Goal: Task Accomplishment & Management: Manage account settings

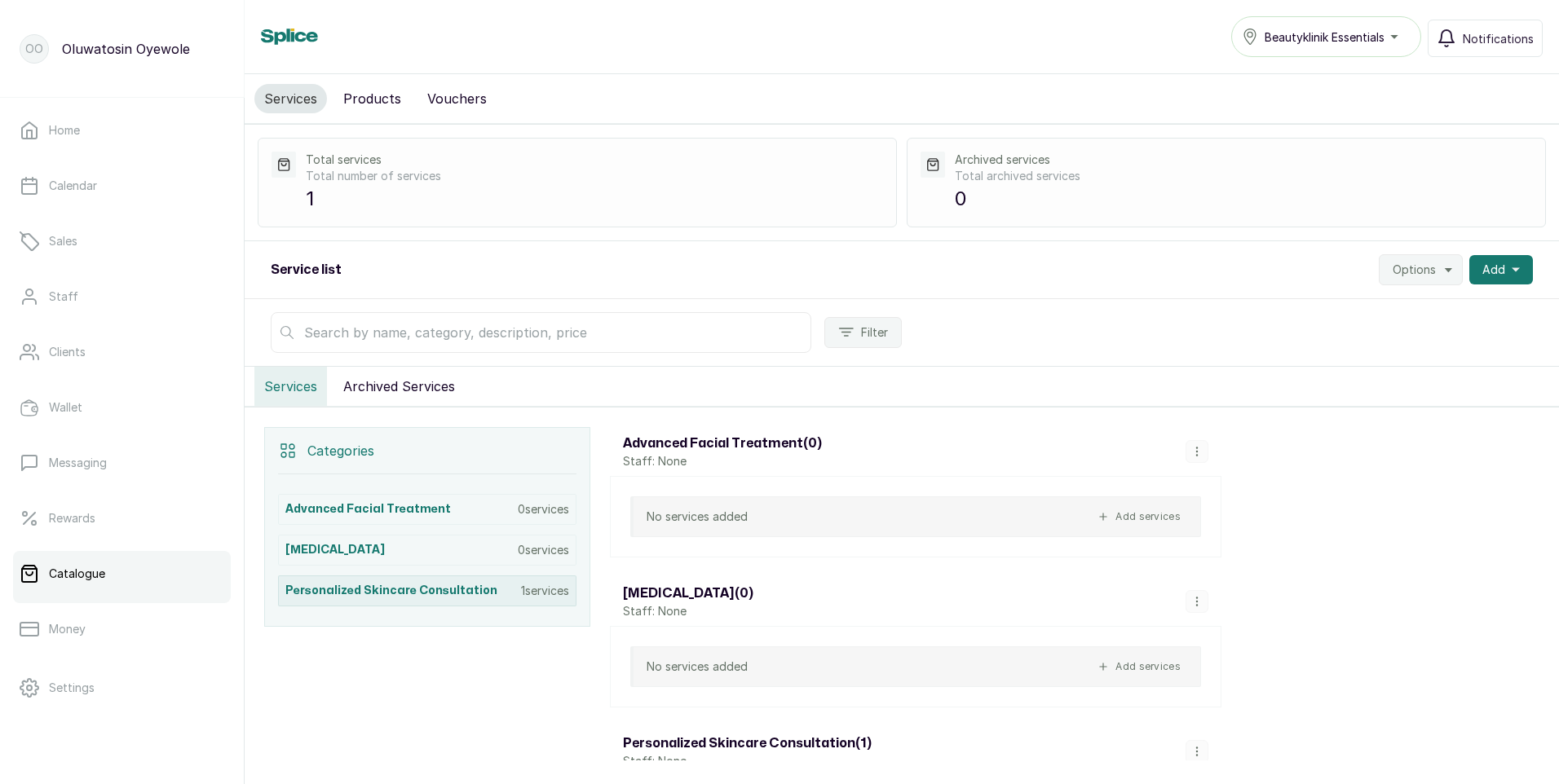
click at [479, 596] on h3 "Personalized Skincare Consultation" at bounding box center [391, 591] width 212 height 17
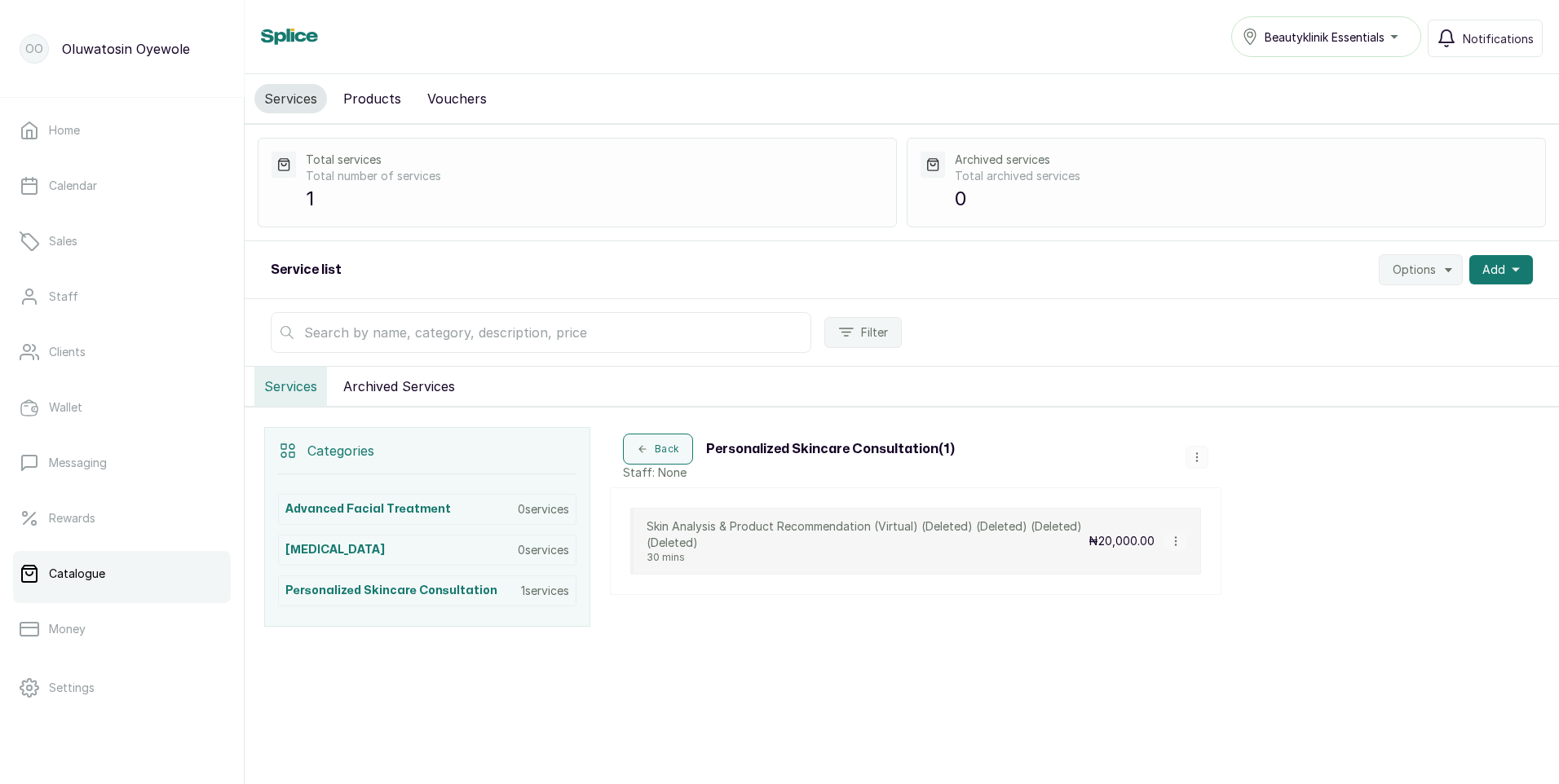
click at [1171, 539] on icon "button" at bounding box center [1175, 542] width 11 height 11
click at [1241, 510] on span "Delete Service" at bounding box center [1263, 505] width 91 height 20
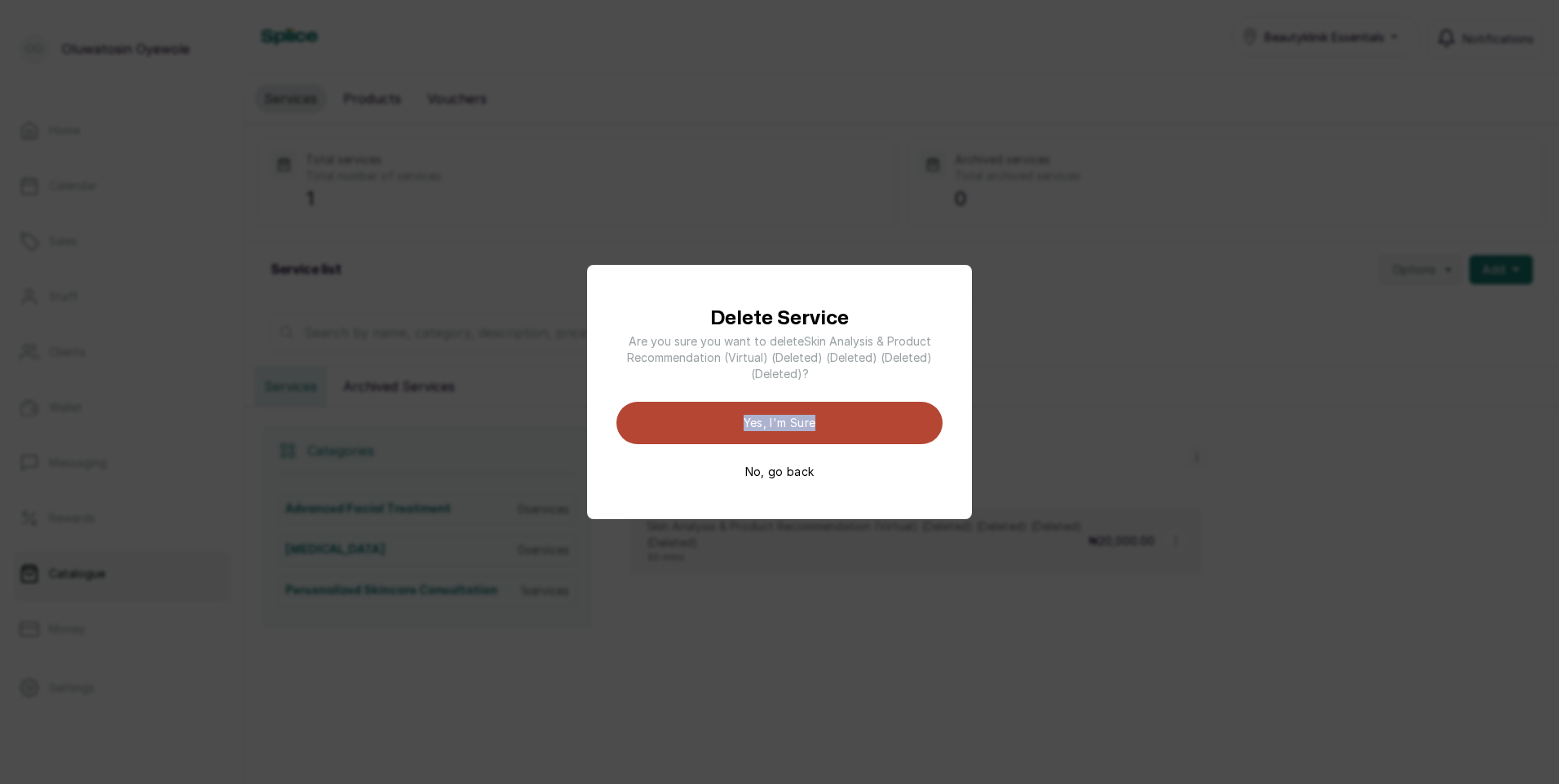
click at [869, 406] on div "Delete Service Are you sure you want to delete Skin Analysis & Product Recommen…" at bounding box center [779, 392] width 326 height 176
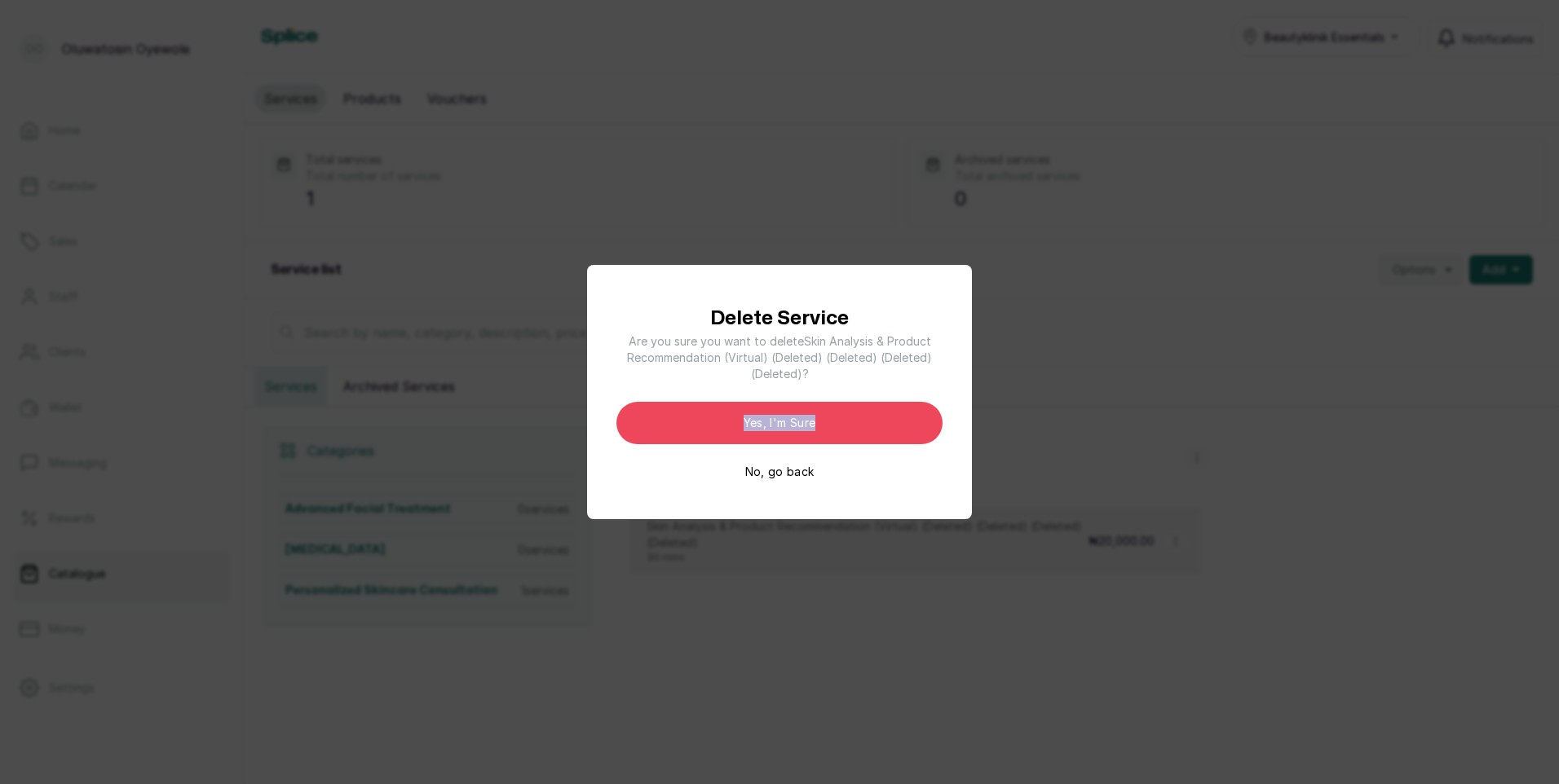
drag, startPoint x: 869, startPoint y: 409, endPoint x: 1125, endPoint y: 439, distance: 257.8
click at [1120, 434] on div "Delete Service Are you sure you want to delete Skin Analysis & Product Recommen…" at bounding box center [780, 392] width 1559 height 784
click at [1128, 442] on div "Delete Service Are you sure you want to delete Skin Analysis & Product Recommen…" at bounding box center [780, 392] width 1559 height 784
click at [771, 477] on button "No, go back" at bounding box center [780, 472] width 70 height 17
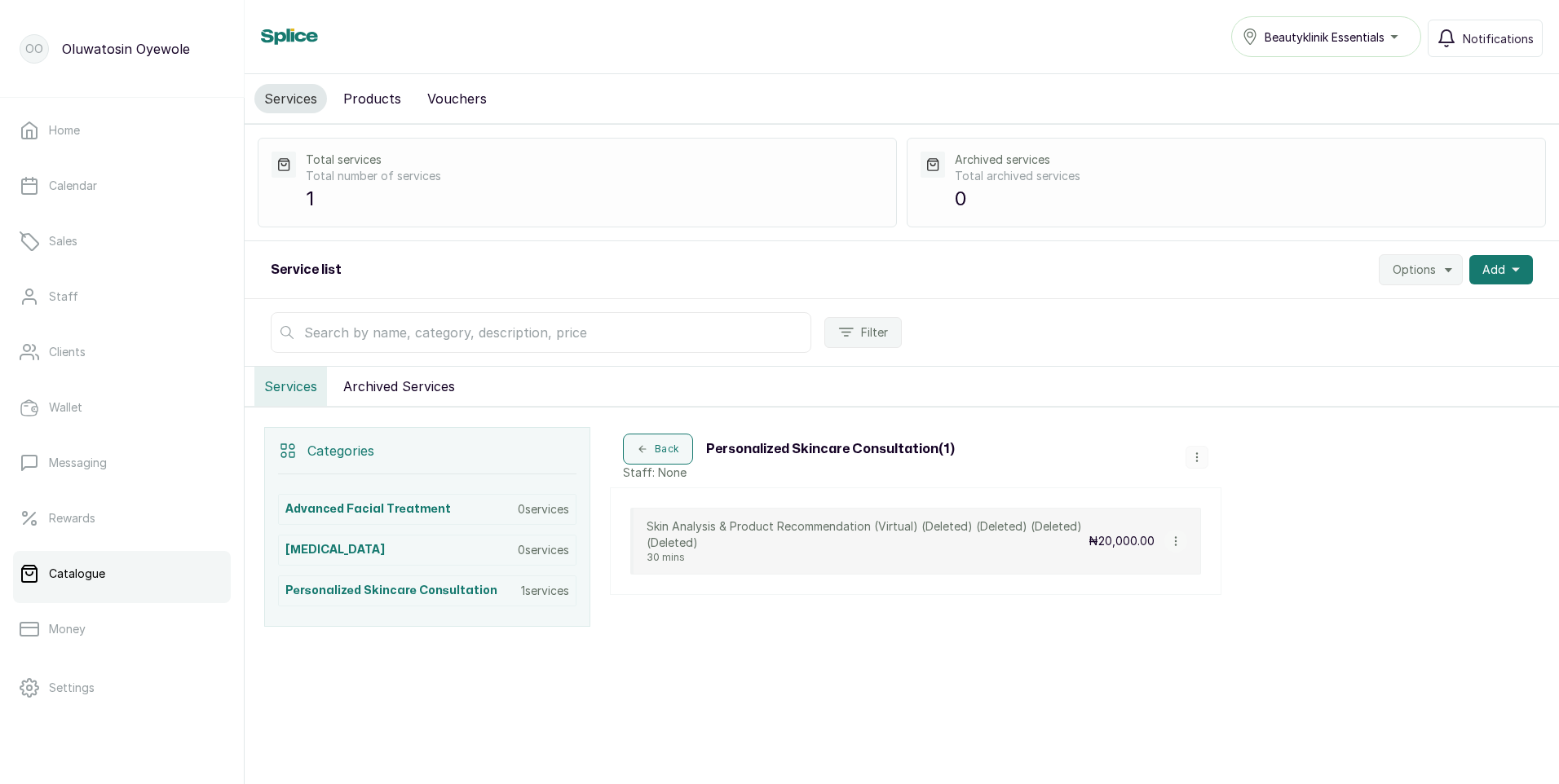
click at [1174, 536] on icon "button" at bounding box center [1175, 542] width 11 height 11
click at [1255, 453] on span "Edit Service" at bounding box center [1254, 447] width 74 height 20
select select "fixed"
select select "fixed_value"
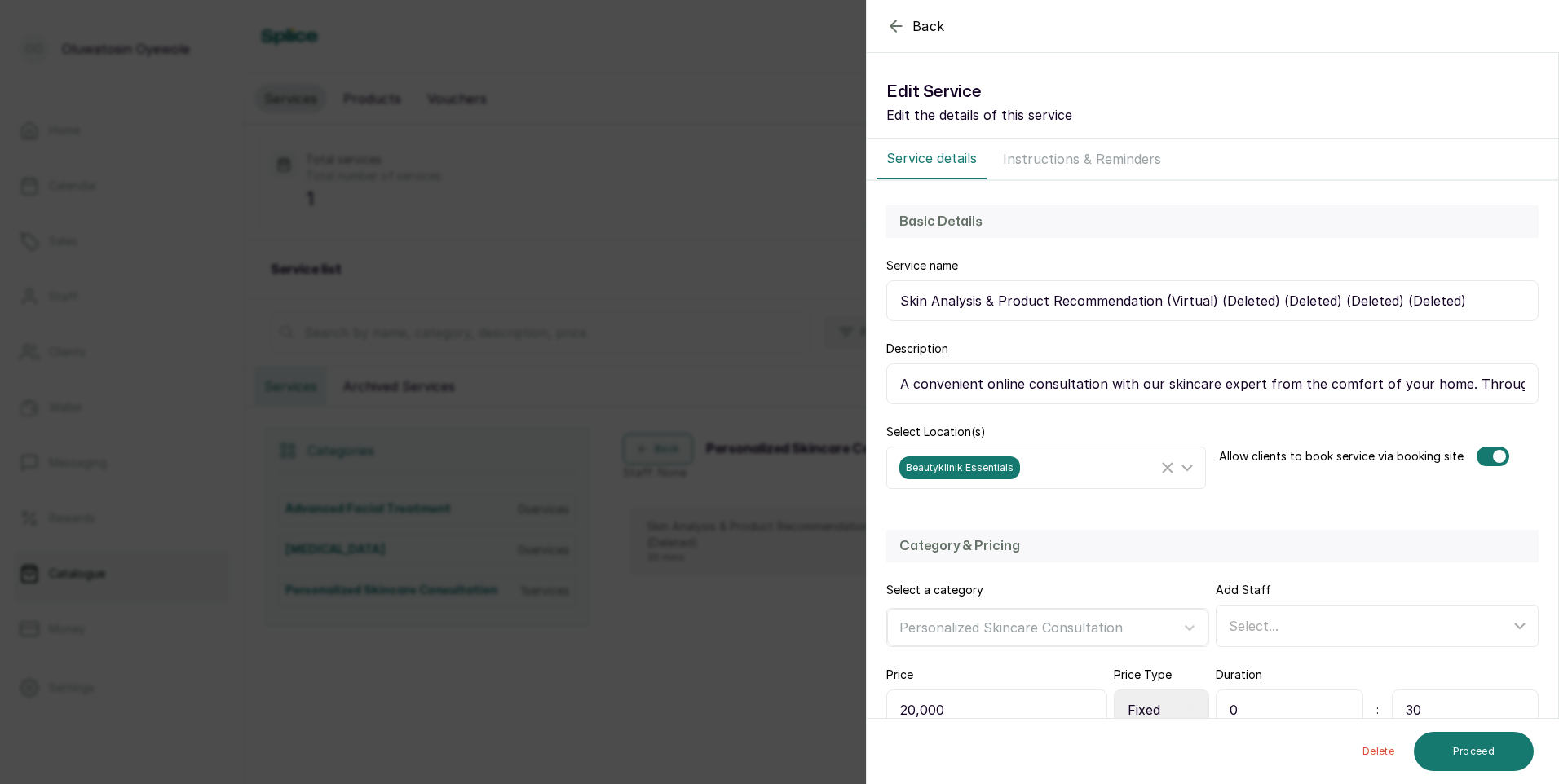
drag, startPoint x: 1461, startPoint y: 307, endPoint x: 1215, endPoint y: 310, distance: 246.0
click at [1215, 310] on input "Skin Analysis & Product Recommendation (Virtual) (Deleted) (Deleted) (Deleted) …" at bounding box center [1212, 301] width 652 height 41
type input "Skin Analysis & Product Recommendation (Virtual)"
click at [1183, 466] on icon at bounding box center [1186, 467] width 20 height 20
click at [1052, 623] on span "Beautyklinik Aesthetics & Medspa" at bounding box center [1019, 616] width 211 height 20
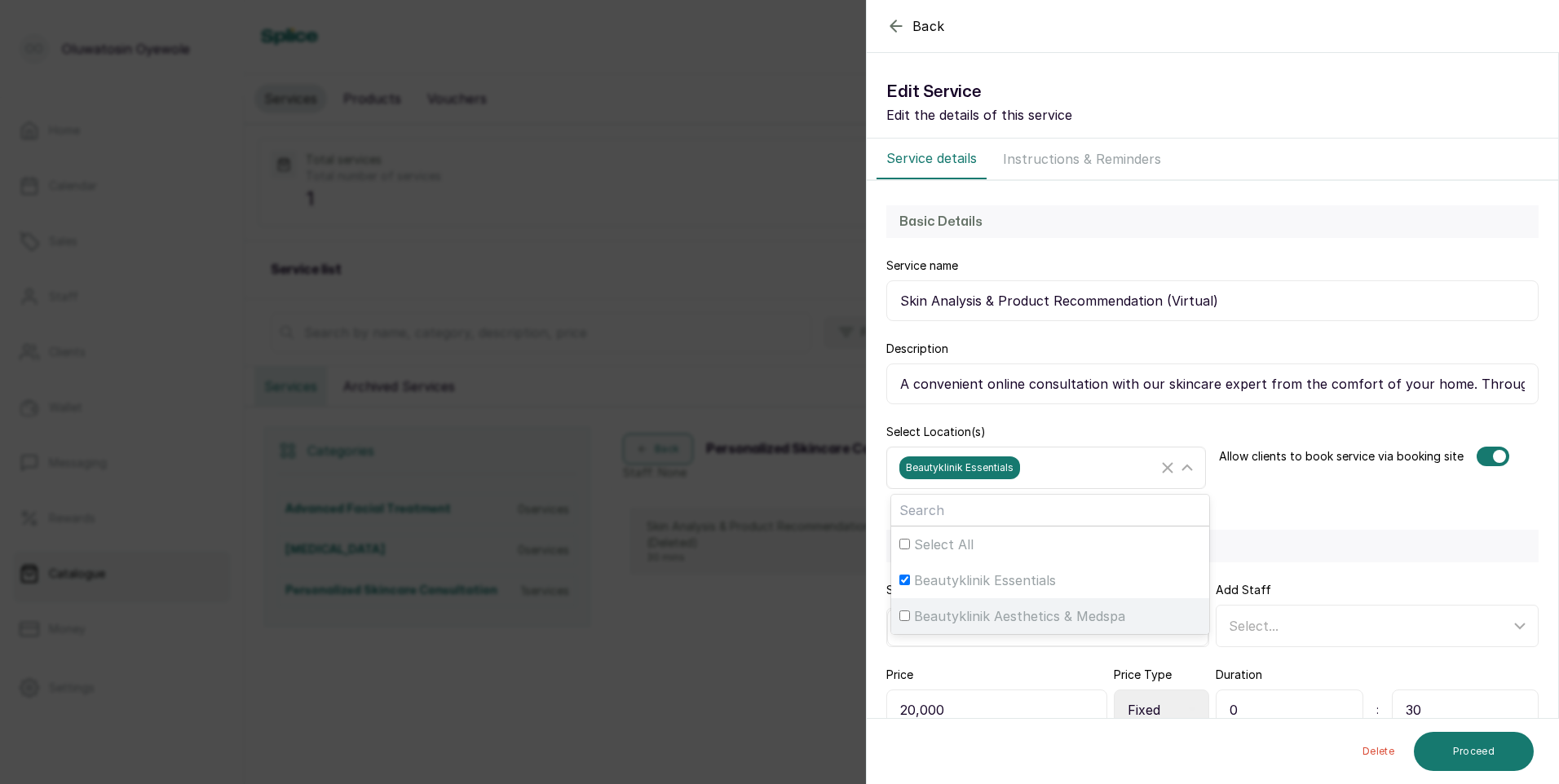
click at [910, 621] on input "Beautyklinik Aesthetics & Medspa" at bounding box center [904, 615] width 10 height 10
checkbox input "true"
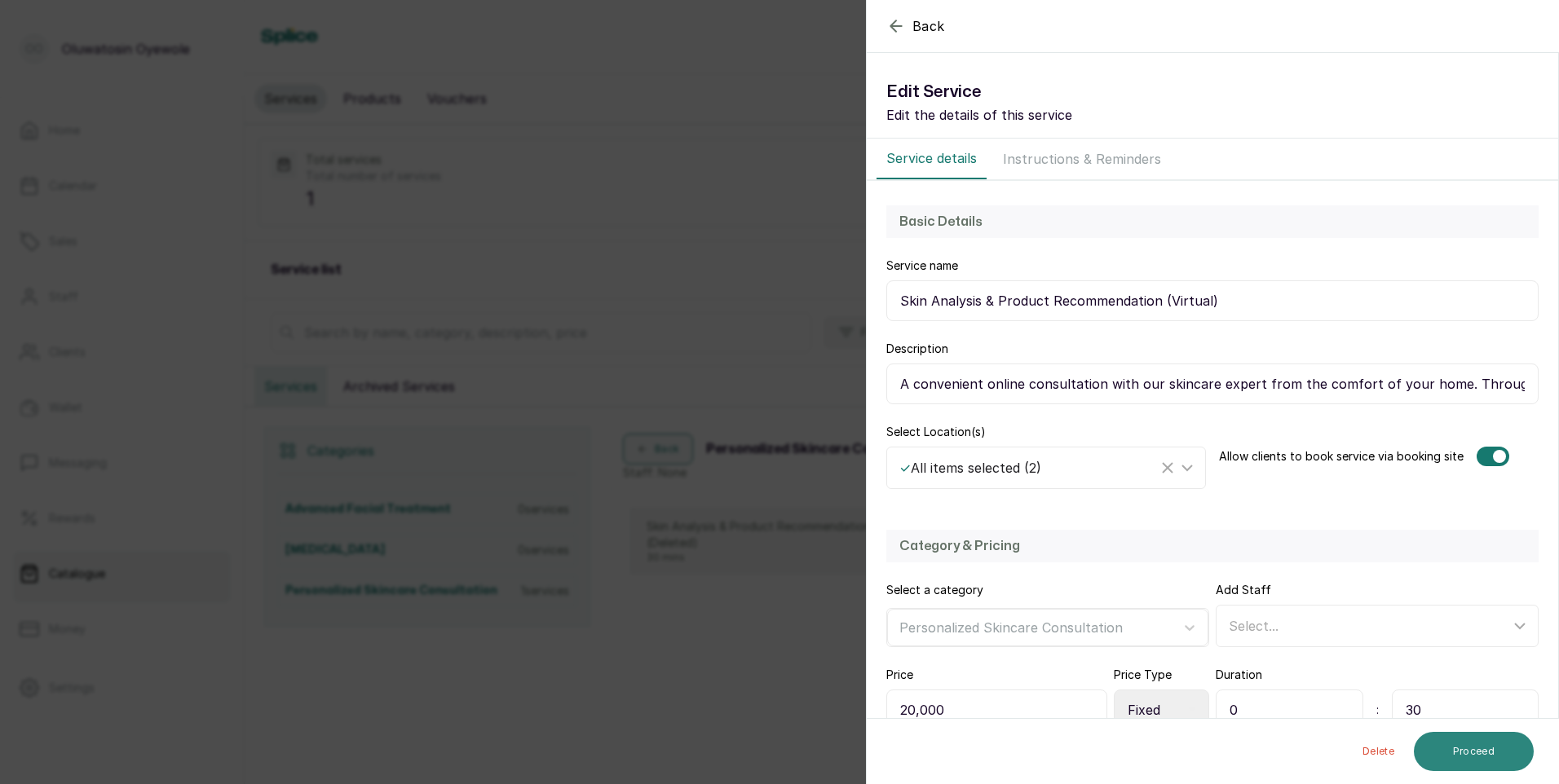
click at [1461, 757] on button "Proceed" at bounding box center [1474, 751] width 120 height 39
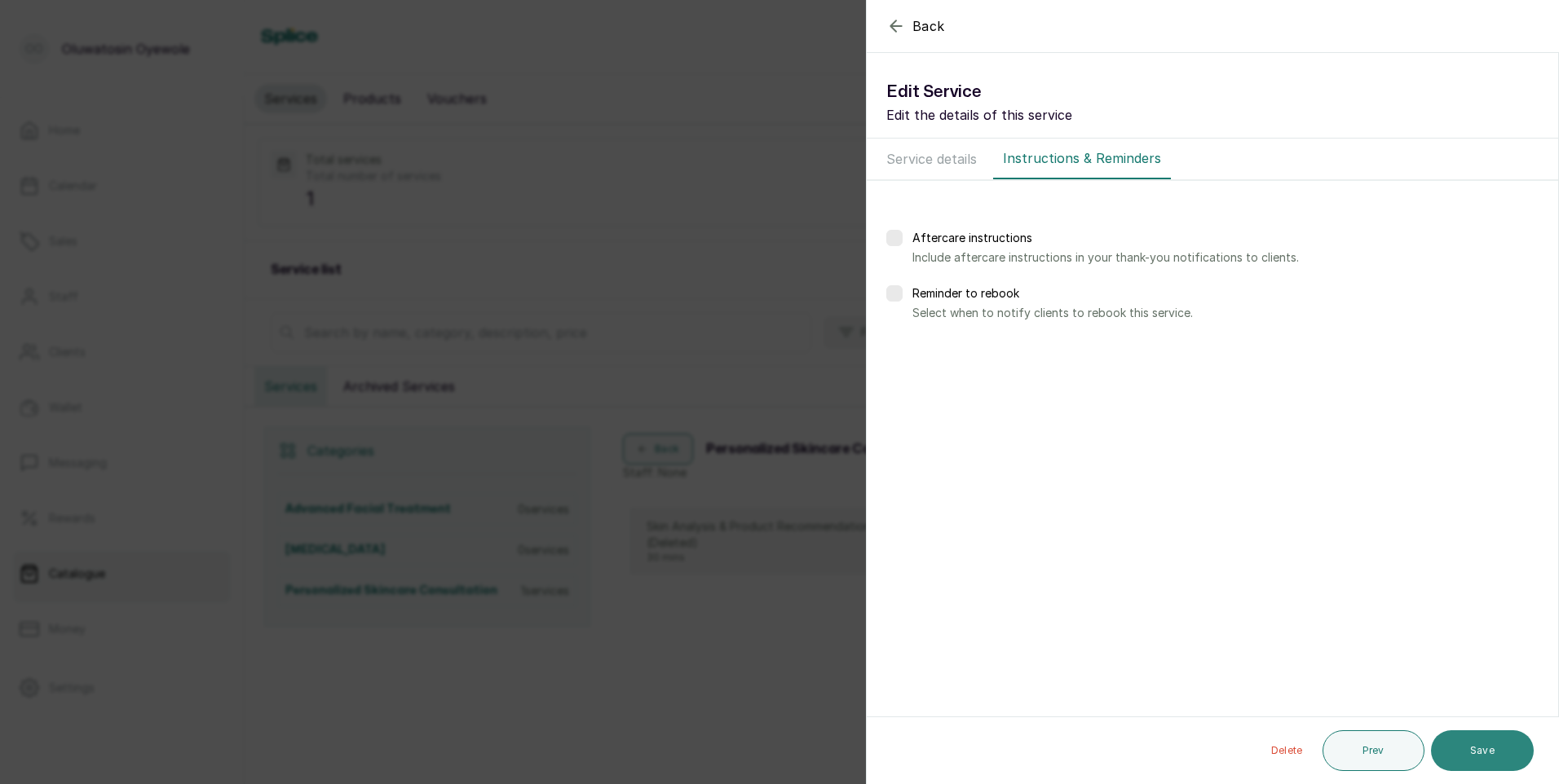
click at [1468, 750] on button "Save" at bounding box center [1482, 751] width 103 height 41
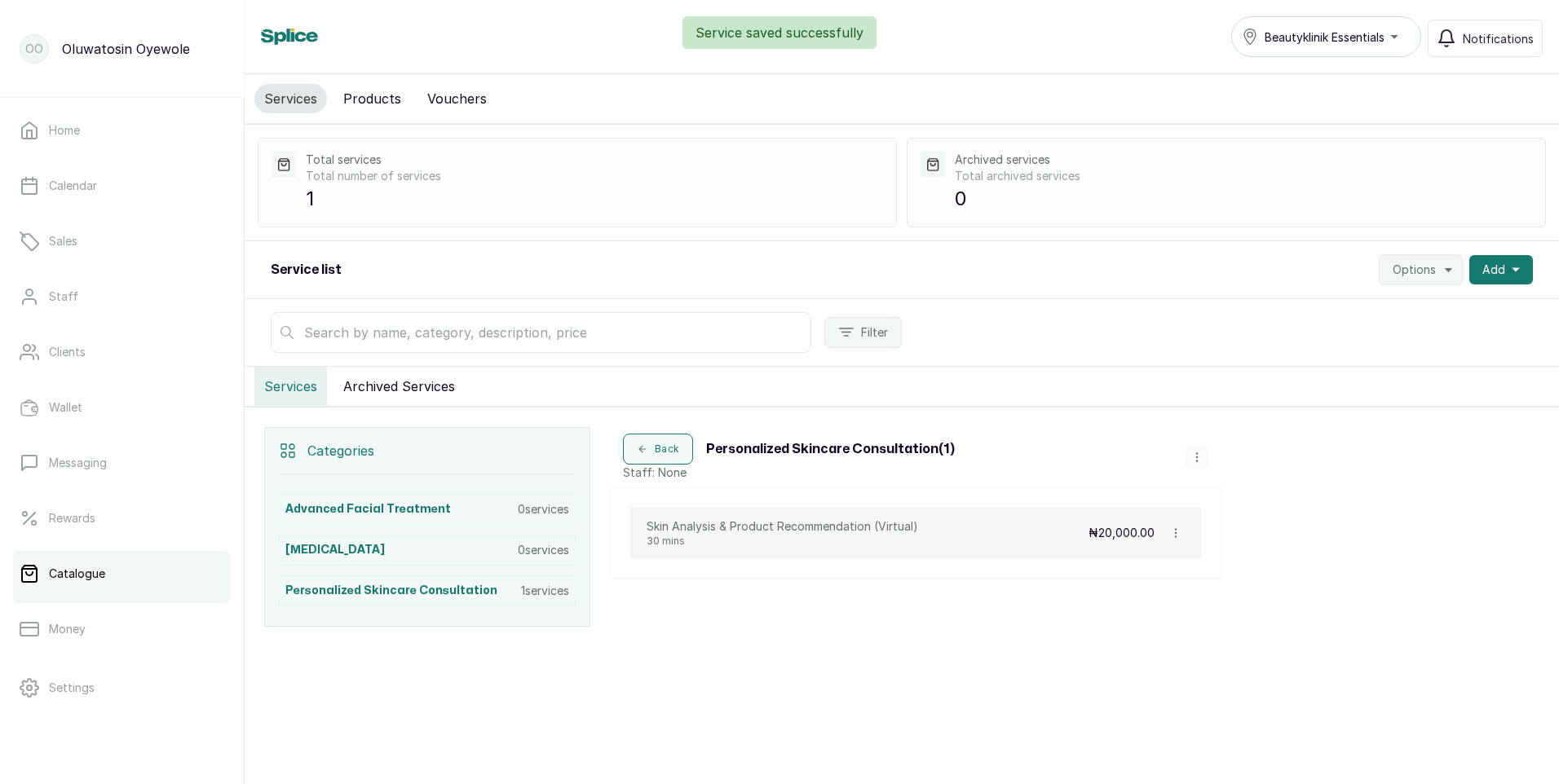
click at [1377, 39] on div "Service saved successfully" at bounding box center [780, 33] width 1559 height 33
click at [1404, 32] on div "Service saved successfully" at bounding box center [780, 33] width 1559 height 33
click at [1389, 35] on div "Beautyklinik Essentials" at bounding box center [1326, 36] width 169 height 20
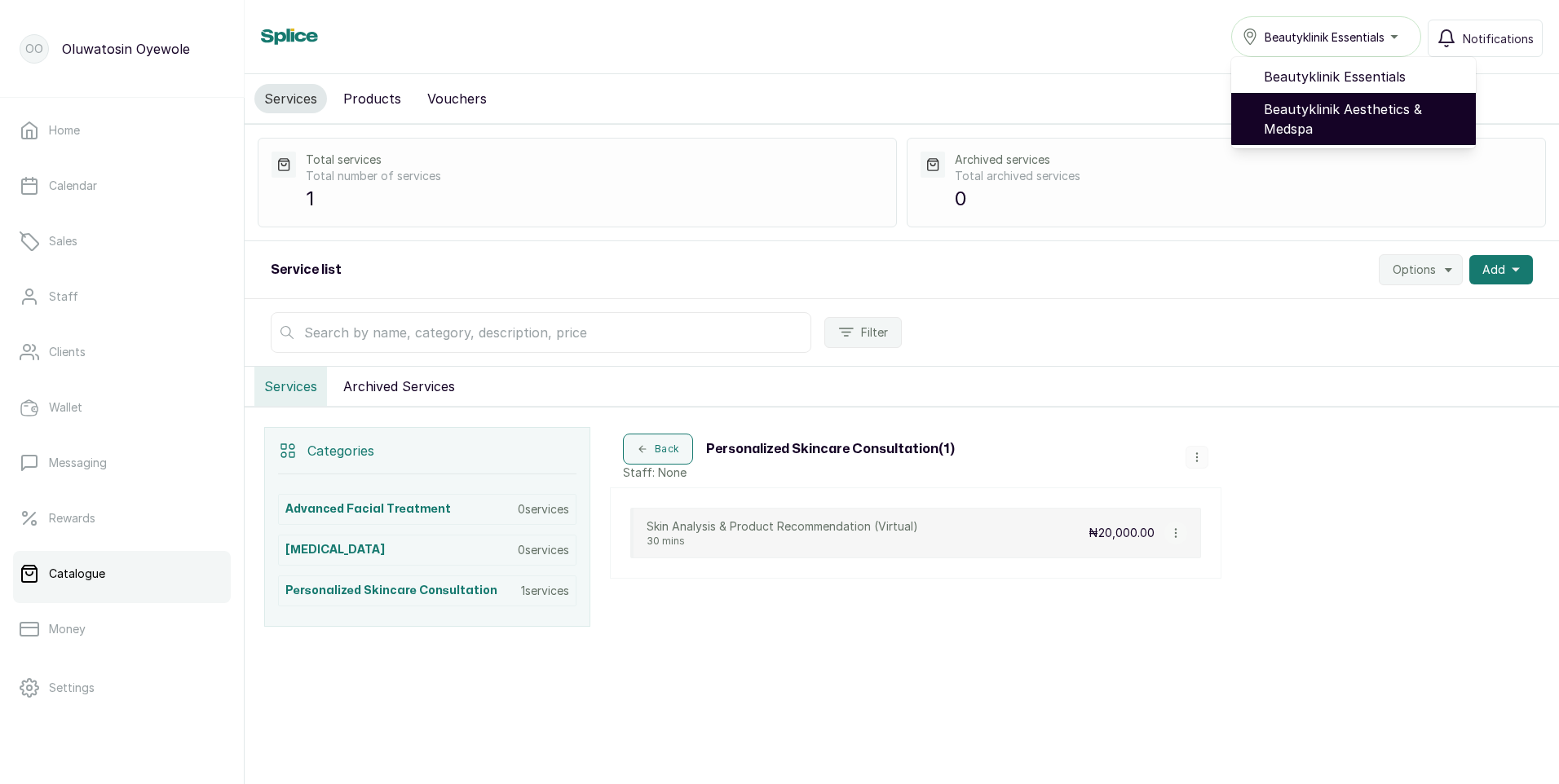
click at [1334, 106] on span "Beautyklinik Aesthetics & Medspa" at bounding box center [1363, 119] width 199 height 39
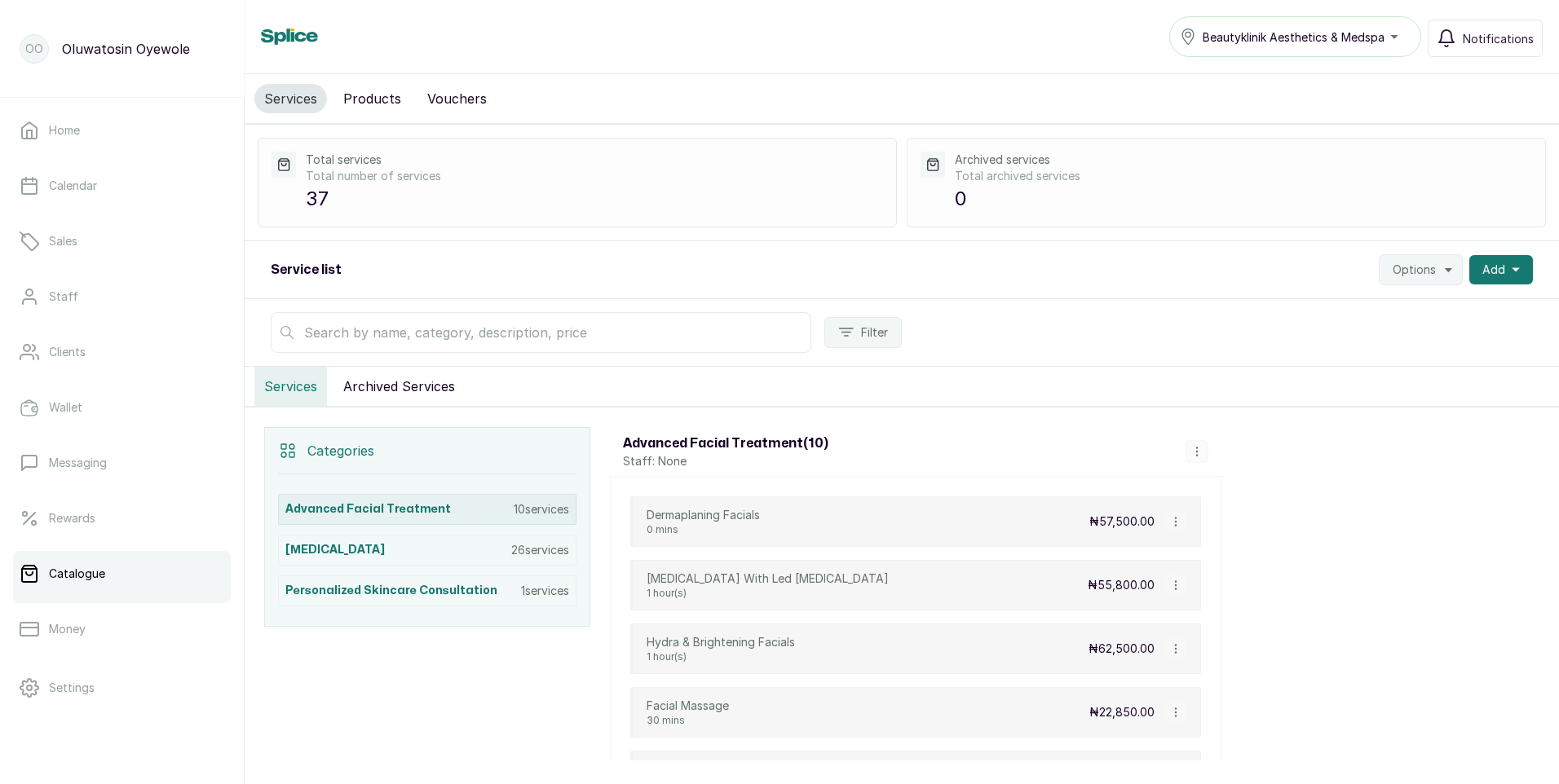
click at [518, 511] on p "10 services" at bounding box center [542, 510] width 56 height 17
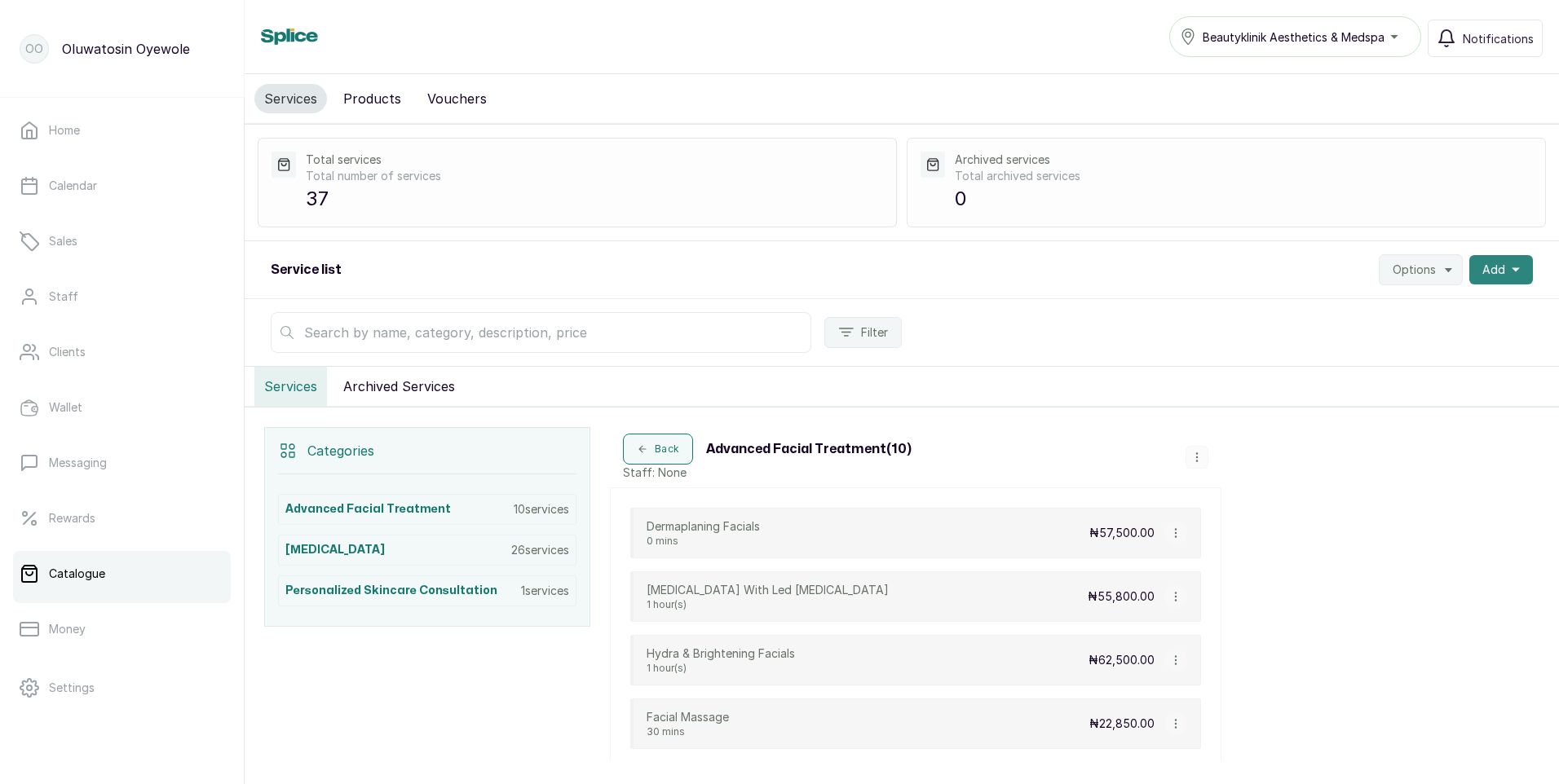
click at [1492, 271] on span "Add" at bounding box center [1493, 270] width 23 height 17
click at [1376, 348] on span "New category" at bounding box center [1441, 346] width 156 height 20
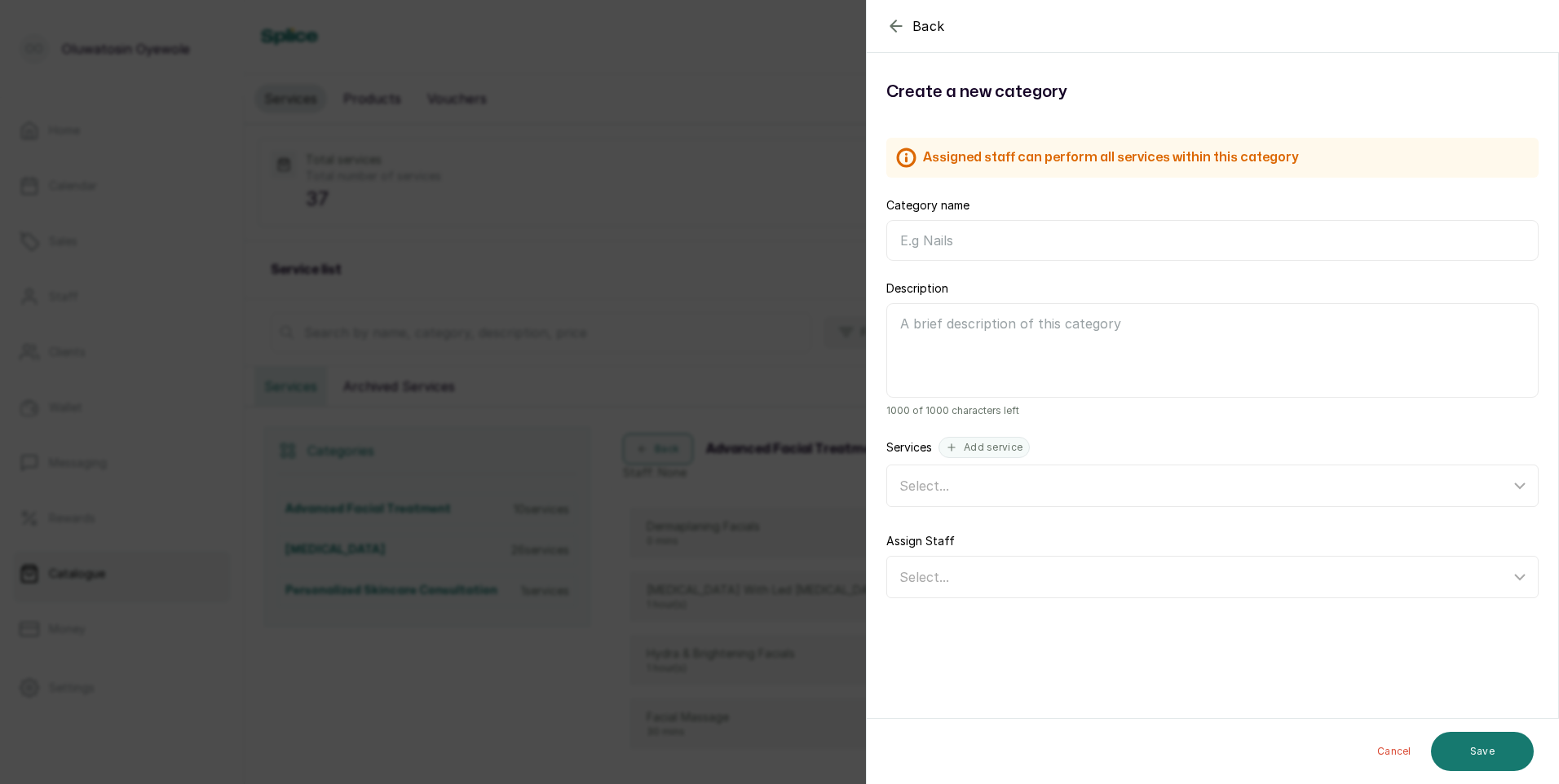
click at [970, 238] on input "Category name" at bounding box center [1212, 241] width 652 height 41
type input "c"
click at [1474, 759] on button "Save" at bounding box center [1482, 751] width 103 height 39
click at [1009, 239] on input "[MEDICAL_DATA]" at bounding box center [1212, 241] width 652 height 41
click at [1487, 751] on button "Save" at bounding box center [1482, 751] width 103 height 39
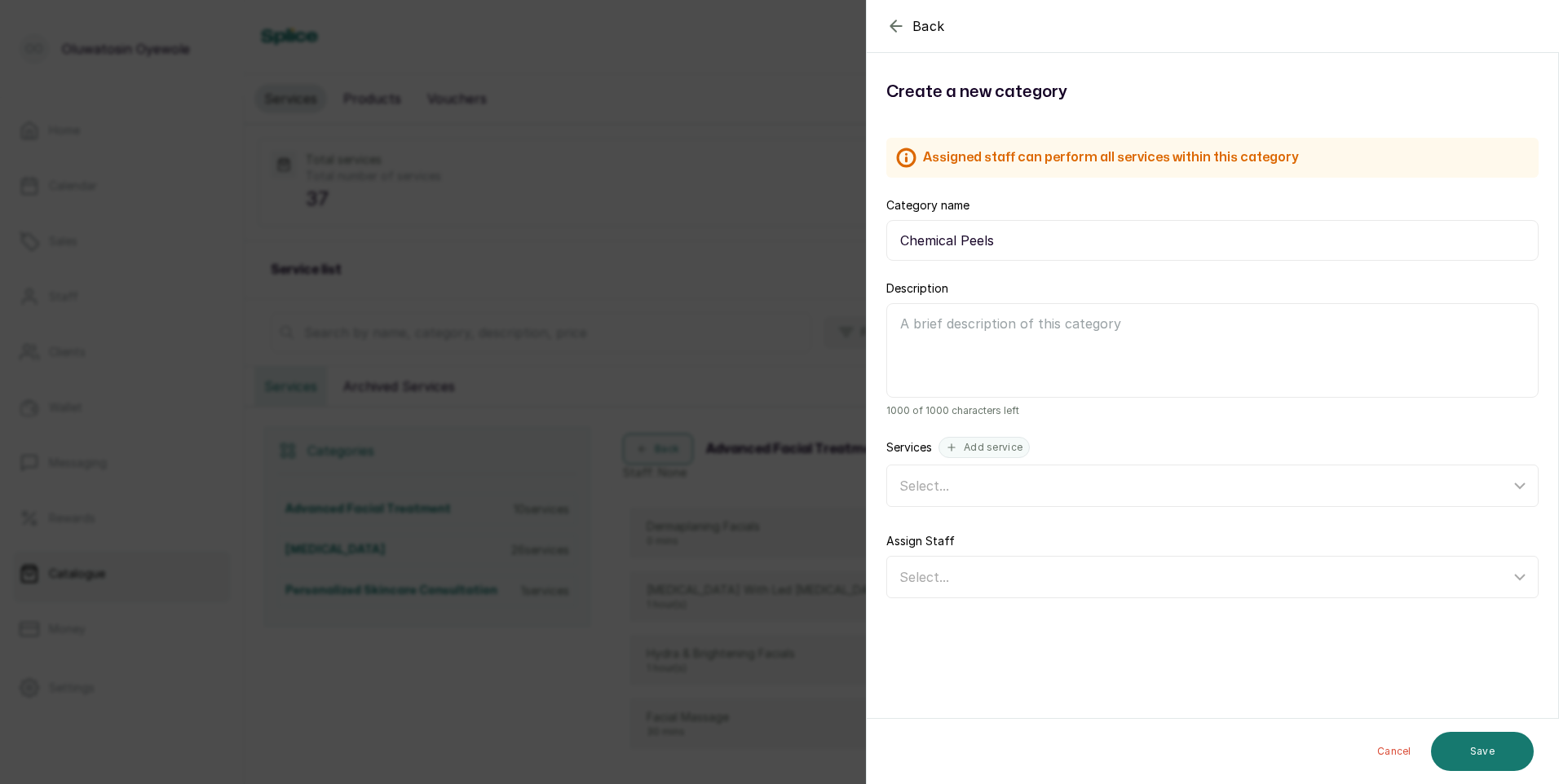
click at [959, 241] on input "Chemical Peels" at bounding box center [1212, 241] width 652 height 41
type input "Chemical Peels"
click at [1450, 747] on button "Save" at bounding box center [1482, 751] width 103 height 39
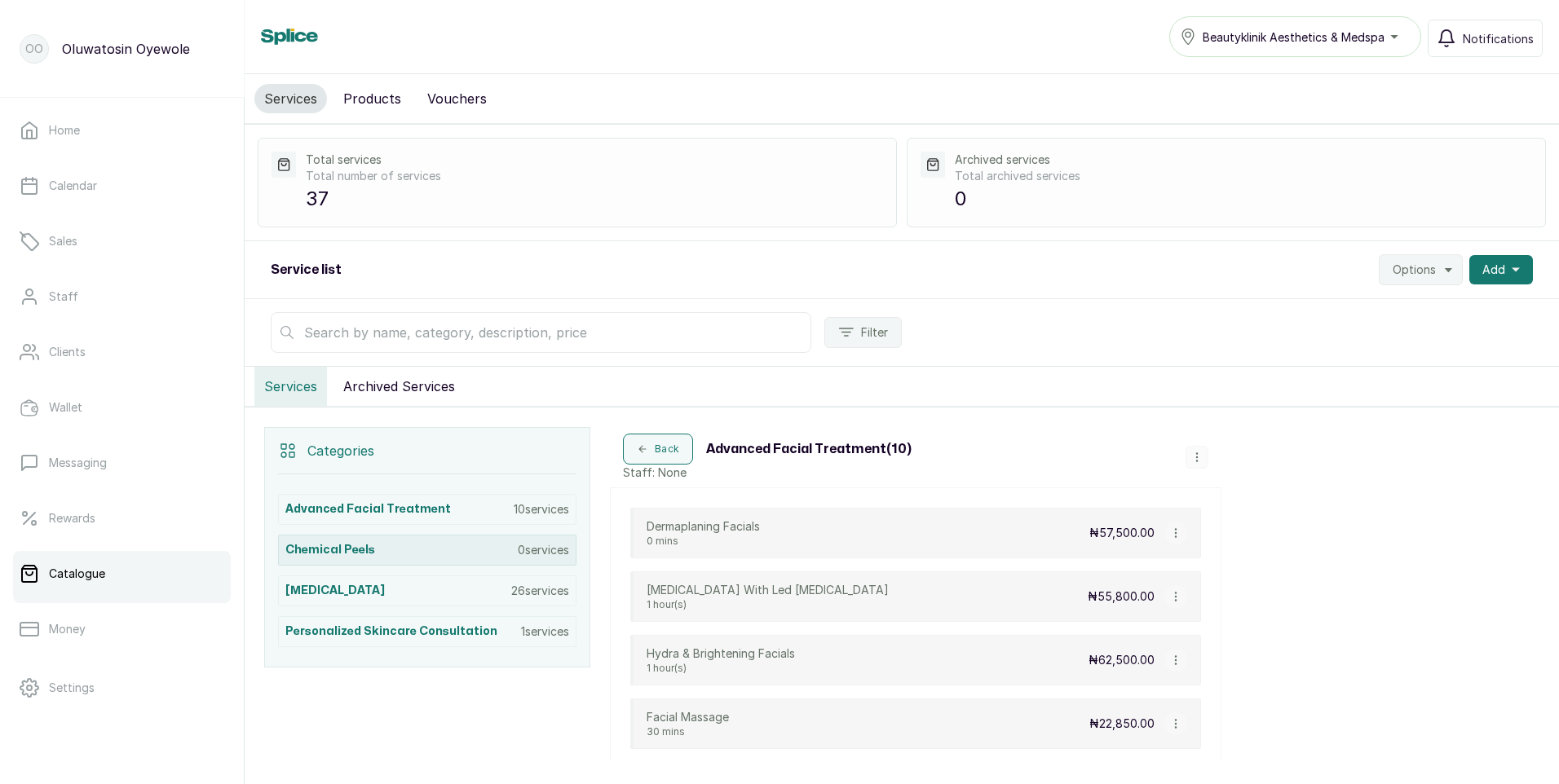
click at [530, 547] on p "0 services" at bounding box center [543, 551] width 51 height 17
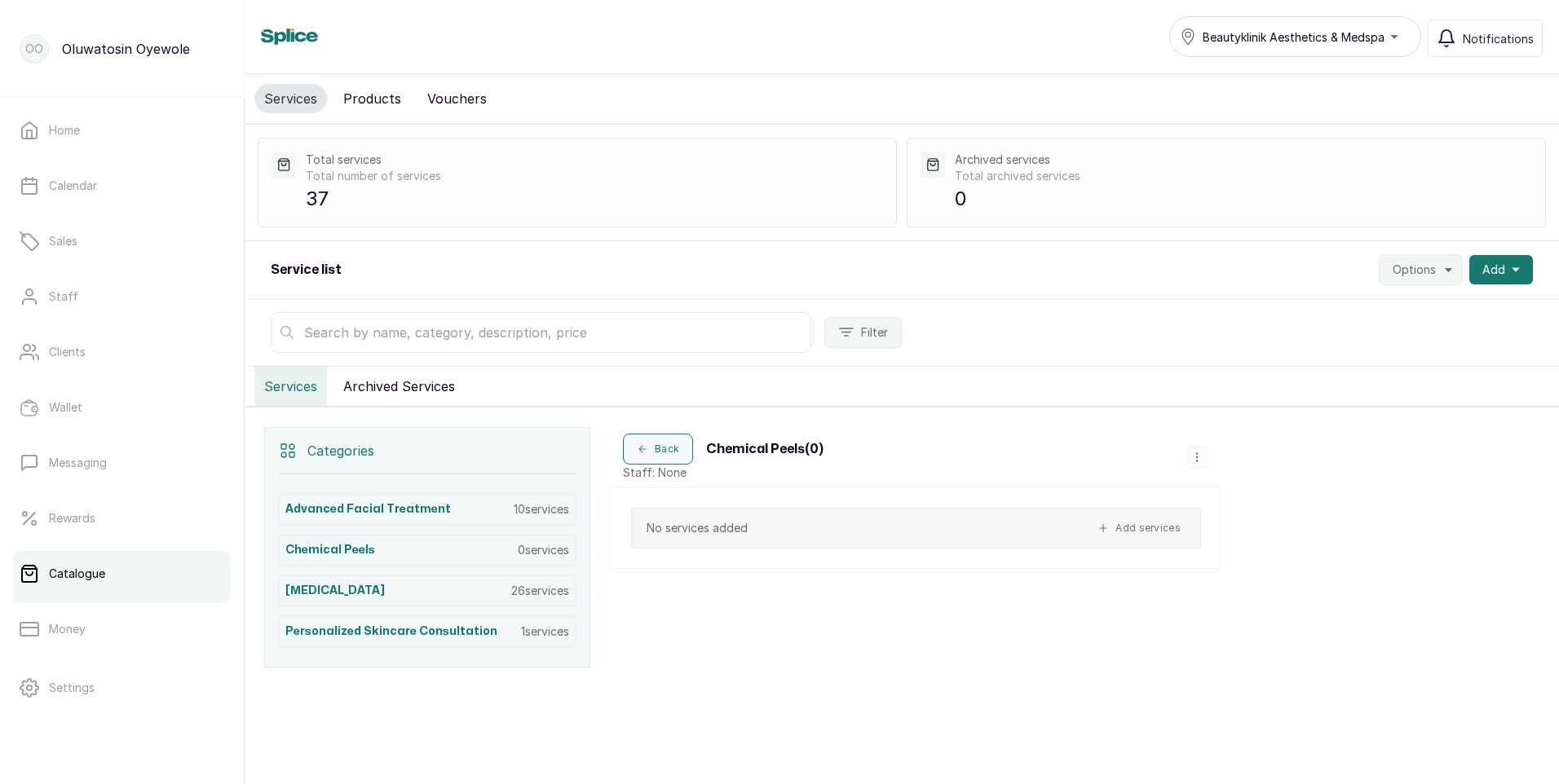
click at [1151, 527] on button "Add services" at bounding box center [1139, 528] width 97 height 20
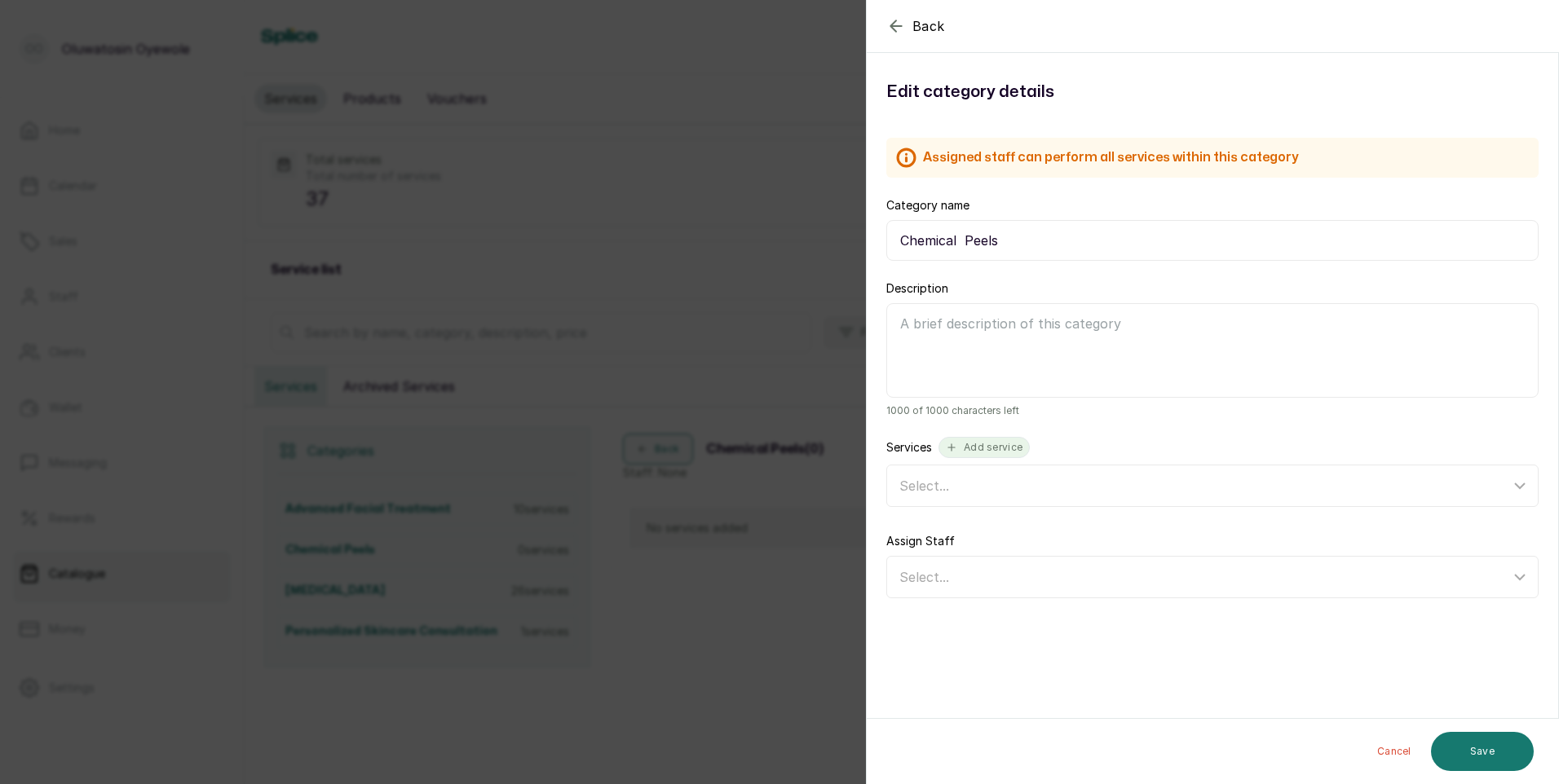
click at [980, 450] on button "Add service" at bounding box center [984, 447] width 91 height 21
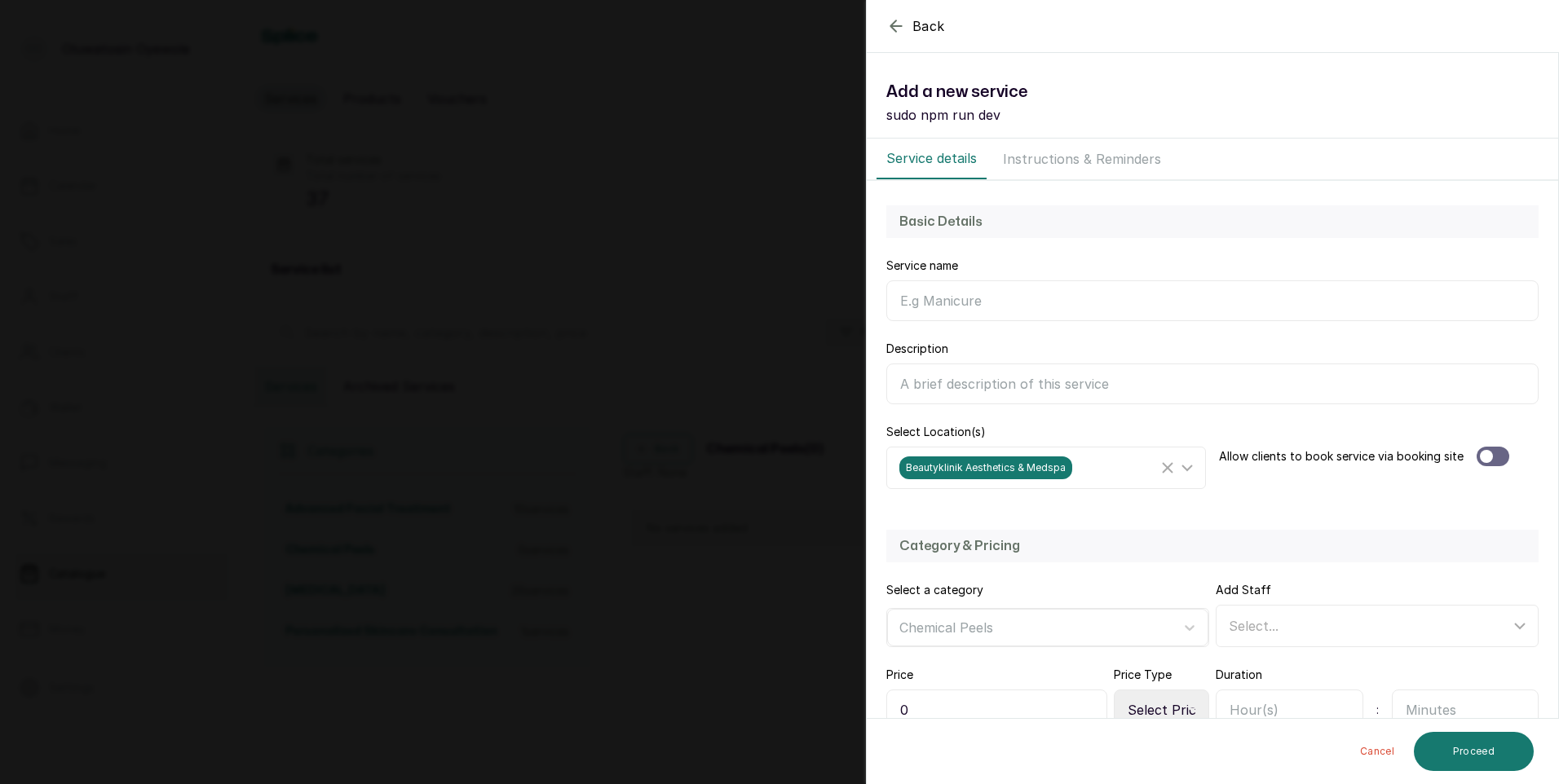
click at [1005, 312] on input "Category name" at bounding box center [1212, 301] width 652 height 41
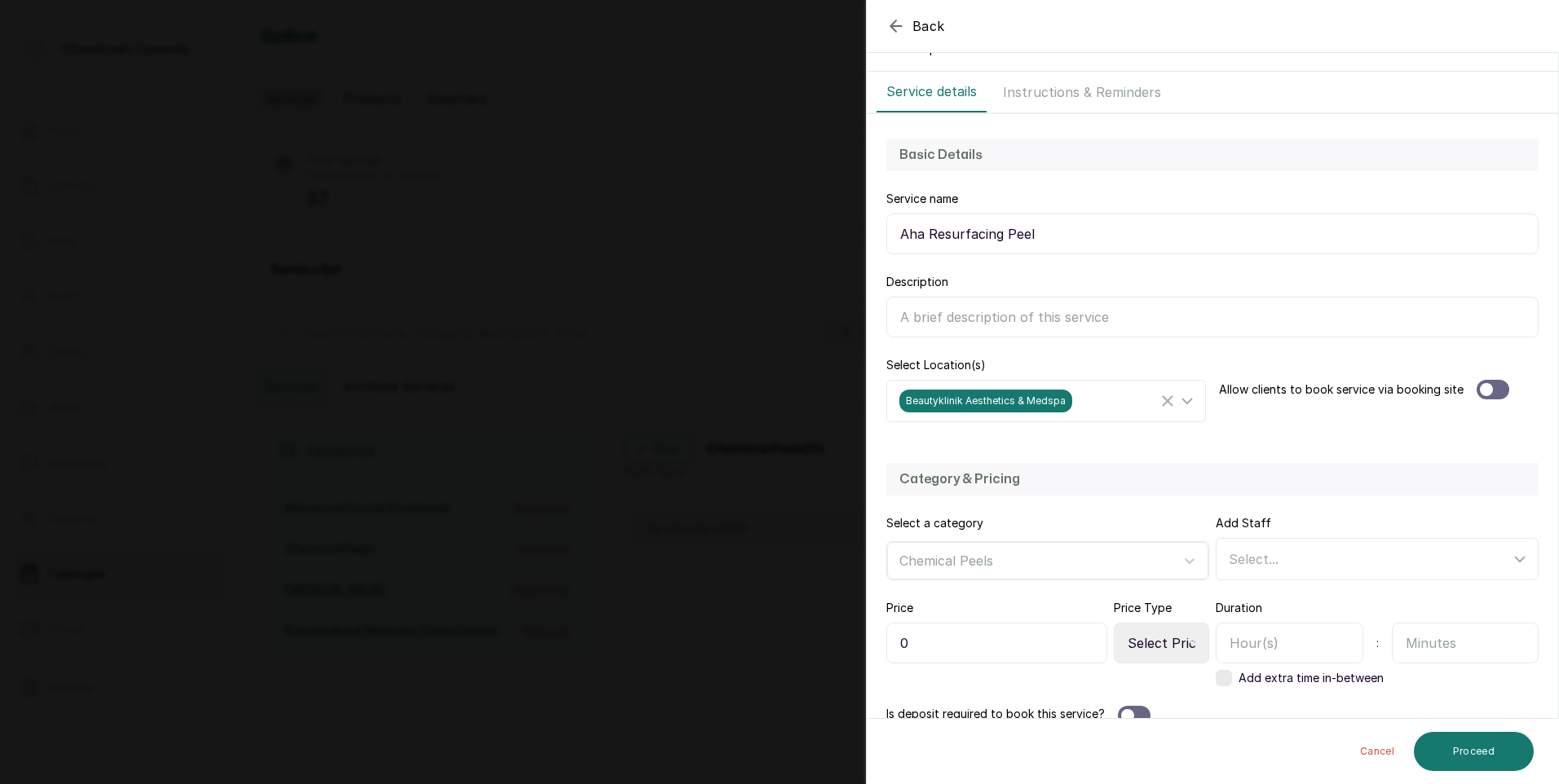
scroll to position [82, 0]
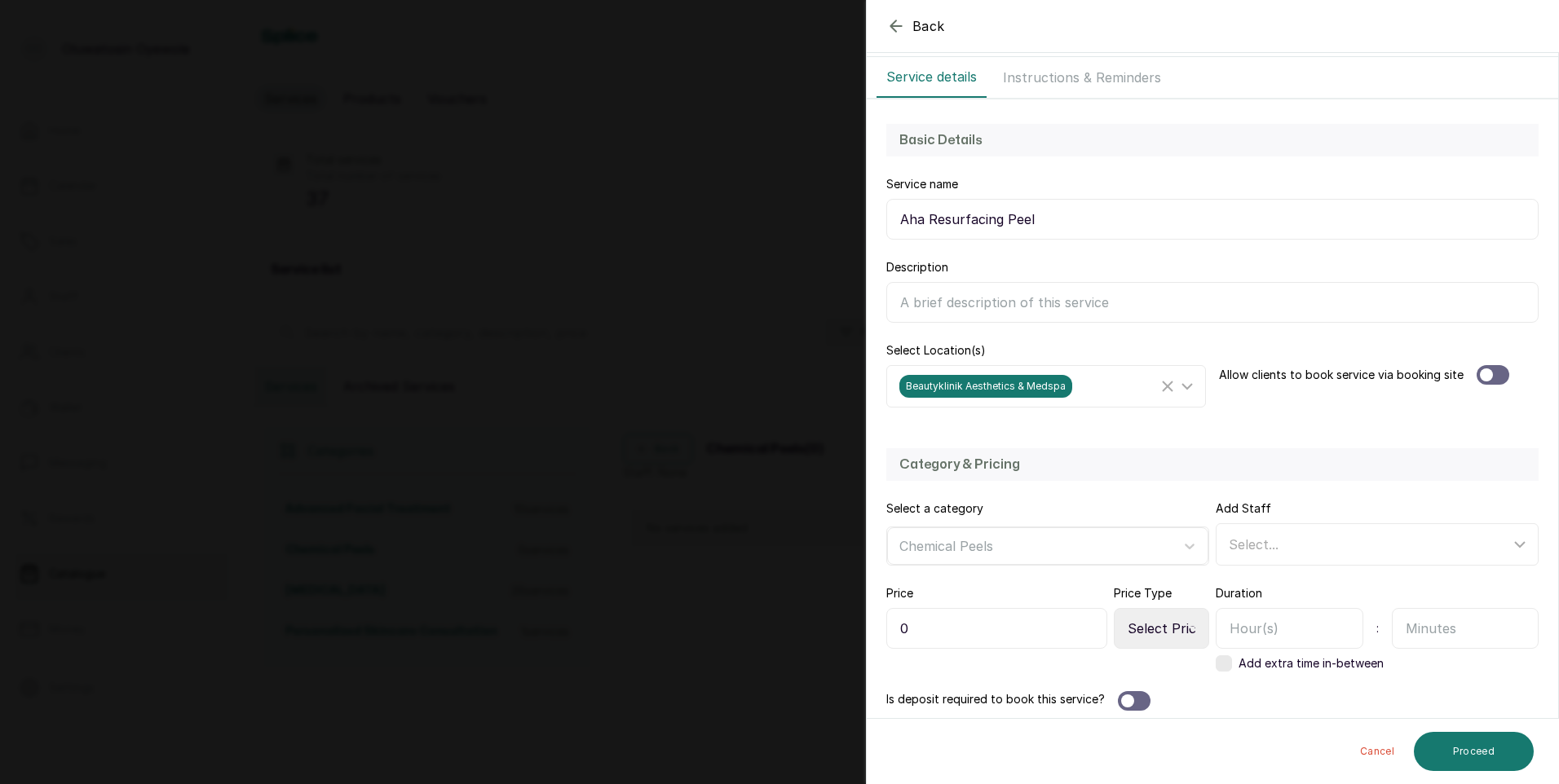
type input "Aha Resurfacing Peel"
click at [1500, 376] on div at bounding box center [1492, 374] width 33 height 20
click at [1368, 557] on div "Select..." at bounding box center [1379, 544] width 317 height 31
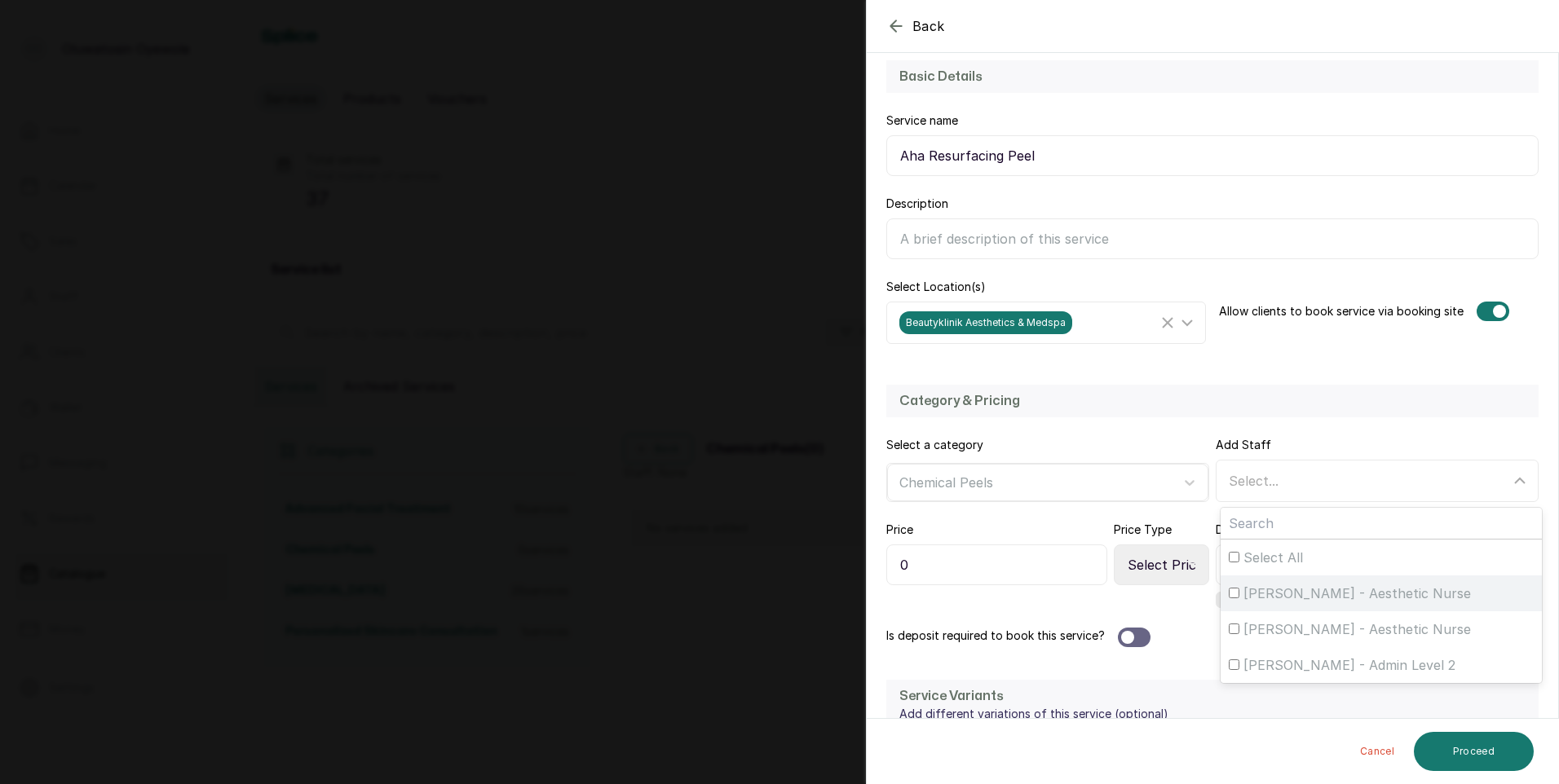
scroll to position [163, 0]
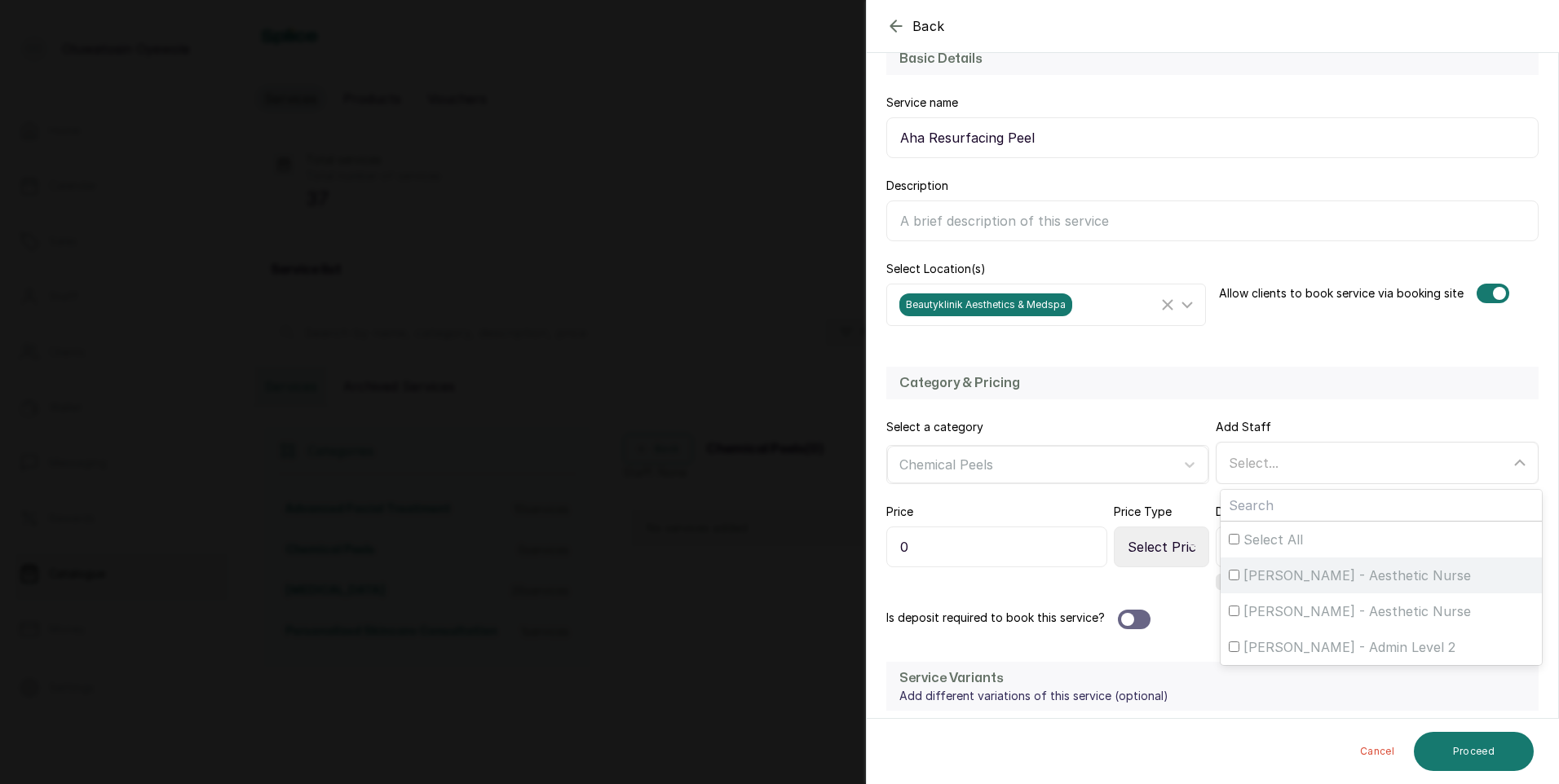
click at [1235, 578] on div "[PERSON_NAME] - Aesthetic Nurse" at bounding box center [1381, 575] width 305 height 20
click at [1235, 578] on input "[PERSON_NAME] - Aesthetic Nurse" at bounding box center [1233, 574] width 10 height 10
checkbox input "true"
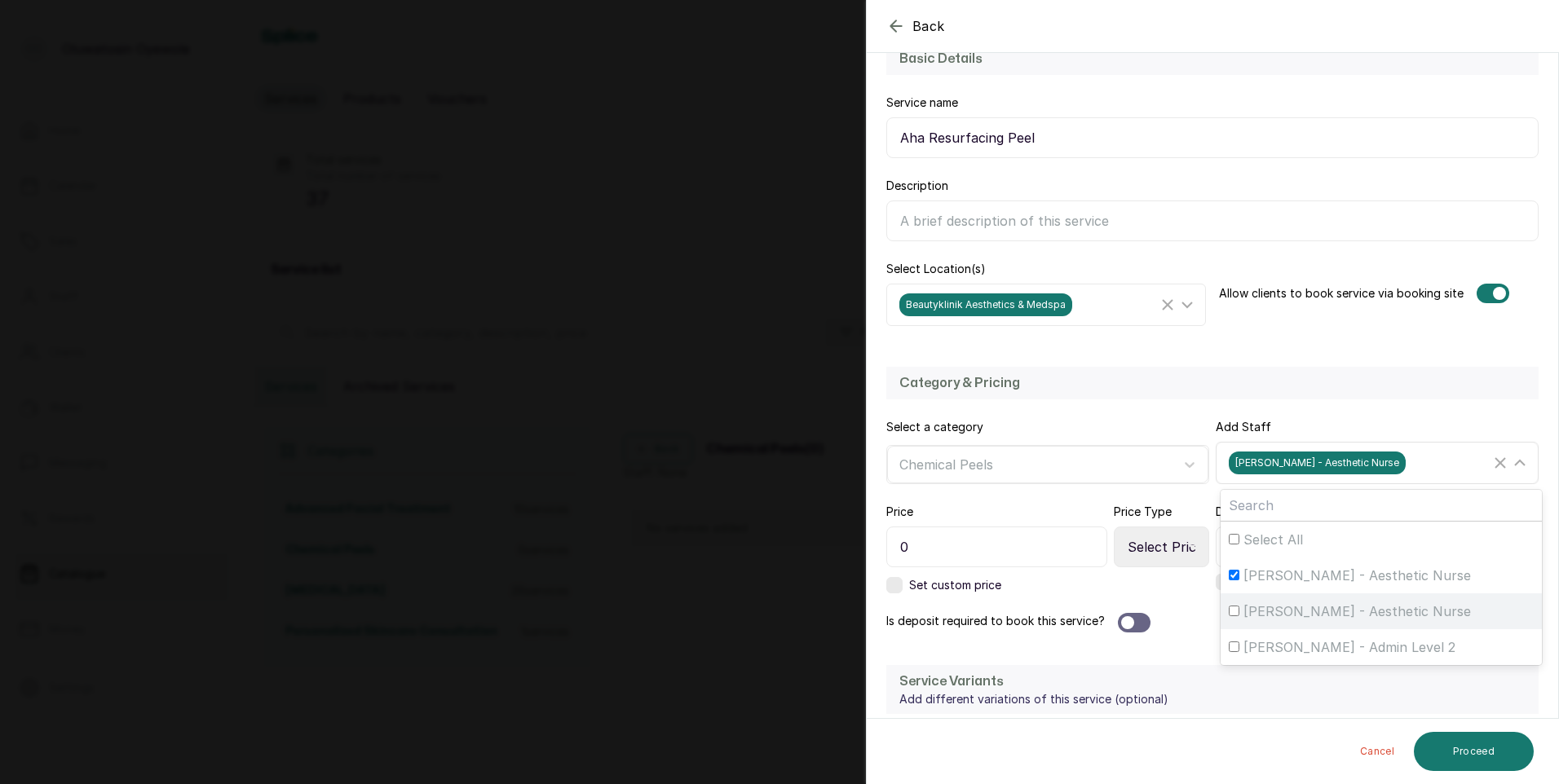
click at [1228, 610] on input "[PERSON_NAME] - Aesthetic Nurse" at bounding box center [1233, 610] width 10 height 10
checkbox input "true"
click at [1040, 540] on input "0" at bounding box center [997, 547] width 221 height 41
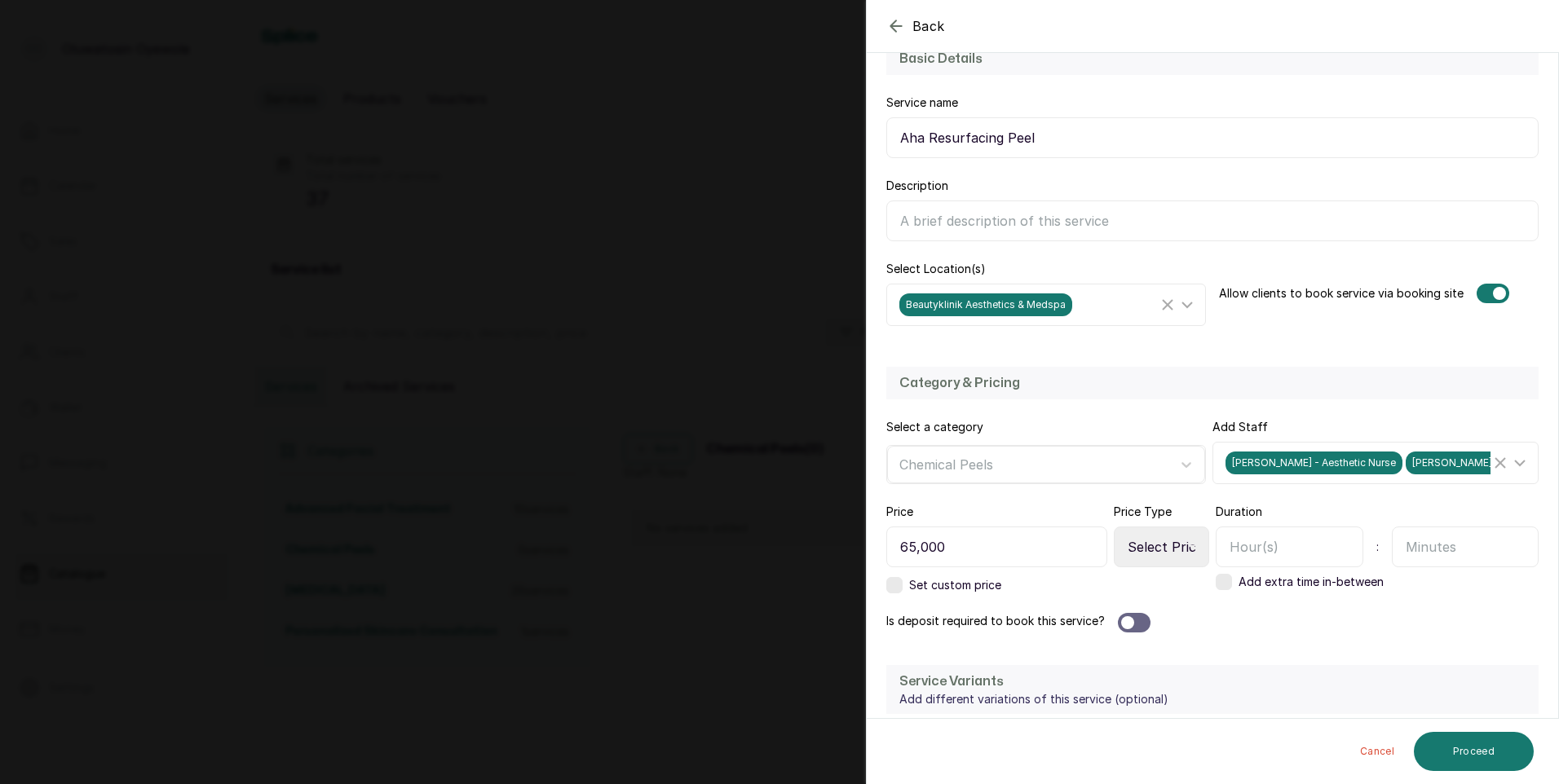
type input "65,000"
click at [1280, 540] on input "text" at bounding box center [1289, 547] width 148 height 41
type input "1"
click at [1137, 623] on div at bounding box center [1133, 622] width 33 height 20
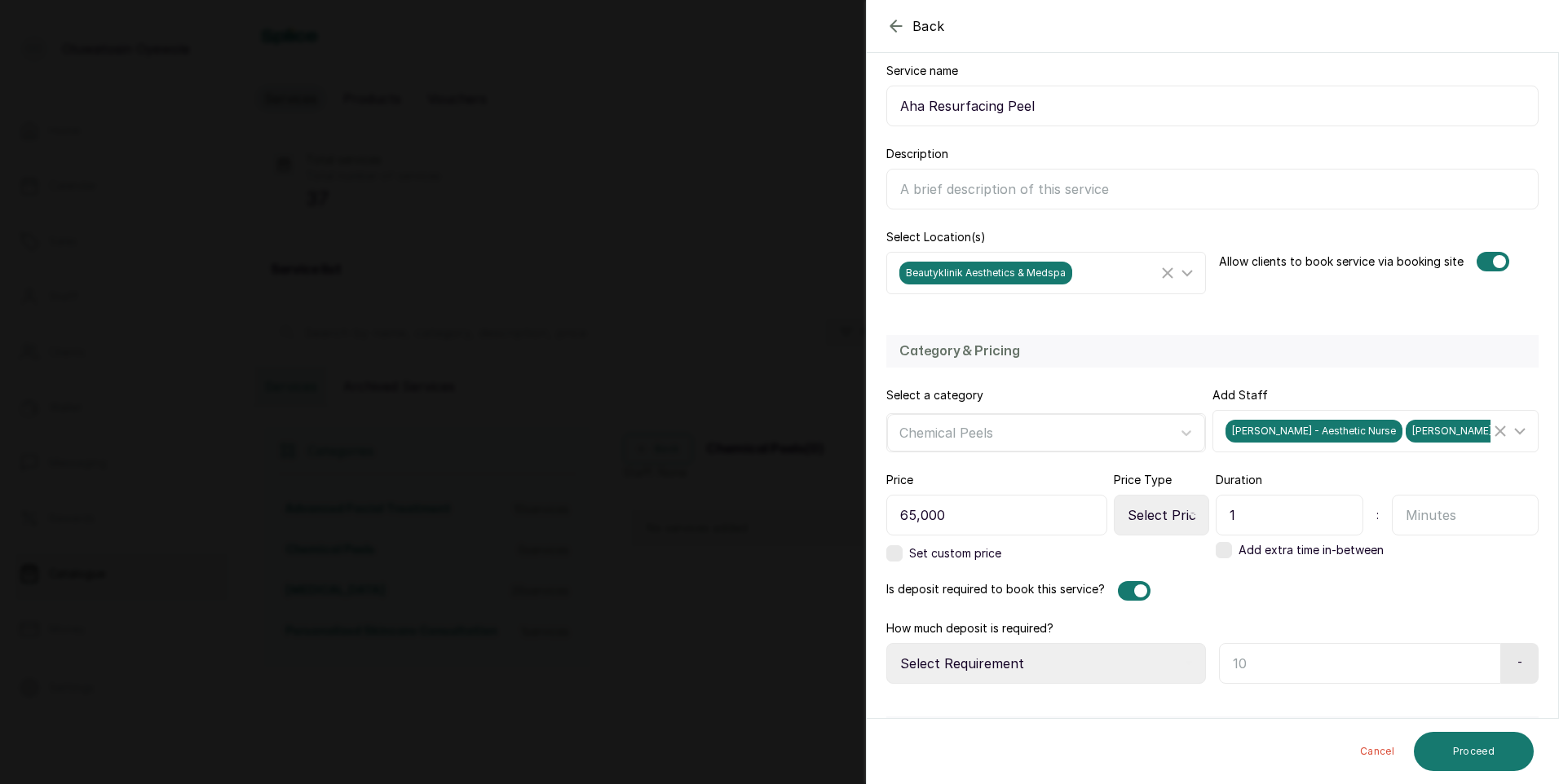
scroll to position [244, 0]
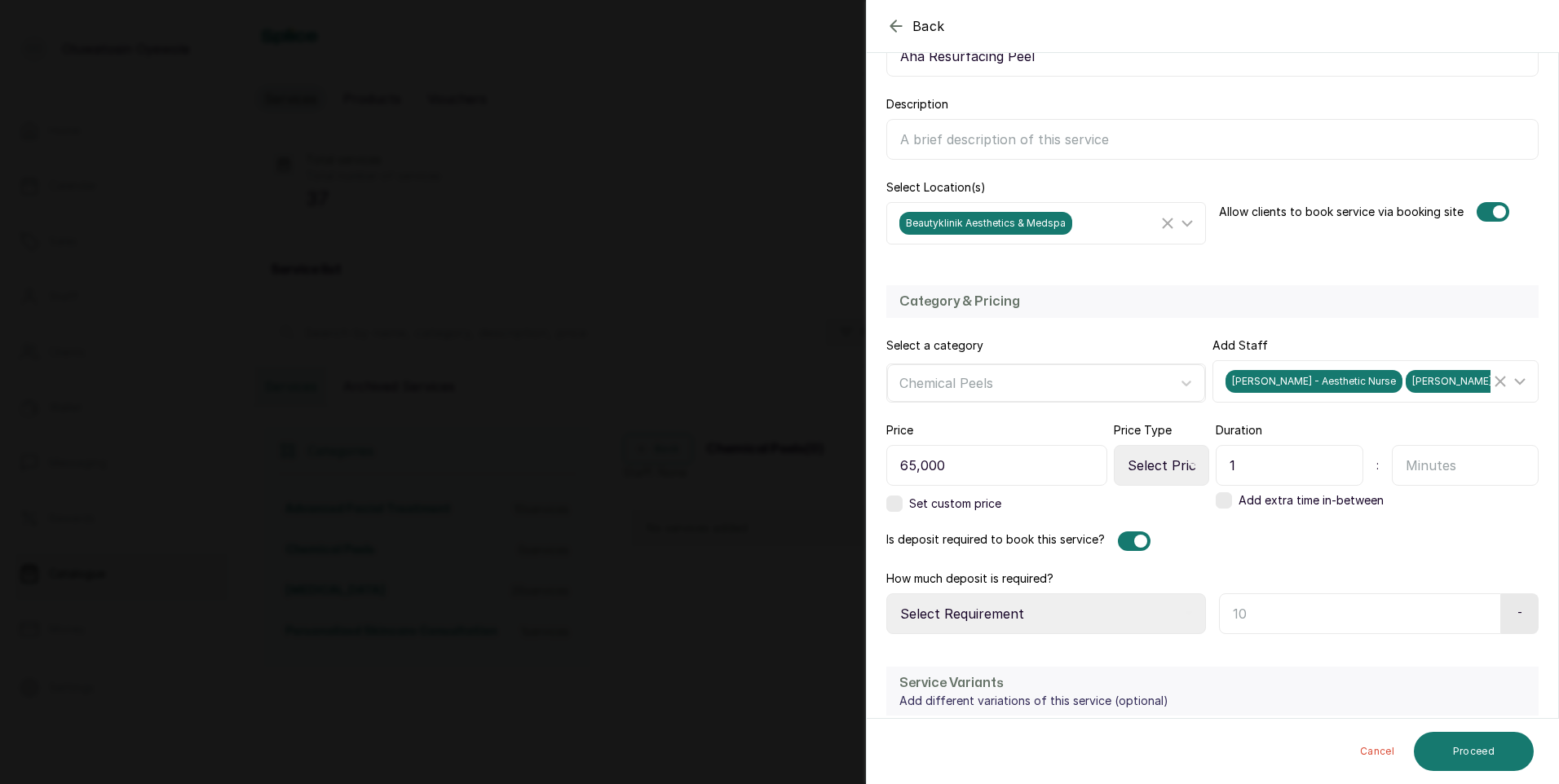
click at [1161, 458] on select "Select Price Type Fixed From" at bounding box center [1161, 465] width 96 height 41
select select "fixed"
click at [1114, 445] on select "Select Price Type Fixed From" at bounding box center [1161, 465] width 96 height 41
click at [1143, 608] on select "Select Requirement Percentage Fixed Amount" at bounding box center [1046, 614] width 320 height 41
select select "fixed_value"
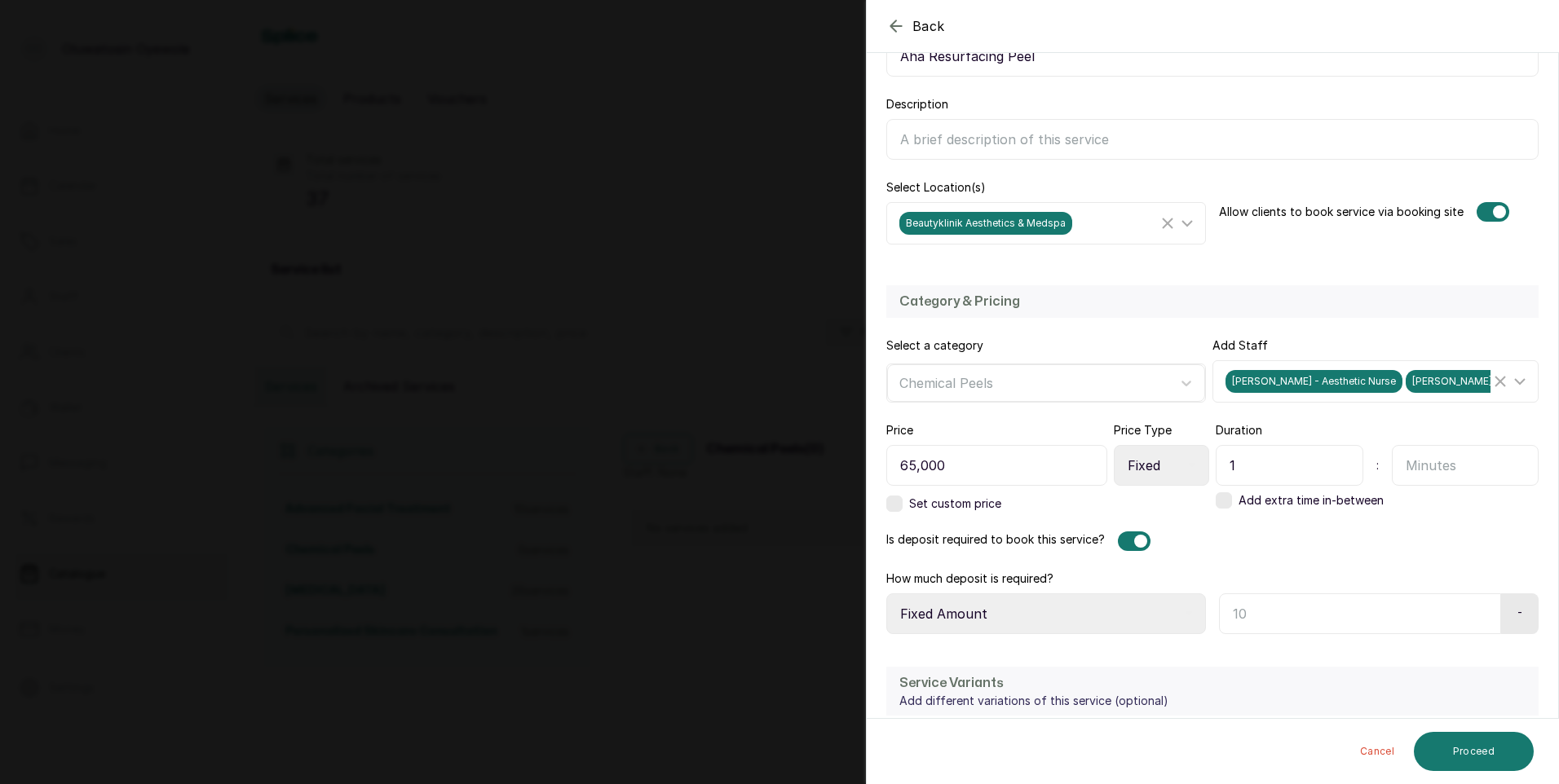
click at [886, 594] on select "Select Requirement Percentage Fixed Amount" at bounding box center [1046, 614] width 320 height 41
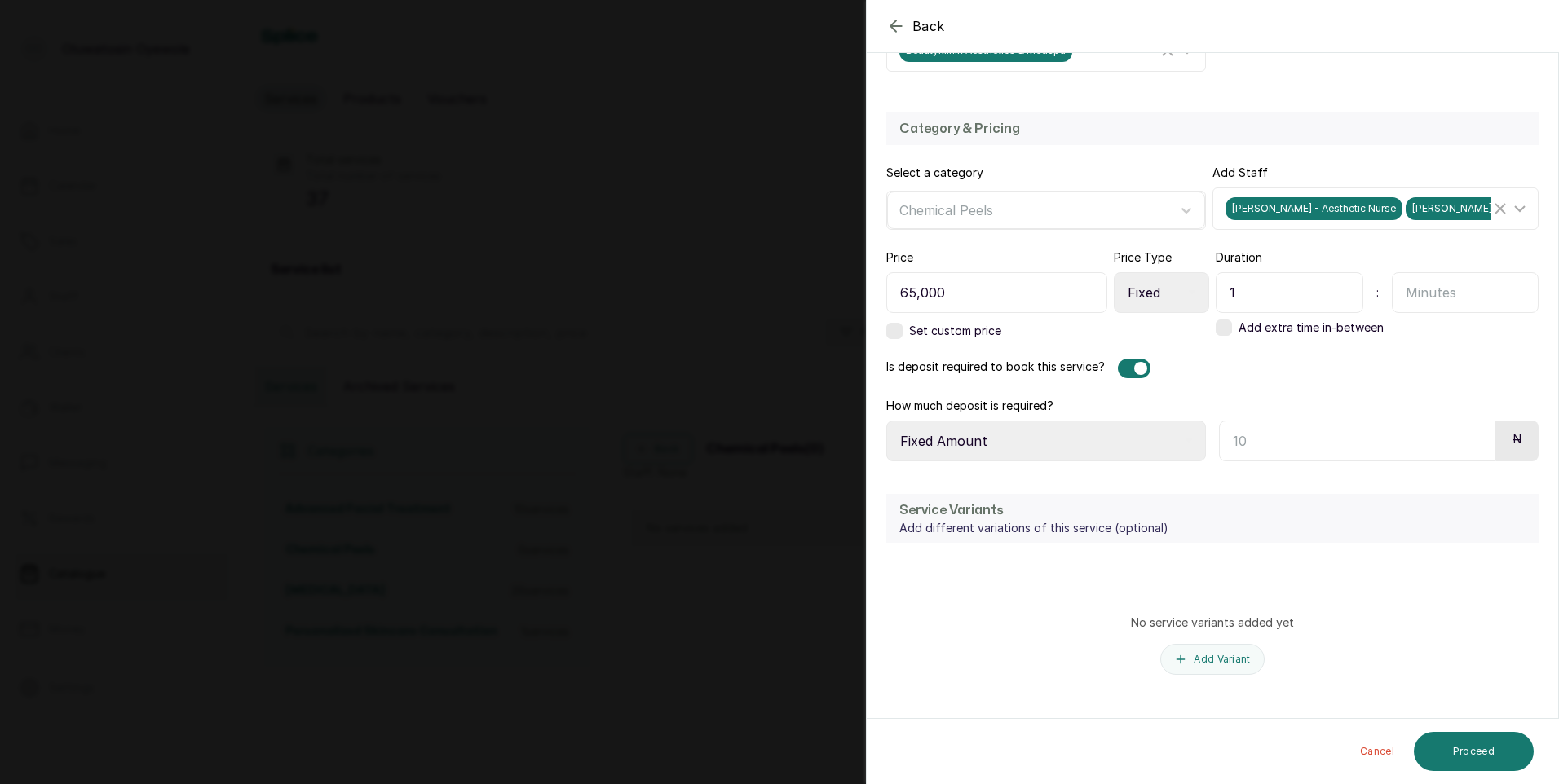
scroll to position [442, 0]
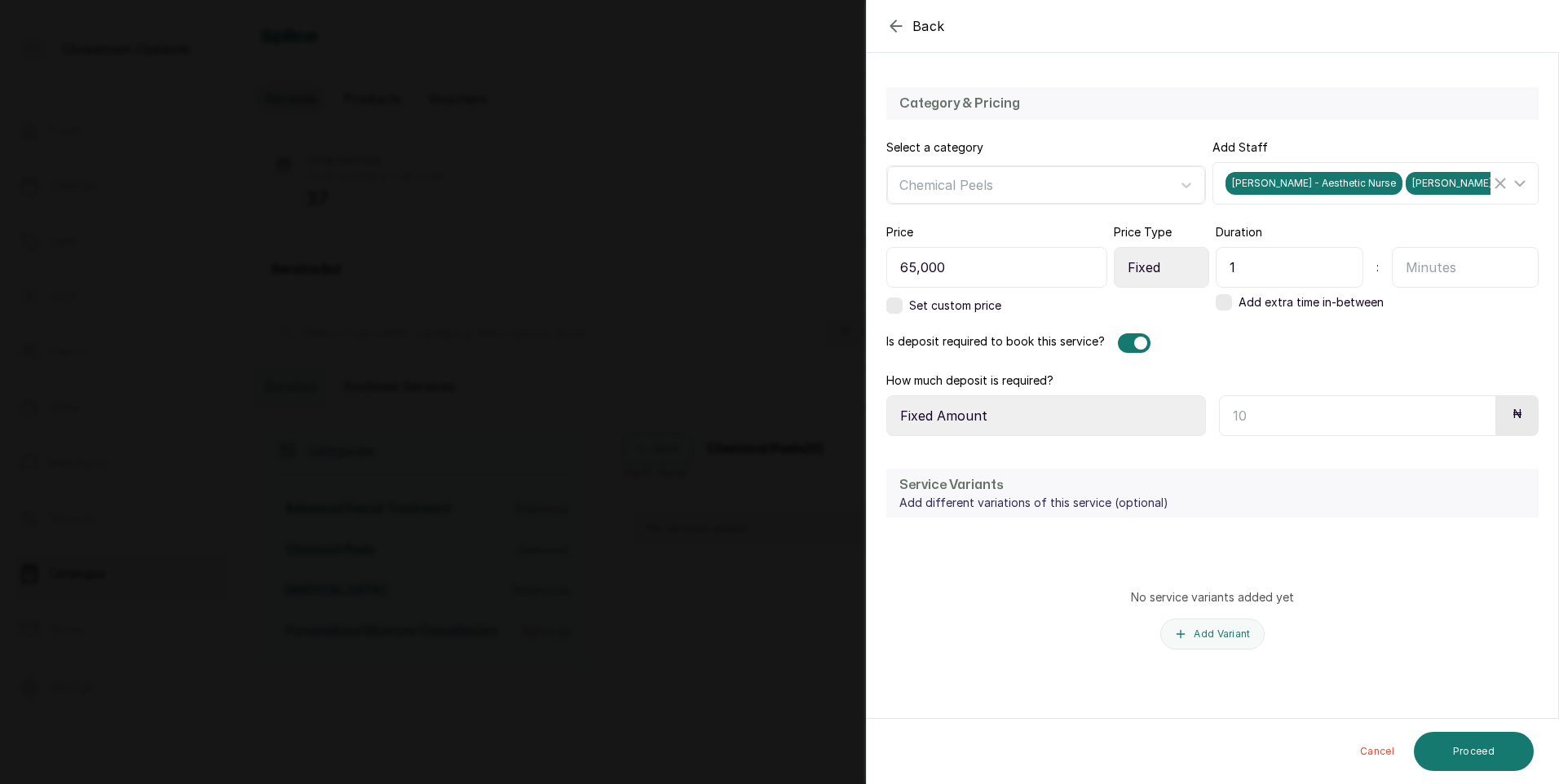
click at [1278, 412] on input "text" at bounding box center [1357, 416] width 277 height 41
type input "45,000"
click at [1451, 754] on button "Proceed" at bounding box center [1474, 751] width 120 height 39
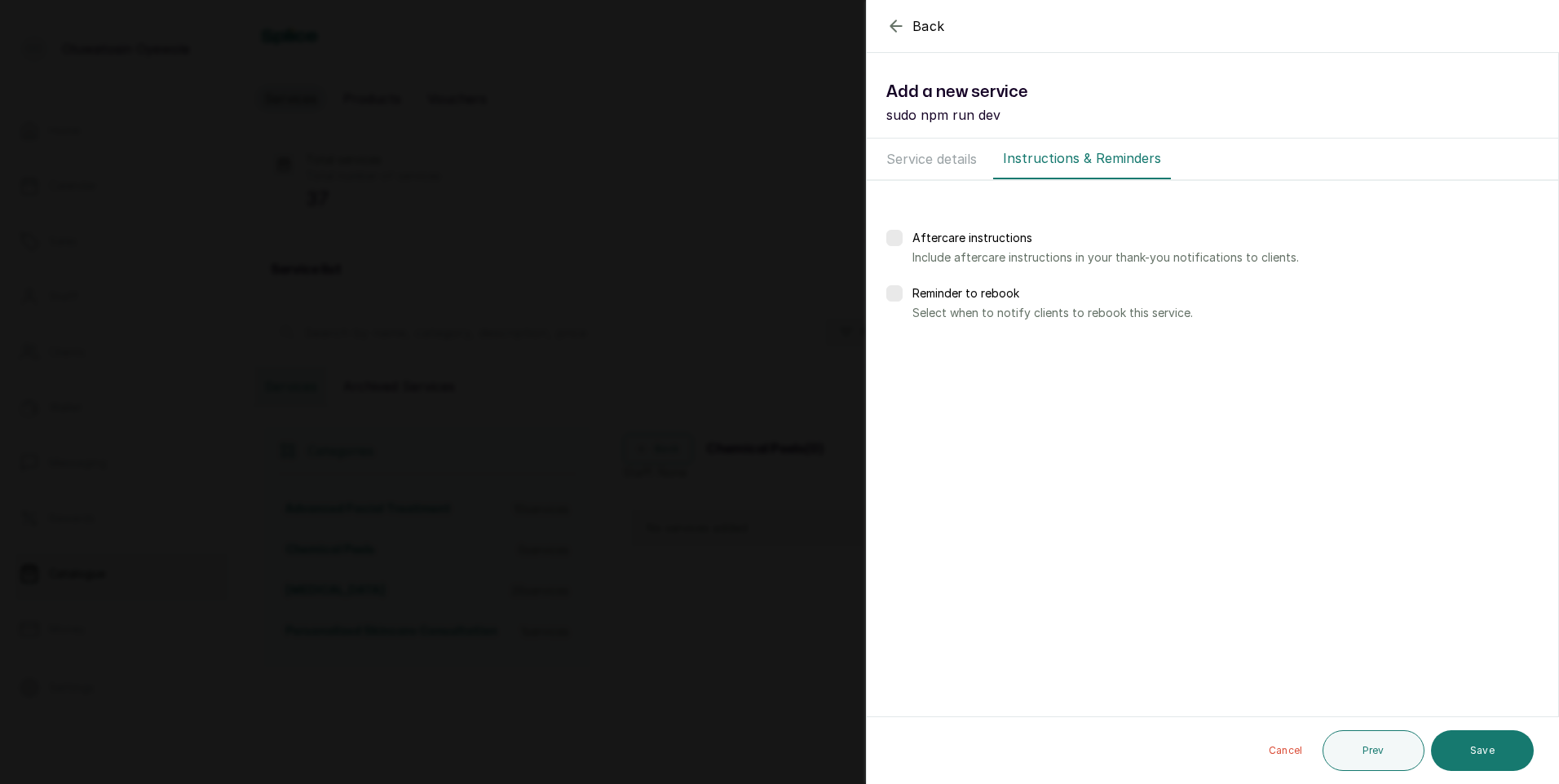
click at [1451, 754] on button "Save" at bounding box center [1482, 751] width 103 height 41
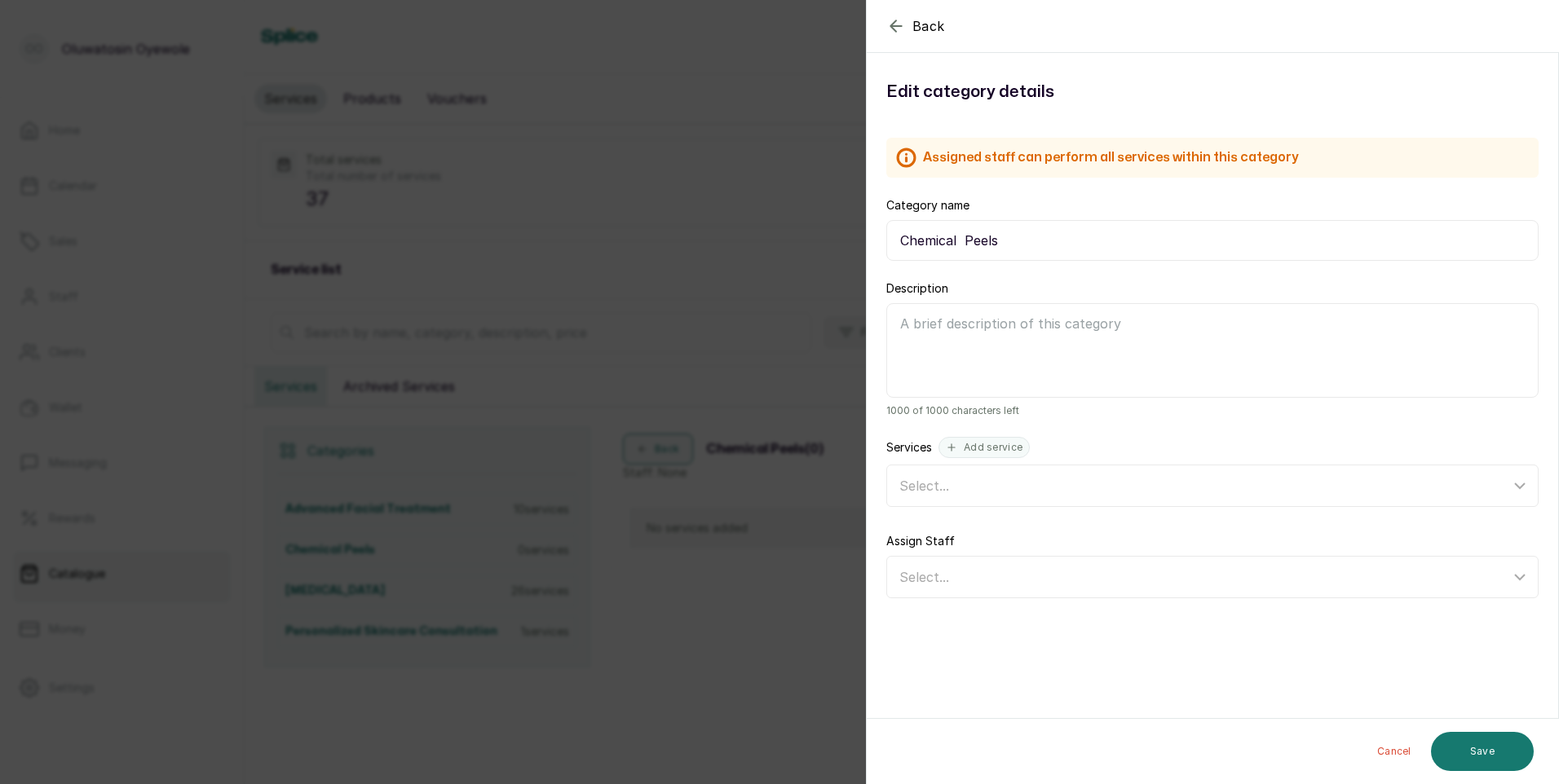
click at [706, 157] on div "Back Category Edit category details Assigned staff can perform all services wit…" at bounding box center [780, 392] width 1559 height 784
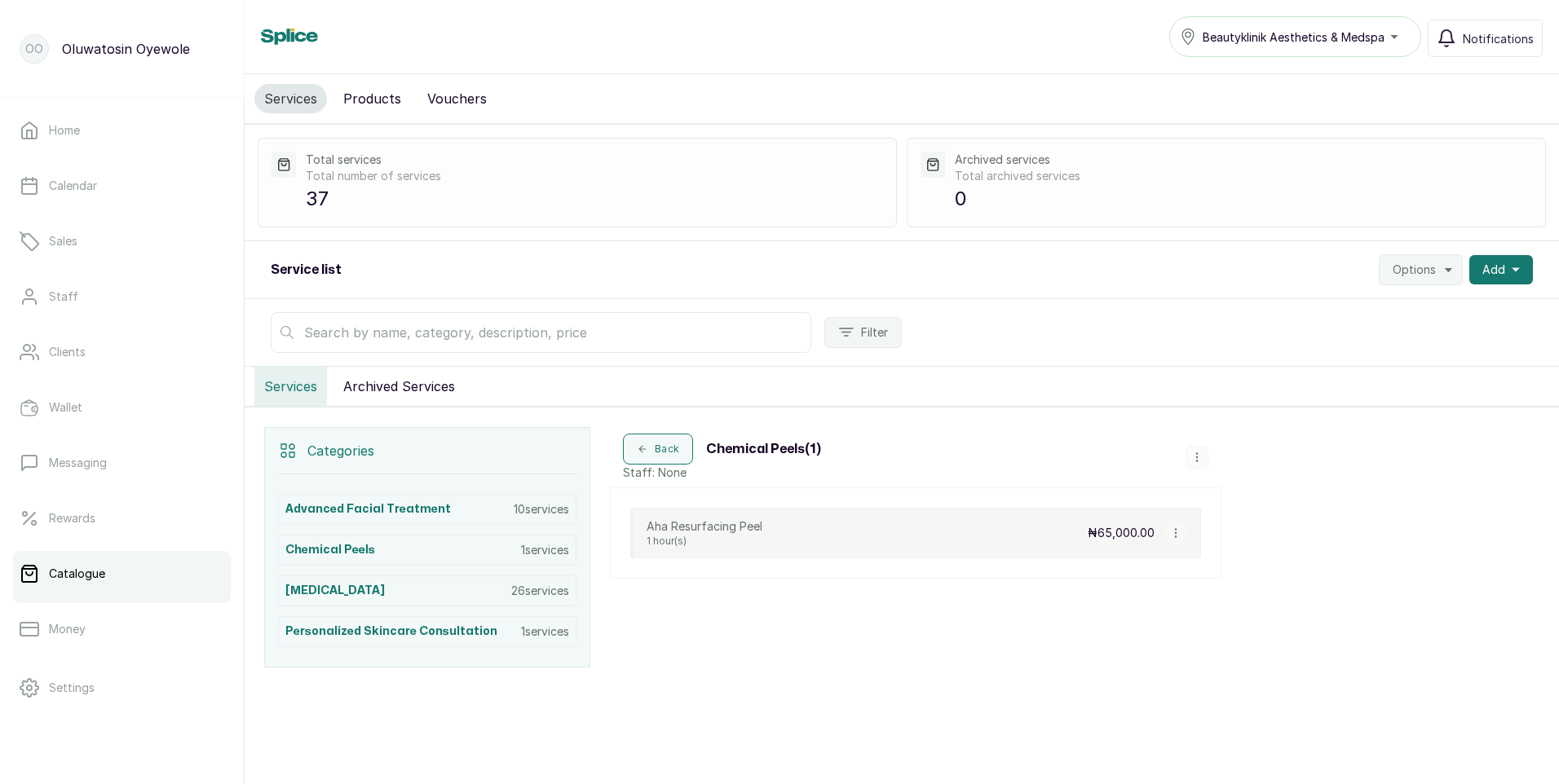
click at [1195, 463] on button "button" at bounding box center [1197, 457] width 23 height 23
click at [1250, 330] on span "Add Service" at bounding box center [1251, 333] width 74 height 20
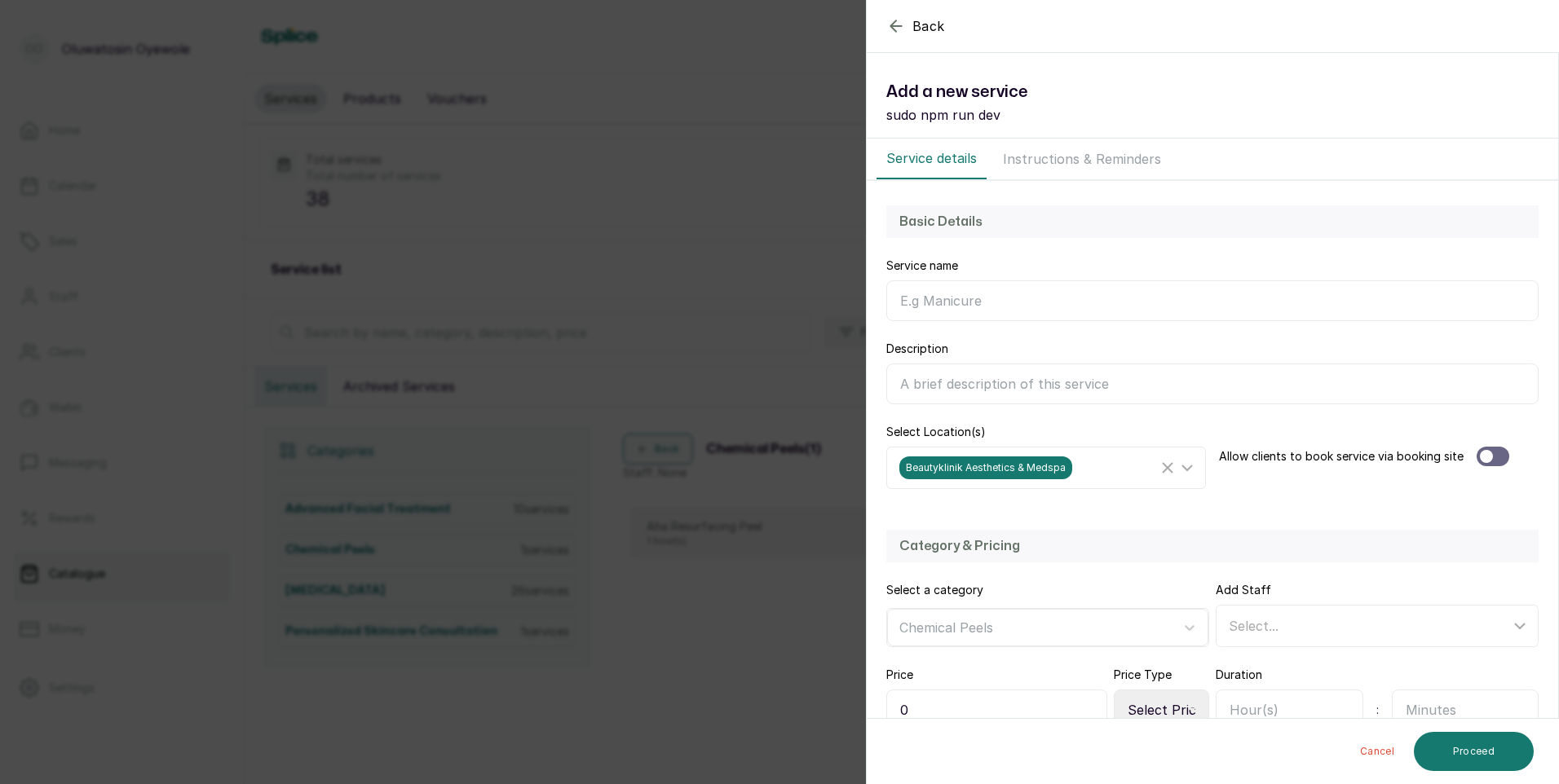
click at [995, 295] on input "Service name" at bounding box center [1212, 301] width 652 height 41
type input "Acne Control Peel Protocol"
click at [1495, 459] on div at bounding box center [1492, 456] width 33 height 20
click at [1513, 627] on icon at bounding box center [1519, 625] width 20 height 20
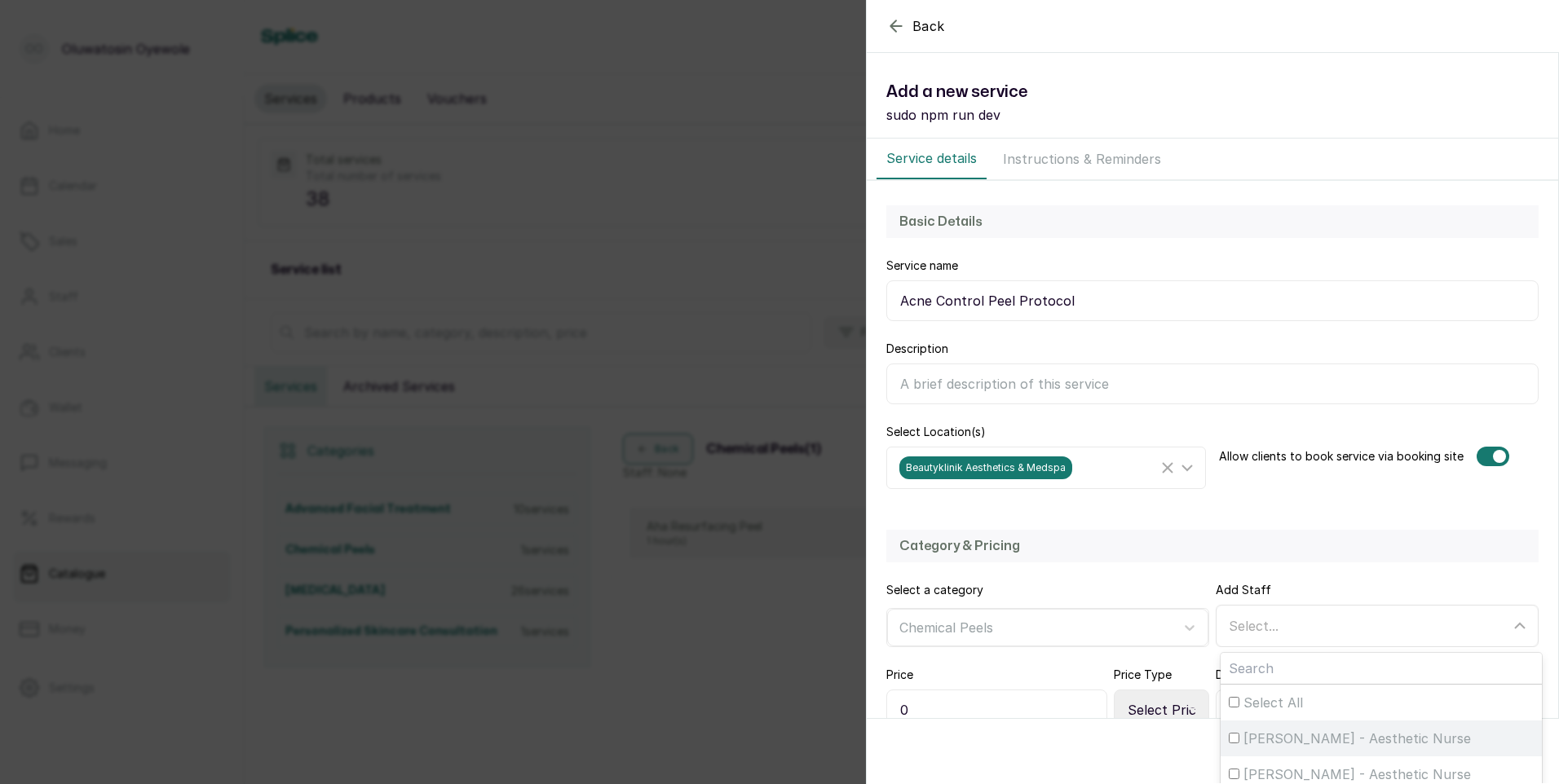
click at [1229, 739] on input "[PERSON_NAME] - Aesthetic Nurse" at bounding box center [1233, 738] width 10 height 10
checkbox input "true"
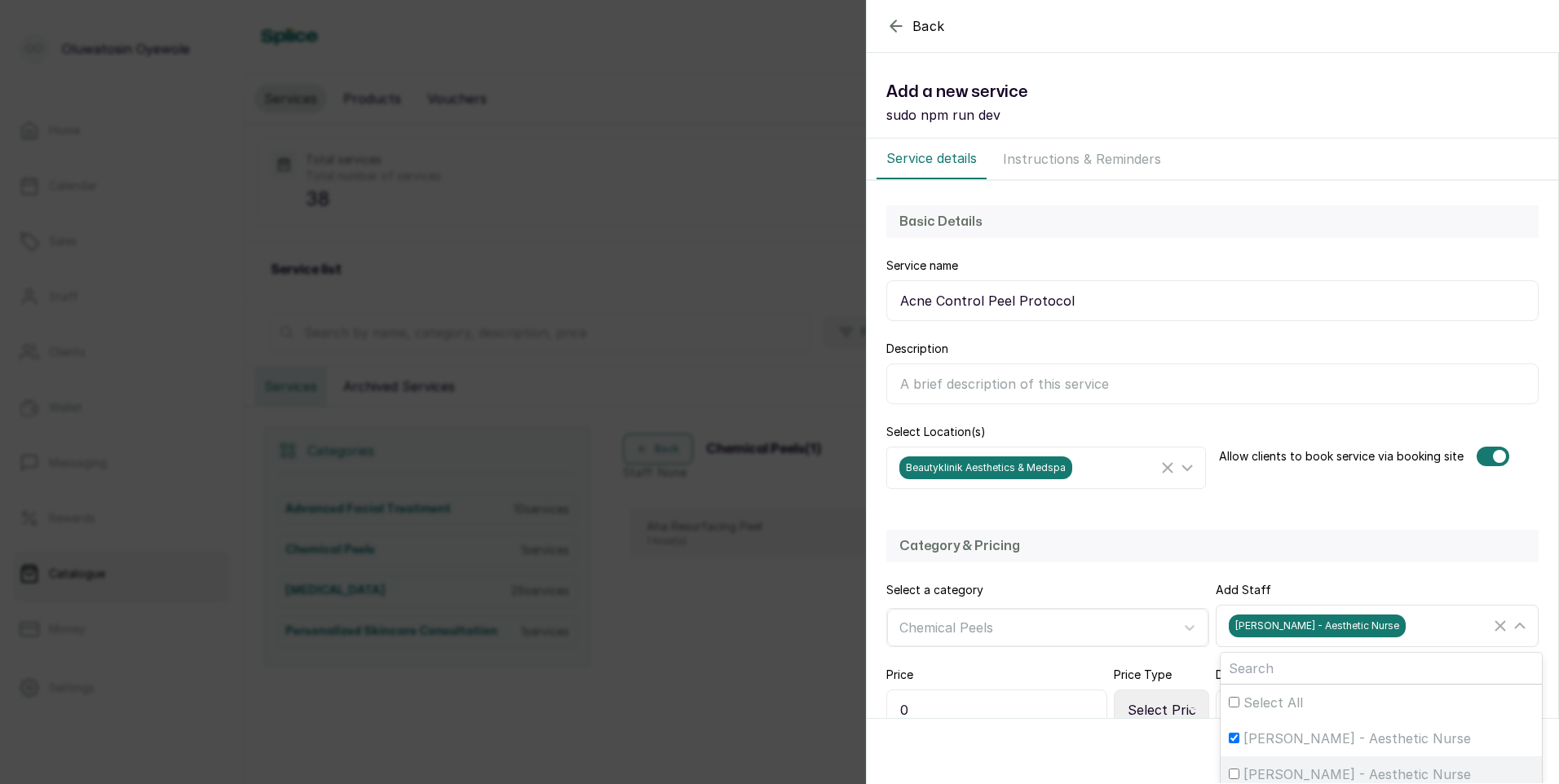
drag, startPoint x: 1225, startPoint y: 777, endPoint x: 1234, endPoint y: 776, distance: 9.1
click at [1228, 777] on input "[PERSON_NAME] - Aesthetic Nurse" at bounding box center [1233, 774] width 10 height 10
checkbox input "true"
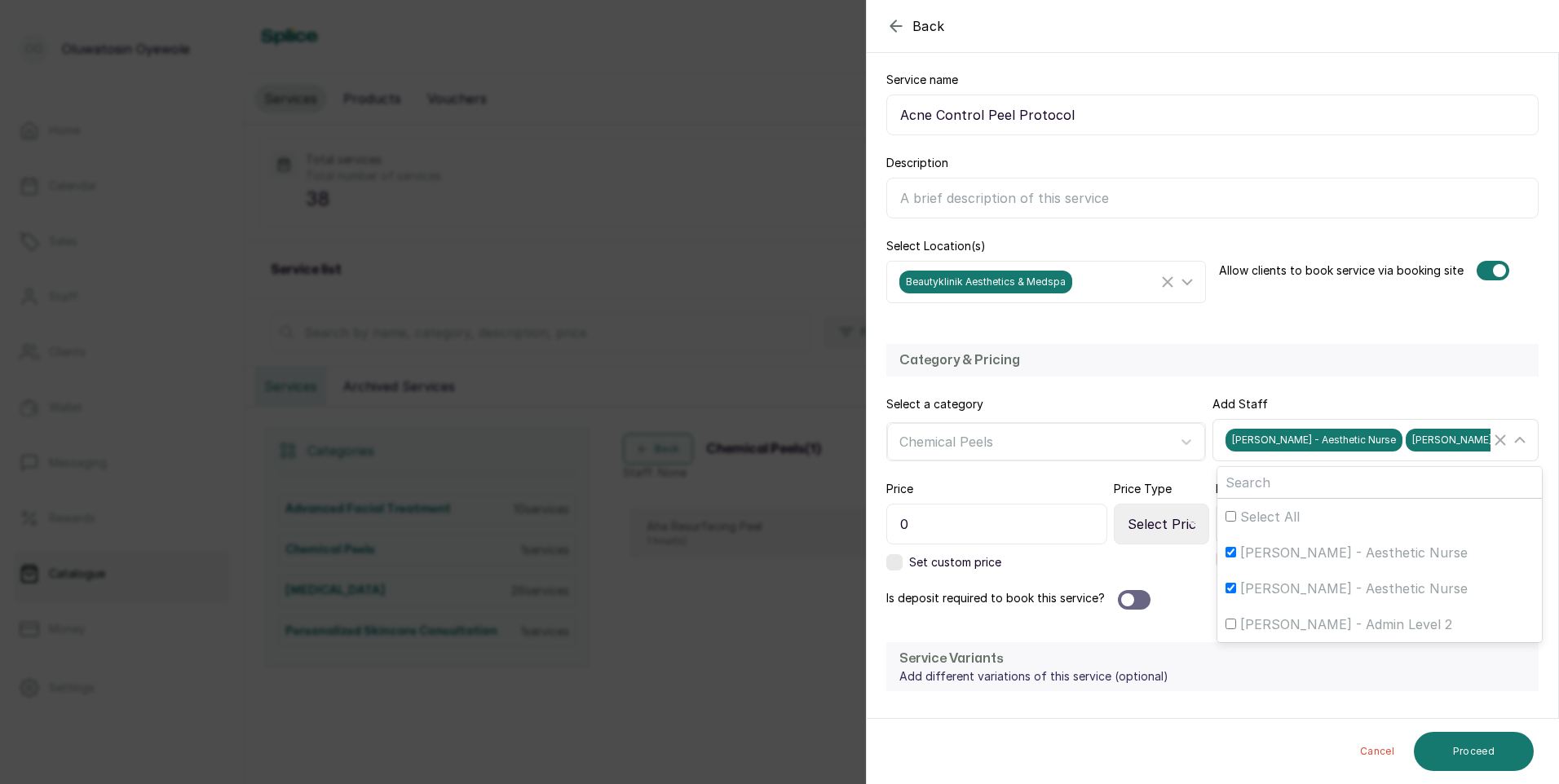
scroll to position [254, 0]
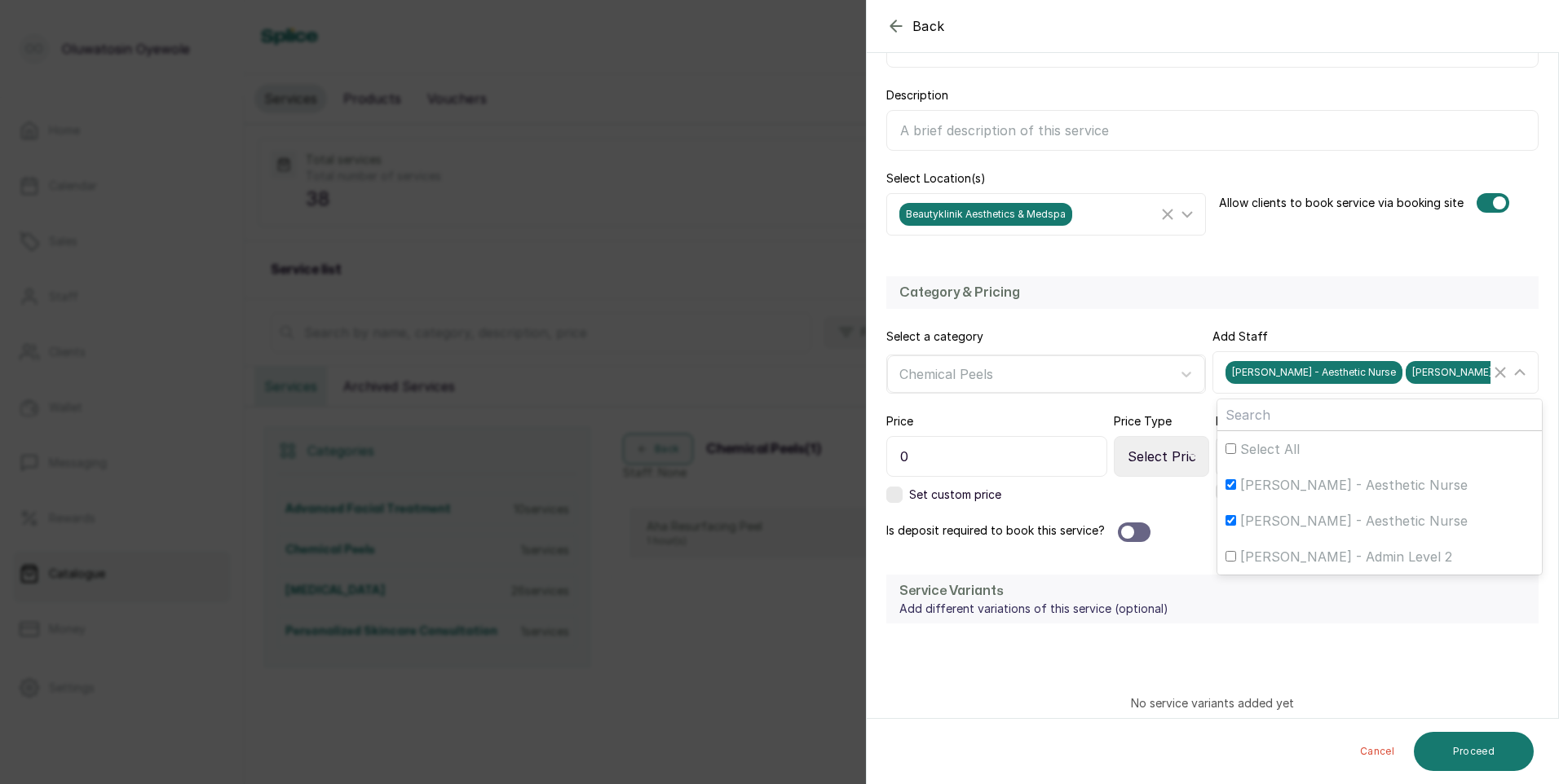
click at [1068, 467] on input "0" at bounding box center [997, 456] width 221 height 41
type input "75,000"
click at [1266, 464] on input "text" at bounding box center [1289, 456] width 148 height 41
type input "1"
click at [1141, 530] on div at bounding box center [1133, 531] width 33 height 20
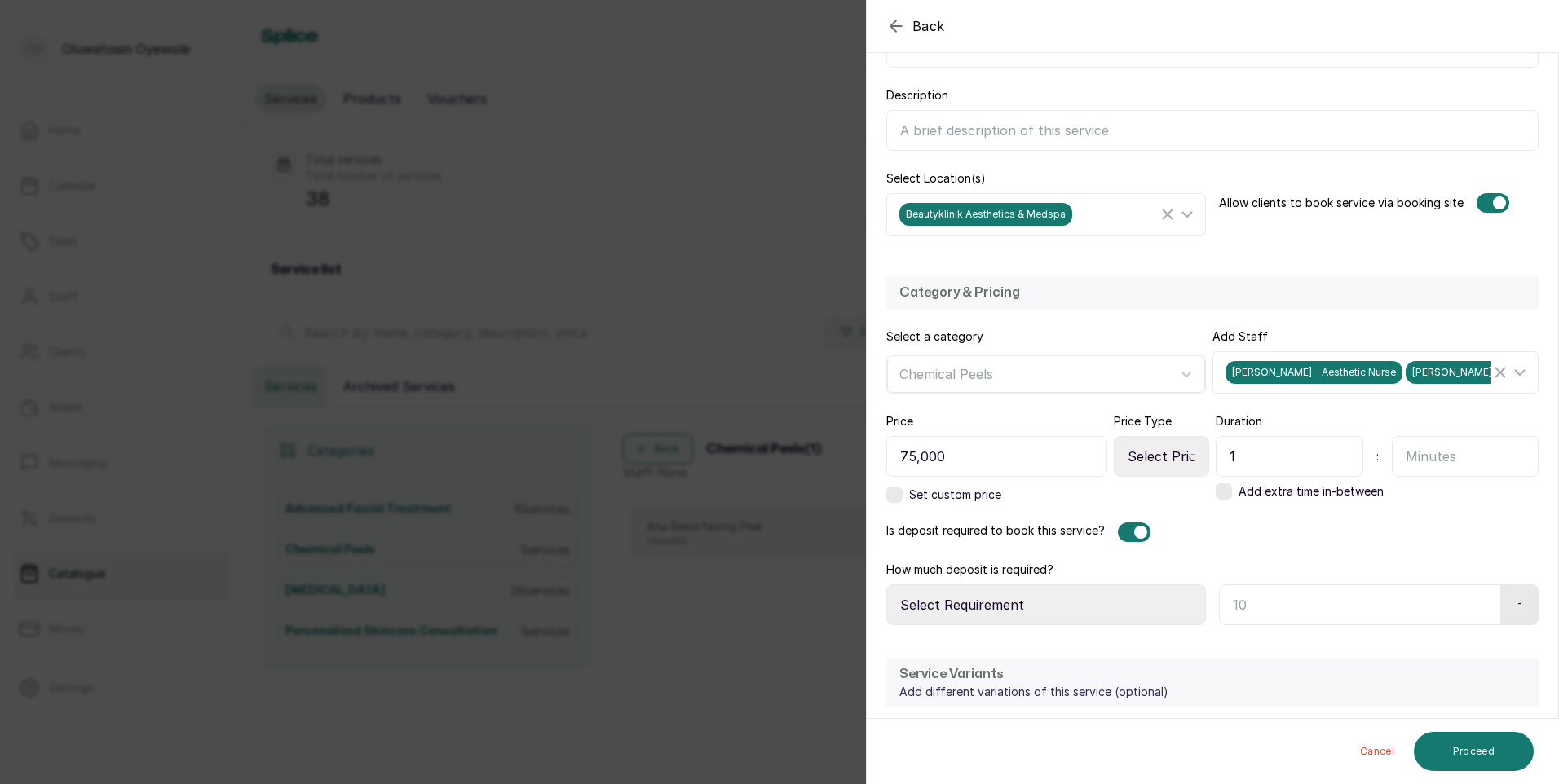
click at [1188, 454] on icon at bounding box center [1192, 456] width 8 height 8
click at [1135, 451] on select "Select Price Type Fixed From" at bounding box center [1161, 456] width 96 height 41
select select "fixed"
click at [1114, 436] on select "Select Price Type Fixed From" at bounding box center [1161, 456] width 96 height 41
click at [1185, 601] on icon at bounding box center [1188, 605] width 8 height 8
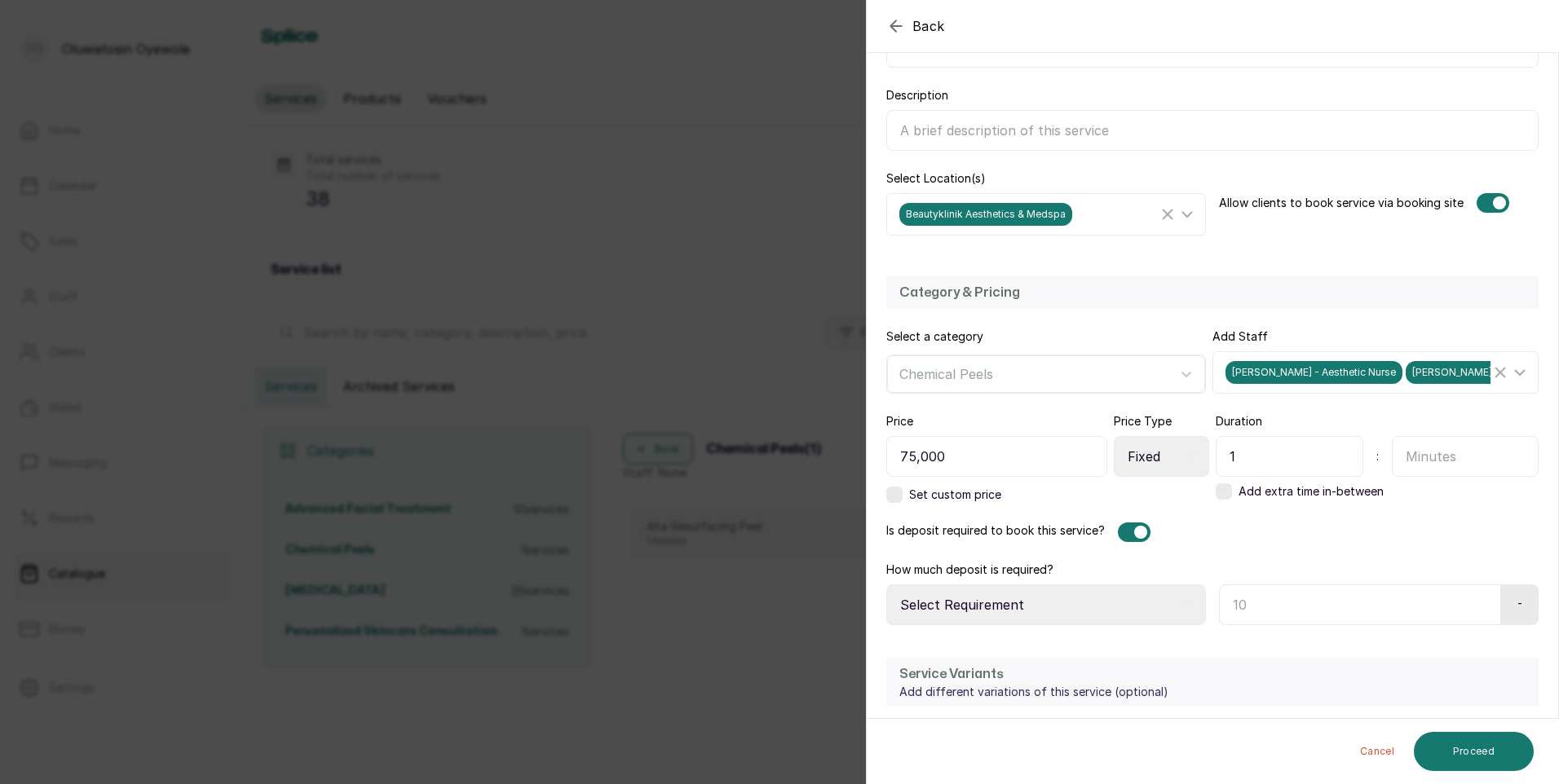
click at [1090, 597] on select "Select Requirement Percentage Fixed Amount" at bounding box center [1046, 605] width 320 height 41
select select "fixed_value"
click at [886, 584] on select "Select Requirement Percentage Fixed Amount" at bounding box center [1046, 605] width 320 height 41
click at [1330, 599] on input "text" at bounding box center [1357, 605] width 277 height 41
type input "55,000"
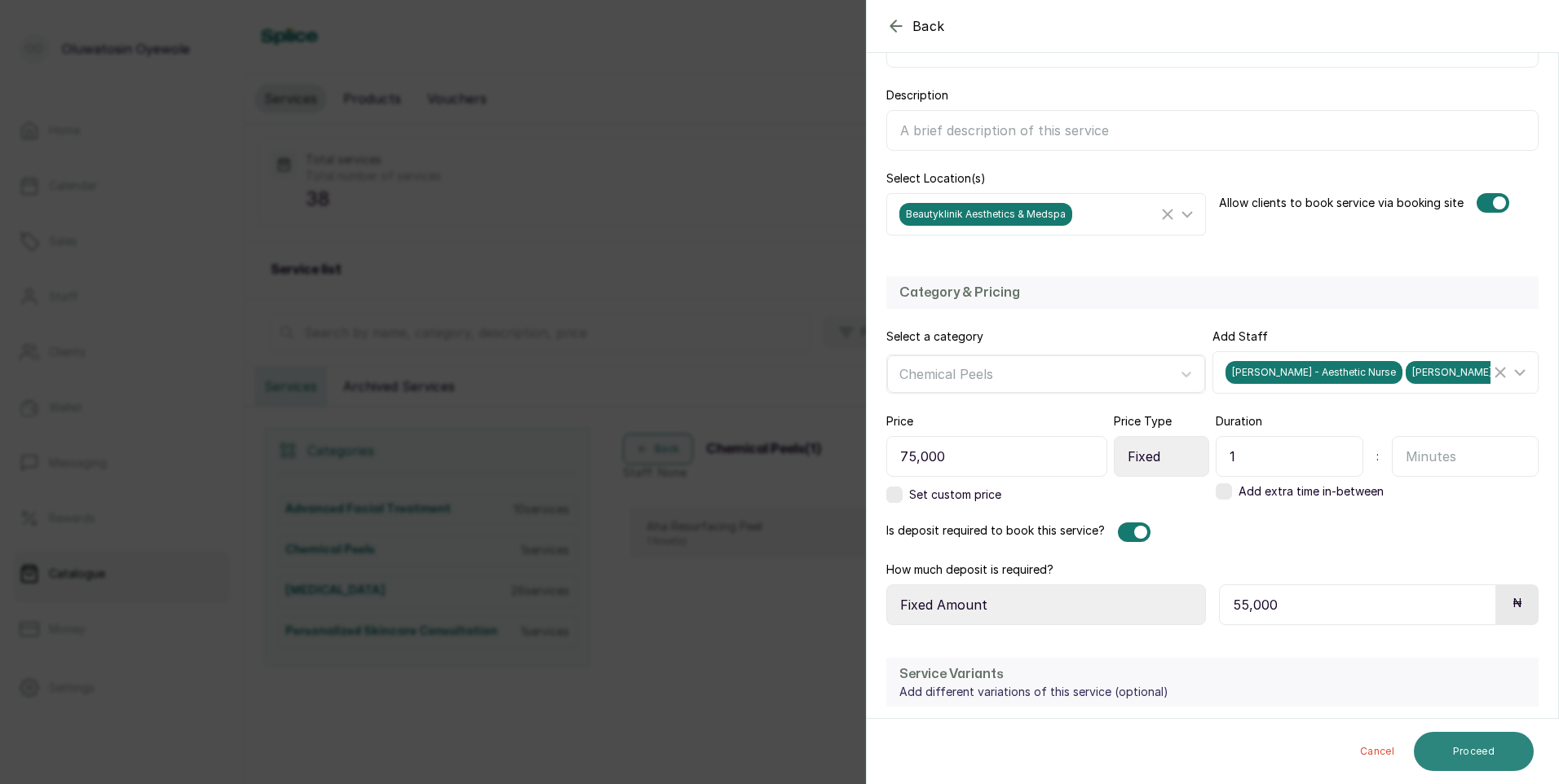
click at [1474, 763] on button "Proceed" at bounding box center [1474, 751] width 120 height 39
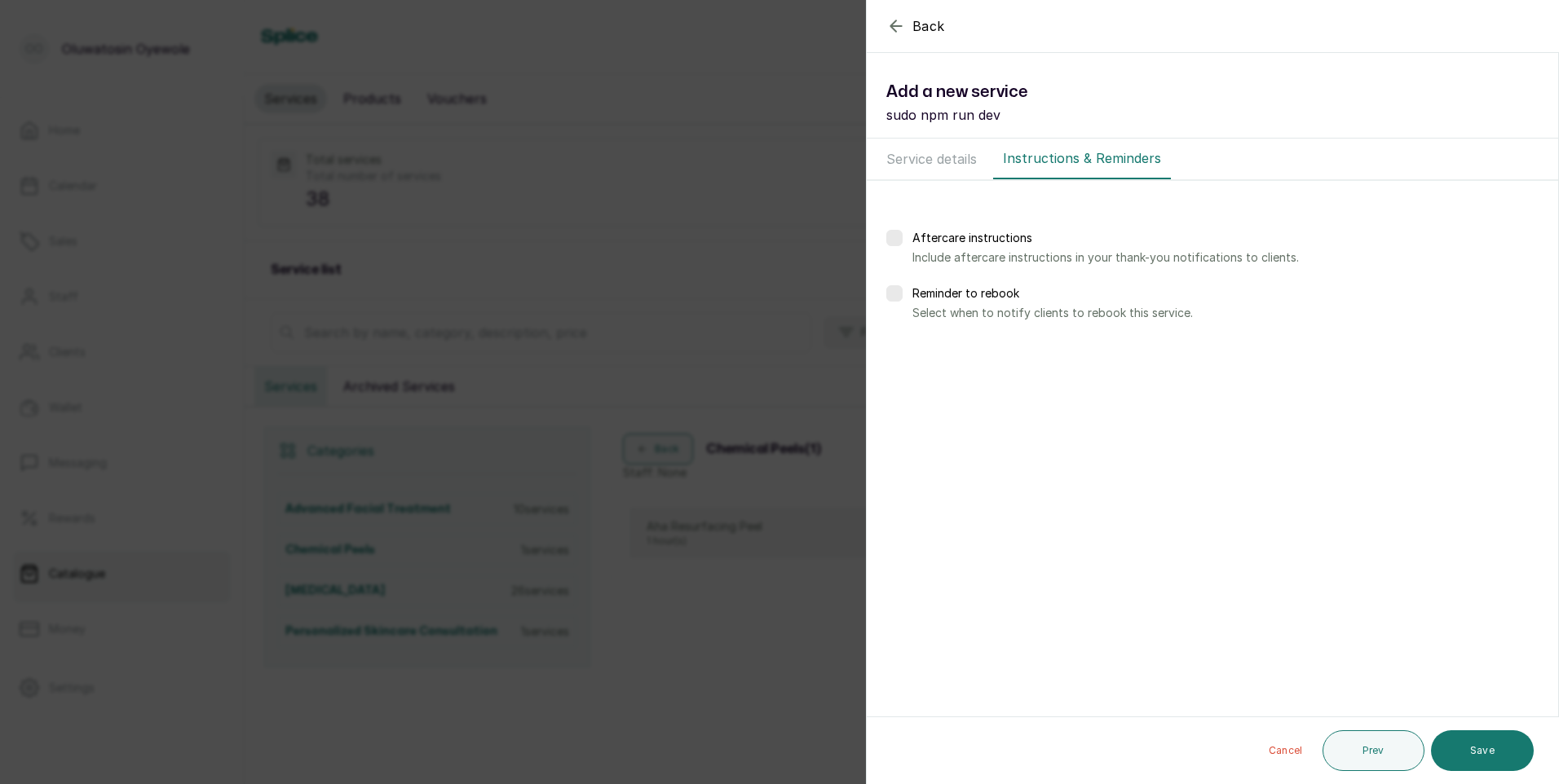
scroll to position [0, 0]
click at [1472, 754] on button "Save" at bounding box center [1482, 751] width 103 height 41
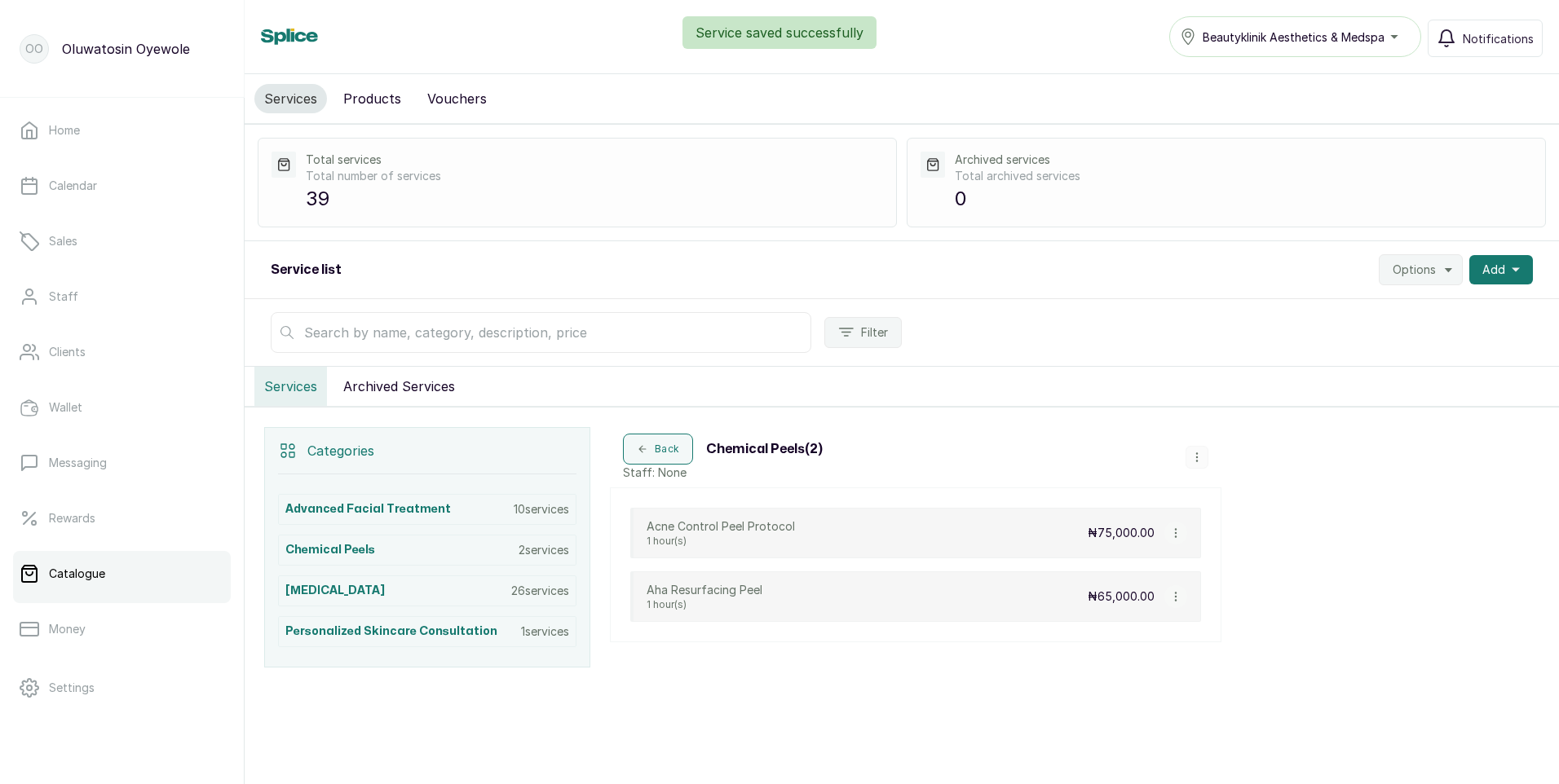
click at [1192, 455] on icon "button" at bounding box center [1197, 457] width 11 height 11
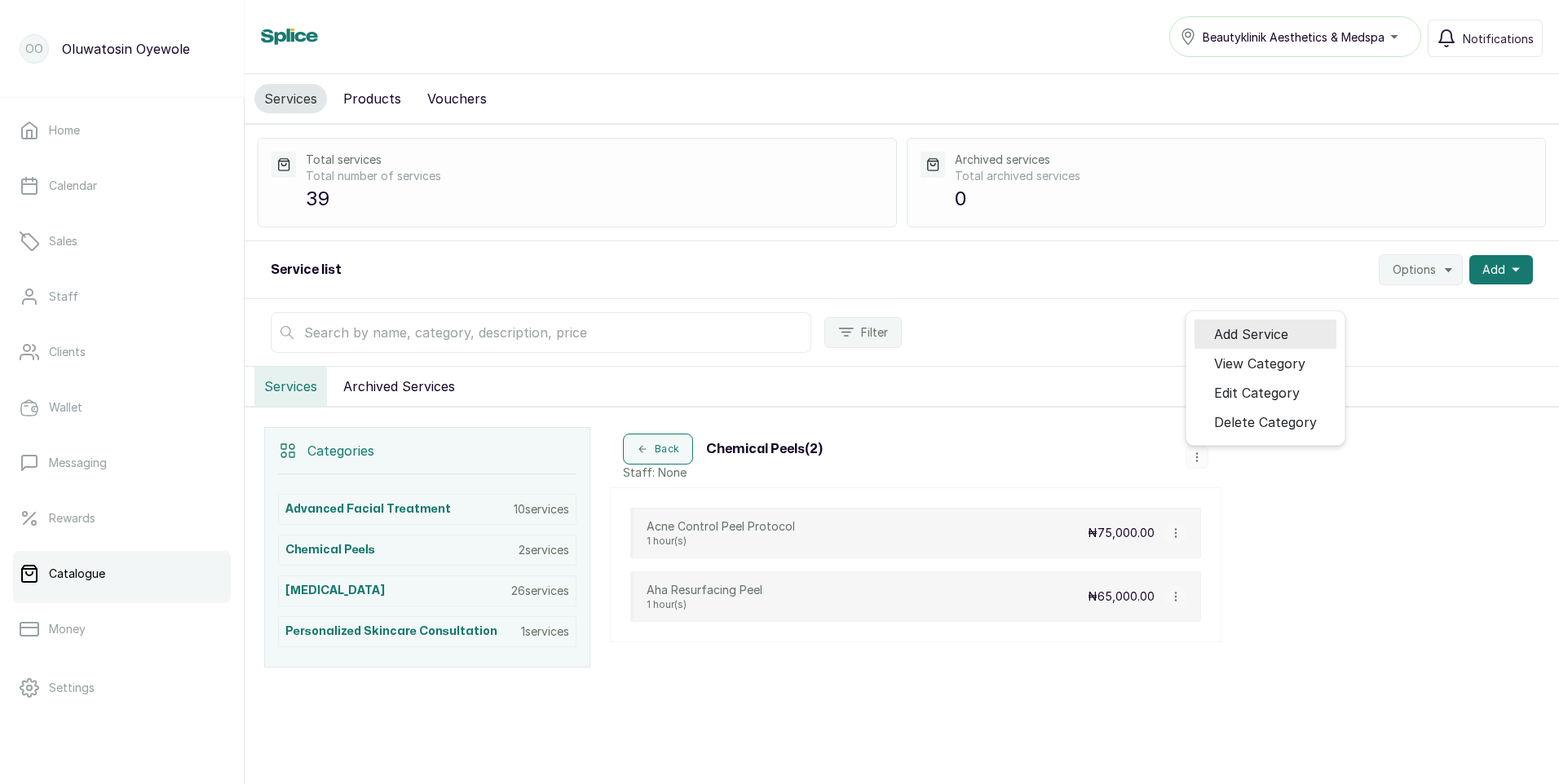
click at [1270, 331] on span "Add Service" at bounding box center [1251, 333] width 74 height 20
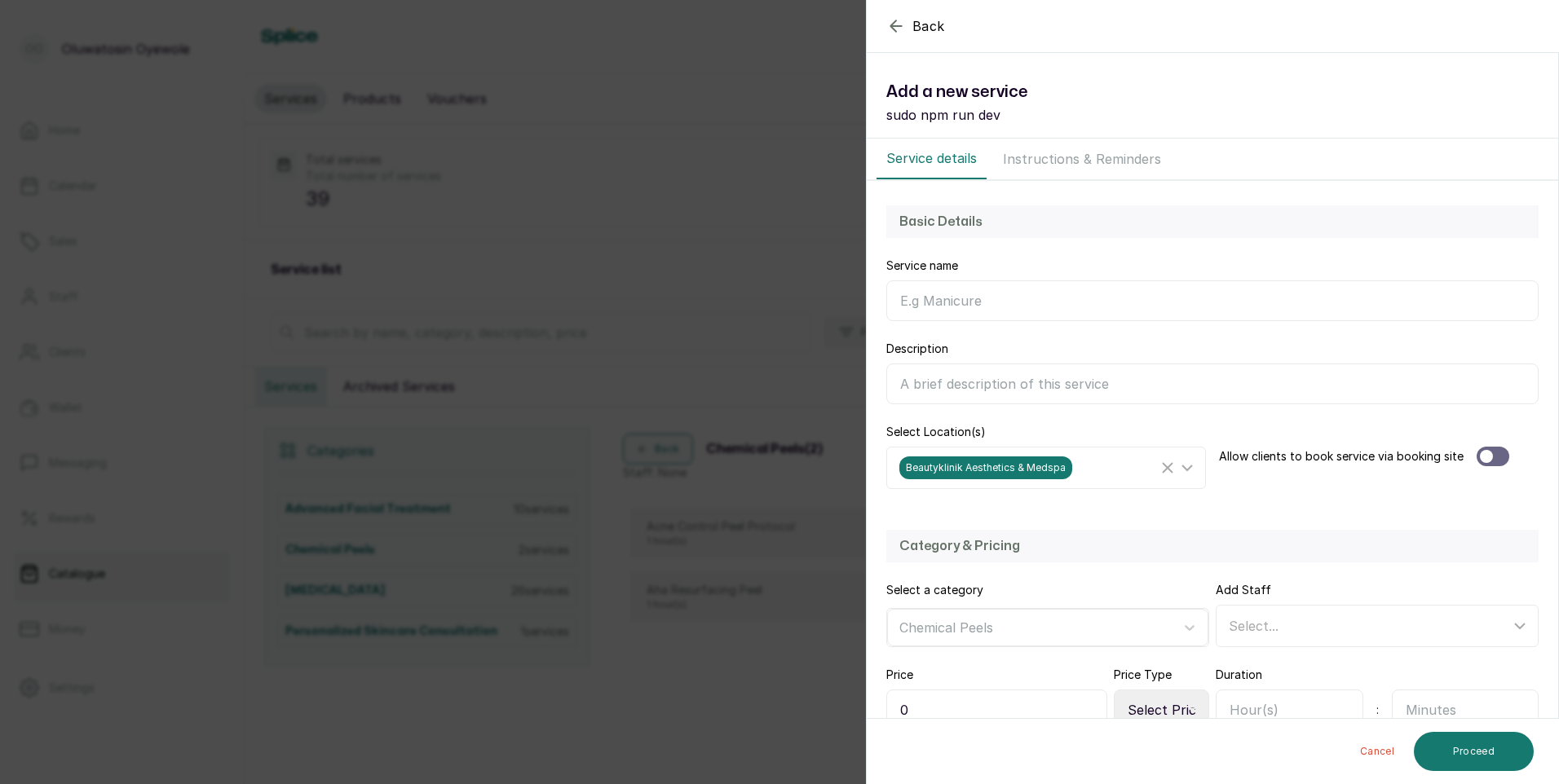
click at [1181, 296] on input "Service name" at bounding box center [1212, 301] width 652 height 41
type input "Acne Control + Combo"
click at [1494, 459] on div at bounding box center [1492, 456] width 33 height 20
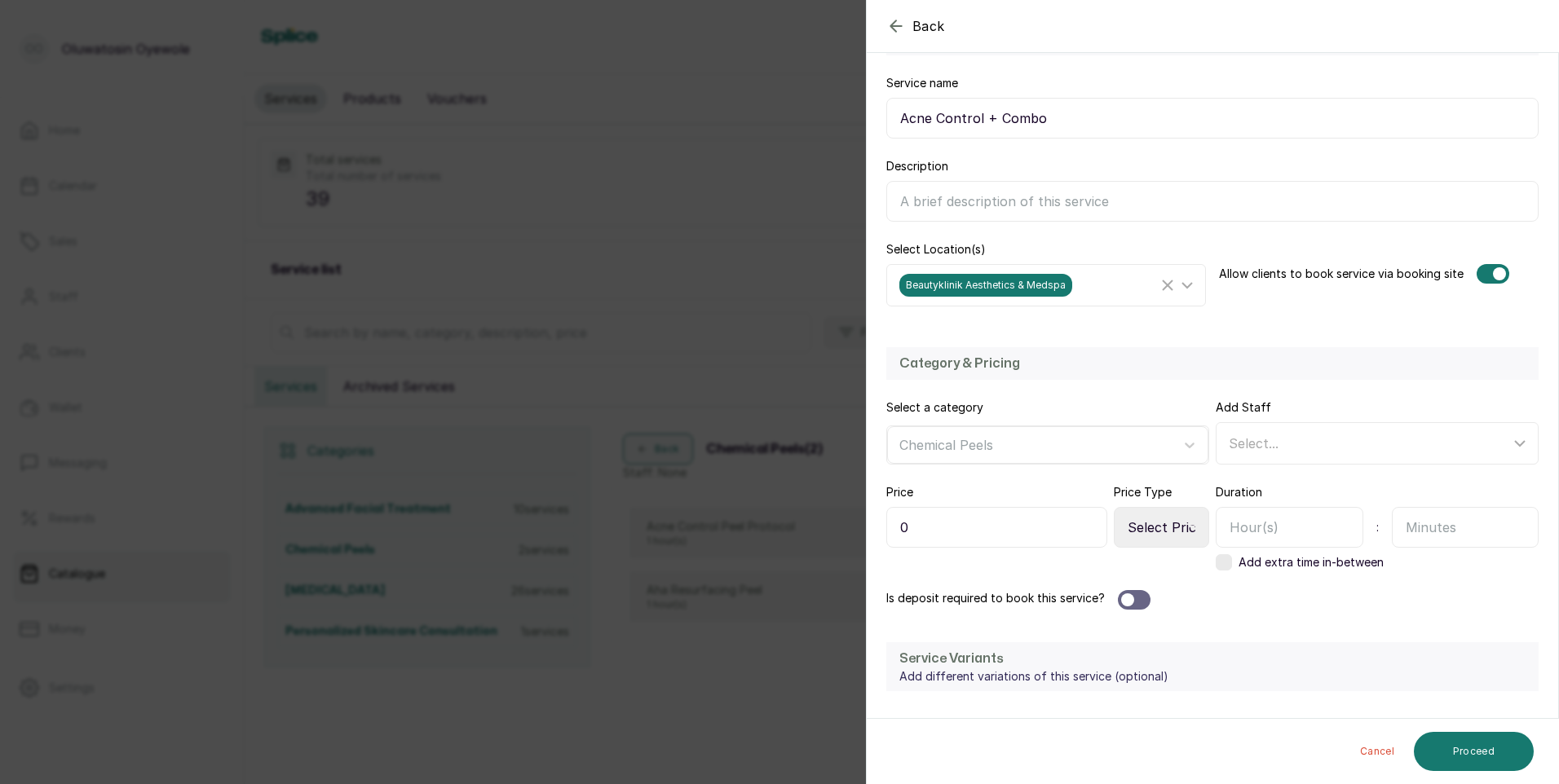
scroll to position [244, 0]
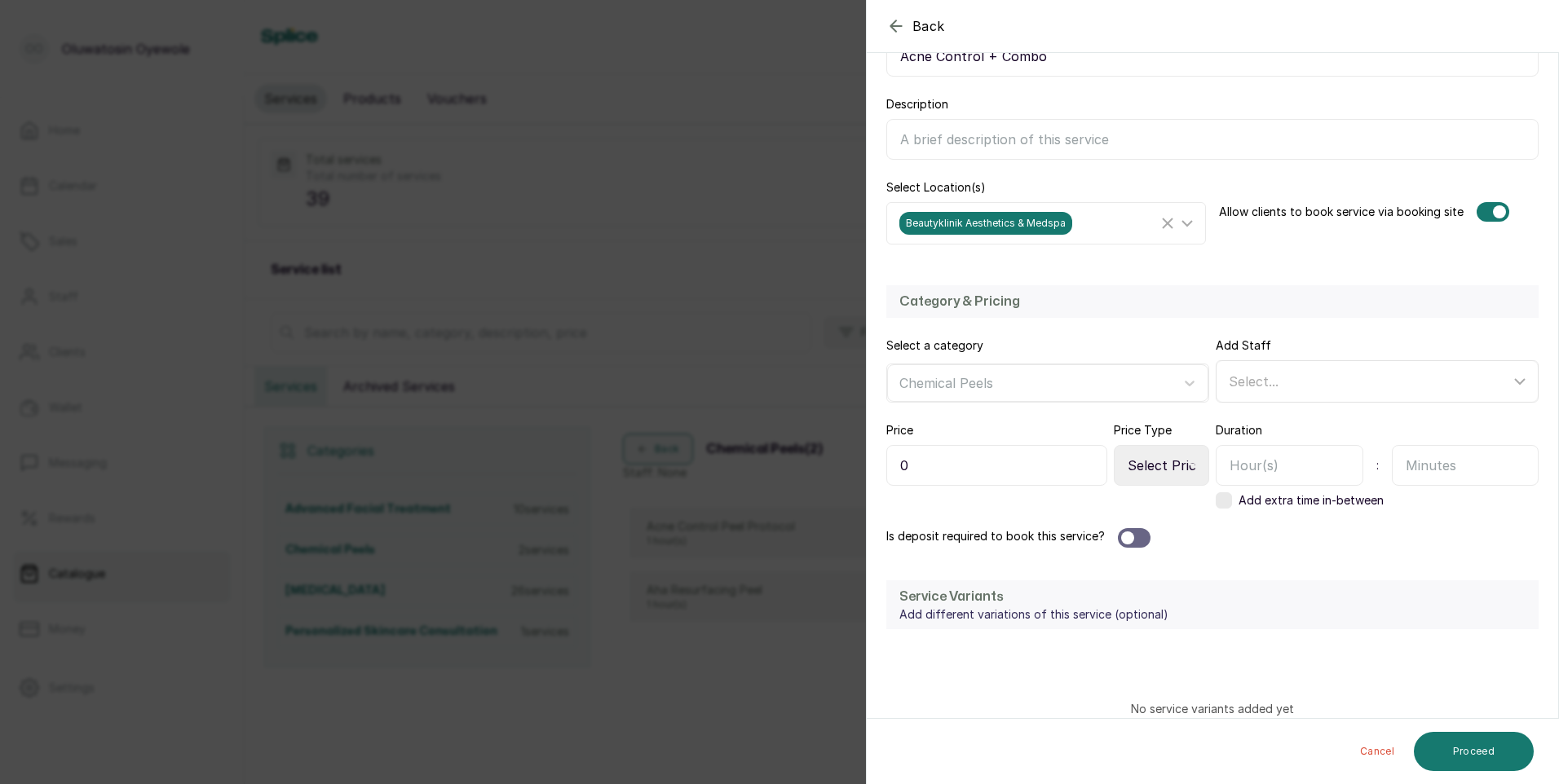
click at [1371, 375] on div "Select..." at bounding box center [1369, 381] width 282 height 20
click at [1315, 500] on span "[PERSON_NAME] - Aesthetic Nurse" at bounding box center [1356, 493] width 228 height 20
click at [1239, 499] on input "[PERSON_NAME] - Aesthetic Nurse" at bounding box center [1233, 493] width 10 height 10
checkbox input "true"
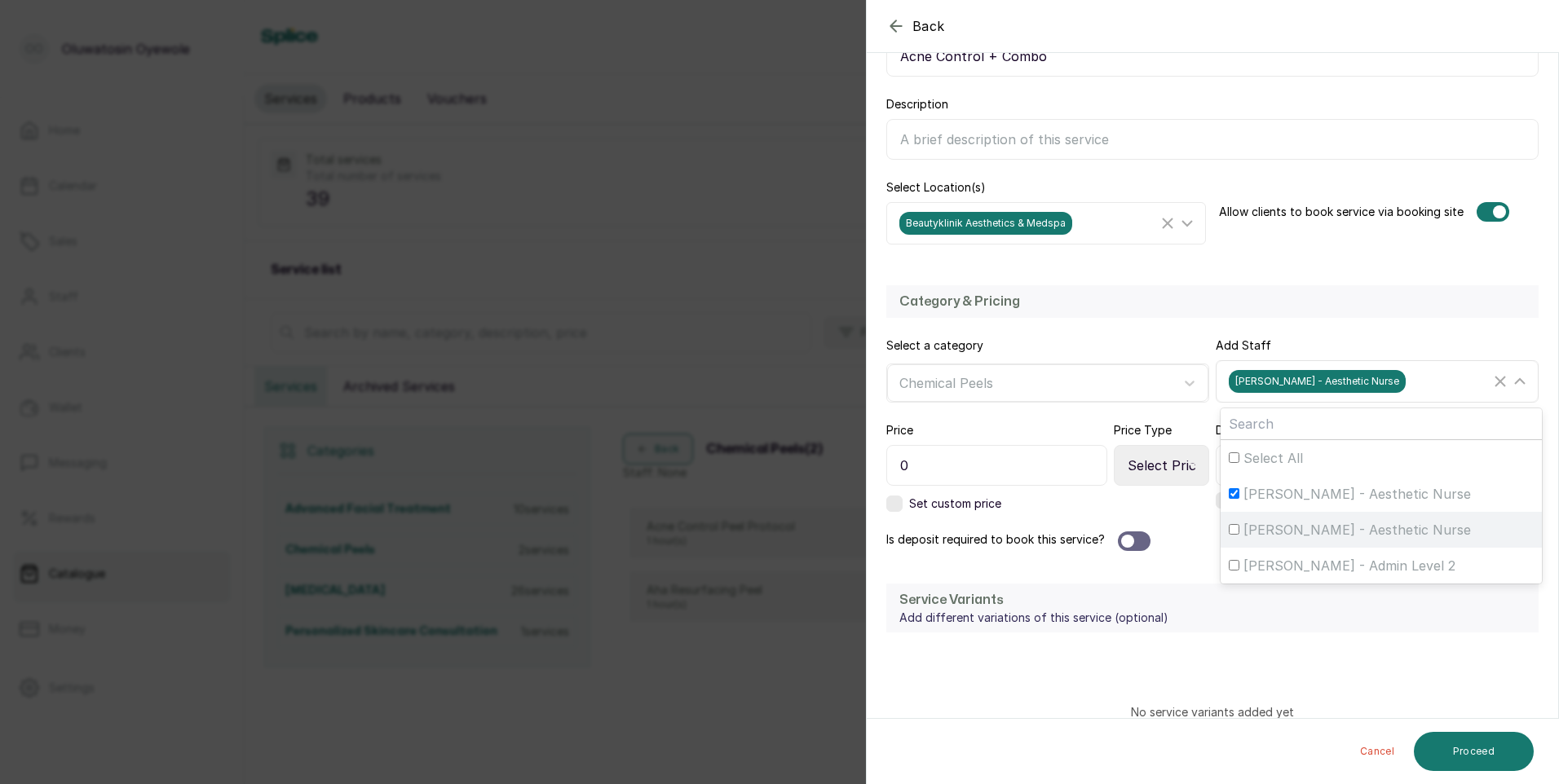
click at [1304, 520] on span "[PERSON_NAME] - Aesthetic Nurse" at bounding box center [1356, 529] width 228 height 20
click at [1239, 524] on input "[PERSON_NAME] - Aesthetic Nurse" at bounding box center [1233, 529] width 10 height 10
checkbox input "true"
click at [1007, 479] on input "0" at bounding box center [997, 465] width 221 height 41
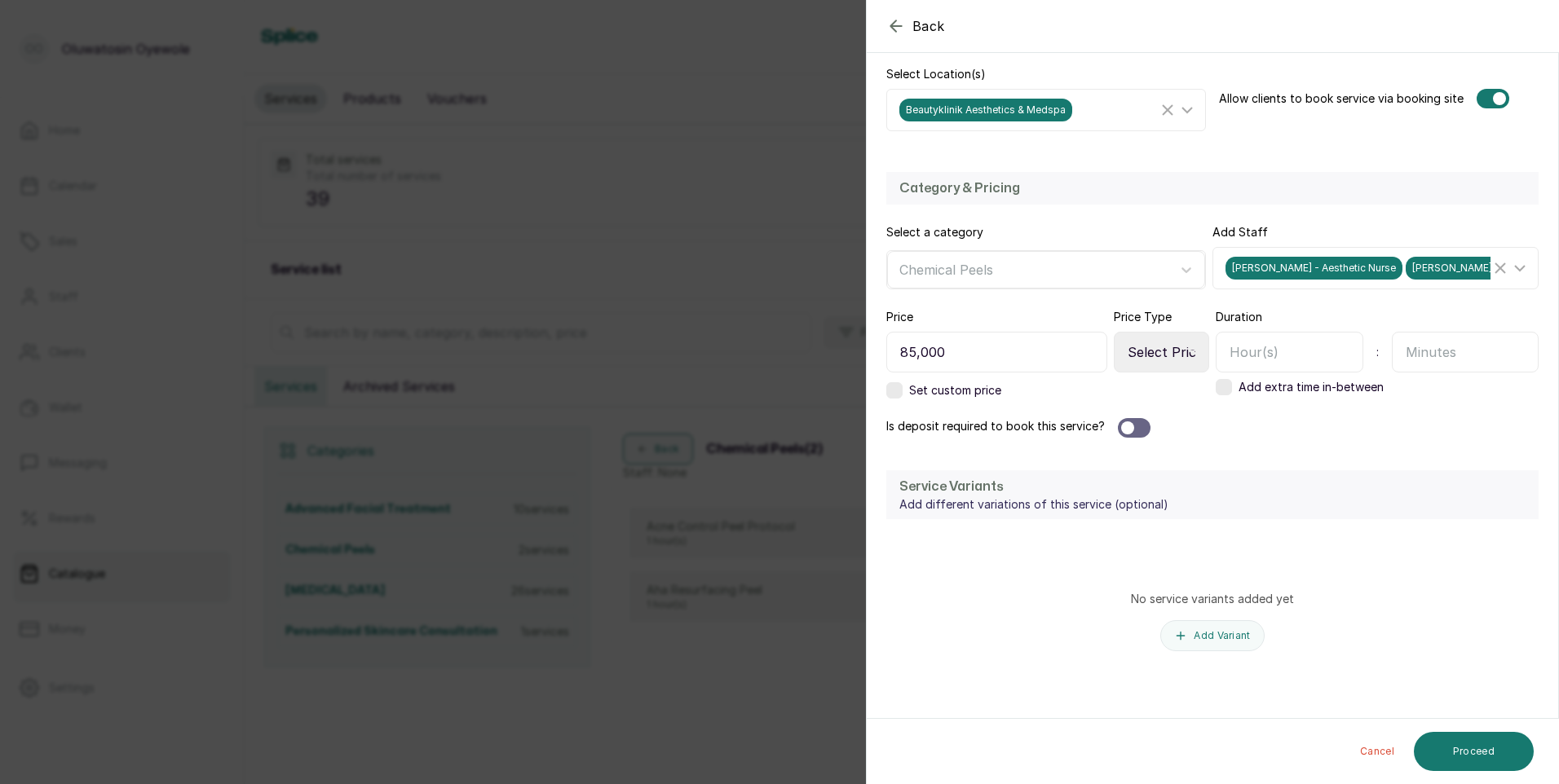
scroll to position [359, 0]
type input "85,000"
click at [1142, 424] on div at bounding box center [1133, 425] width 33 height 20
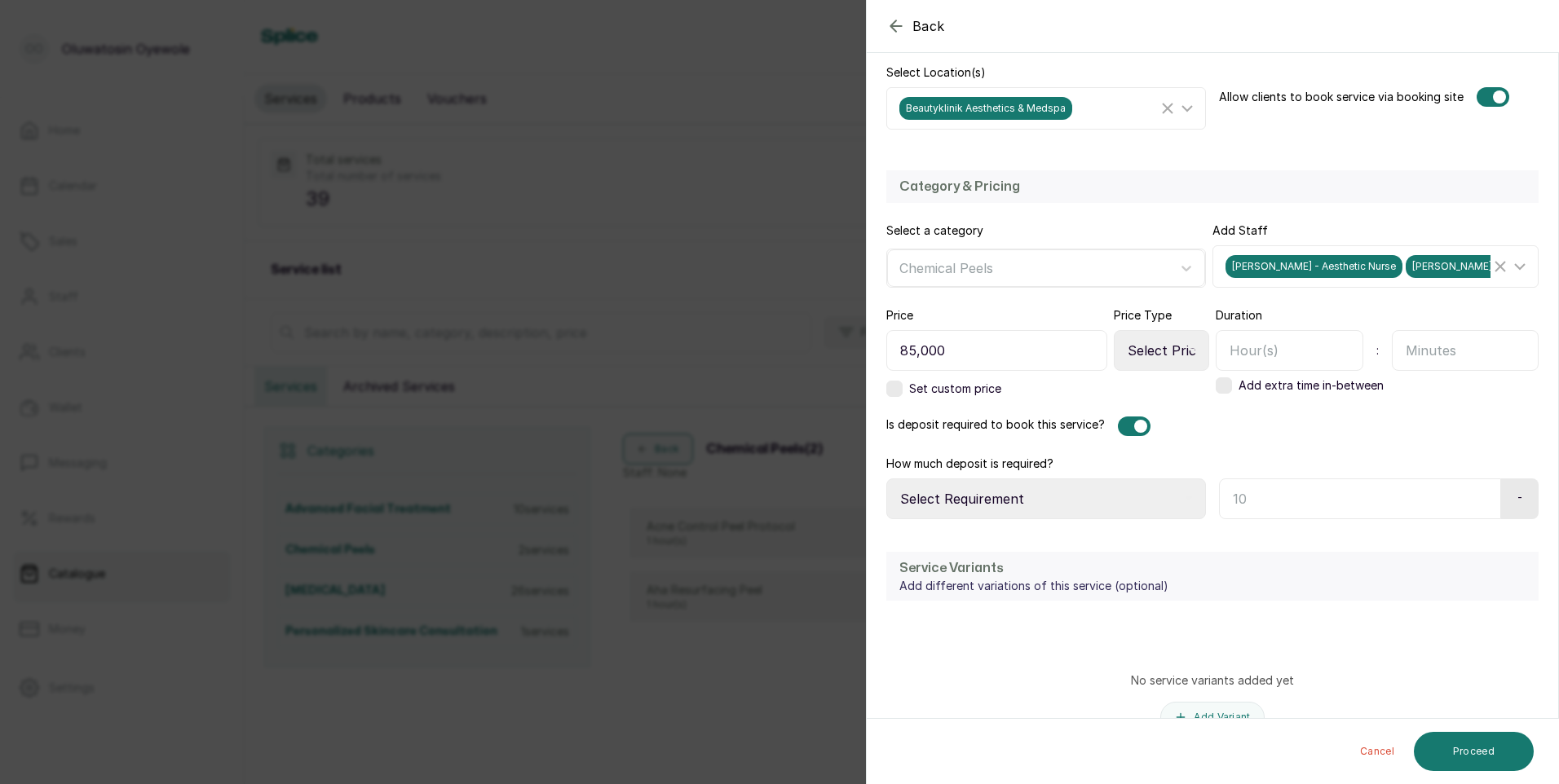
click at [1178, 349] on select "Select Price Type Fixed From" at bounding box center [1161, 350] width 96 height 41
select select "fixed"
click at [1114, 330] on select "Select Price Type Fixed From" at bounding box center [1161, 350] width 96 height 41
click at [1132, 503] on select "Select Requirement Percentage Fixed Amount" at bounding box center [1046, 499] width 320 height 41
select select "fixed_value"
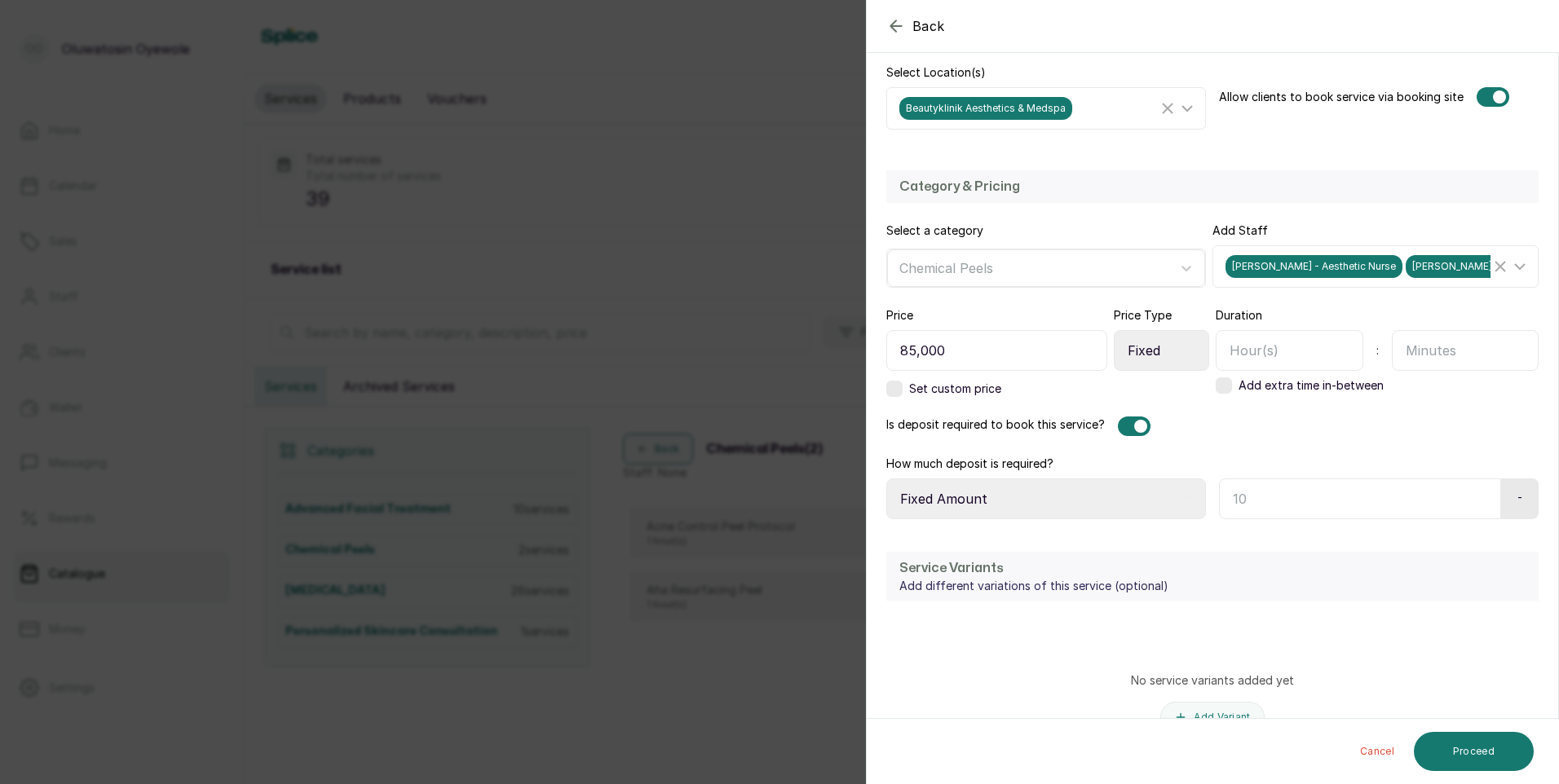
click at [886, 478] on select "Select Requirement Percentage Fixed Amount" at bounding box center [1046, 499] width 320 height 41
click at [1260, 492] on input "text" at bounding box center [1357, 499] width 277 height 41
type input "65,000"
click at [1284, 372] on div "Duration : Add extra time in-between" at bounding box center [1377, 352] width 323 height 90
click at [1290, 362] on input "text" at bounding box center [1289, 350] width 148 height 41
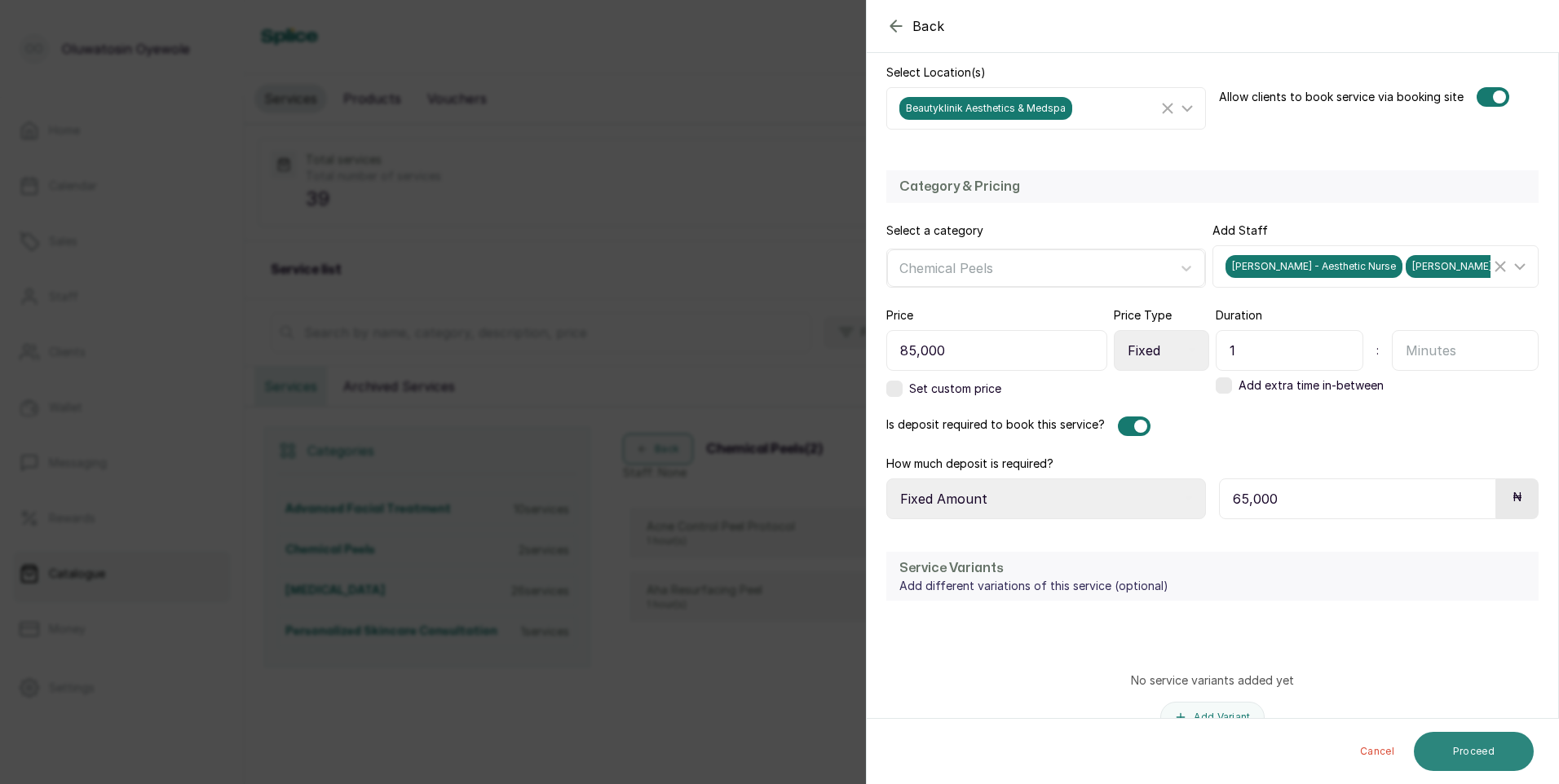
type input "1"
click at [1508, 759] on button "Proceed" at bounding box center [1474, 751] width 120 height 39
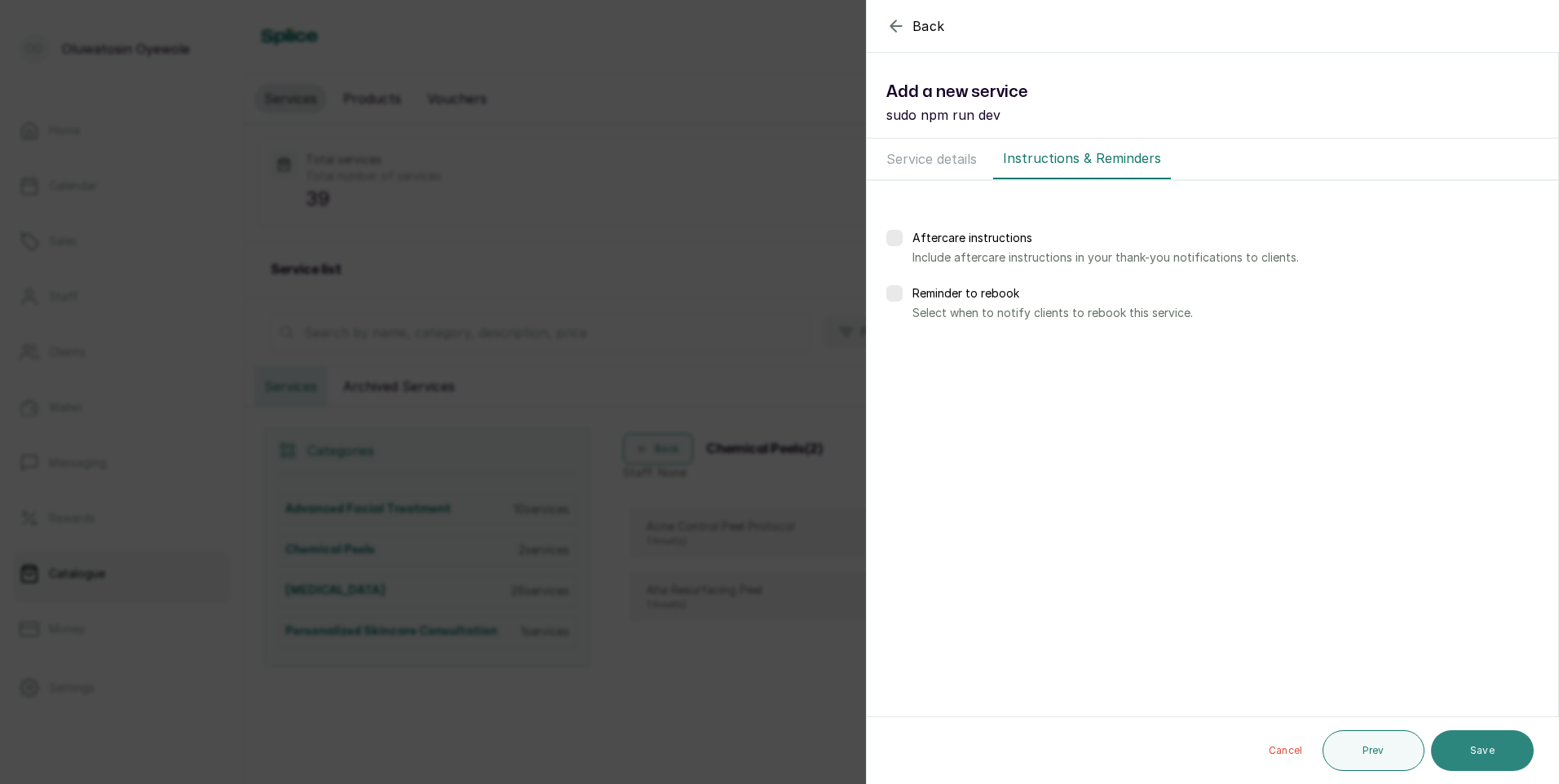
click at [1499, 757] on button "Save" at bounding box center [1482, 751] width 103 height 41
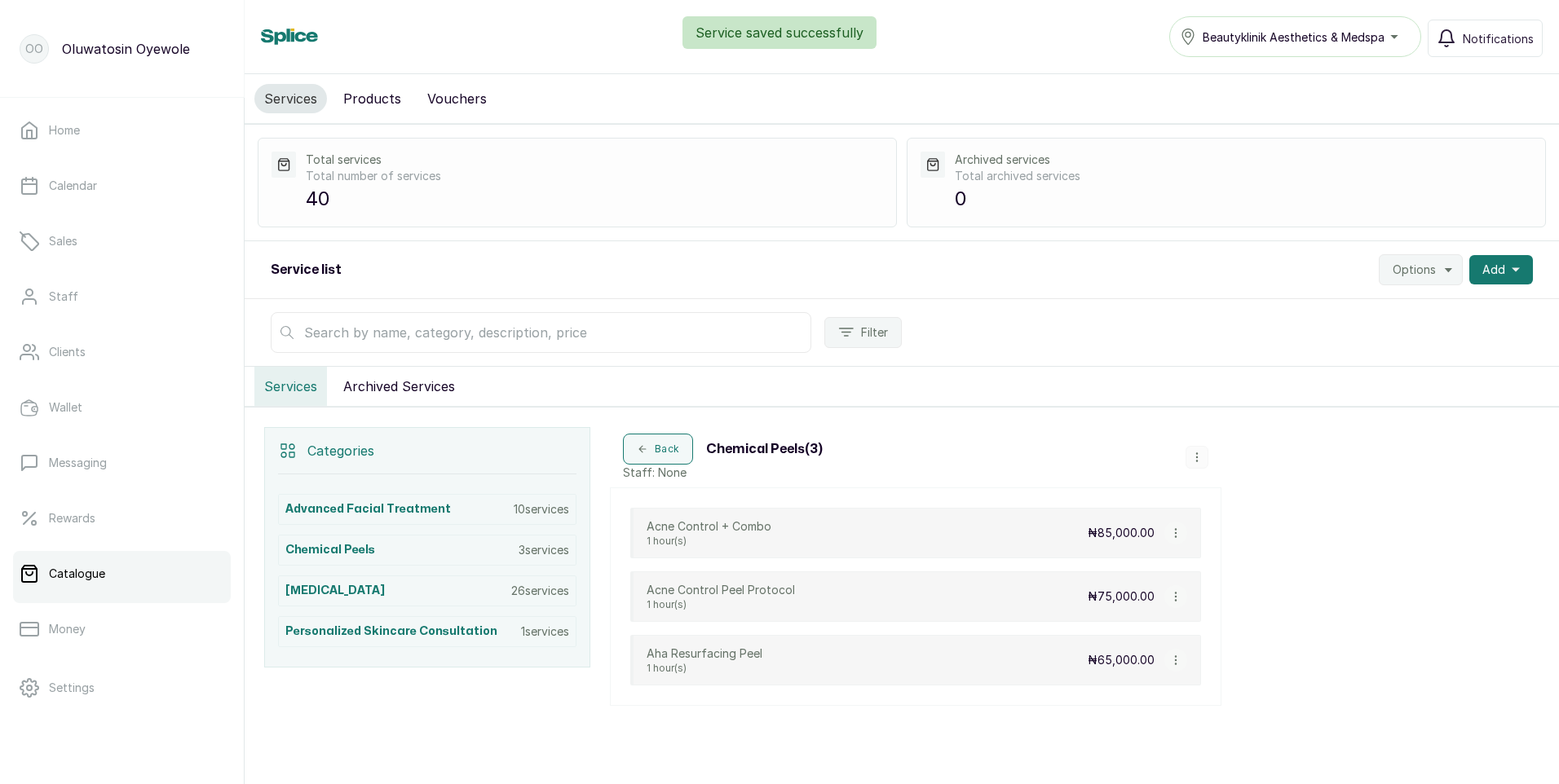
click at [1194, 458] on icon "button" at bounding box center [1197, 457] width 11 height 11
click at [1269, 333] on span "Add Service" at bounding box center [1251, 333] width 74 height 20
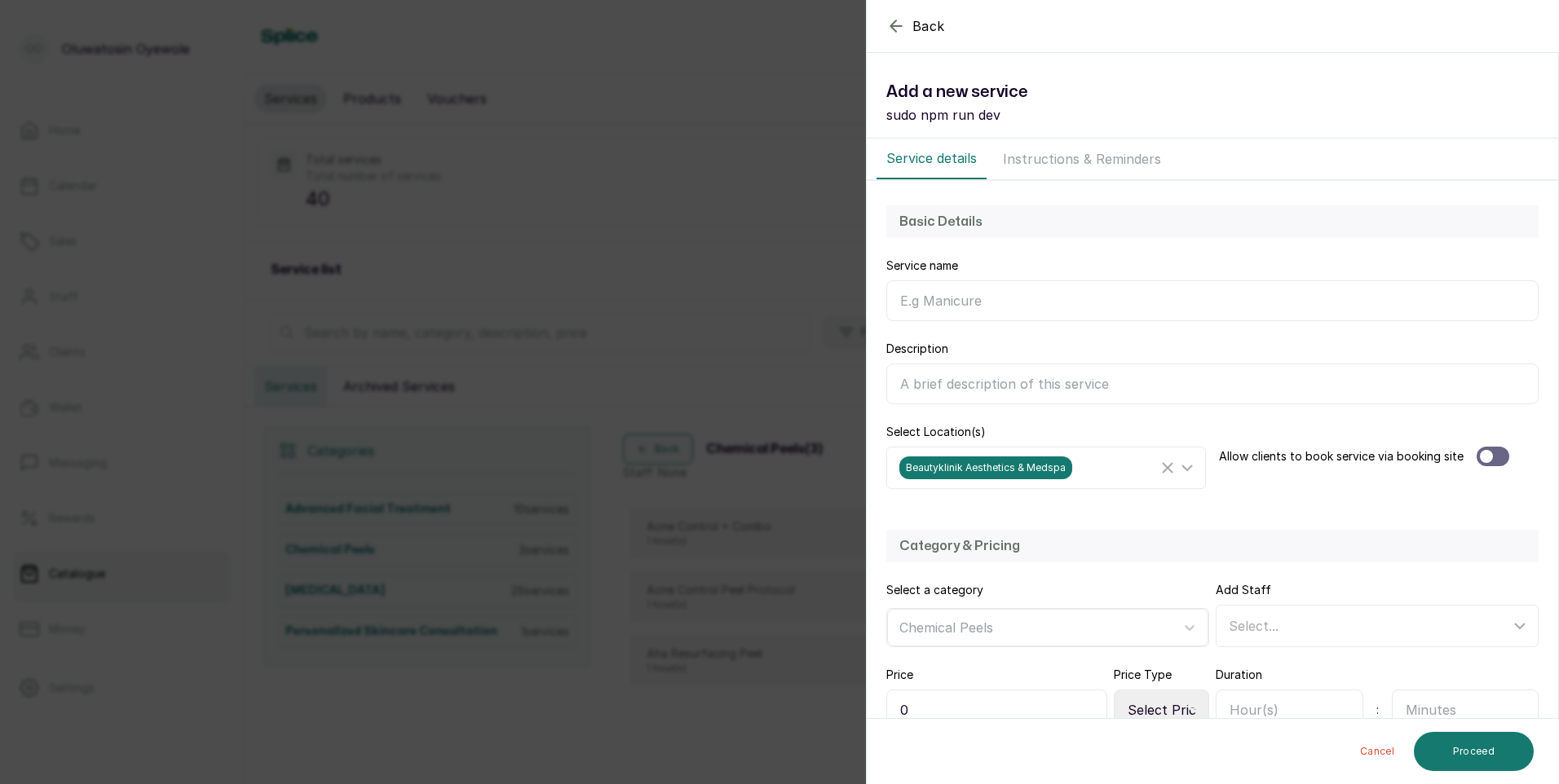
click at [1041, 301] on input "Service name" at bounding box center [1212, 301] width 652 height 41
type input "TCA Peel"
click at [1496, 453] on div at bounding box center [1492, 456] width 33 height 20
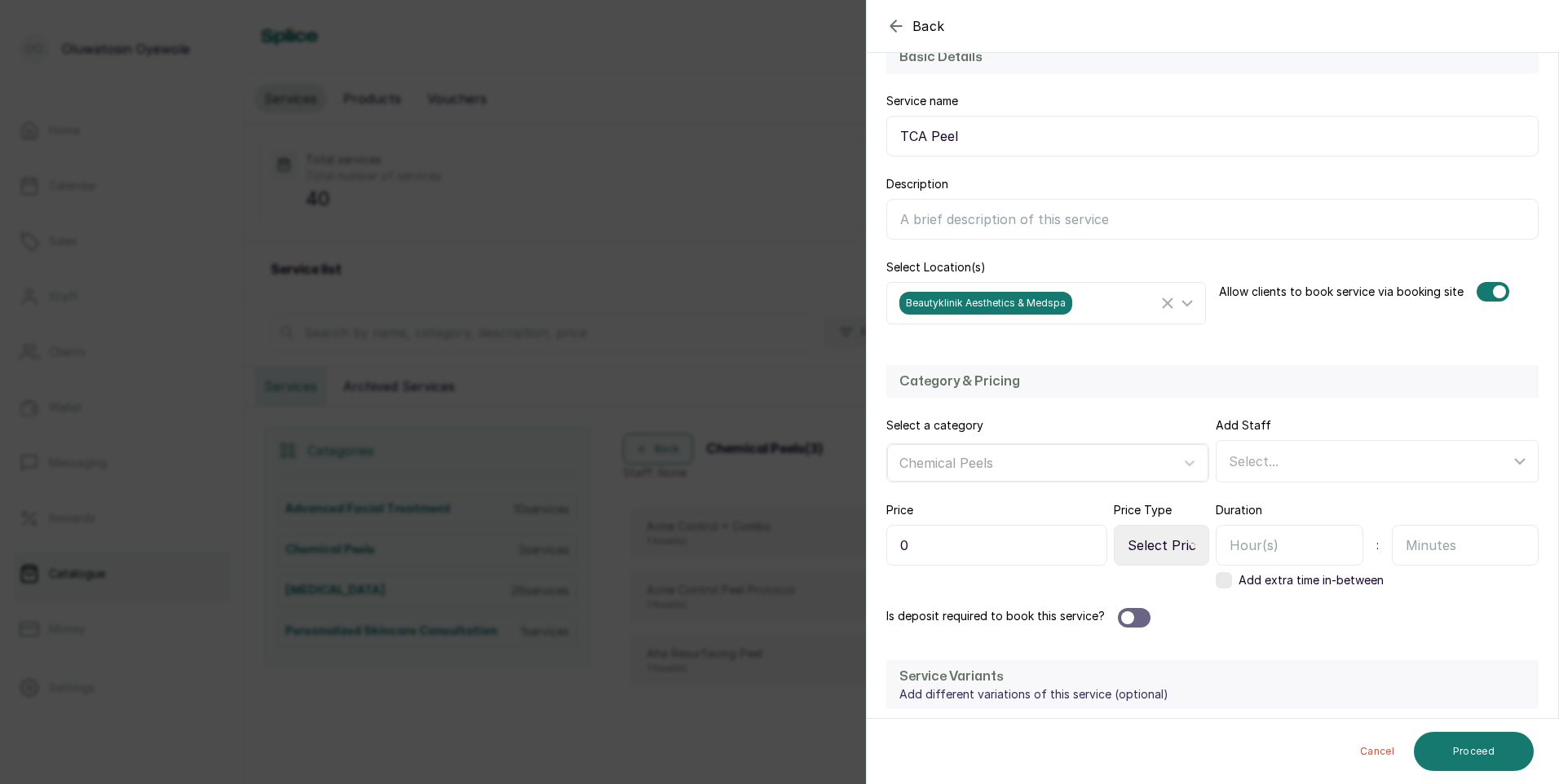
scroll to position [244, 0]
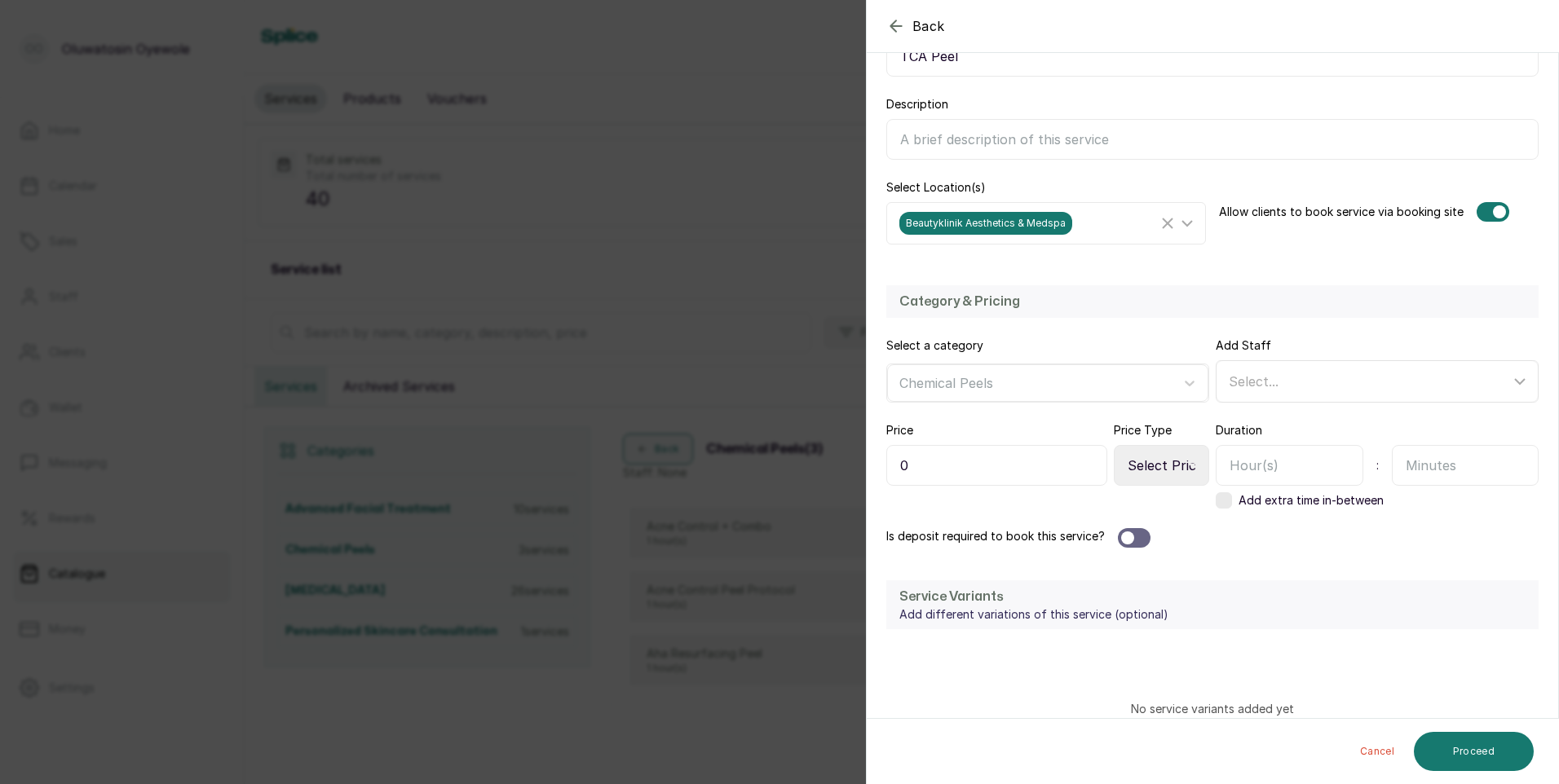
click at [1293, 383] on div "Select..." at bounding box center [1369, 381] width 282 height 20
click at [1229, 493] on input "[PERSON_NAME] - Aesthetic Nurse" at bounding box center [1233, 493] width 10 height 10
checkbox input "true"
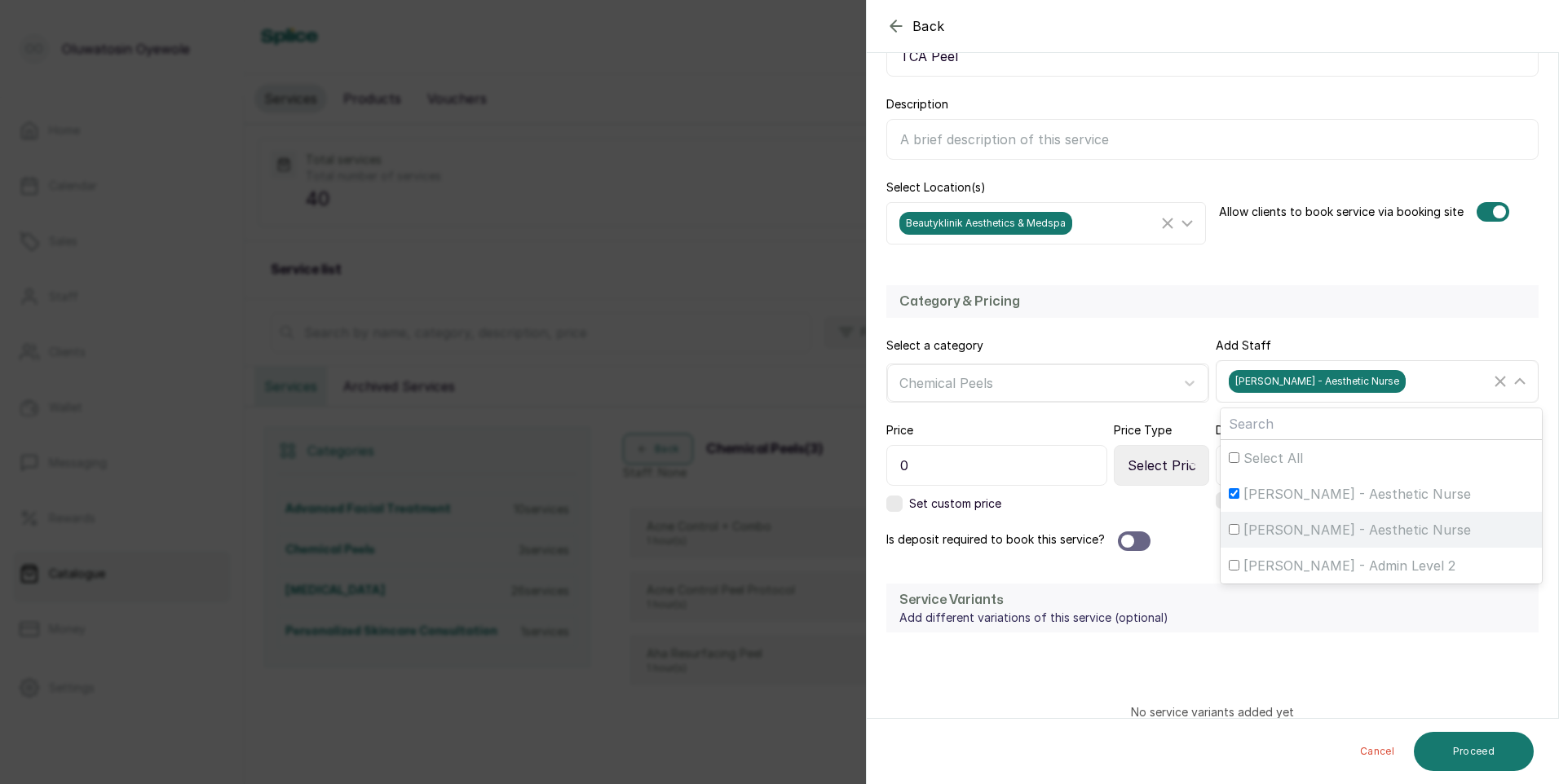
click at [1228, 529] on input "[PERSON_NAME] - Aesthetic Nurse" at bounding box center [1233, 529] width 10 height 10
checkbox input "true"
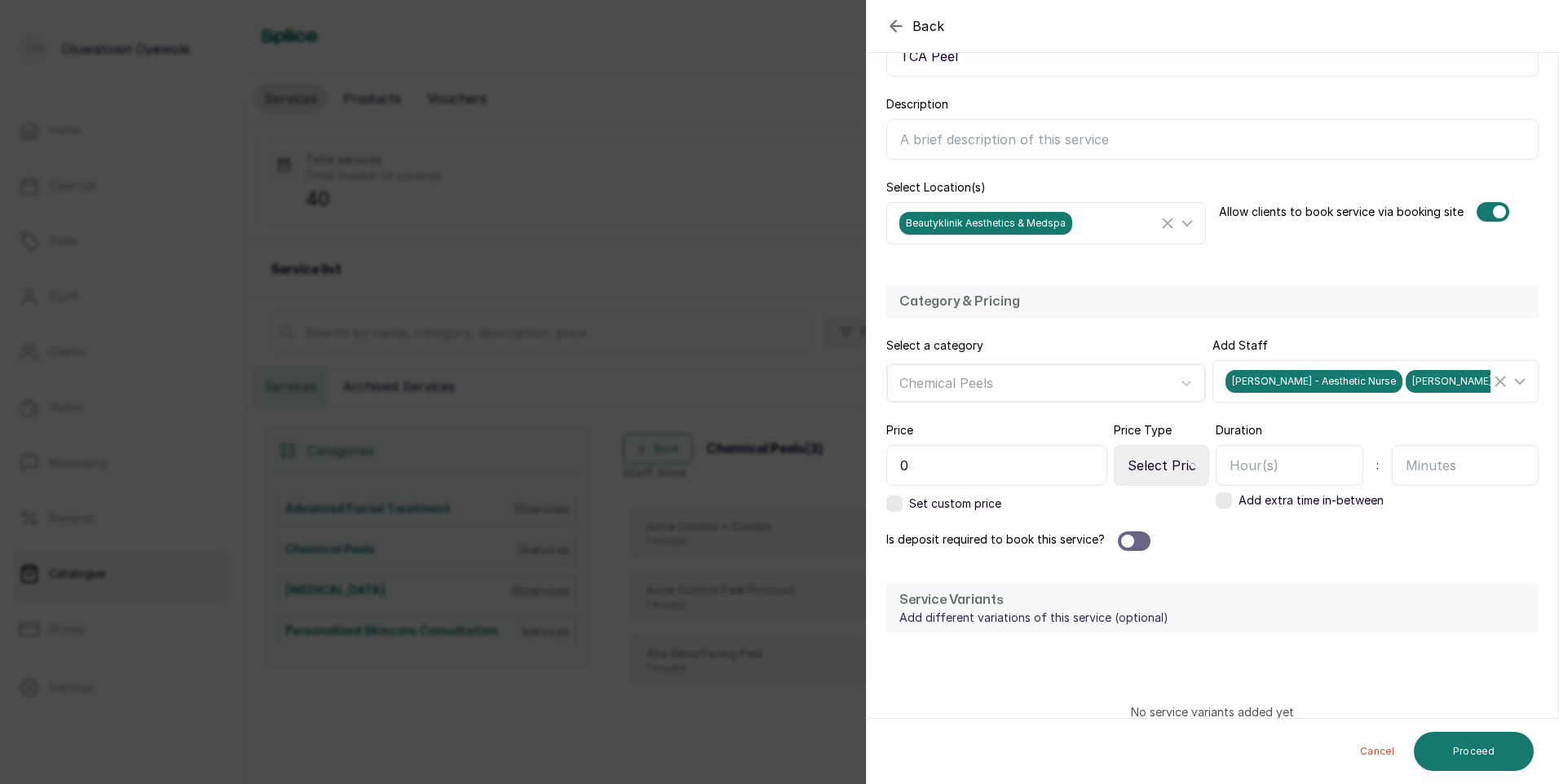
click at [1015, 452] on input "0" at bounding box center [997, 465] width 221 height 41
type input "90,500"
click at [1302, 457] on input "text" at bounding box center [1289, 465] width 148 height 41
type input "1"
click at [1143, 540] on div at bounding box center [1133, 541] width 33 height 20
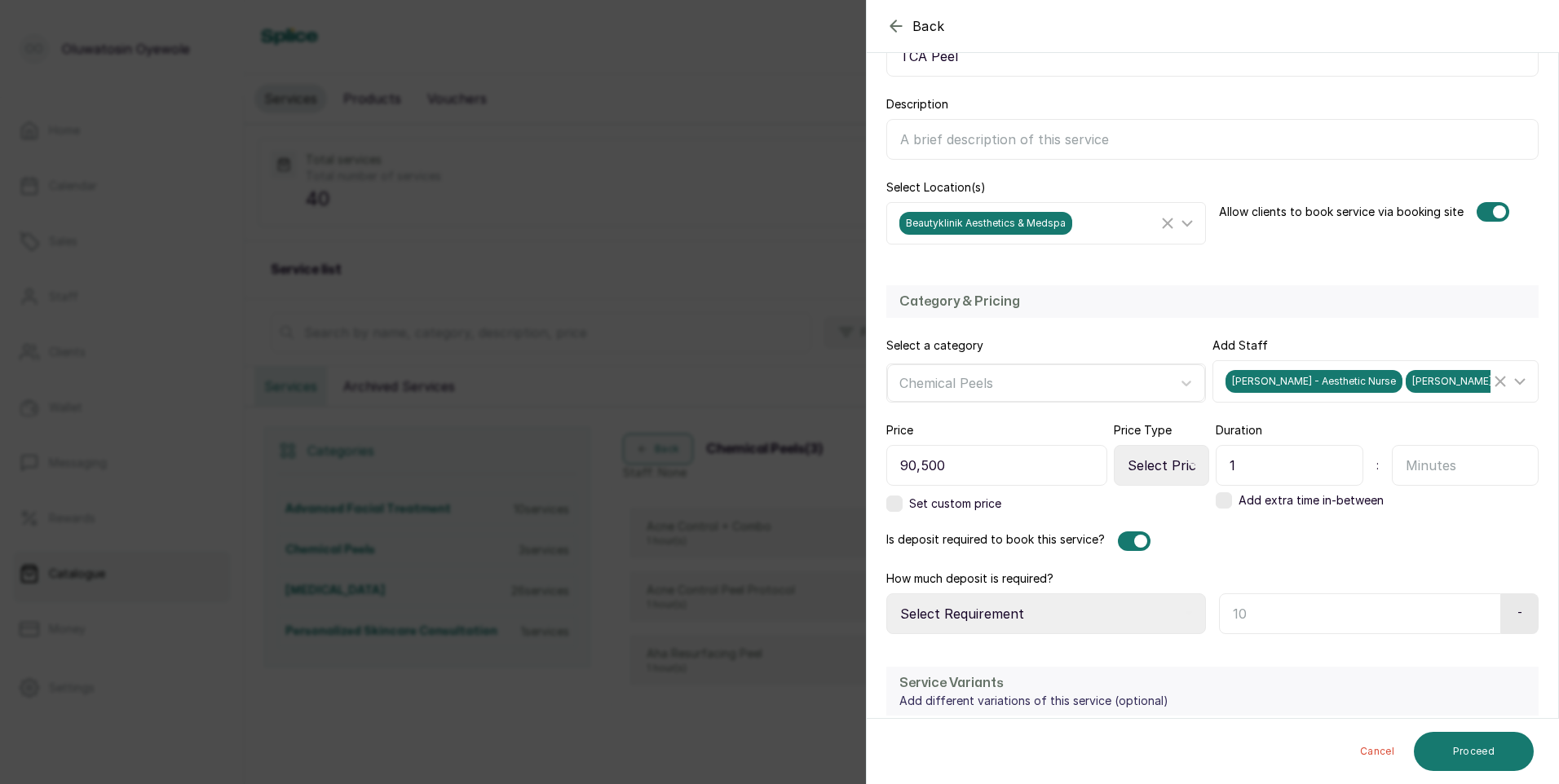
click at [1168, 467] on select "Select Price Type Fixed From" at bounding box center [1161, 465] width 96 height 41
select select "fixed"
click at [1114, 445] on select "Select Price Type Fixed From" at bounding box center [1161, 465] width 96 height 41
click at [1092, 608] on select "Select Requirement Percentage Fixed Amount" at bounding box center [1046, 614] width 320 height 41
select select "fixed_value"
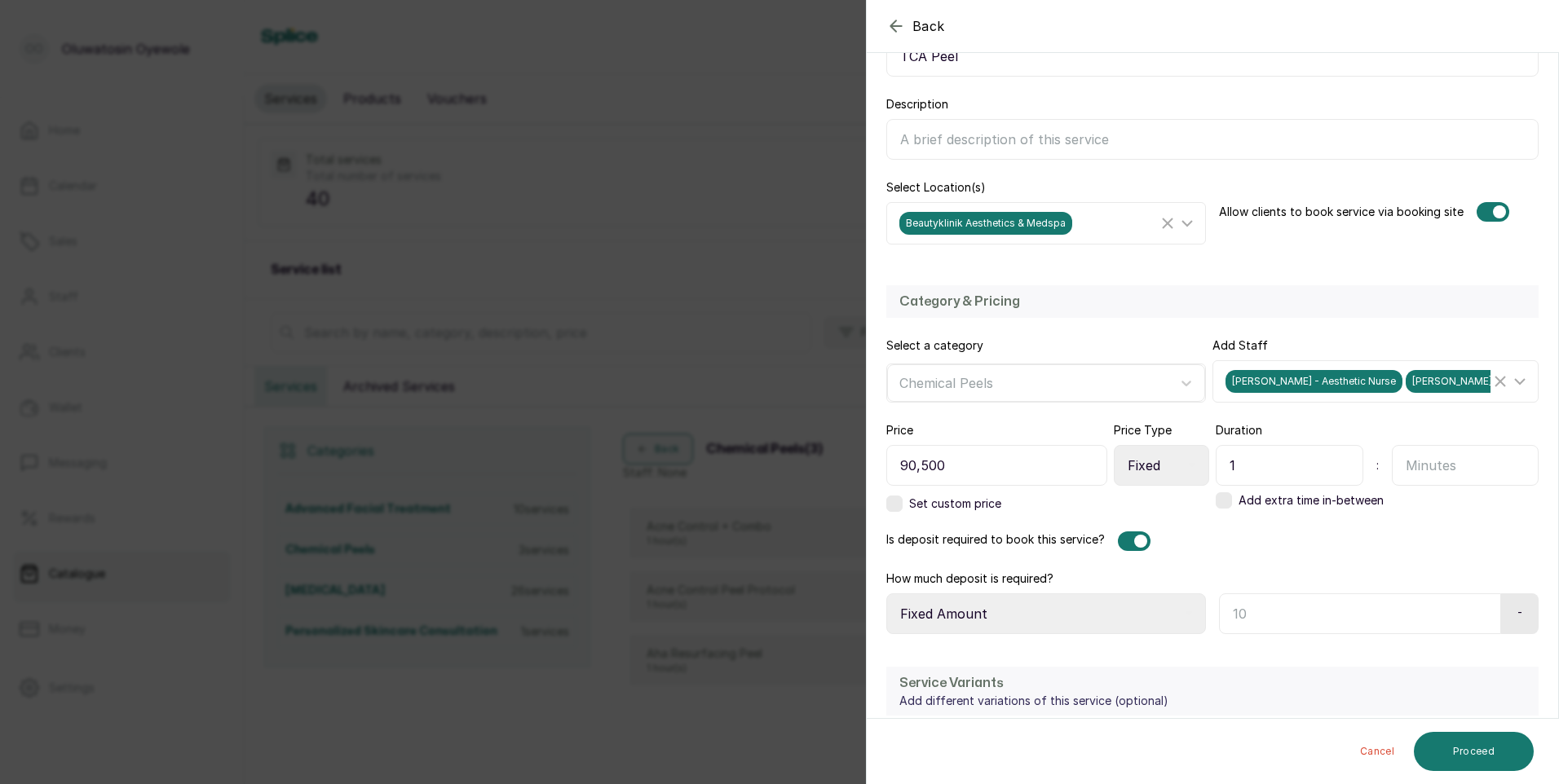
click at [886, 594] on select "Select Requirement Percentage Fixed Amount" at bounding box center [1046, 614] width 320 height 41
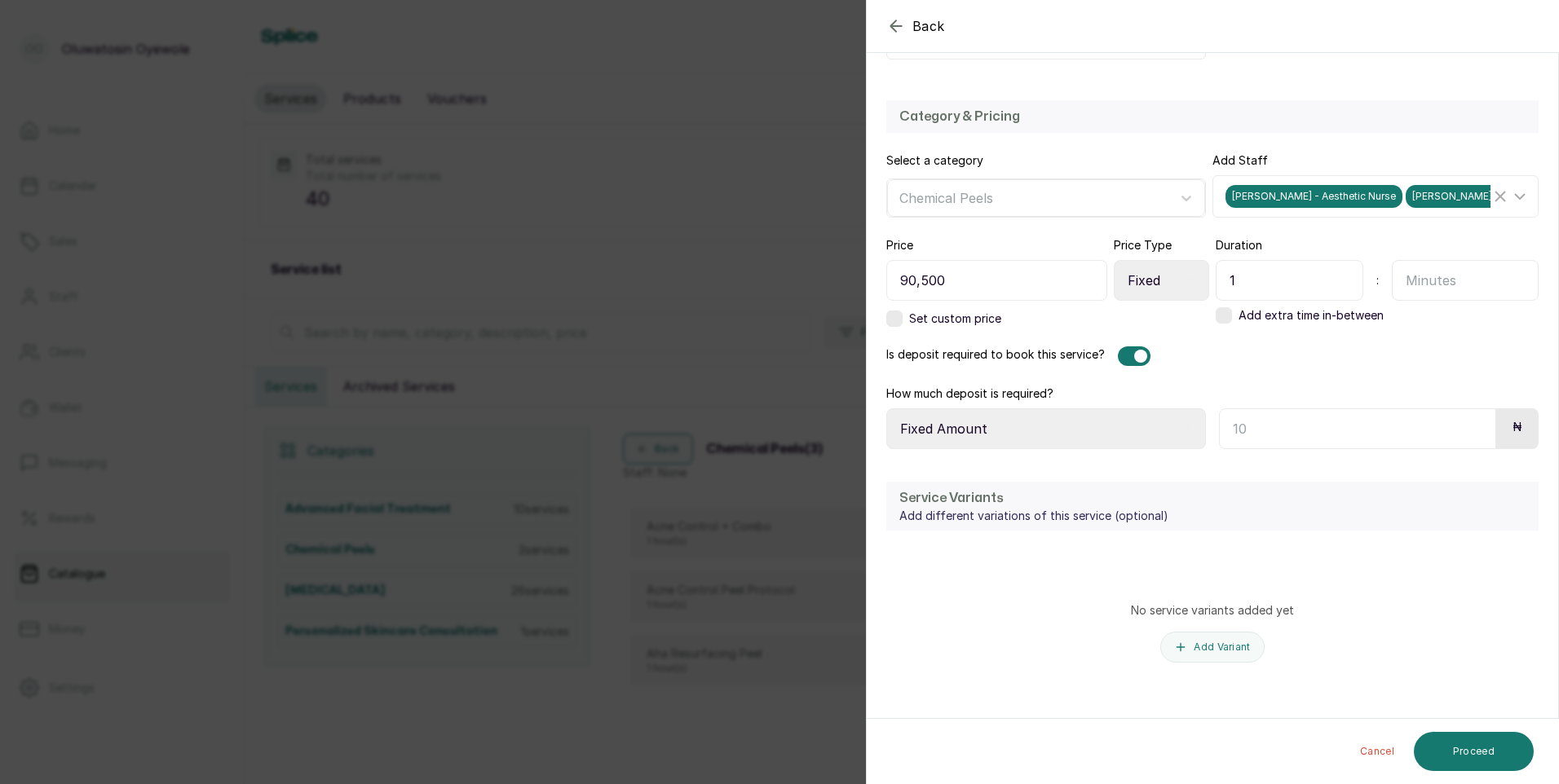
scroll to position [442, 0]
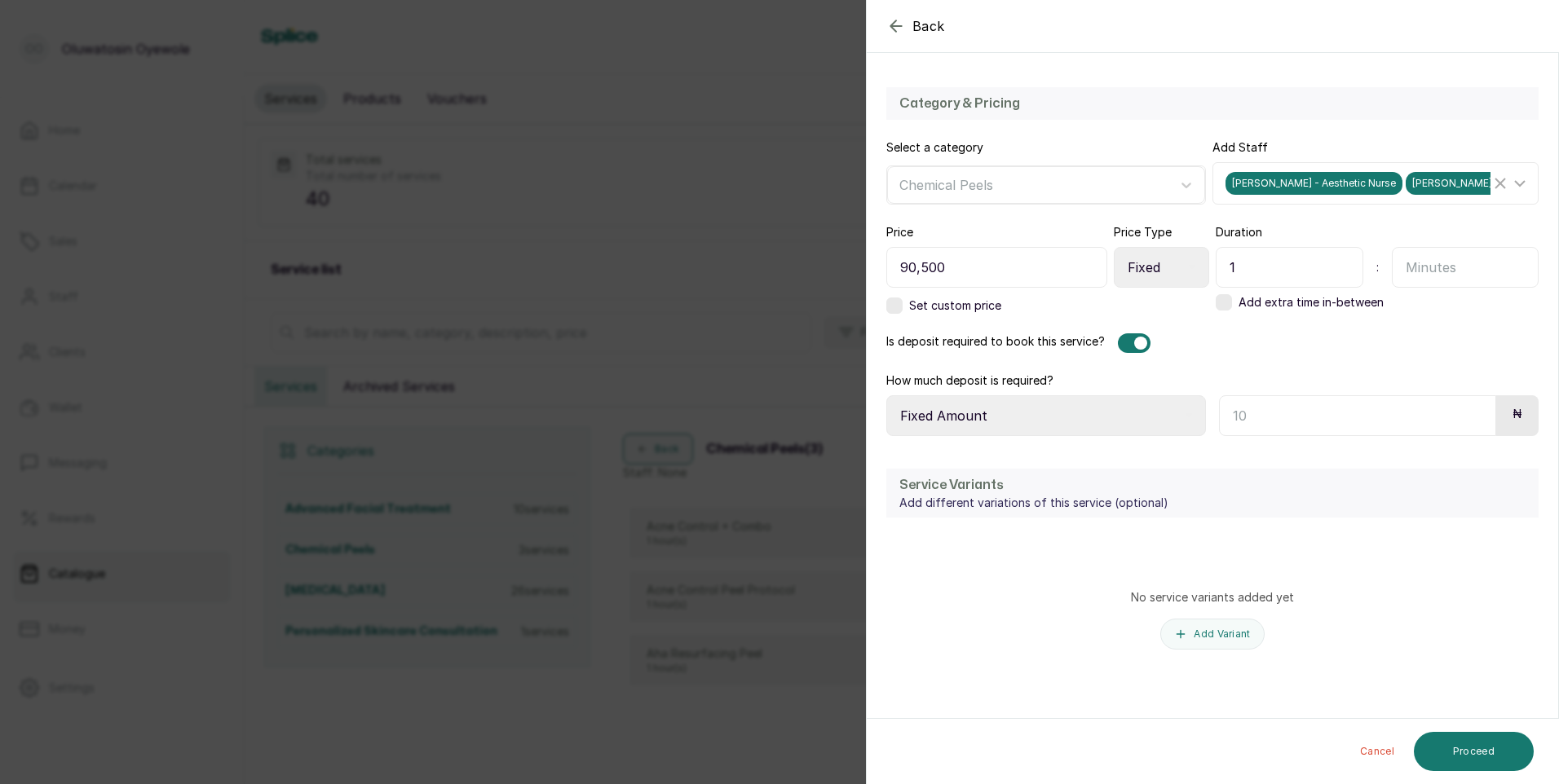
click at [1338, 415] on input "text" at bounding box center [1357, 416] width 277 height 41
type input "70,500"
click at [1485, 754] on button "Proceed" at bounding box center [1474, 751] width 120 height 39
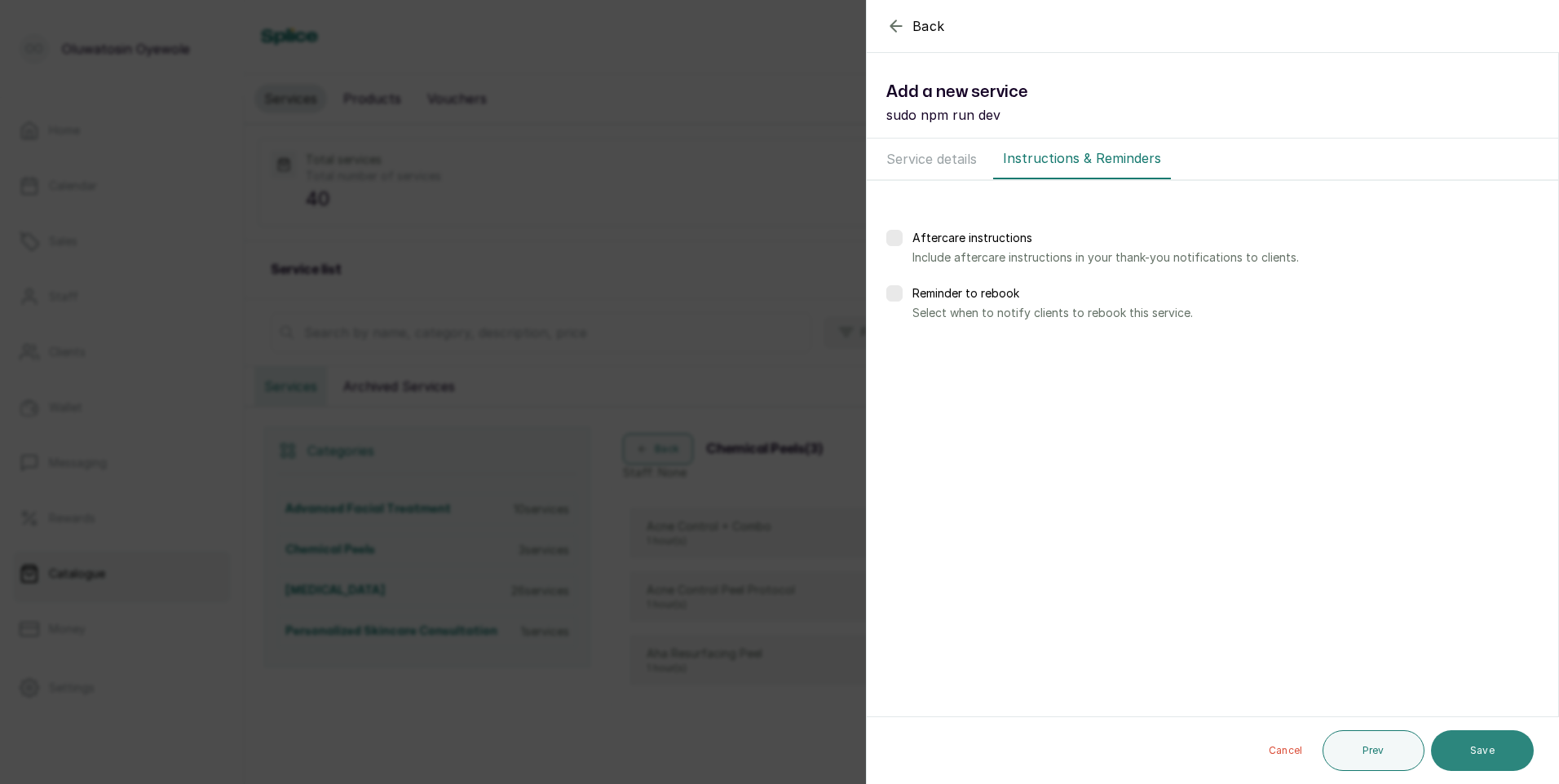
click at [1474, 741] on button "Save" at bounding box center [1482, 751] width 103 height 41
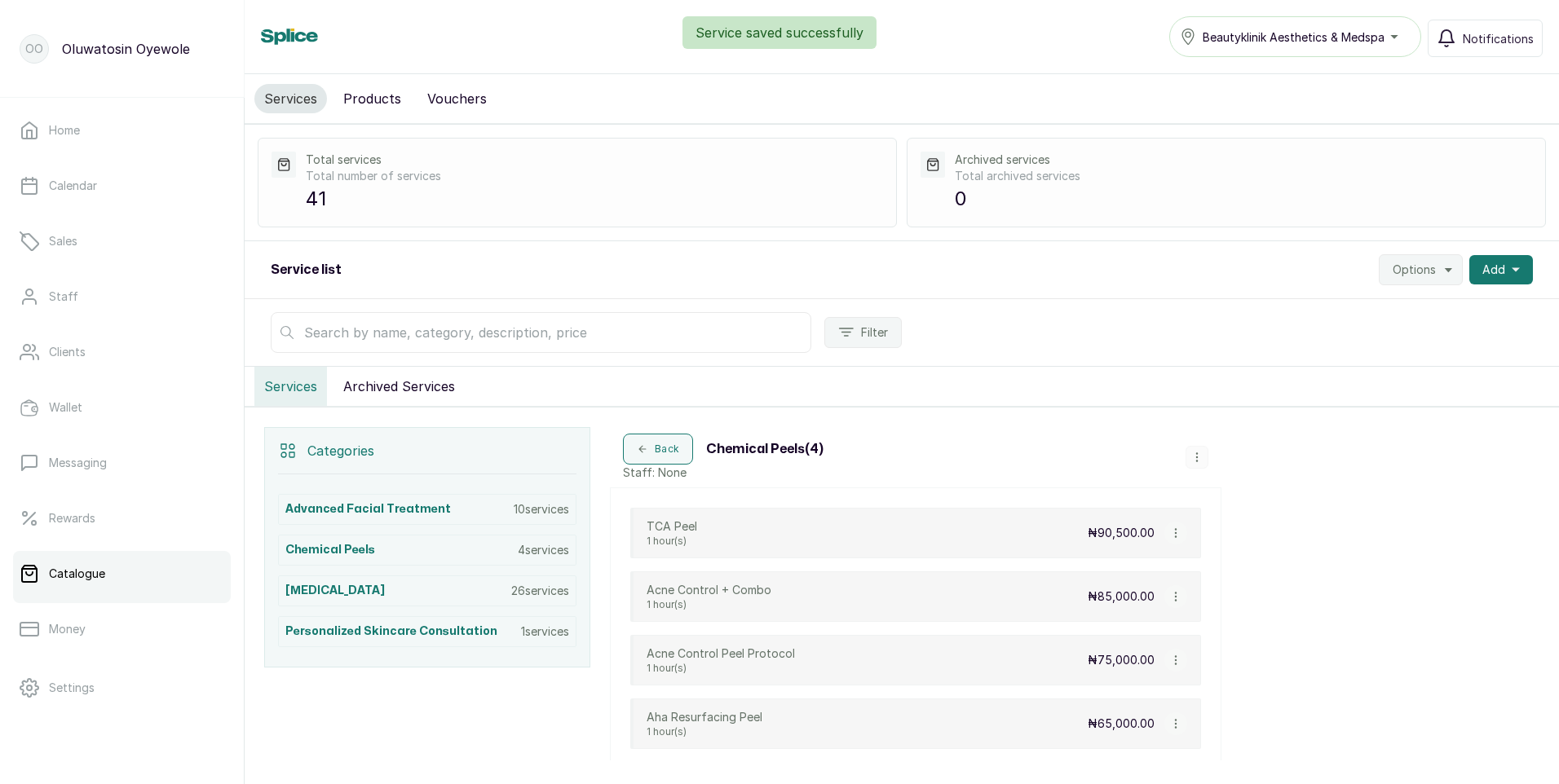
click at [1197, 463] on icon "button" at bounding box center [1197, 457] width 11 height 11
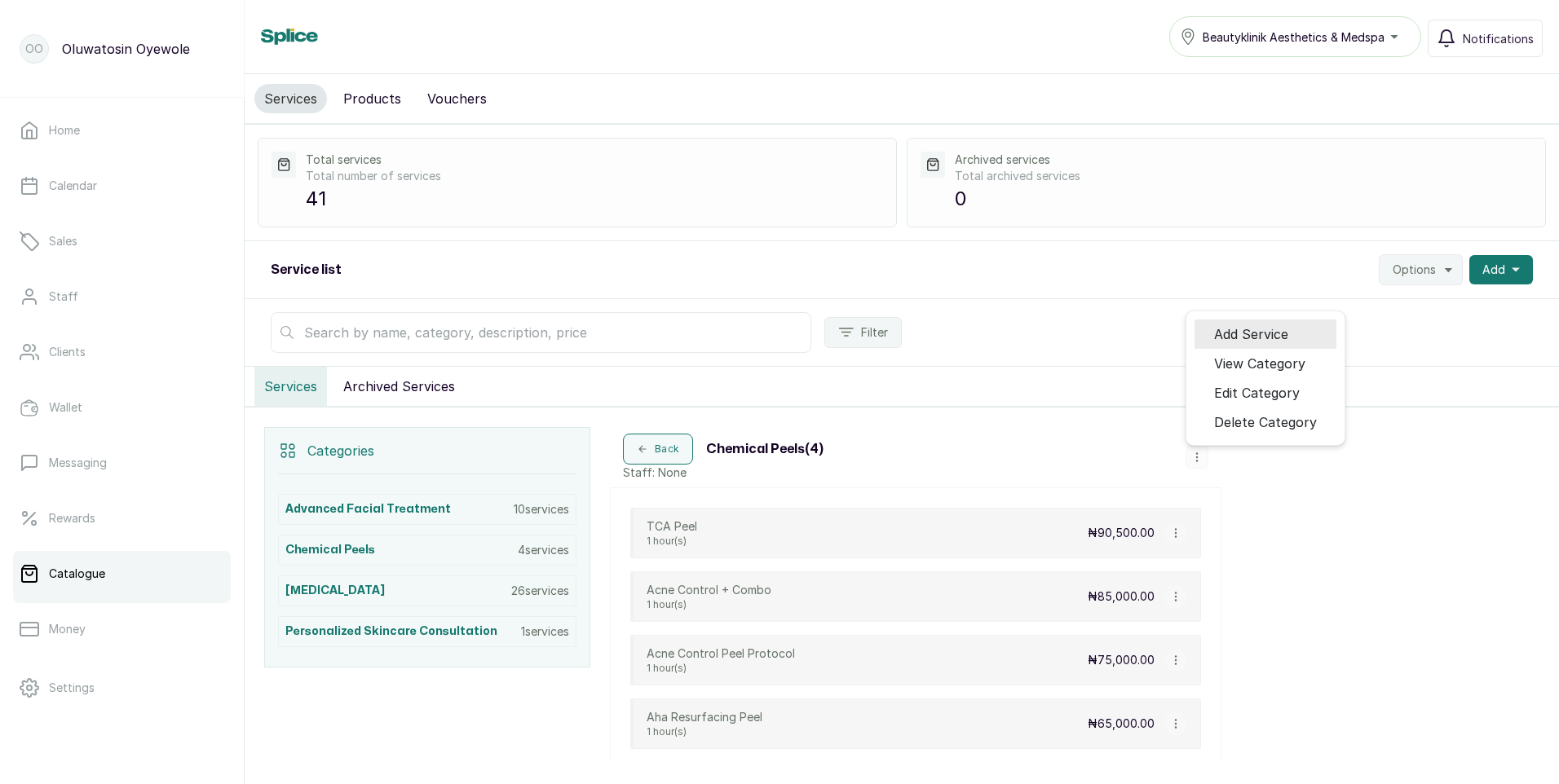
click at [1277, 335] on span "Add Service" at bounding box center [1251, 333] width 74 height 20
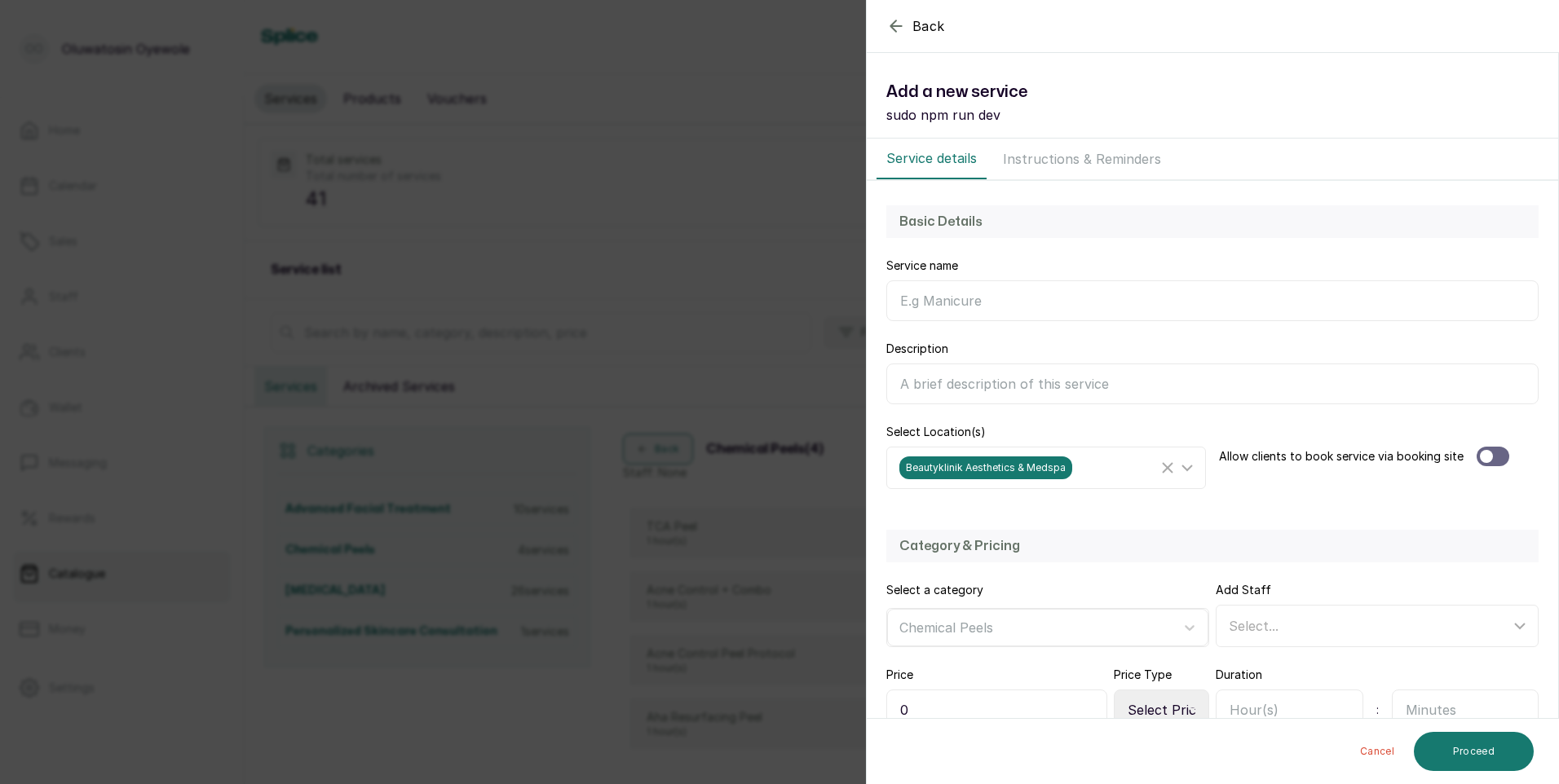
click at [950, 298] on input "Service name" at bounding box center [1212, 301] width 652 height 41
type input "Combination Peels For [MEDICAL_DATA] & Acne"
click at [1495, 456] on div at bounding box center [1492, 456] width 33 height 20
click at [1275, 619] on div "Select..." at bounding box center [1369, 625] width 282 height 20
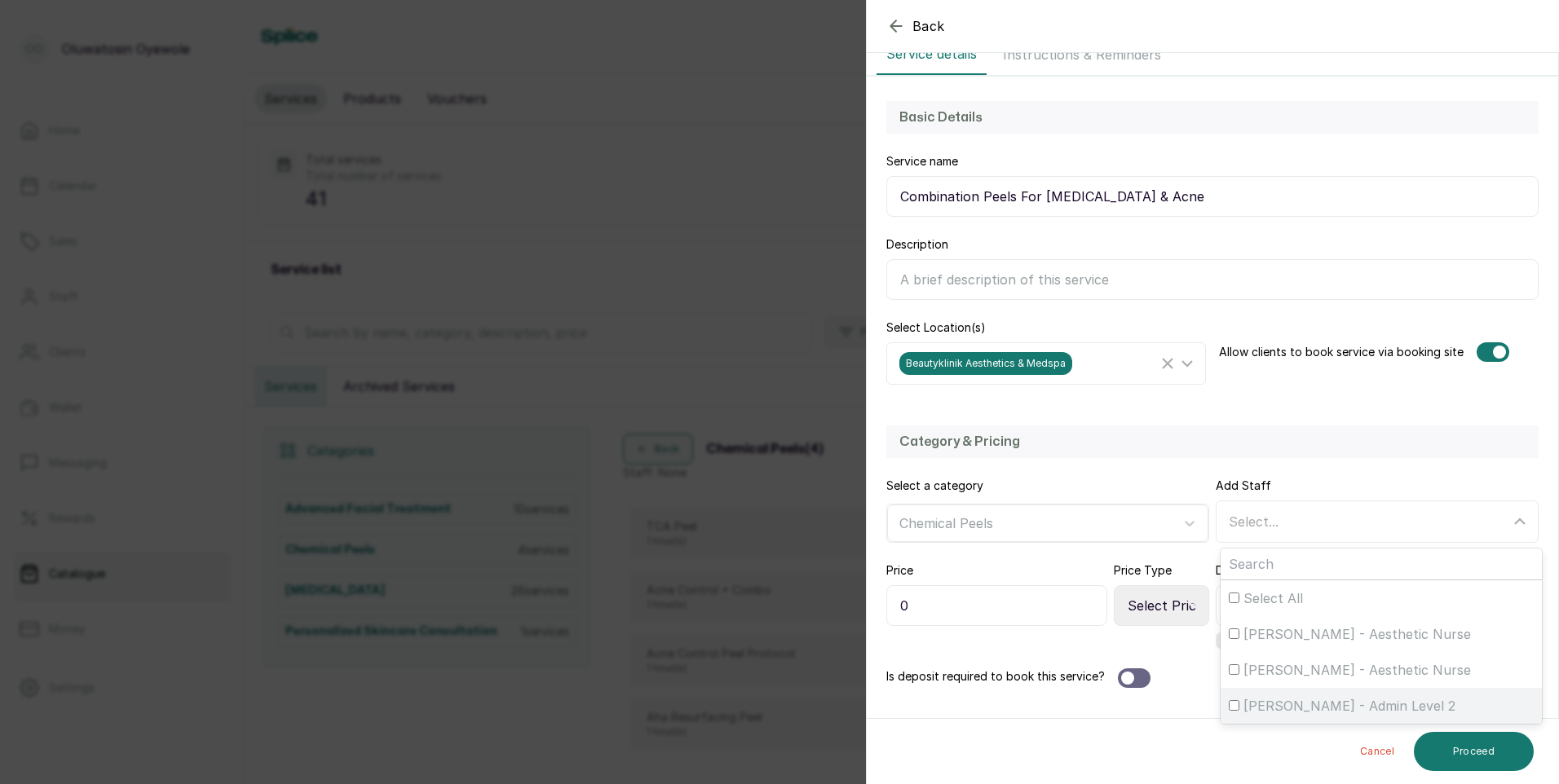
scroll to position [163, 0]
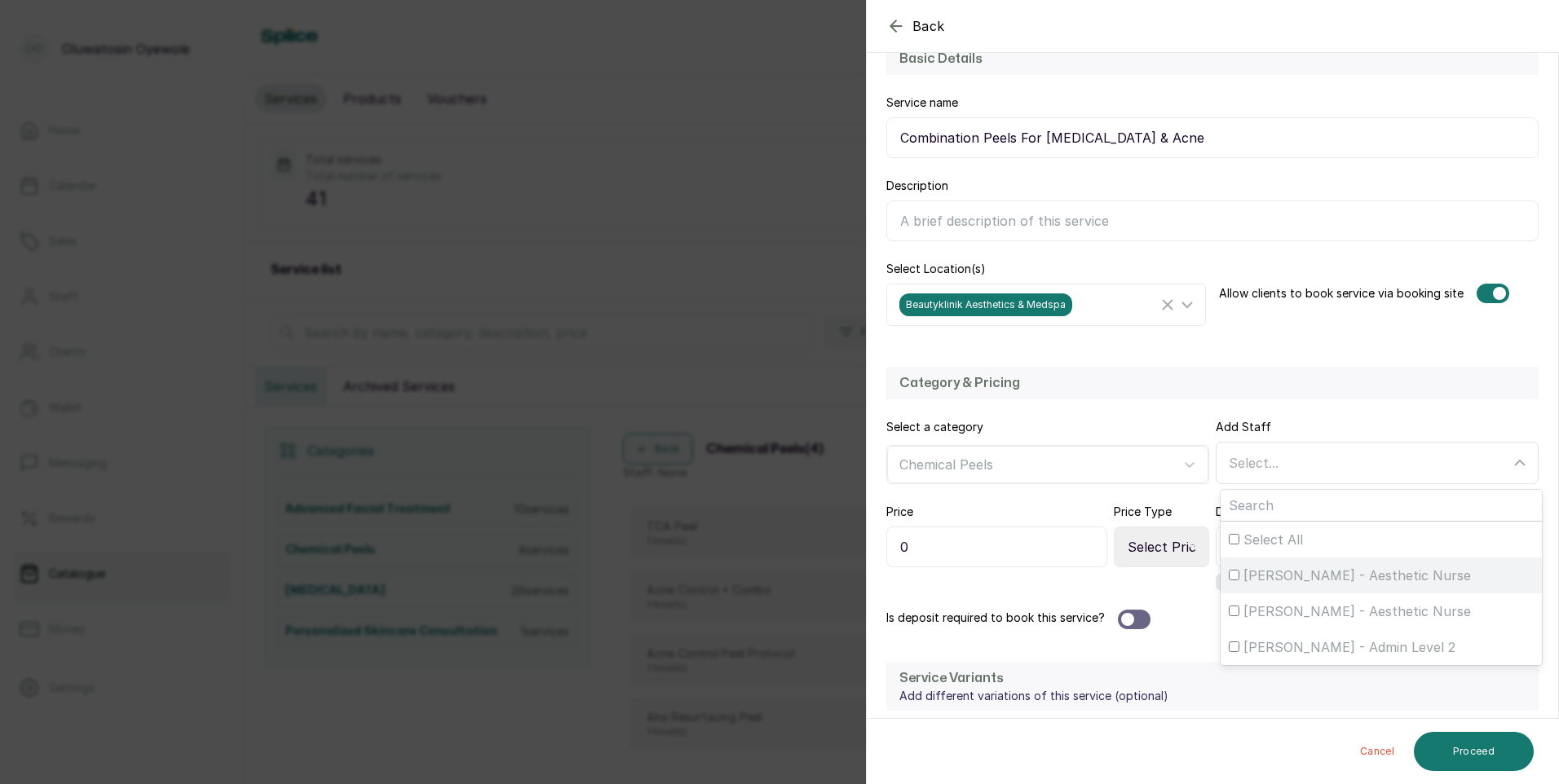
click at [1228, 580] on input "[PERSON_NAME] - Aesthetic Nurse" at bounding box center [1233, 574] width 10 height 10
checkbox input "true"
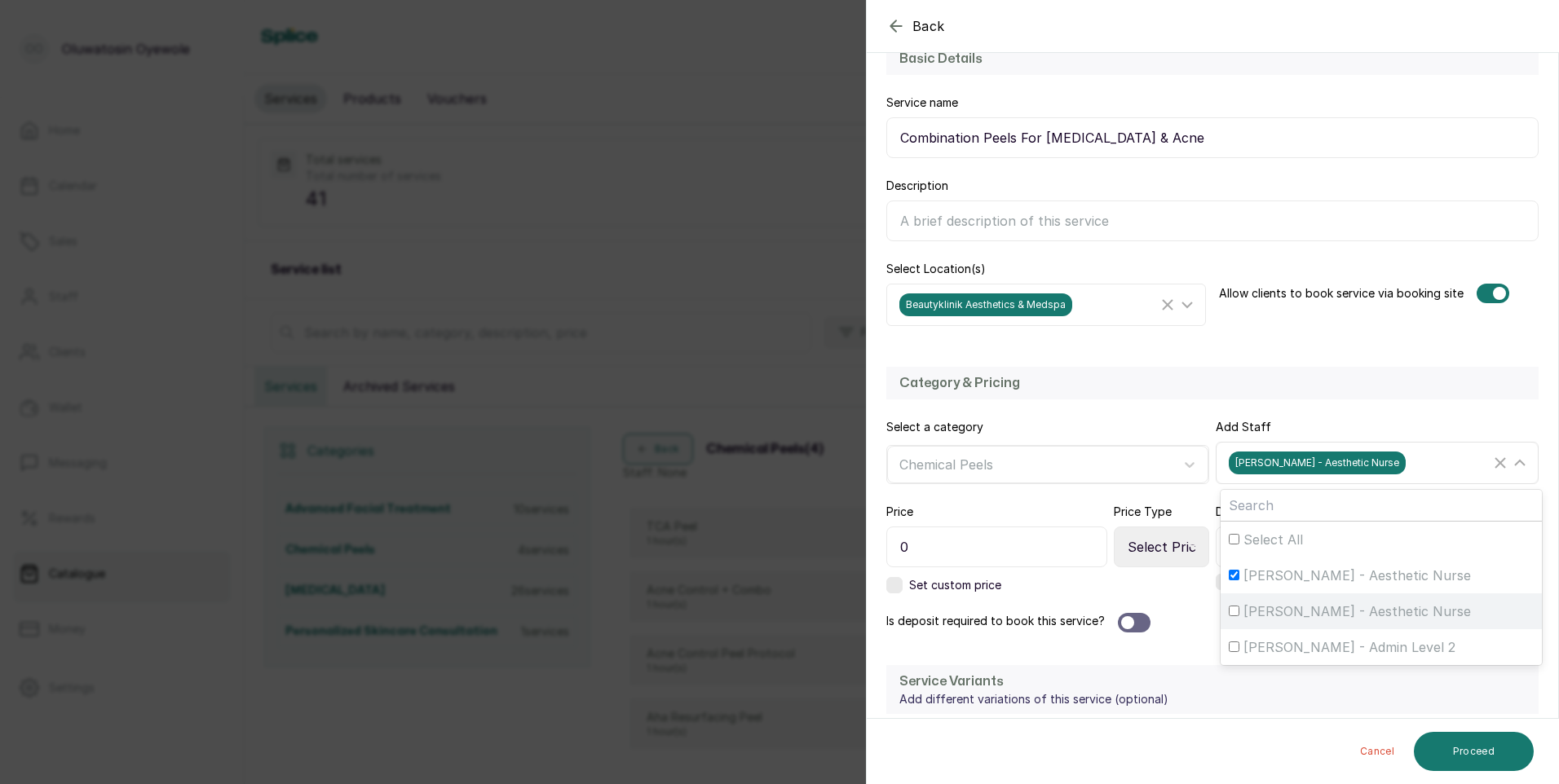
click at [1228, 611] on input "[PERSON_NAME] - Aesthetic Nurse" at bounding box center [1233, 610] width 10 height 10
checkbox input "true"
click at [1044, 550] on input "0" at bounding box center [997, 547] width 221 height 41
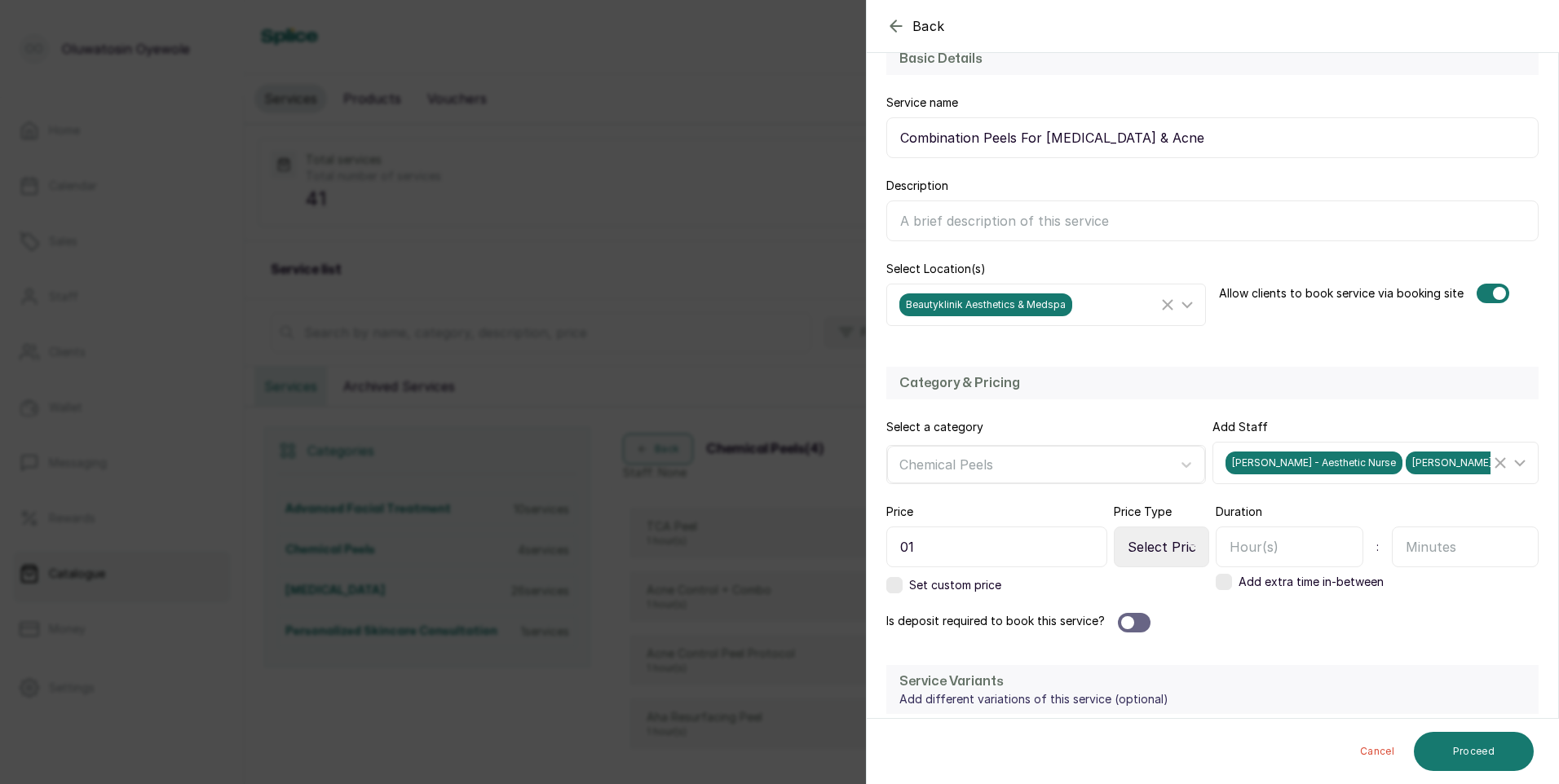
type input "0"
type input "125,000"
click at [1157, 549] on select "Select Price Type Fixed From" at bounding box center [1161, 547] width 96 height 41
select select "fixed"
click at [1114, 527] on select "Select Price Type Fixed From" at bounding box center [1161, 547] width 96 height 41
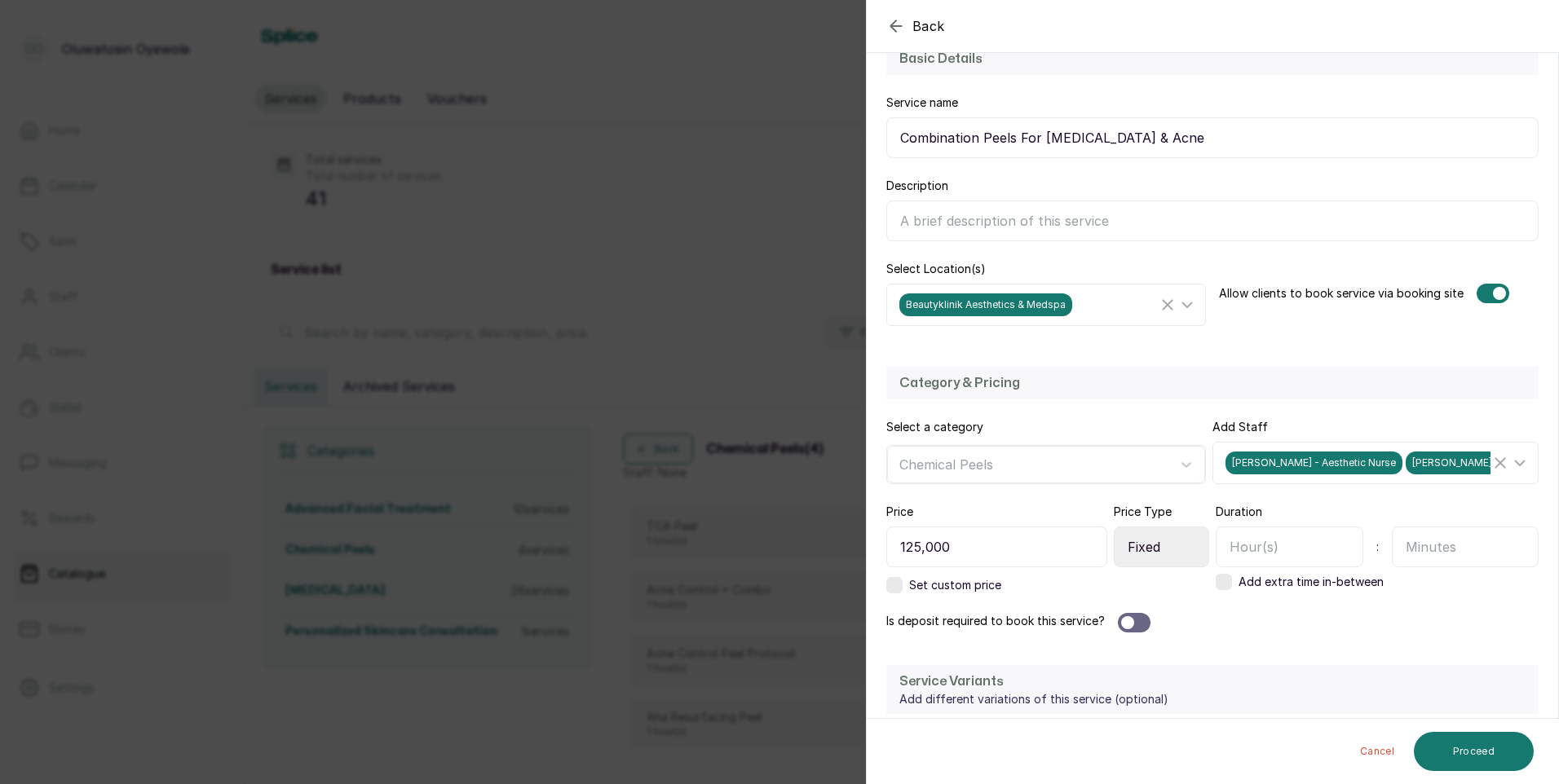
click at [1138, 627] on div at bounding box center [1133, 622] width 33 height 20
click at [1017, 707] on select "Select Requirement Percentage Fixed Amount" at bounding box center [1046, 696] width 320 height 41
select select "fixed_value"
click at [886, 675] on select "Select Requirement Percentage Fixed Amount" at bounding box center [1046, 696] width 320 height 41
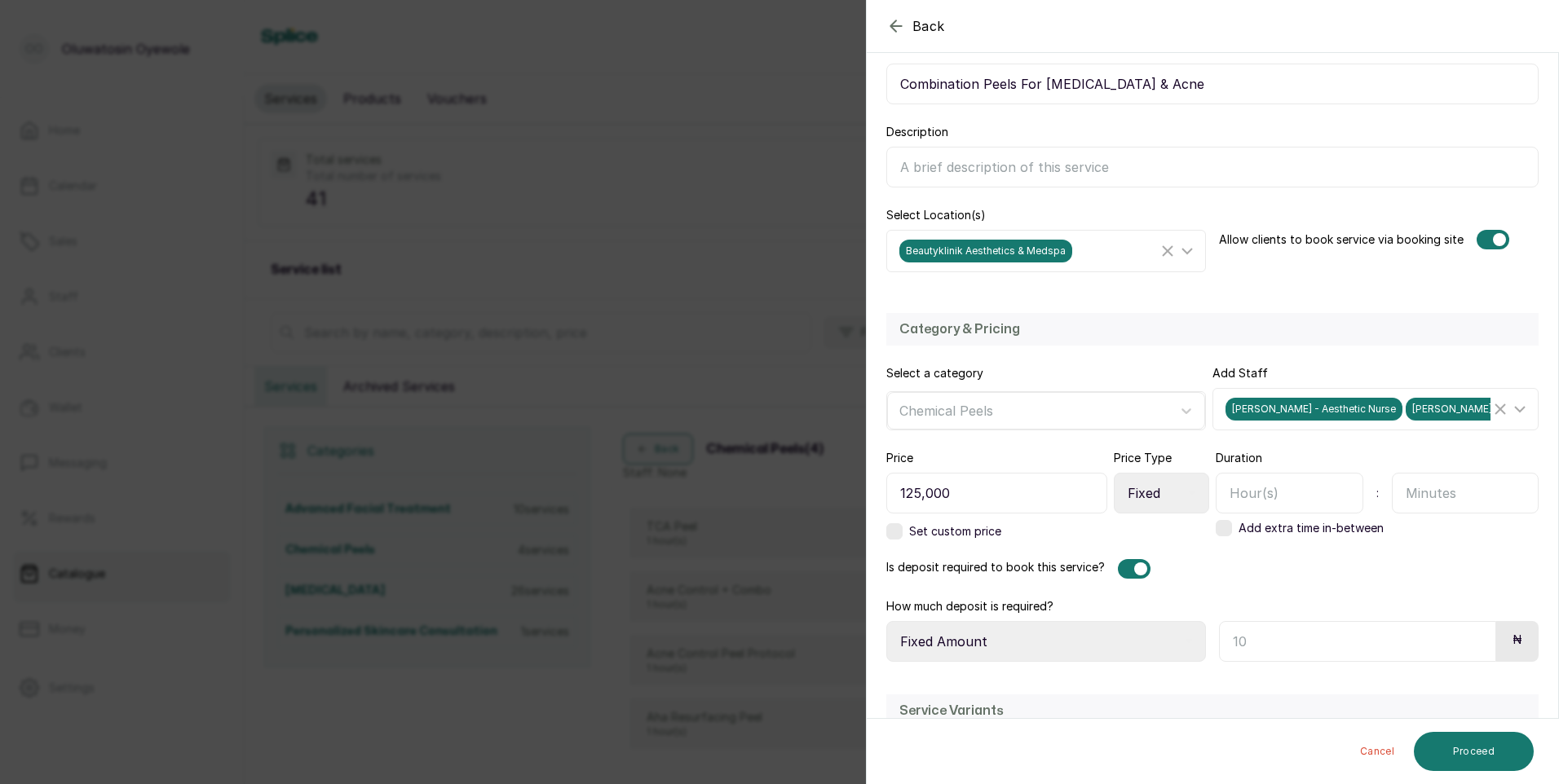
scroll to position [244, 0]
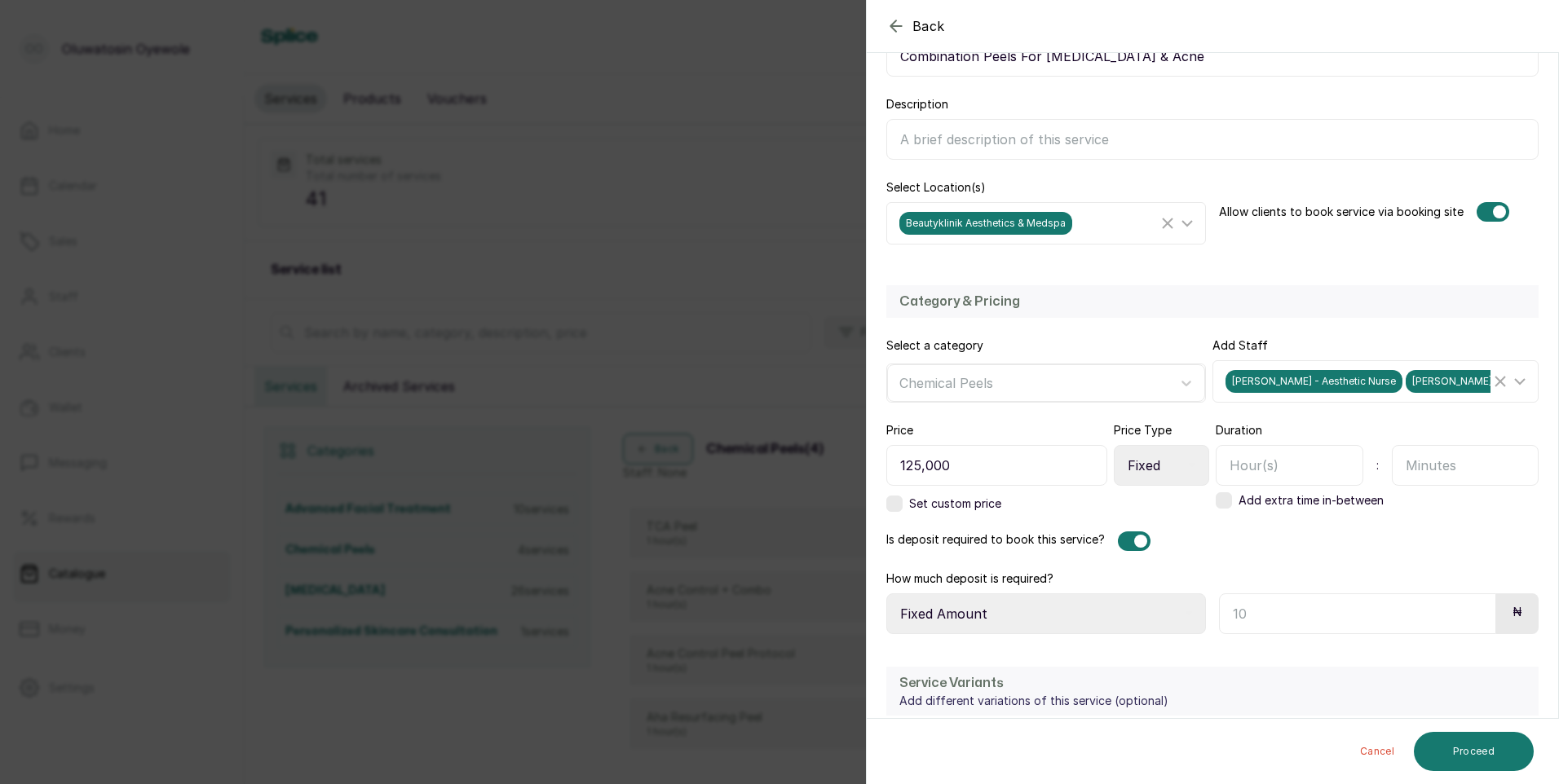
click at [1313, 616] on input "text" at bounding box center [1357, 614] width 277 height 41
type input "100,000"
click at [1466, 752] on button "Proceed" at bounding box center [1474, 751] width 120 height 39
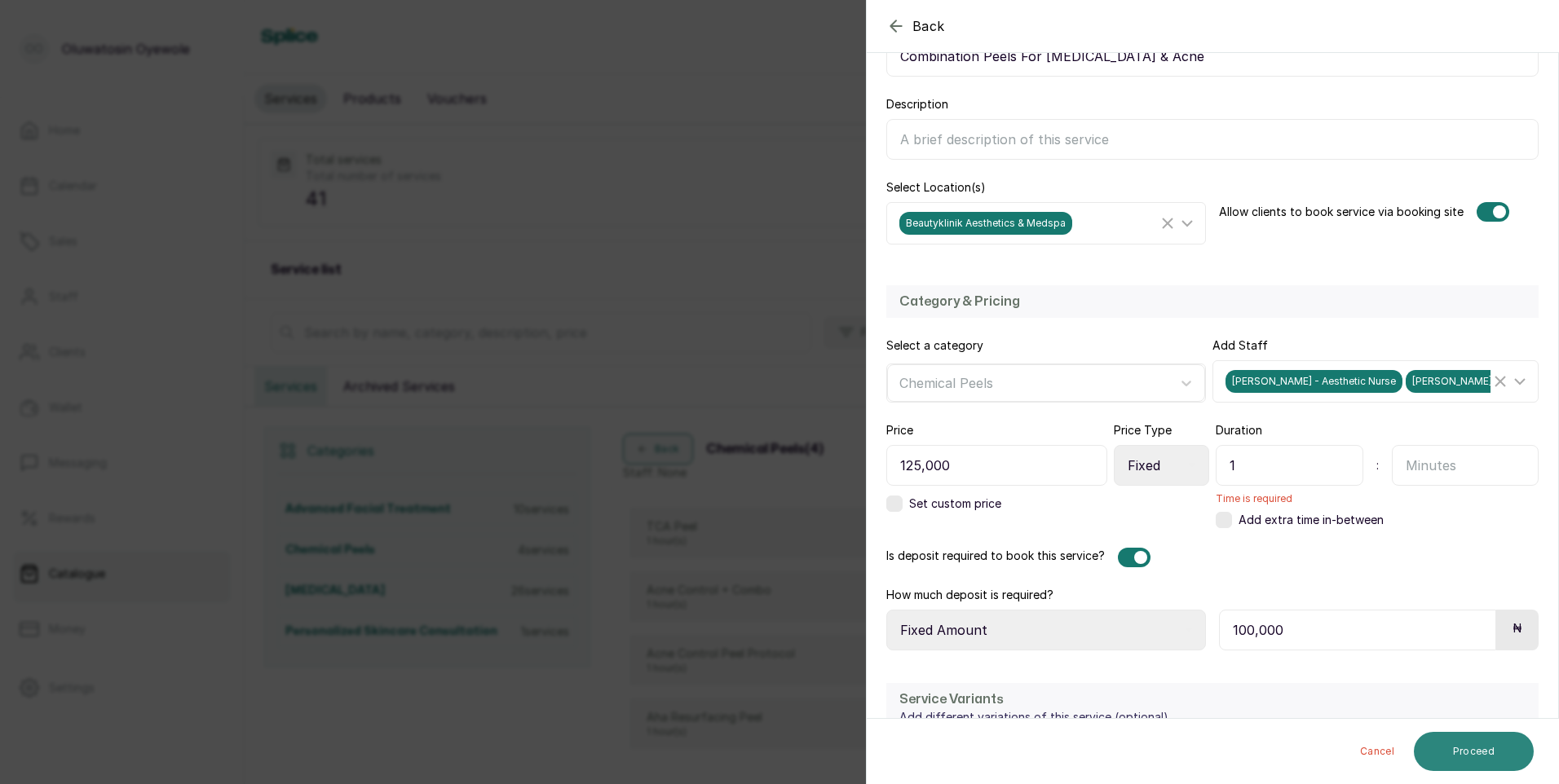
type input "1"
click at [1451, 746] on button "Proceed" at bounding box center [1474, 751] width 120 height 39
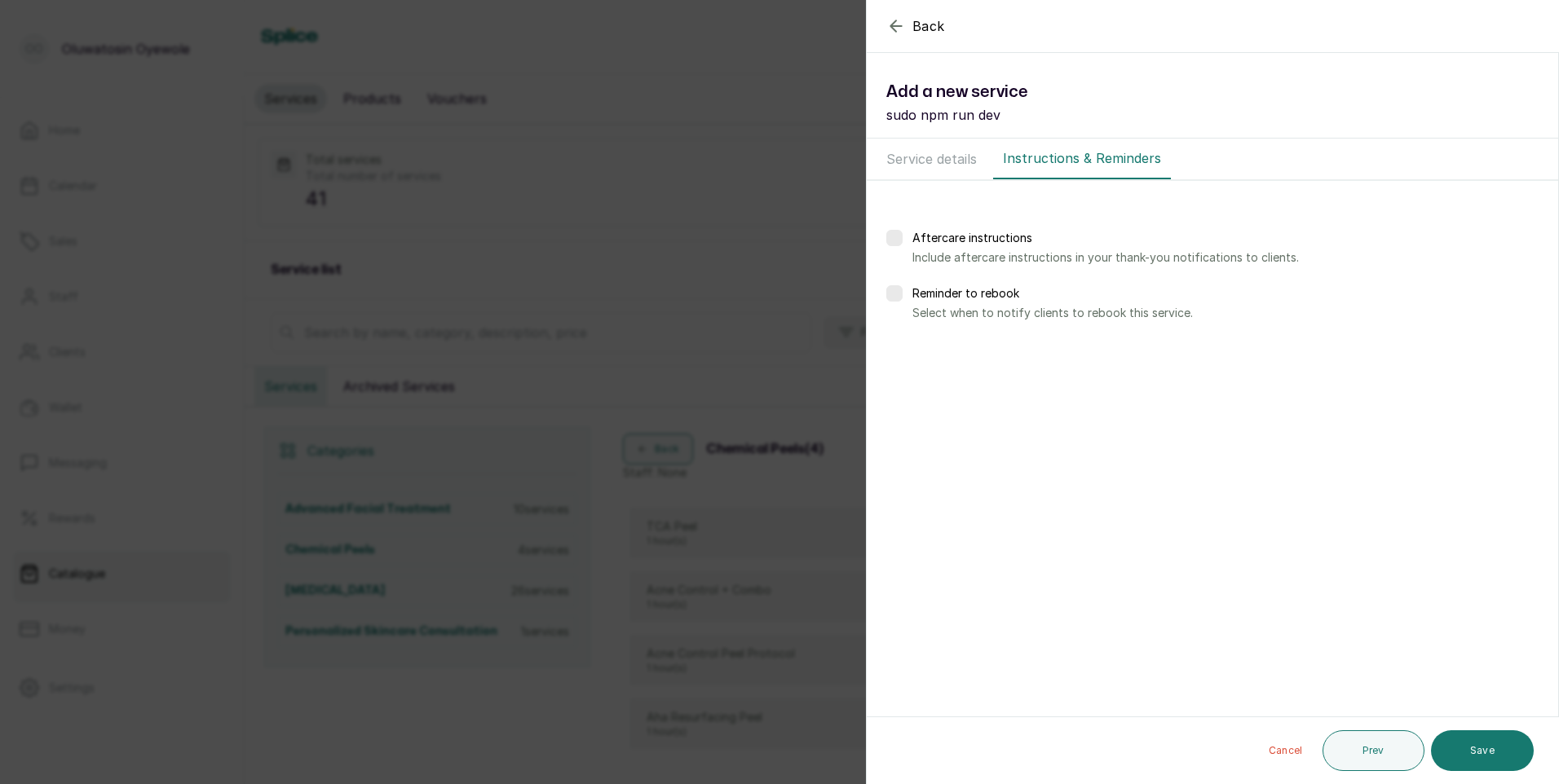
scroll to position [0, 0]
click at [1451, 746] on button "Save" at bounding box center [1482, 751] width 103 height 41
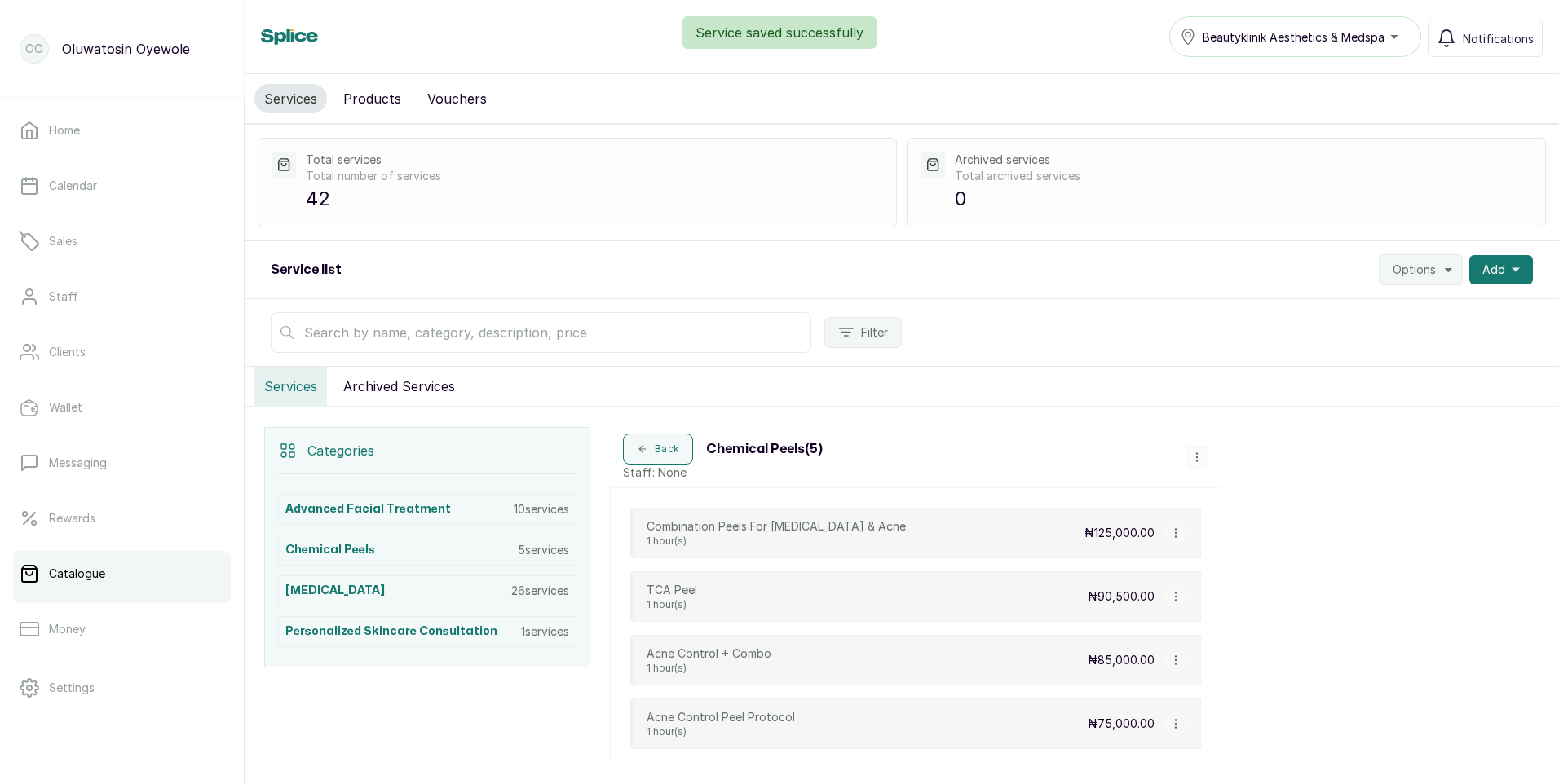
click at [1199, 456] on icon "button" at bounding box center [1197, 457] width 11 height 11
click at [1275, 332] on span "Add Service" at bounding box center [1251, 333] width 74 height 20
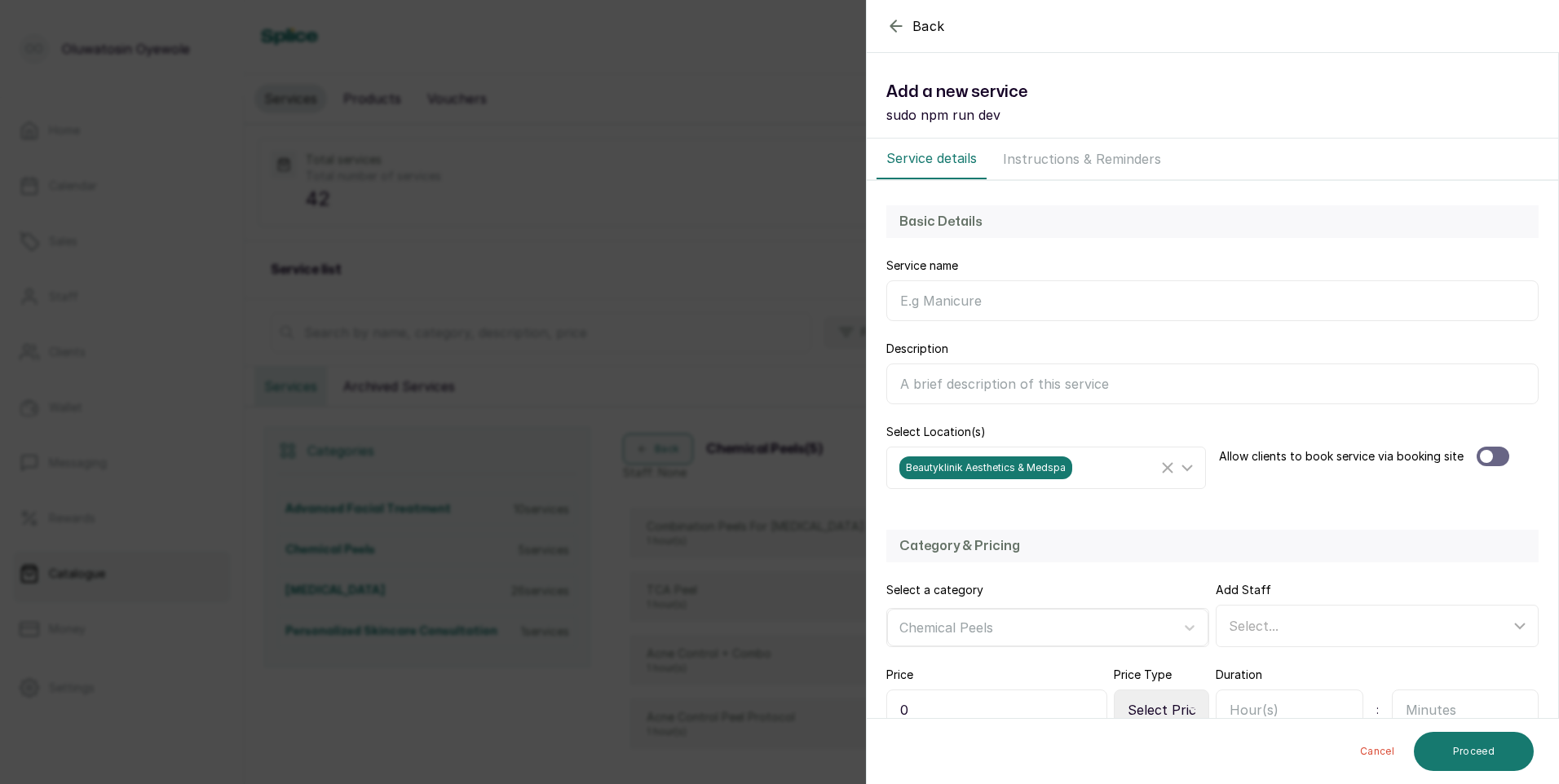
click at [1028, 290] on input "Service name" at bounding box center [1212, 301] width 652 height 41
type input "b"
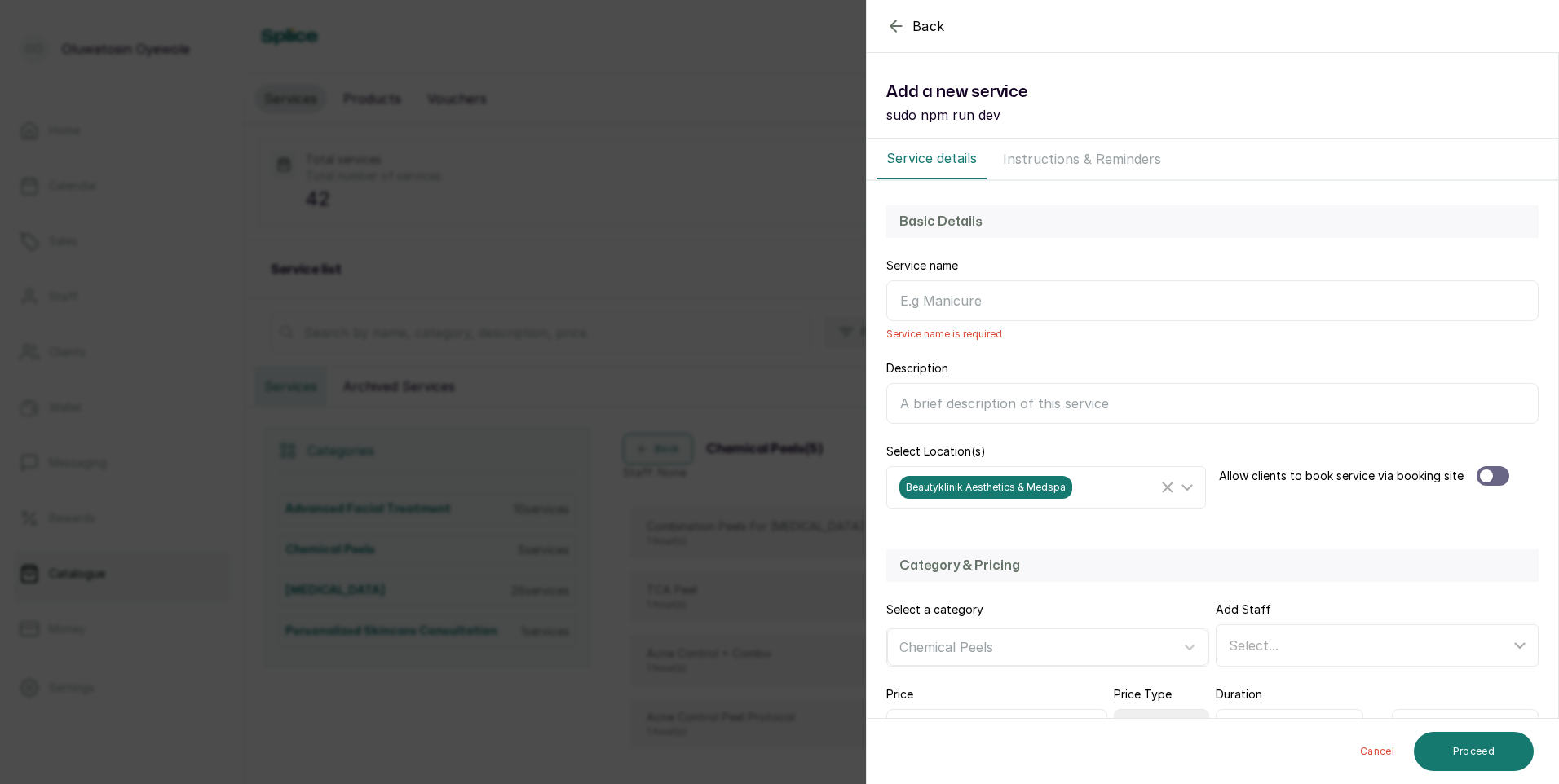
type input "b"
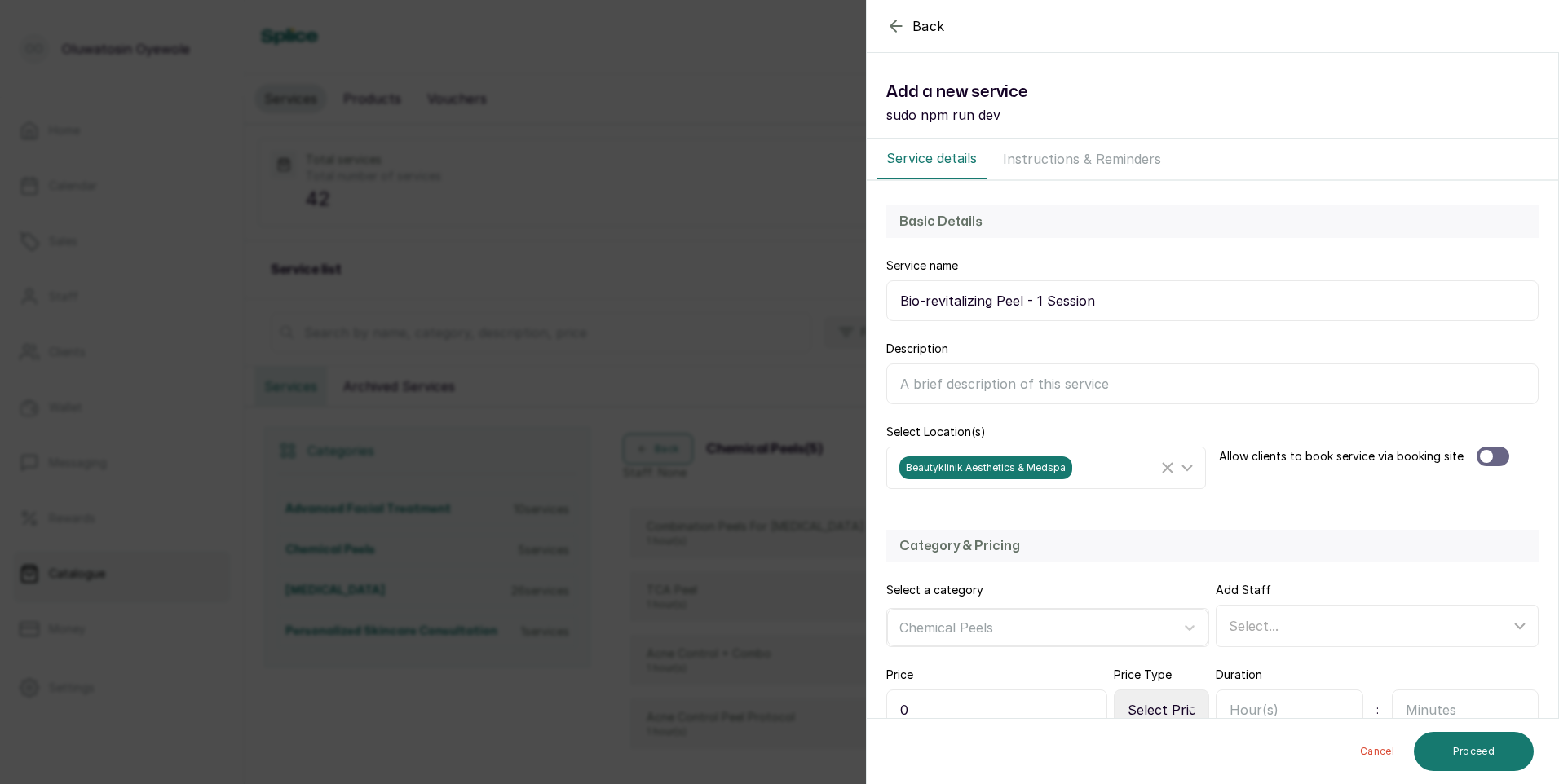
type input "Bio-revitalizing Peel - 1 Session"
click at [1497, 456] on div at bounding box center [1492, 456] width 33 height 20
click at [1510, 628] on icon at bounding box center [1519, 625] width 20 height 20
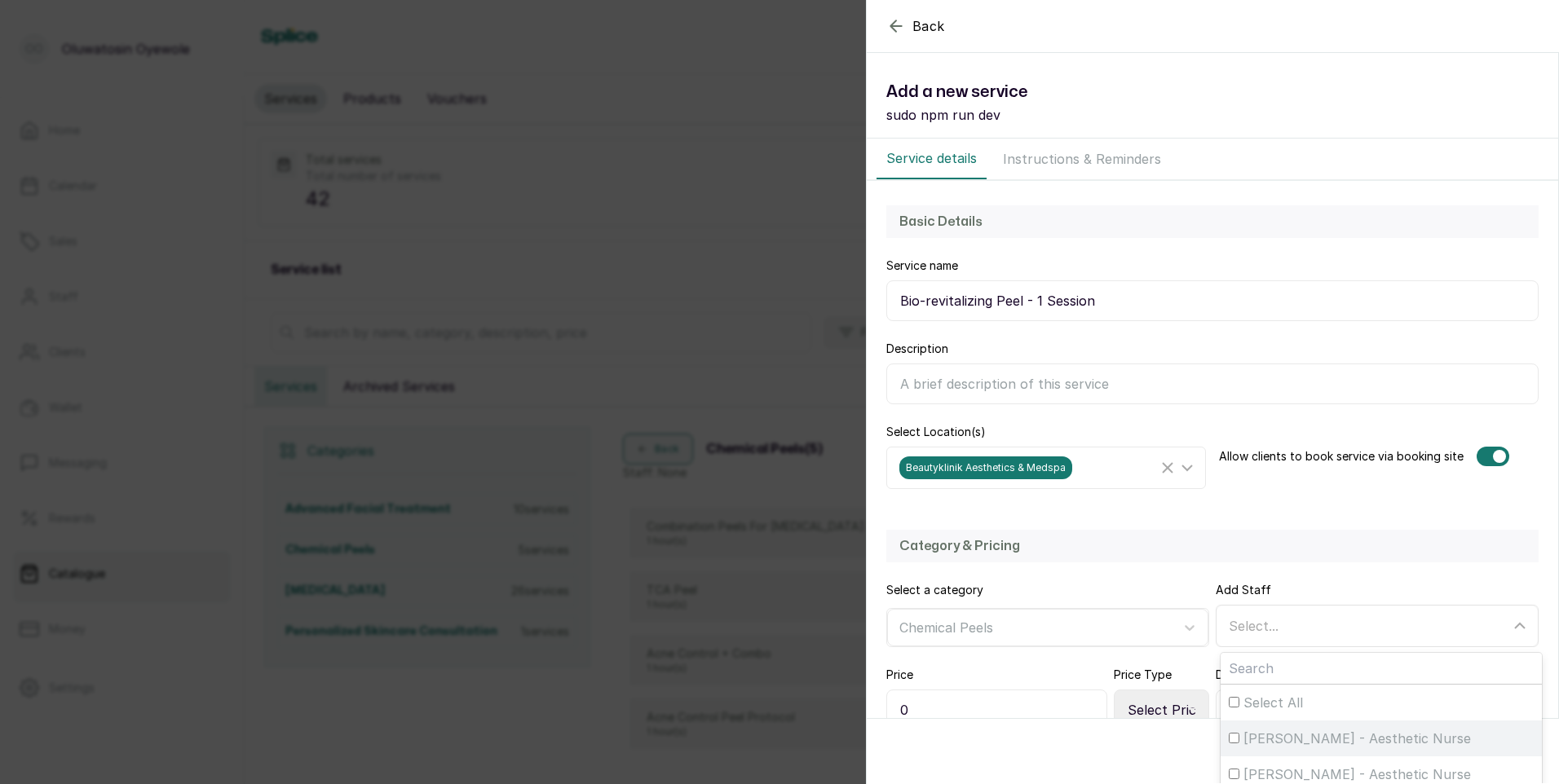
click at [1234, 739] on div "[PERSON_NAME] - Aesthetic Nurse" at bounding box center [1381, 738] width 305 height 20
click at [1234, 739] on input "[PERSON_NAME] - Aesthetic Nurse" at bounding box center [1233, 738] width 10 height 10
checkbox input "true"
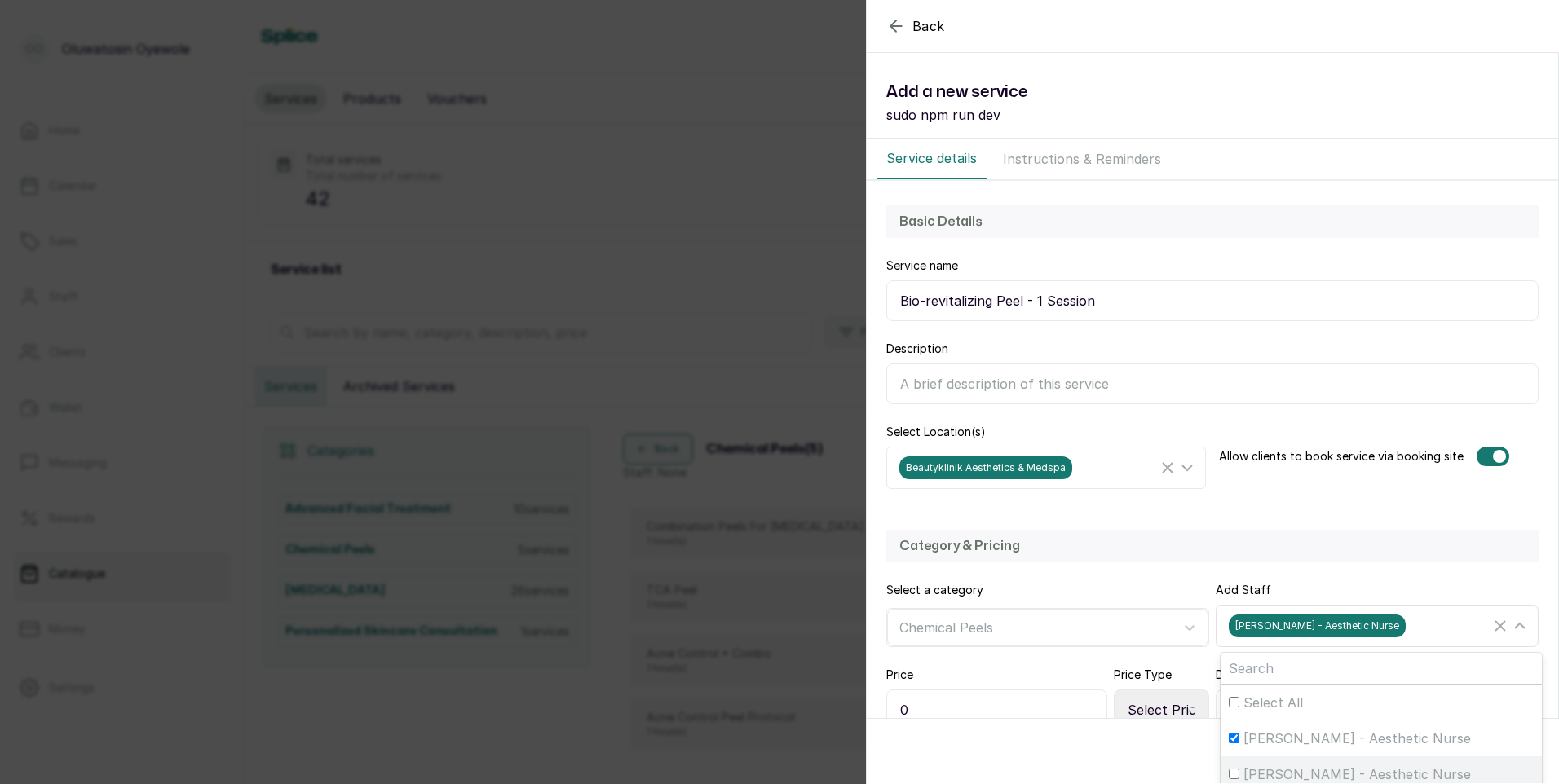
click at [1233, 774] on input "[PERSON_NAME] - Aesthetic Nurse" at bounding box center [1233, 774] width 10 height 10
checkbox input "true"
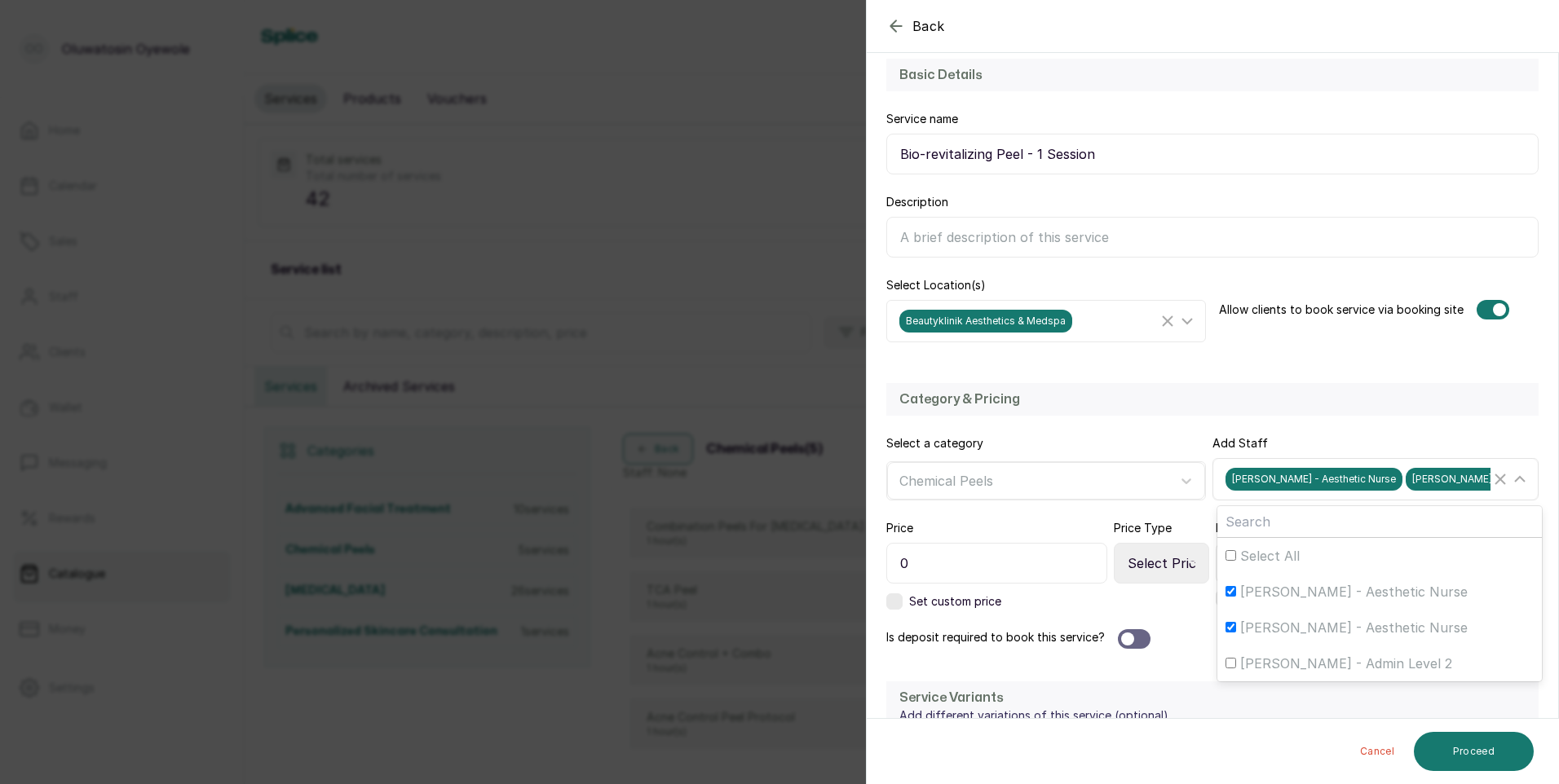
scroll to position [172, 0]
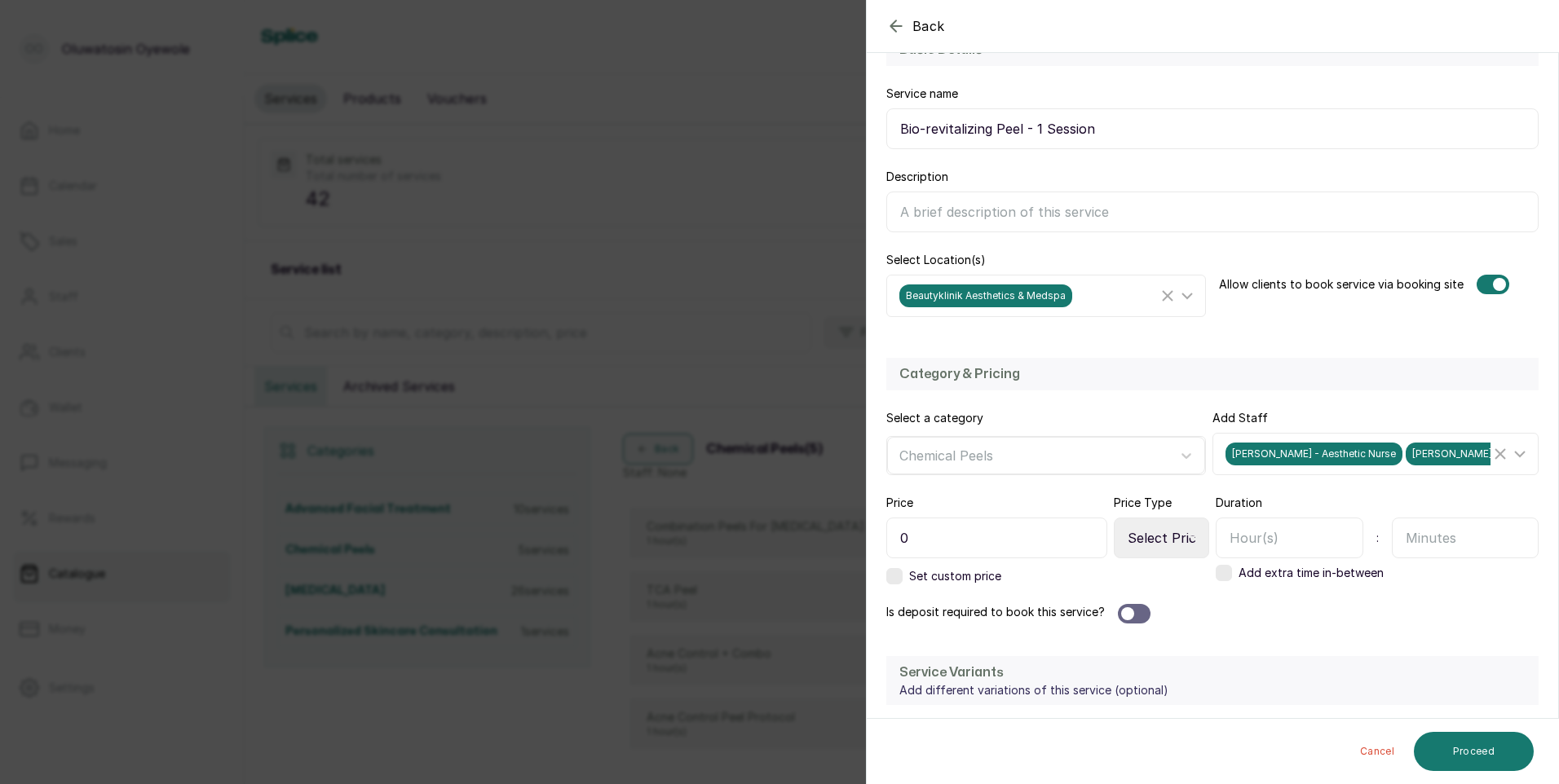
click at [1168, 546] on select "Select Price Type Fixed From" at bounding box center [1161, 538] width 96 height 41
select select "fixed"
click at [1114, 517] on select "Select Price Type Fixed From" at bounding box center [1161, 538] width 96 height 41
click at [1143, 618] on div at bounding box center [1133, 613] width 33 height 20
click at [1284, 682] on input "text" at bounding box center [1360, 686] width 282 height 41
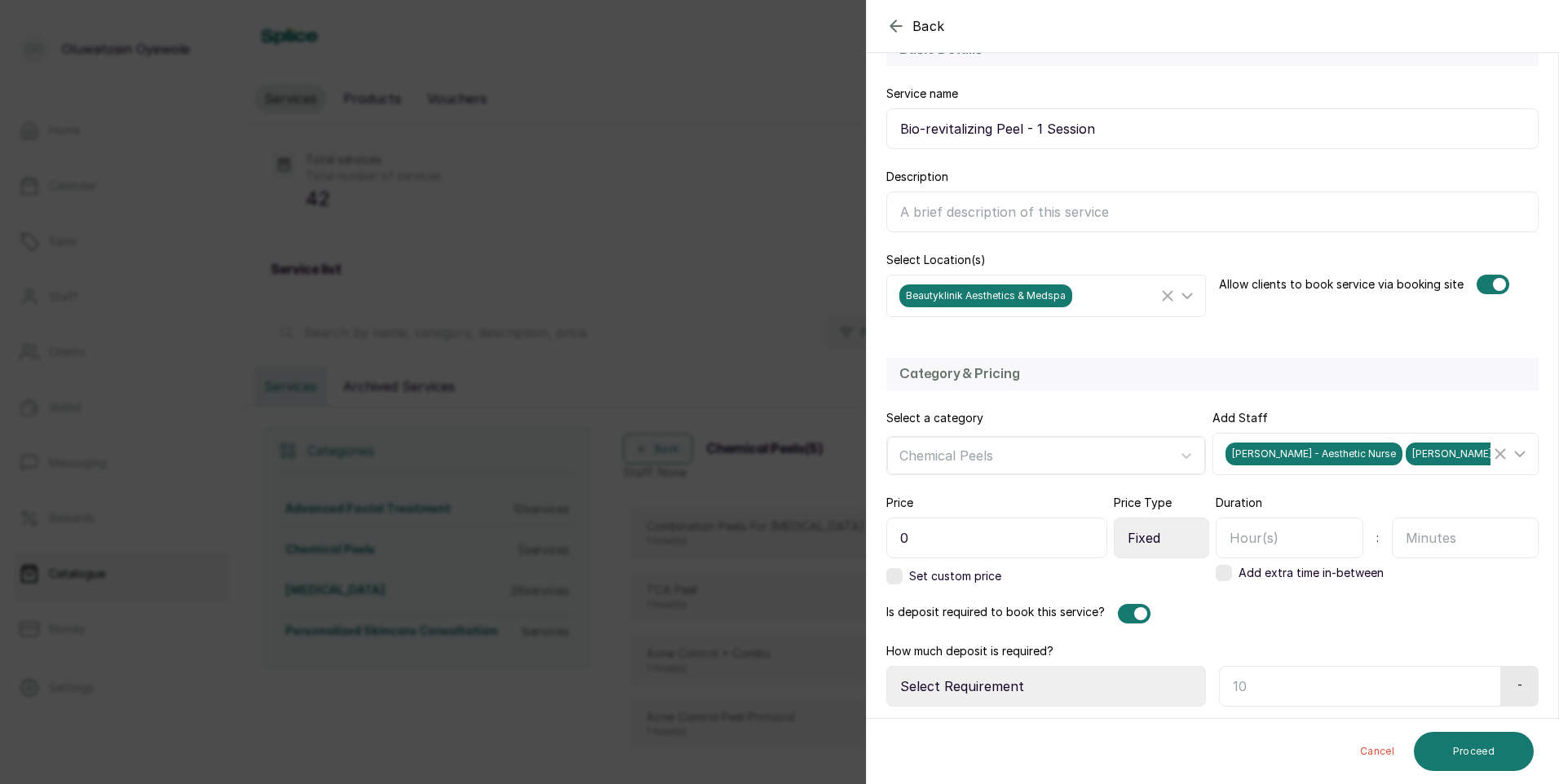
click at [1034, 537] on input "0" at bounding box center [997, 538] width 221 height 41
type input "233,000"
click at [1301, 546] on input "text" at bounding box center [1289, 538] width 148 height 41
type input "1"
click at [1151, 537] on select "Select Price Type Fixed From" at bounding box center [1161, 538] width 96 height 41
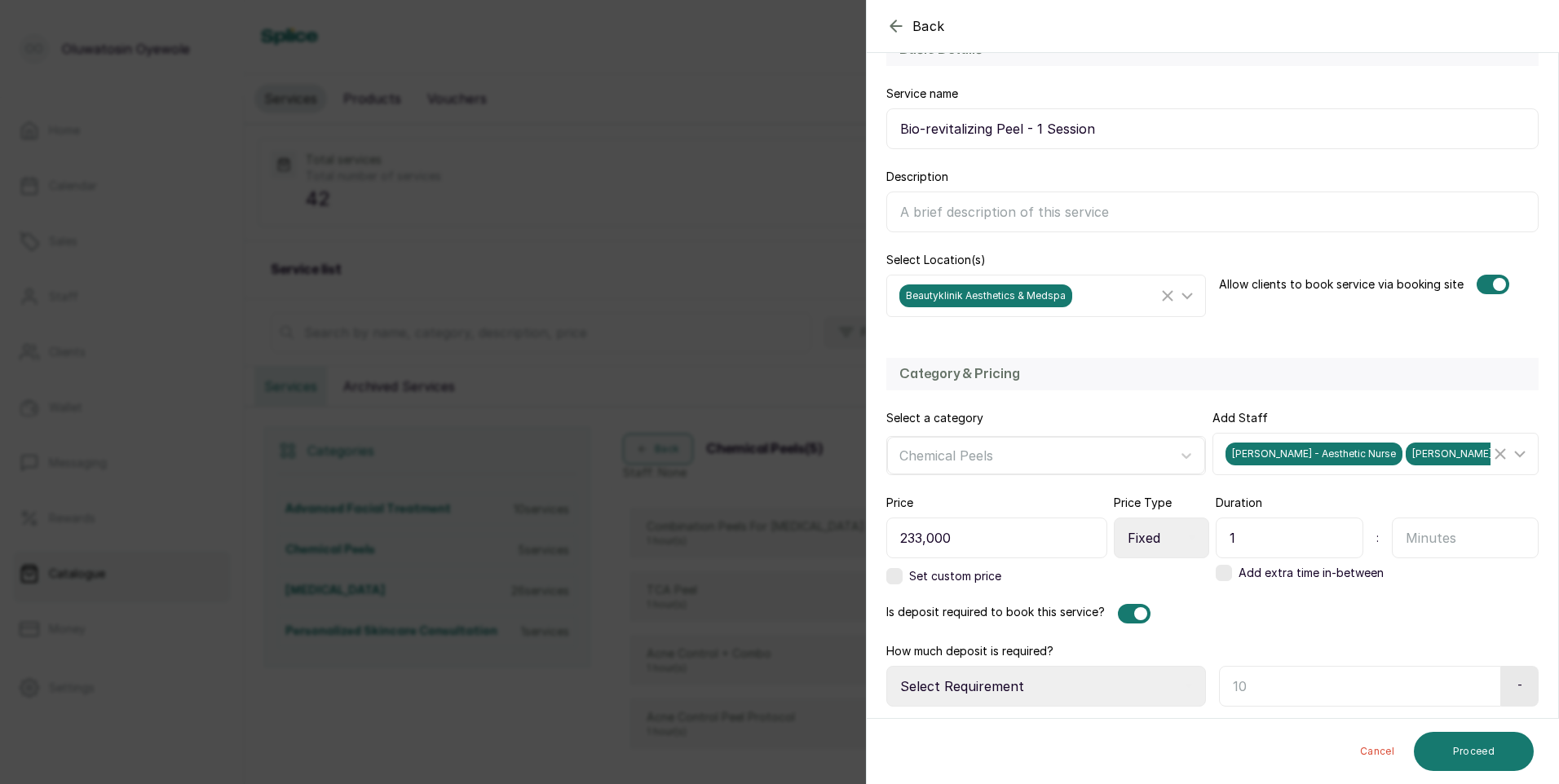
click at [1114, 517] on select "Select Price Type Fixed From" at bounding box center [1161, 538] width 96 height 41
click at [1154, 679] on select "Select Requirement Percentage Fixed Amount" at bounding box center [1046, 686] width 320 height 41
select select "fixed_value"
click at [886, 666] on select "Select Requirement Percentage Fixed Amount" at bounding box center [1046, 686] width 320 height 41
click at [1408, 685] on input "text" at bounding box center [1357, 686] width 277 height 41
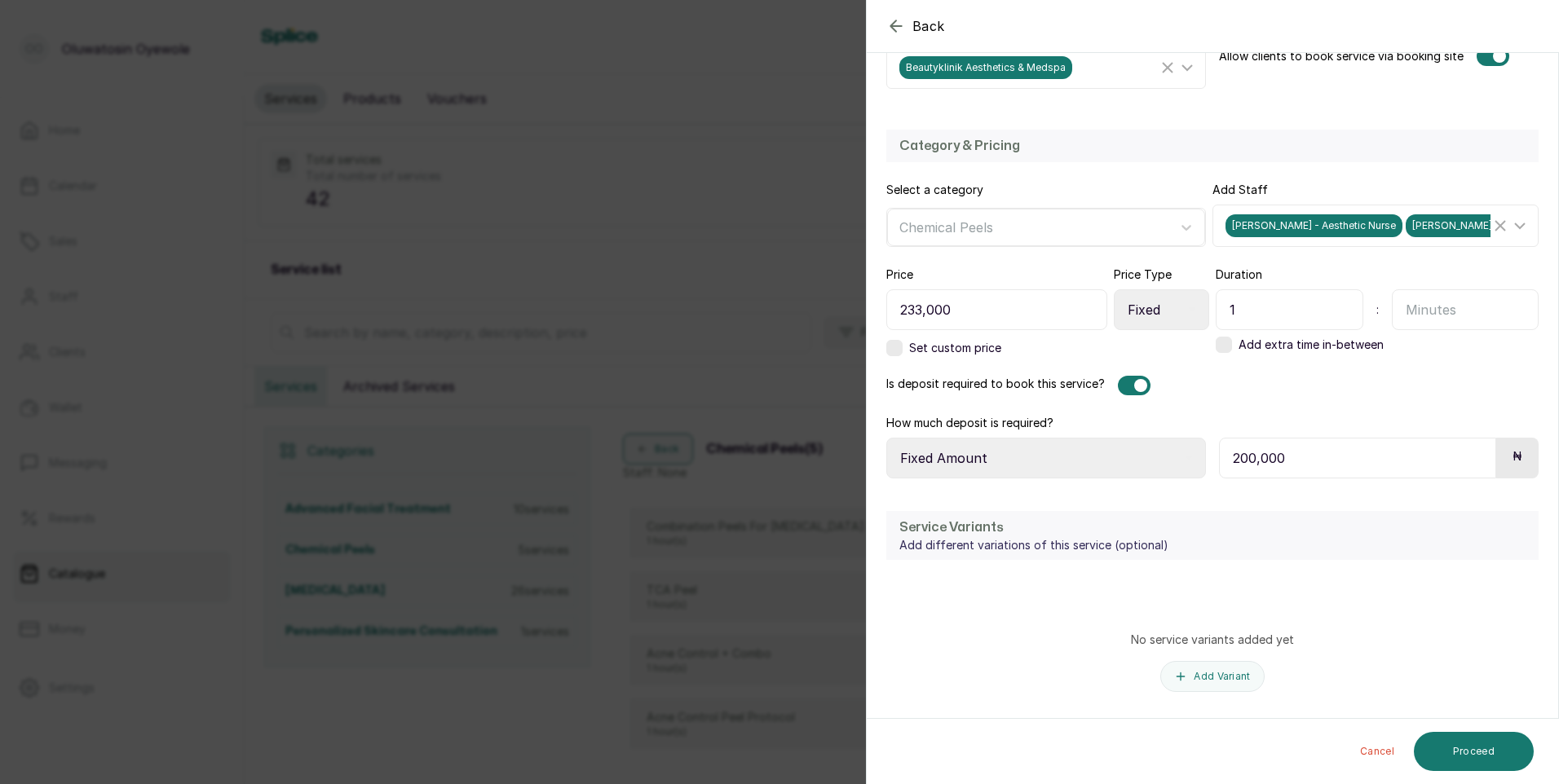
scroll to position [416, 0]
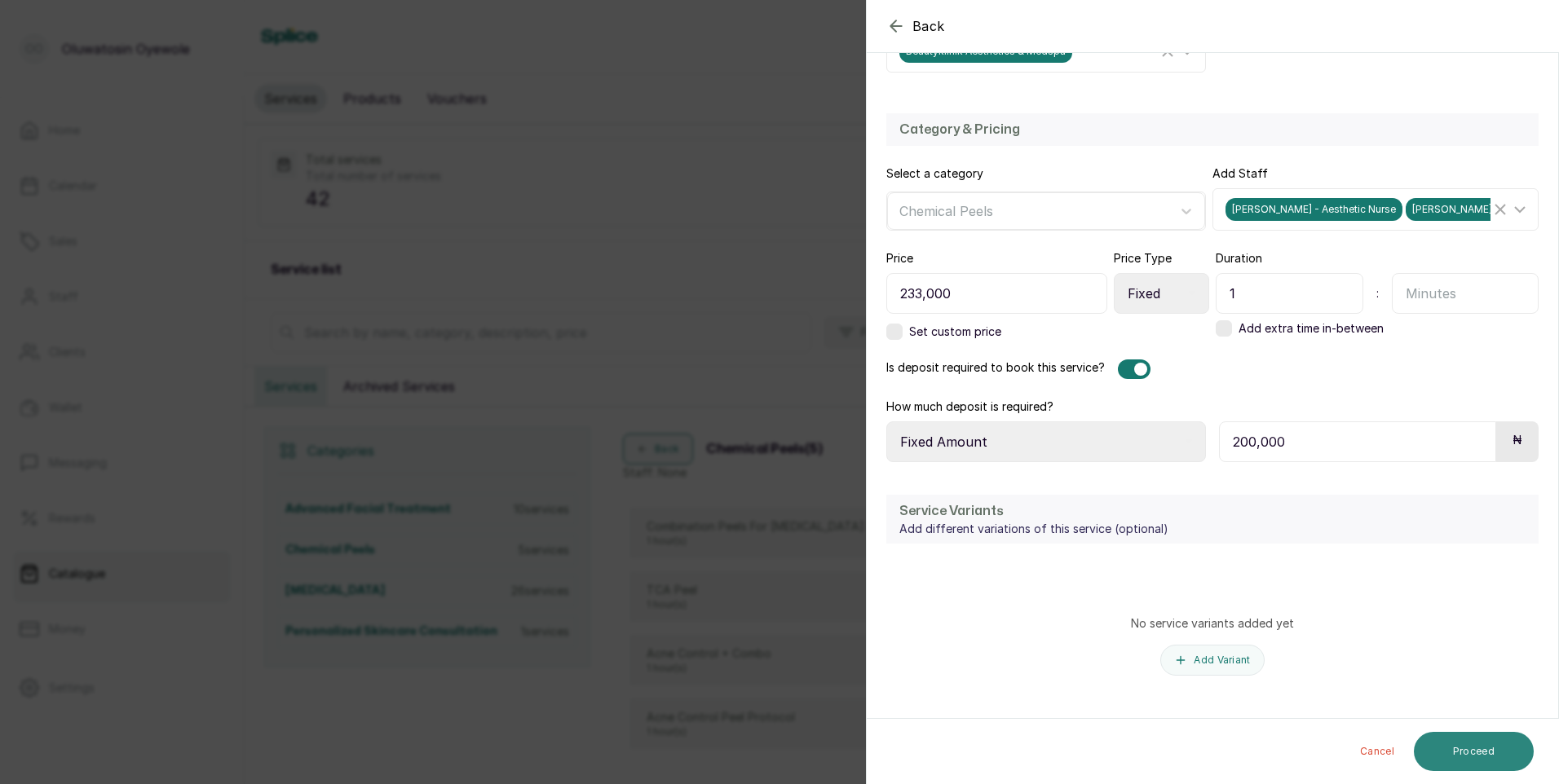
type input "200,000"
click at [1500, 751] on button "Proceed" at bounding box center [1474, 751] width 120 height 39
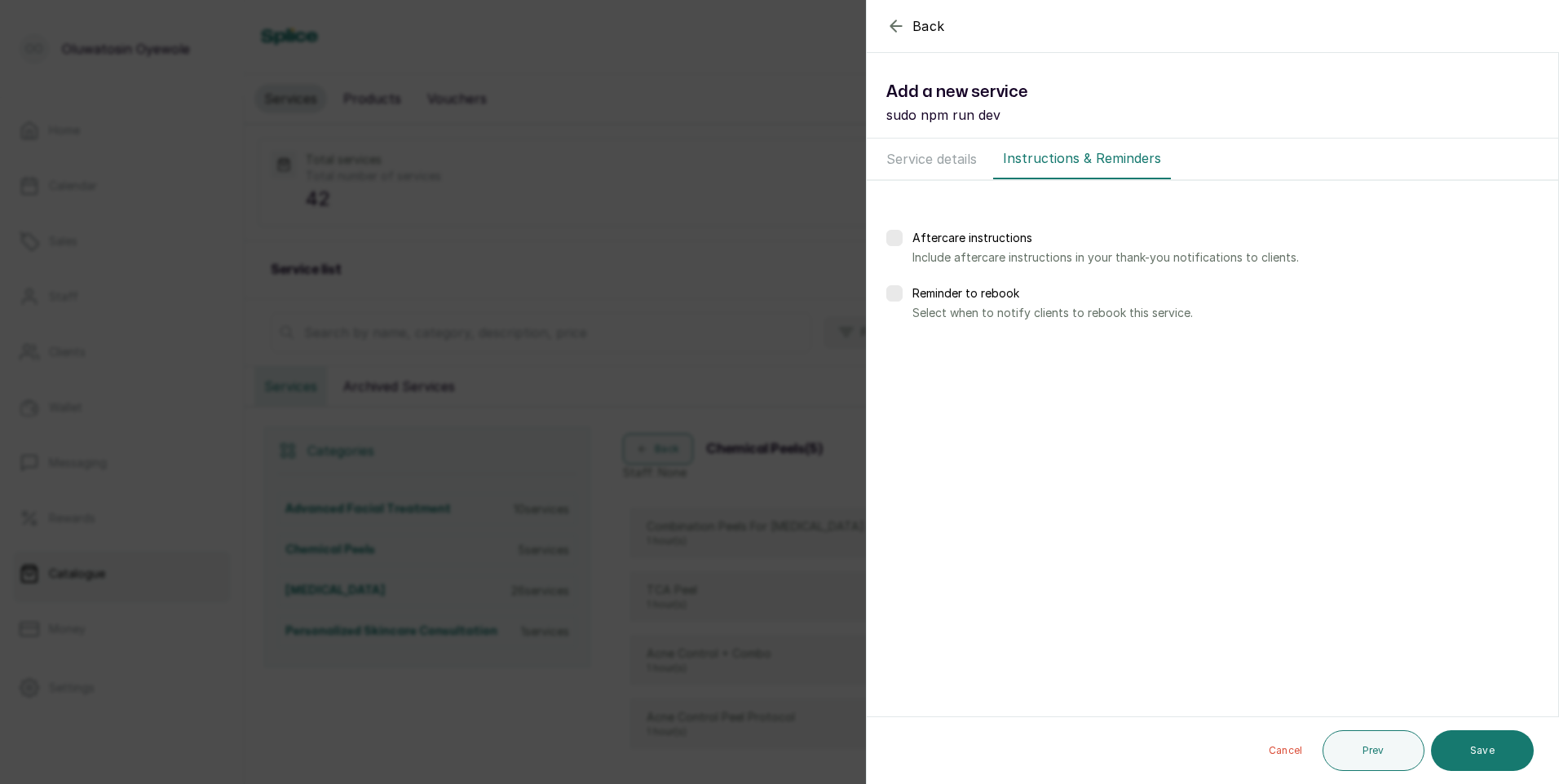
scroll to position [0, 0]
click at [1478, 753] on button "Save" at bounding box center [1482, 751] width 103 height 41
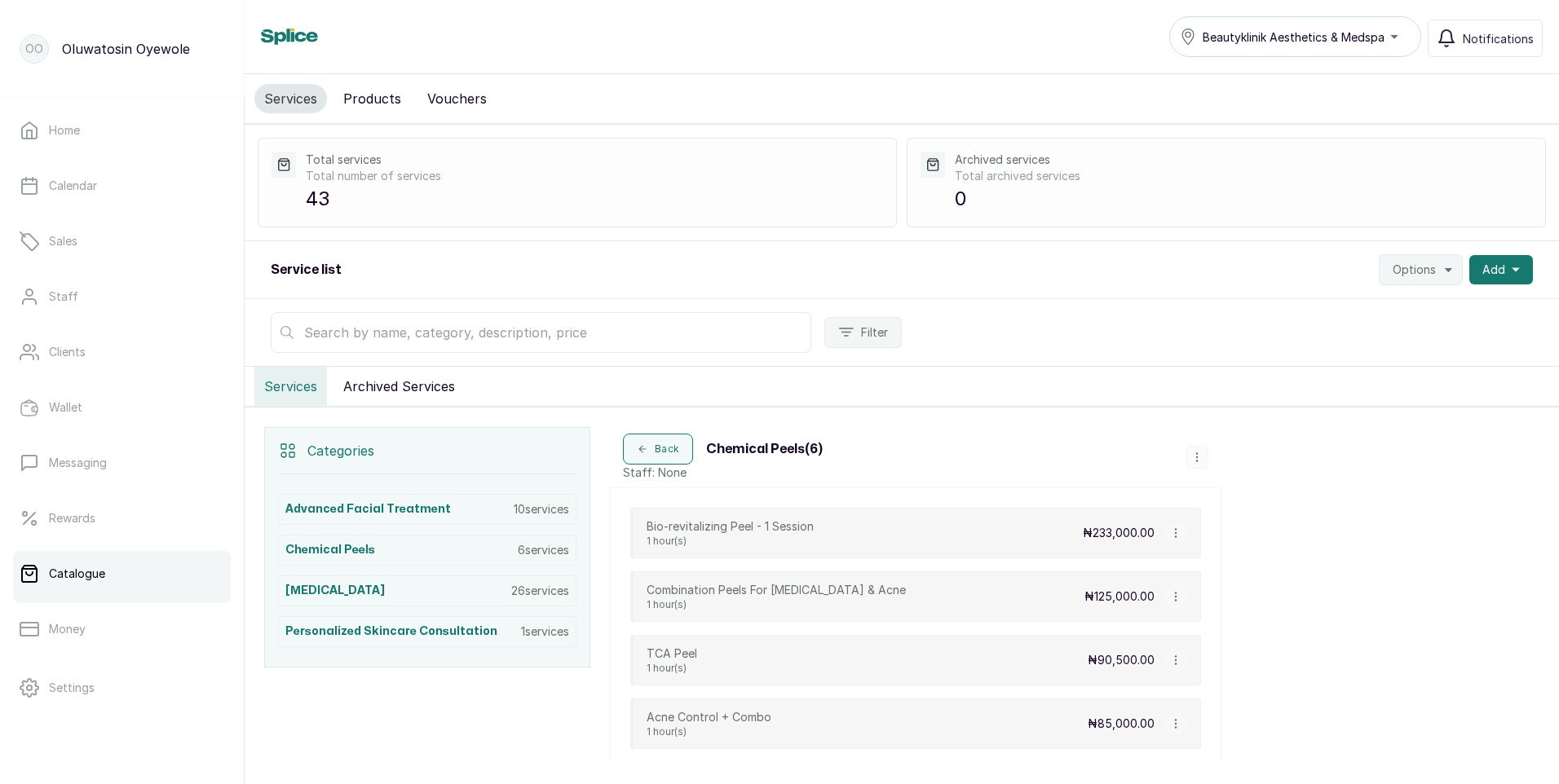
click at [1197, 456] on icon "button" at bounding box center [1196, 457] width 1 height 8
click at [1277, 338] on span "Add Service" at bounding box center [1251, 333] width 74 height 20
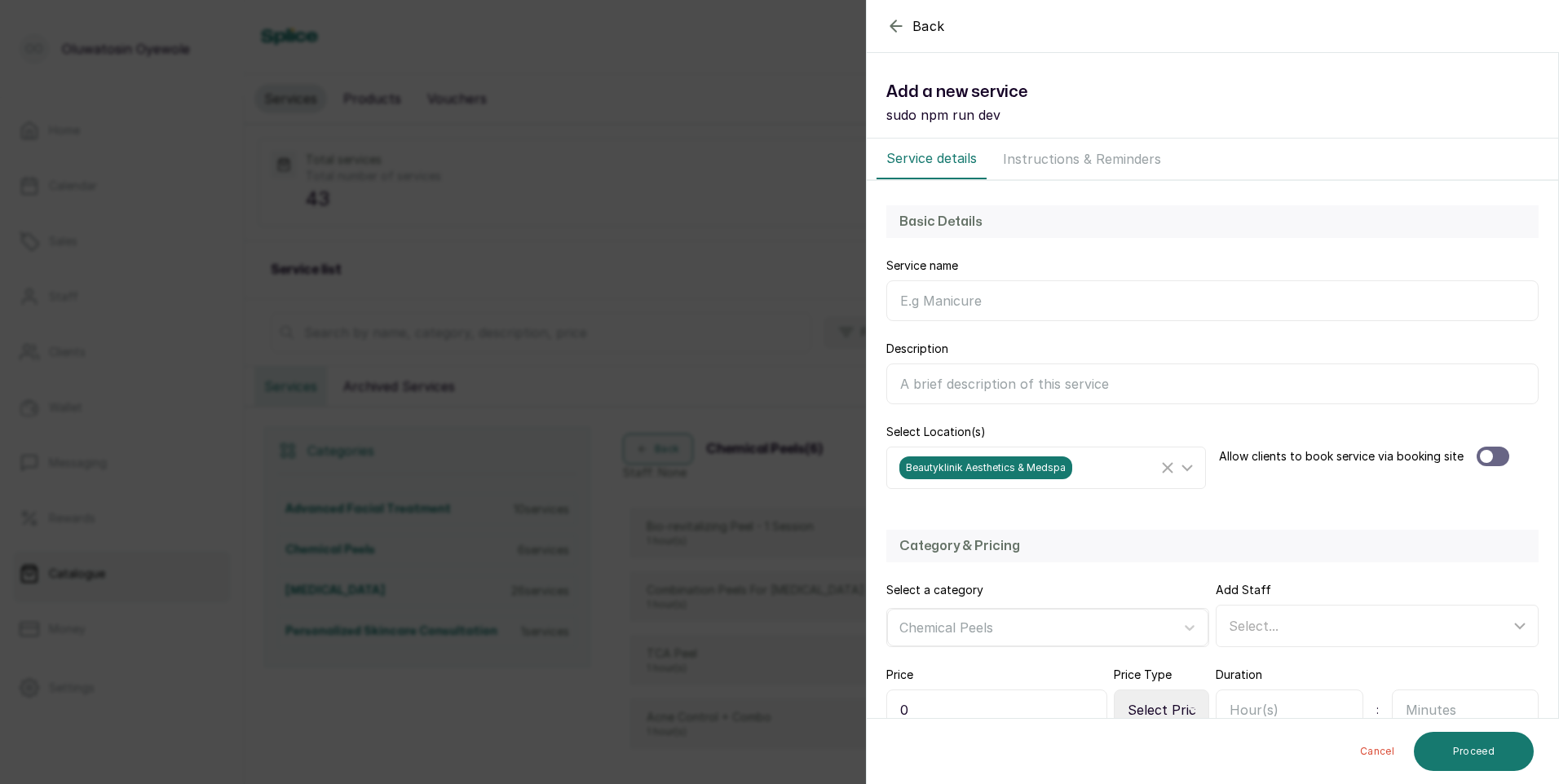
click at [1136, 283] on input "Service name" at bounding box center [1212, 301] width 652 height 41
type input "Bio-revitalizing & Cocktails - 1 Session"
click at [1499, 457] on div at bounding box center [1492, 456] width 33 height 20
click at [1298, 628] on div "Select..." at bounding box center [1369, 625] width 282 height 20
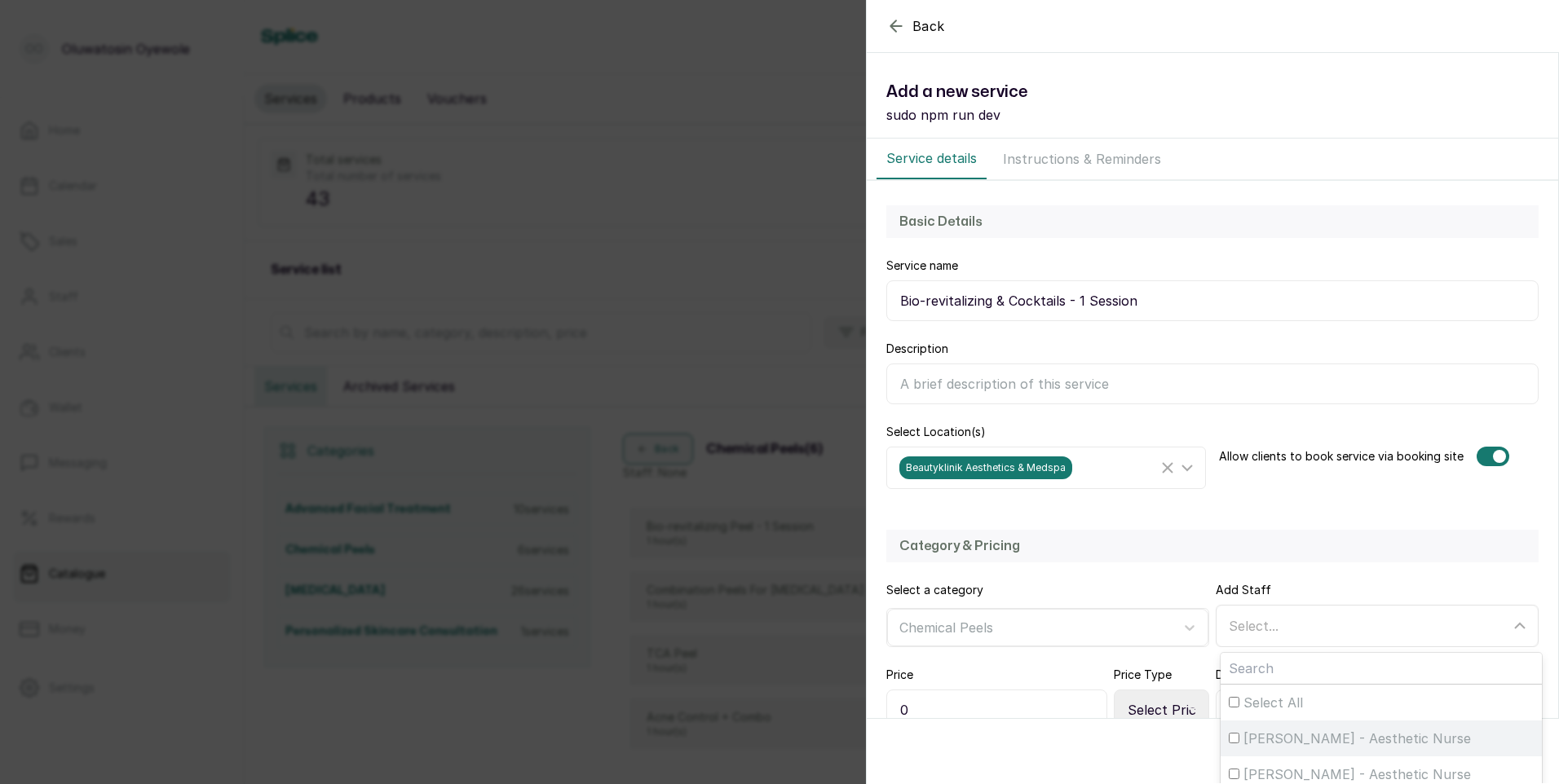
click at [1270, 736] on span "[PERSON_NAME] - Aesthetic Nurse" at bounding box center [1356, 738] width 228 height 20
click at [1239, 736] on input "[PERSON_NAME] - Aesthetic Nurse" at bounding box center [1233, 738] width 10 height 10
checkbox input "true"
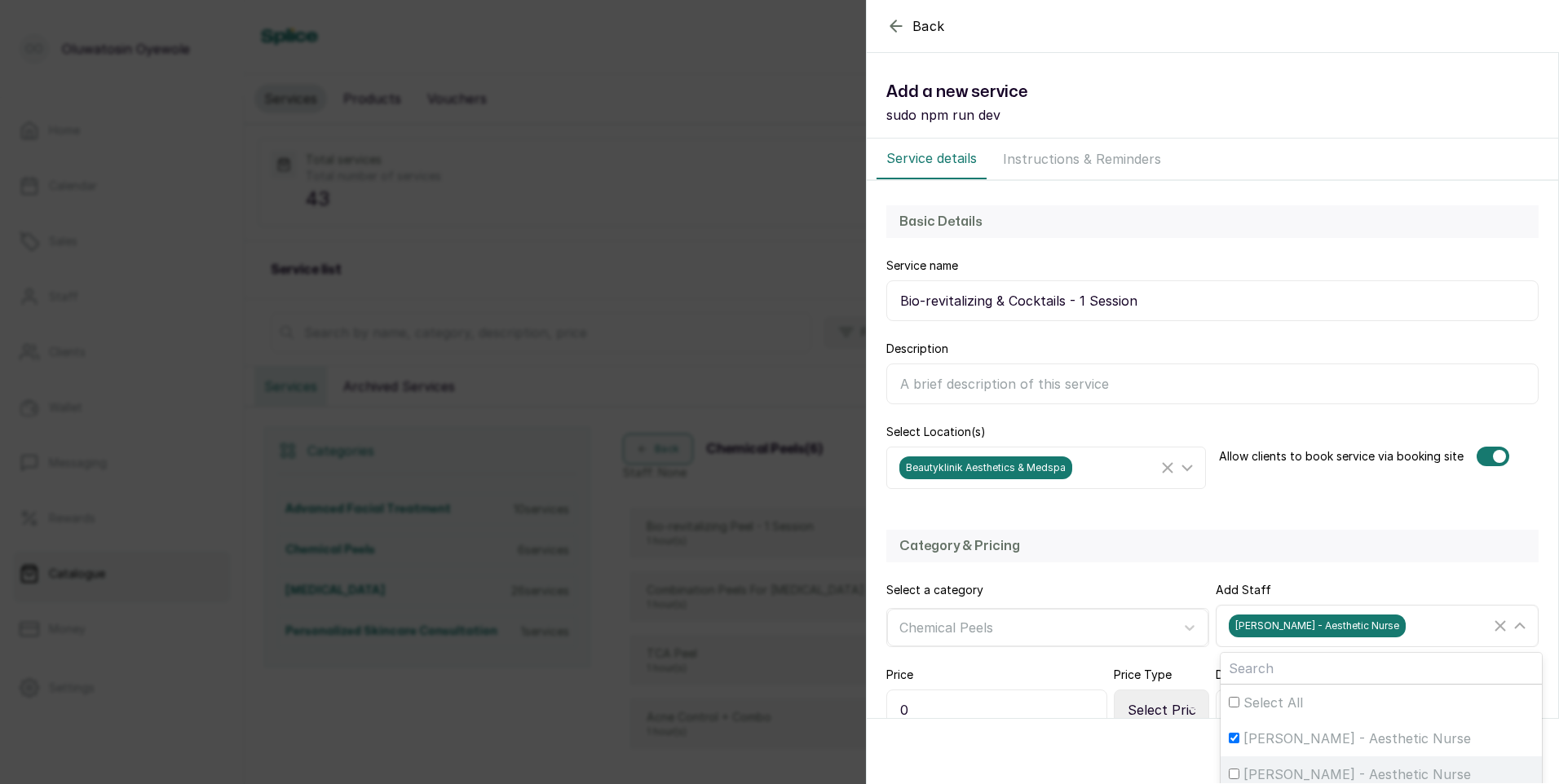
click at [1256, 775] on span "[PERSON_NAME] - Aesthetic Nurse" at bounding box center [1356, 774] width 228 height 20
click at [1239, 775] on input "[PERSON_NAME] - Aesthetic Nurse" at bounding box center [1233, 774] width 10 height 10
checkbox input "true"
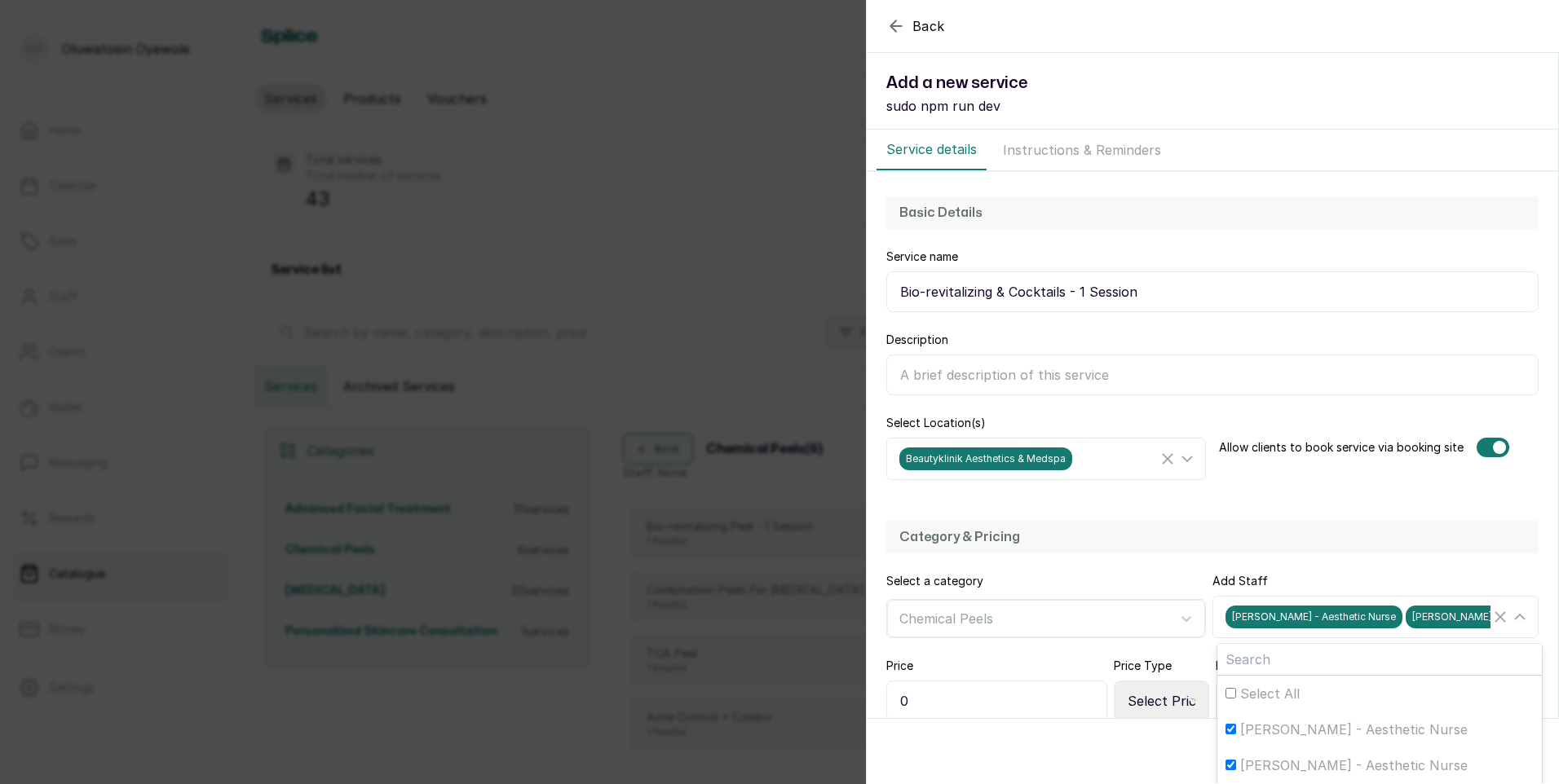
click at [981, 707] on input "0" at bounding box center [997, 701] width 221 height 41
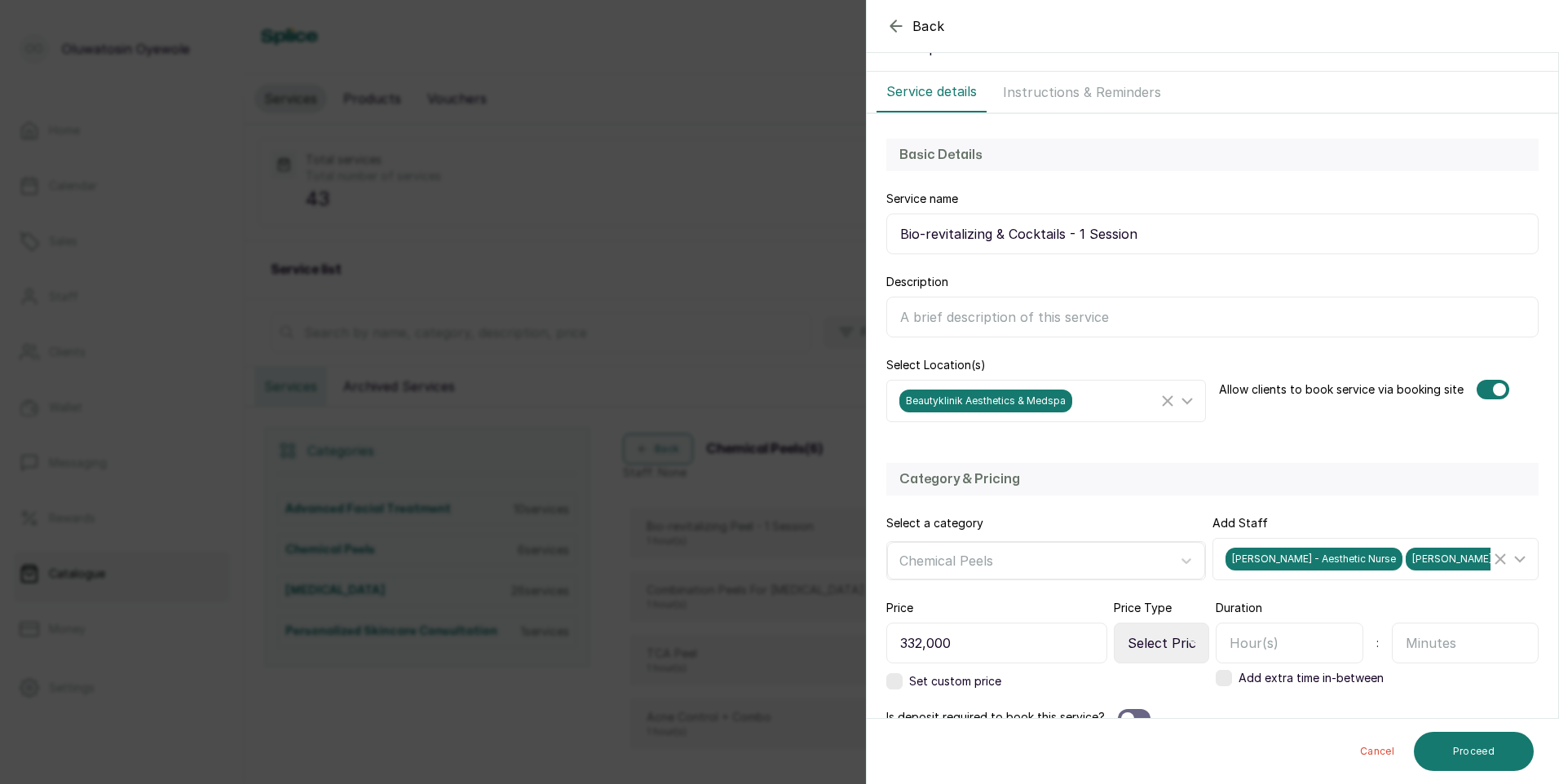
scroll to position [172, 0]
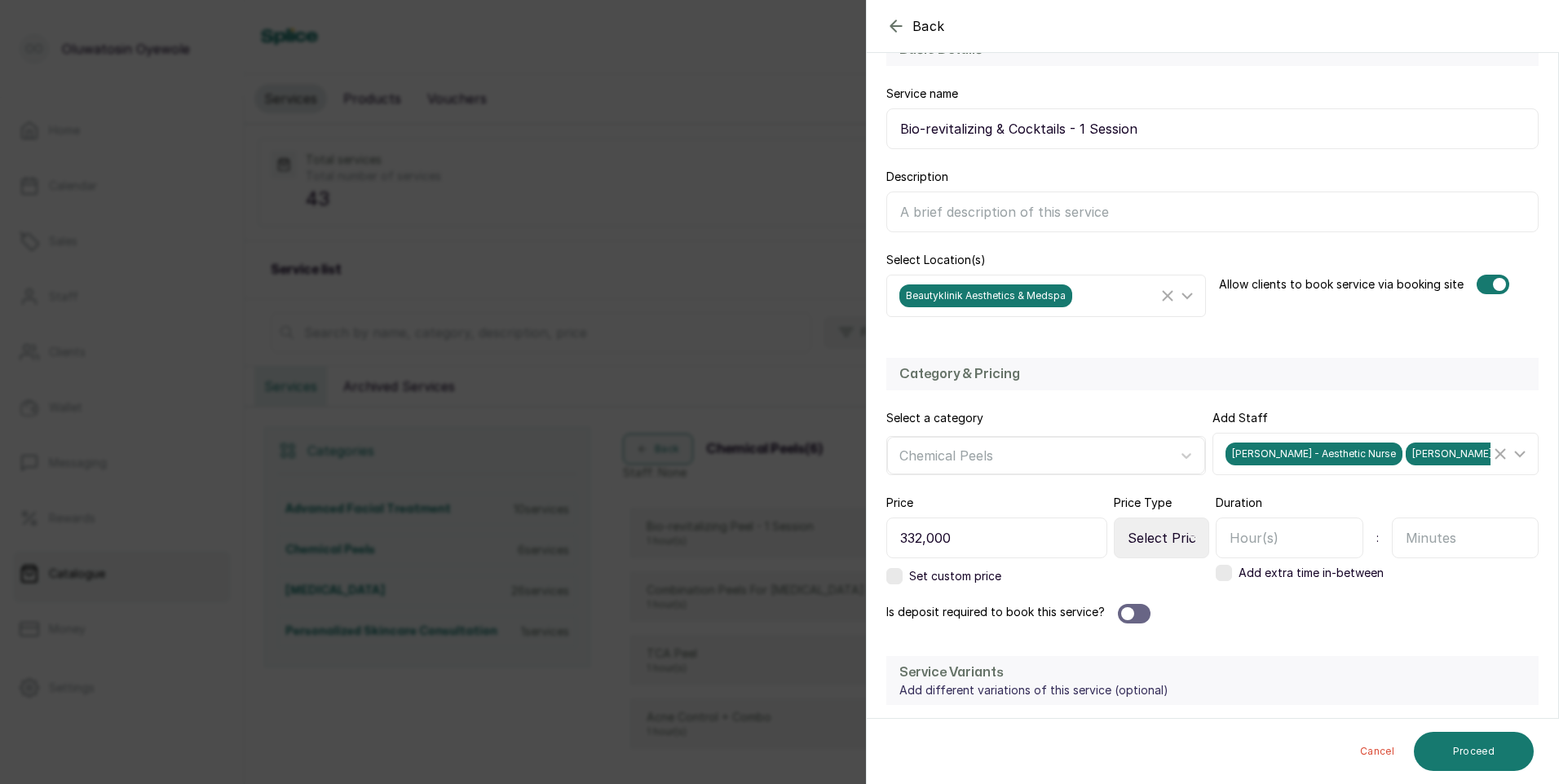
type input "332,000"
click at [1293, 543] on input "text" at bounding box center [1289, 538] width 148 height 41
type input "1"
click at [1456, 543] on input "text" at bounding box center [1465, 538] width 148 height 41
type input "30"
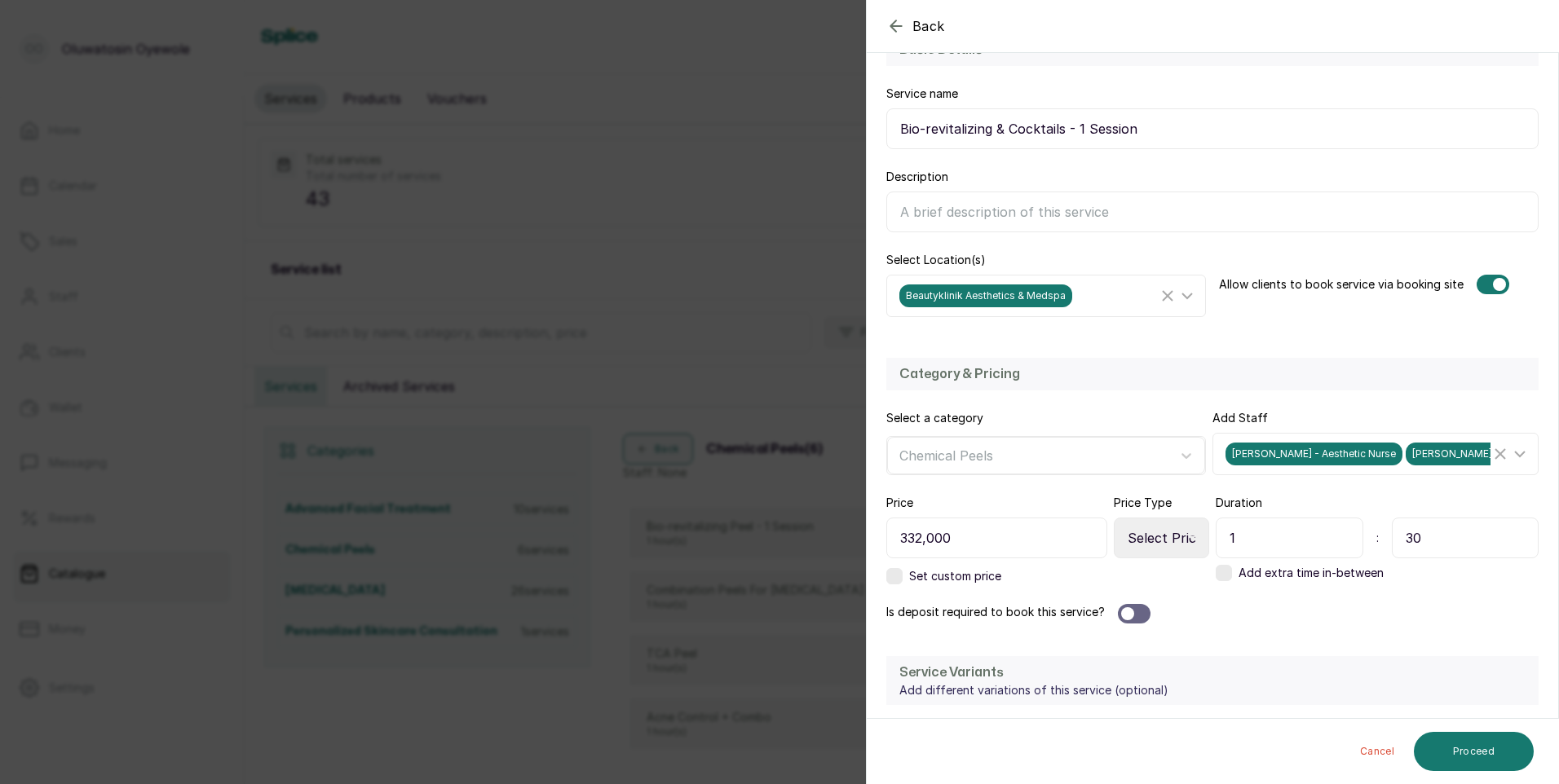
click at [1134, 608] on div at bounding box center [1133, 613] width 33 height 20
click at [1149, 549] on select "Select Price Type Fixed From" at bounding box center [1161, 538] width 96 height 41
select select "fixed"
click at [1114, 517] on select "Select Price Type Fixed From" at bounding box center [1161, 538] width 96 height 41
click at [1073, 684] on select "Select Requirement Percentage Fixed Amount" at bounding box center [1046, 686] width 320 height 41
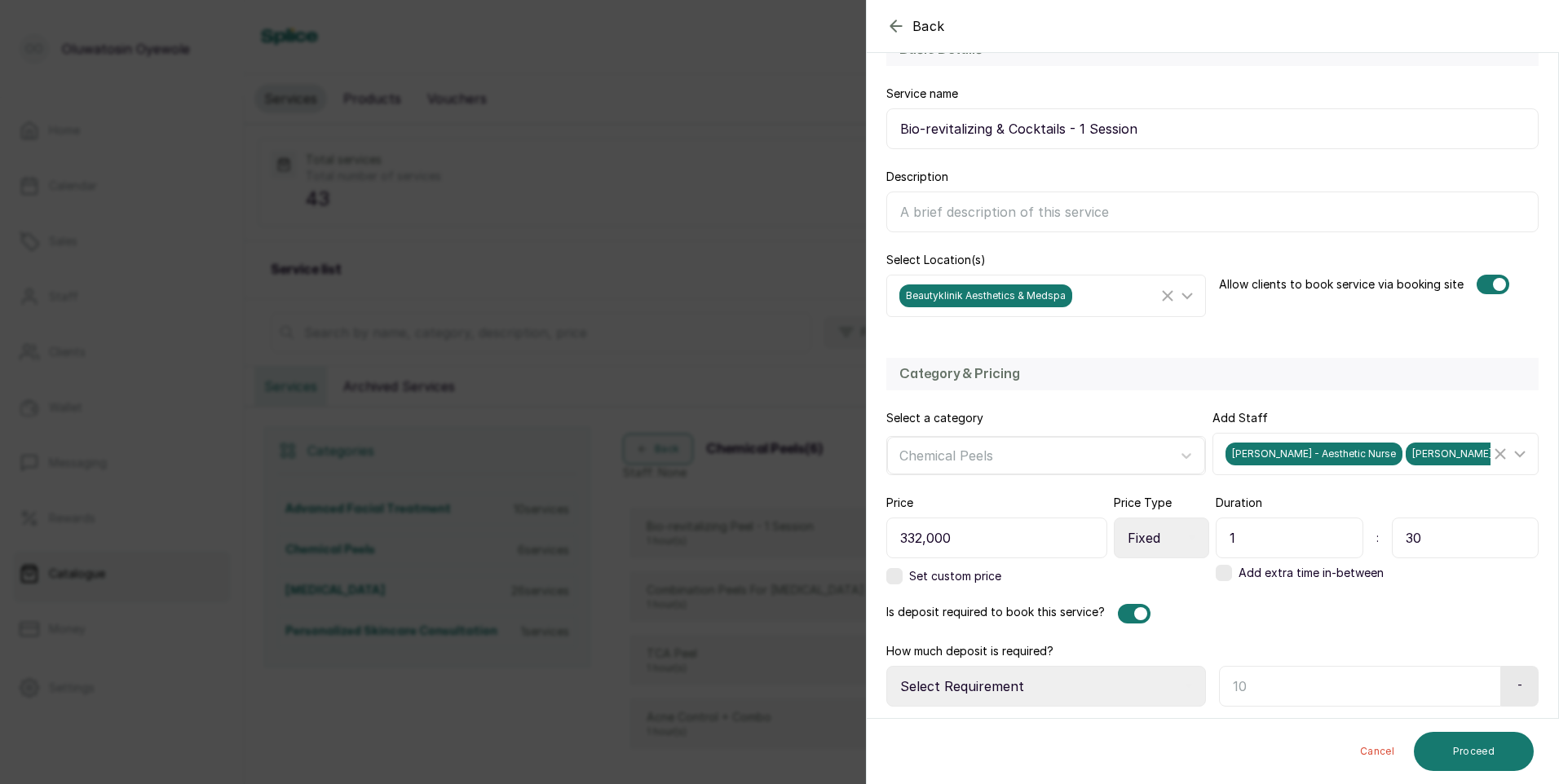
select select "fixed_value"
click at [886, 666] on select "Select Requirement Percentage Fixed Amount" at bounding box center [1046, 686] width 320 height 41
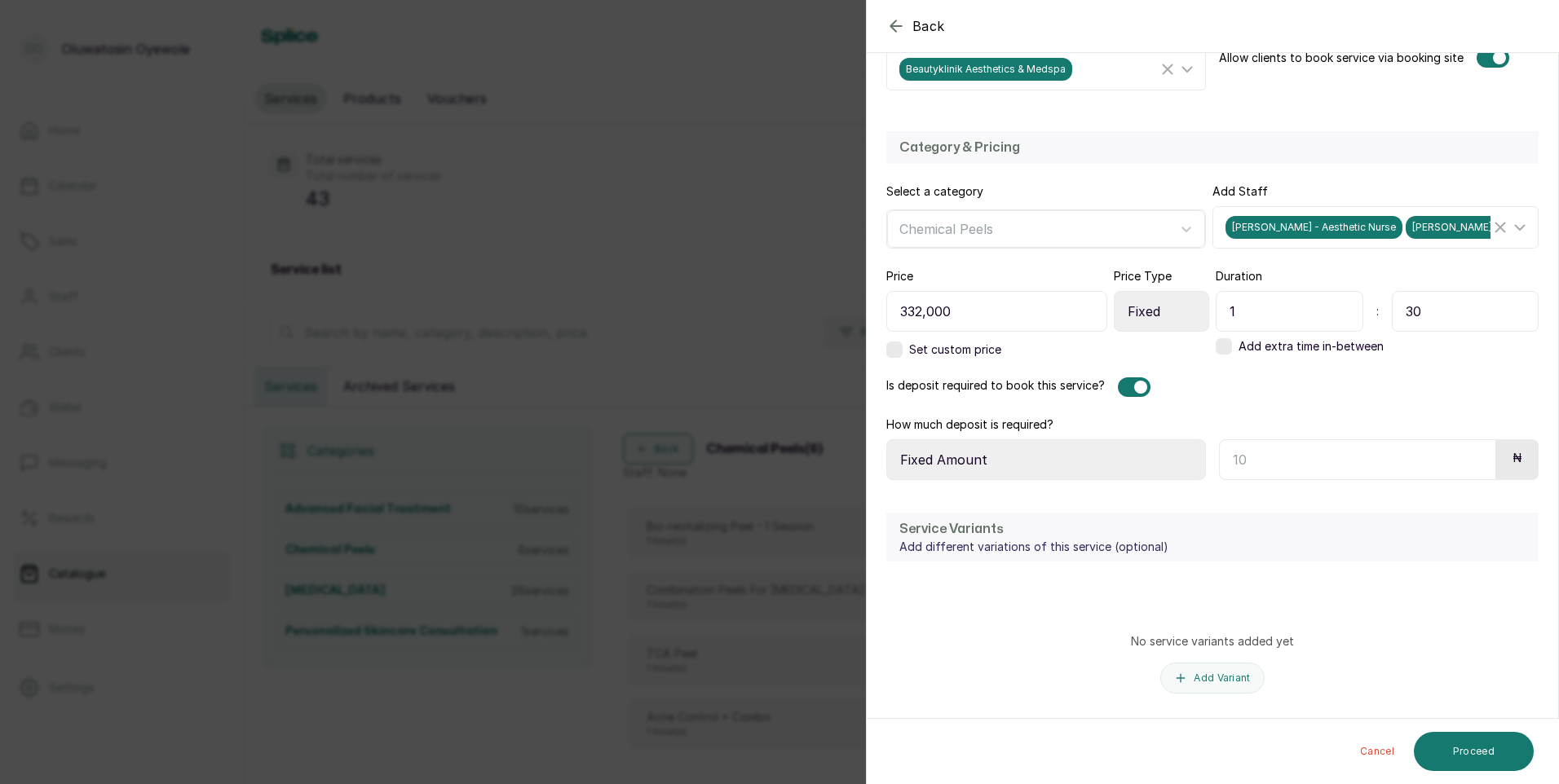
scroll to position [416, 0]
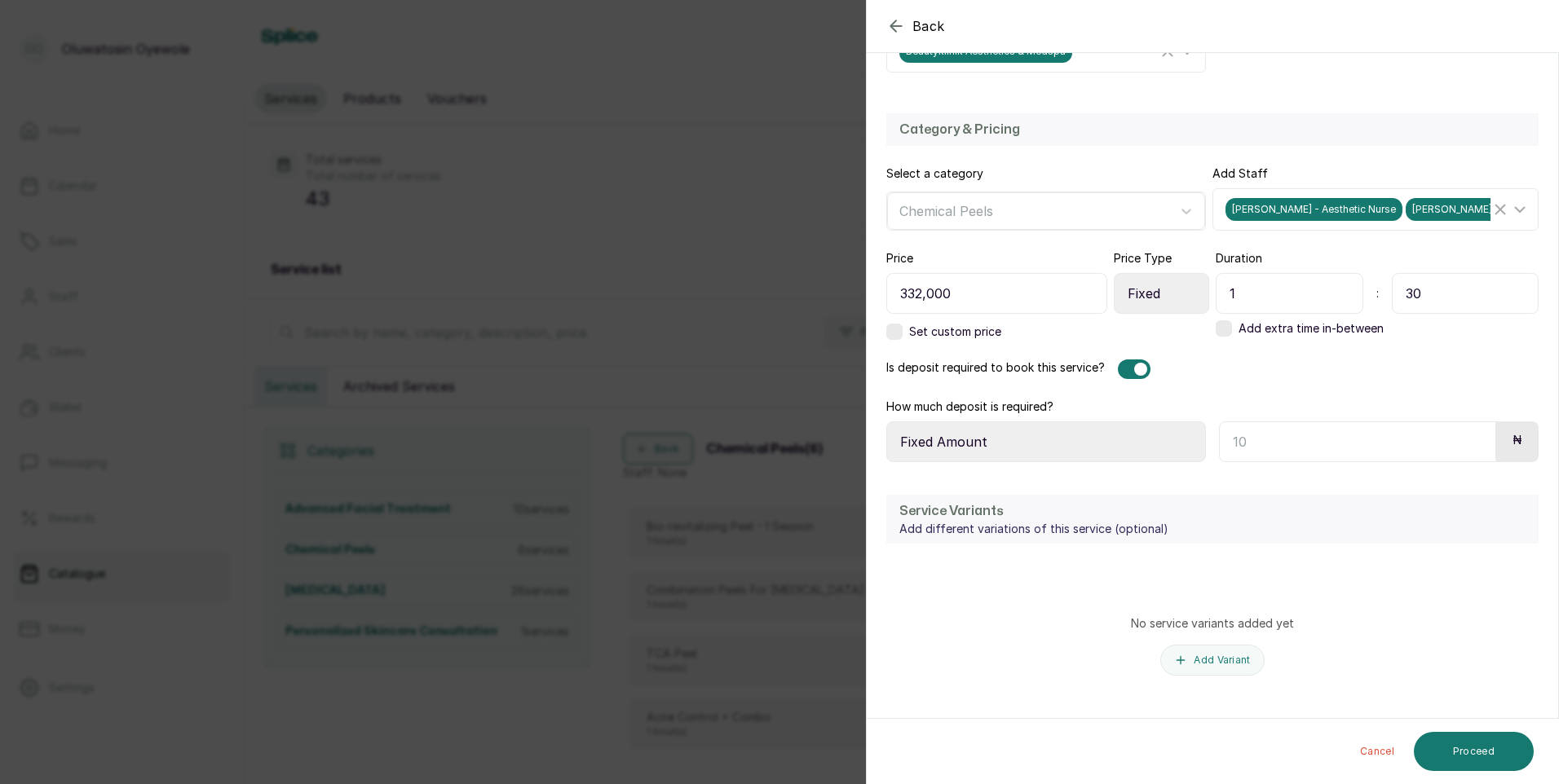
click at [1295, 438] on input "text" at bounding box center [1357, 442] width 277 height 41
type input "300,000"
click at [1448, 747] on button "Proceed" at bounding box center [1474, 751] width 120 height 39
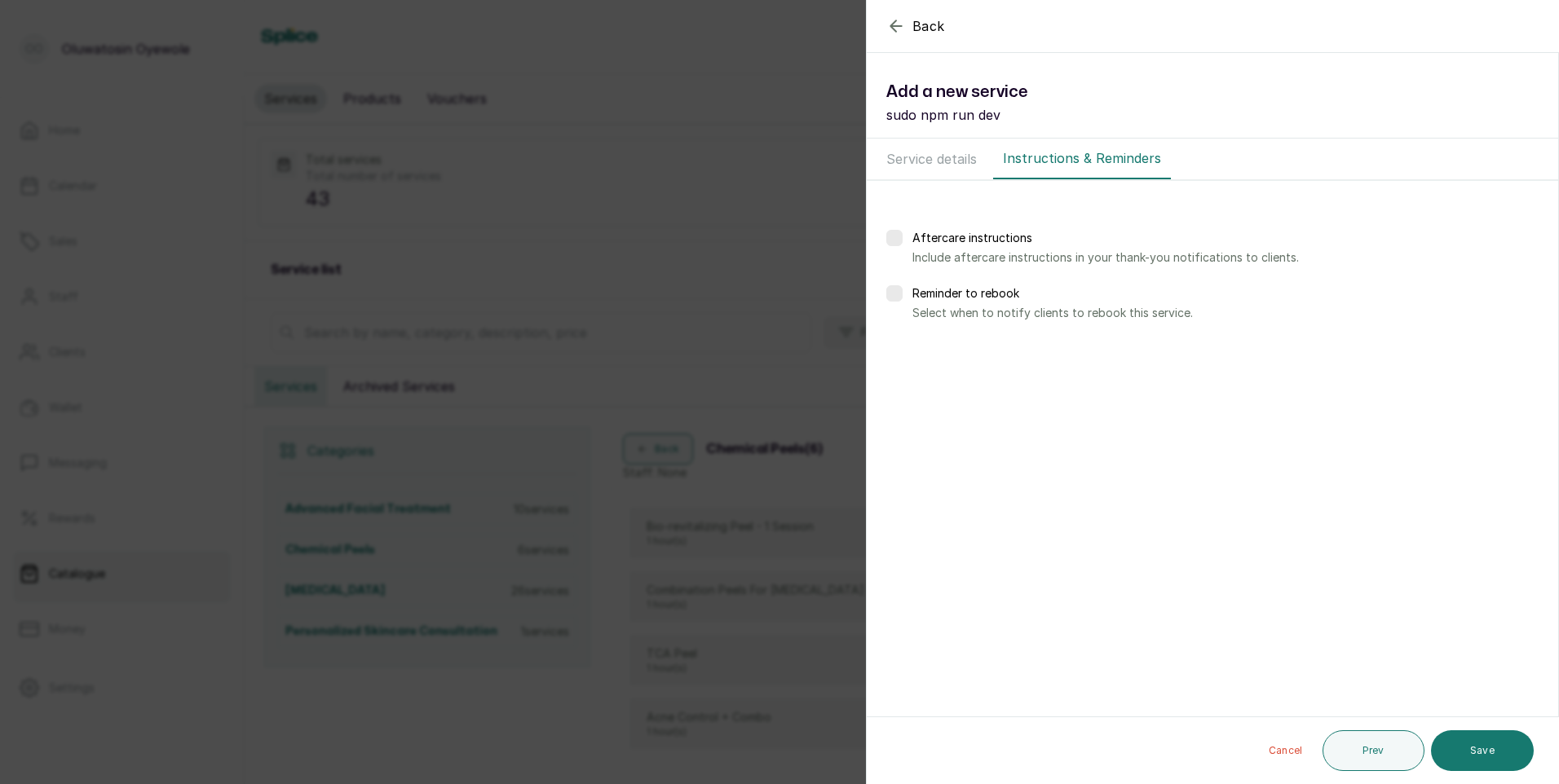
scroll to position [0, 0]
click at [1461, 738] on button "Save" at bounding box center [1482, 751] width 103 height 41
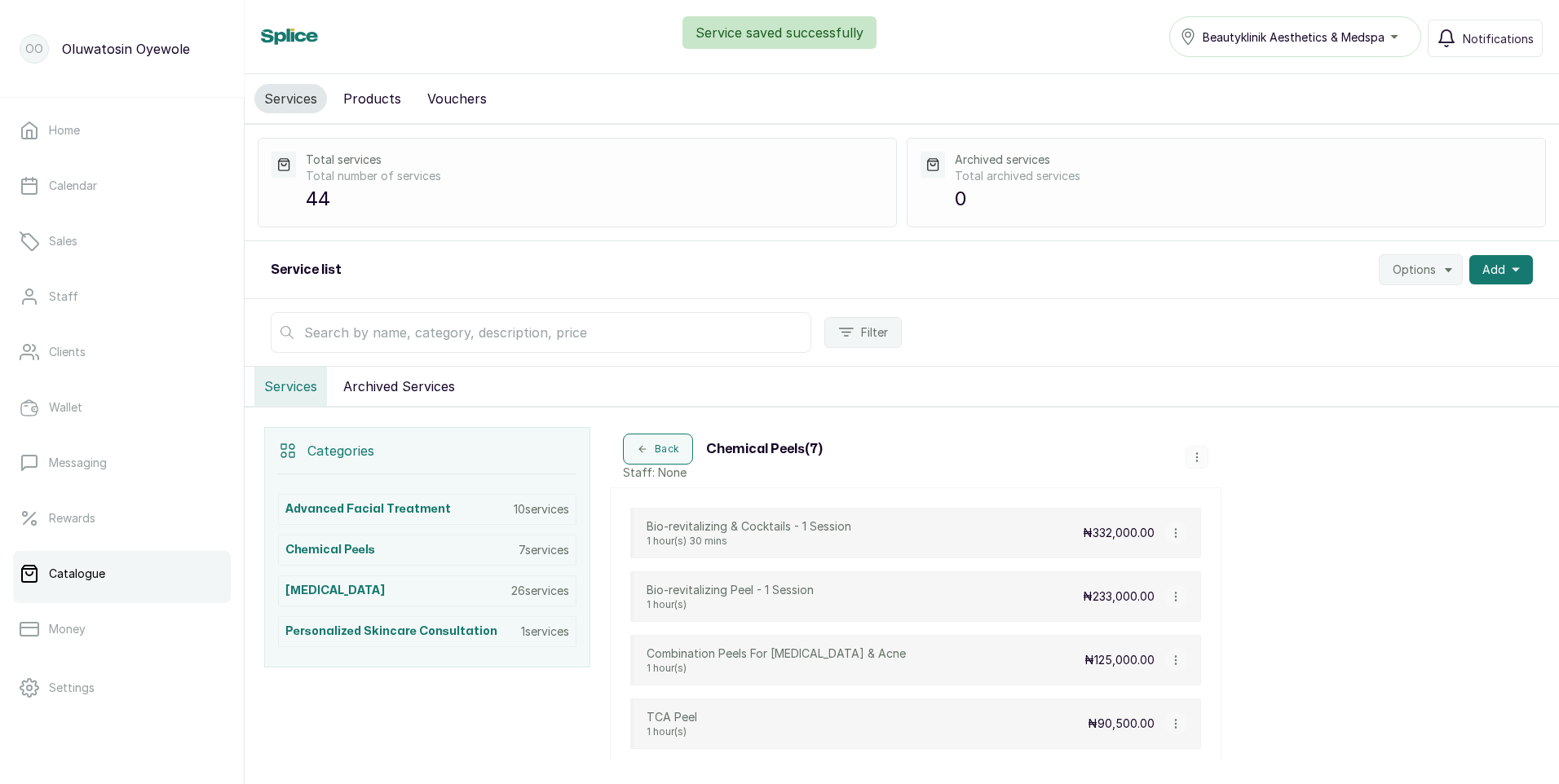
click at [1198, 456] on icon "button" at bounding box center [1197, 457] width 11 height 11
click at [1259, 339] on span "Add Service" at bounding box center [1251, 333] width 74 height 20
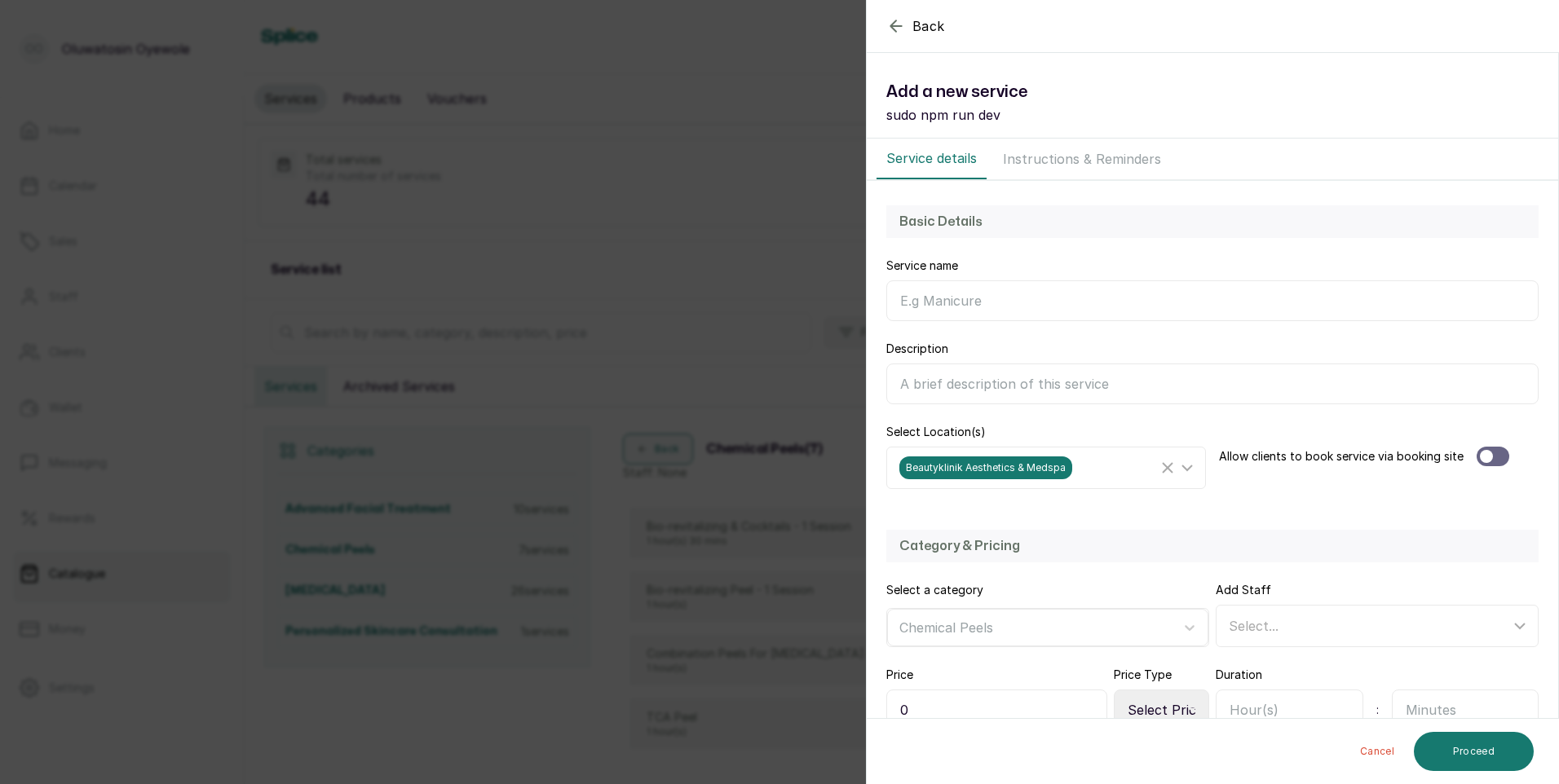
click at [1054, 309] on input "Service name" at bounding box center [1212, 301] width 652 height 41
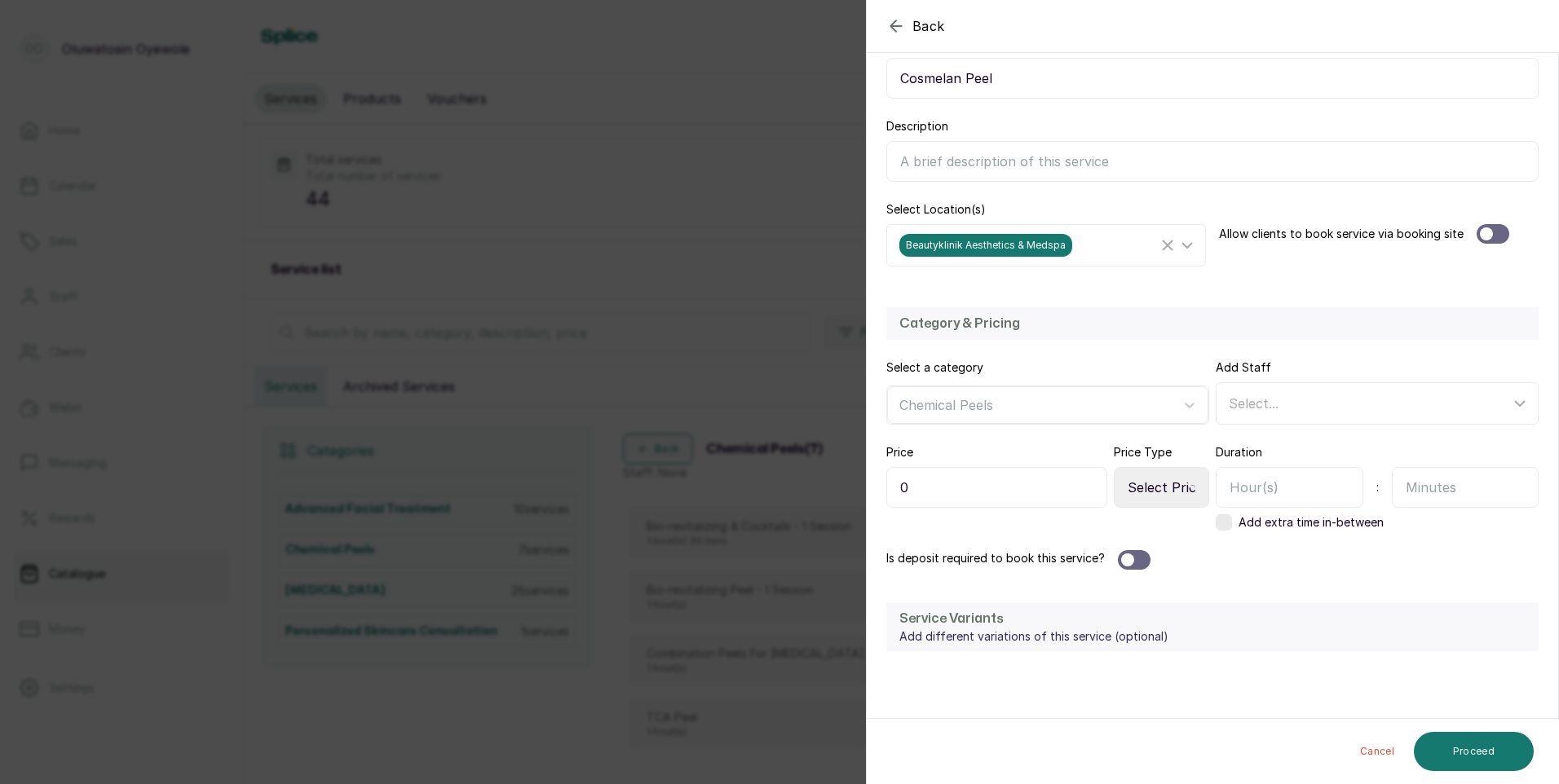
scroll to position [244, 0]
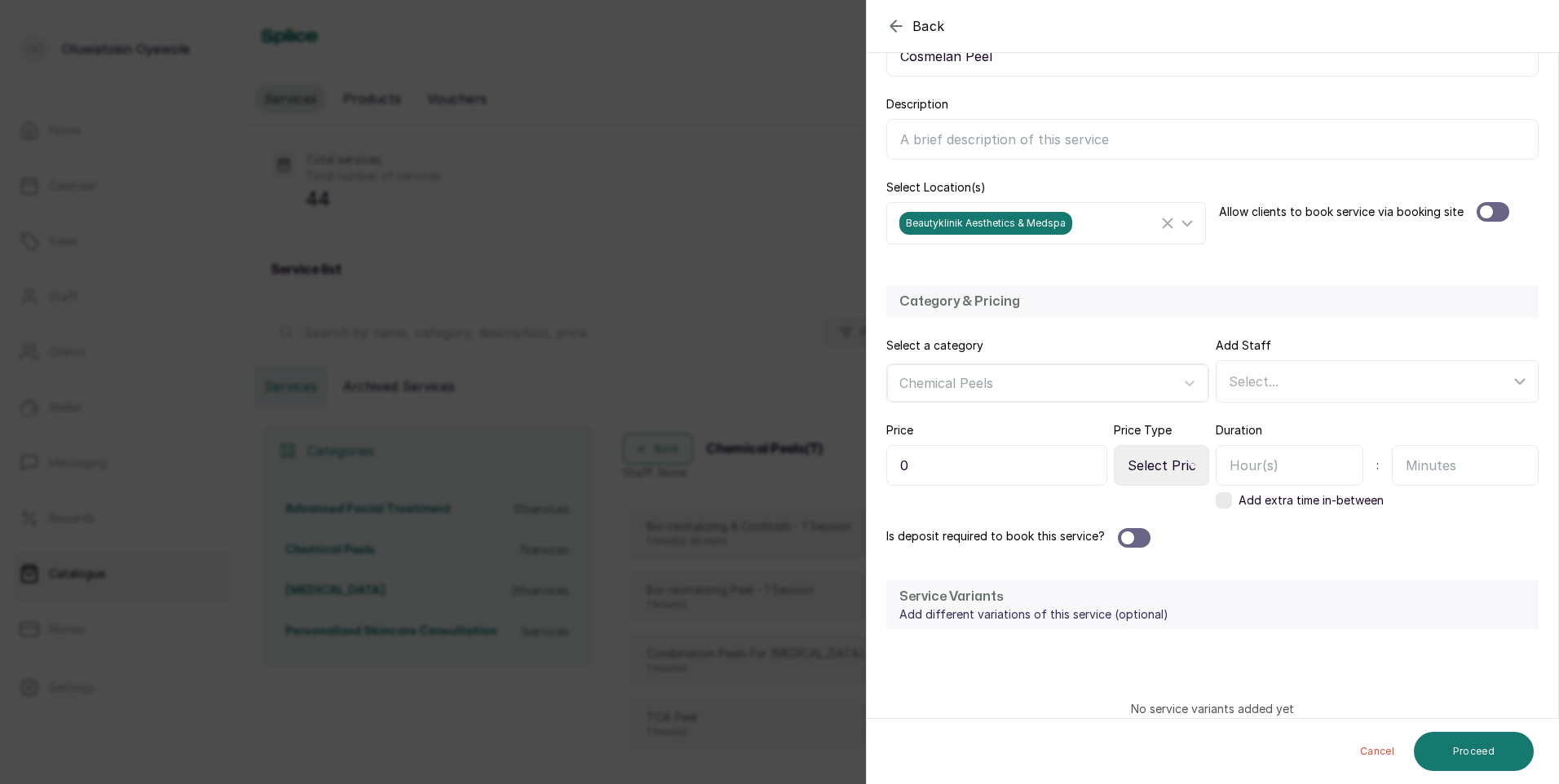
type input "Cosmelan Peel"
click at [990, 467] on input "0" at bounding box center [997, 465] width 221 height 41
type input "580,000"
click at [1276, 458] on input "text" at bounding box center [1289, 465] width 148 height 41
type input "1"
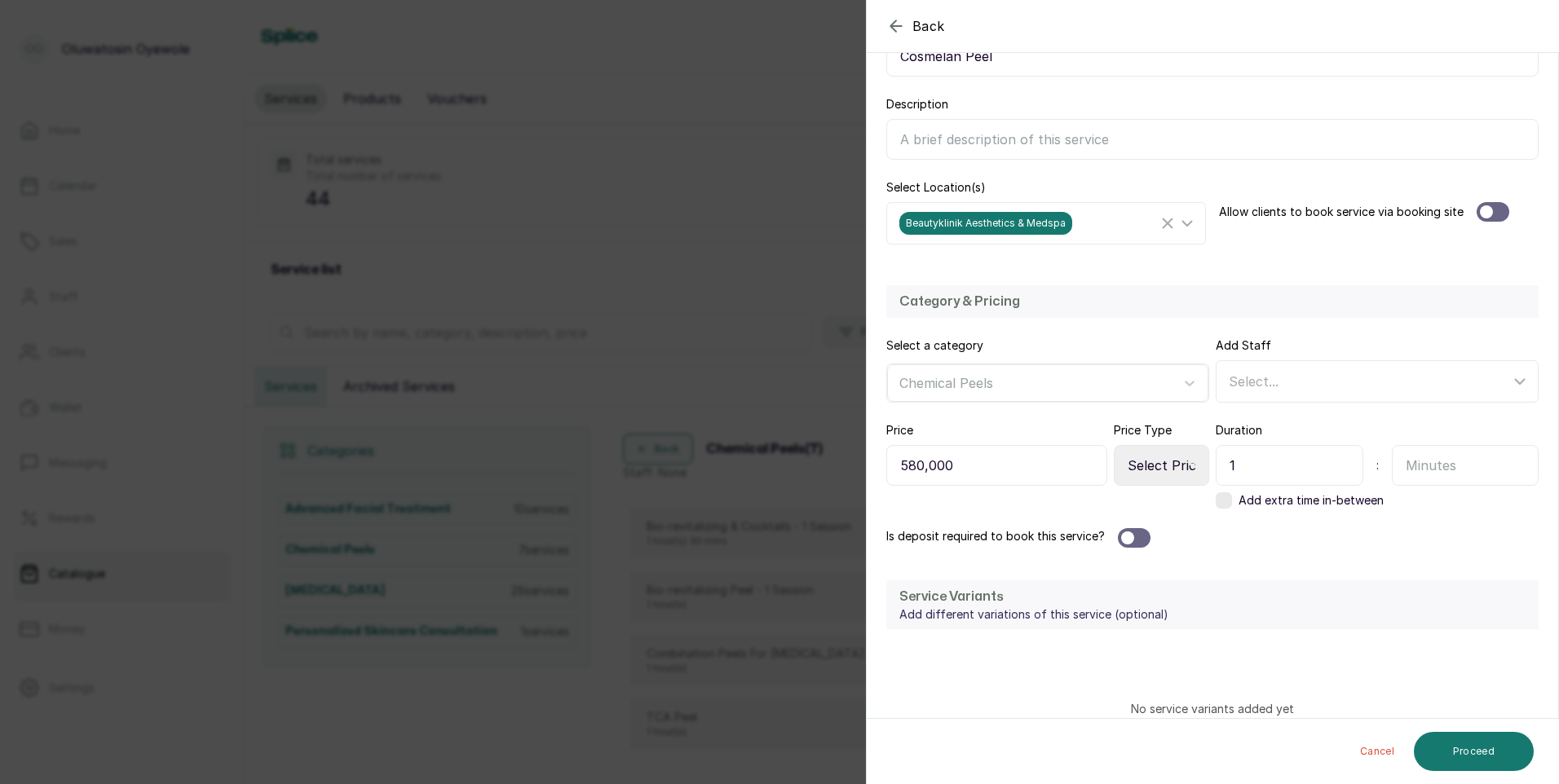
click at [1449, 463] on input "text" at bounding box center [1465, 465] width 148 height 41
type input "30"
click at [1361, 392] on div "Select..." at bounding box center [1379, 381] width 317 height 31
click at [1346, 500] on span "[PERSON_NAME] - Aesthetic Nurse" at bounding box center [1356, 493] width 228 height 20
click at [1239, 499] on input "[PERSON_NAME] - Aesthetic Nurse" at bounding box center [1233, 493] width 10 height 10
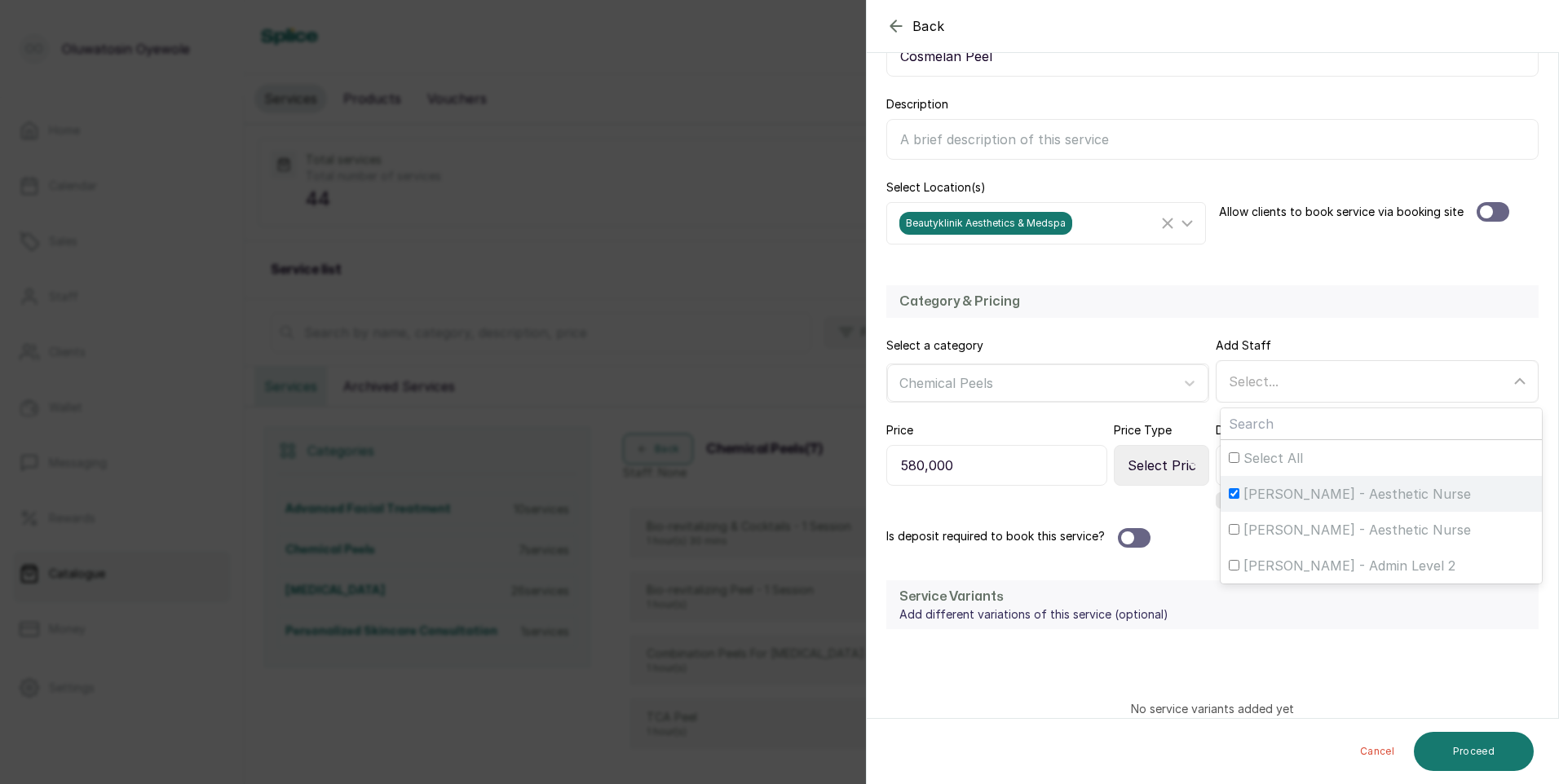
checkbox input "true"
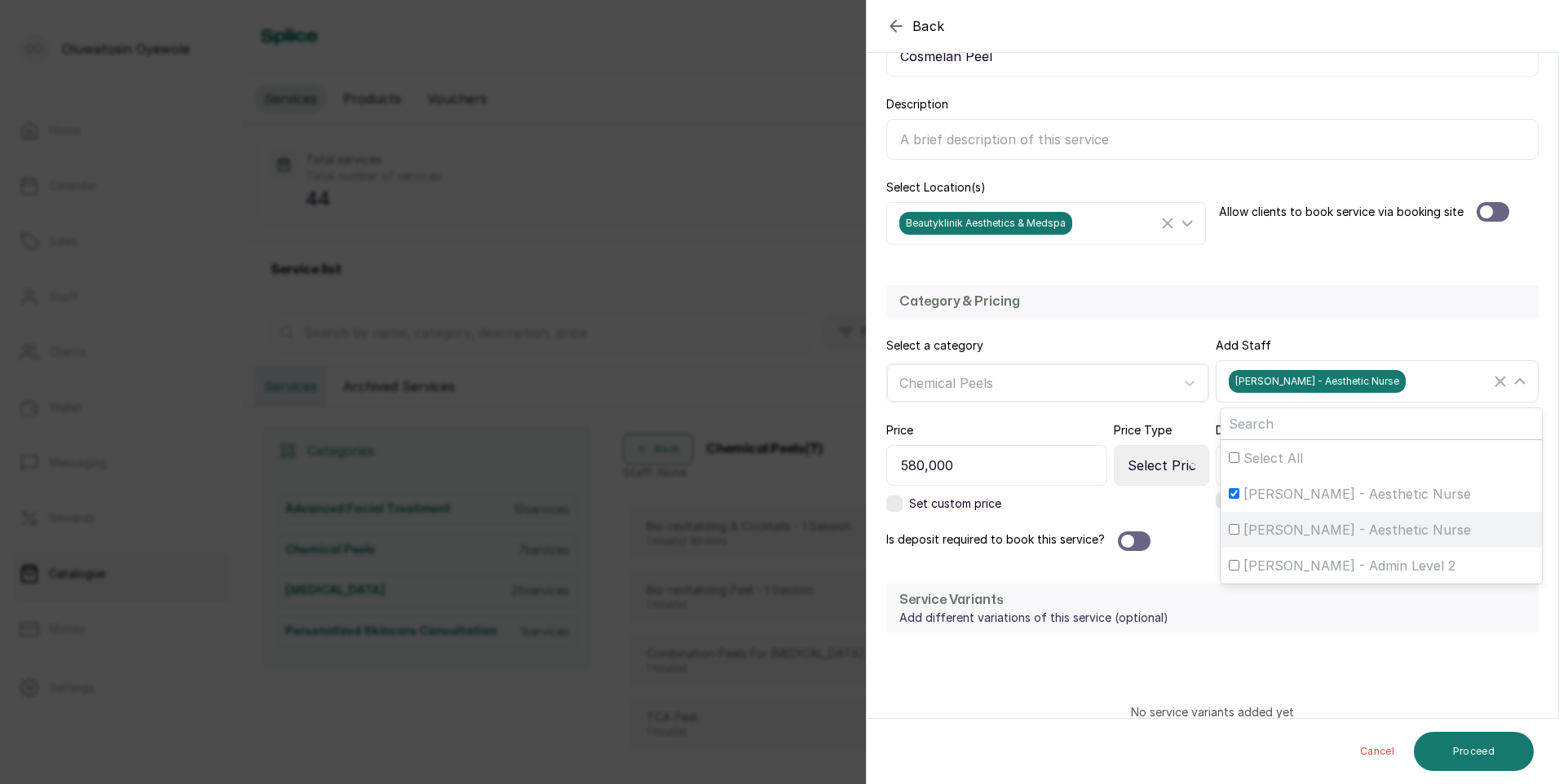
click at [1334, 527] on span "[PERSON_NAME] - Aesthetic Nurse" at bounding box center [1356, 529] width 228 height 20
click at [1239, 527] on input "[PERSON_NAME] - Aesthetic Nurse" at bounding box center [1233, 529] width 10 height 10
checkbox input "true"
click at [1498, 209] on div at bounding box center [1492, 212] width 33 height 20
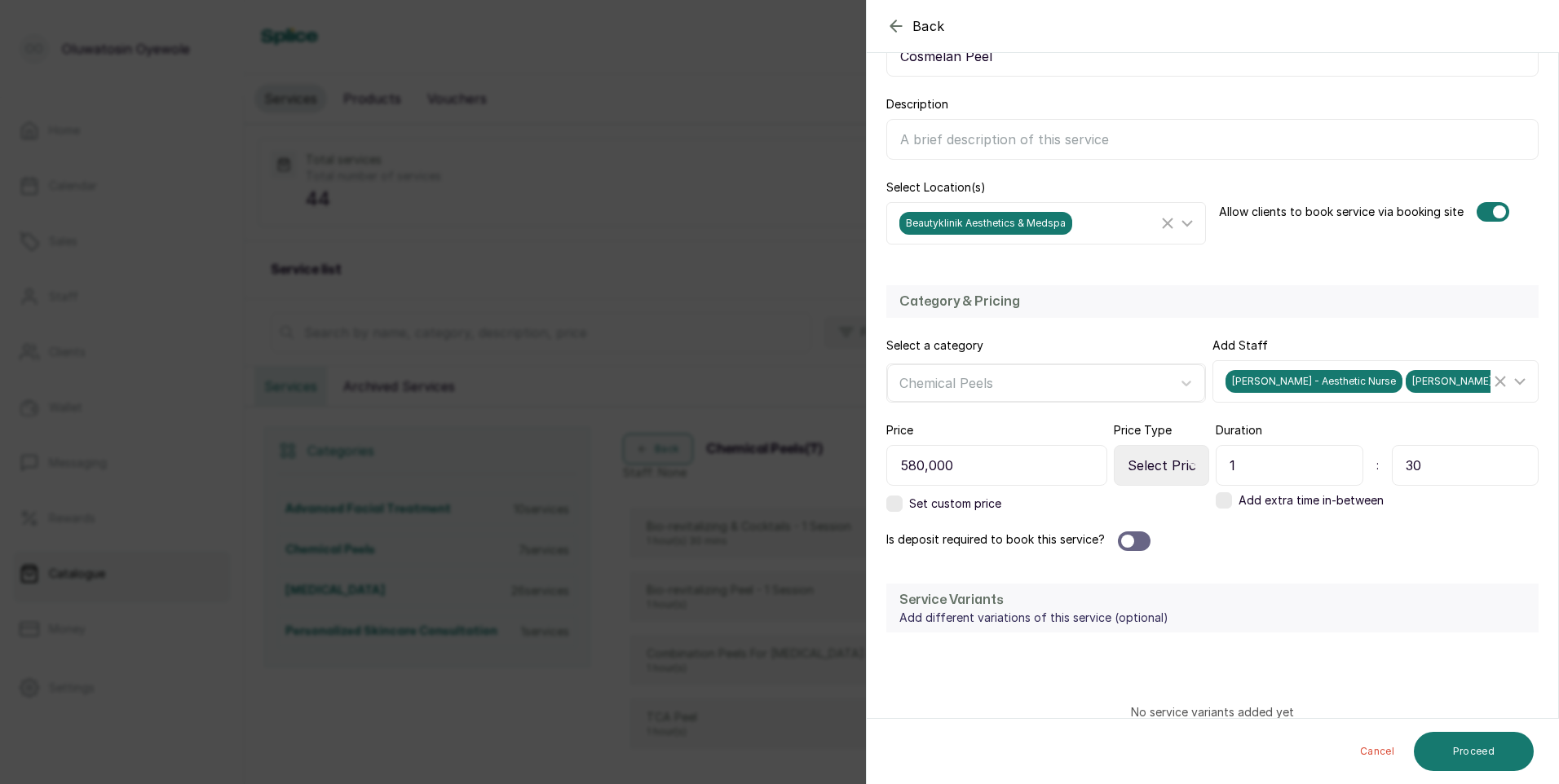
click at [1169, 462] on select "Select Price Type Fixed From" at bounding box center [1161, 465] width 96 height 41
select select "fixed"
click at [1114, 445] on select "Select Price Type Fixed From" at bounding box center [1161, 465] width 96 height 41
click at [1146, 542] on div at bounding box center [1133, 541] width 33 height 20
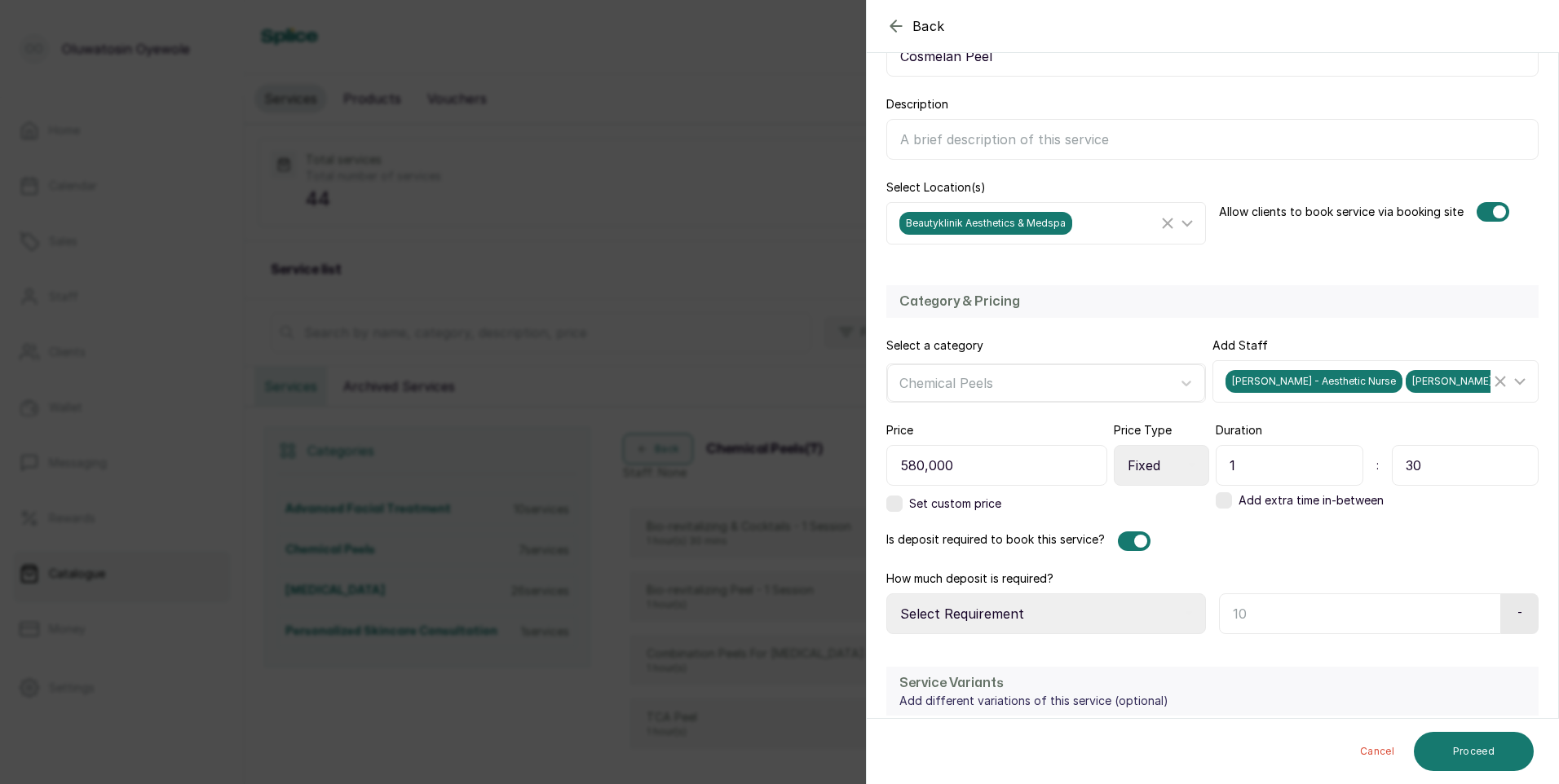
click at [1109, 616] on select "Select Requirement Percentage Fixed Amount" at bounding box center [1046, 614] width 320 height 41
select select "fixed_value"
click at [886, 594] on select "Select Requirement Percentage Fixed Amount" at bounding box center [1046, 614] width 320 height 41
drag, startPoint x: 1260, startPoint y: 612, endPoint x: 1286, endPoint y: 599, distance: 29.1
click at [1262, 611] on input "text" at bounding box center [1357, 614] width 277 height 41
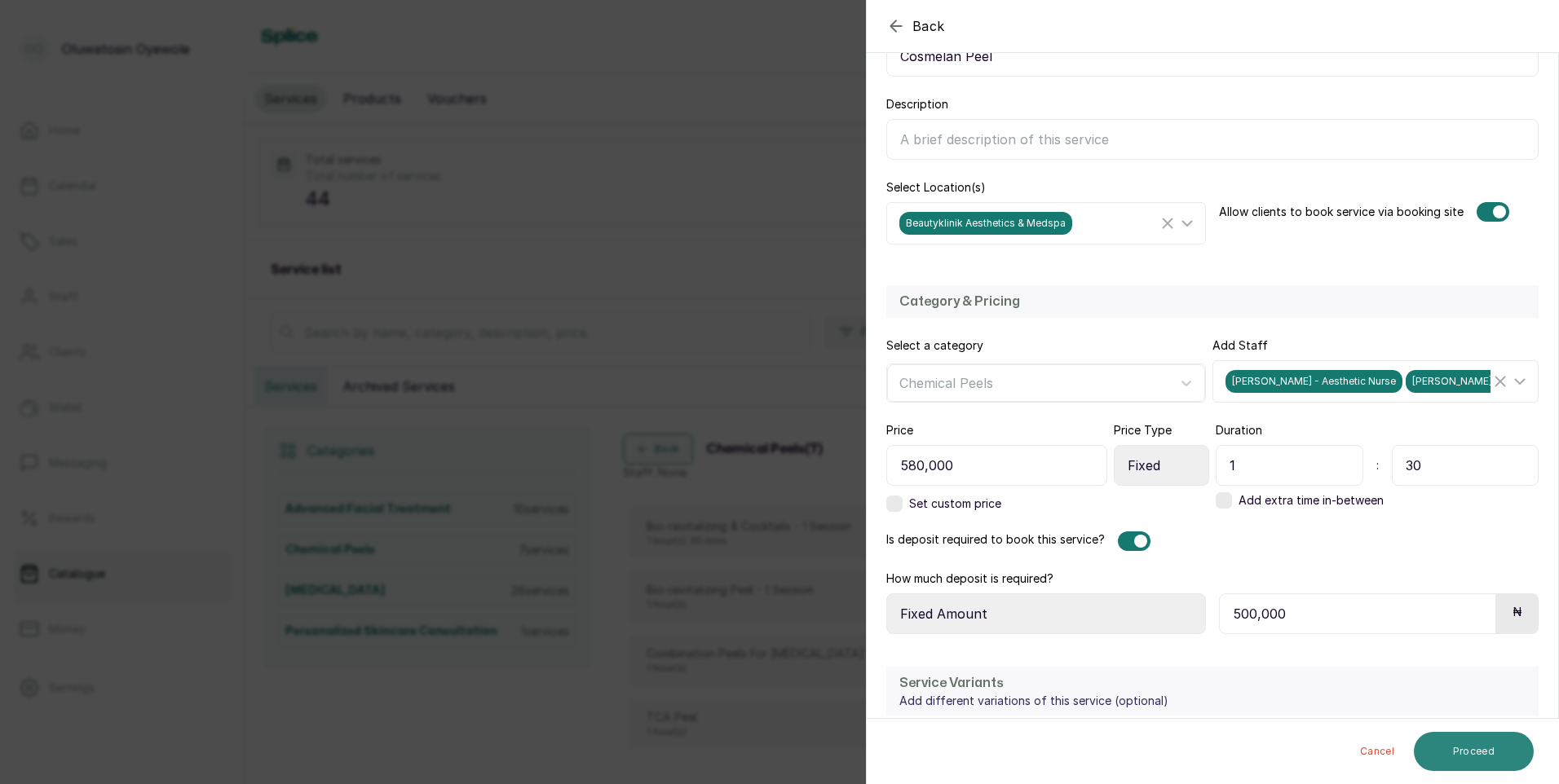
type input "500,000"
click at [1448, 745] on button "Proceed" at bounding box center [1474, 751] width 120 height 39
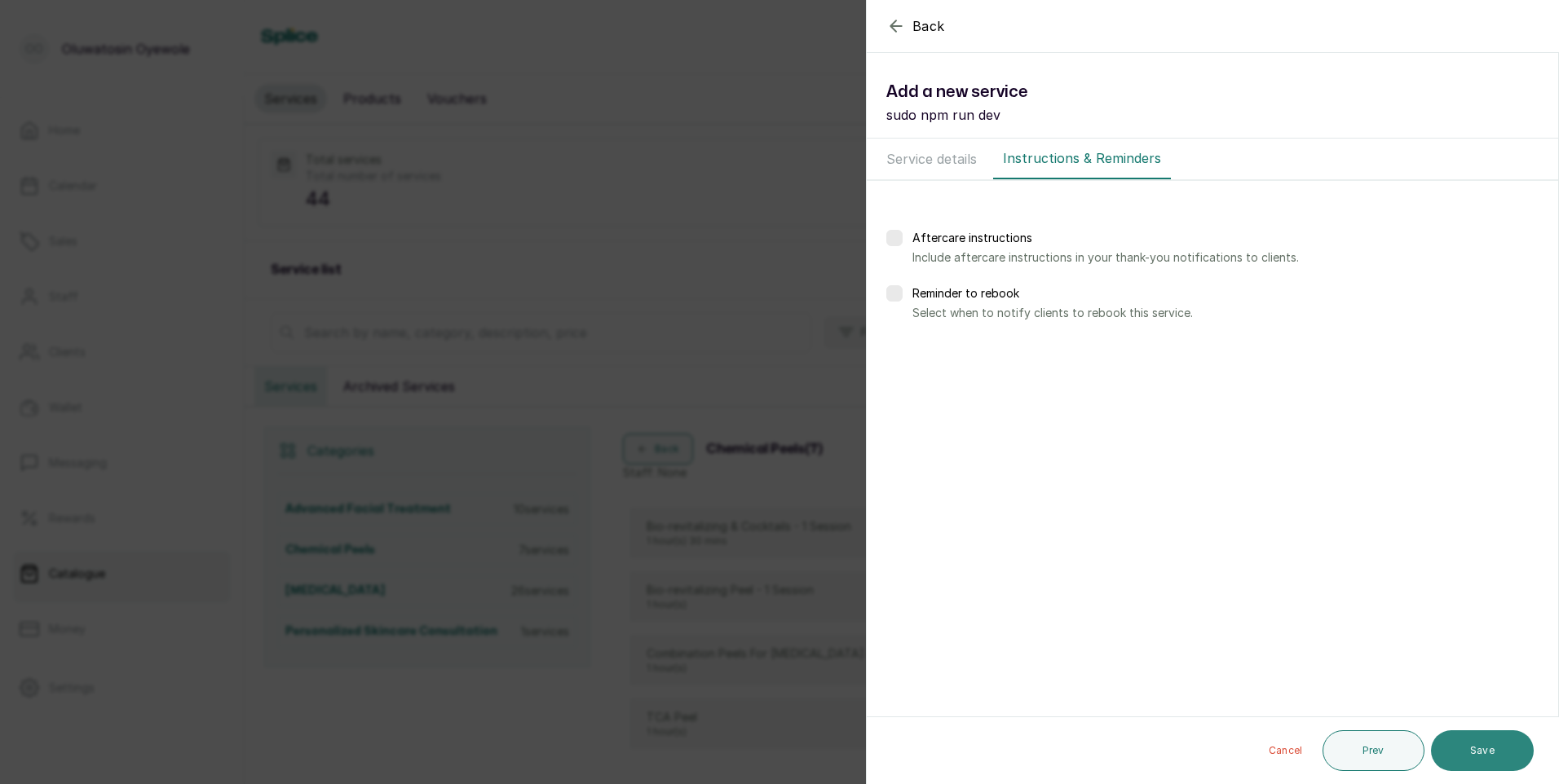
click at [1459, 762] on button "Save" at bounding box center [1482, 751] width 103 height 41
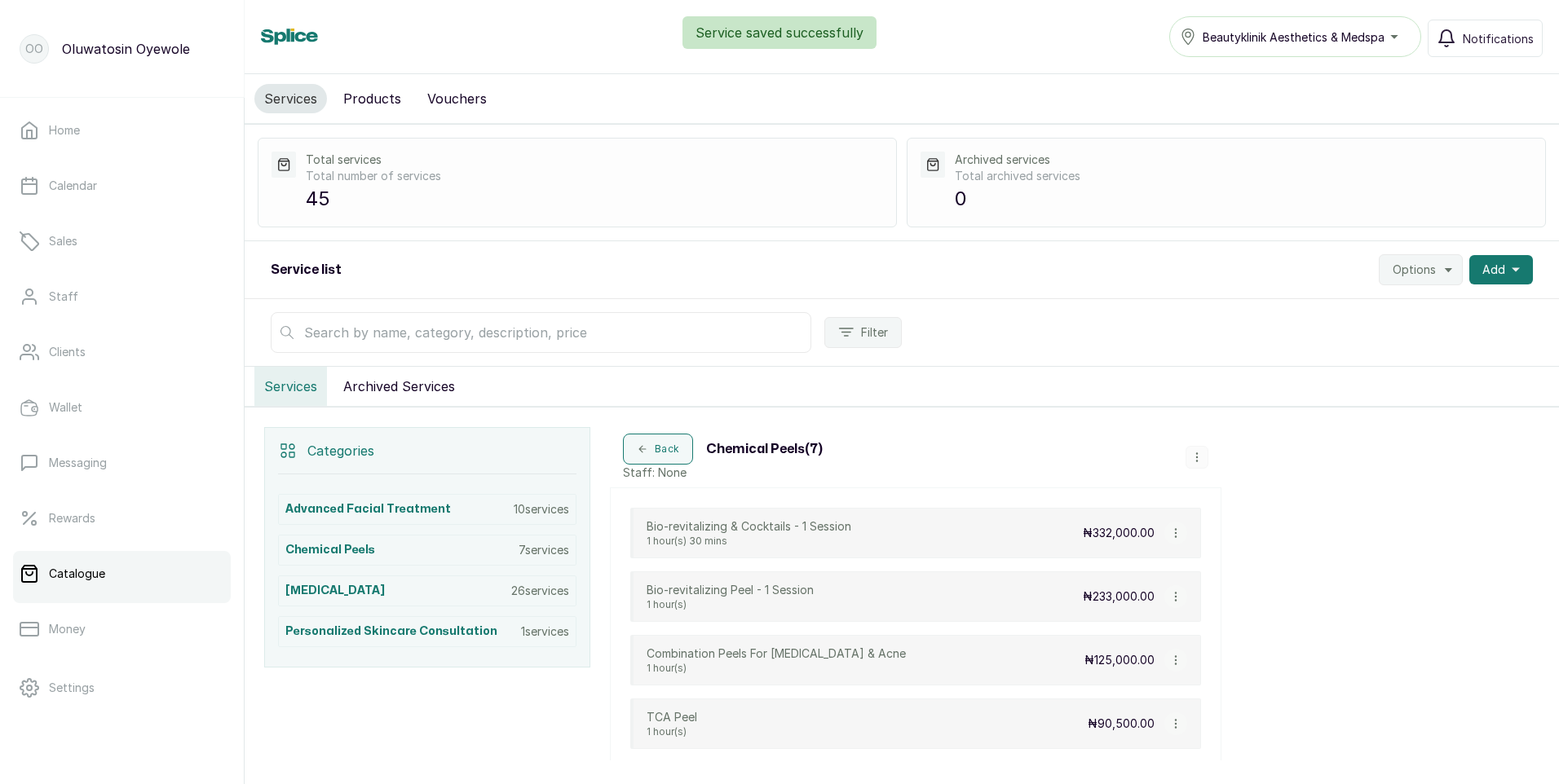
click at [1193, 458] on icon "button" at bounding box center [1197, 457] width 11 height 11
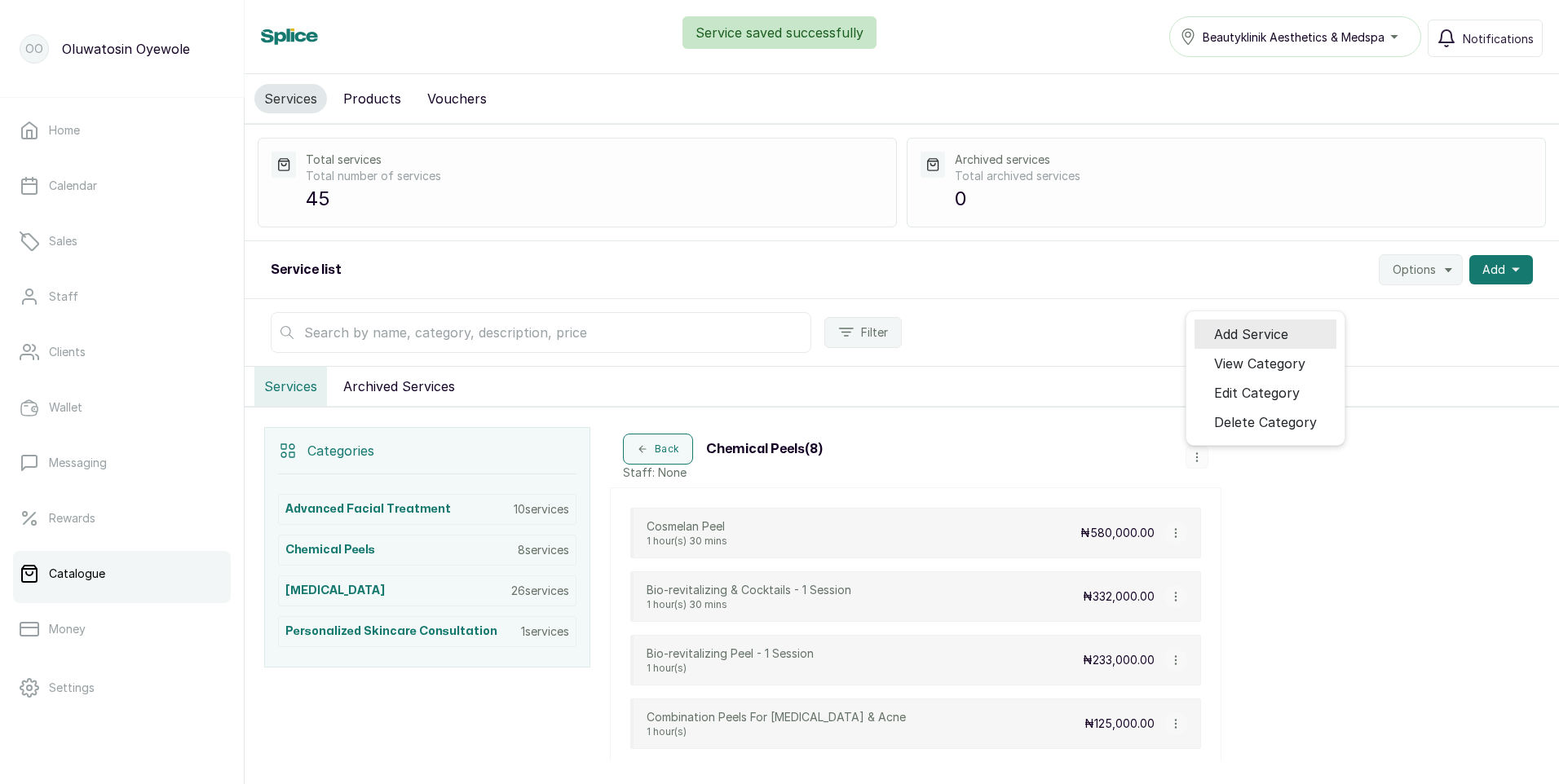
click at [1251, 335] on span "Add Service" at bounding box center [1251, 333] width 74 height 20
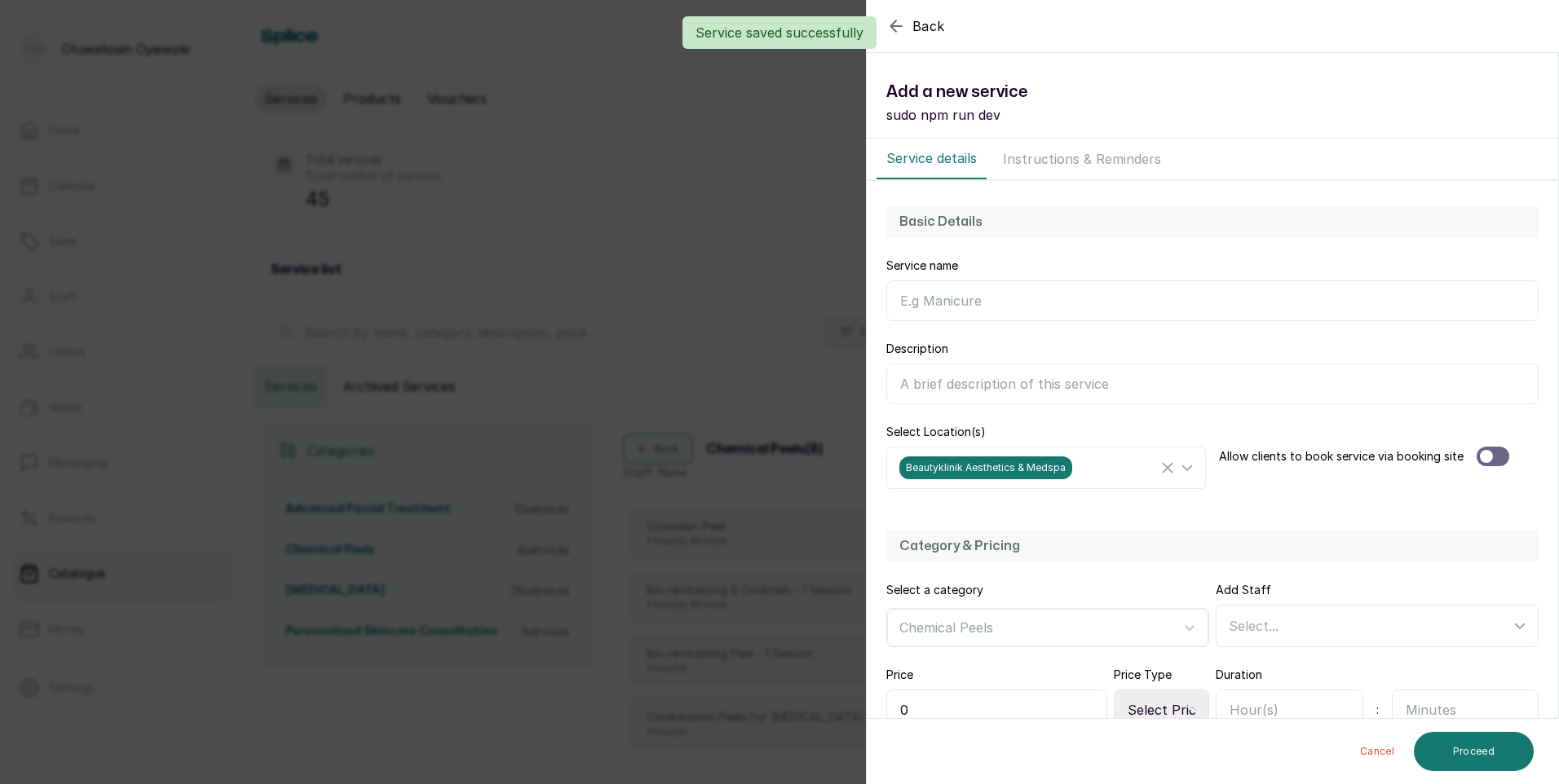
click at [1021, 307] on input "Service name" at bounding box center [1212, 301] width 652 height 41
type input "Cosmelan & Homekits"
click at [1495, 462] on div at bounding box center [1492, 456] width 33 height 20
click at [1250, 641] on div "Select..." at bounding box center [1379, 625] width 317 height 31
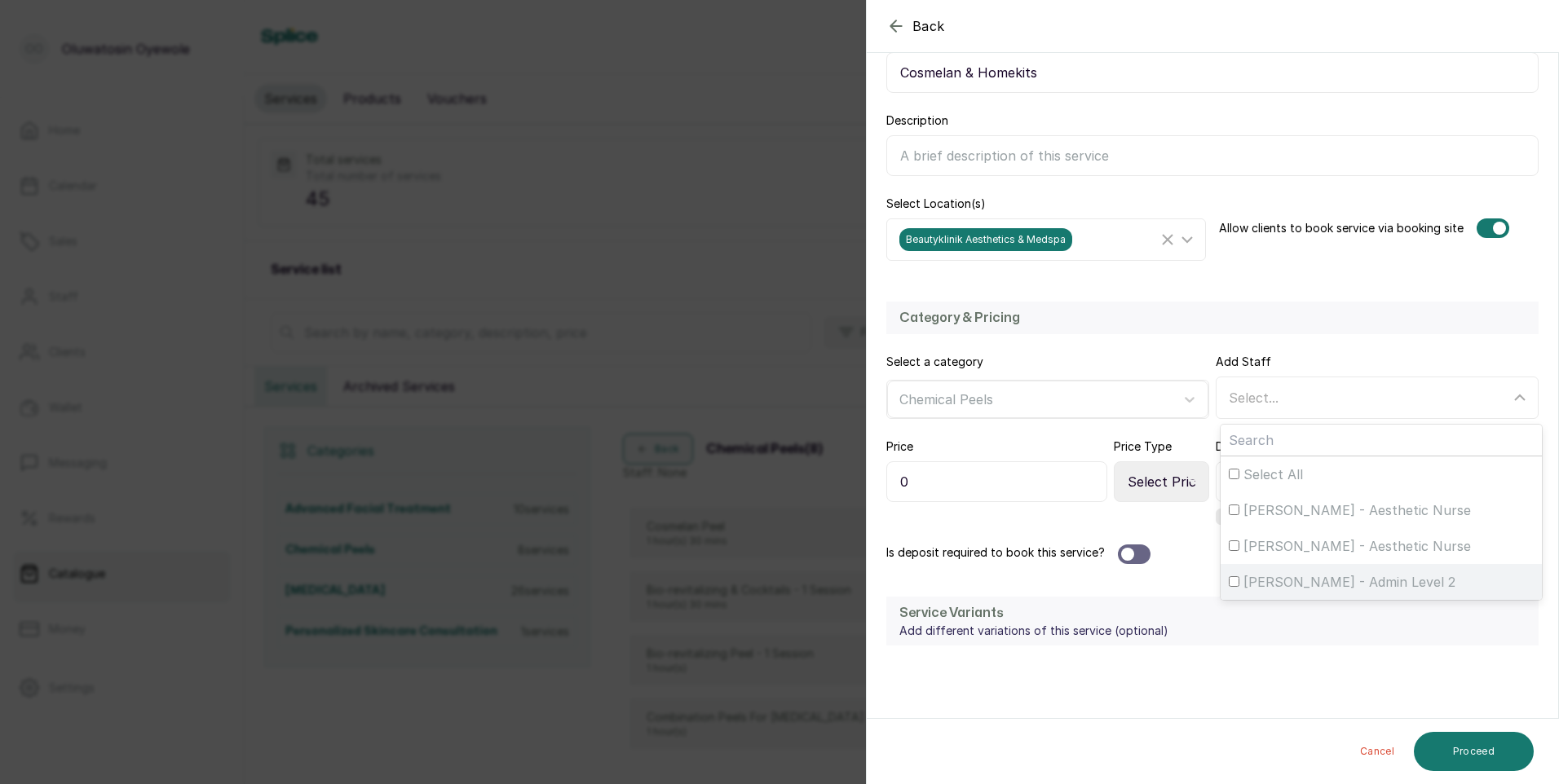
scroll to position [244, 0]
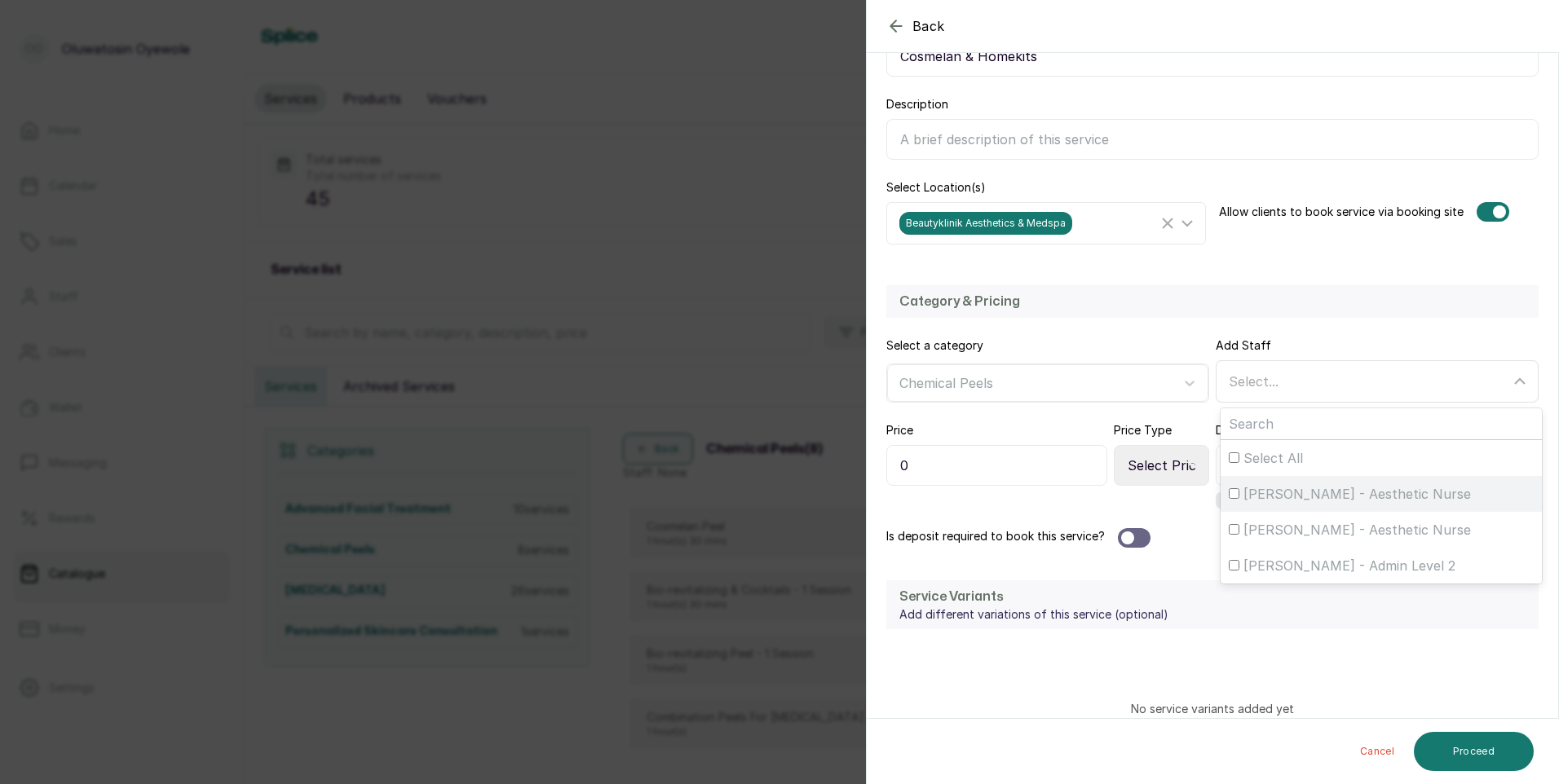
click at [1243, 490] on span "[PERSON_NAME] - Aesthetic Nurse" at bounding box center [1356, 493] width 228 height 20
click at [1239, 490] on input "[PERSON_NAME] - Aesthetic Nurse" at bounding box center [1233, 493] width 10 height 10
checkbox input "true"
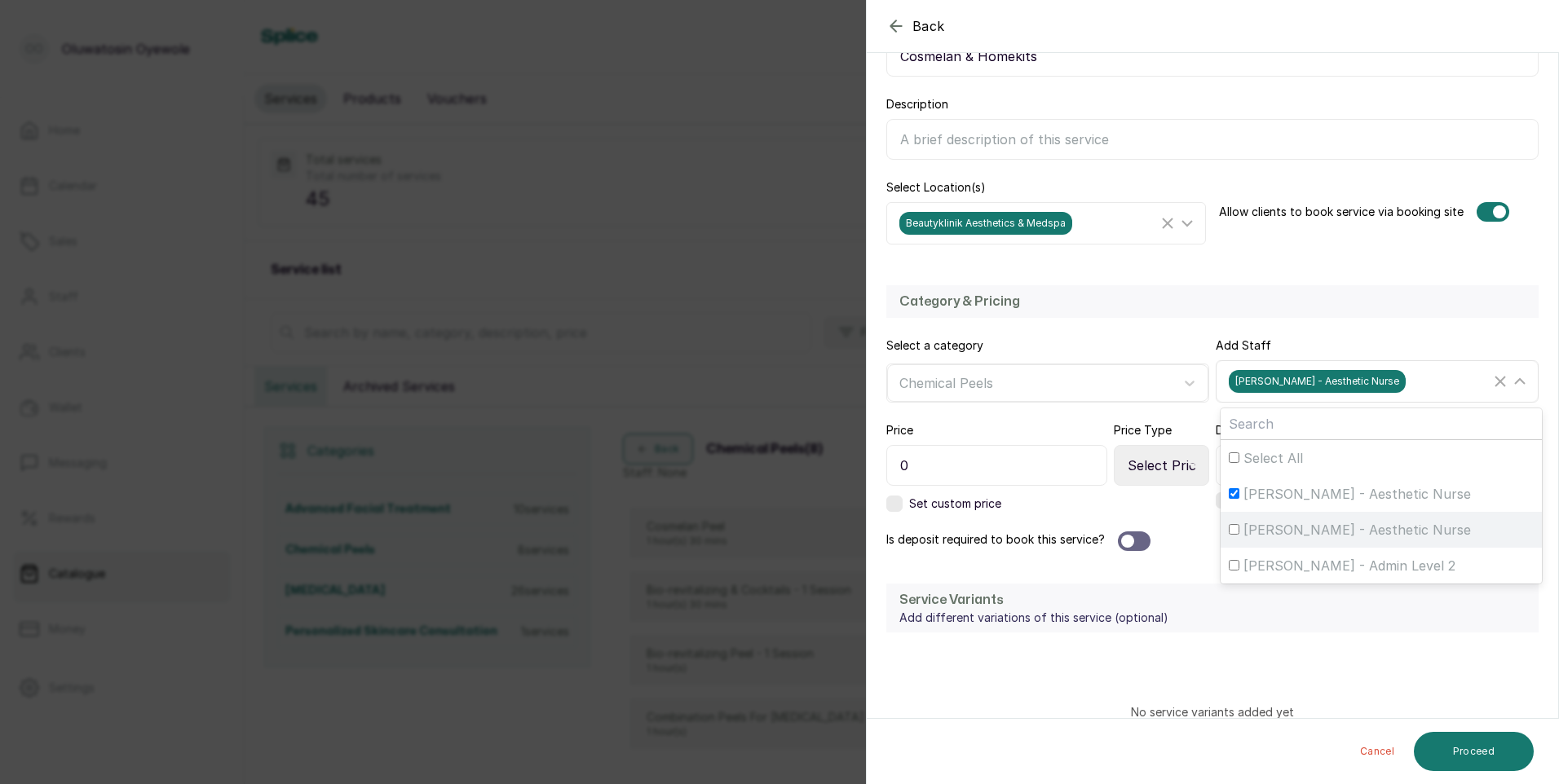
click at [1236, 528] on div "[PERSON_NAME] - Aesthetic Nurse" at bounding box center [1381, 529] width 305 height 20
click at [1236, 528] on input "[PERSON_NAME] - Aesthetic Nurse" at bounding box center [1233, 529] width 10 height 10
checkbox input "true"
click at [992, 456] on input "0" at bounding box center [997, 465] width 221 height 41
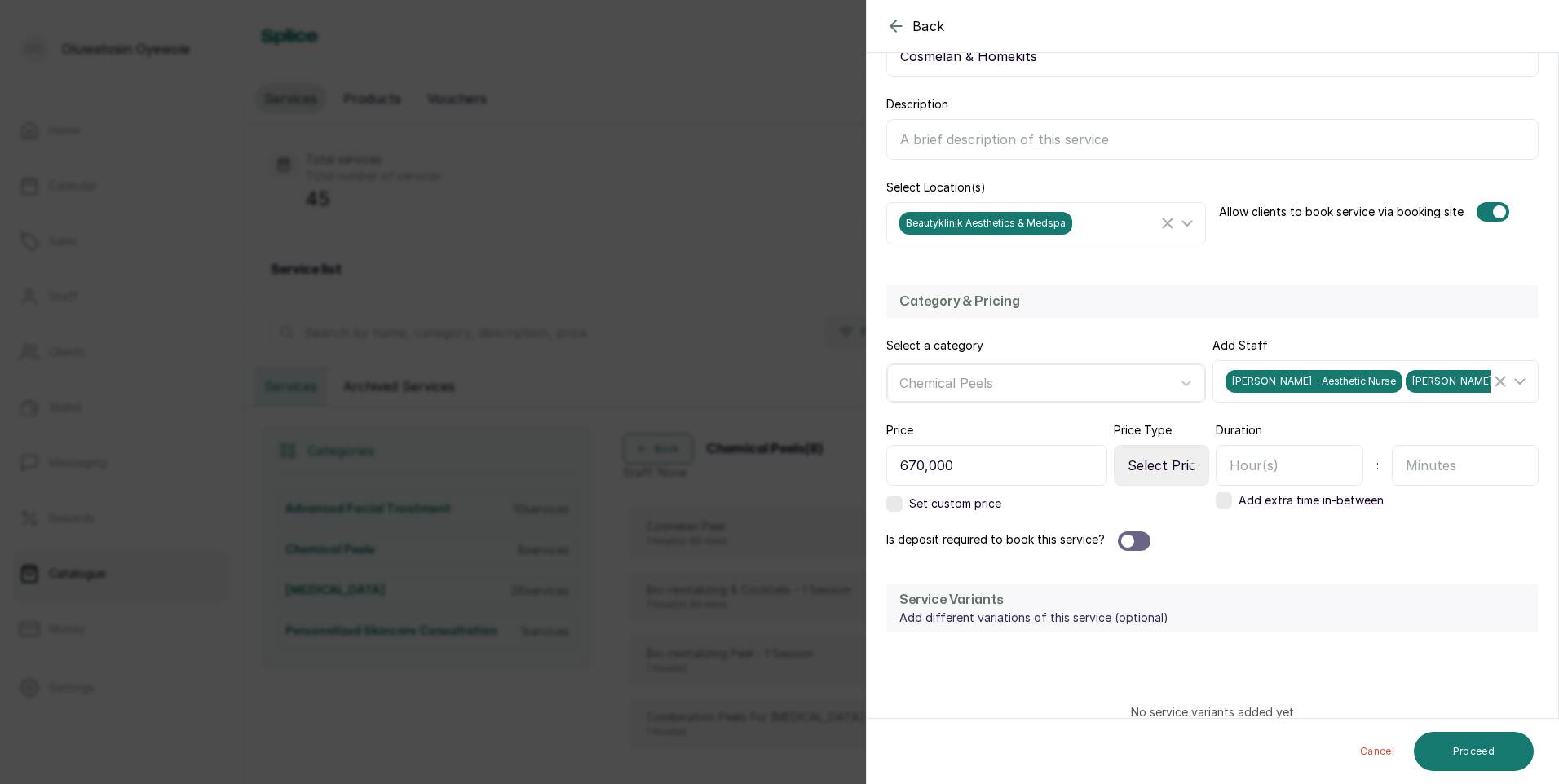
type input "670,000"
click at [1144, 542] on div at bounding box center [1133, 541] width 33 height 20
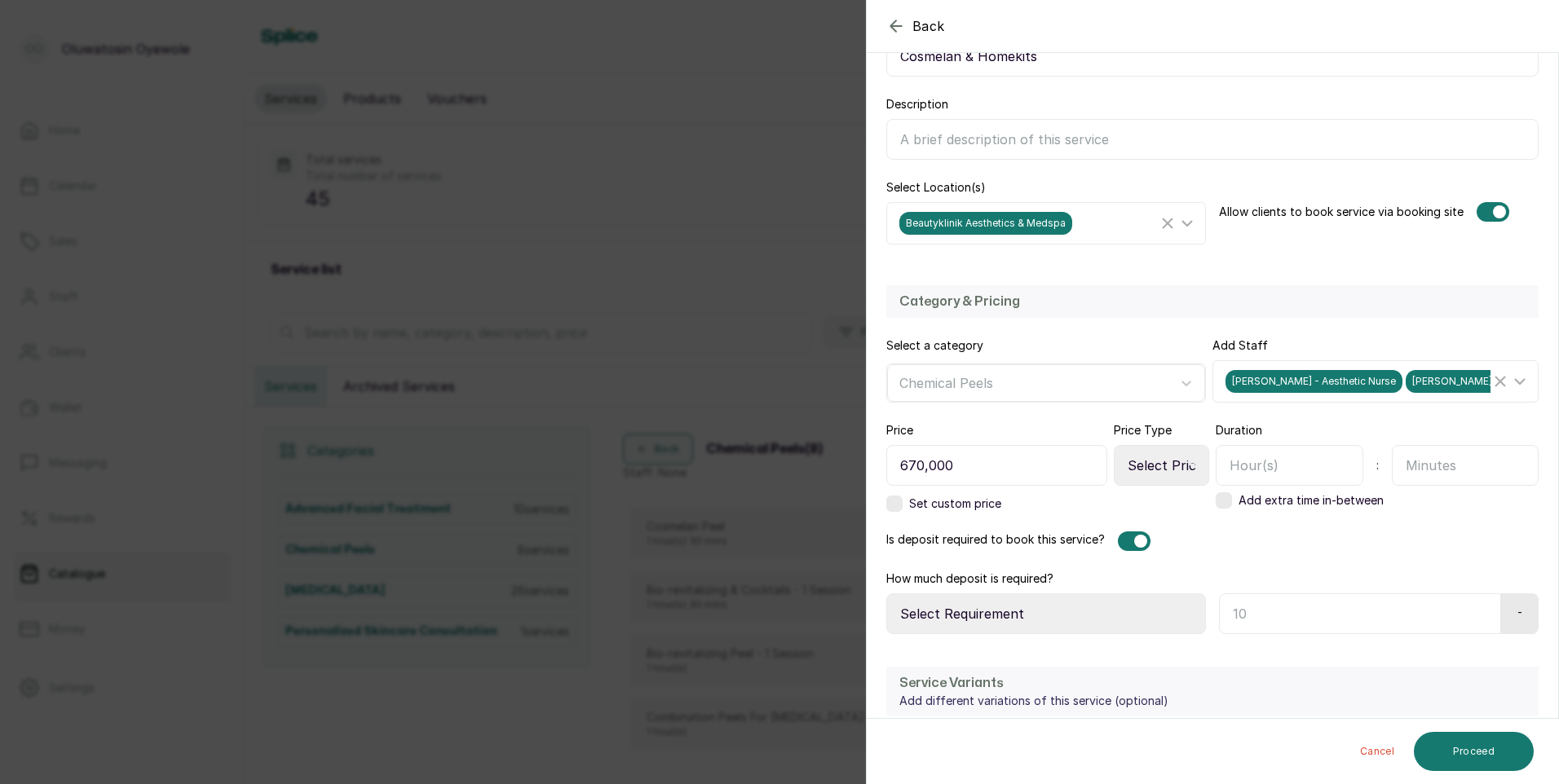
click at [1175, 466] on select "Select Price Type Fixed From" at bounding box center [1161, 465] width 96 height 41
select select "fixed"
click at [1114, 445] on select "Select Price Type Fixed From" at bounding box center [1161, 465] width 96 height 41
click at [1095, 611] on select "Select Requirement Percentage Fixed Amount" at bounding box center [1046, 614] width 320 height 41
select select "fixed_value"
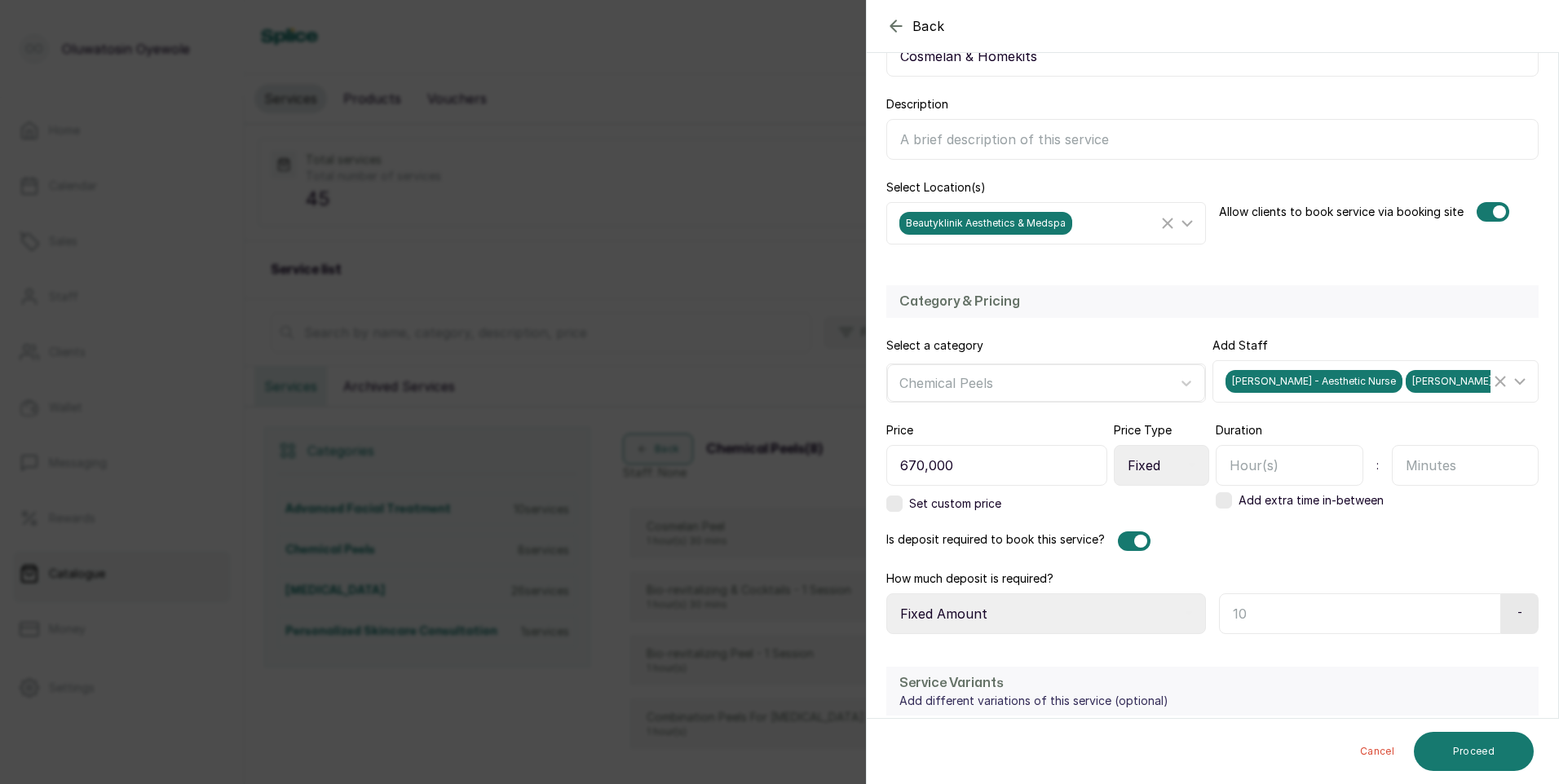
click at [886, 594] on select "Select Requirement Percentage Fixed Amount" at bounding box center [1046, 614] width 320 height 41
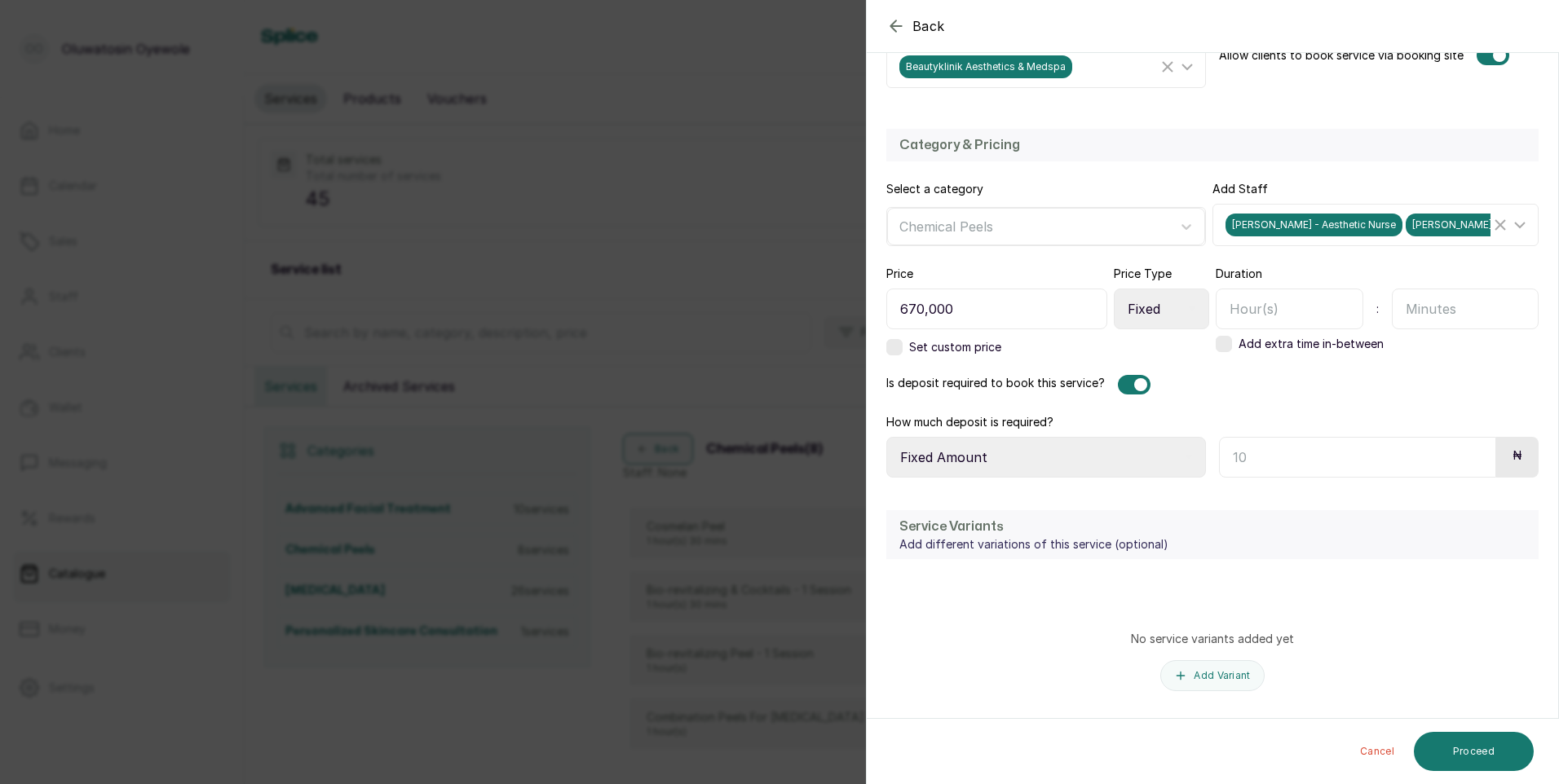
scroll to position [408, 0]
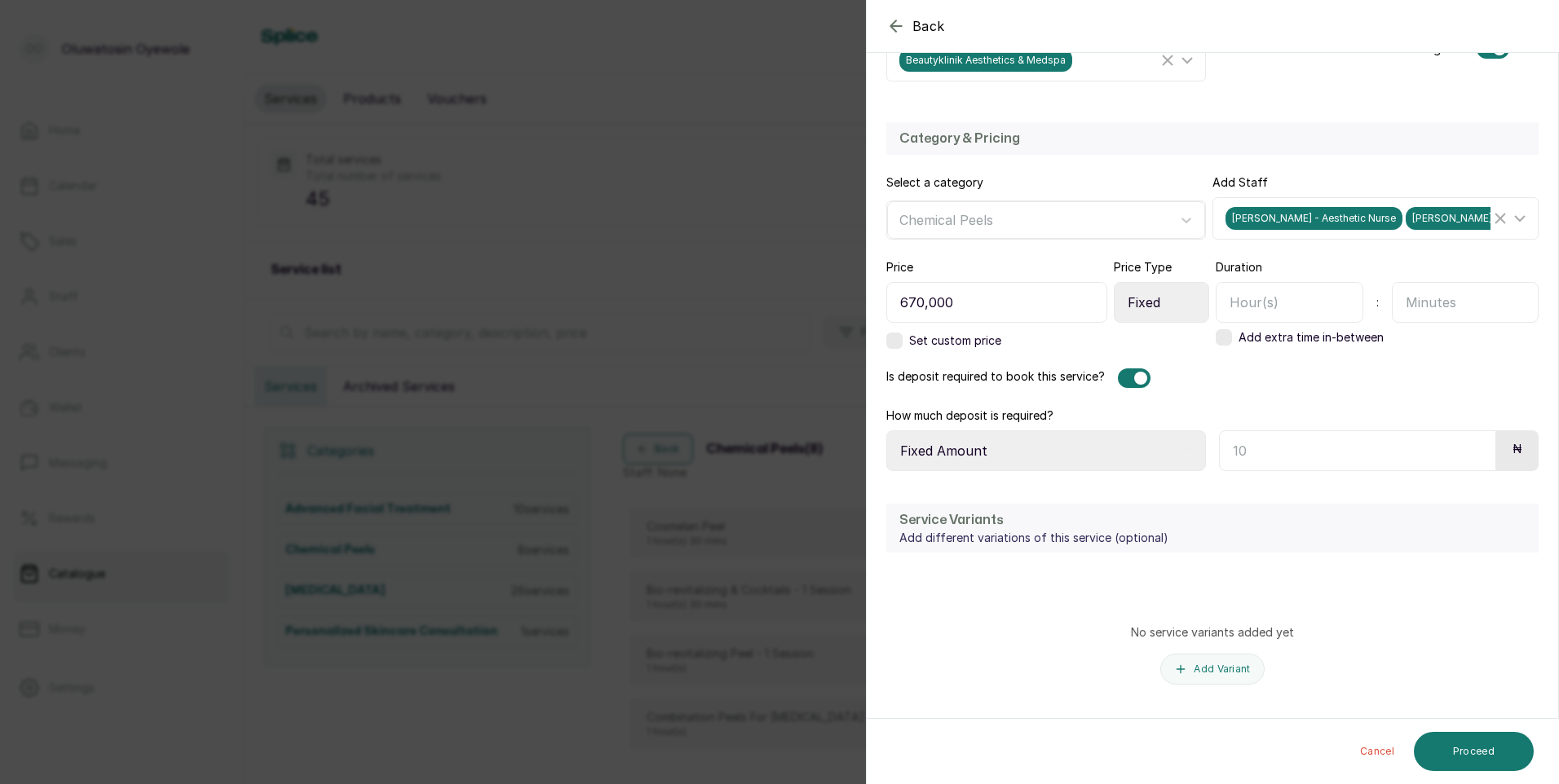
click at [1314, 301] on input "text" at bounding box center [1289, 303] width 148 height 41
type input "1"
click at [1408, 300] on input "text" at bounding box center [1465, 303] width 148 height 41
type input "30"
click at [1285, 457] on input "text" at bounding box center [1357, 451] width 277 height 41
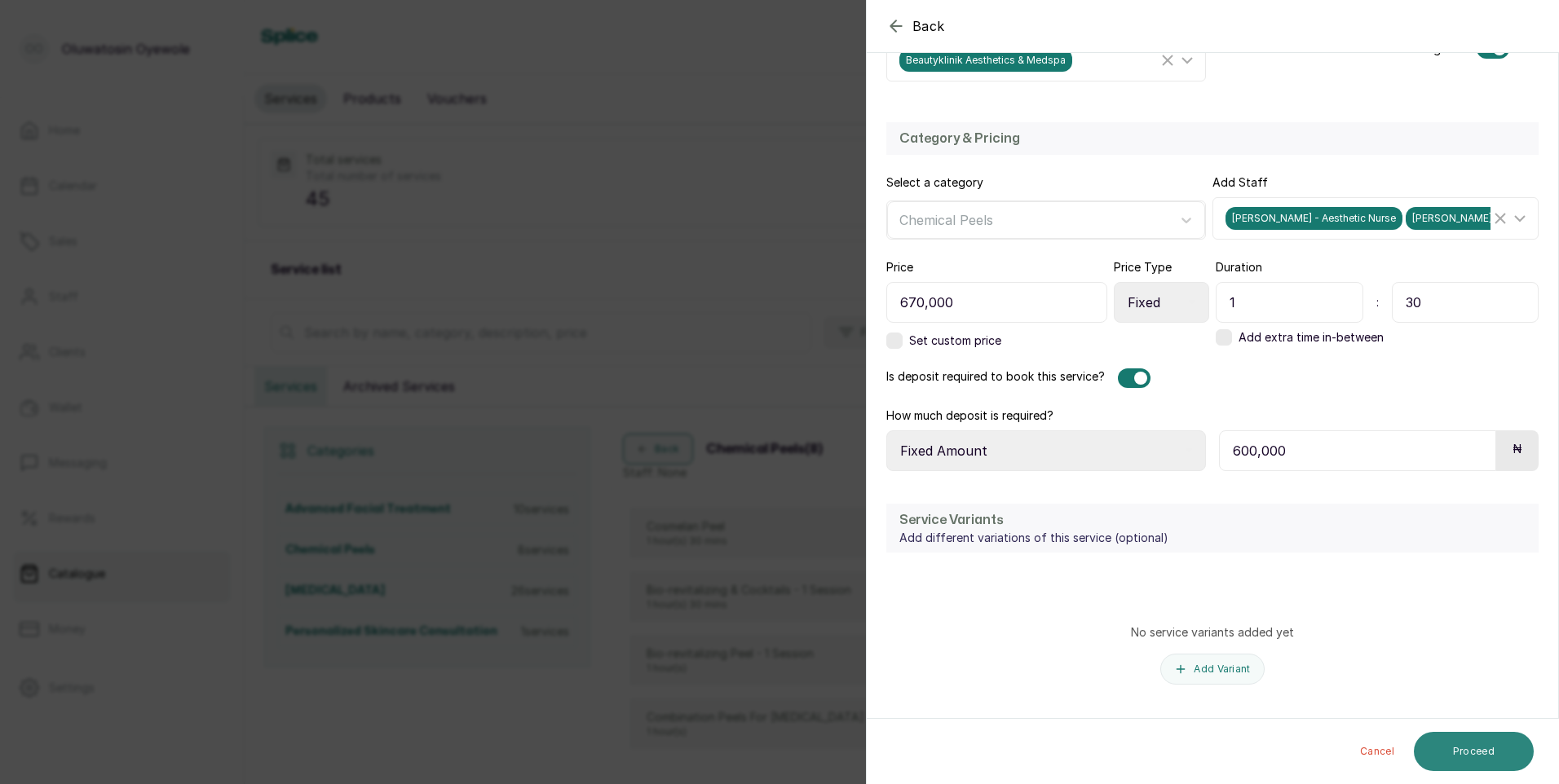
type input "600,000"
click at [1461, 765] on button "Proceed" at bounding box center [1474, 751] width 120 height 39
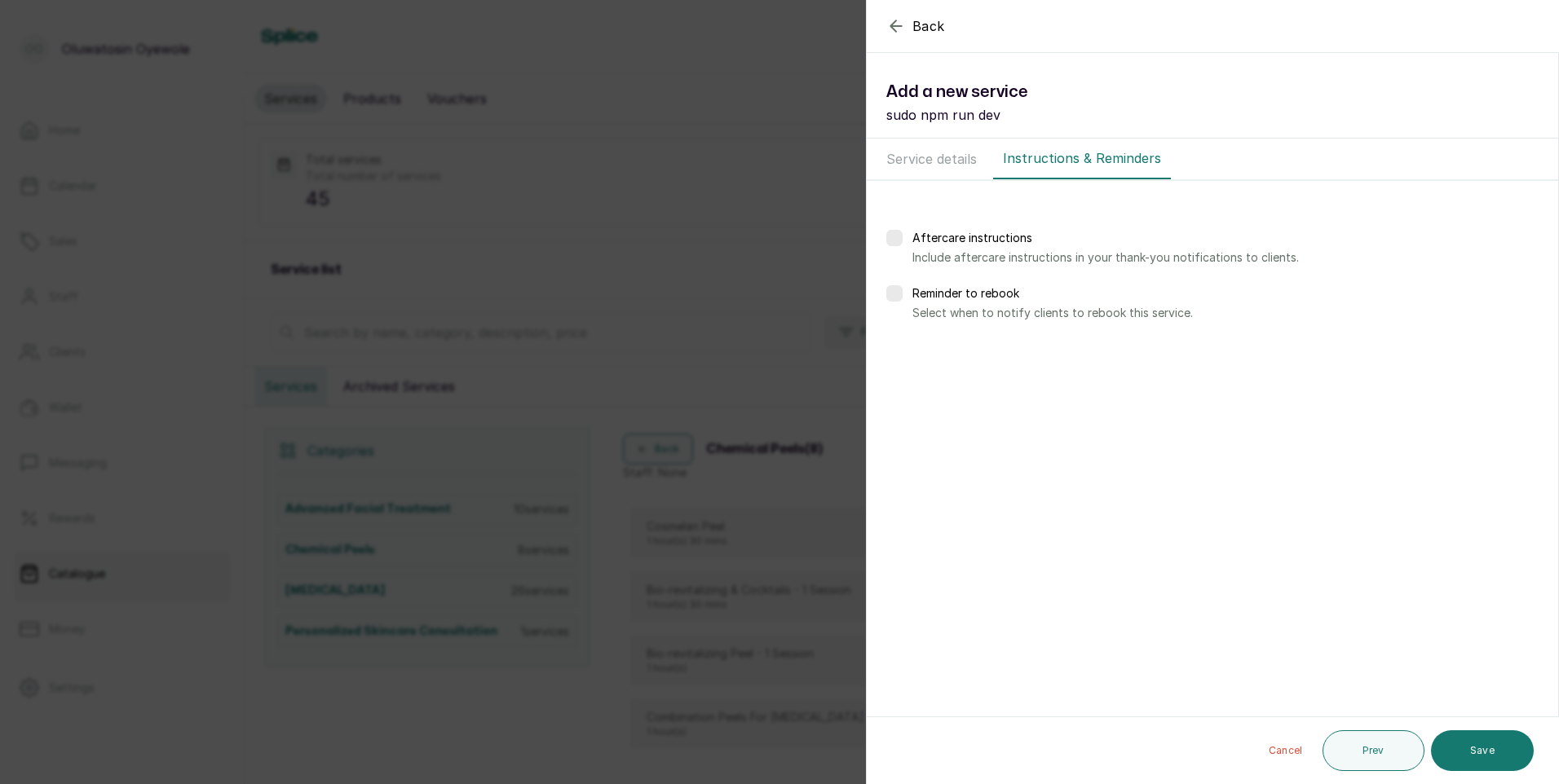
scroll to position [0, 0]
click at [1460, 758] on button "Save" at bounding box center [1482, 751] width 103 height 41
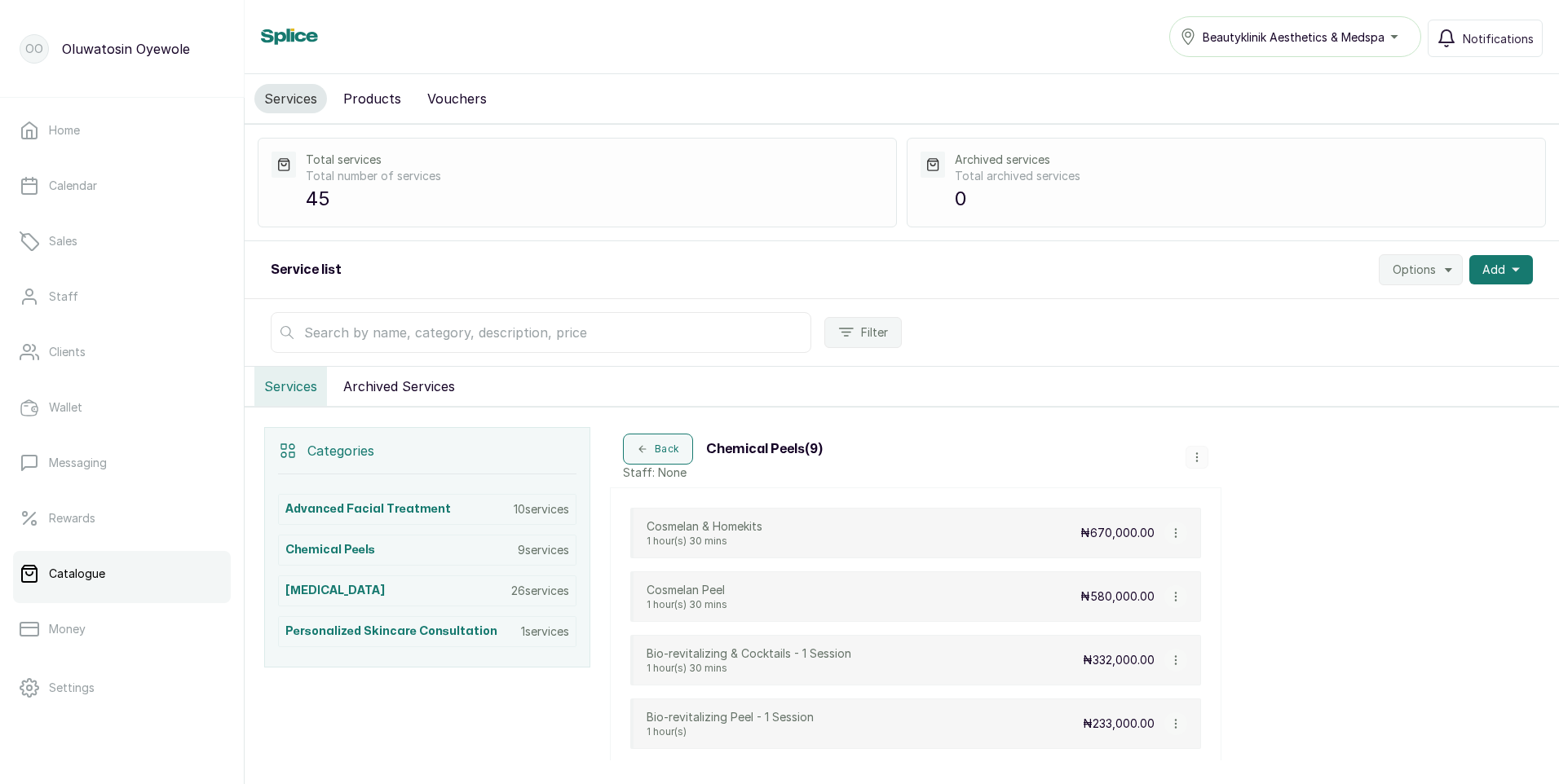
click at [1199, 462] on icon "button" at bounding box center [1197, 457] width 11 height 11
click at [1267, 332] on span "Add Service" at bounding box center [1251, 333] width 74 height 20
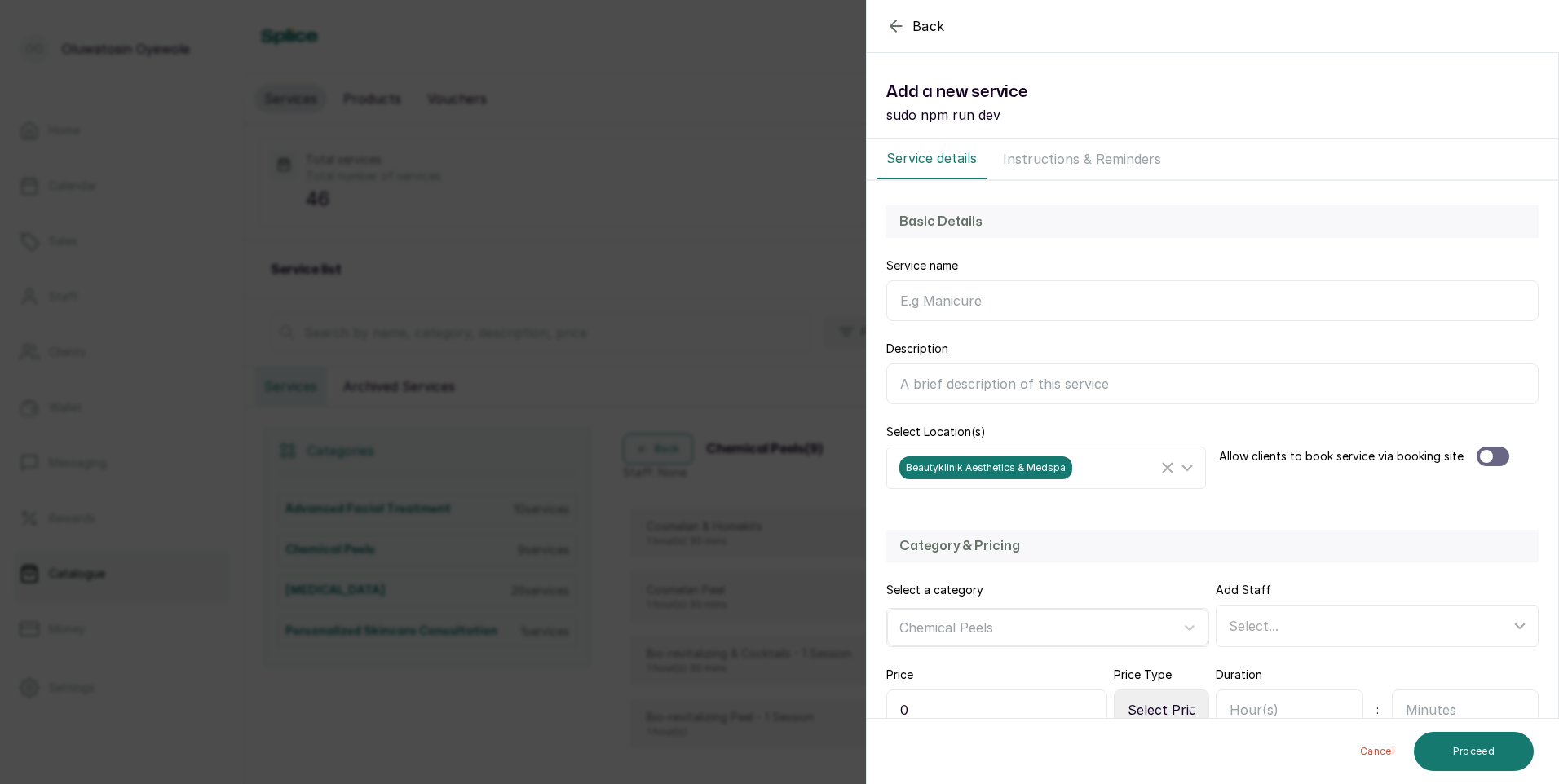
click at [1061, 284] on input "Service name" at bounding box center [1212, 301] width 652 height 41
type input "d"
type input "Depigmenting Treatment Protocol"
click at [1499, 456] on div at bounding box center [1492, 456] width 33 height 20
click at [1358, 639] on div "Select..." at bounding box center [1379, 625] width 317 height 31
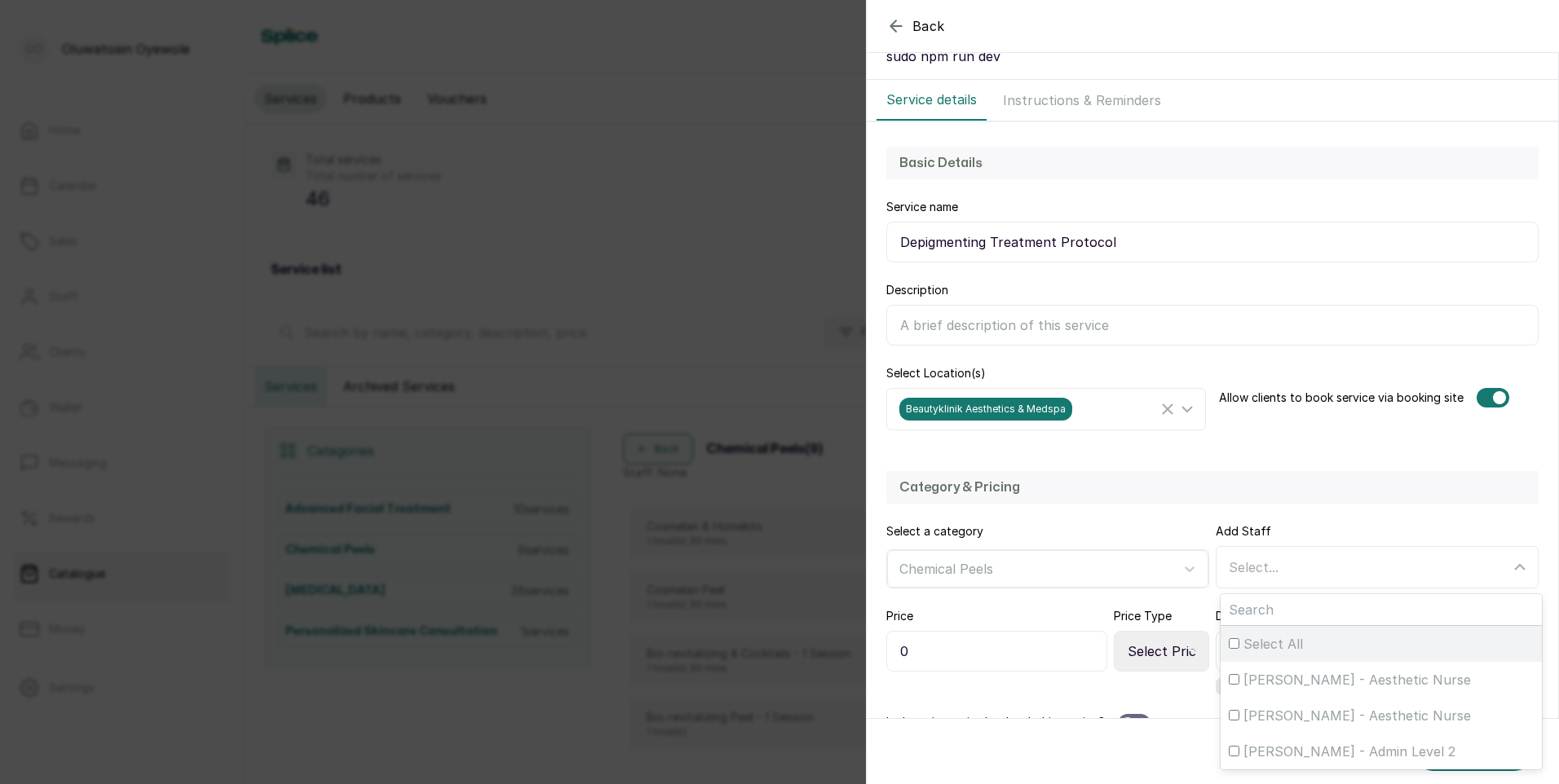
scroll to position [244, 0]
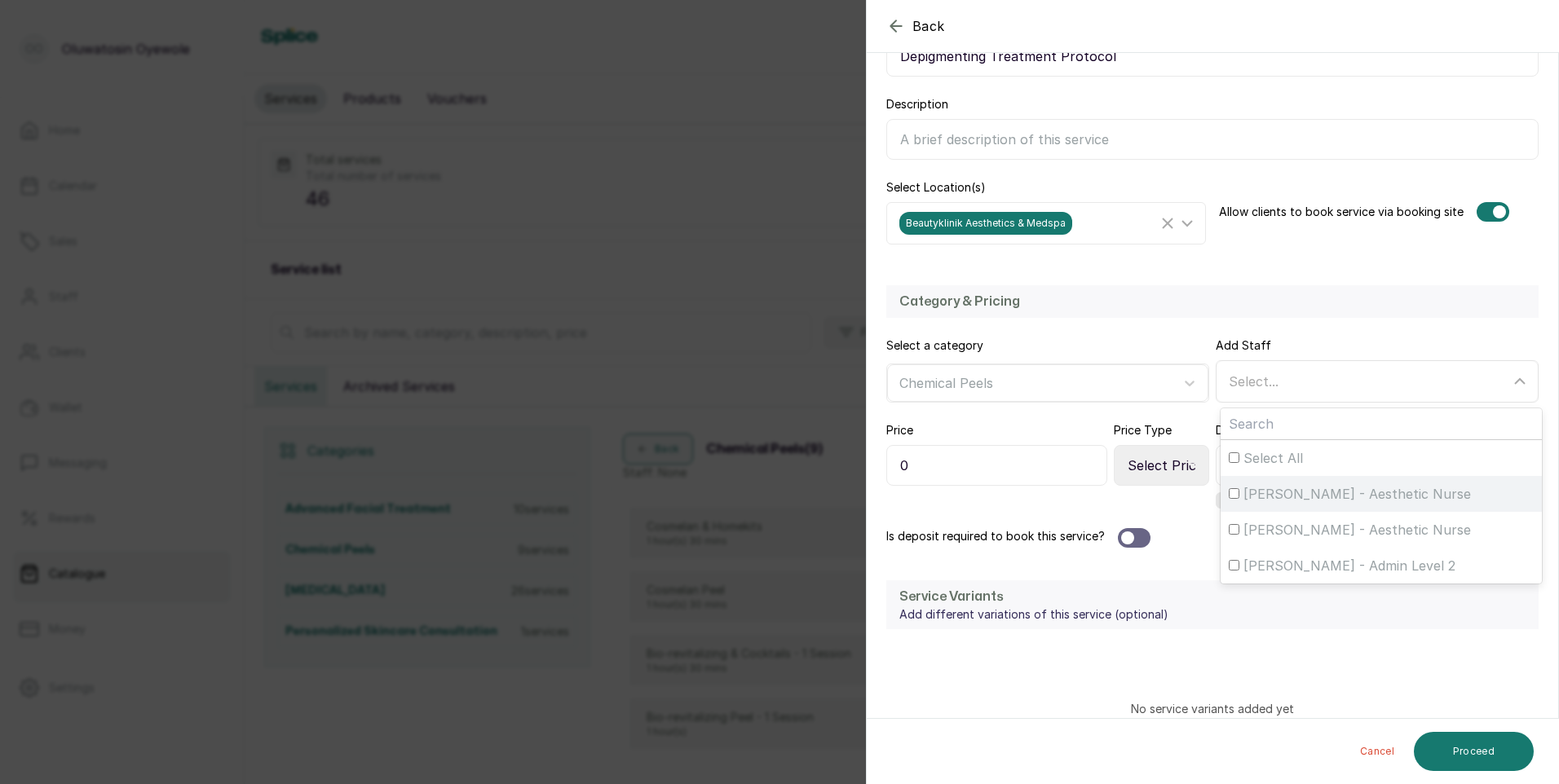
click at [1297, 490] on span "[PERSON_NAME] - Aesthetic Nurse" at bounding box center [1356, 493] width 228 height 20
click at [1239, 490] on input "[PERSON_NAME] - Aesthetic Nurse" at bounding box center [1233, 493] width 10 height 10
checkbox input "true"
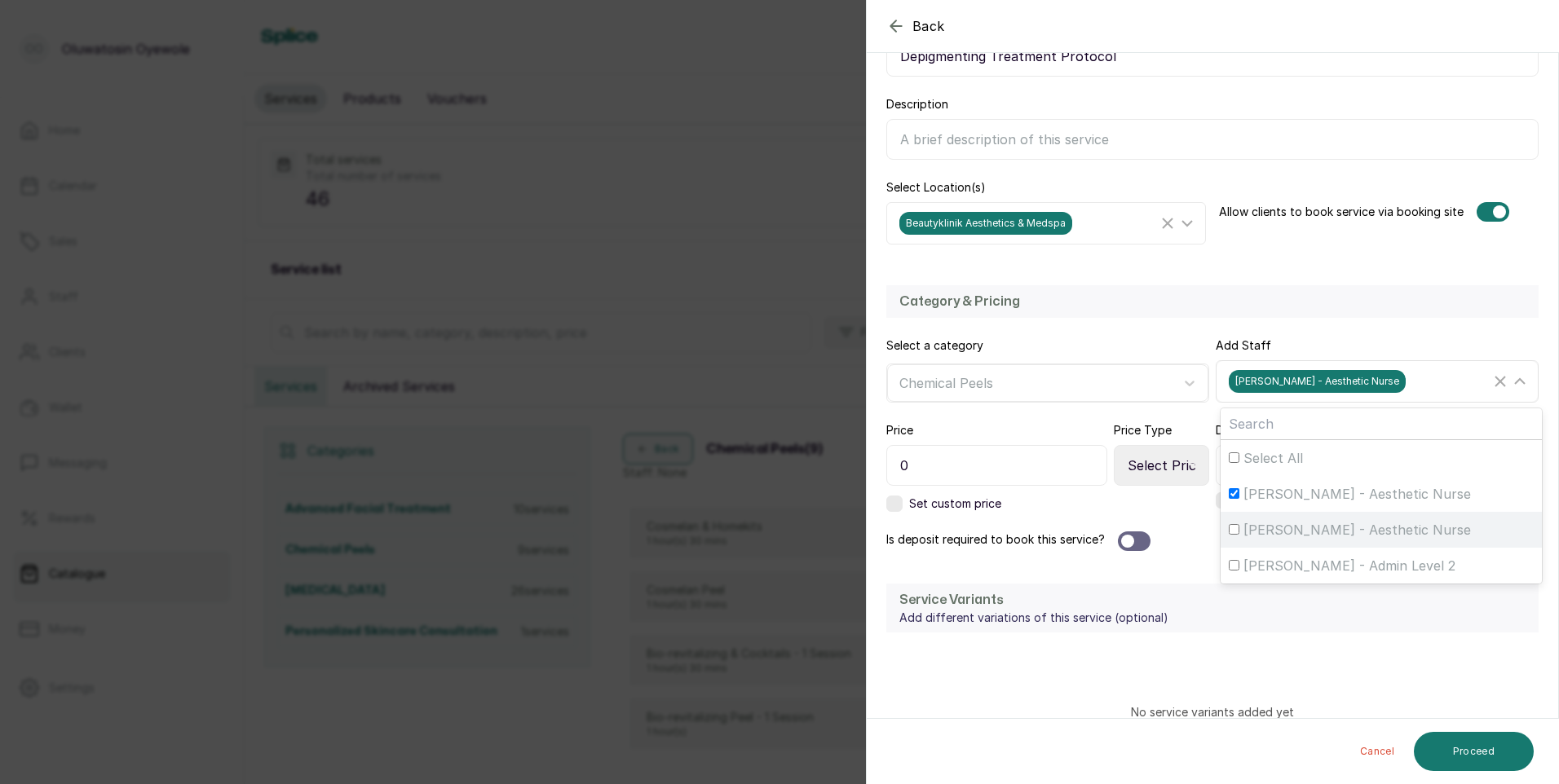
click at [1277, 531] on span "[PERSON_NAME] - Aesthetic Nurse" at bounding box center [1356, 529] width 228 height 20
click at [1239, 531] on input "[PERSON_NAME] - Aesthetic Nurse" at bounding box center [1233, 529] width 10 height 10
checkbox input "true"
click at [1064, 468] on input "0" at bounding box center [997, 465] width 221 height 41
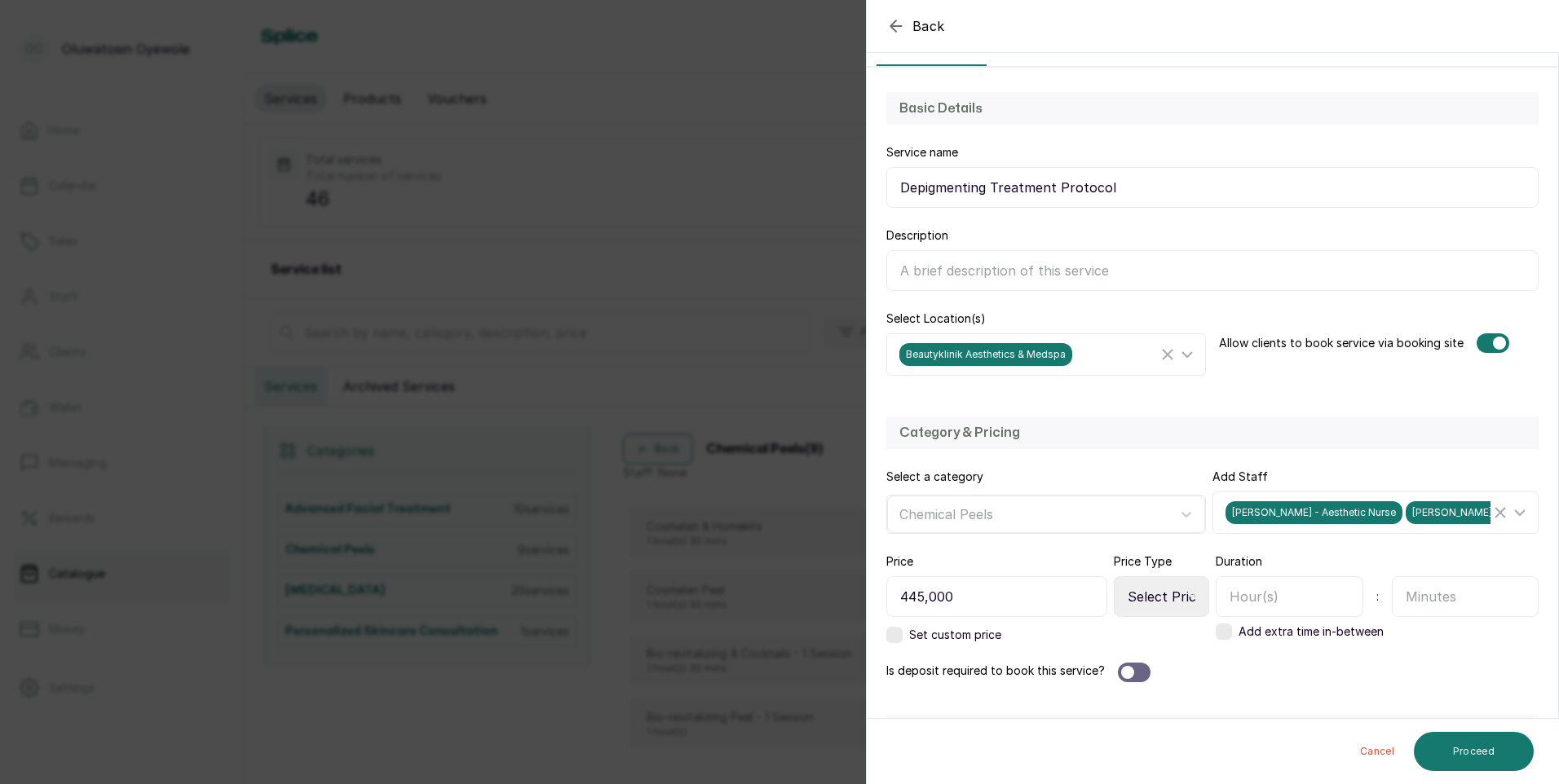
scroll to position [82, 0]
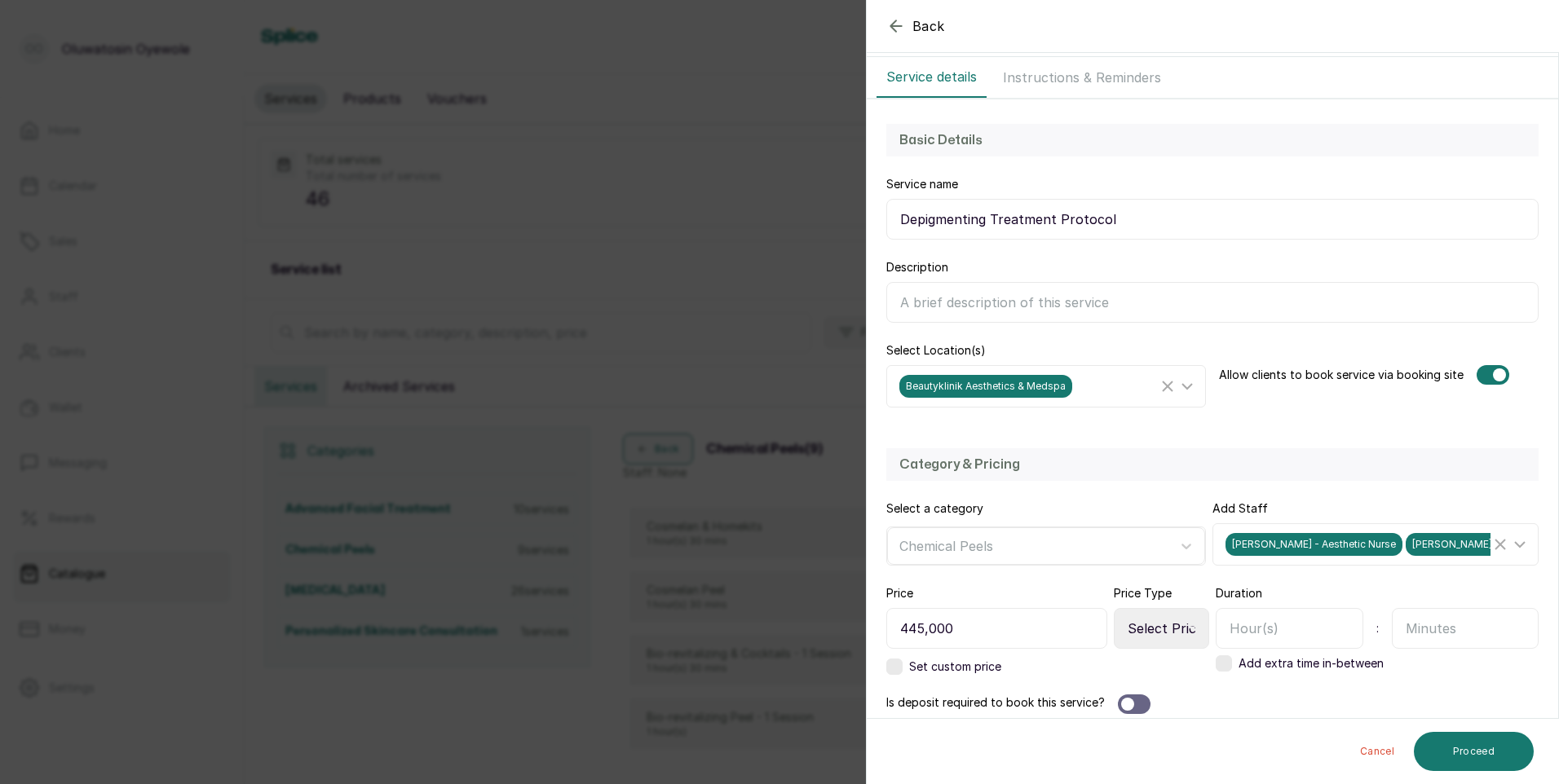
type input "445,000"
click at [1116, 223] on input "Depigmenting Treatment Protocol" at bounding box center [1212, 219] width 652 height 41
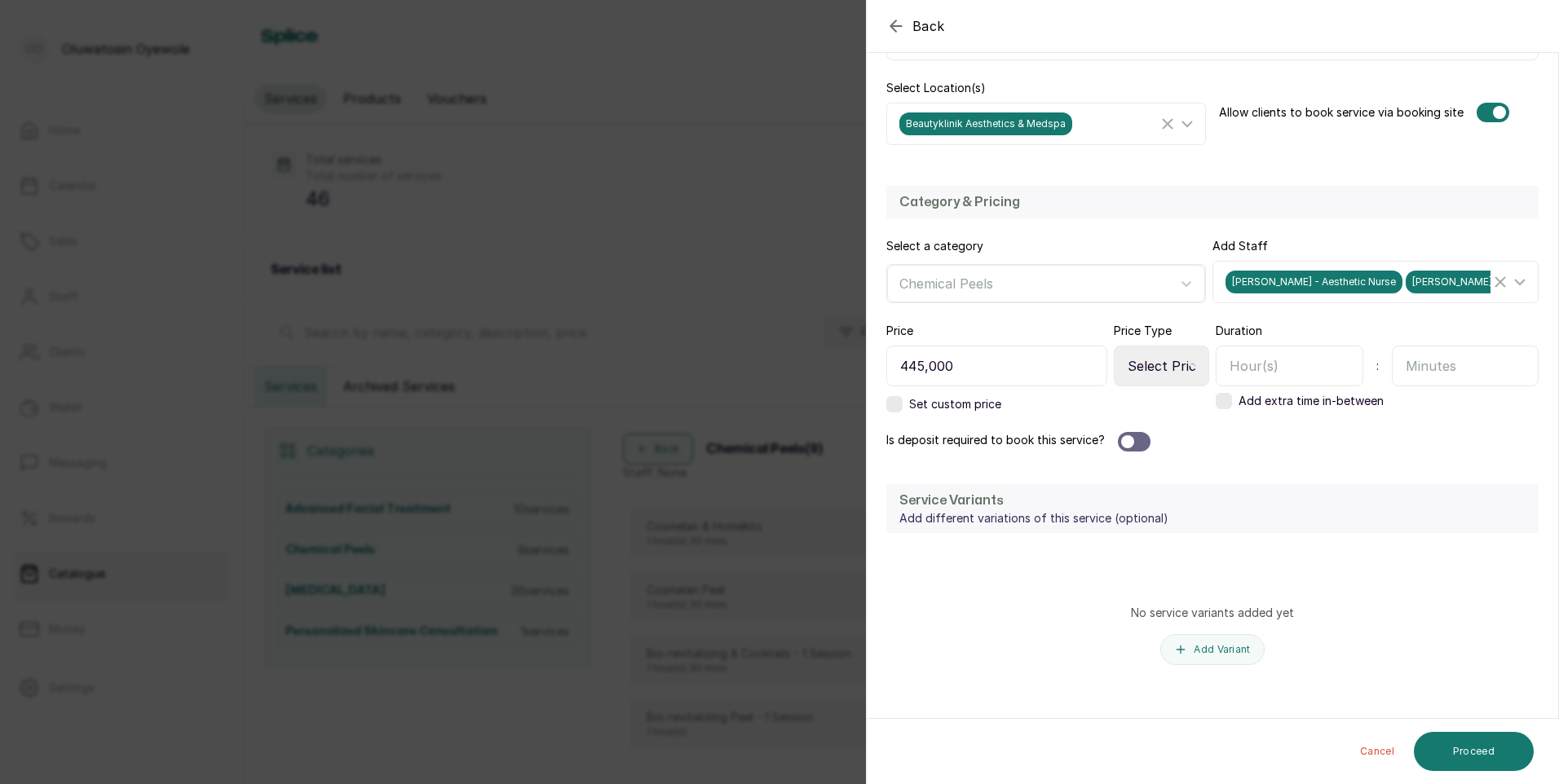
scroll to position [359, 0]
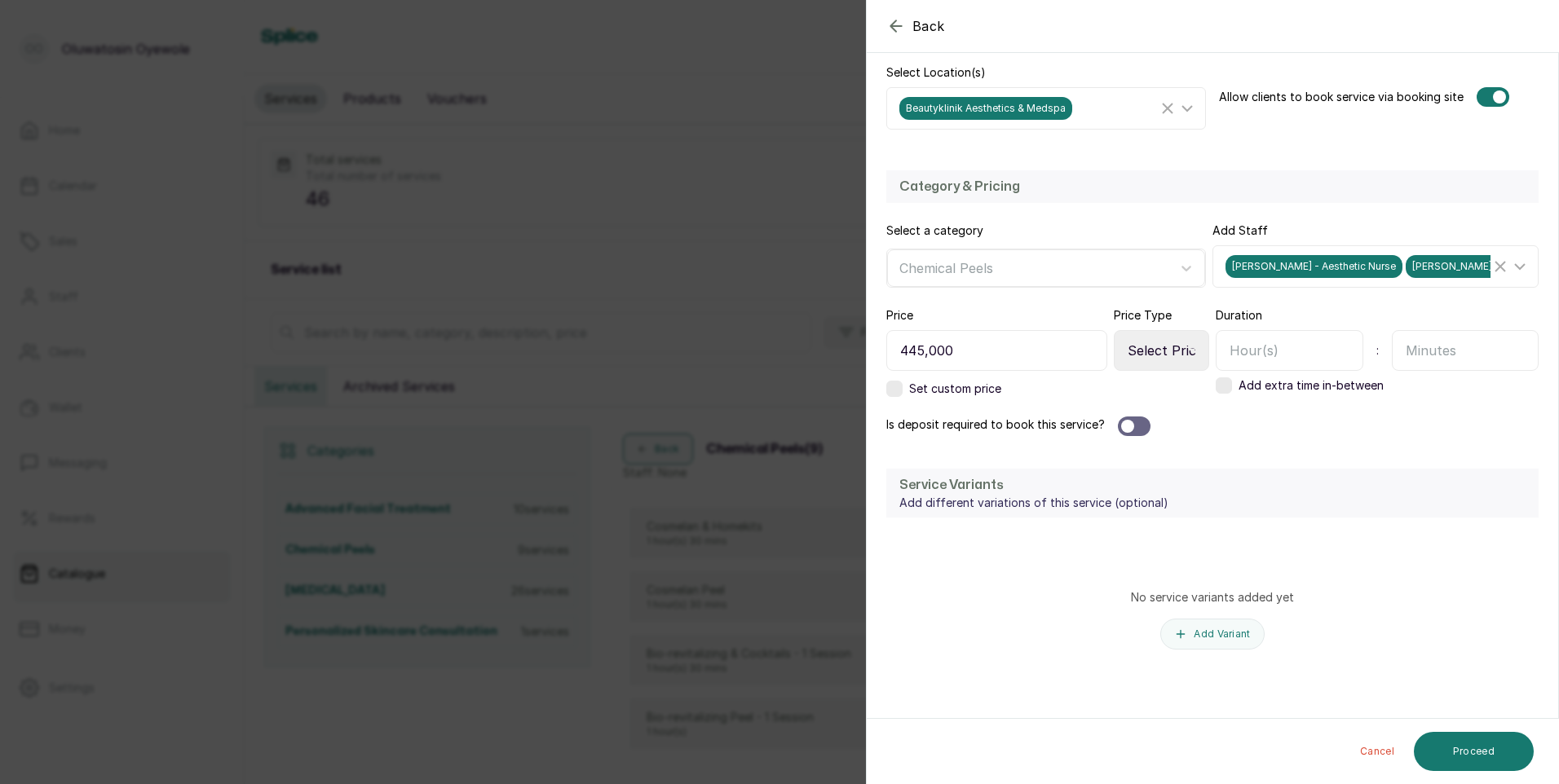
type input "Depigmenting Treatment Protocol - 8 Weeks"
click at [1246, 349] on input "text" at bounding box center [1289, 350] width 148 height 41
type input "1"
click at [1141, 427] on div at bounding box center [1133, 425] width 33 height 20
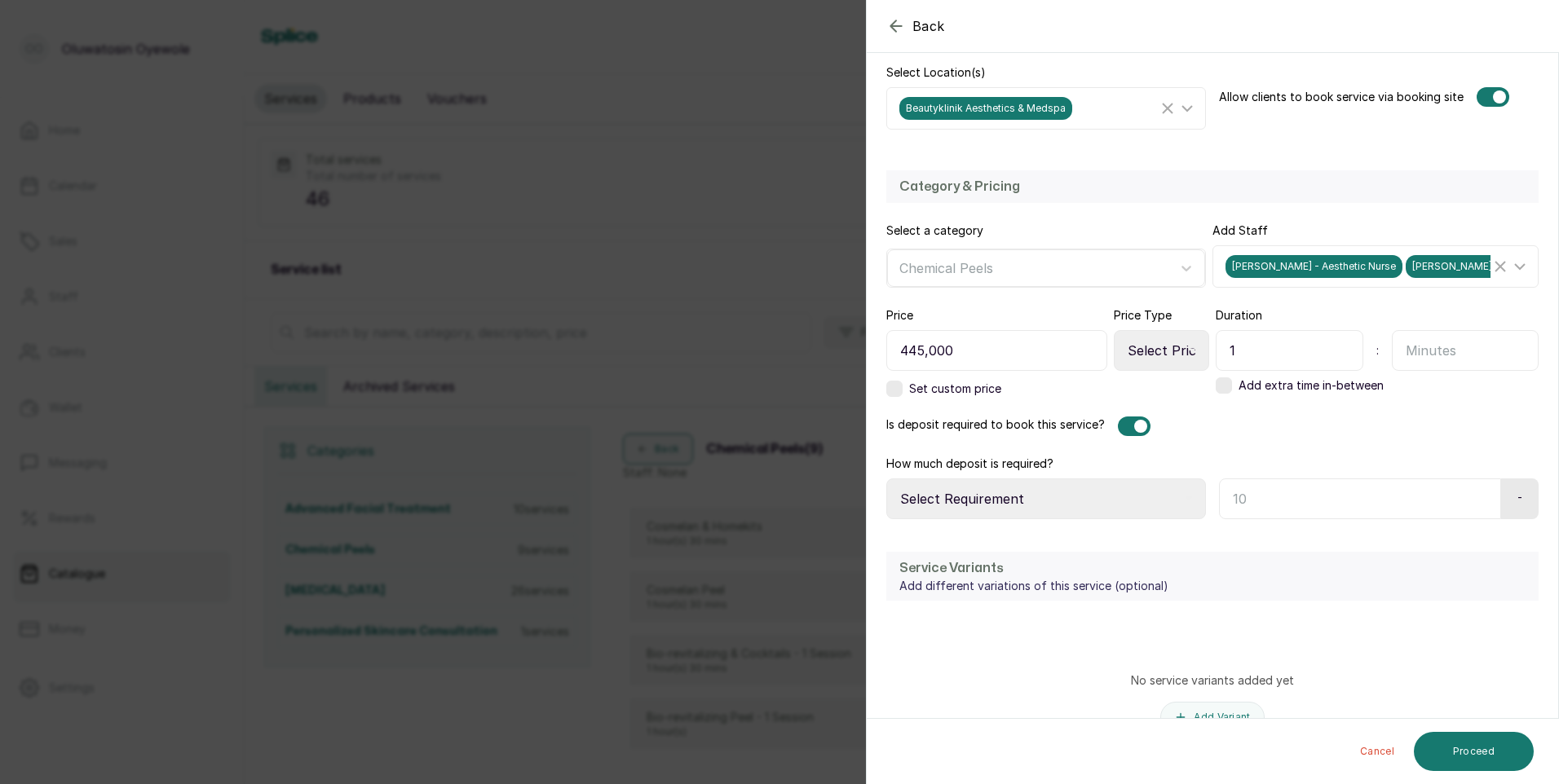
click at [1175, 349] on select "Select Price Type Fixed From" at bounding box center [1161, 350] width 96 height 41
select select "fixed"
click at [1114, 330] on select "Select Price Type Fixed From" at bounding box center [1161, 350] width 96 height 41
click at [1055, 497] on select "Select Requirement Percentage Fixed Amount" at bounding box center [1046, 499] width 320 height 41
select select "fixed_value"
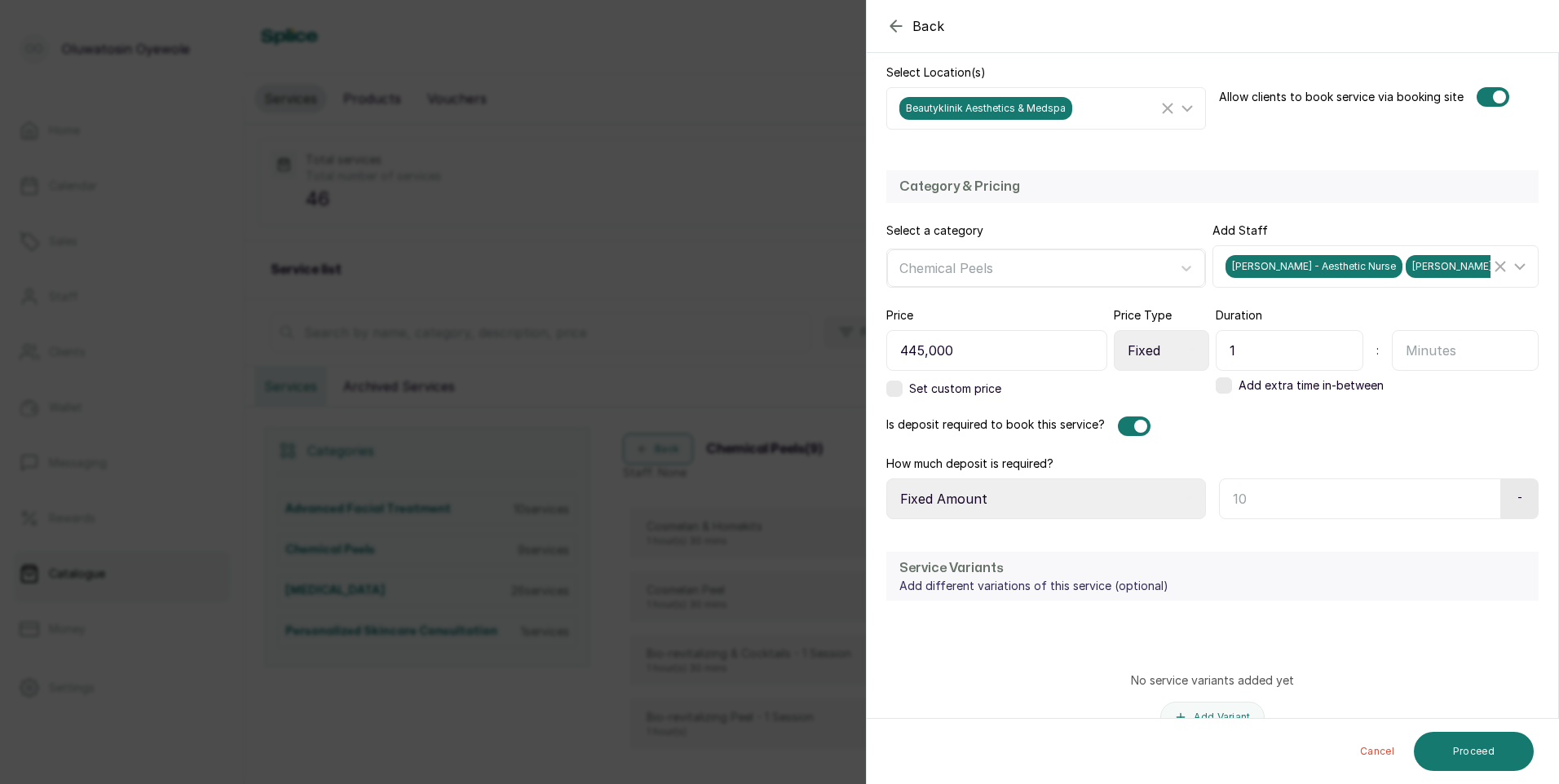
click at [886, 478] on select "Select Requirement Percentage Fixed Amount" at bounding box center [1046, 499] width 320 height 41
click at [1314, 512] on input "text" at bounding box center [1357, 499] width 277 height 41
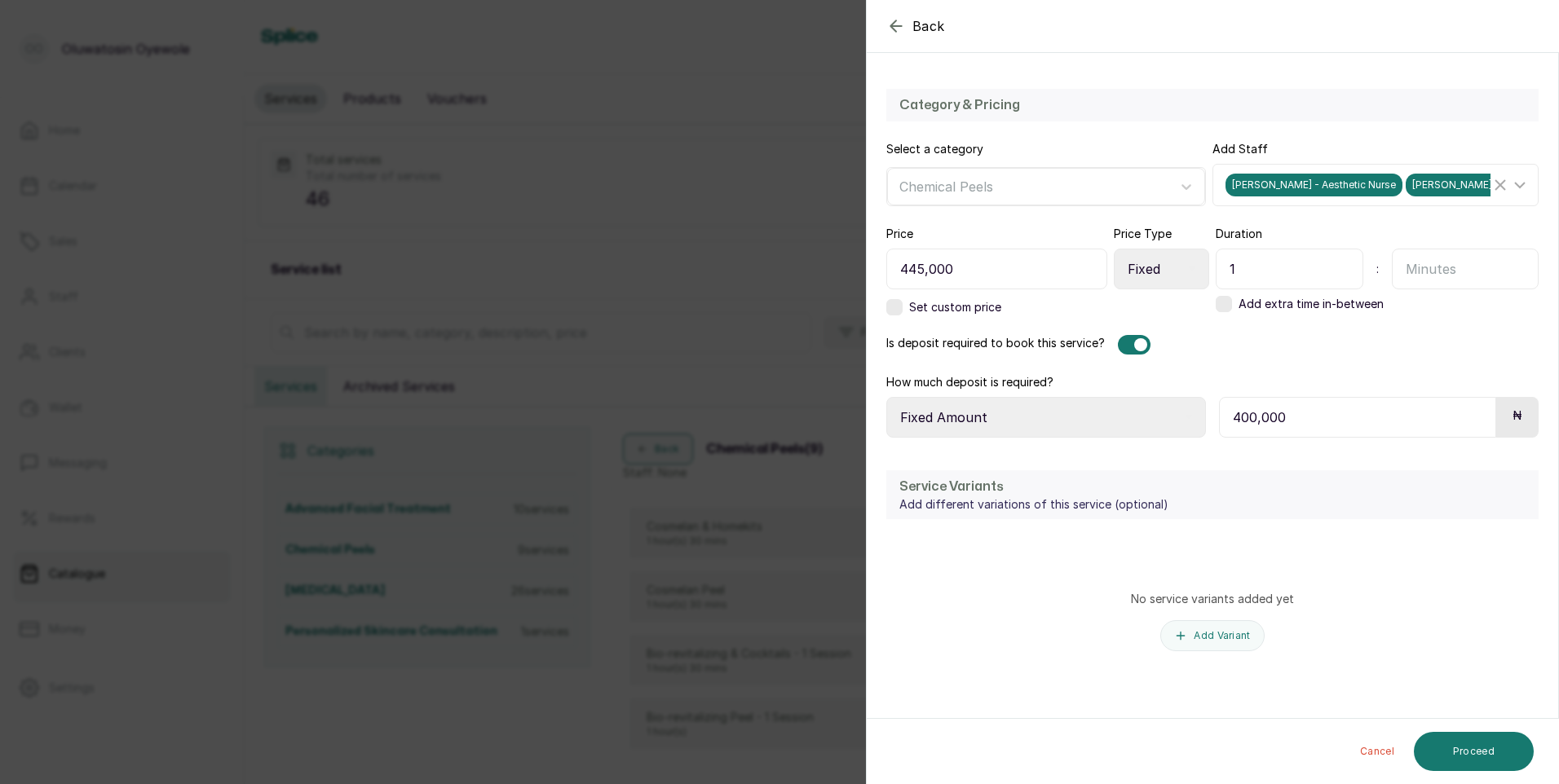
scroll to position [442, 0]
type input "400,000"
click at [1476, 759] on button "Proceed" at bounding box center [1474, 751] width 120 height 39
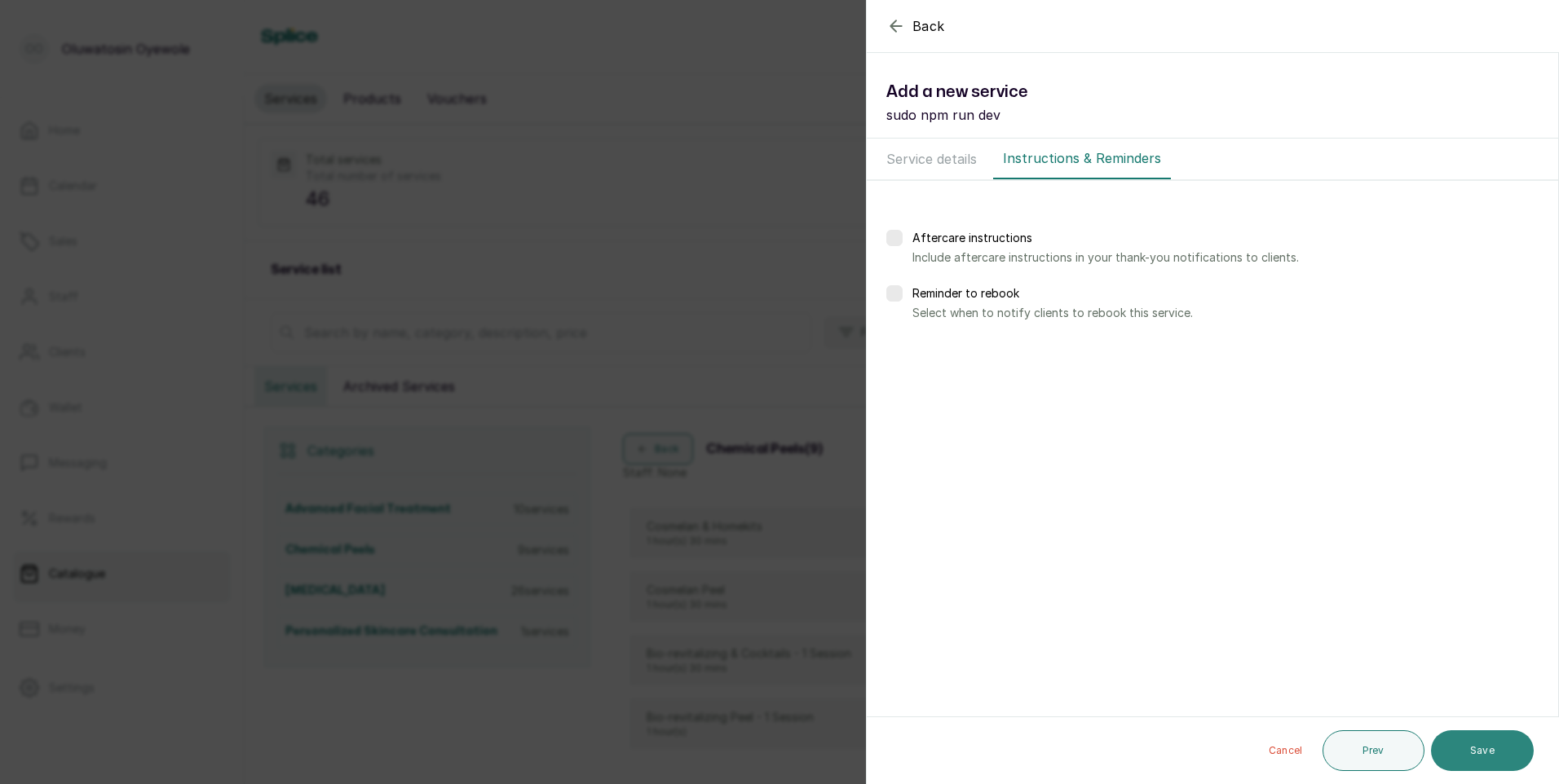
scroll to position [0, 0]
click at [1458, 747] on button "Save" at bounding box center [1482, 751] width 103 height 41
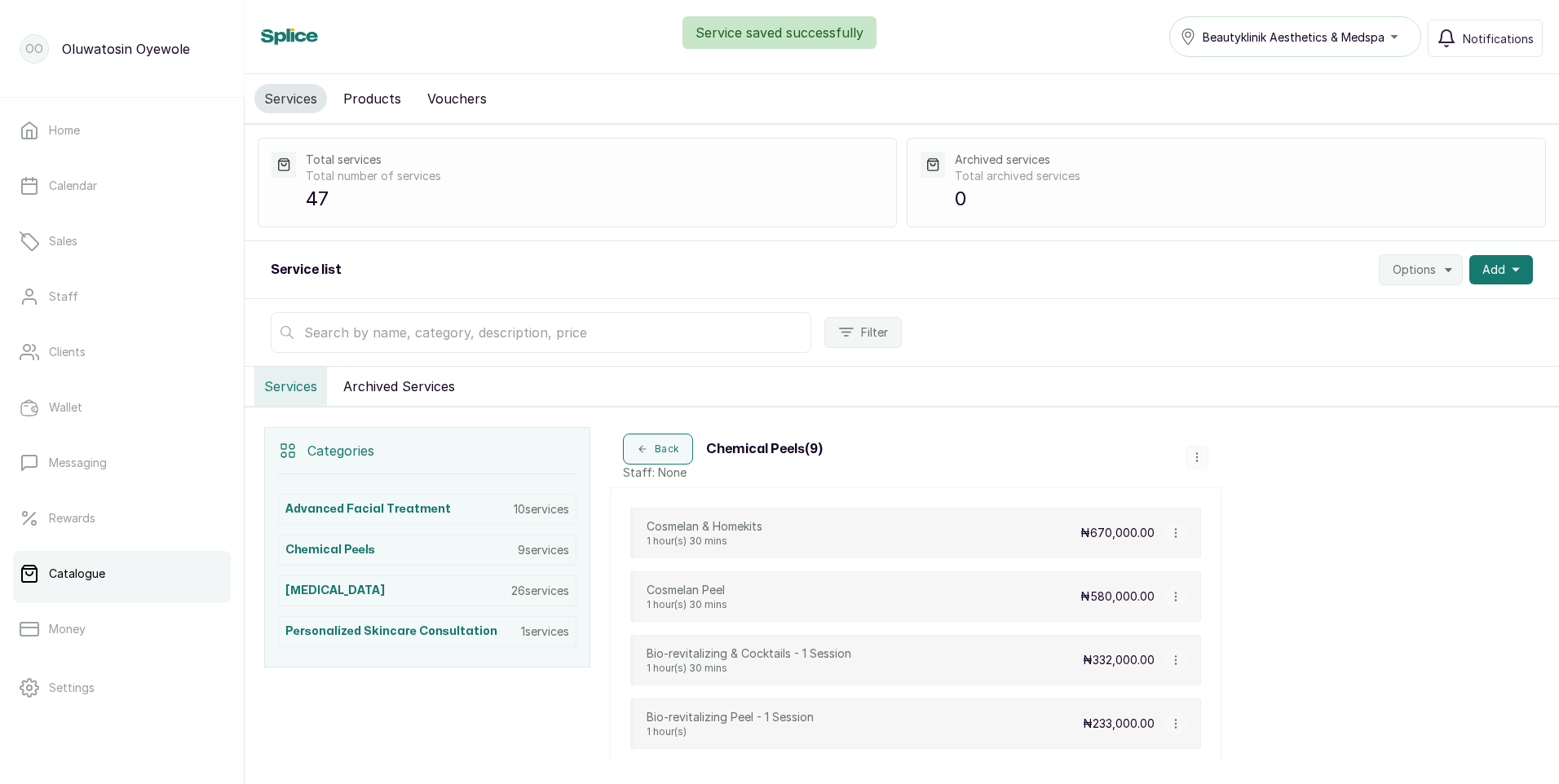
click at [1199, 461] on icon "button" at bounding box center [1197, 457] width 11 height 11
click at [1264, 334] on span "Add Service" at bounding box center [1251, 333] width 74 height 20
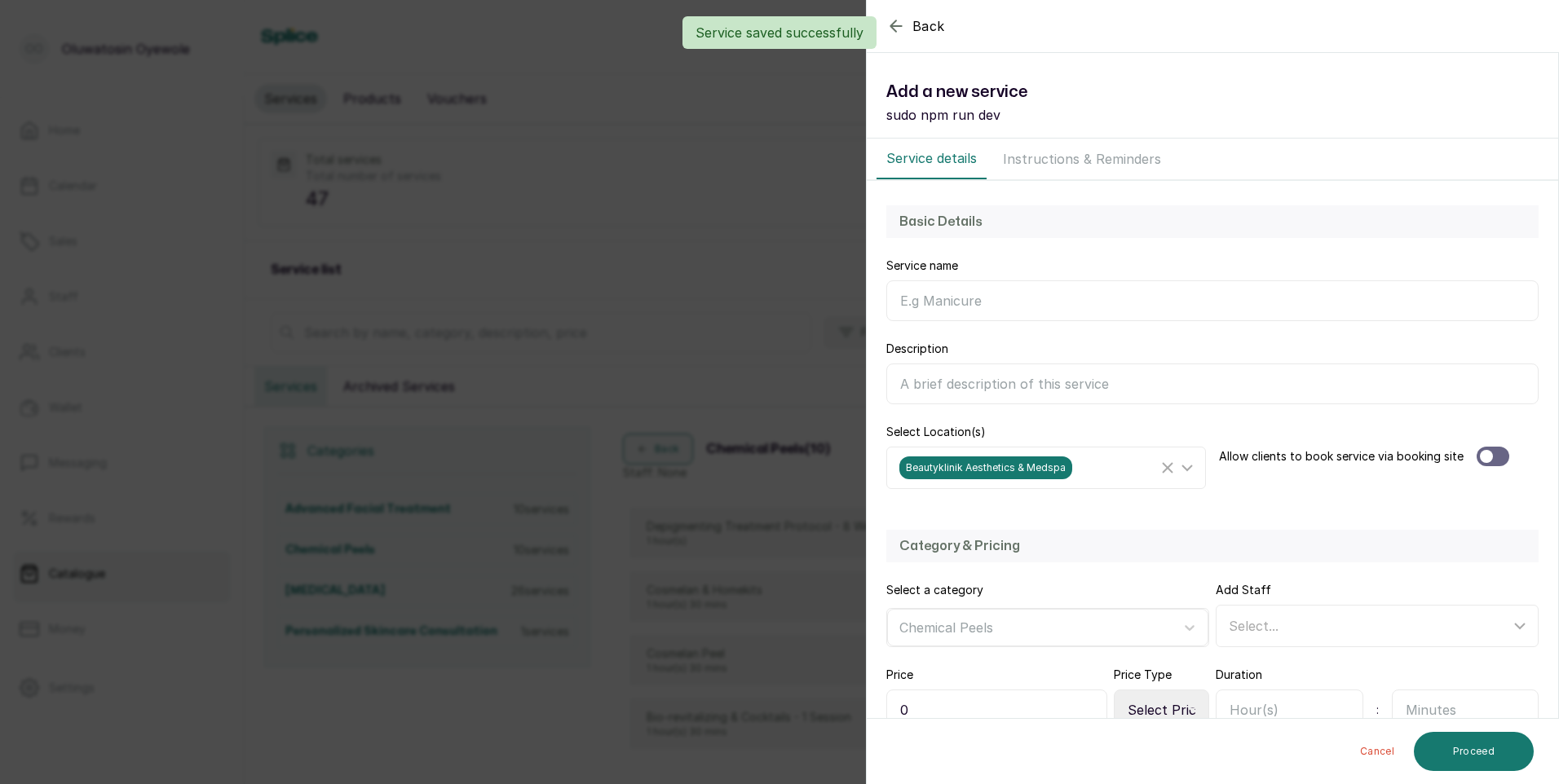
click at [999, 294] on input "Service name" at bounding box center [1212, 301] width 652 height 41
type input "Depigmenting Treatment Protocol"
click at [1496, 459] on div at bounding box center [1492, 456] width 33 height 20
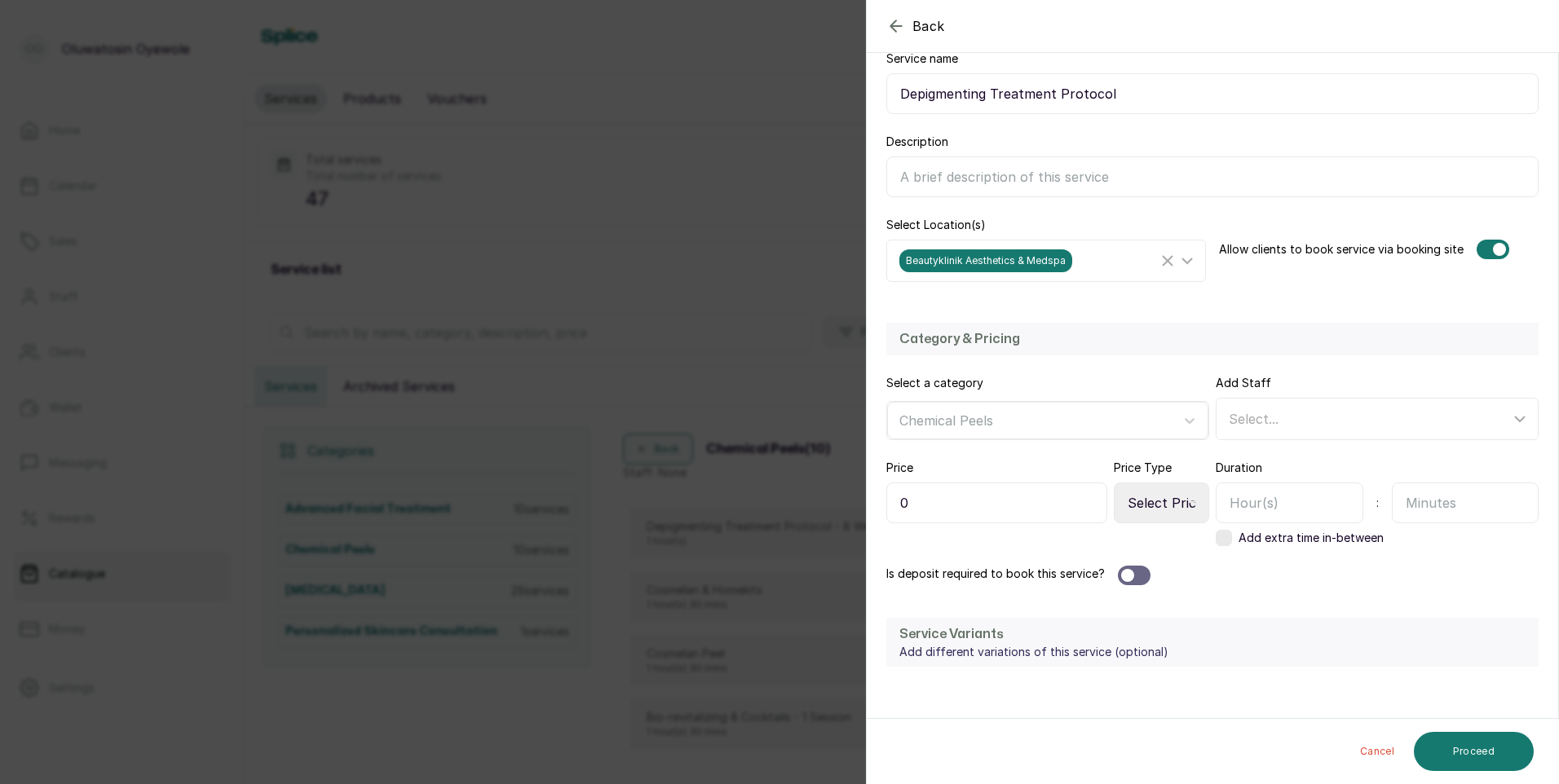
scroll to position [244, 0]
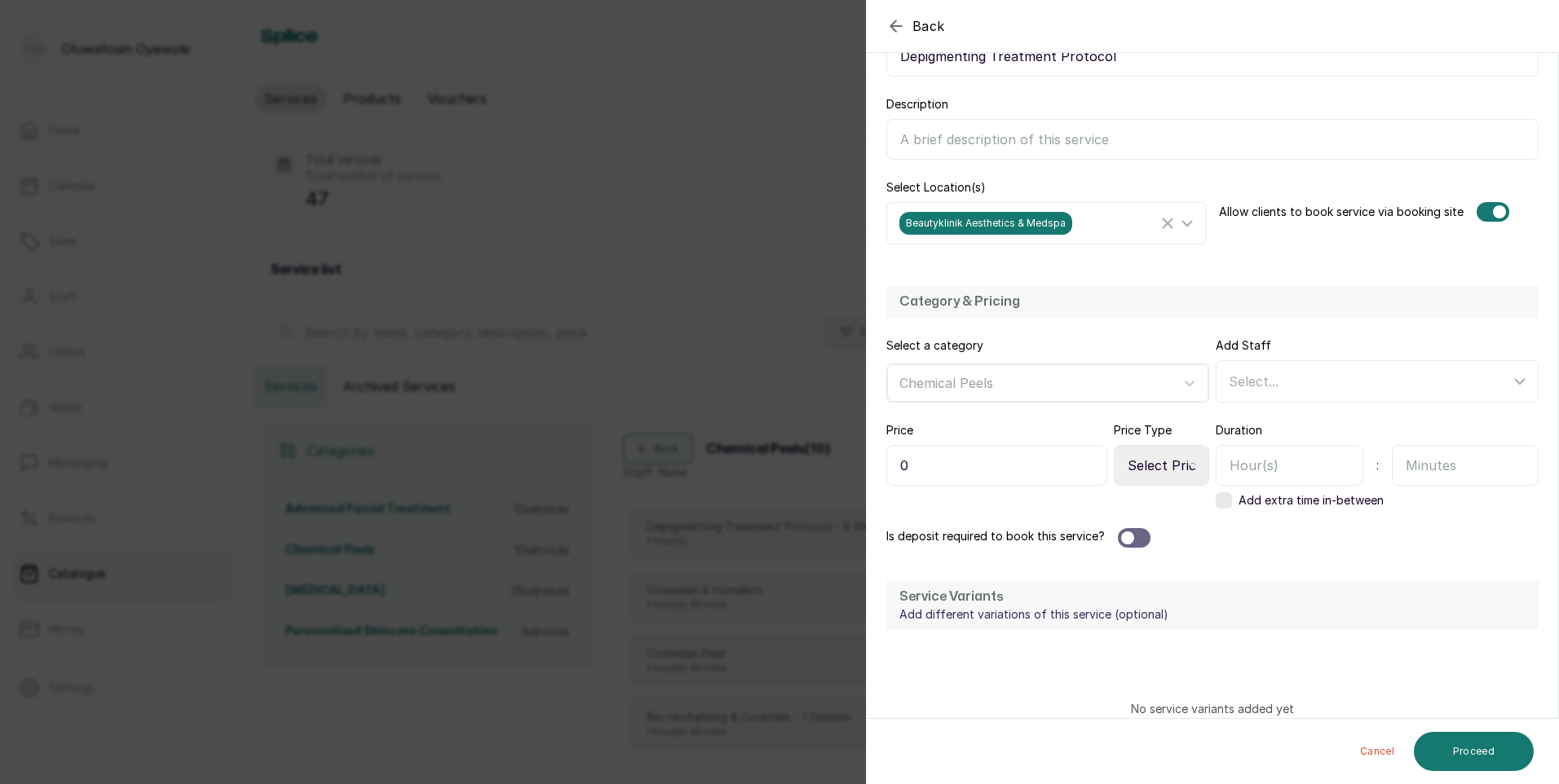
click at [1028, 465] on input "0" at bounding box center [997, 465] width 221 height 41
type input "685,000"
click at [1264, 479] on input "text" at bounding box center [1289, 465] width 148 height 41
type input "1"
click at [1188, 462] on icon at bounding box center [1192, 465] width 8 height 8
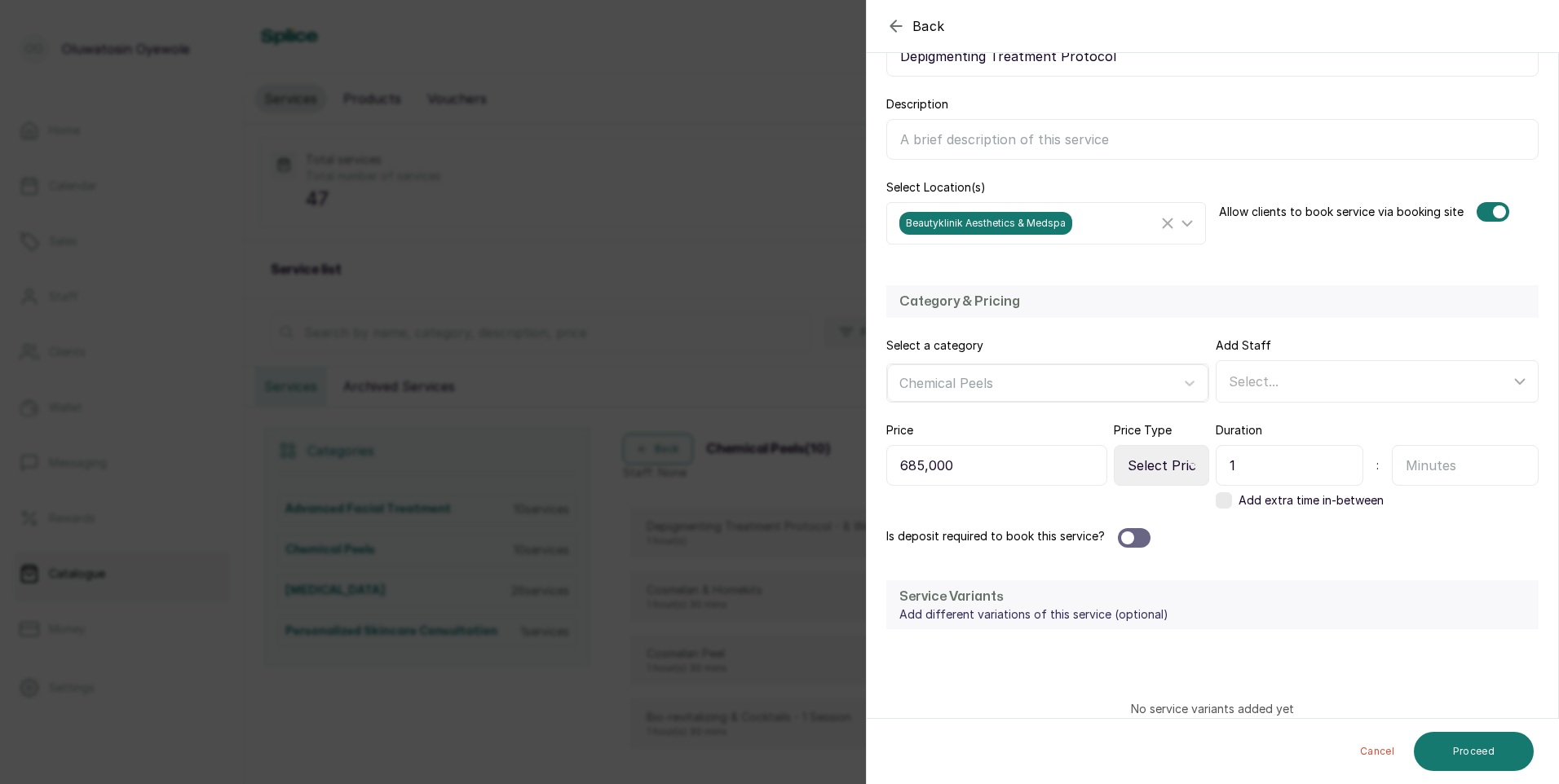
click at [1169, 466] on select "Select Price Type Fixed From" at bounding box center [1161, 465] width 96 height 41
select select "fixed"
click at [1114, 445] on select "Select Price Type Fixed From" at bounding box center [1161, 465] width 96 height 41
click at [1133, 542] on div at bounding box center [1133, 538] width 33 height 20
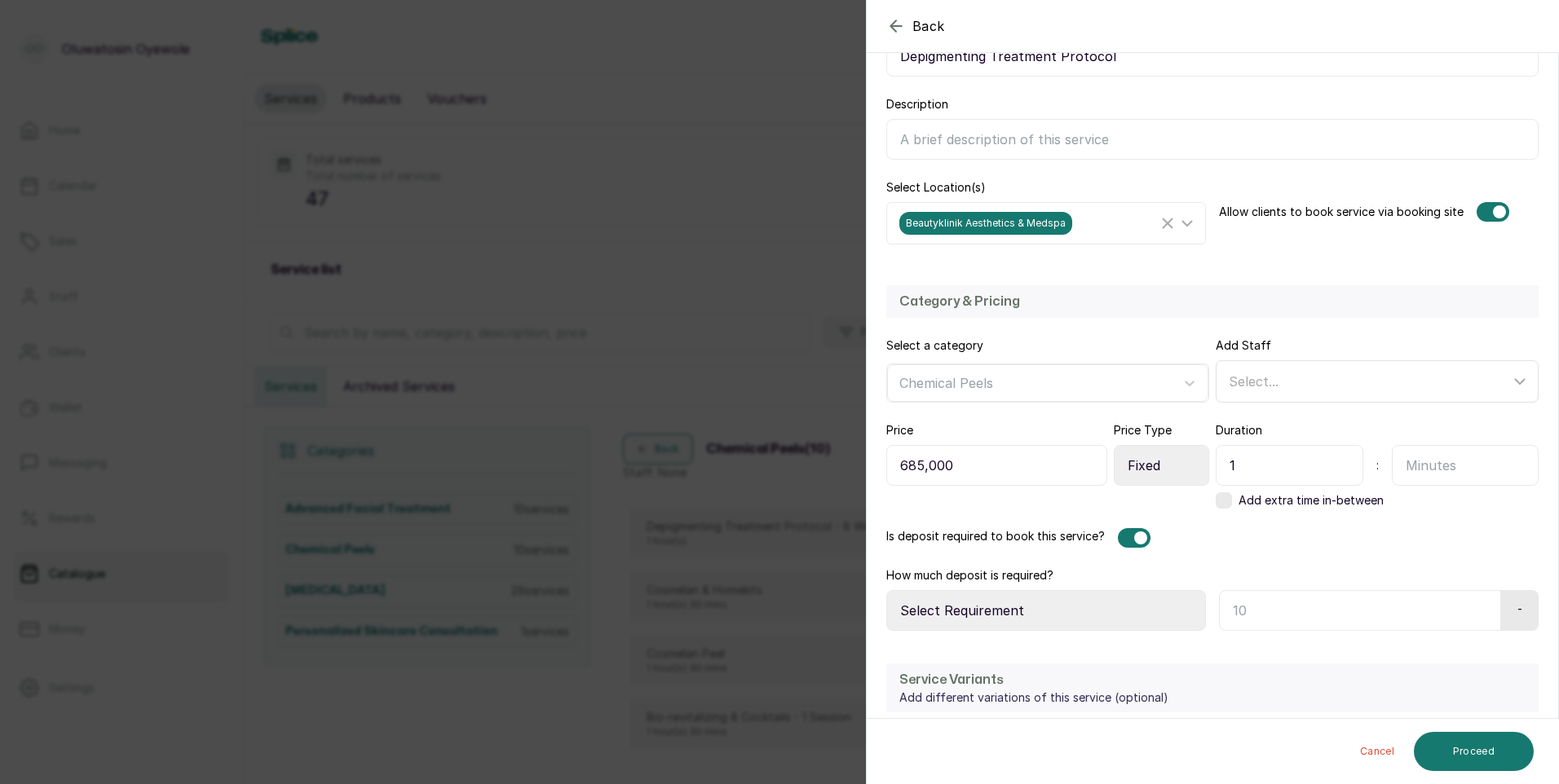
click at [1418, 375] on div "Select..." at bounding box center [1369, 381] width 282 height 20
click at [1360, 492] on span "[PERSON_NAME] - Aesthetic Nurse" at bounding box center [1356, 493] width 228 height 20
click at [1239, 492] on input "[PERSON_NAME] - Aesthetic Nurse" at bounding box center [1233, 493] width 10 height 10
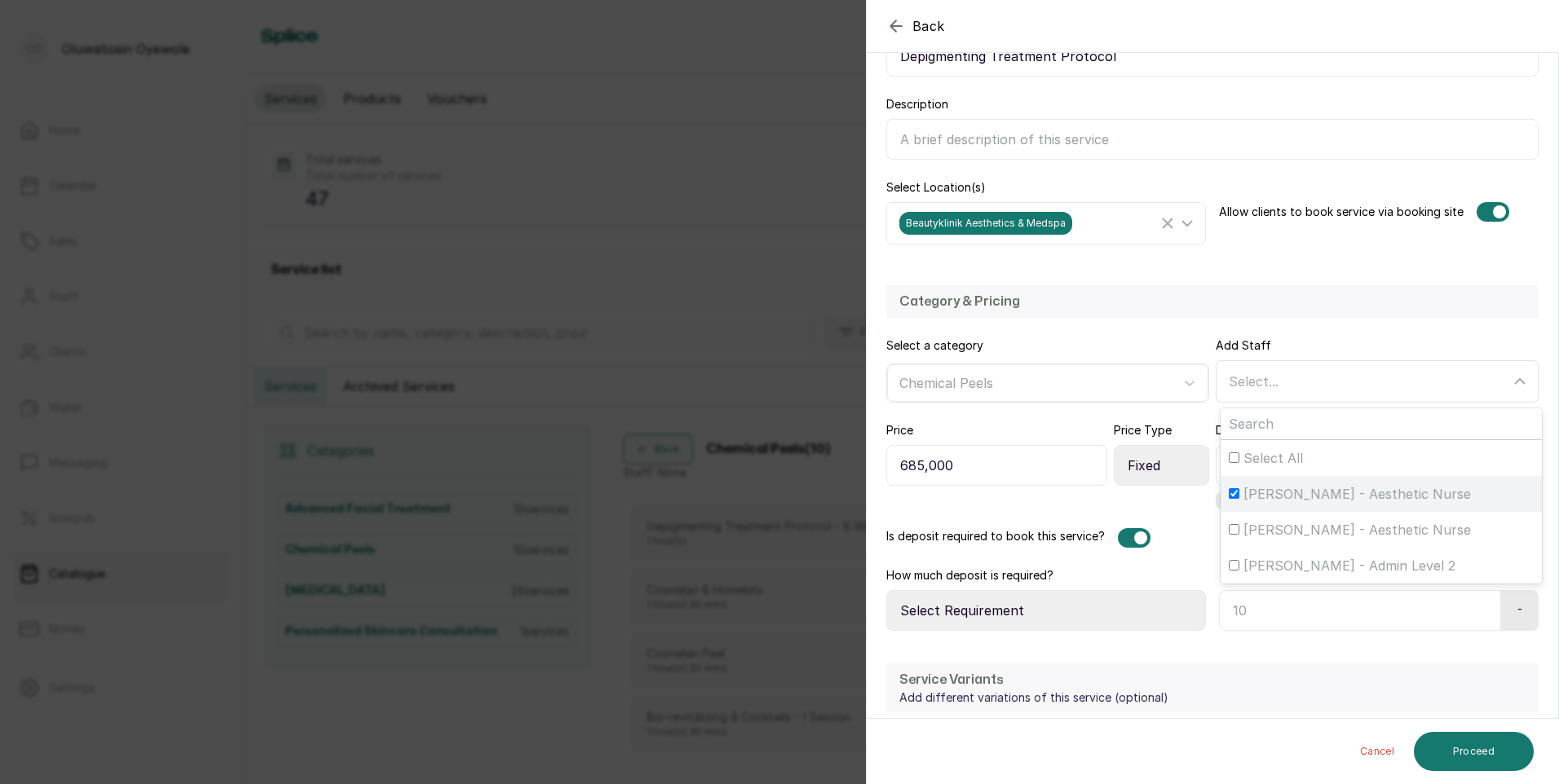
checkbox input "true"
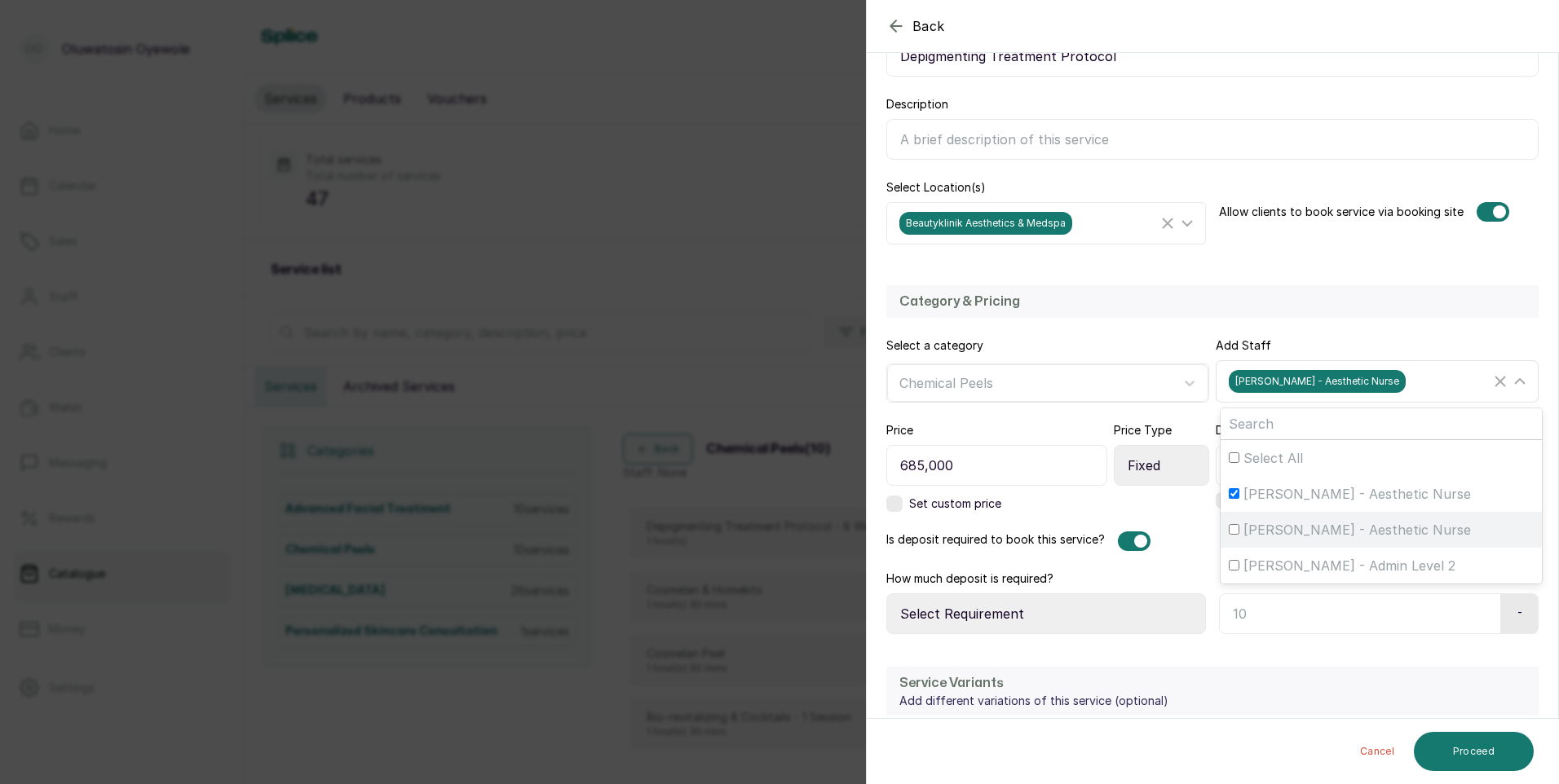
click at [1349, 520] on span "[PERSON_NAME] - Aesthetic Nurse" at bounding box center [1356, 529] width 228 height 20
click at [1239, 524] on input "[PERSON_NAME] - Aesthetic Nurse" at bounding box center [1233, 529] width 10 height 10
checkbox input "true"
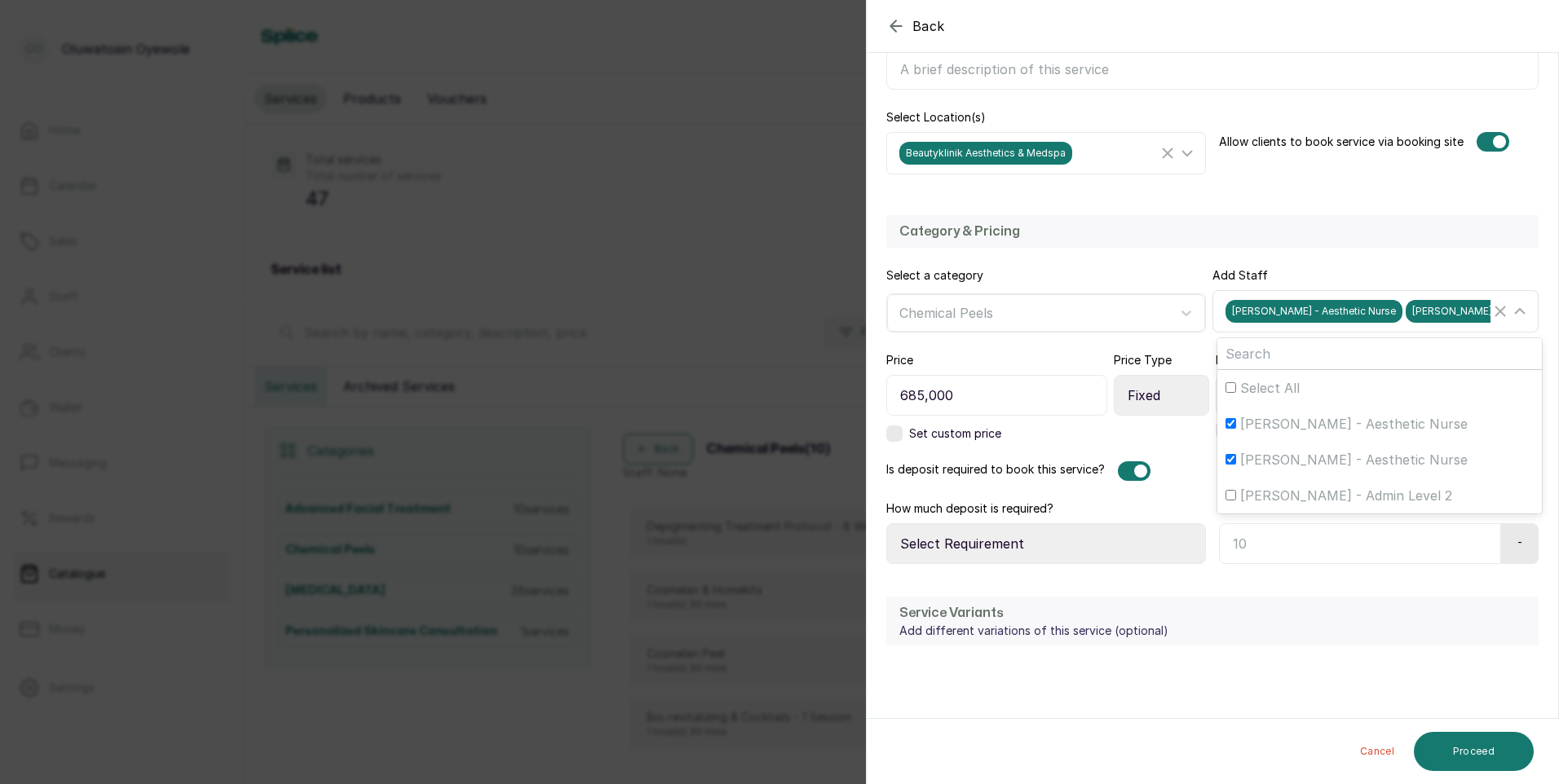
scroll to position [408, 0]
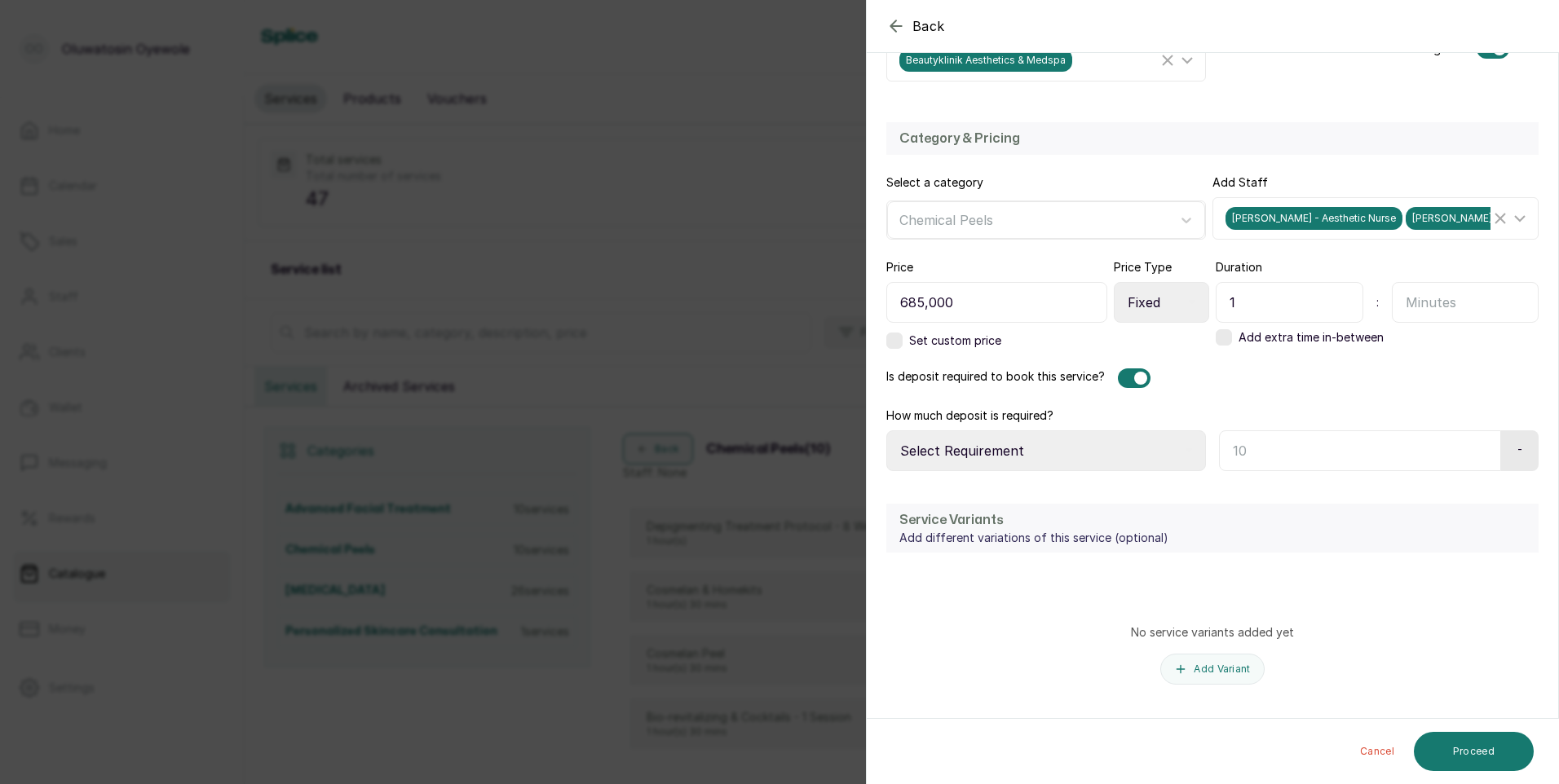
click at [1176, 455] on select "Select Requirement Percentage Fixed Amount" at bounding box center [1046, 451] width 320 height 41
select select "fixed_value"
click at [886, 430] on select "Select Requirement Percentage Fixed Amount" at bounding box center [1046, 451] width 320 height 41
click at [1416, 435] on input "text" at bounding box center [1357, 451] width 277 height 41
type input "600,000"
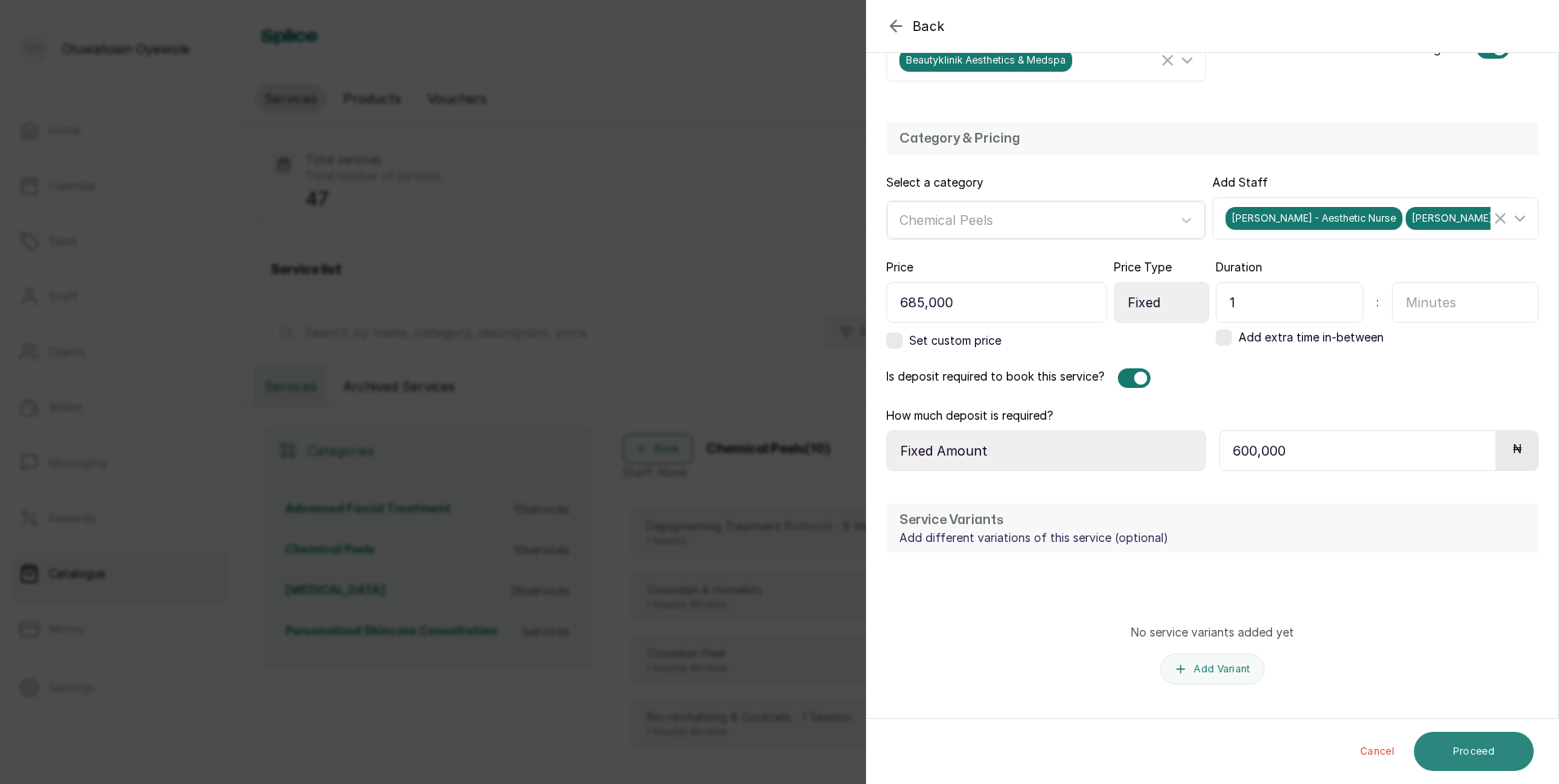
click at [1487, 760] on button "Proceed" at bounding box center [1474, 751] width 120 height 39
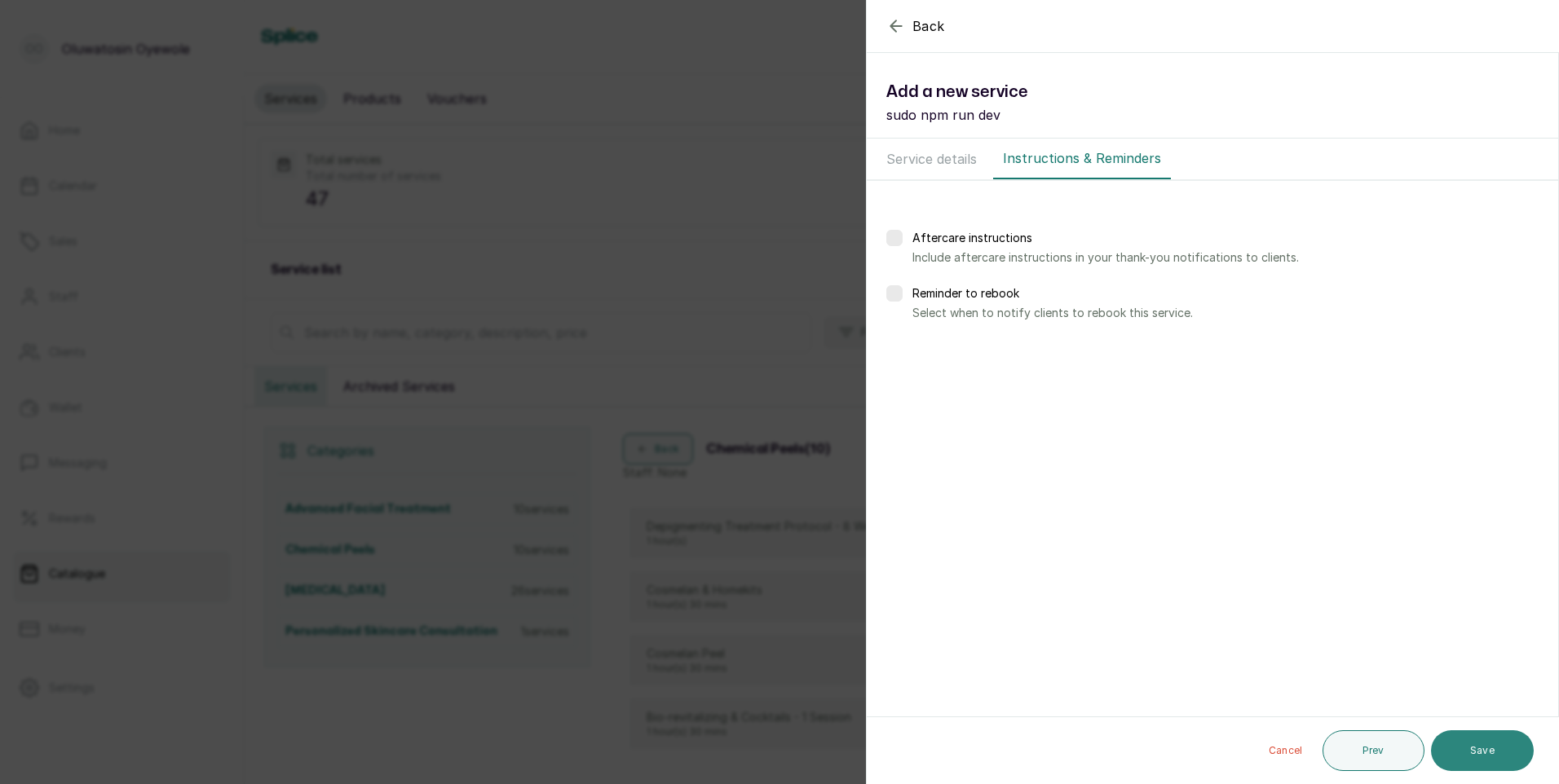
scroll to position [0, 0]
click at [1460, 756] on button "Save" at bounding box center [1482, 751] width 103 height 41
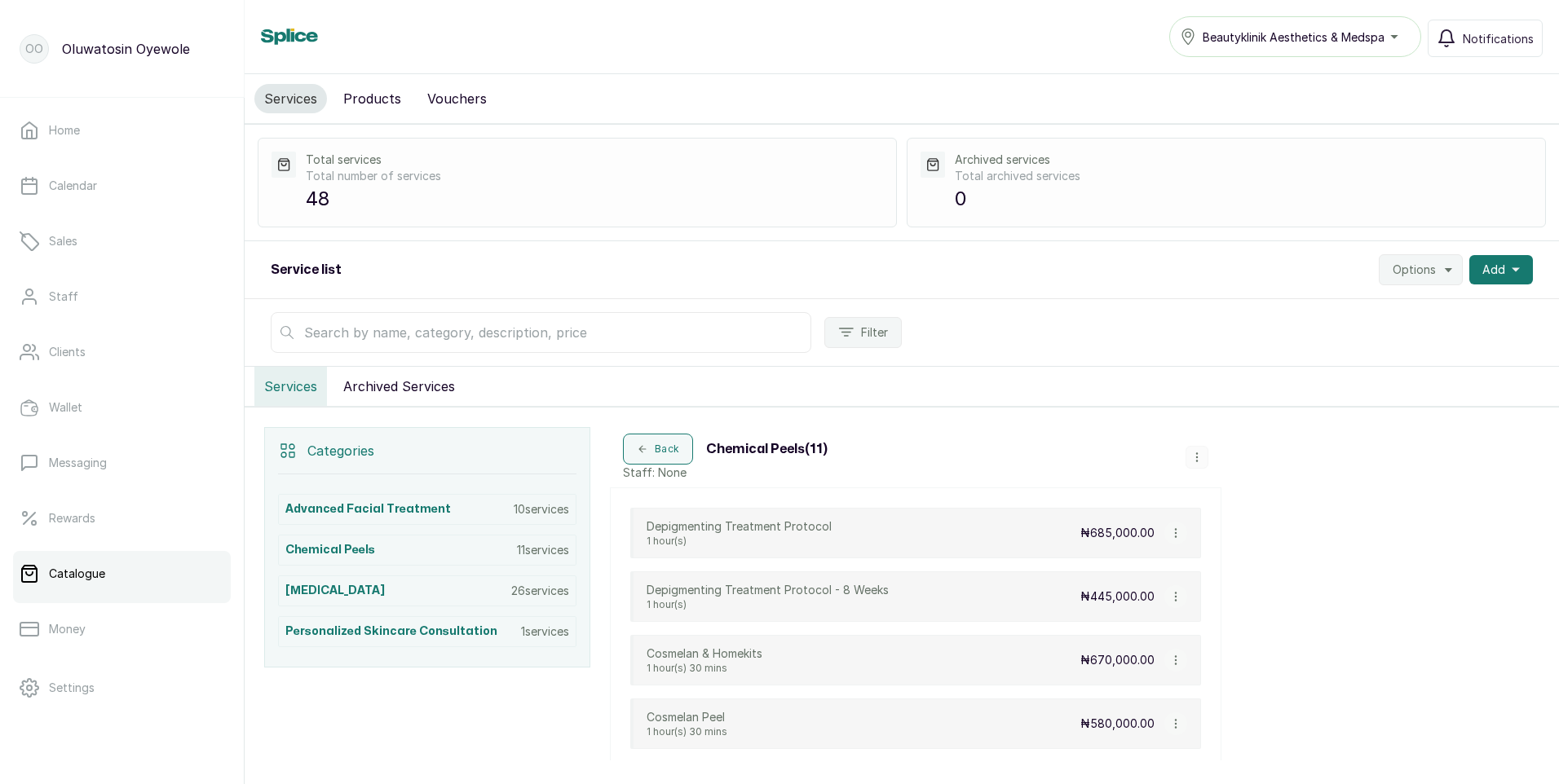
click at [1175, 530] on icon "button" at bounding box center [1175, 533] width 11 height 11
click at [1268, 440] on span "Edit Service" at bounding box center [1252, 438] width 74 height 20
select select "fixed"
select select "fixed_value"
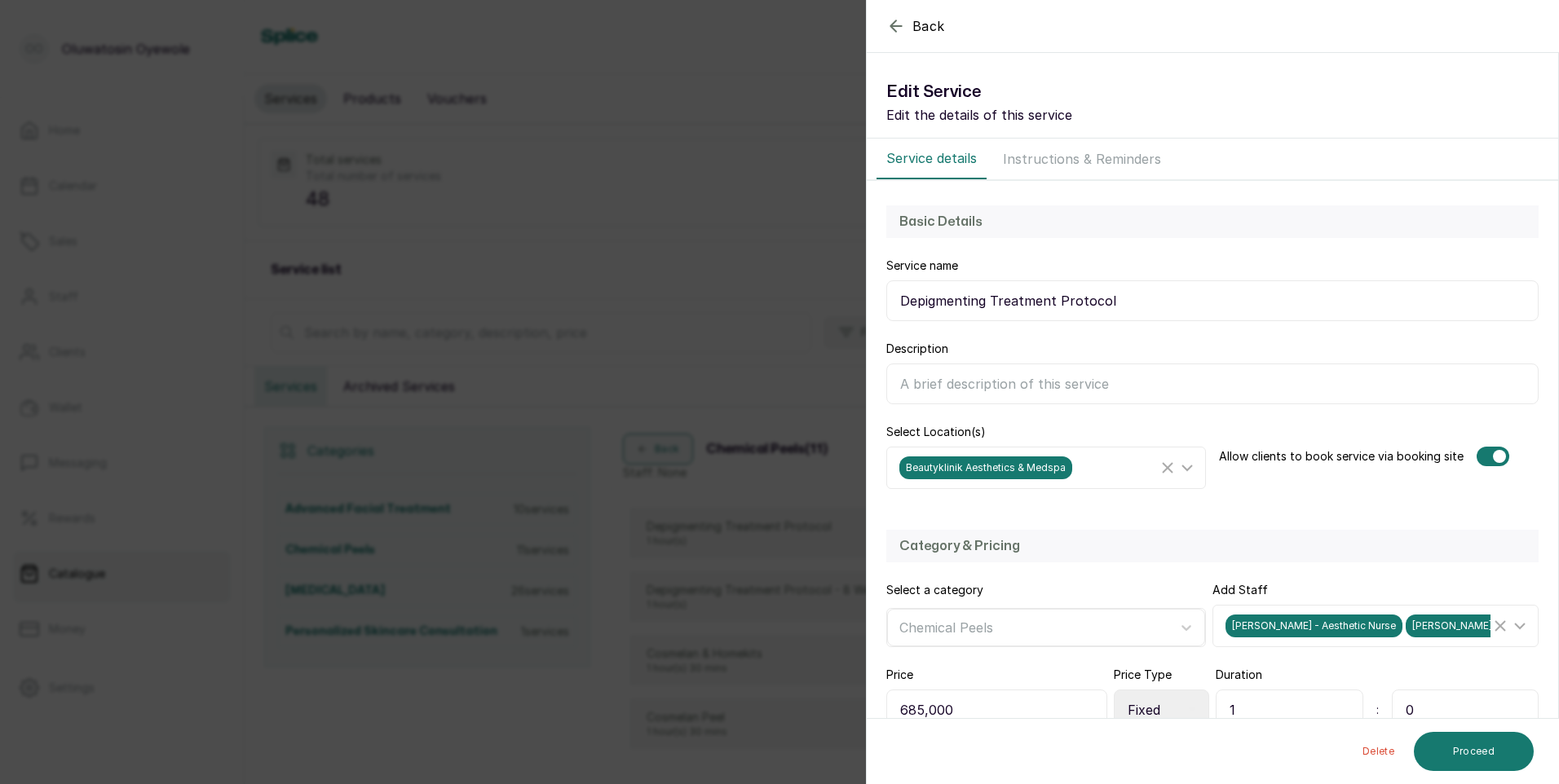
click at [1150, 303] on input "Depigmenting Treatment Protocol" at bounding box center [1212, 301] width 652 height 41
click at [1153, 299] on input "Depigmenting Treatment Protocol - 12" at bounding box center [1212, 301] width 652 height 41
type input "Depigmenting Treatment Protocol - 12 Weeks"
click at [1483, 751] on button "Proceed" at bounding box center [1474, 751] width 120 height 39
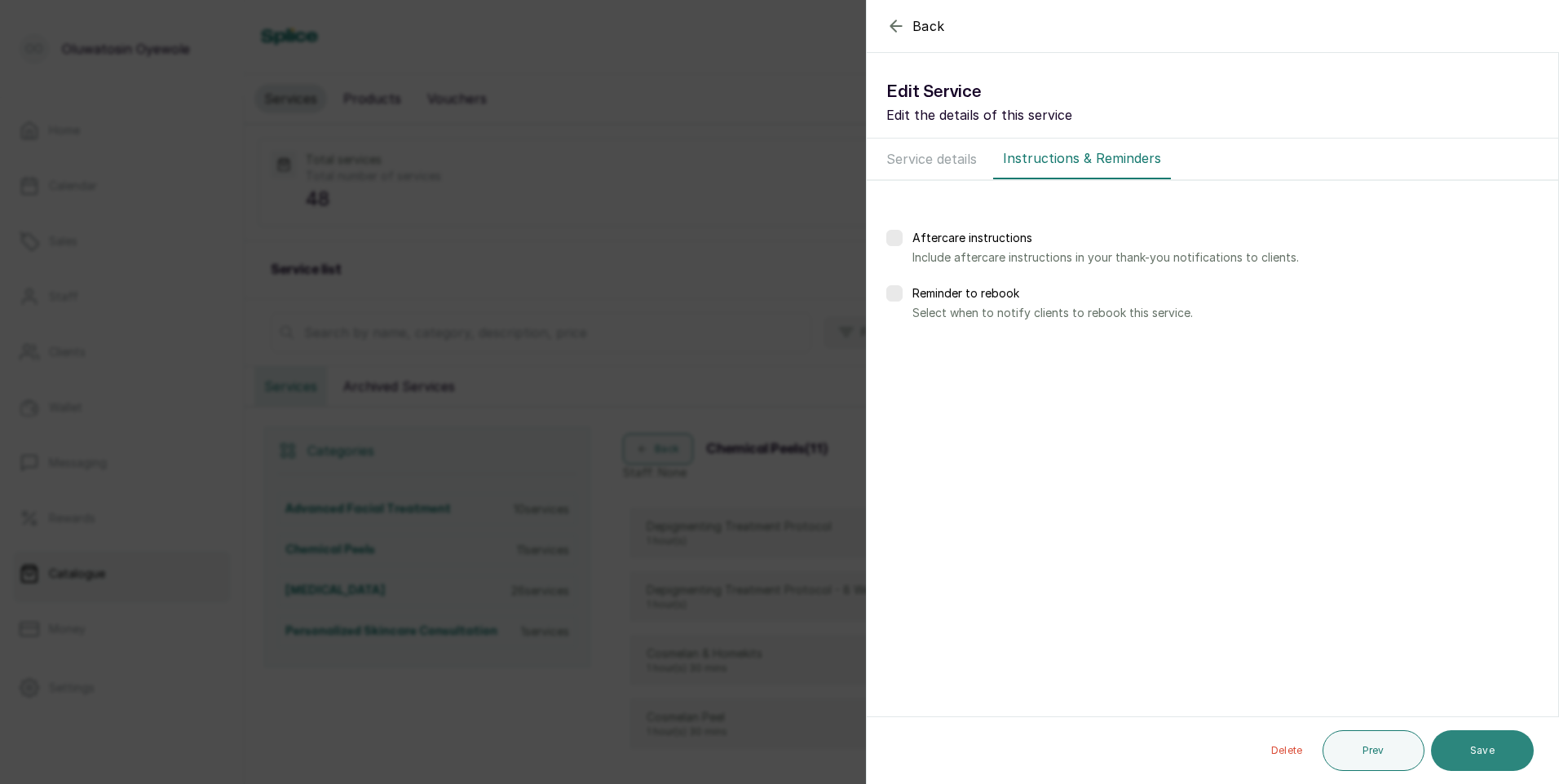
click at [1485, 762] on button "Save" at bounding box center [1482, 751] width 103 height 41
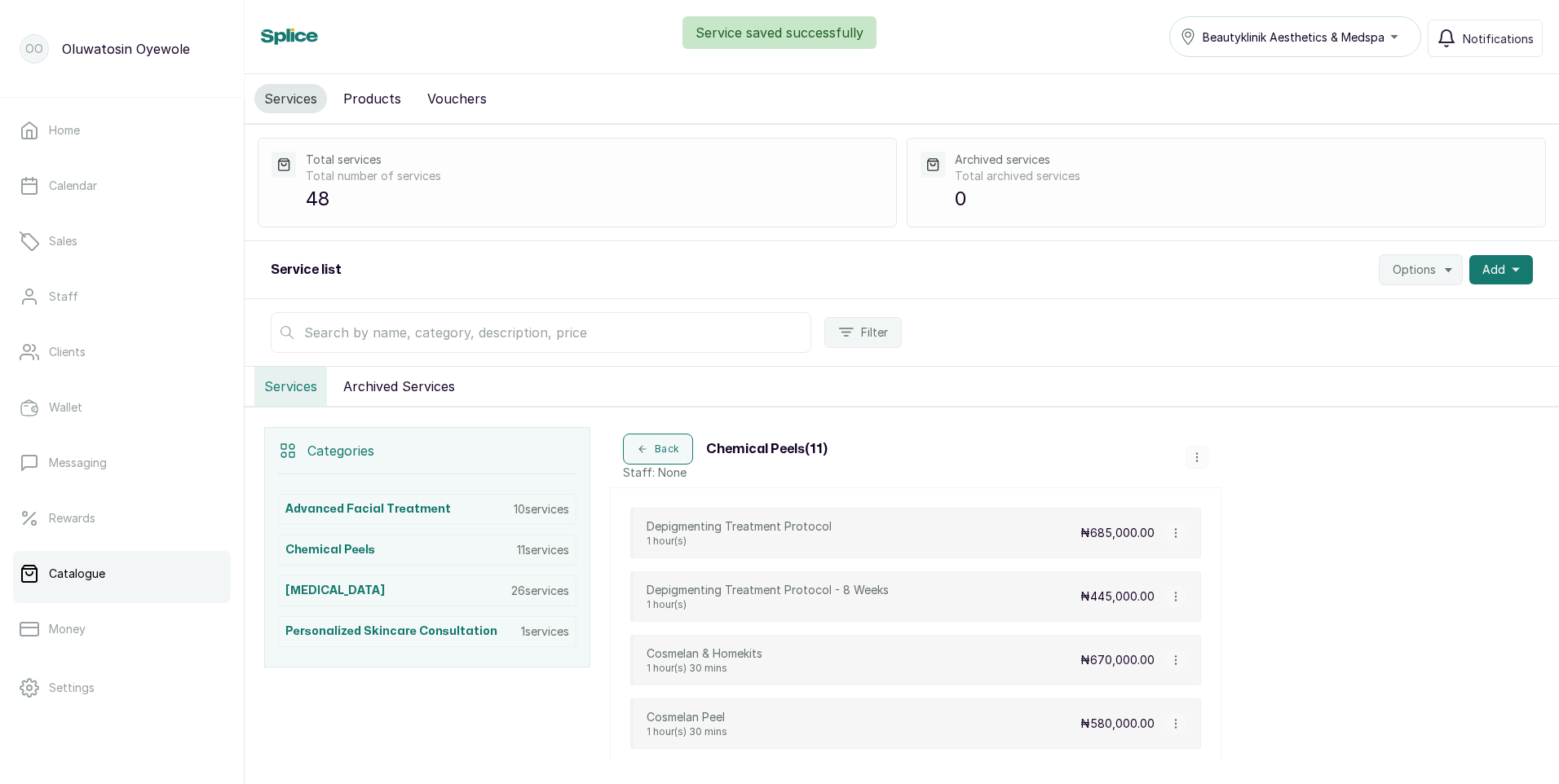
click at [1199, 459] on icon "button" at bounding box center [1197, 457] width 11 height 11
click at [1281, 338] on span "Add Service" at bounding box center [1251, 333] width 74 height 20
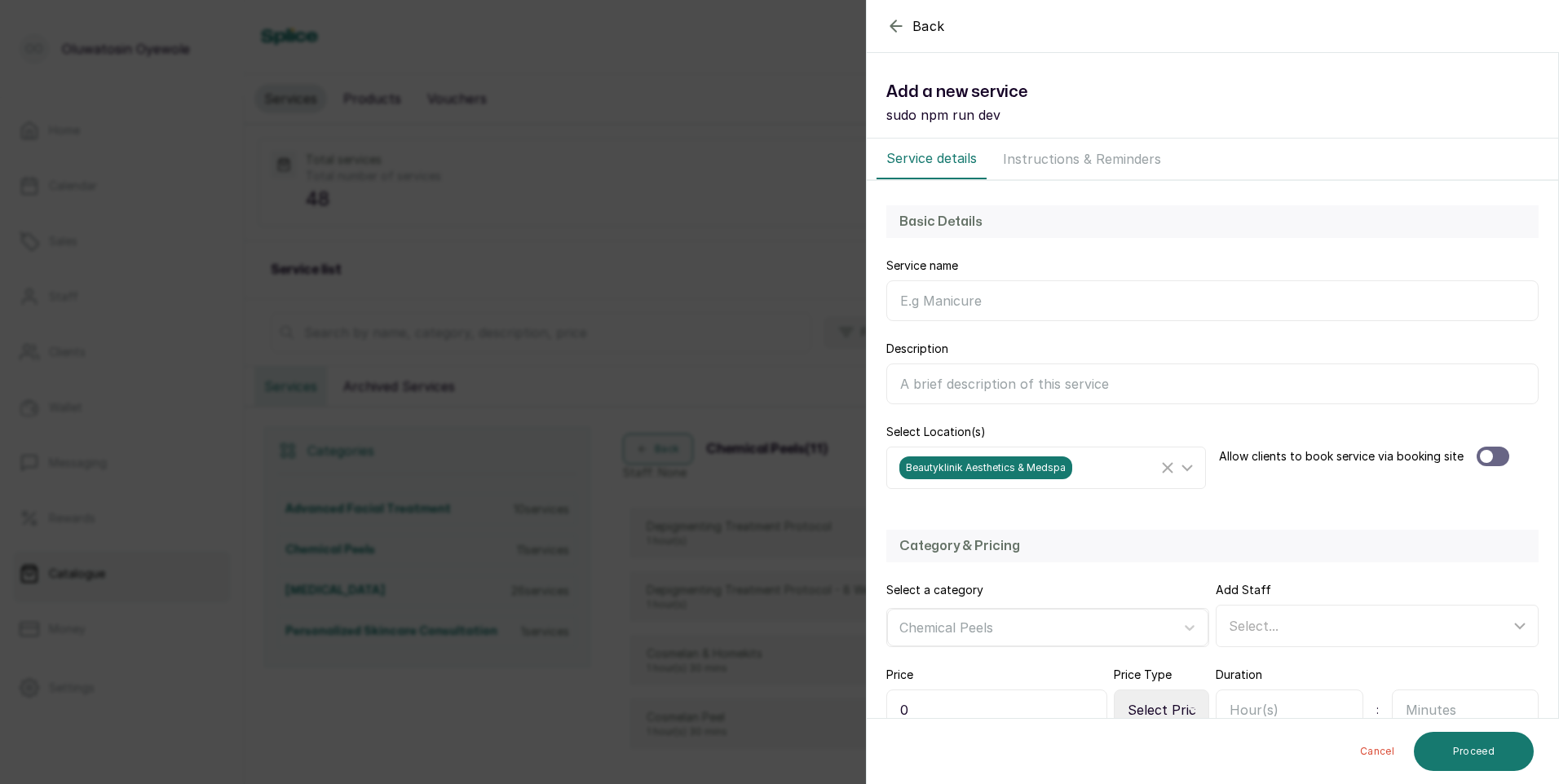
click at [937, 290] on input "Service name" at bounding box center [1212, 301] width 652 height 41
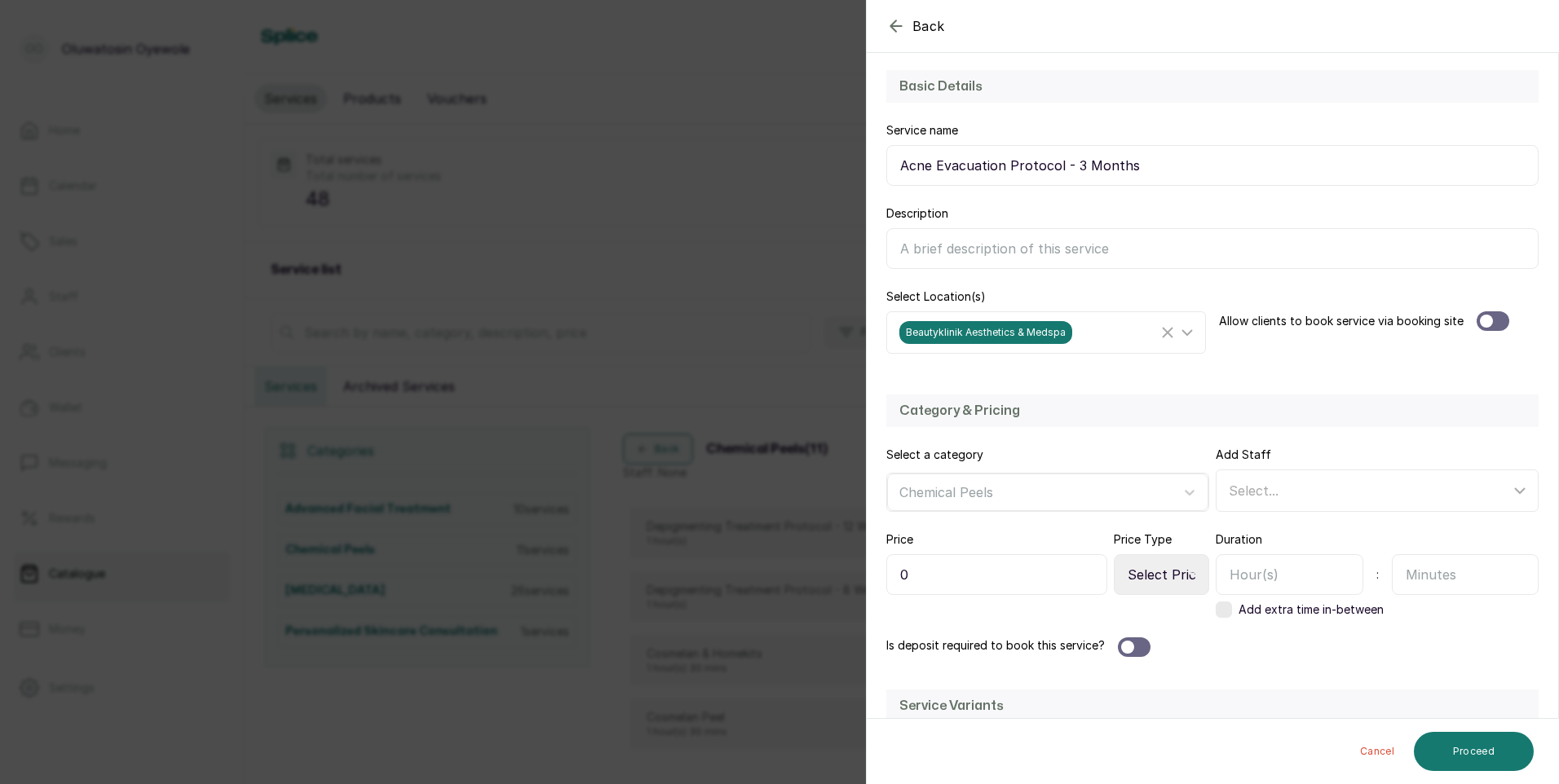
scroll to position [163, 0]
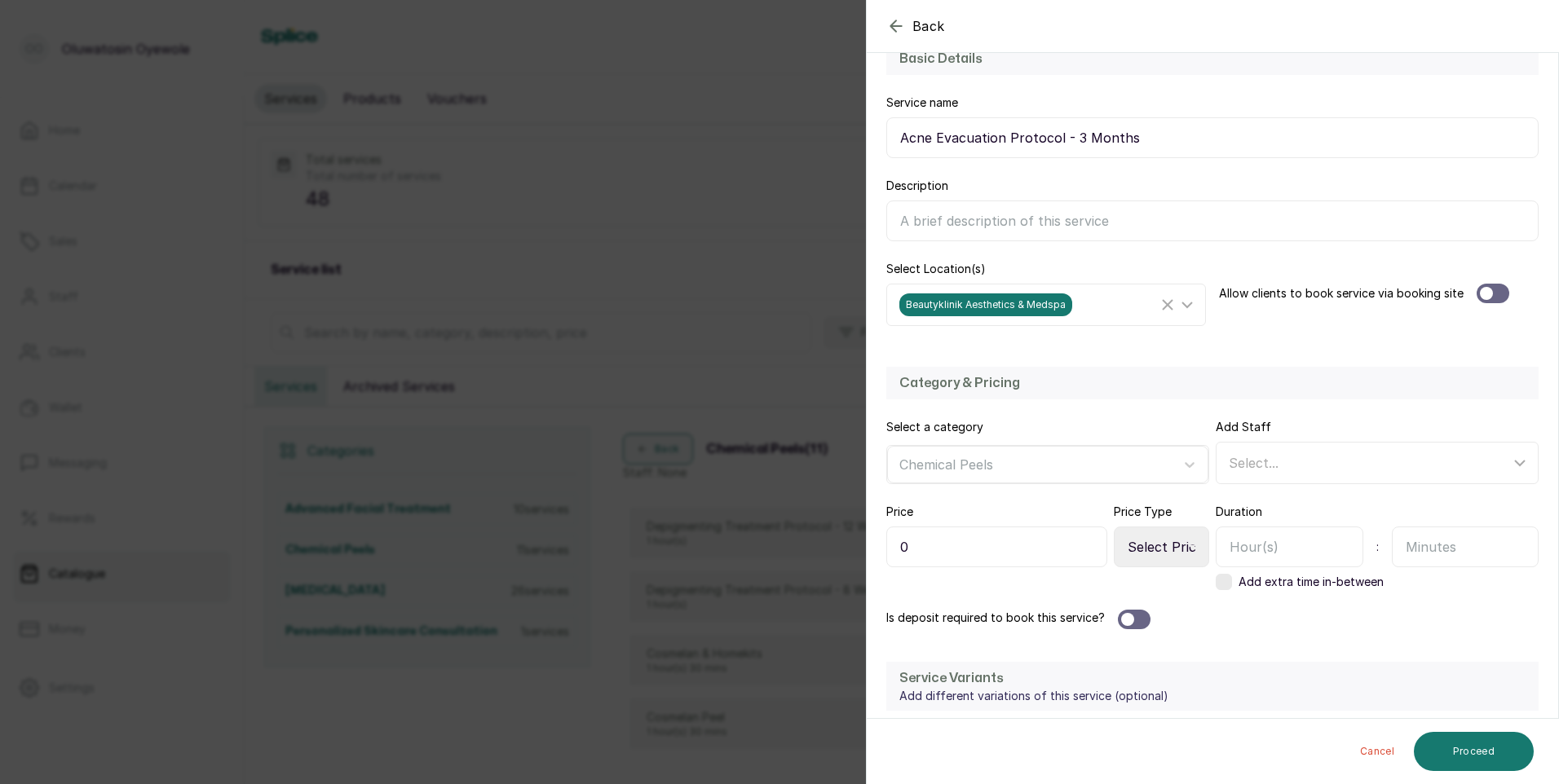
type input "Acne Evacuation Protocol - 3 Months"
click at [1497, 294] on div at bounding box center [1492, 293] width 33 height 20
click at [1293, 463] on div "Select..." at bounding box center [1369, 463] width 282 height 20
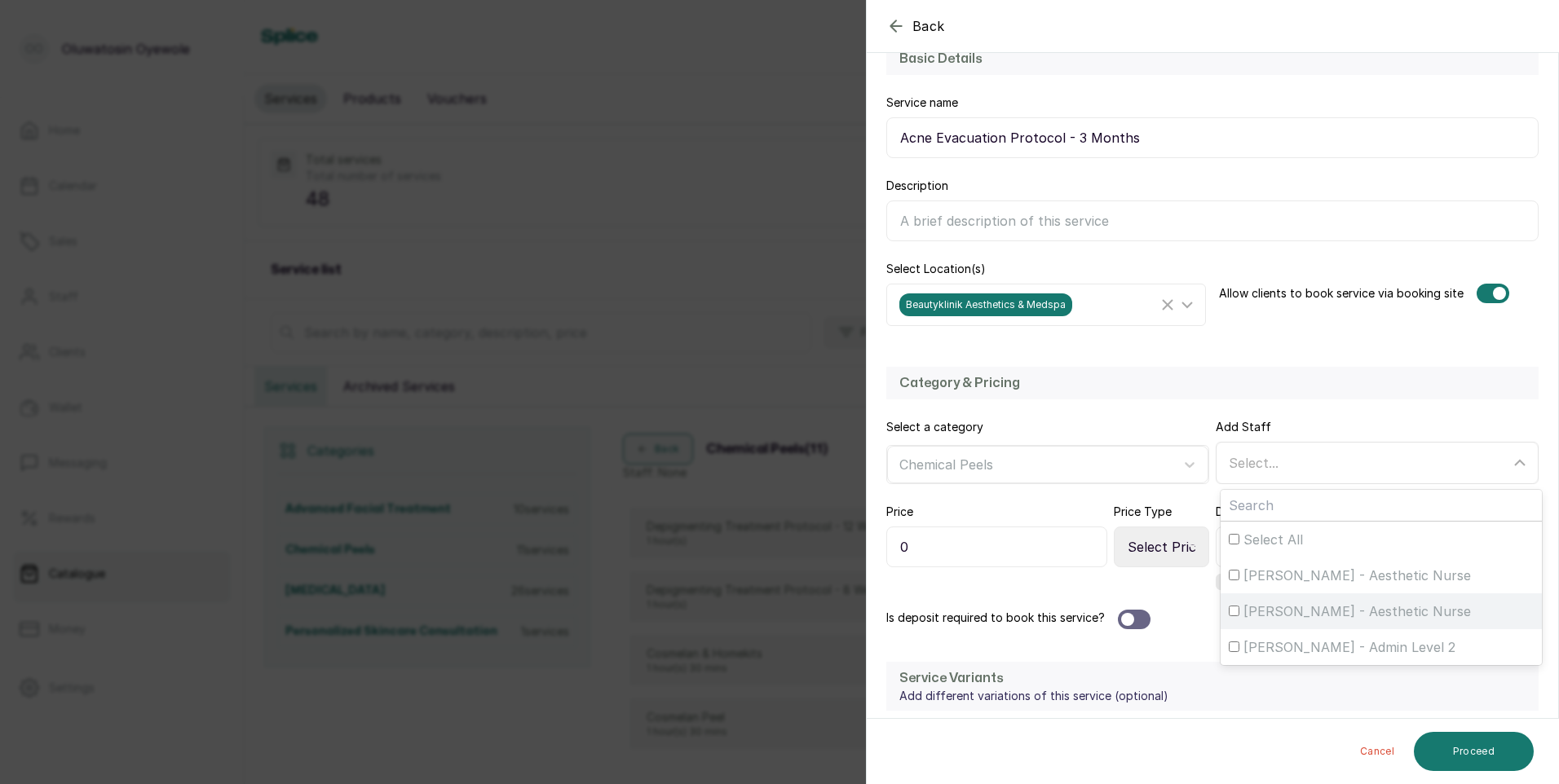
drag, startPoint x: 1315, startPoint y: 583, endPoint x: 1311, endPoint y: 595, distance: 12.6
click at [1315, 589] on label "[PERSON_NAME] - Aesthetic Nurse" at bounding box center [1382, 575] width 321 height 36
click at [1239, 581] on input "[PERSON_NAME] - Aesthetic Nurse" at bounding box center [1233, 574] width 10 height 10
checkbox input "true"
click at [1304, 609] on span "[PERSON_NAME] - Aesthetic Nurse" at bounding box center [1356, 611] width 228 height 20
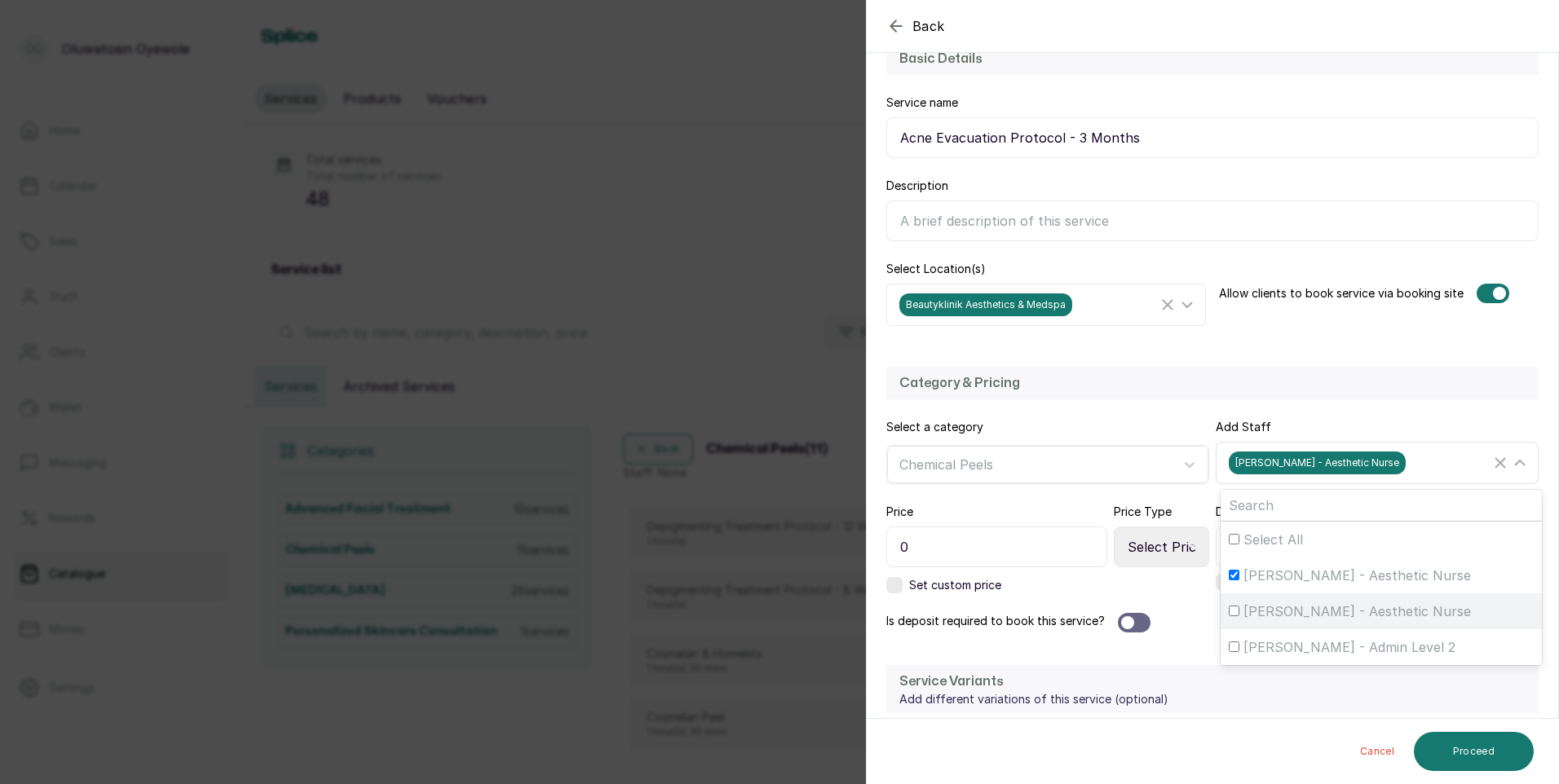
click at [1239, 609] on input "[PERSON_NAME] - Aesthetic Nurse" at bounding box center [1233, 610] width 10 height 10
checkbox input "true"
click at [1067, 546] on input "0" at bounding box center [997, 547] width 221 height 41
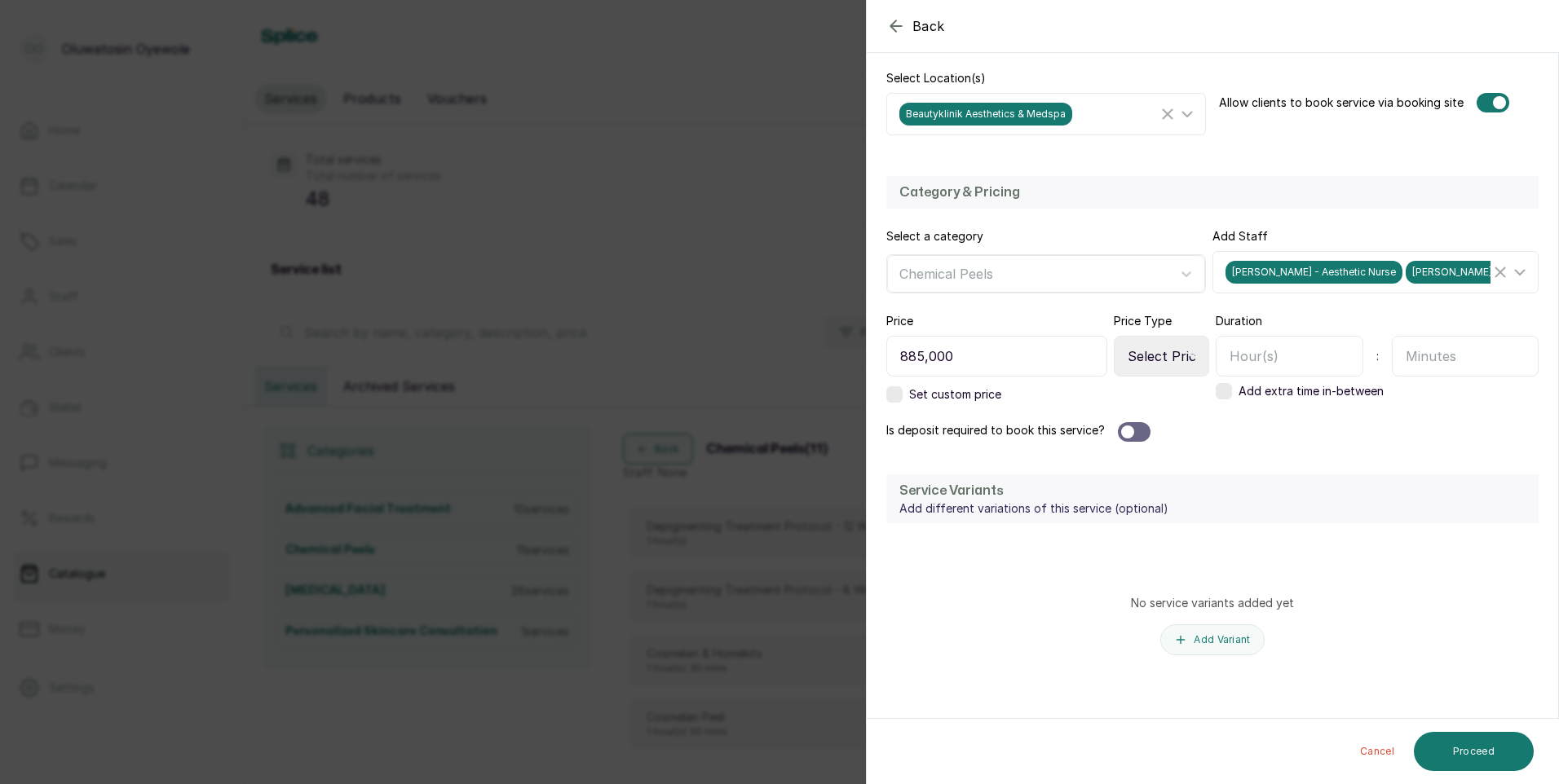
scroll to position [359, 0]
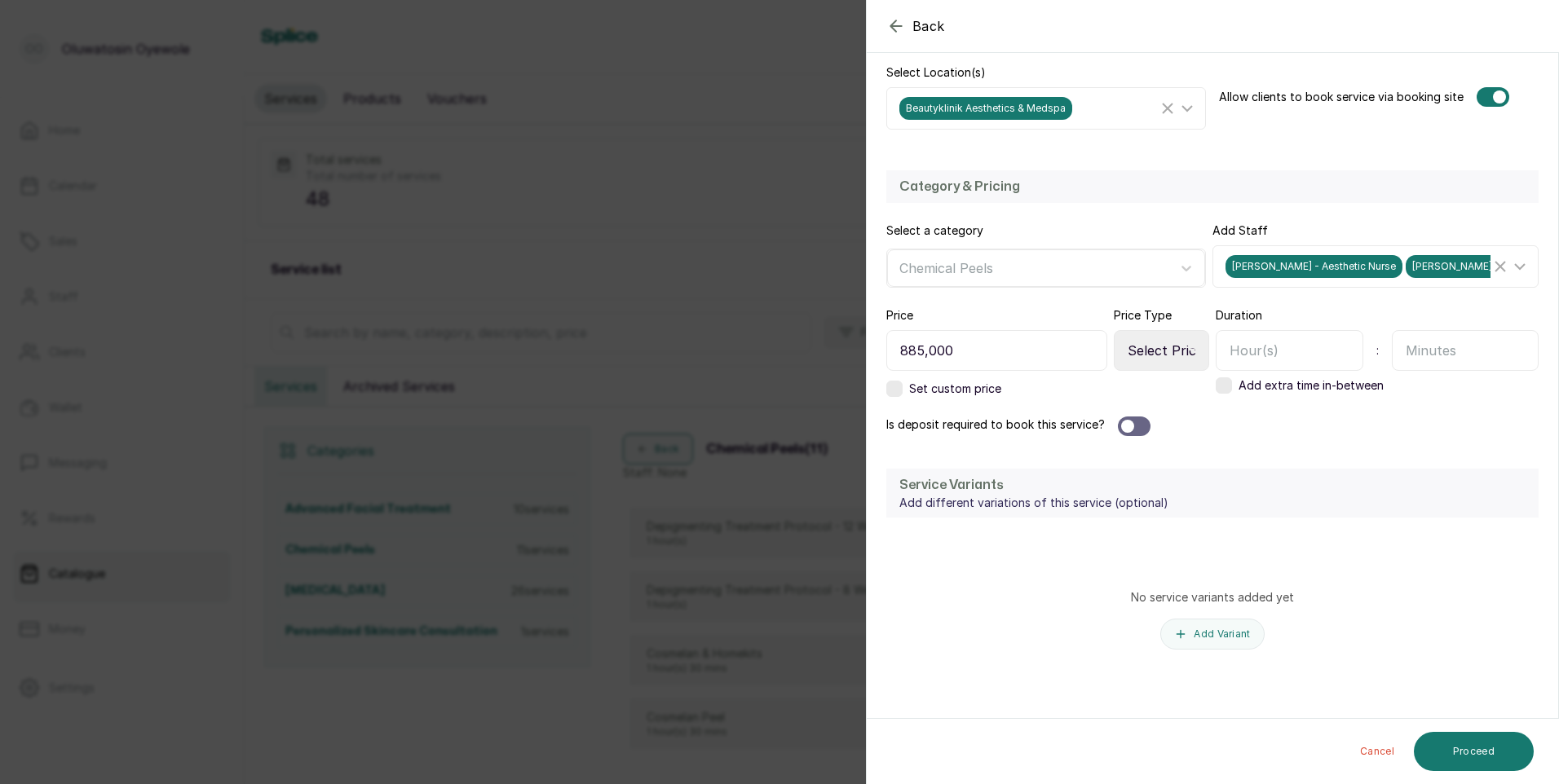
type input "885,000"
click at [1175, 348] on select "Select Price Type Fixed From" at bounding box center [1161, 350] width 96 height 41
select select "fixed"
click at [1114, 330] on select "Select Price Type Fixed From" at bounding box center [1161, 350] width 96 height 41
click at [1144, 429] on div at bounding box center [1133, 425] width 33 height 20
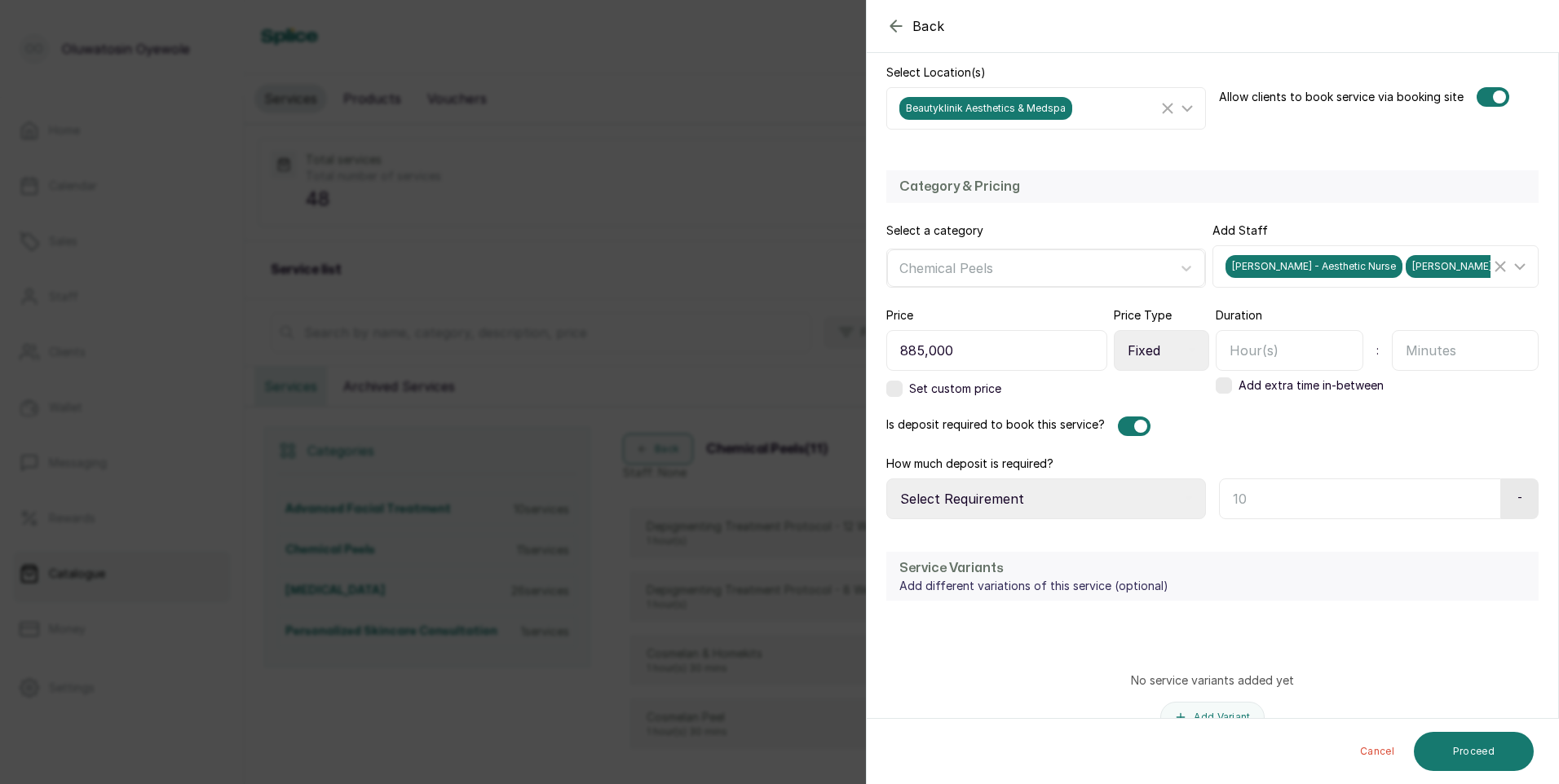
click at [1143, 507] on select "Select Requirement Percentage Fixed Amount" at bounding box center [1046, 499] width 320 height 41
select select "fixed_value"
click at [886, 478] on select "Select Requirement Percentage Fixed Amount" at bounding box center [1046, 499] width 320 height 41
click at [1269, 361] on input "text" at bounding box center [1289, 350] width 148 height 41
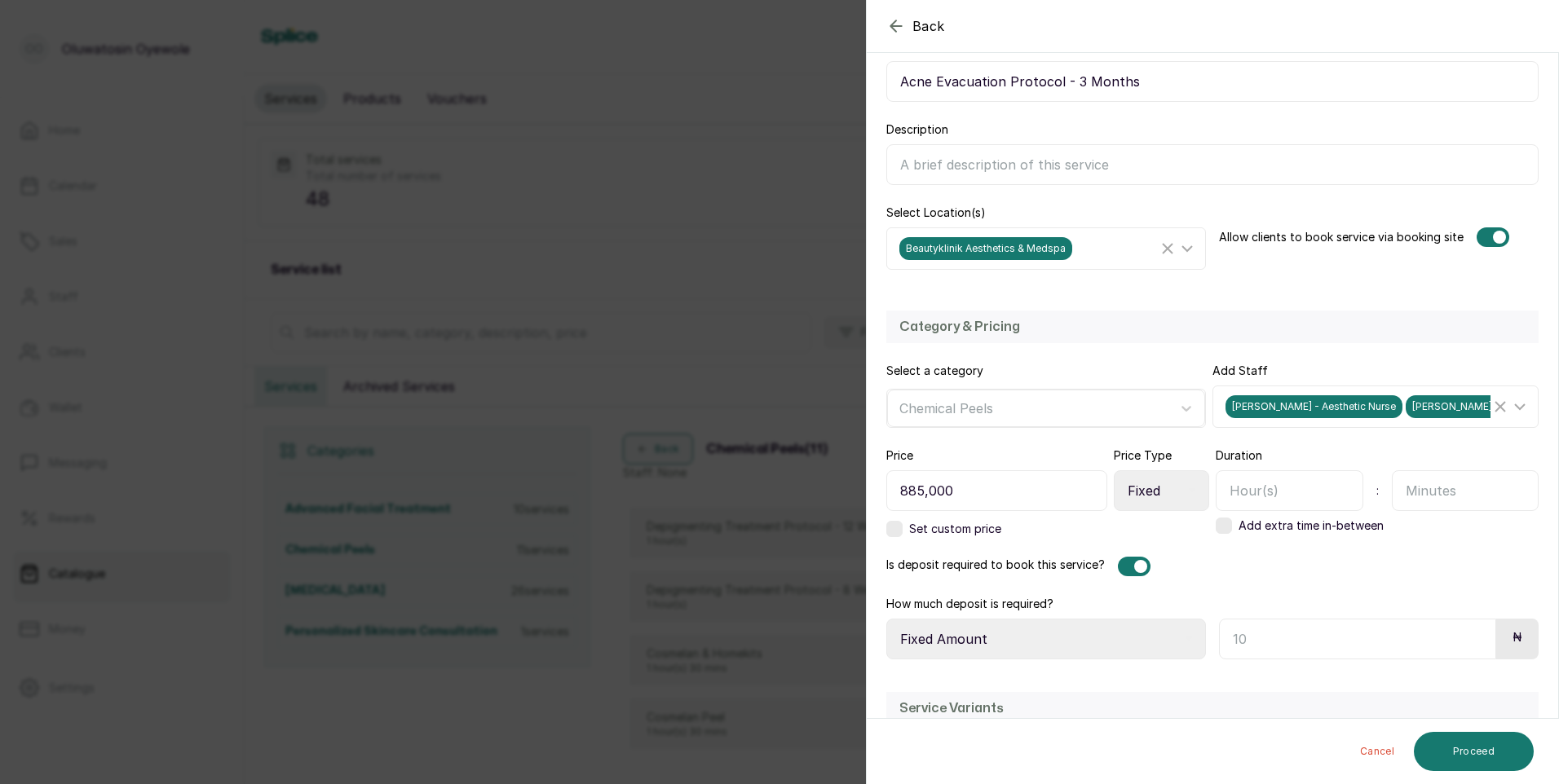
scroll to position [278, 0]
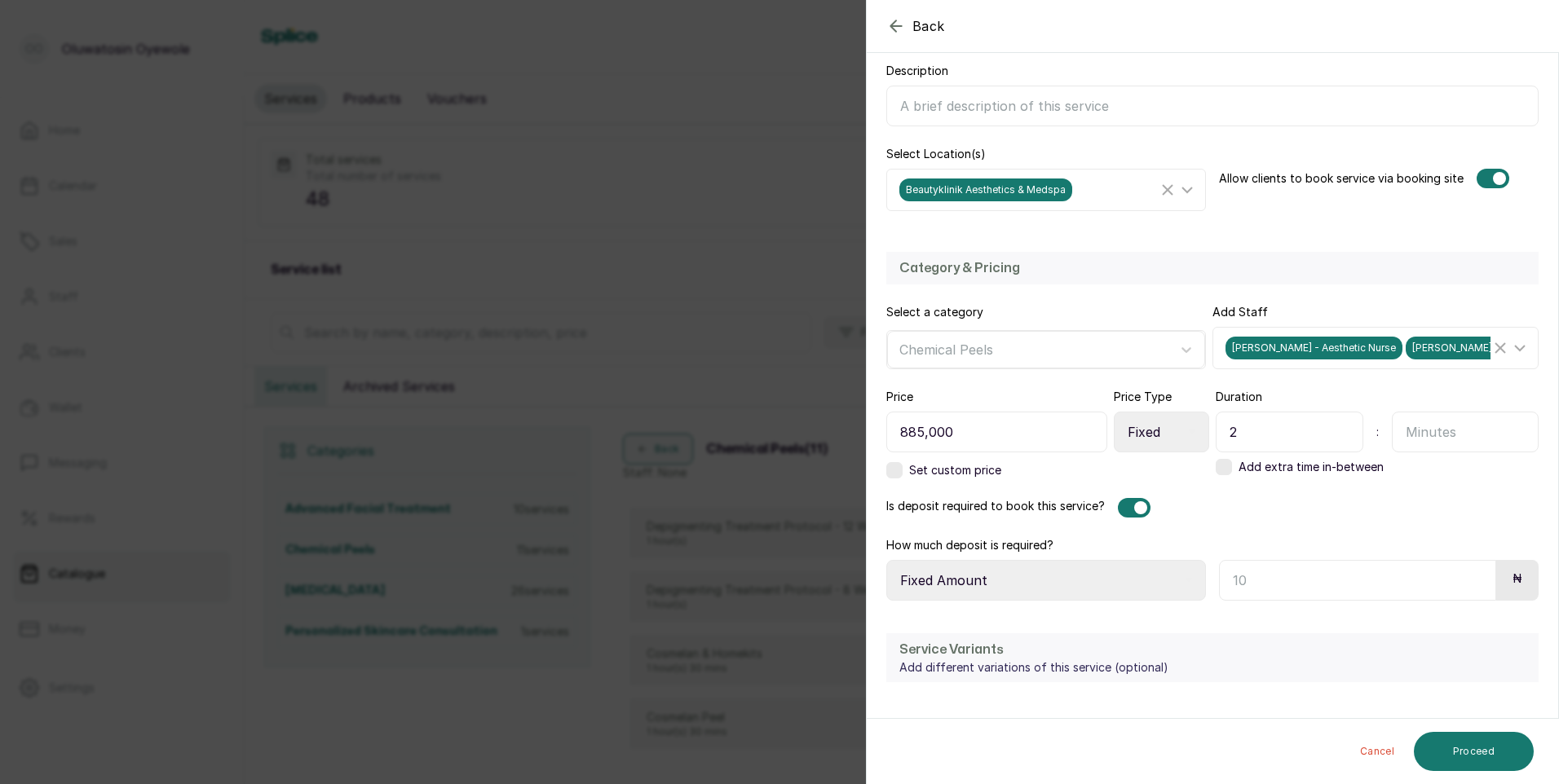
type input "2"
click at [1461, 589] on input "text" at bounding box center [1357, 581] width 277 height 41
type input "7"
type input "500,000"
click at [1448, 760] on button "Proceed" at bounding box center [1474, 751] width 120 height 39
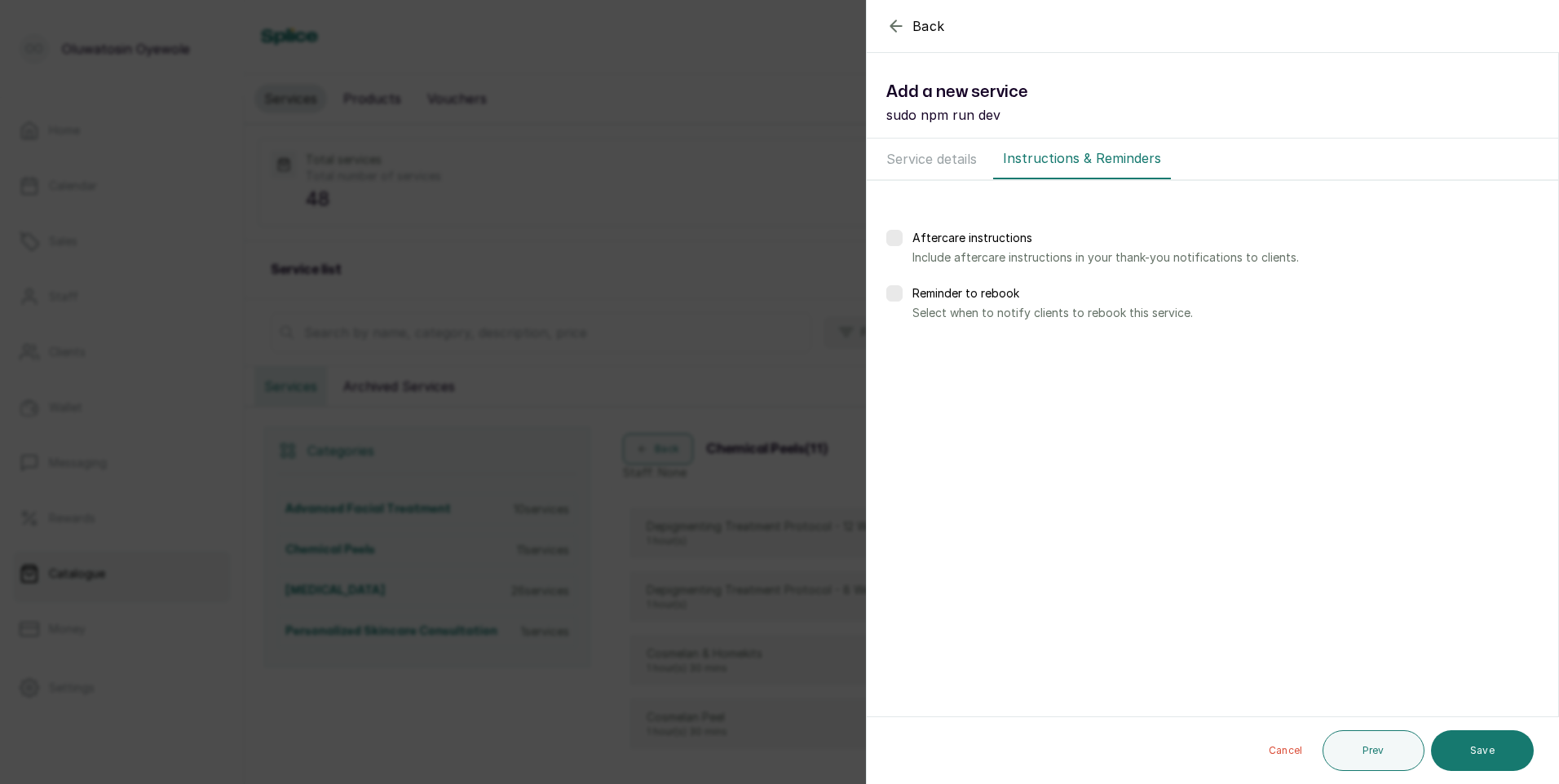
scroll to position [0, 0]
click at [1455, 742] on button "Save" at bounding box center [1482, 751] width 103 height 41
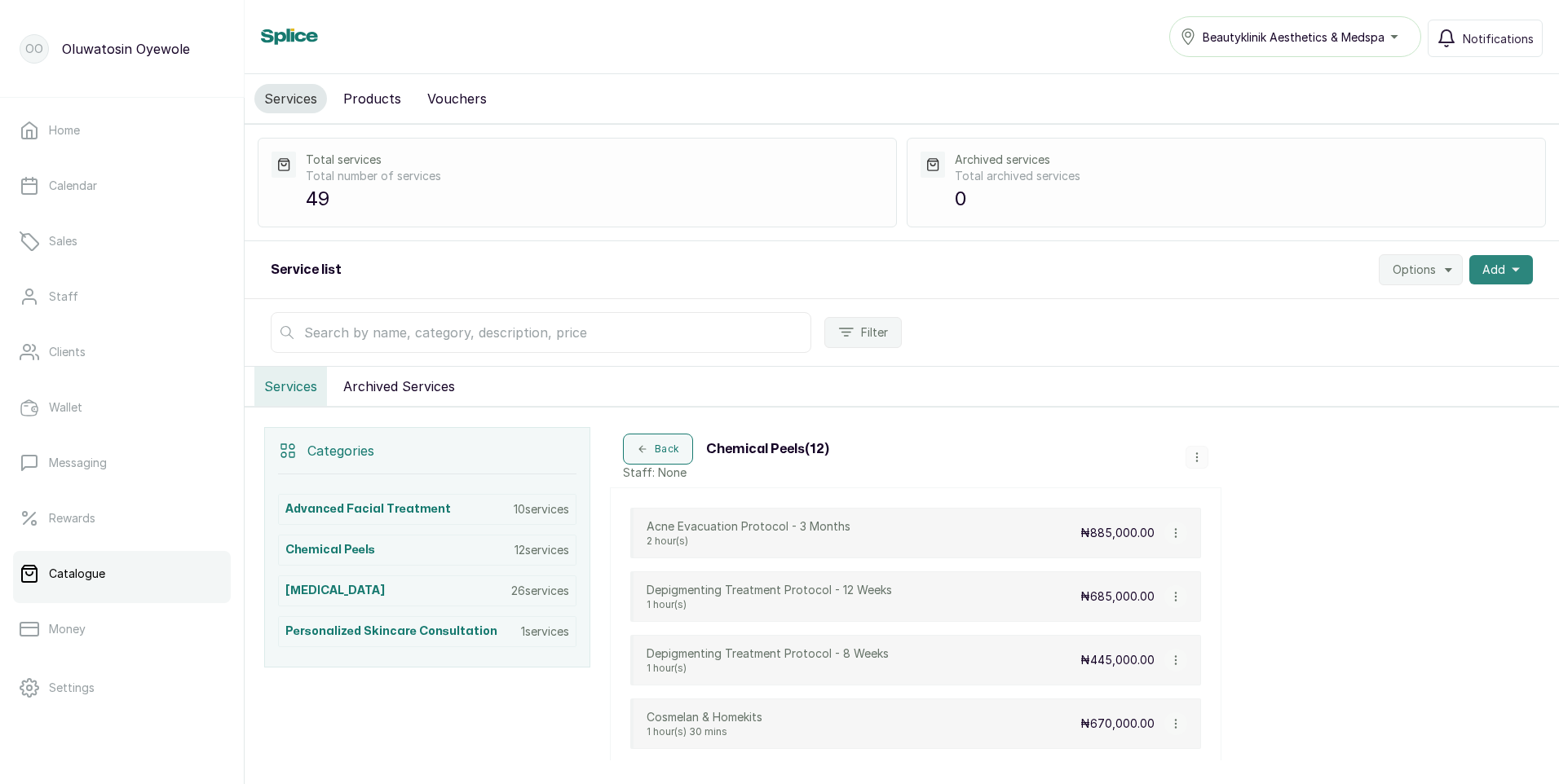
click at [1488, 269] on span "Add" at bounding box center [1493, 270] width 23 height 17
click at [1402, 347] on span "New category" at bounding box center [1441, 346] width 156 height 20
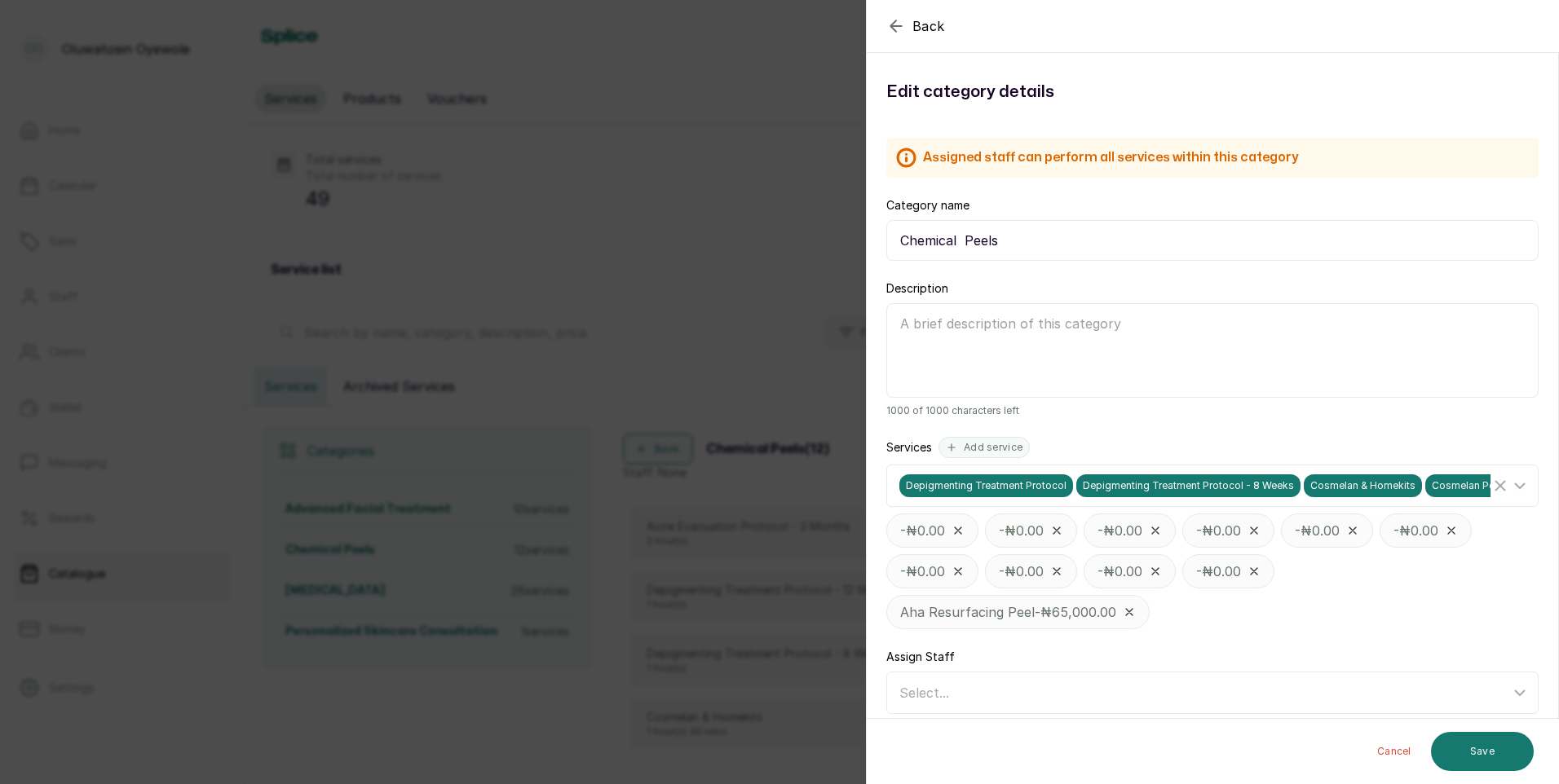
click at [893, 29] on icon "button" at bounding box center [895, 25] width 10 height 10
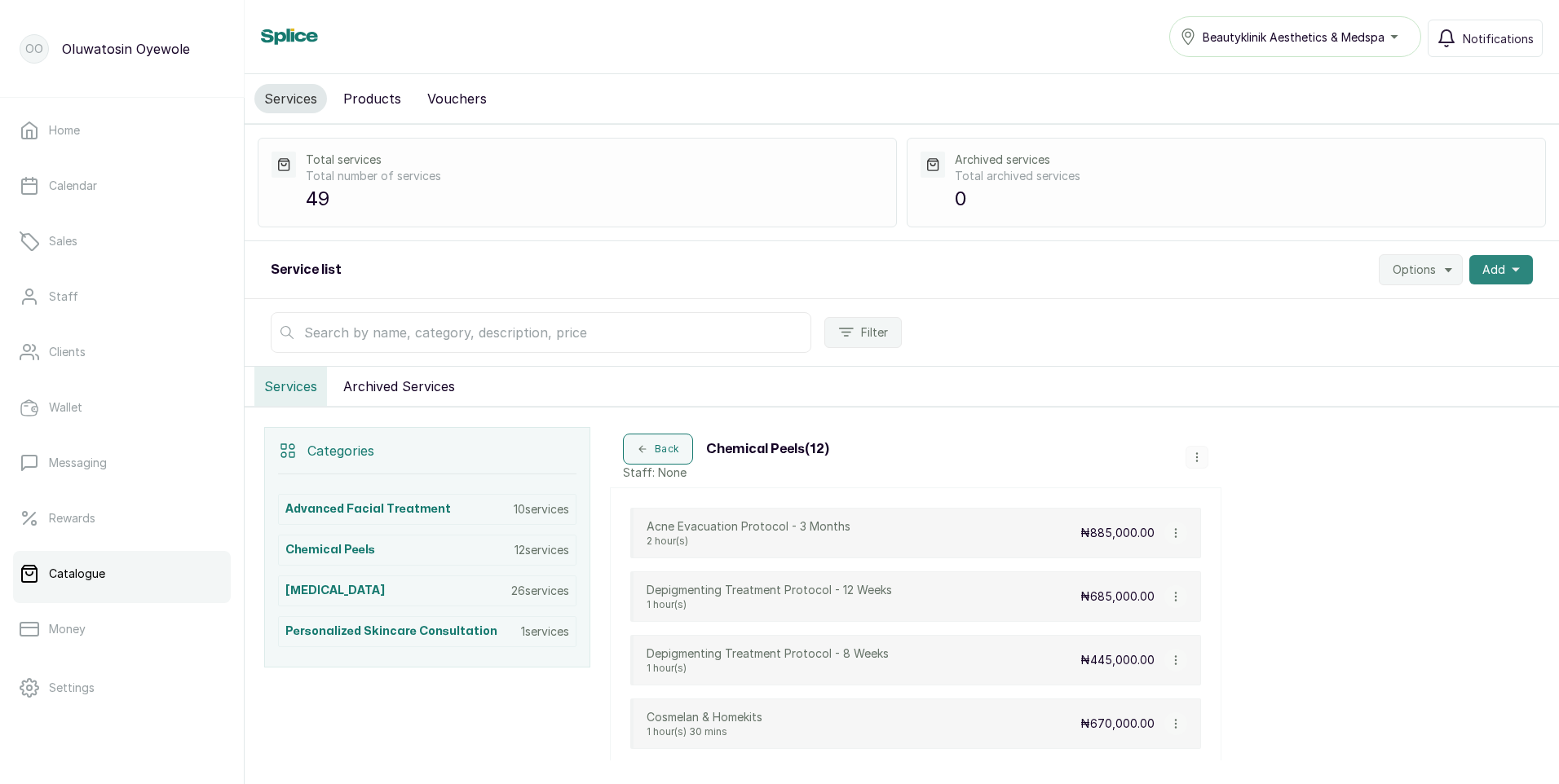
click at [1490, 274] on span "Add" at bounding box center [1493, 270] width 23 height 17
click at [1382, 346] on span "New category" at bounding box center [1441, 346] width 156 height 20
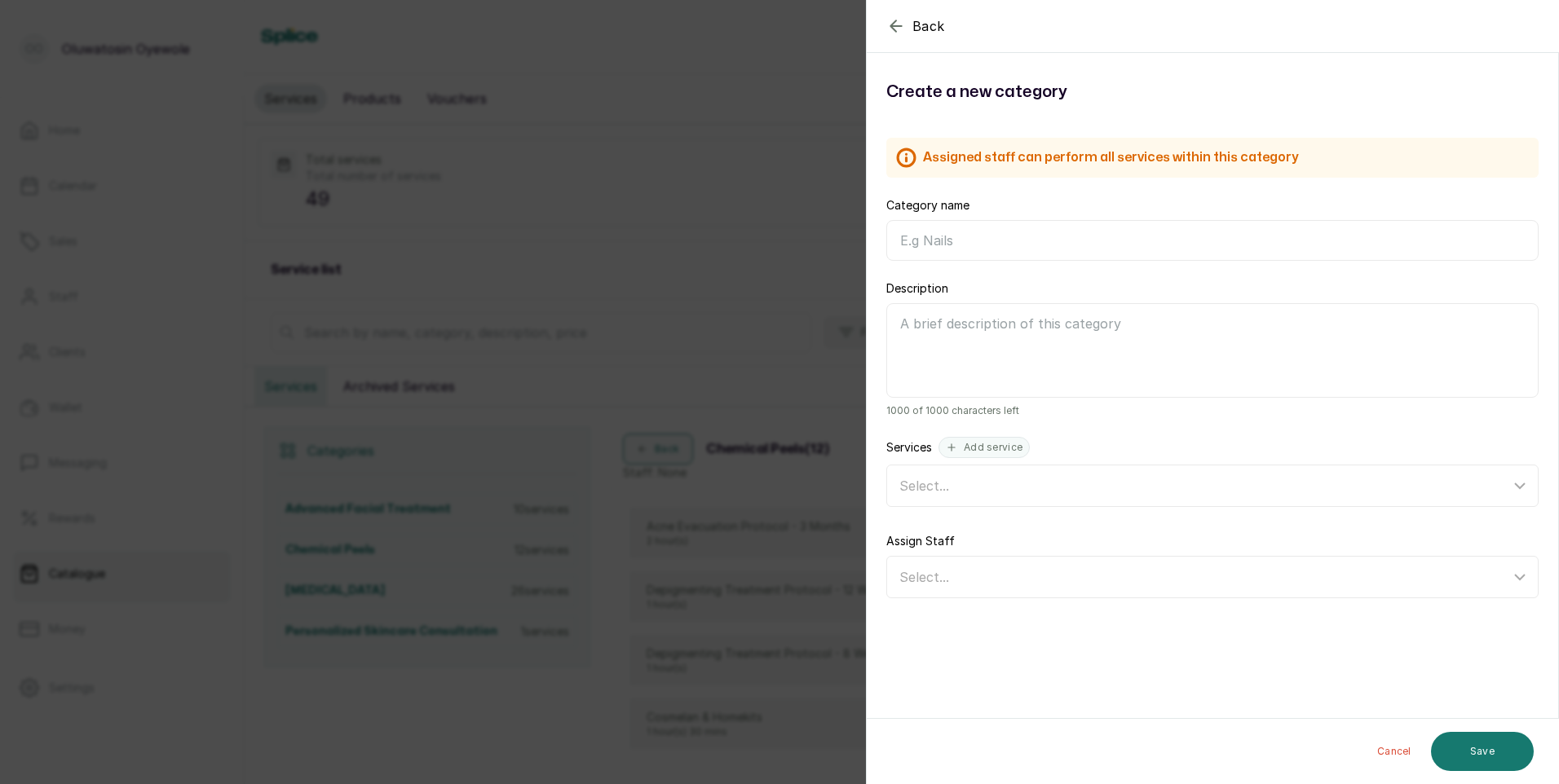
click at [1054, 244] on input "Category name" at bounding box center [1212, 241] width 652 height 41
type input "Body Peel"
click at [1468, 741] on button "Save" at bounding box center [1482, 751] width 103 height 39
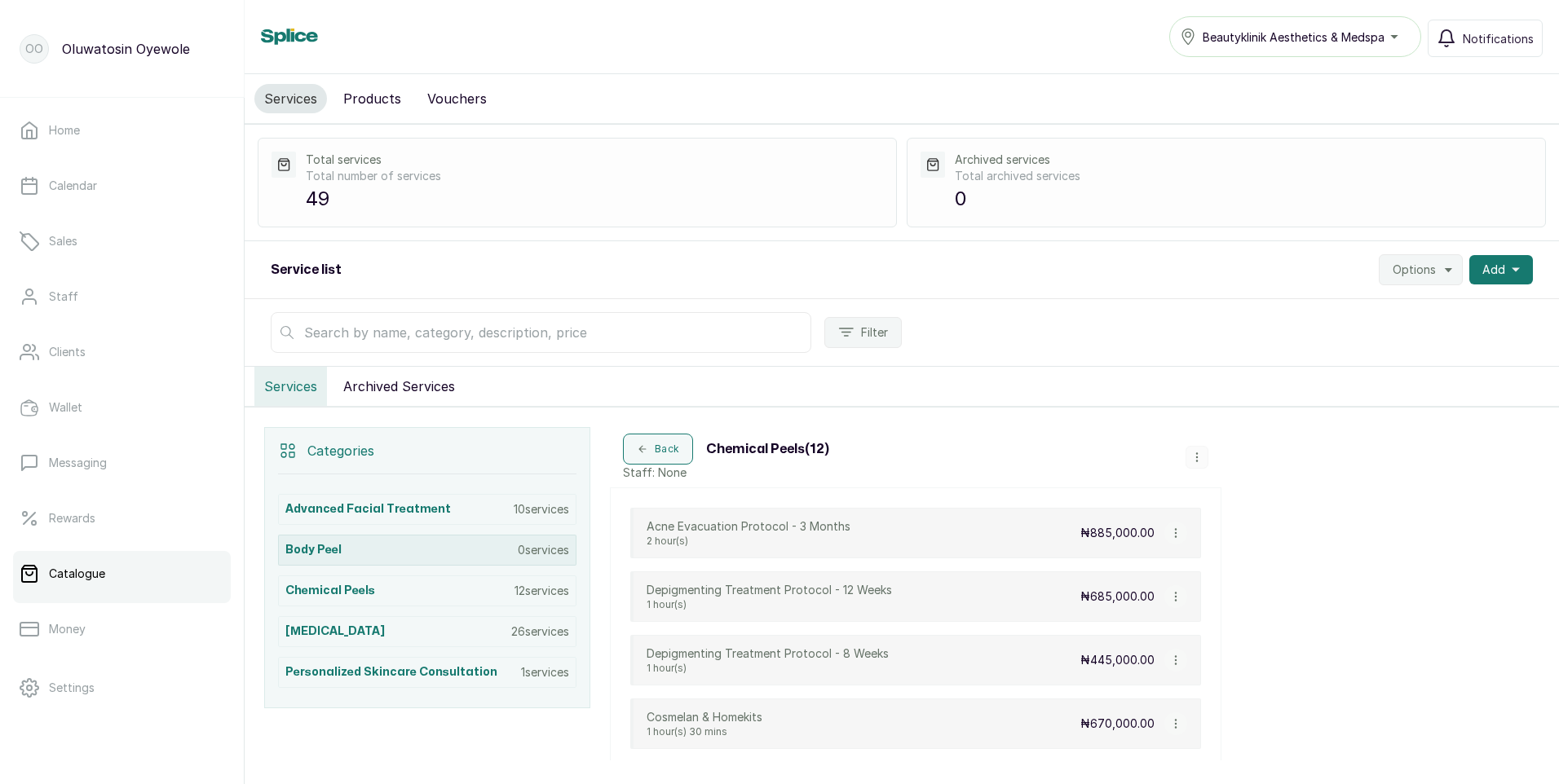
click at [481, 555] on div "Body Peel 0 services" at bounding box center [426, 550] width 298 height 31
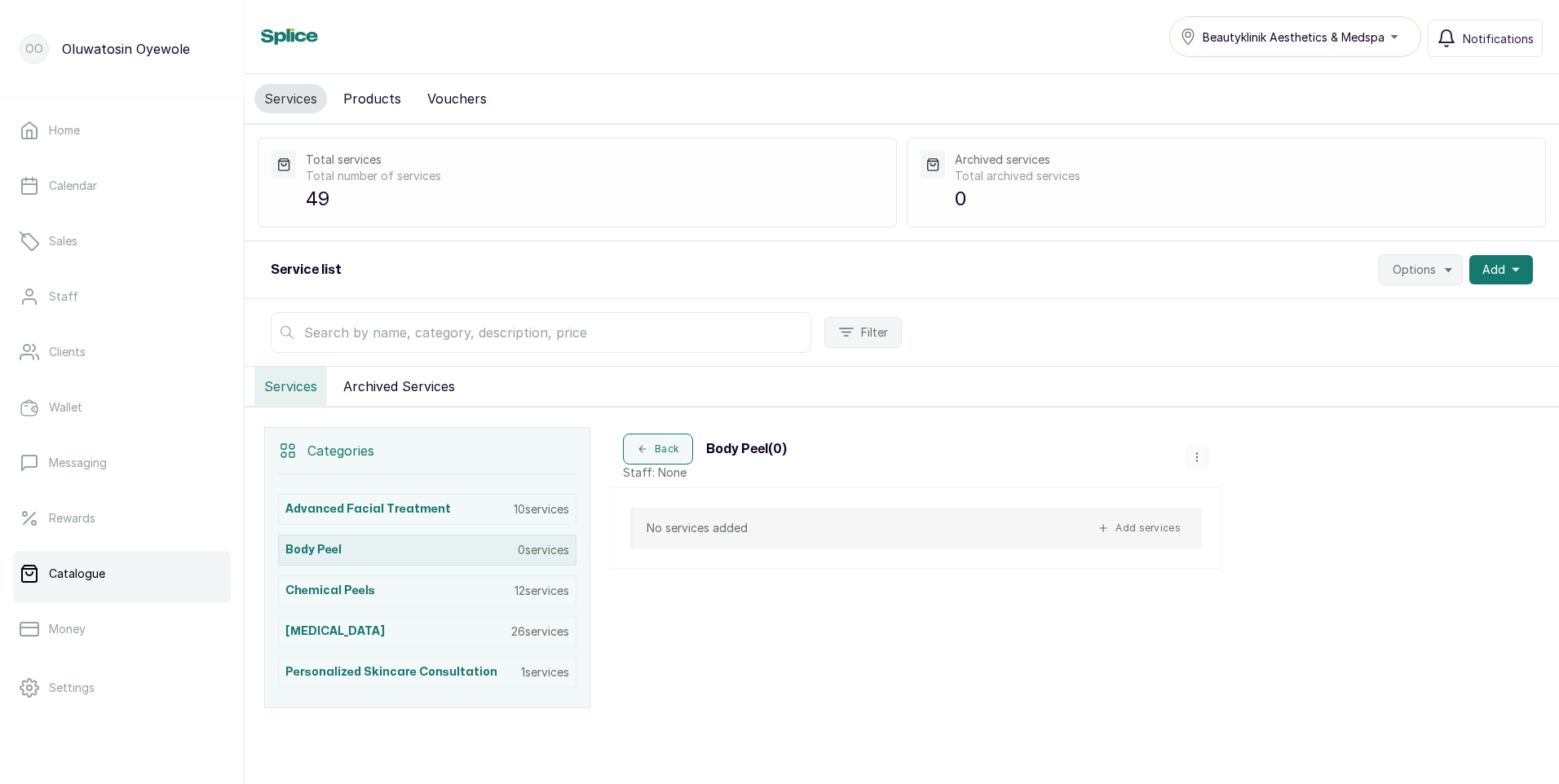
scroll to position [33, 0]
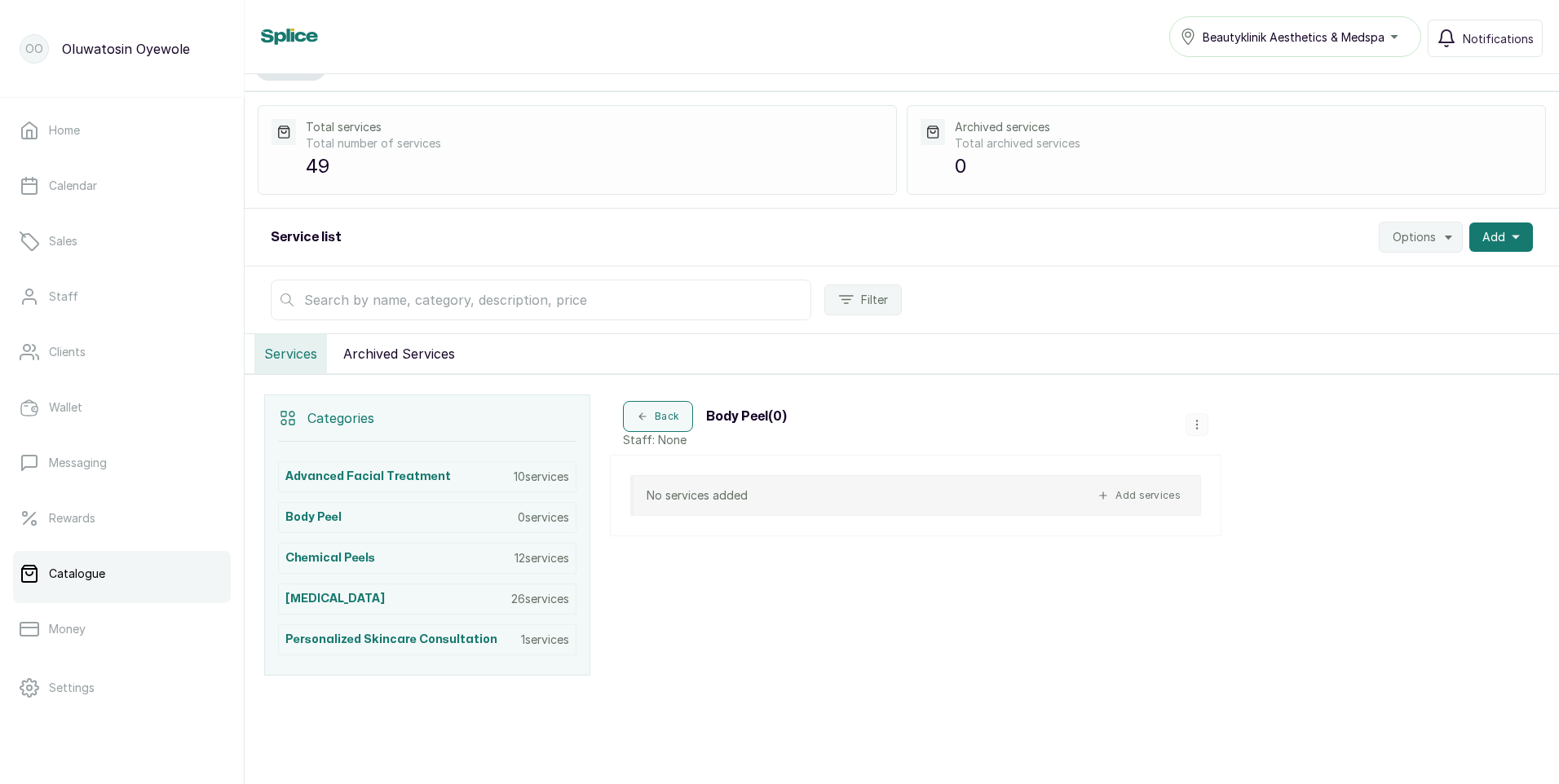
click at [1133, 495] on button "Add services" at bounding box center [1139, 495] width 97 height 20
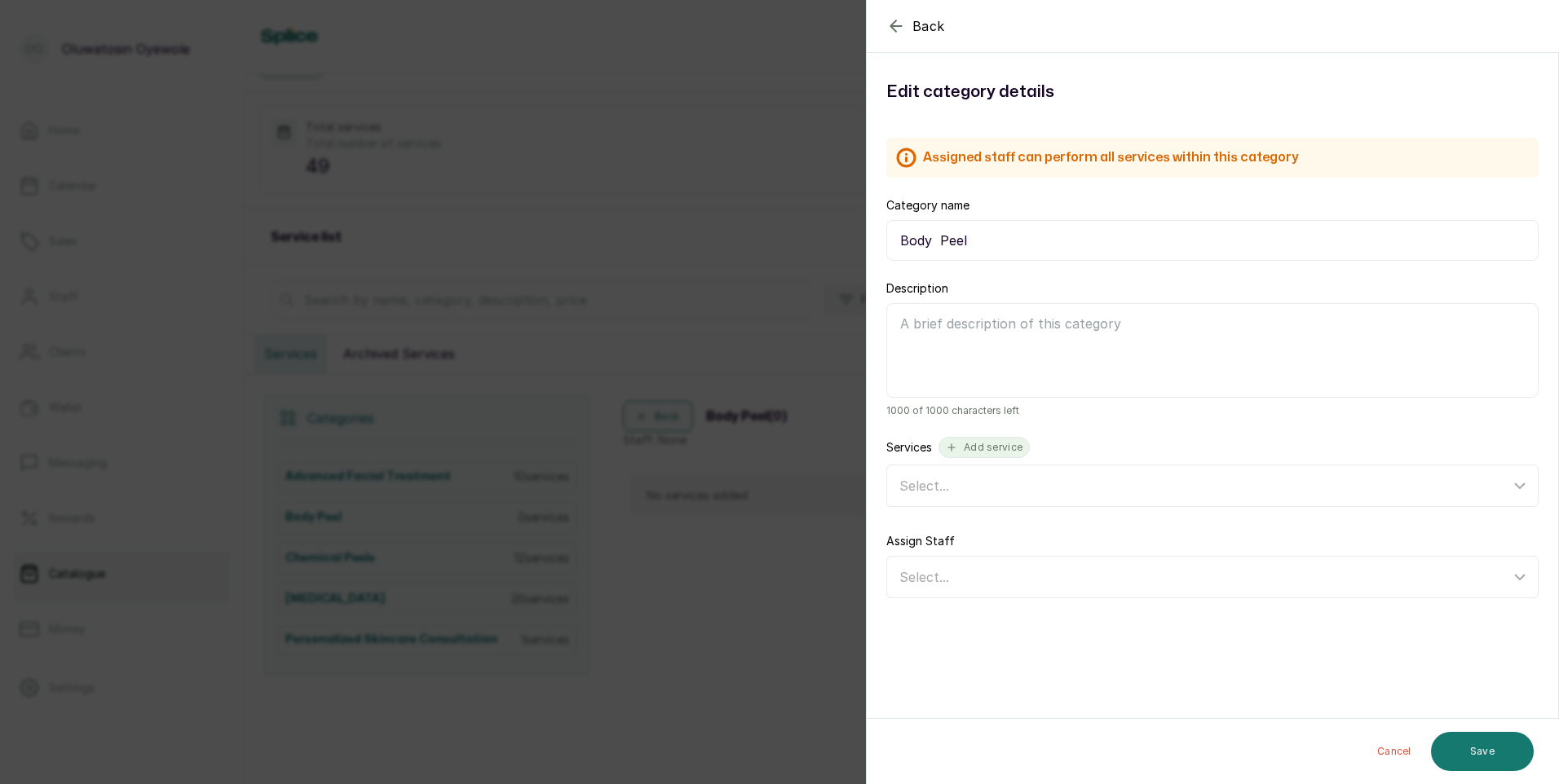
click at [995, 448] on button "Add service" at bounding box center [984, 447] width 91 height 21
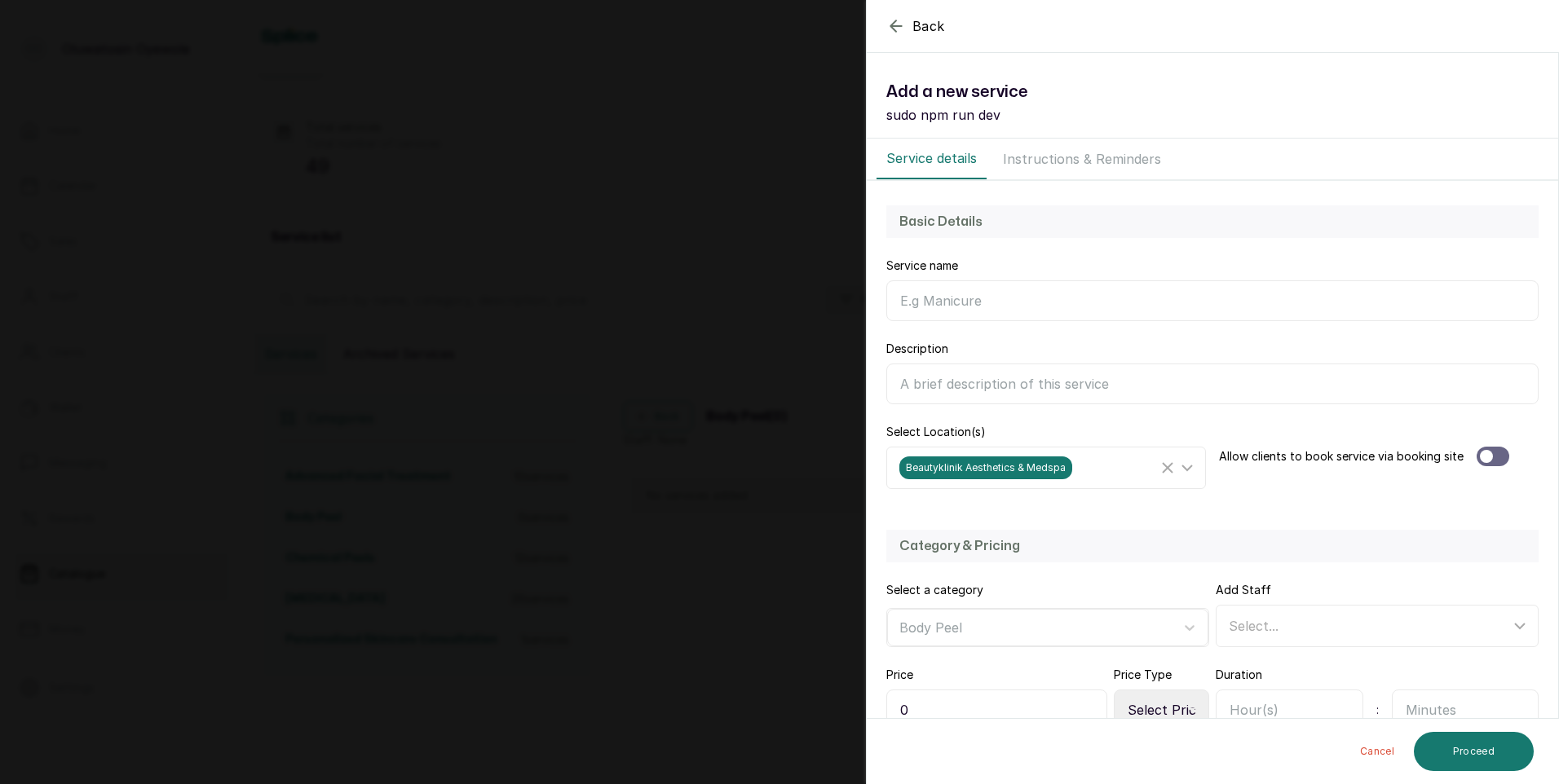
click at [1026, 296] on input "Category name" at bounding box center [1212, 301] width 652 height 41
type input "Elbow Peel"
click at [1494, 460] on div at bounding box center [1492, 456] width 33 height 20
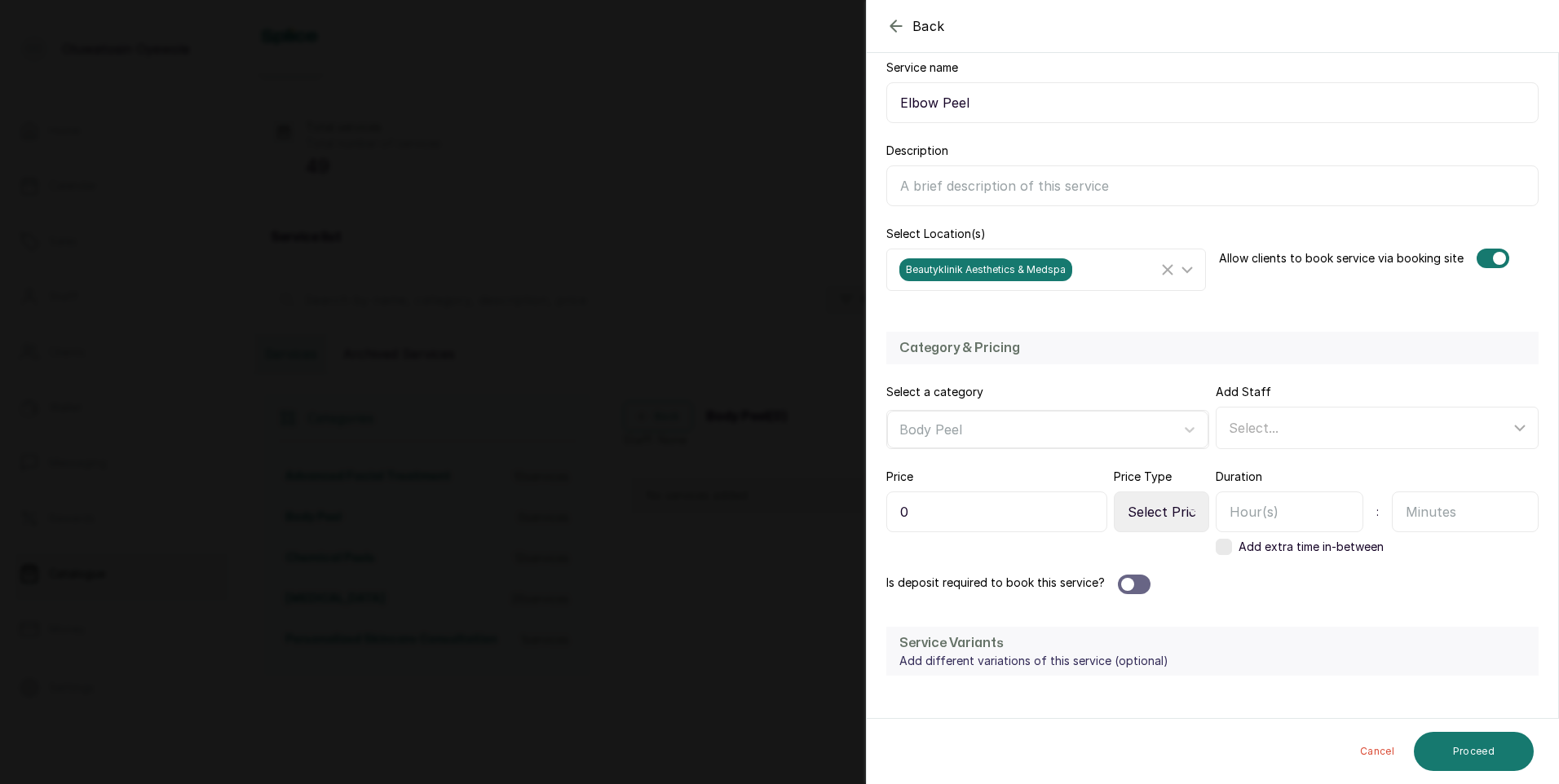
scroll to position [244, 0]
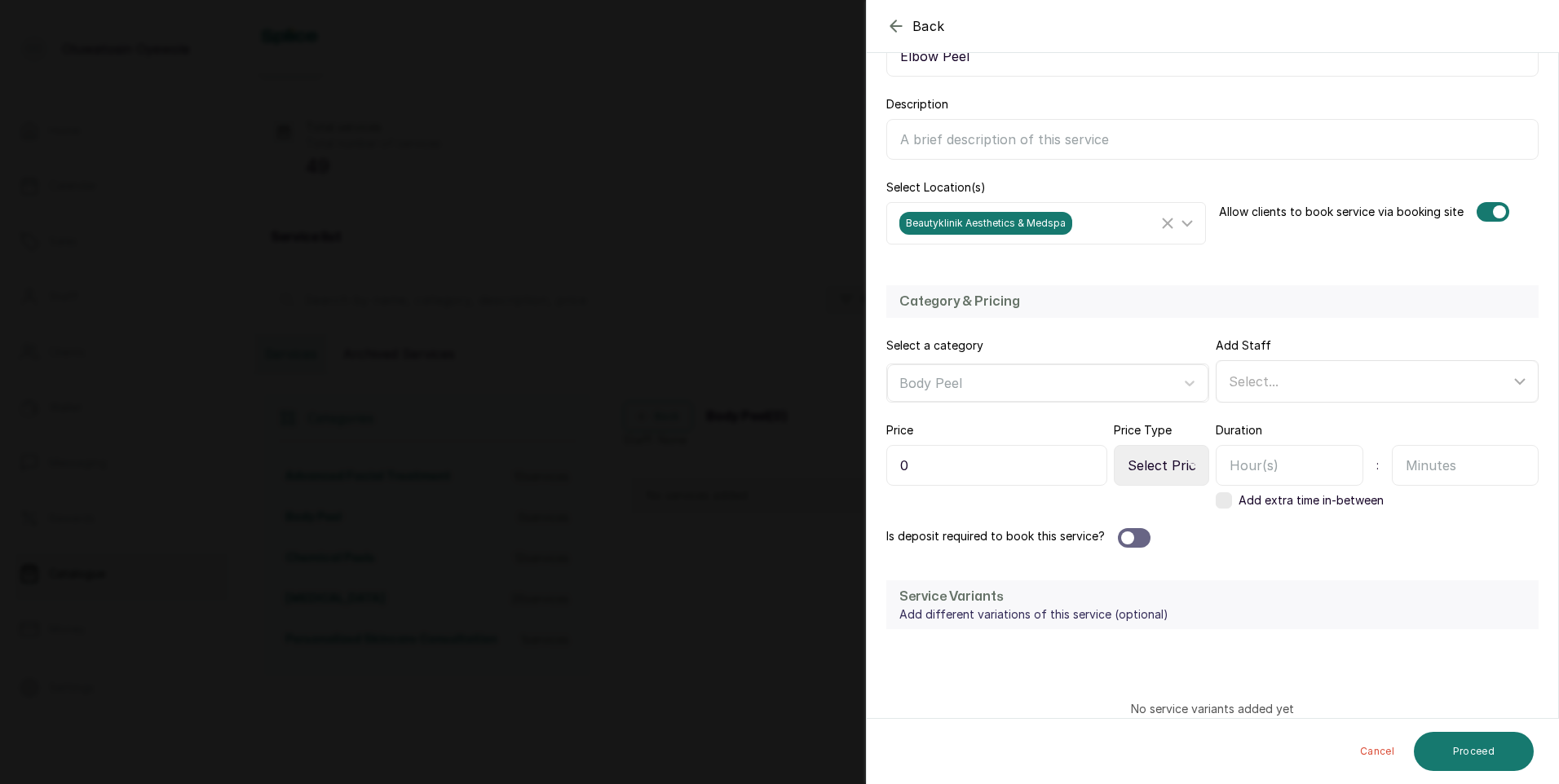
click at [1307, 371] on div "Select..." at bounding box center [1379, 381] width 317 height 31
click at [1277, 494] on span "[PERSON_NAME] - Aesthetic Nurse" at bounding box center [1356, 493] width 228 height 20
click at [1239, 494] on input "[PERSON_NAME] - Aesthetic Nurse" at bounding box center [1233, 493] width 10 height 10
checkbox input "true"
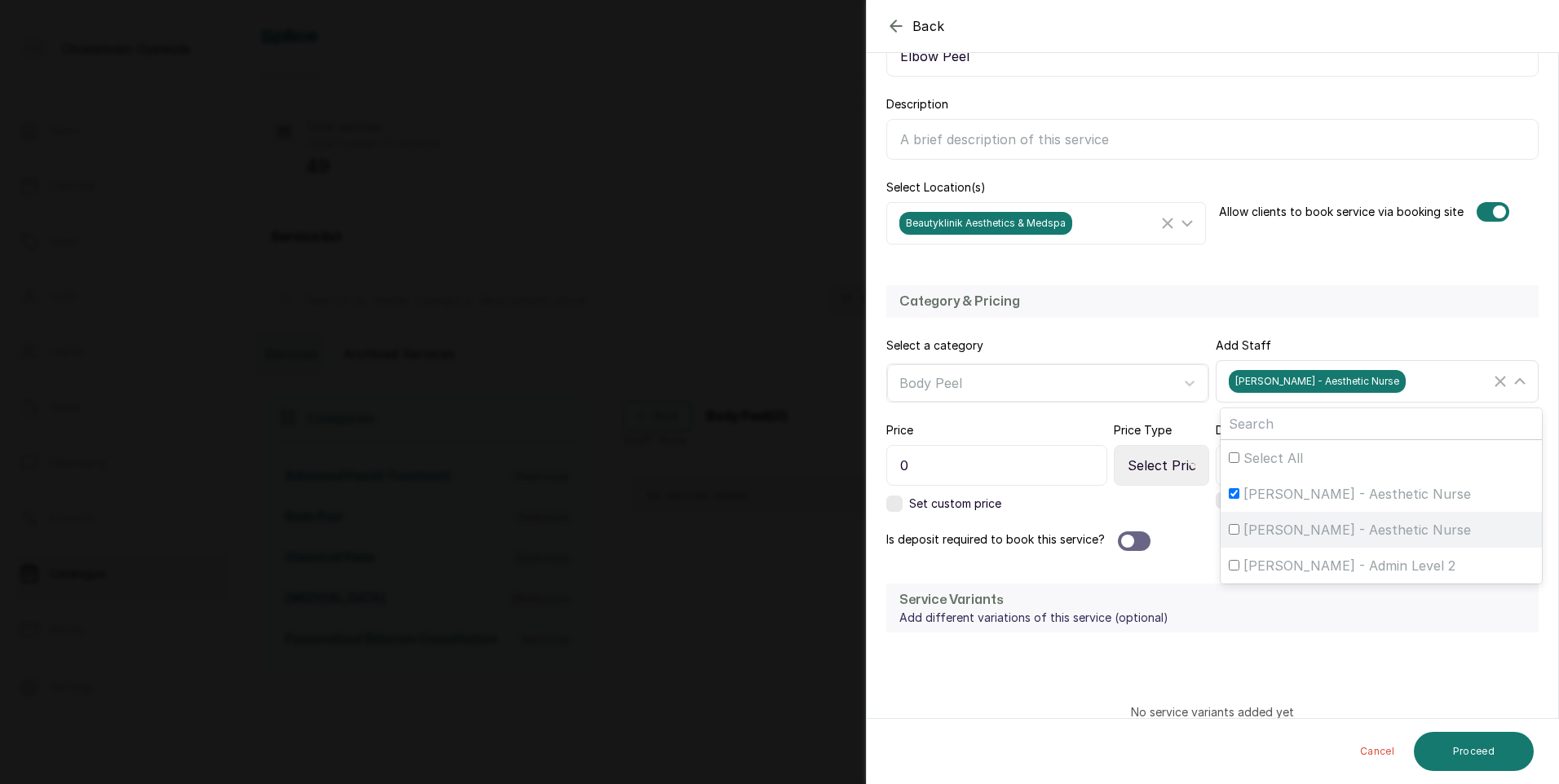
click at [1264, 525] on span "[PERSON_NAME] - Aesthetic Nurse" at bounding box center [1356, 529] width 228 height 20
click at [1239, 525] on input "[PERSON_NAME] - Aesthetic Nurse" at bounding box center [1233, 529] width 10 height 10
checkbox input "true"
click at [1075, 461] on input "0" at bounding box center [997, 465] width 221 height 41
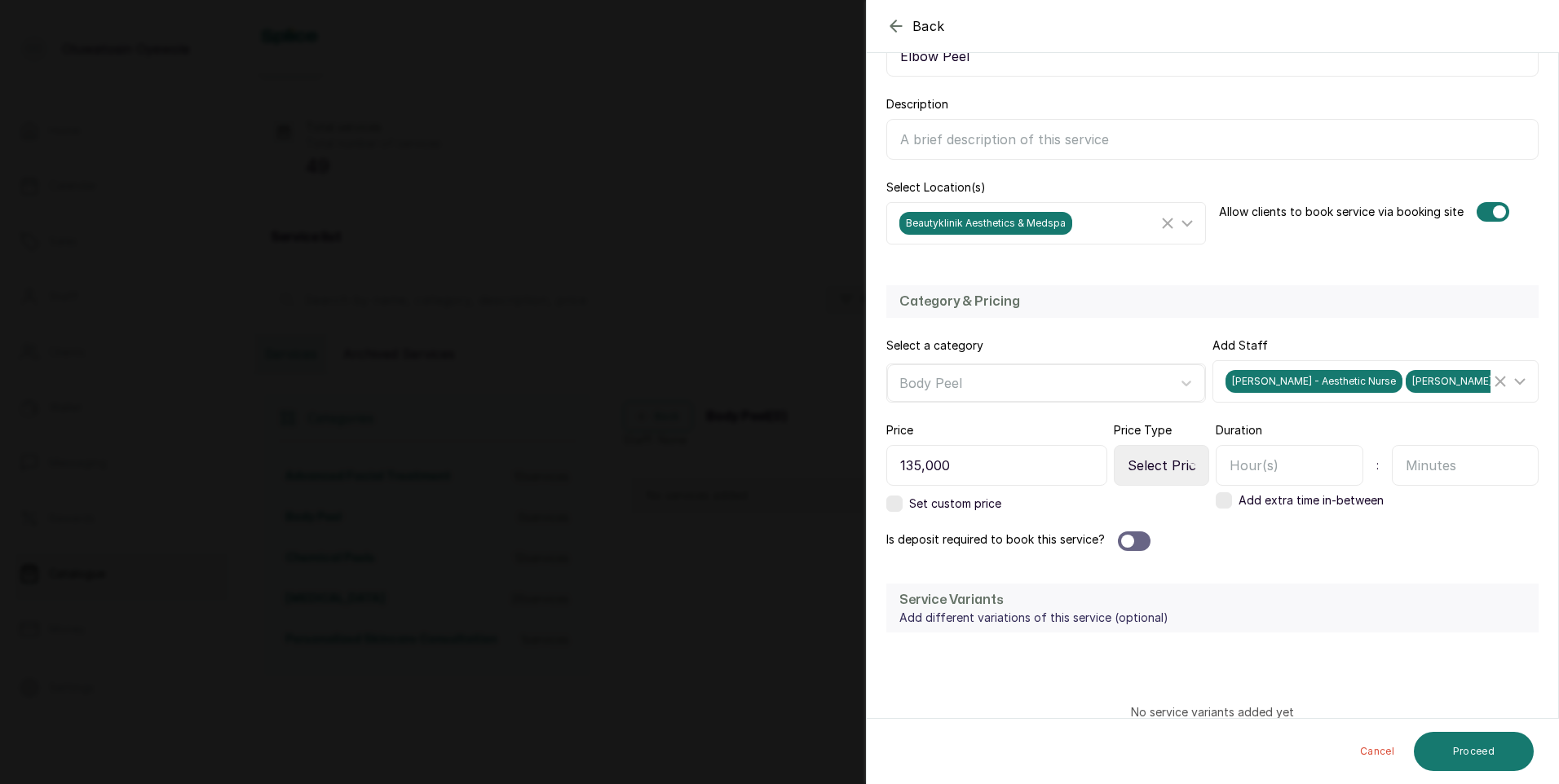
type input "135,000"
click at [1164, 467] on select "Select Price Type Fixed From" at bounding box center [1161, 465] width 96 height 41
select select "fixed"
click at [1114, 445] on select "Select Price Type Fixed From" at bounding box center [1161, 465] width 96 height 41
click at [1137, 542] on div at bounding box center [1133, 541] width 33 height 20
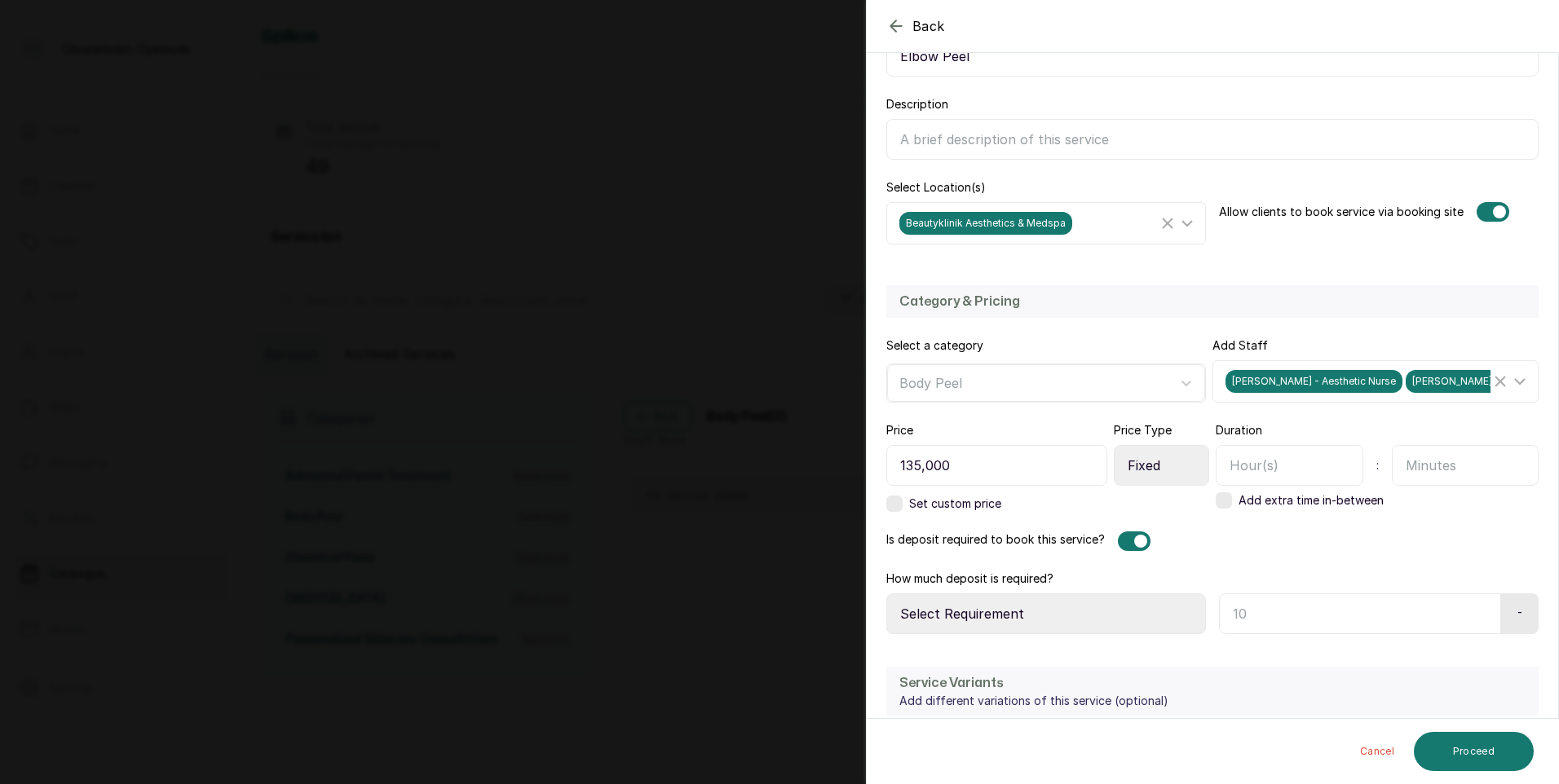
click at [1112, 621] on select "Select Requirement Percentage Fixed Amount" at bounding box center [1046, 614] width 320 height 41
select select "fixed_value"
click at [886, 594] on select "Select Requirement Percentage Fixed Amount" at bounding box center [1046, 614] width 320 height 41
click at [1294, 472] on input "text" at bounding box center [1289, 465] width 148 height 41
type input "1"
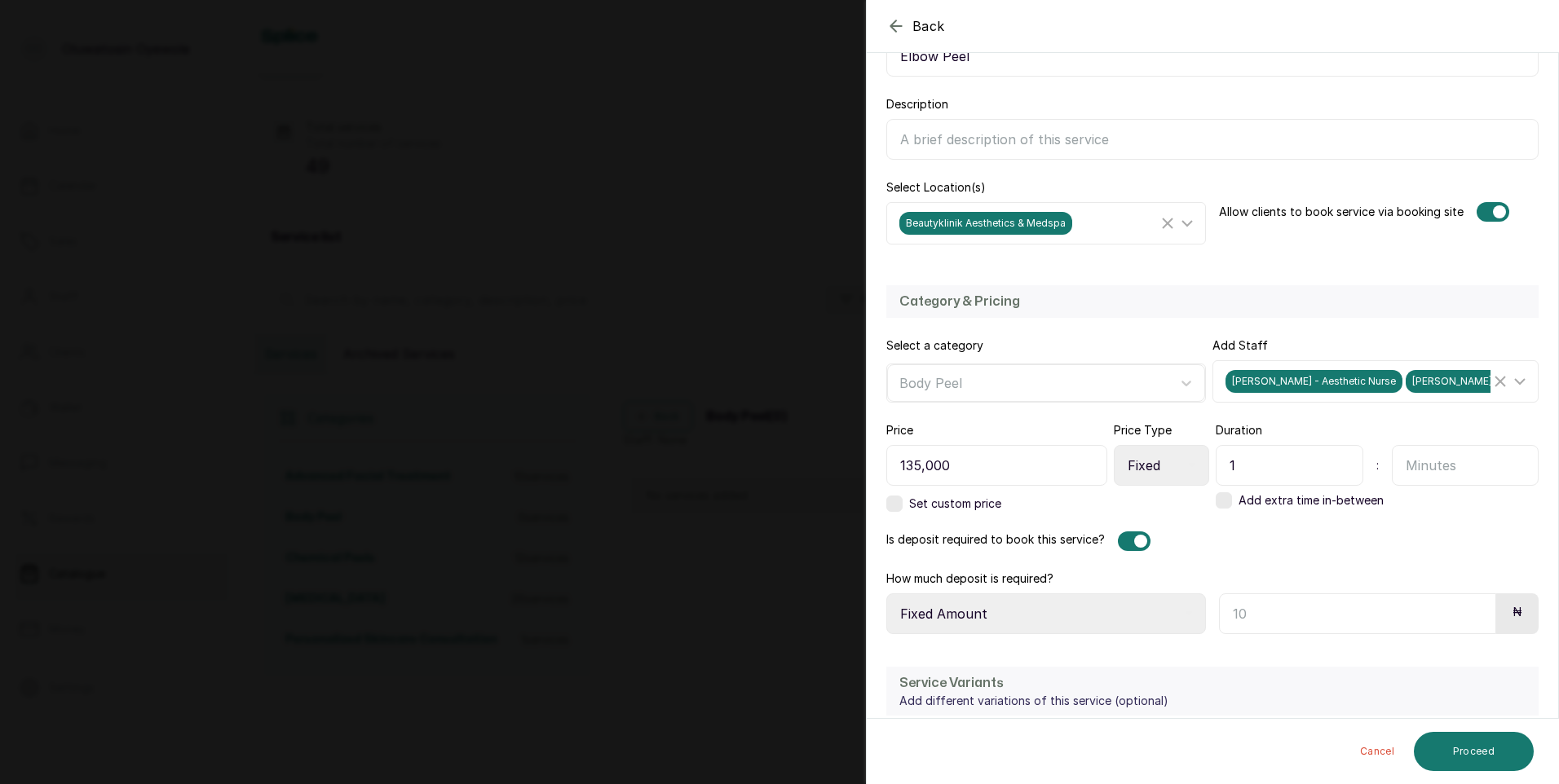
click at [1310, 629] on input "text" at bounding box center [1357, 614] width 277 height 41
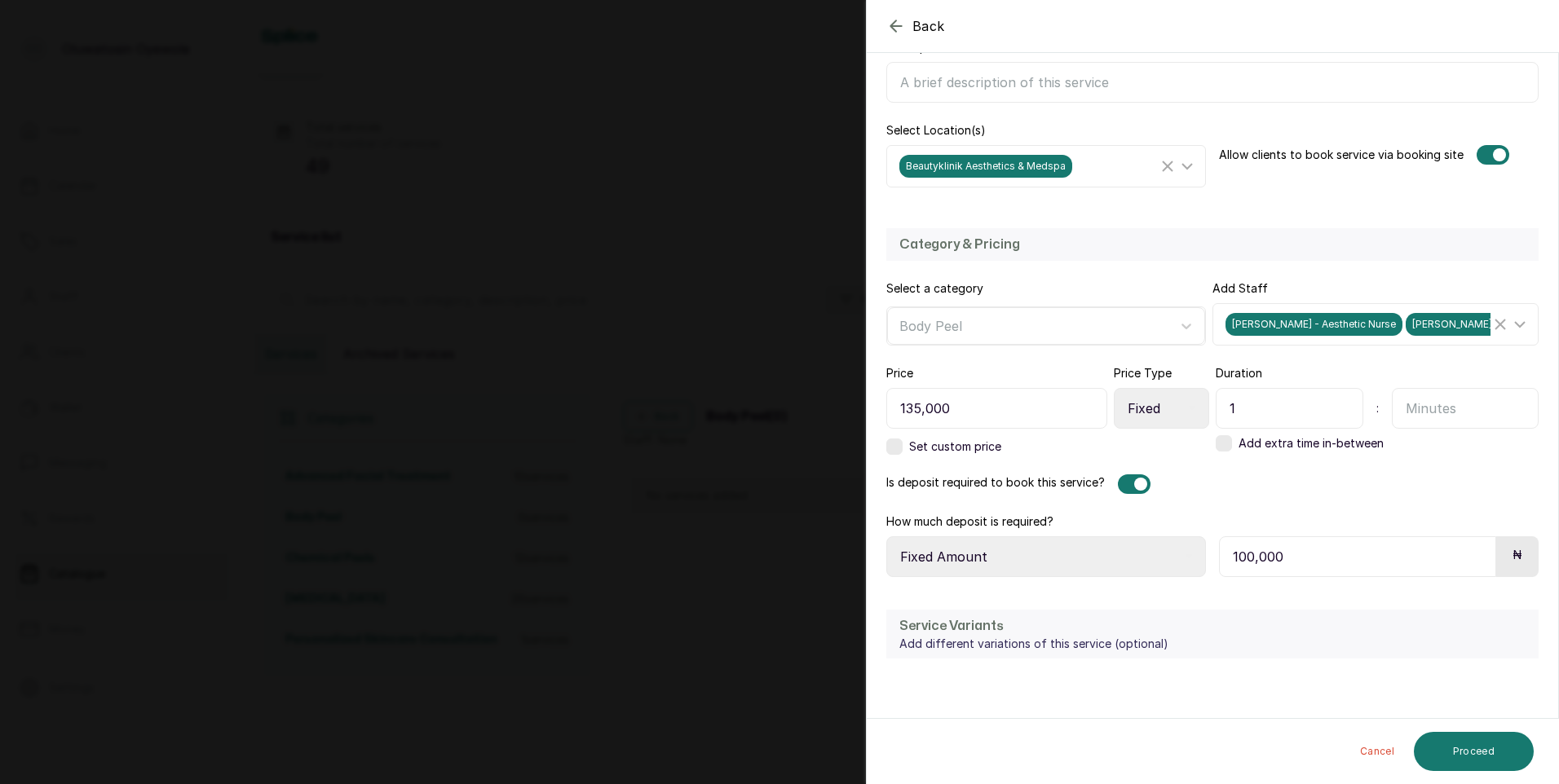
scroll to position [408, 0]
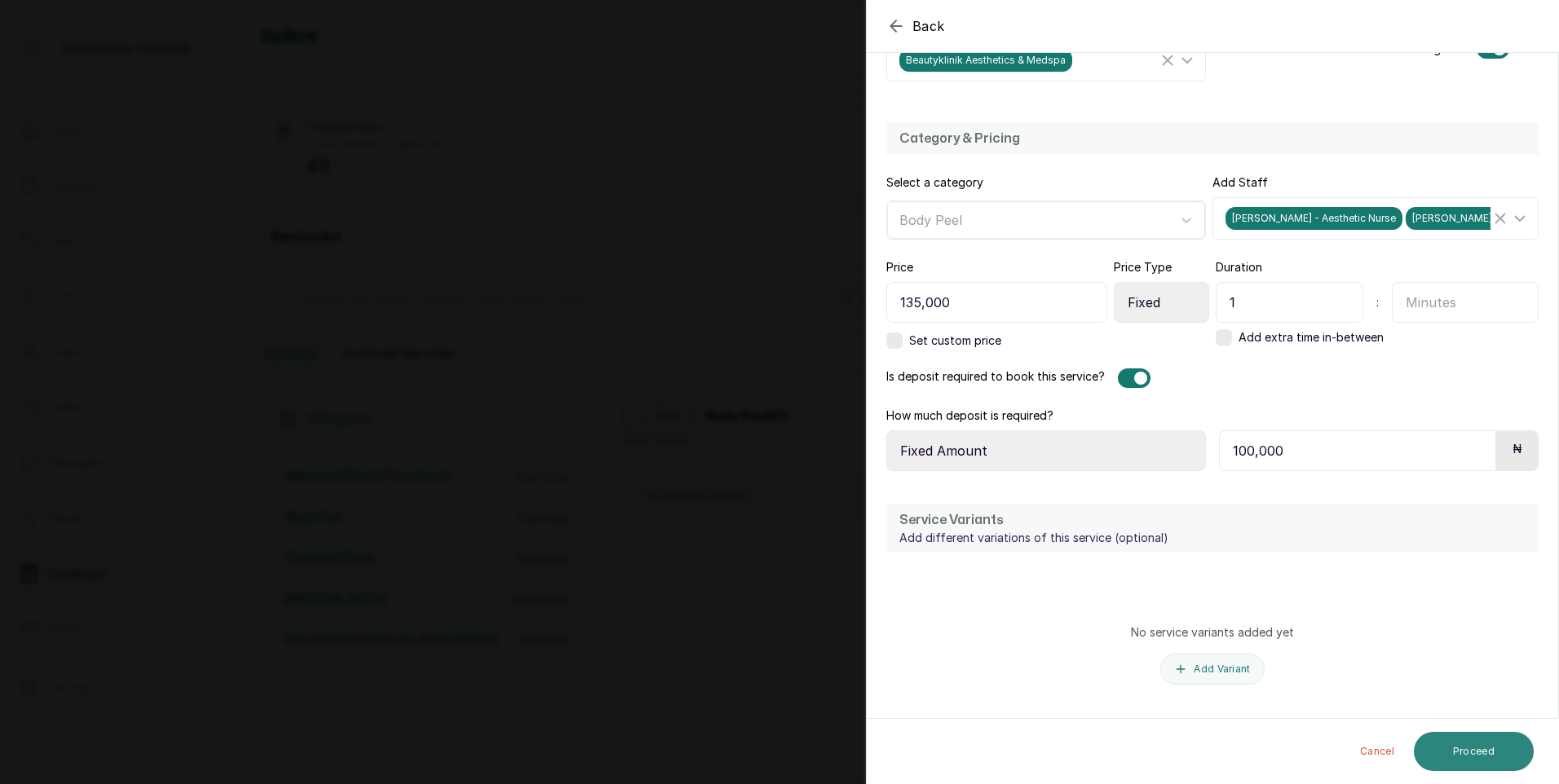
type input "100,000"
click at [1423, 741] on button "Proceed" at bounding box center [1474, 751] width 120 height 39
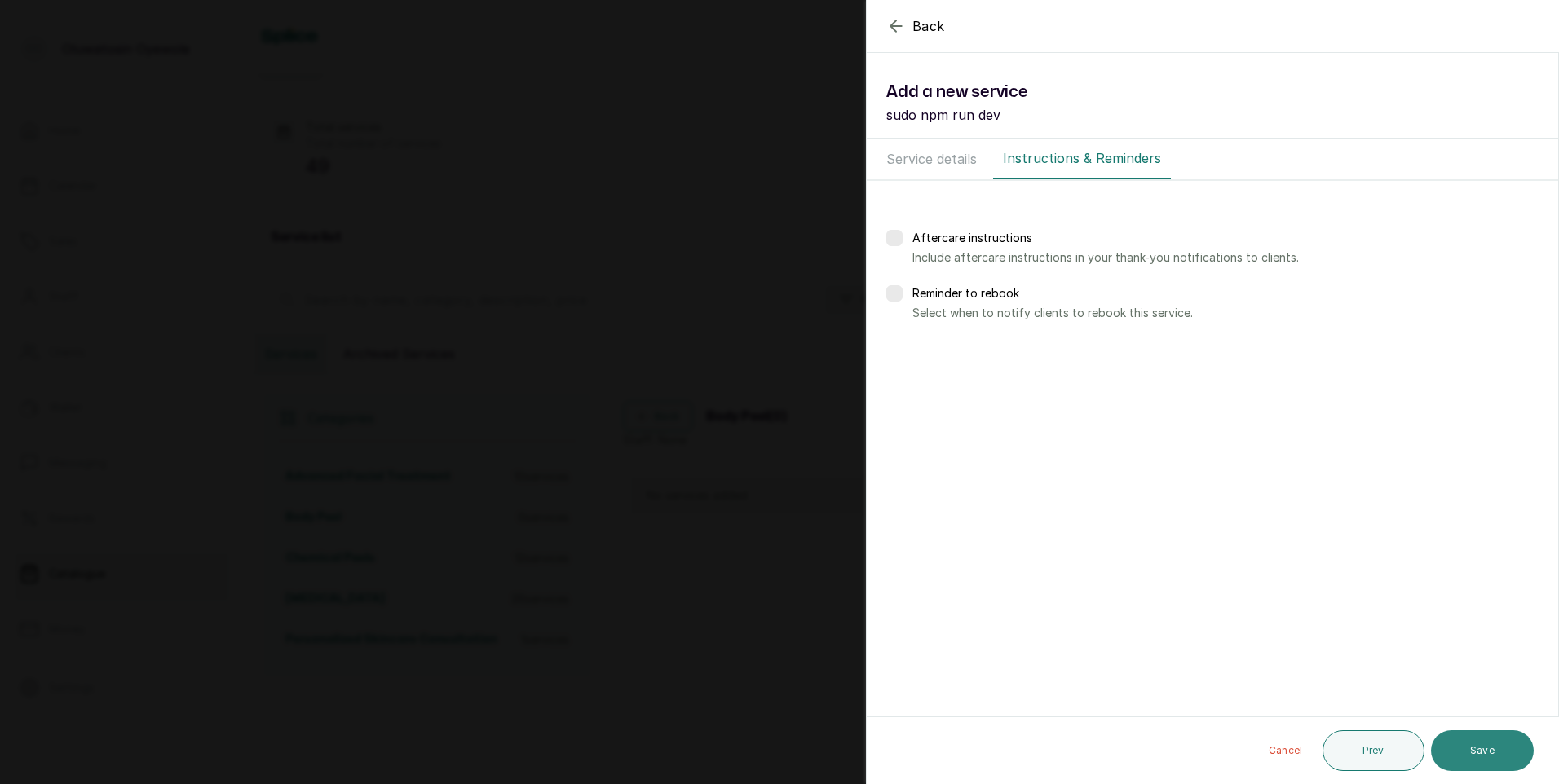
scroll to position [0, 0]
click at [1448, 756] on button "Save" at bounding box center [1482, 751] width 103 height 41
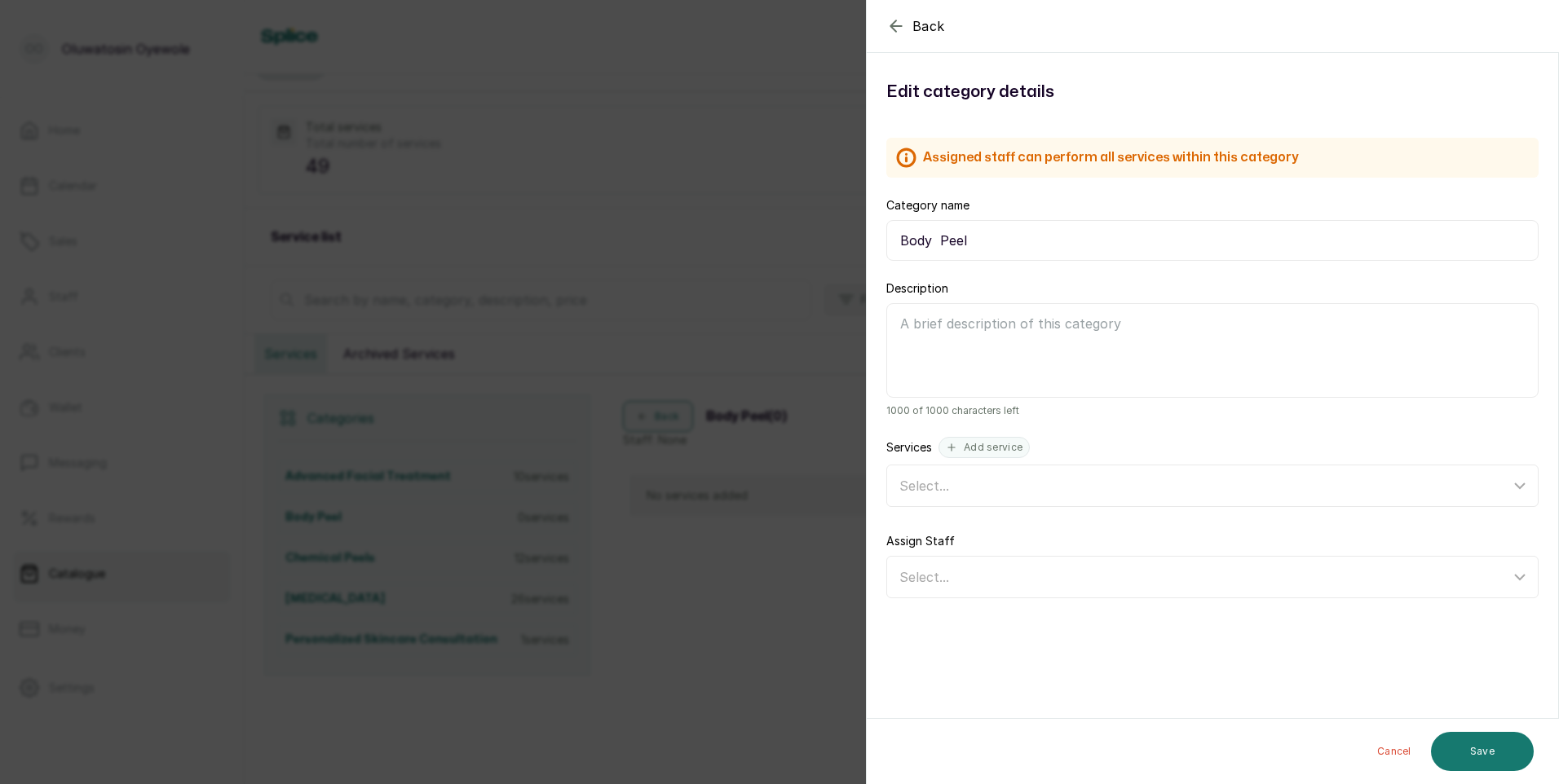
click at [669, 318] on div "Back Category Edit category details Assigned staff can perform all services wit…" at bounding box center [780, 392] width 1559 height 784
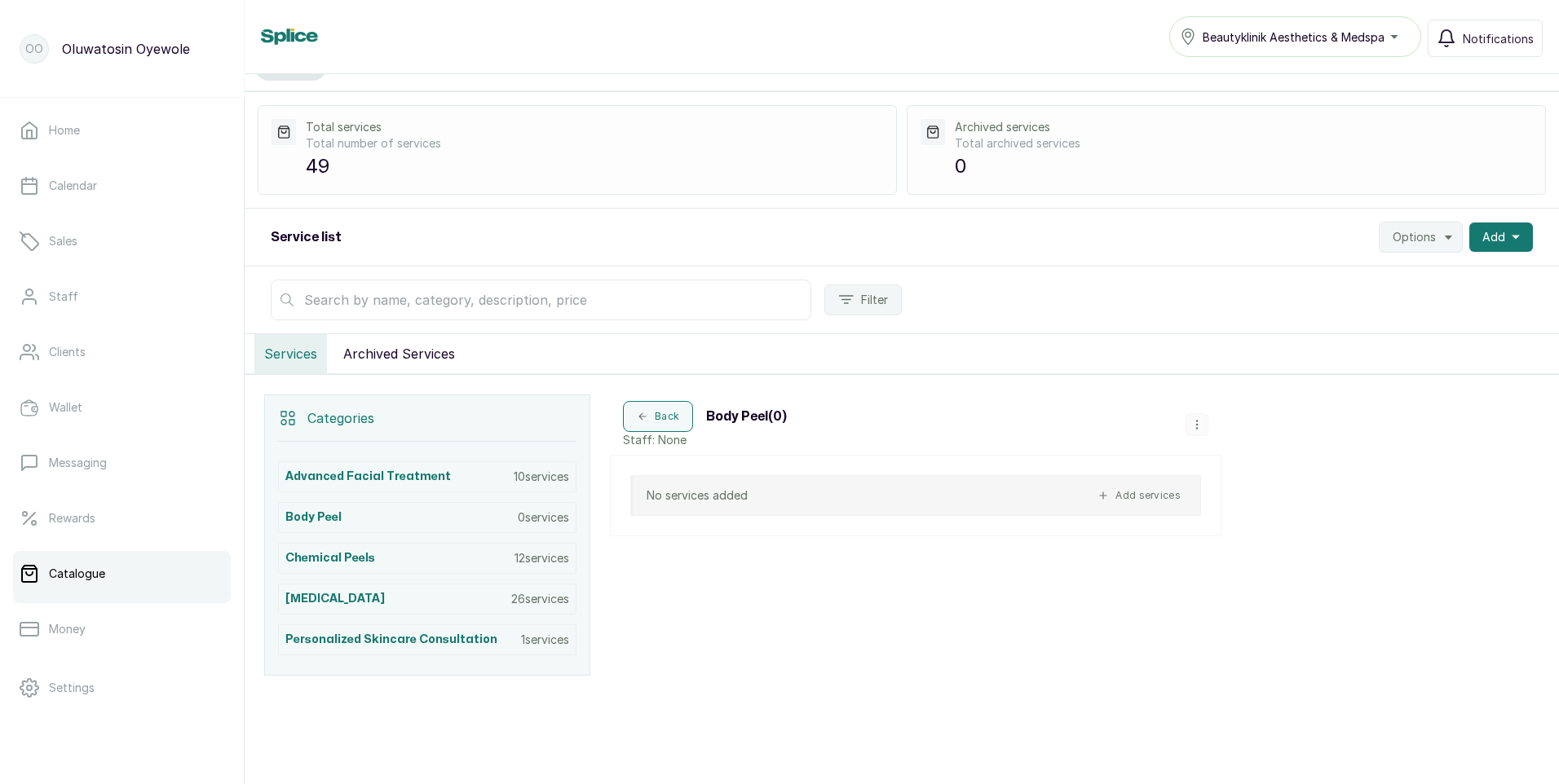
click at [1107, 492] on icon "button" at bounding box center [1103, 495] width 11 height 11
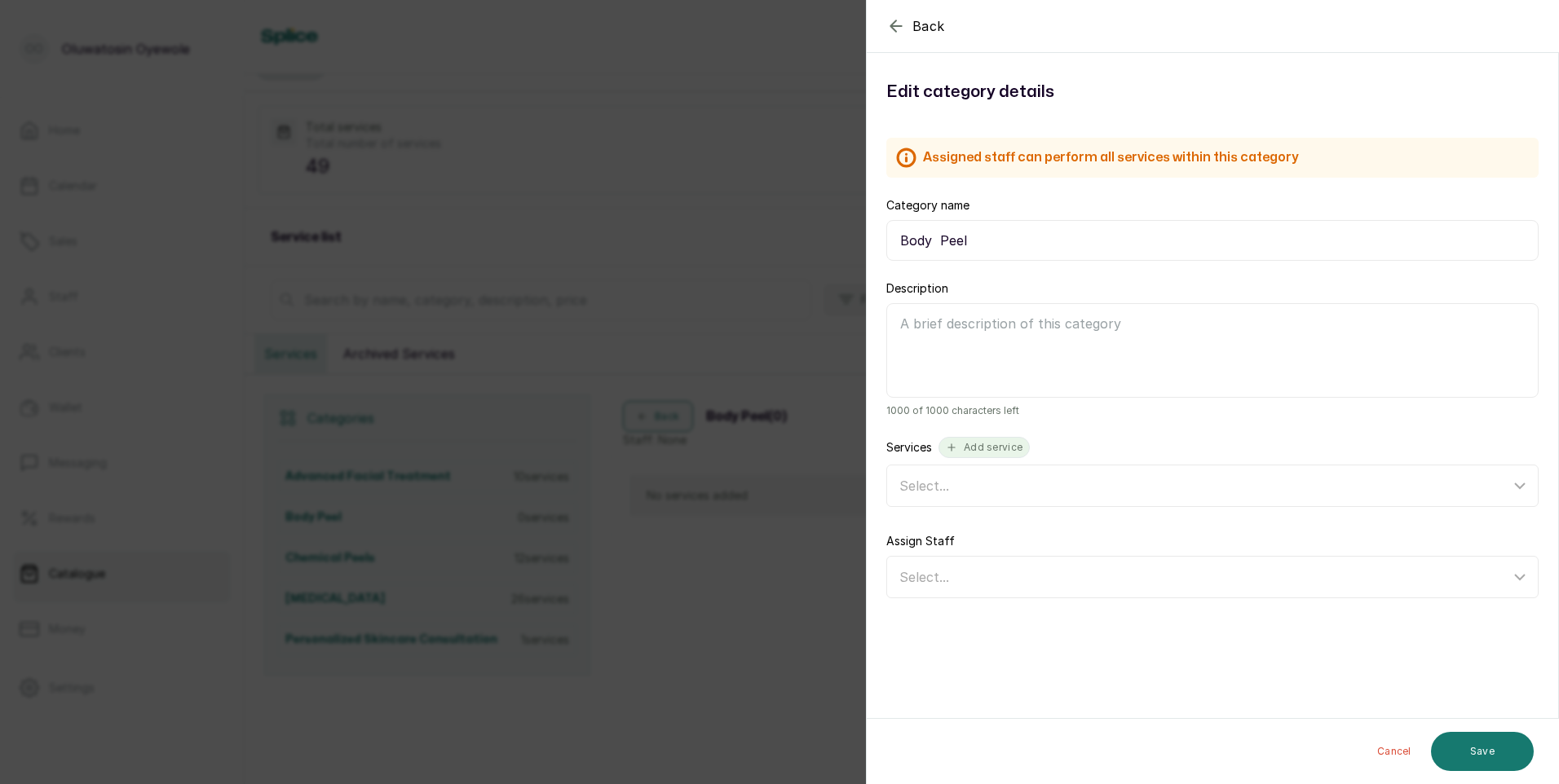
click at [993, 450] on button "Add service" at bounding box center [984, 447] width 91 height 21
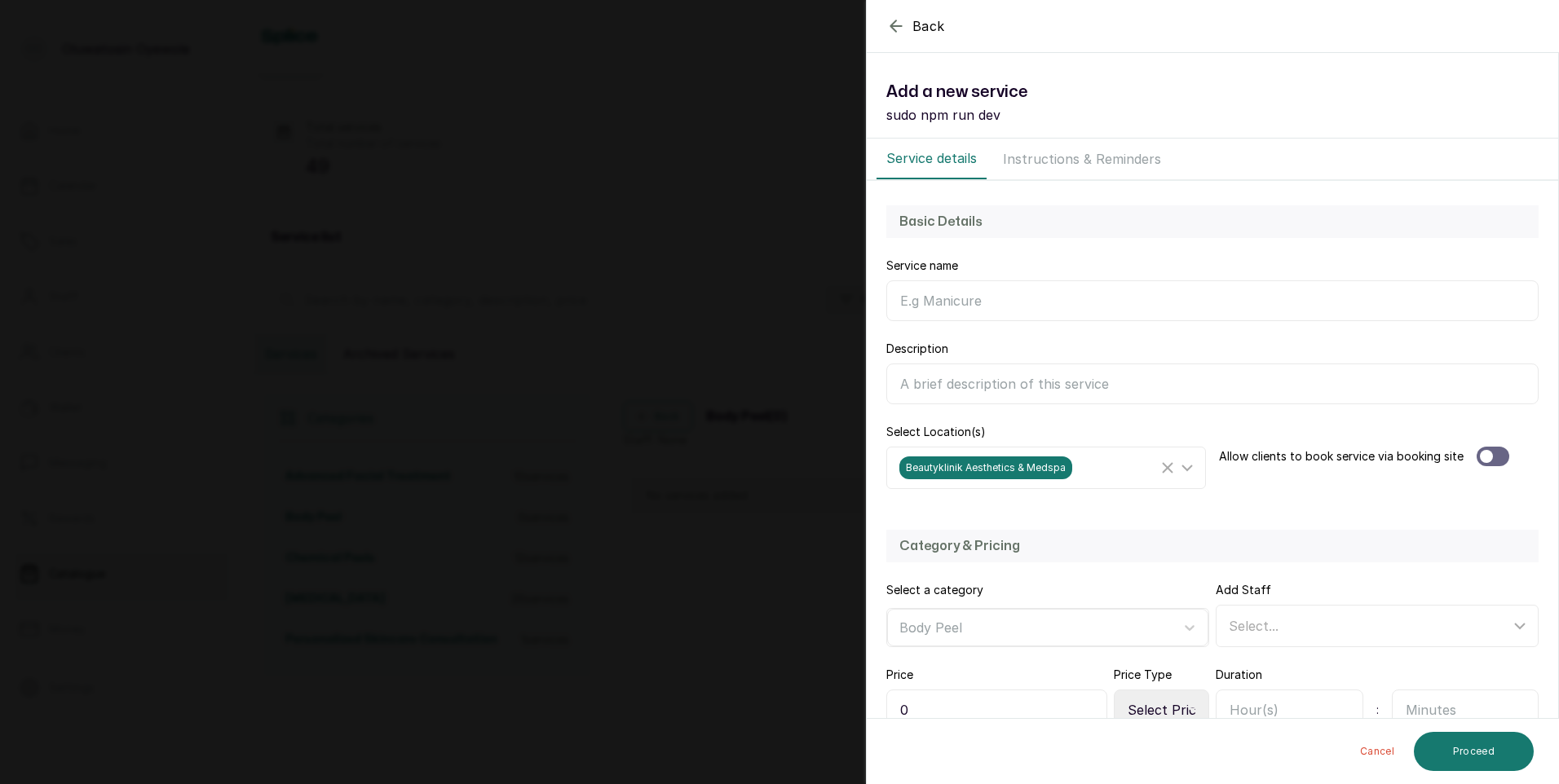
click at [964, 295] on input "Category name" at bounding box center [1212, 301] width 652 height 41
type input "Kneel Peel"
click at [1496, 460] on div at bounding box center [1492, 456] width 33 height 20
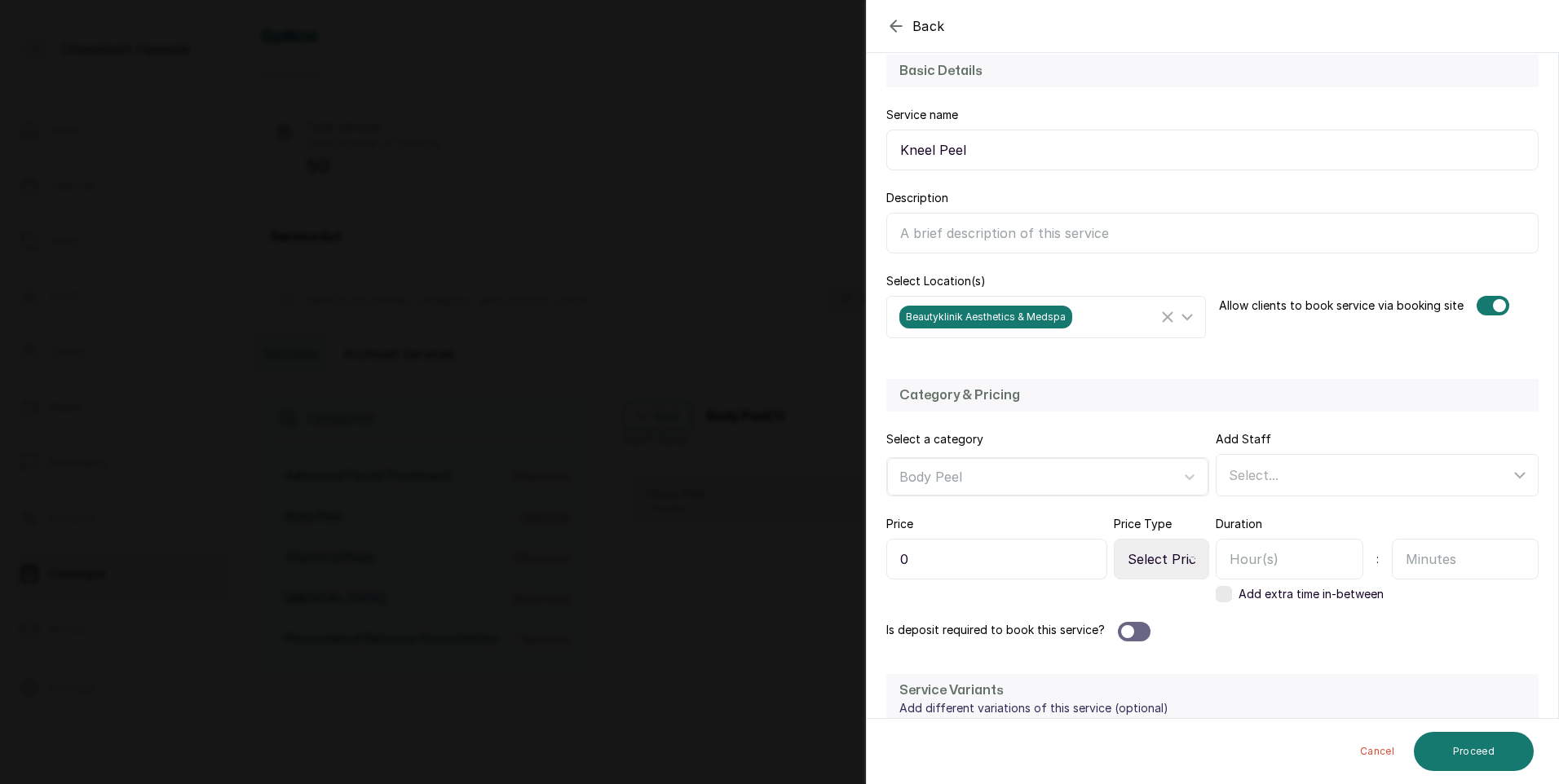
scroll to position [163, 0]
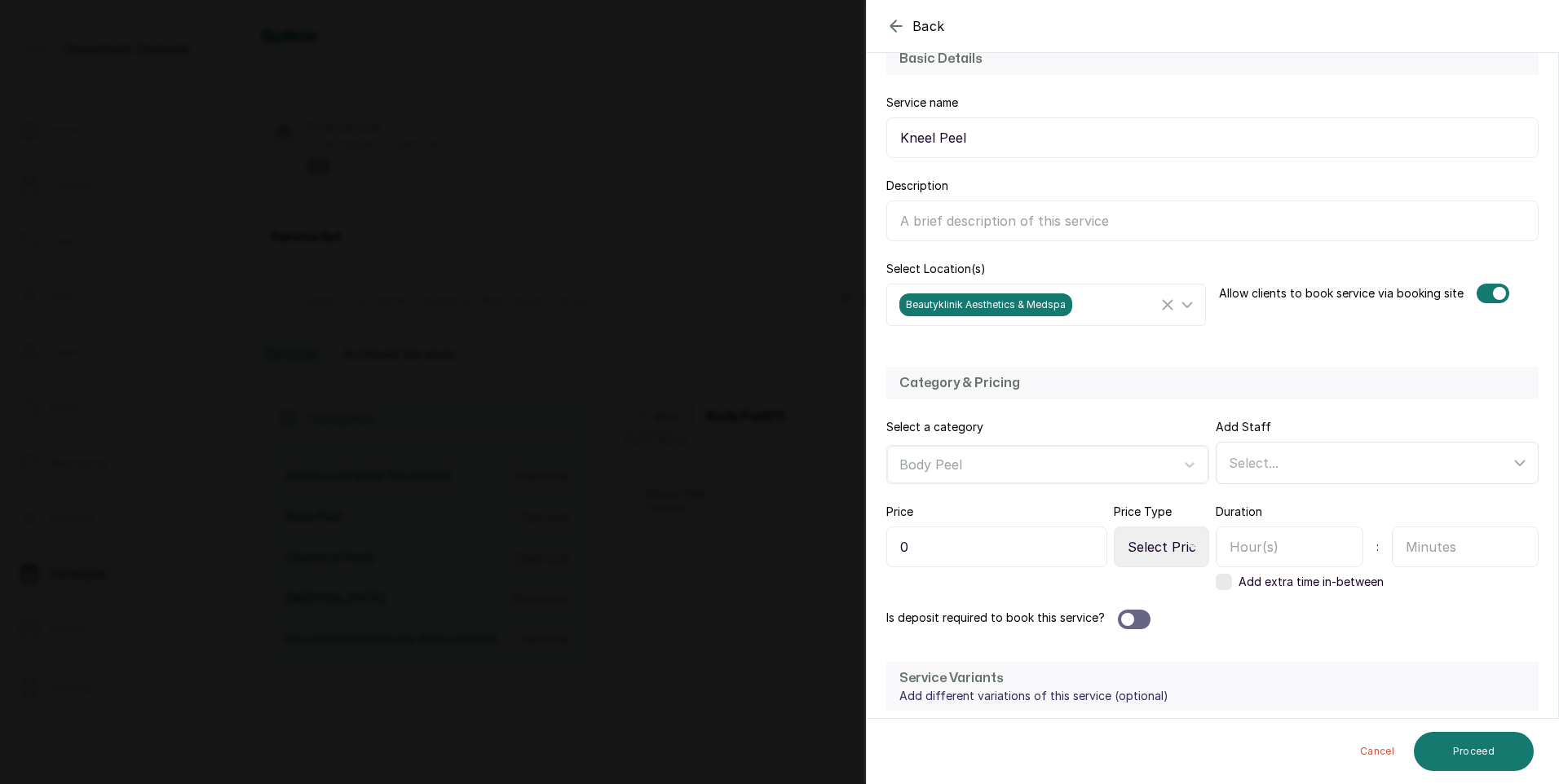
click at [1335, 467] on div "Select..." at bounding box center [1369, 463] width 282 height 20
click at [1325, 576] on span "[PERSON_NAME] - Aesthetic Nurse" at bounding box center [1356, 575] width 228 height 20
click at [1239, 576] on input "[PERSON_NAME] - Aesthetic Nurse" at bounding box center [1233, 574] width 10 height 10
checkbox input "true"
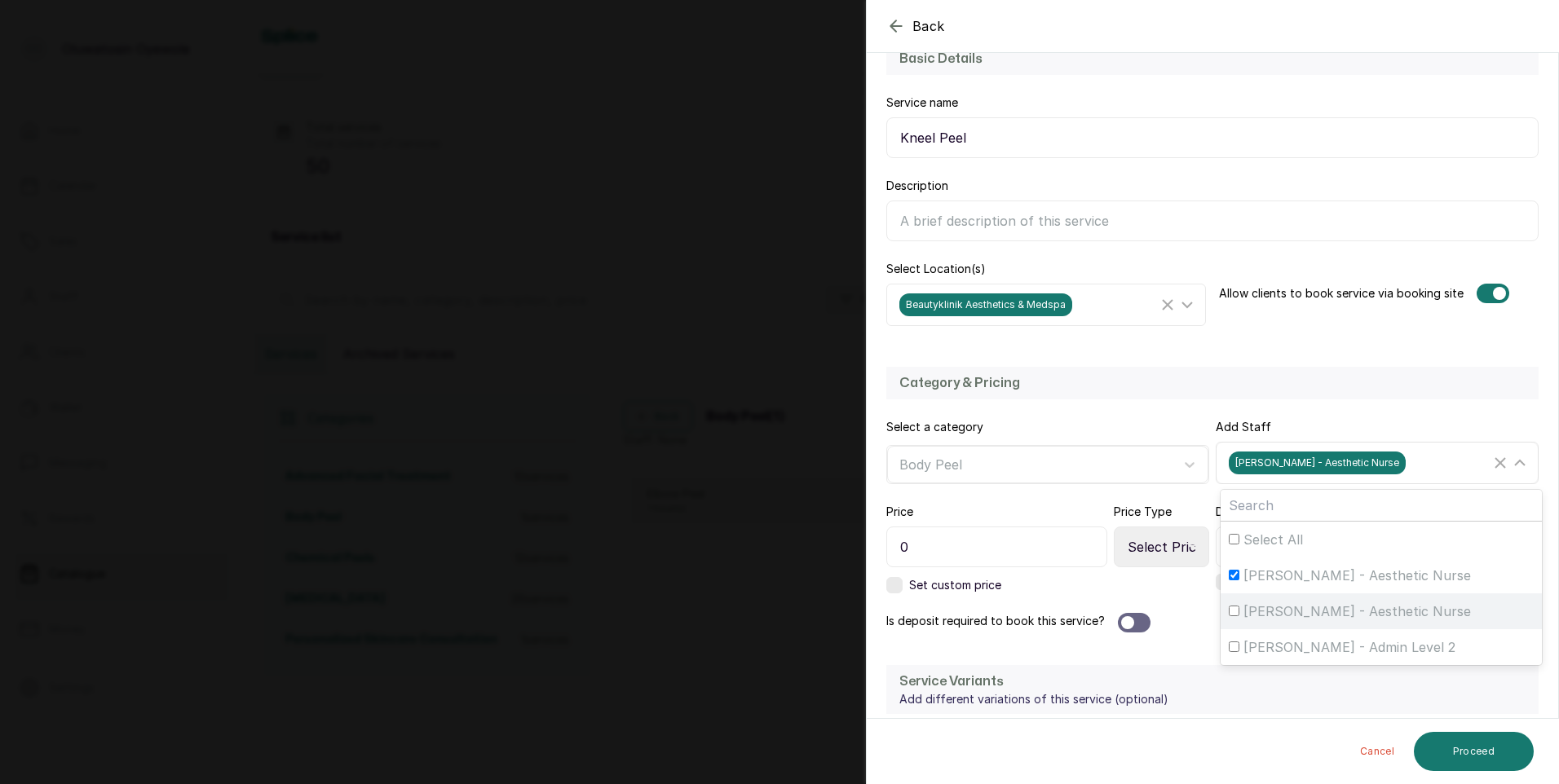
click at [1308, 612] on span "[PERSON_NAME] - Aesthetic Nurse" at bounding box center [1356, 611] width 228 height 20
click at [1239, 612] on input "[PERSON_NAME] - Aesthetic Nurse" at bounding box center [1233, 610] width 10 height 10
checkbox input "true"
click at [994, 546] on input "0" at bounding box center [997, 547] width 221 height 41
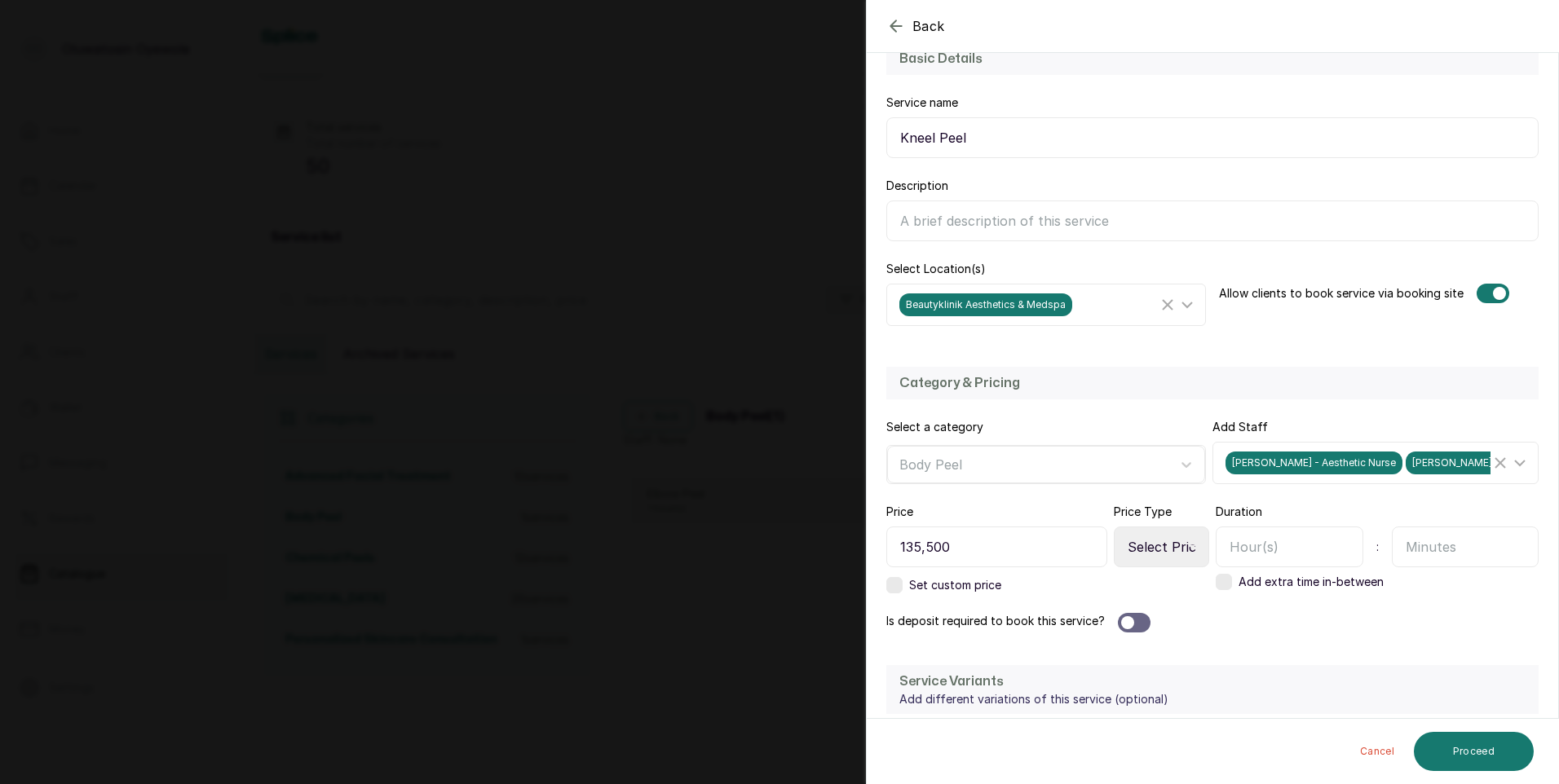
type input "135,500"
click at [1301, 549] on input "text" at bounding box center [1289, 547] width 148 height 41
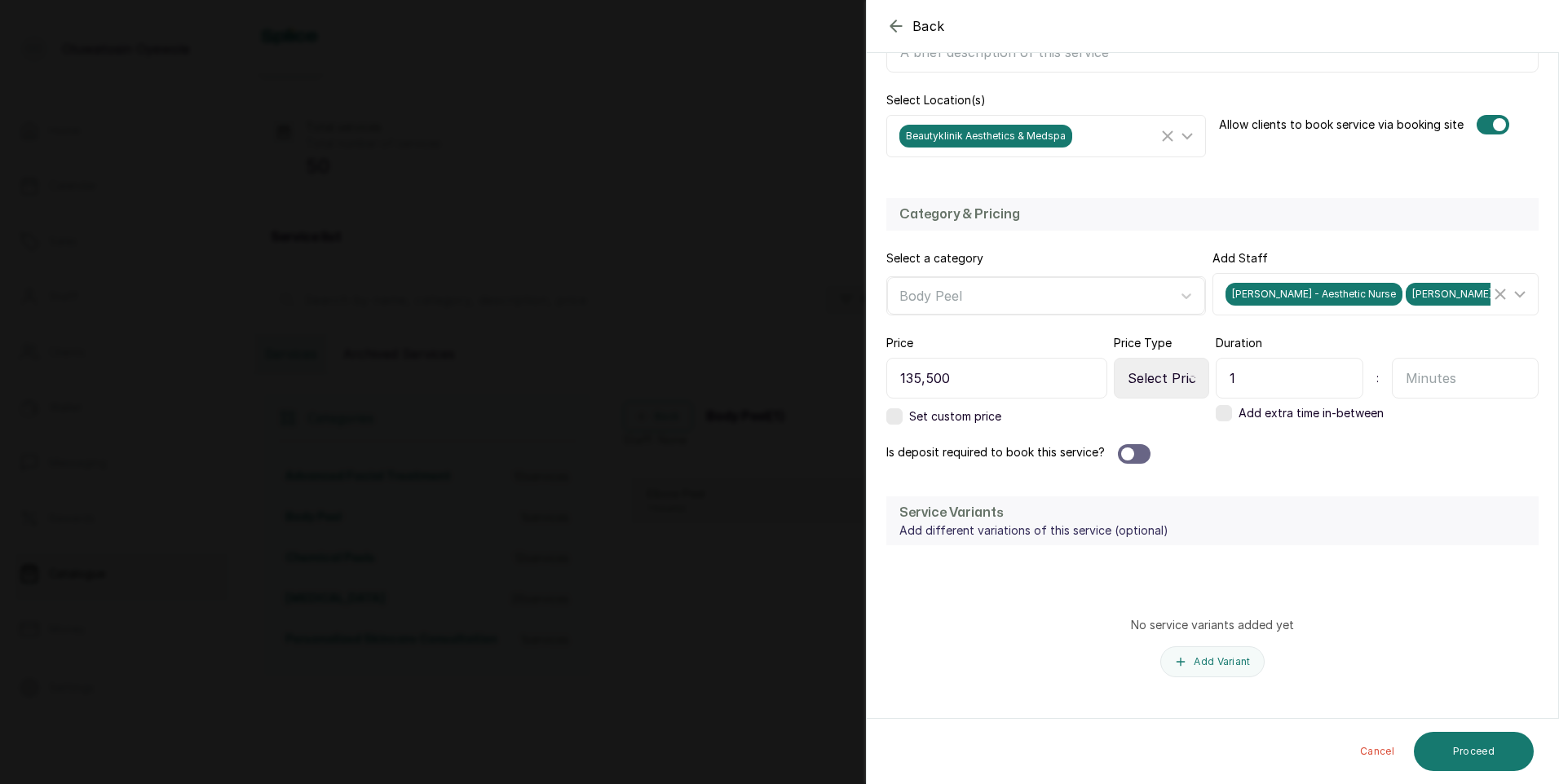
scroll to position [359, 0]
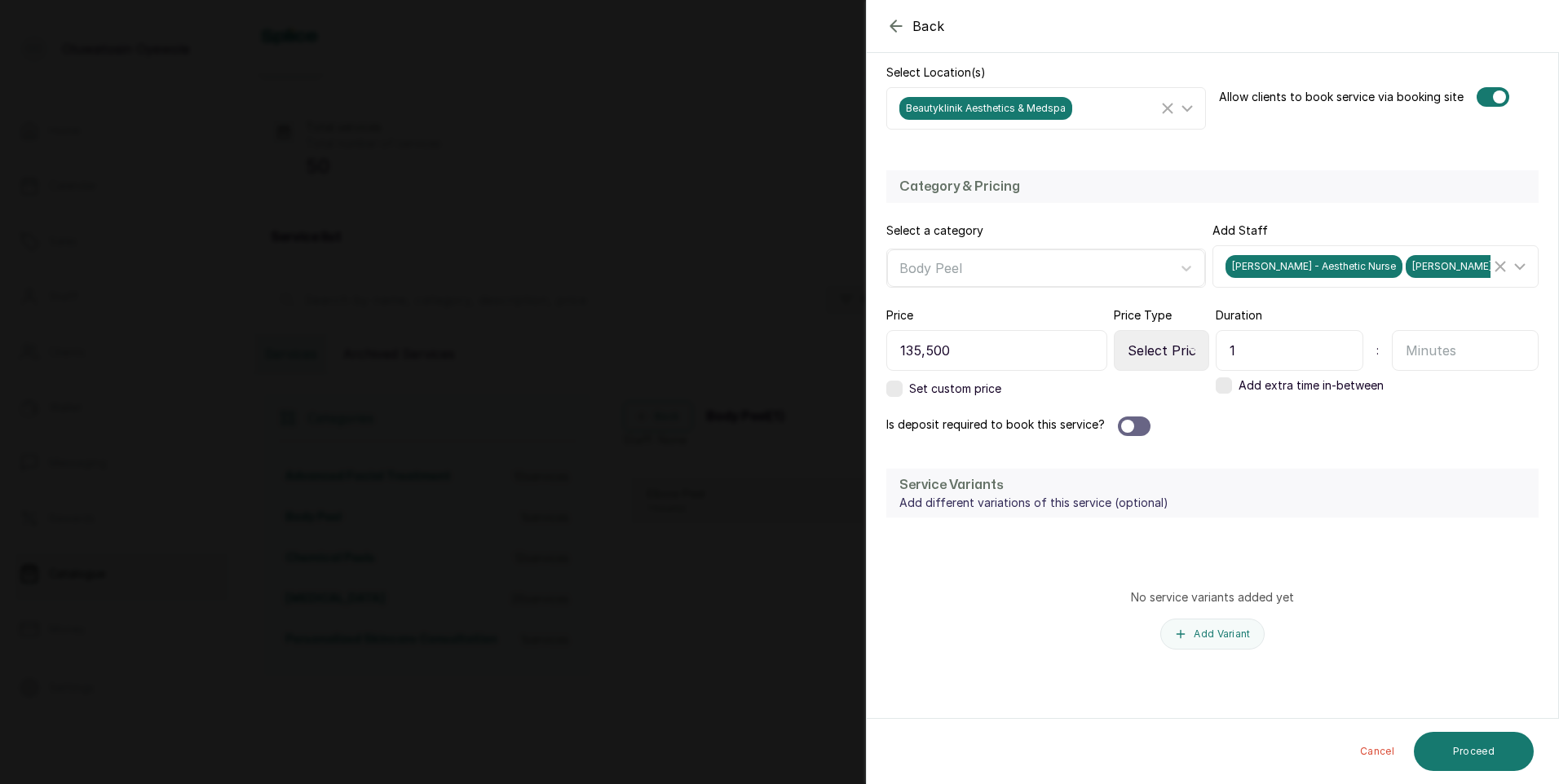
type input "1"
click at [1140, 427] on div at bounding box center [1133, 425] width 33 height 20
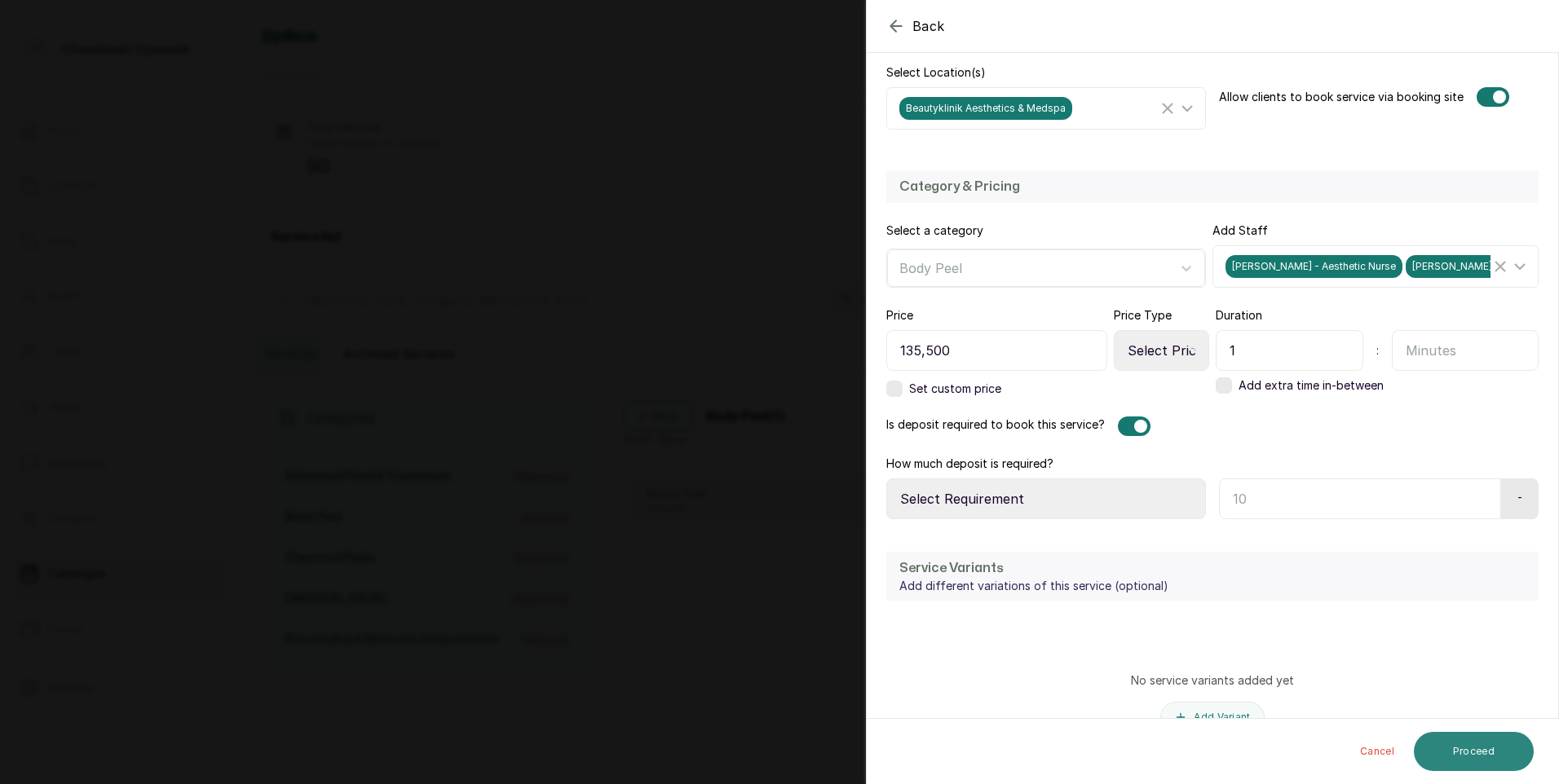
click at [1435, 751] on button "Proceed" at bounding box center [1474, 751] width 120 height 39
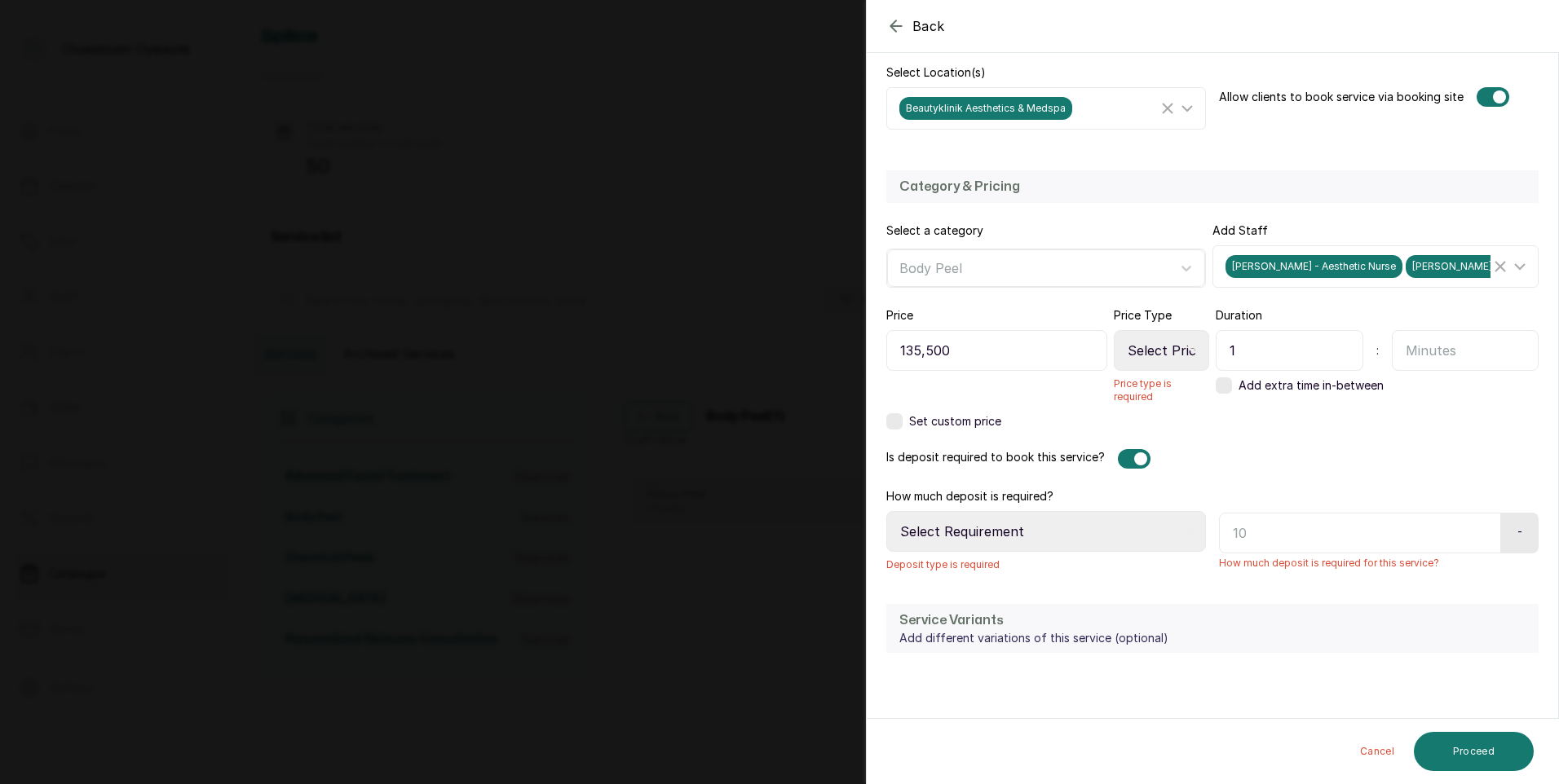
click at [1135, 352] on select "Select Price Type Fixed From" at bounding box center [1161, 350] width 96 height 41
select select "fixed"
click at [1114, 330] on select "Select Price Type Fixed From" at bounding box center [1161, 350] width 96 height 41
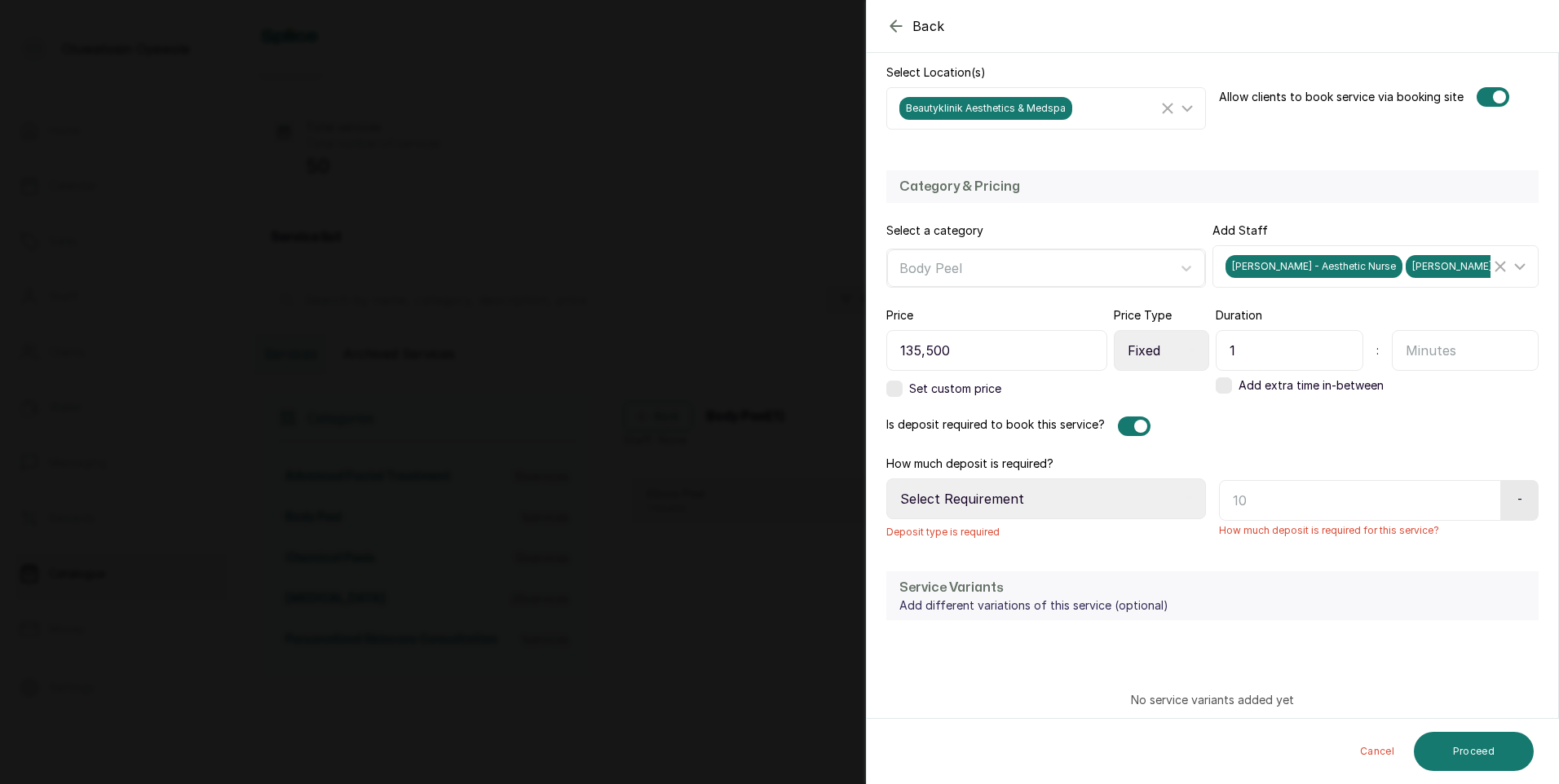
click at [1121, 490] on select "Select Requirement Percentage Fixed Amount" at bounding box center [1046, 499] width 320 height 41
select select "fixed_value"
click at [886, 487] on select "Select Requirement Percentage Fixed Amount" at bounding box center [1046, 499] width 320 height 41
click at [1437, 751] on button "Proceed" at bounding box center [1474, 751] width 120 height 39
click at [1435, 749] on button "Proceed" at bounding box center [1474, 751] width 120 height 39
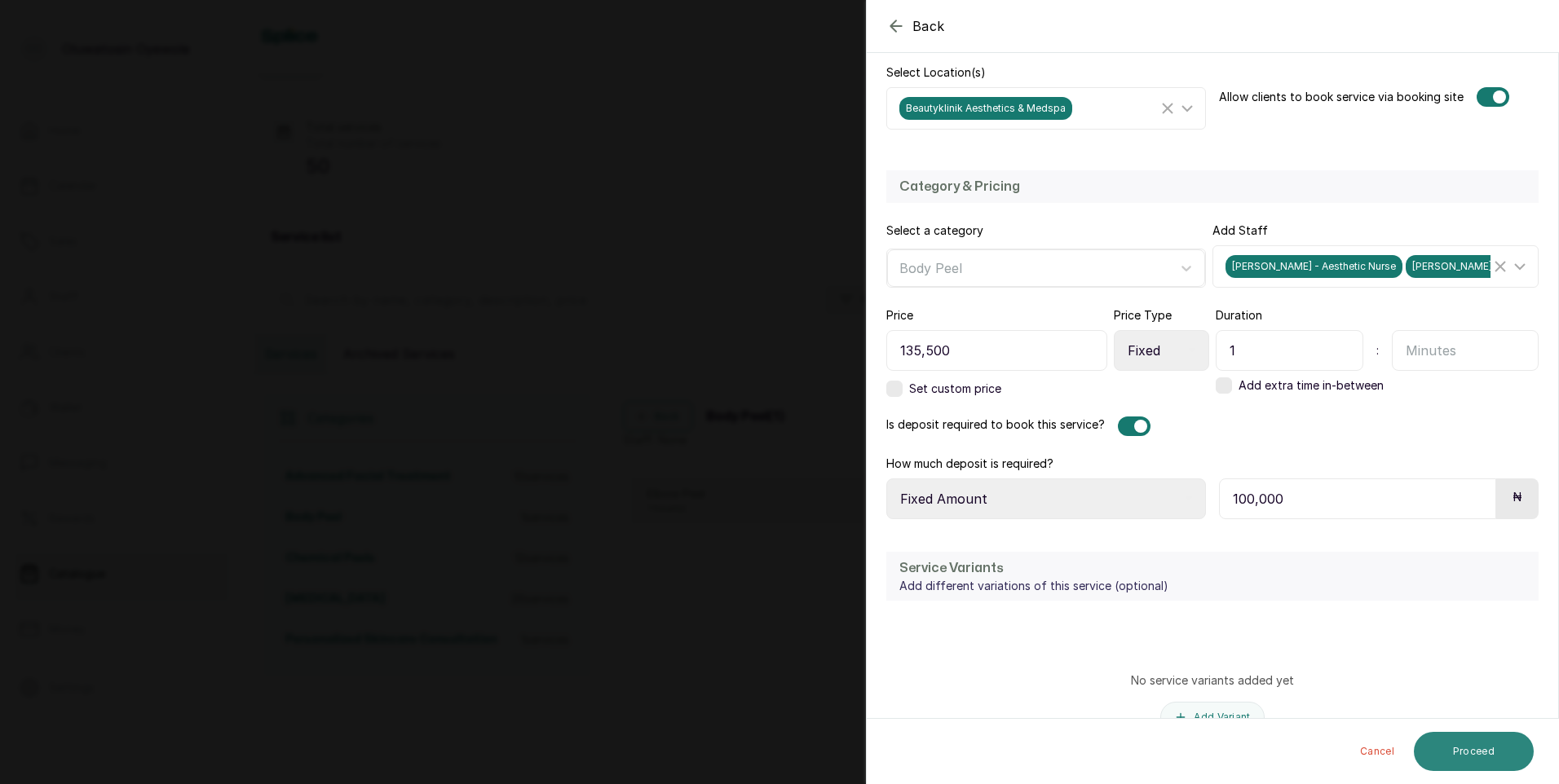
type input "100,000"
click at [1502, 758] on button "Proceed" at bounding box center [1474, 751] width 120 height 39
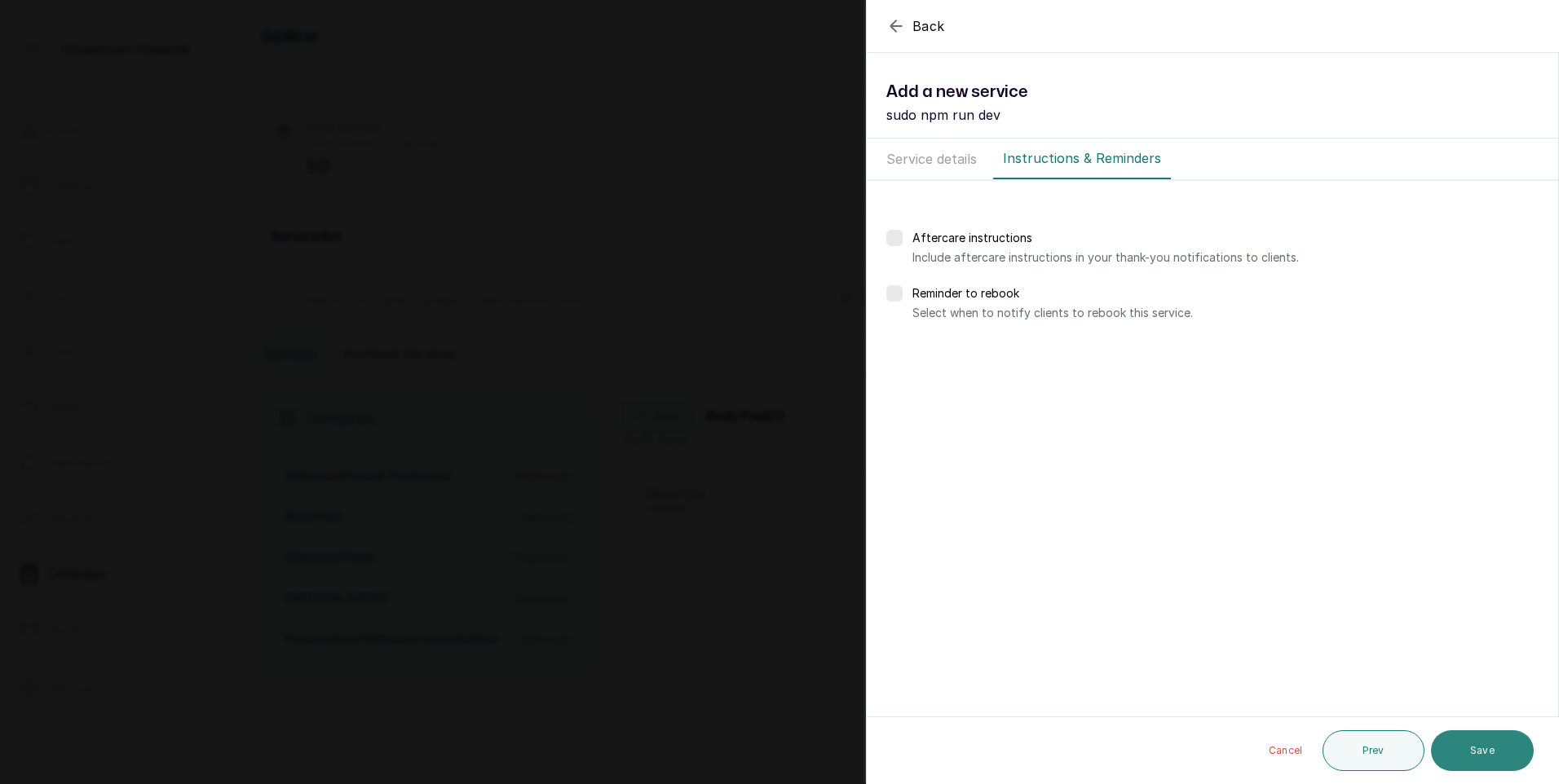
click at [1503, 762] on button "Save" at bounding box center [1482, 751] width 103 height 41
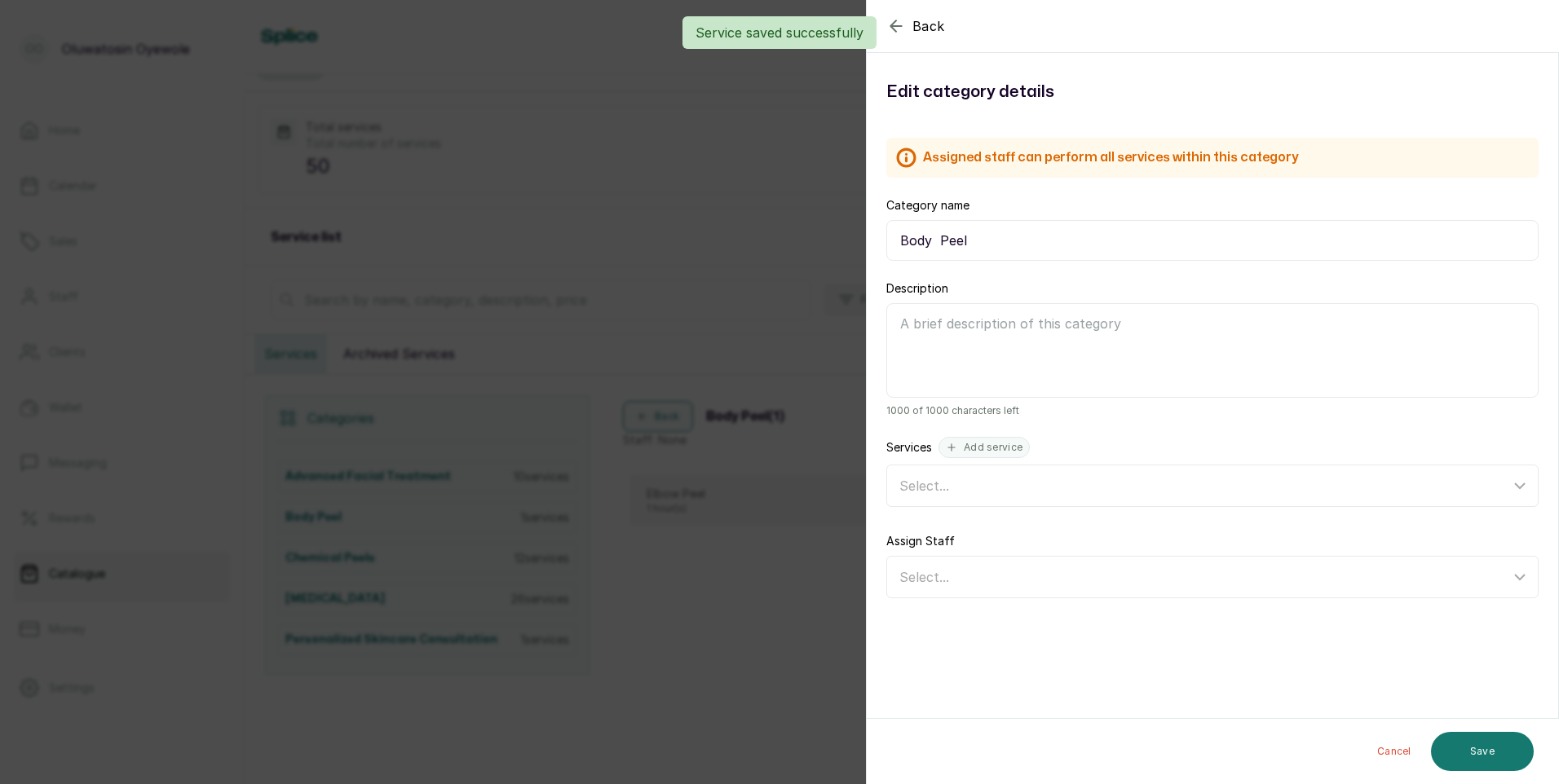
click at [853, 165] on div "Back Category Edit category details Assigned staff can perform all services wit…" at bounding box center [780, 392] width 1559 height 784
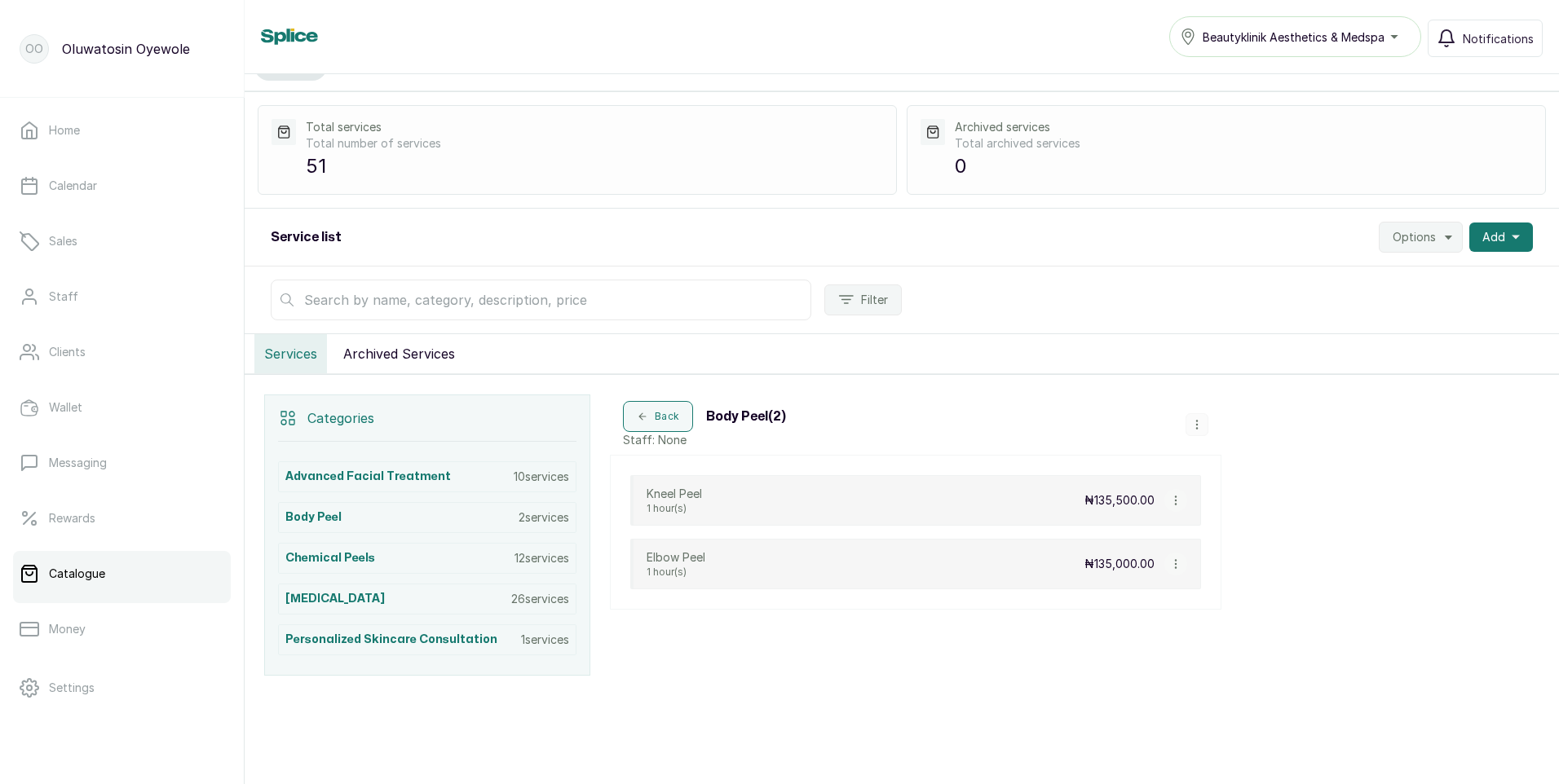
click at [1196, 423] on icon "button" at bounding box center [1197, 425] width 11 height 11
click at [1253, 303] on span "Add Service" at bounding box center [1251, 301] width 74 height 20
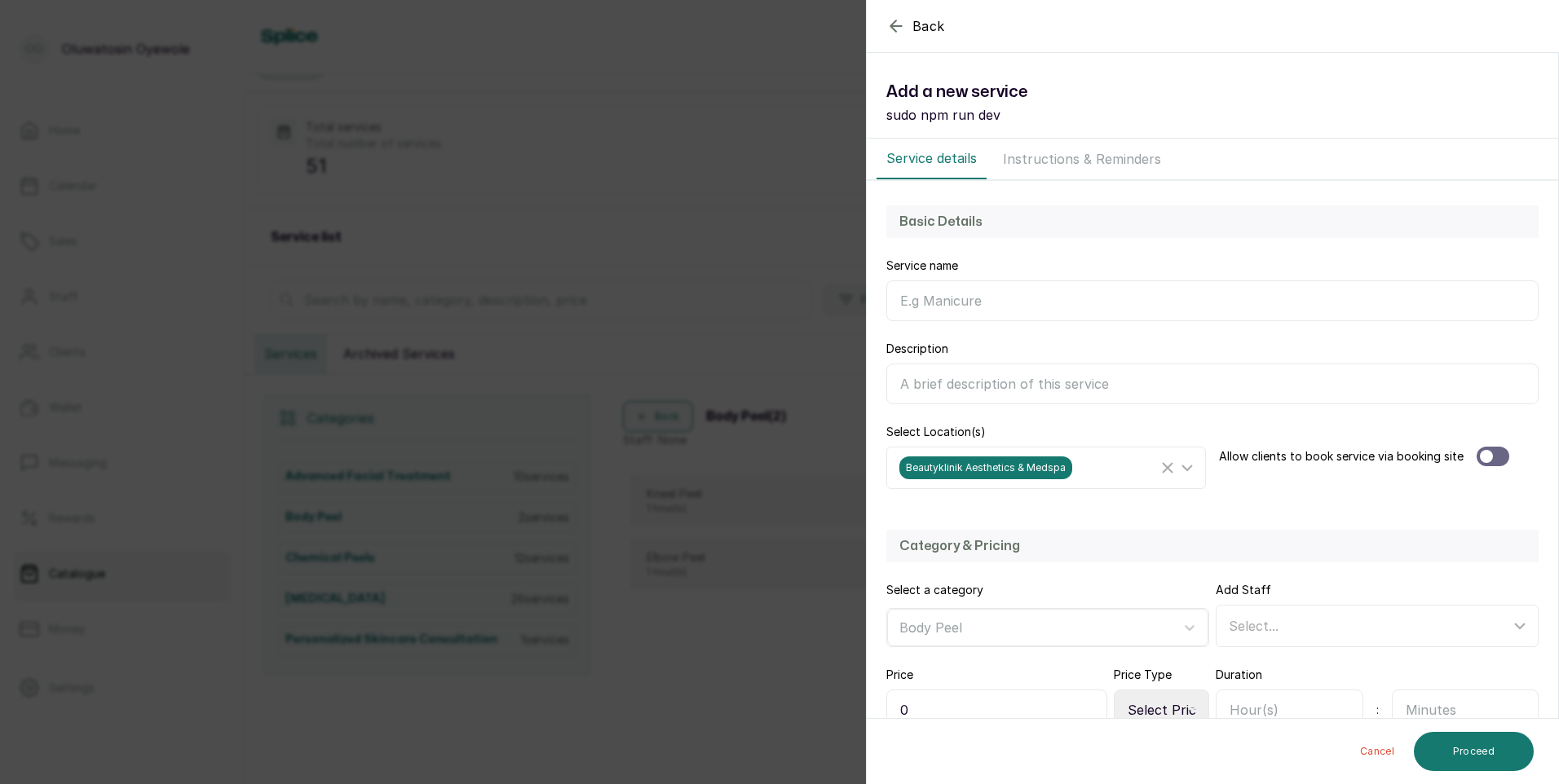
click at [1208, 307] on input "Service name" at bounding box center [1212, 301] width 652 height 41
type input "Back Peel"
click at [1495, 451] on div at bounding box center [1492, 456] width 33 height 20
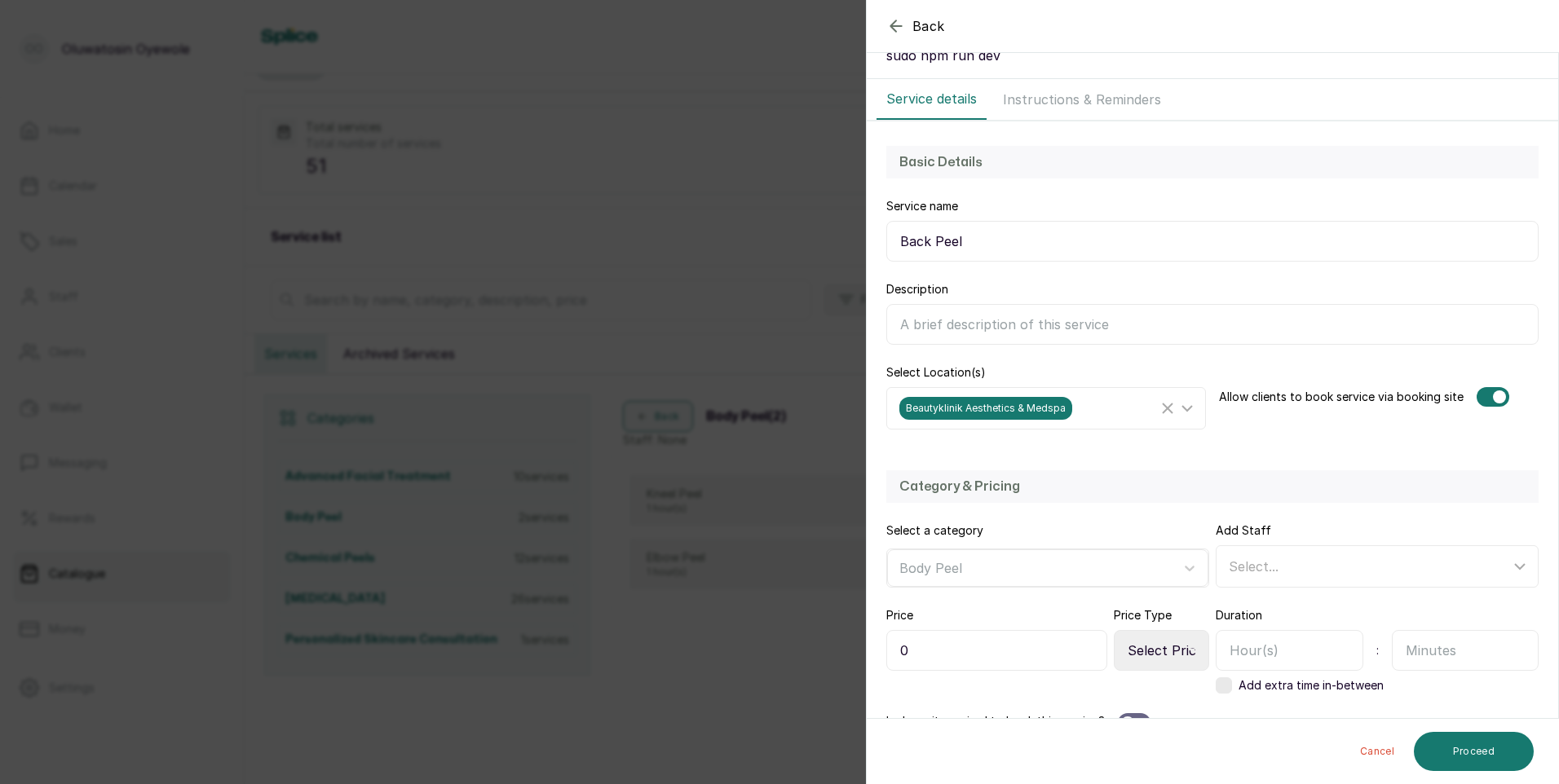
scroll to position [82, 0]
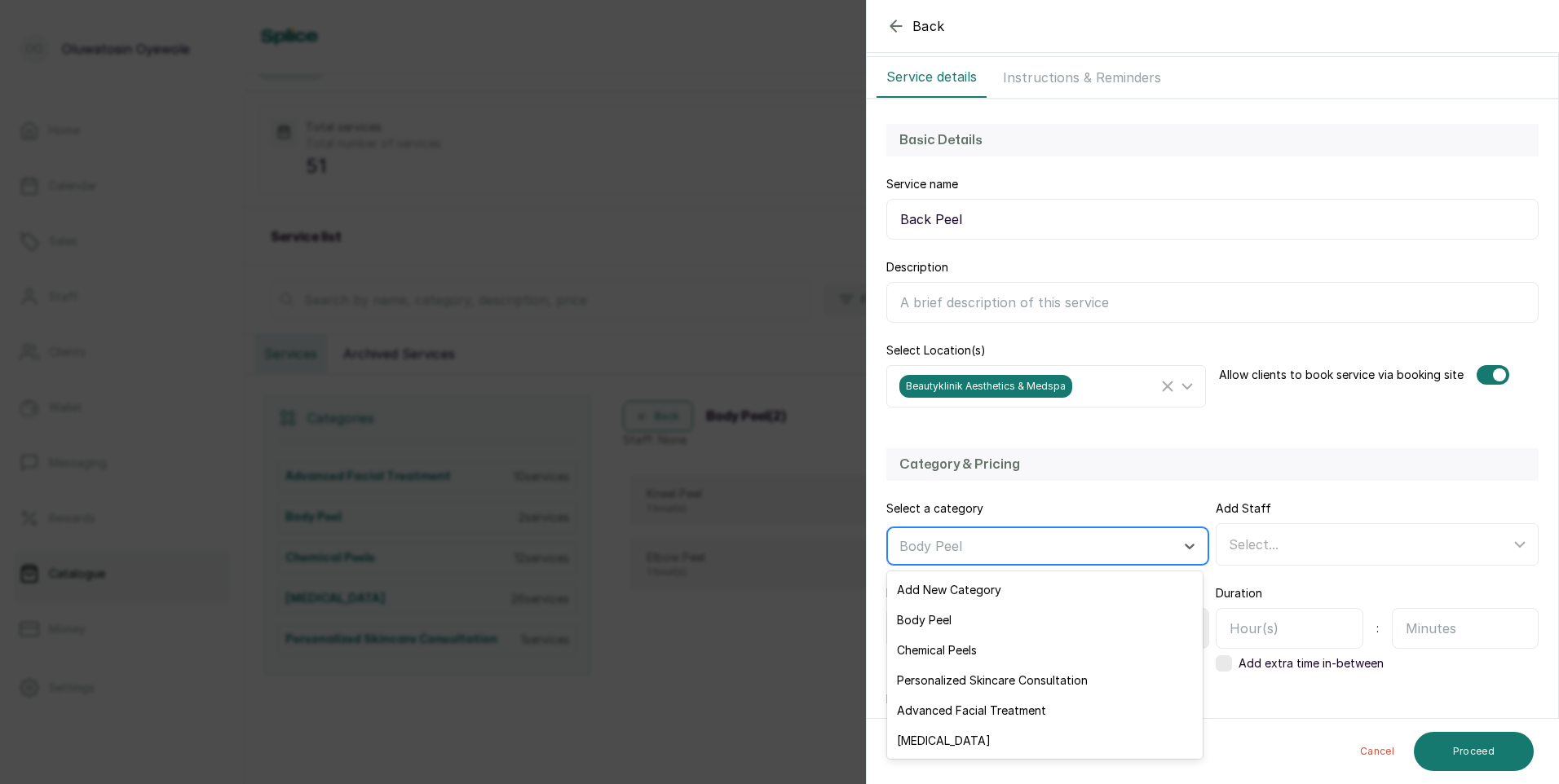
click at [1025, 548] on div at bounding box center [1033, 546] width 268 height 21
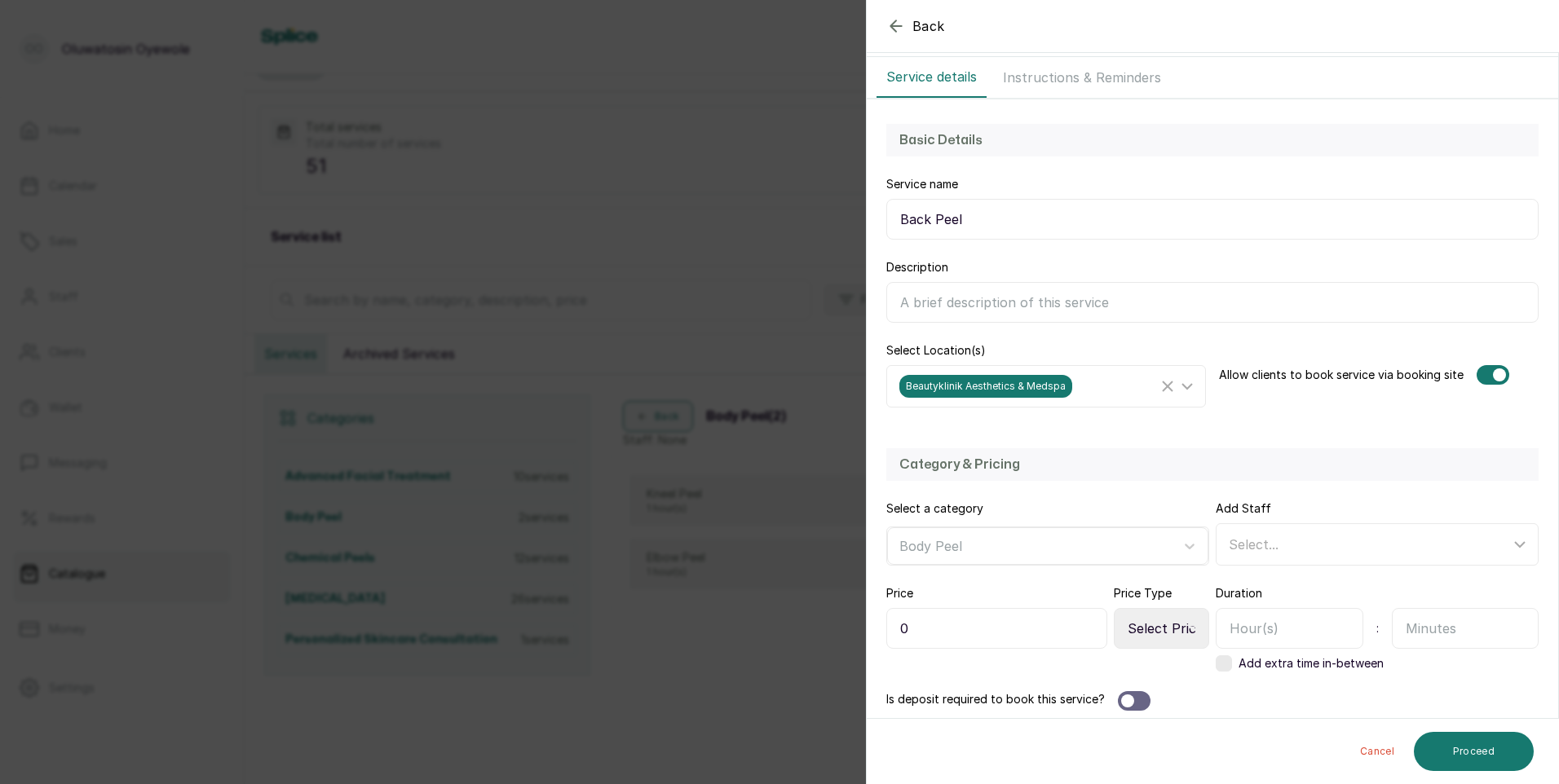
click at [1443, 506] on div "Add Staff Select..." at bounding box center [1377, 533] width 323 height 65
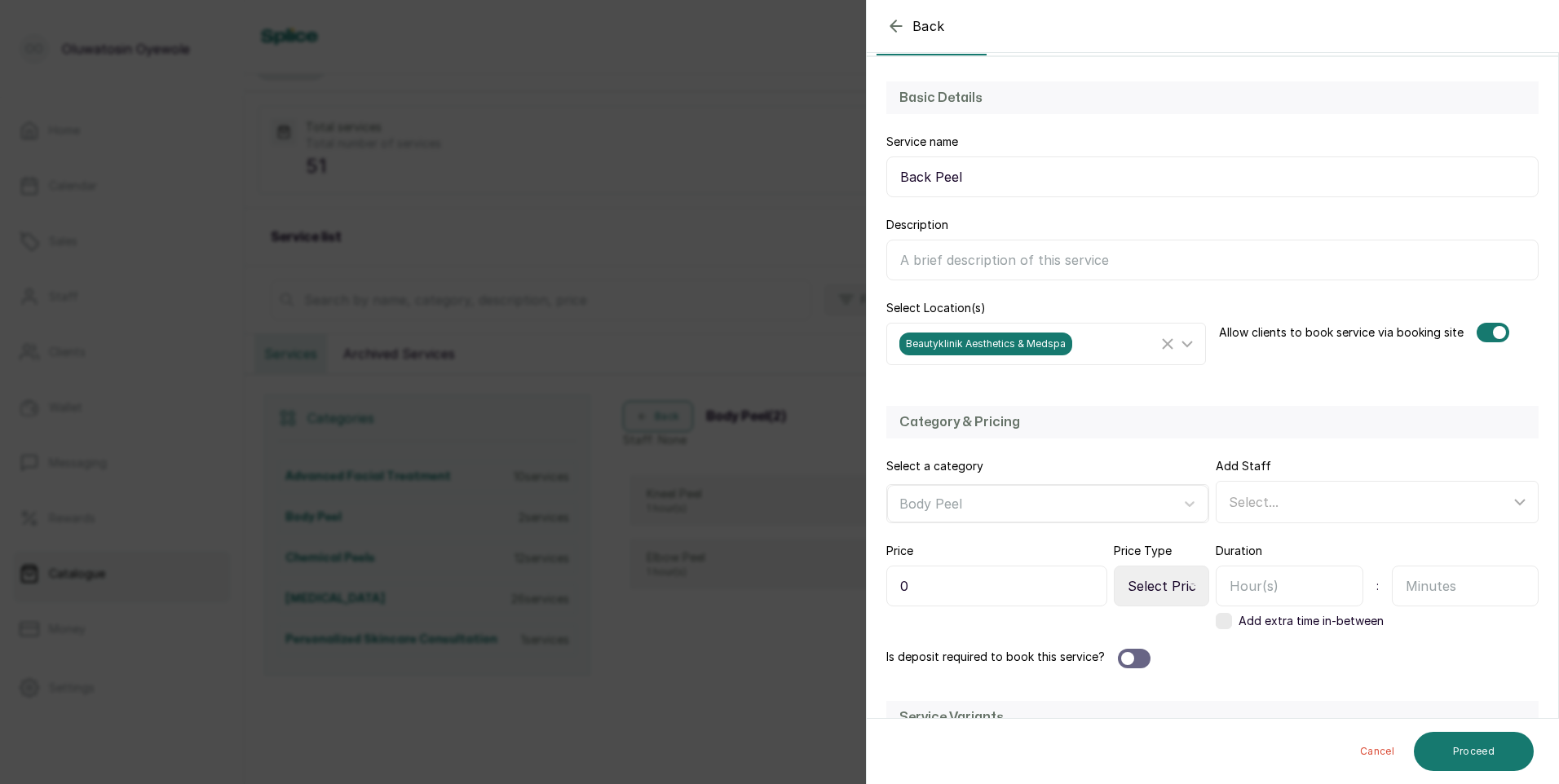
scroll to position [244, 0]
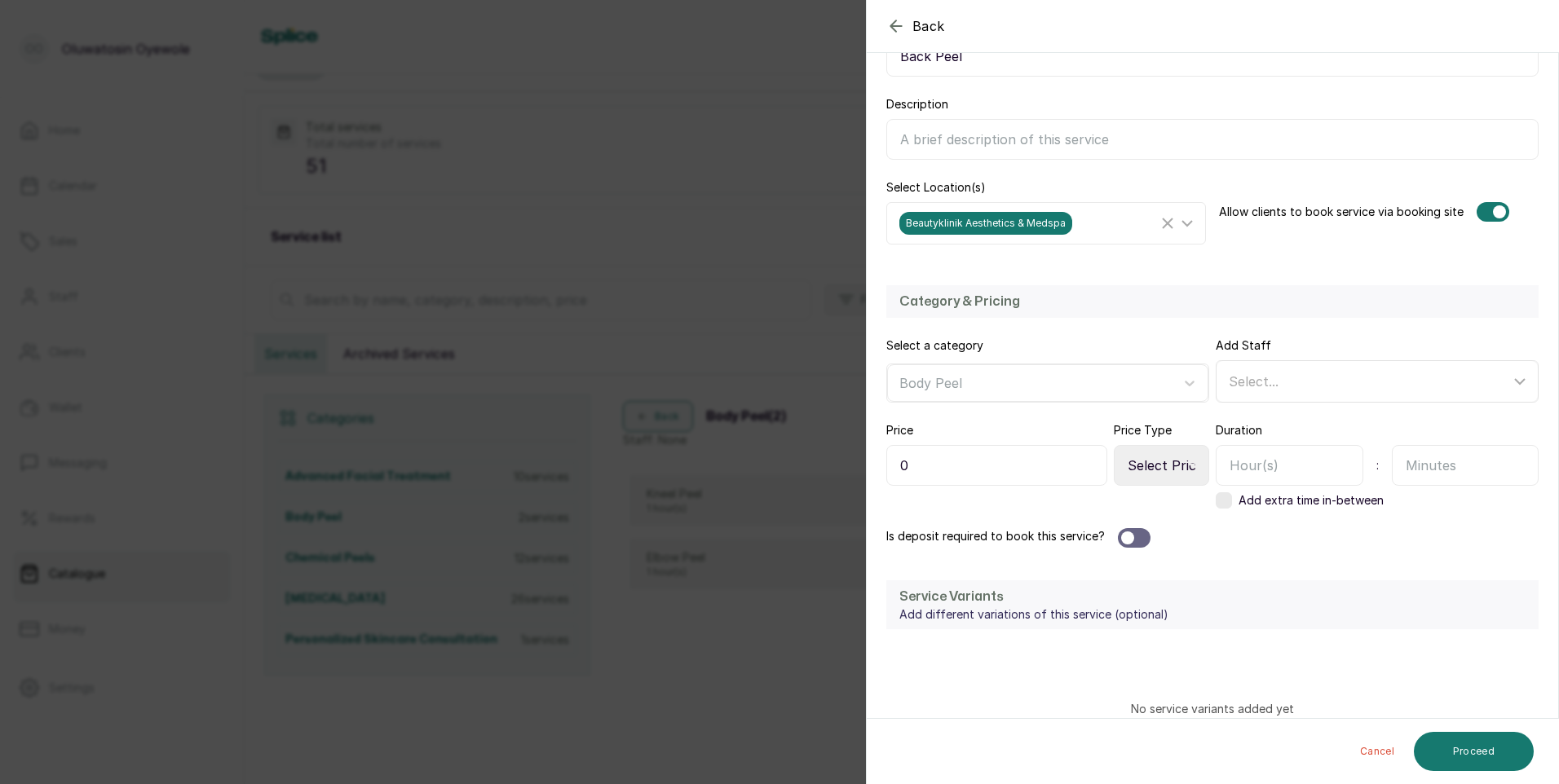
click at [1321, 367] on div "Select..." at bounding box center [1379, 381] width 317 height 31
click at [1310, 501] on span "[PERSON_NAME] - Aesthetic Nurse" at bounding box center [1356, 493] width 228 height 20
click at [1239, 499] on input "[PERSON_NAME] - Aesthetic Nurse" at bounding box center [1233, 493] width 10 height 10
checkbox input "true"
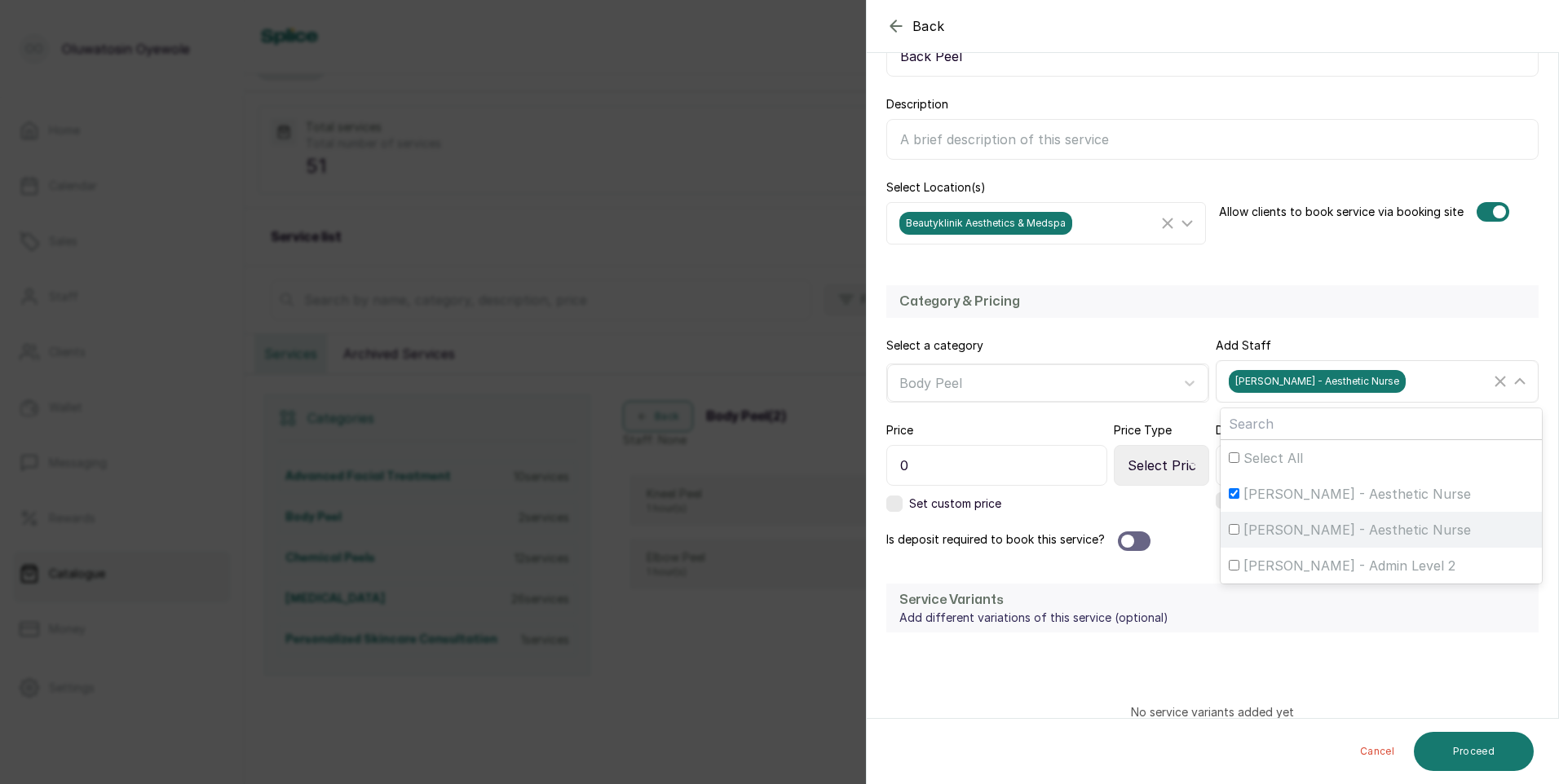
click at [1306, 533] on span "[PERSON_NAME] - Aesthetic Nurse" at bounding box center [1356, 529] width 228 height 20
click at [1239, 533] on input "[PERSON_NAME] - Aesthetic Nurse" at bounding box center [1233, 529] width 10 height 10
checkbox input "true"
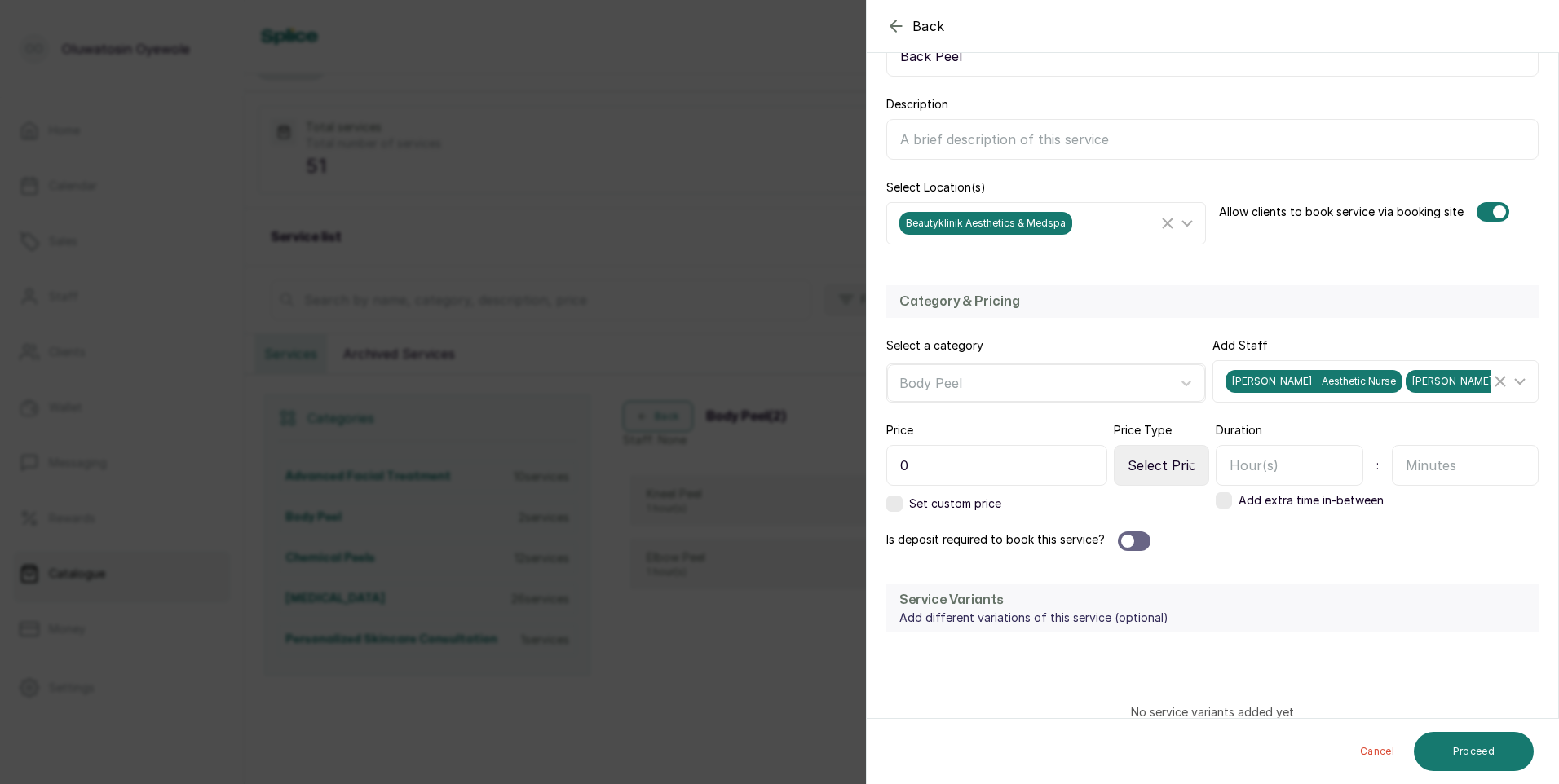
click at [988, 464] on input "0" at bounding box center [997, 465] width 221 height 41
type input "175,500"
click at [1146, 547] on div at bounding box center [1133, 541] width 33 height 20
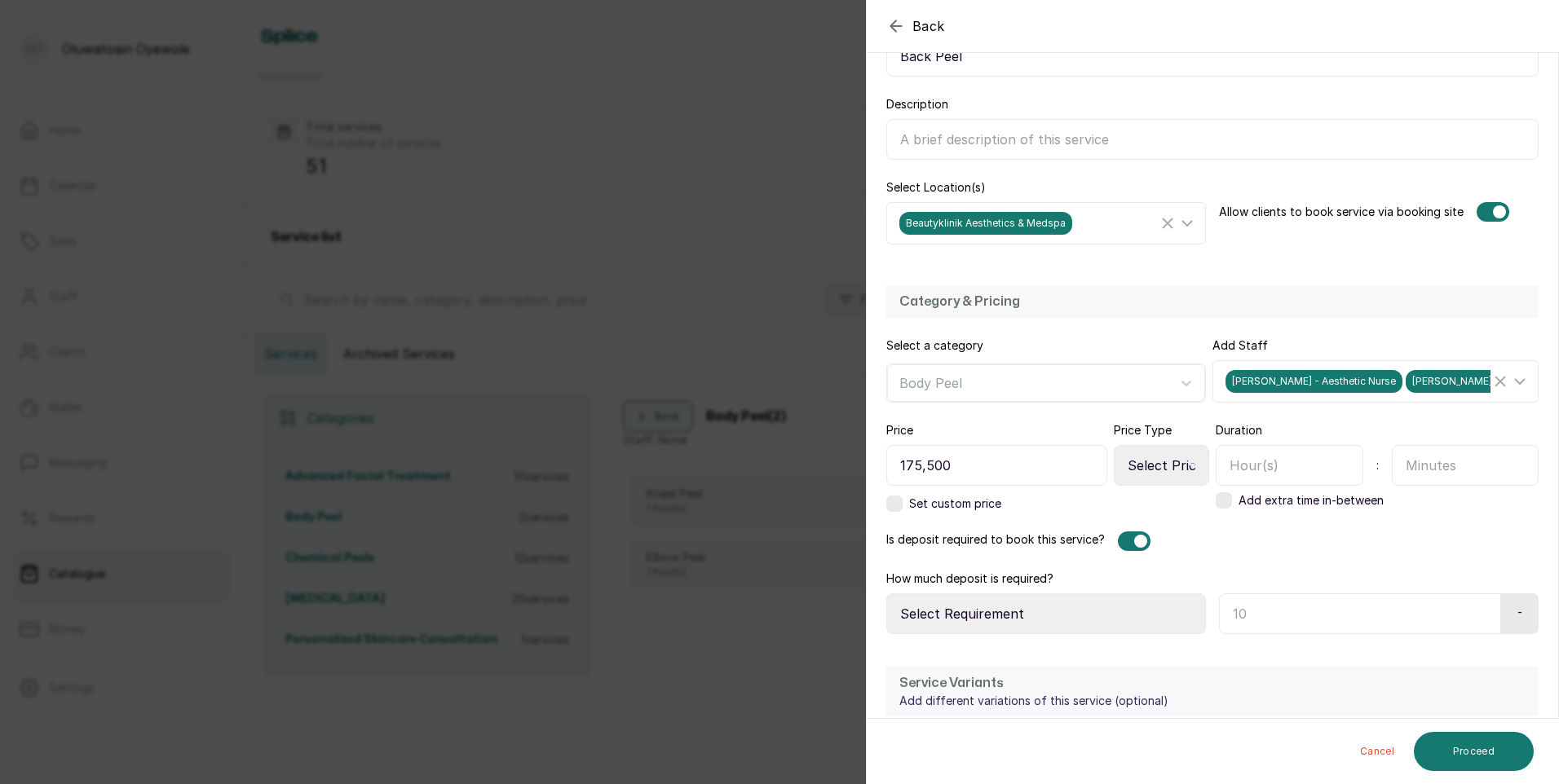
click at [1165, 460] on select "Select Price Type Fixed From" at bounding box center [1161, 465] width 96 height 41
select select "fixed"
click at [1114, 445] on select "Select Price Type Fixed From" at bounding box center [1161, 465] width 96 height 41
click at [1120, 605] on select "Select Requirement Percentage Fixed Amount" at bounding box center [1046, 614] width 320 height 41
select select "fixed_value"
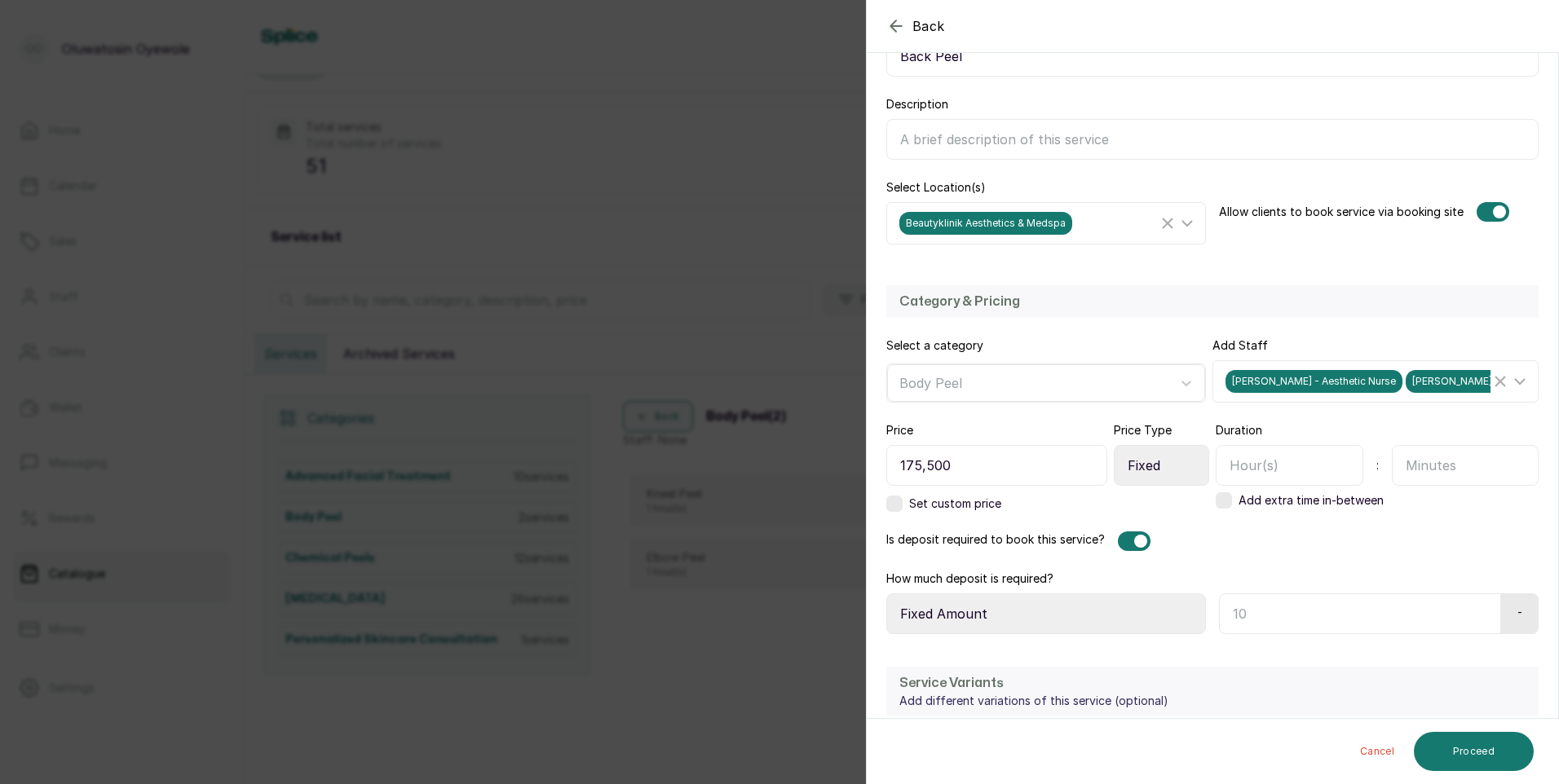
click at [886, 594] on select "Select Requirement Percentage Fixed Amount" at bounding box center [1046, 614] width 320 height 41
click at [1320, 618] on input "text" at bounding box center [1357, 614] width 277 height 41
type input "150,000"
click at [1319, 471] on input "text" at bounding box center [1289, 465] width 148 height 41
type input "1"
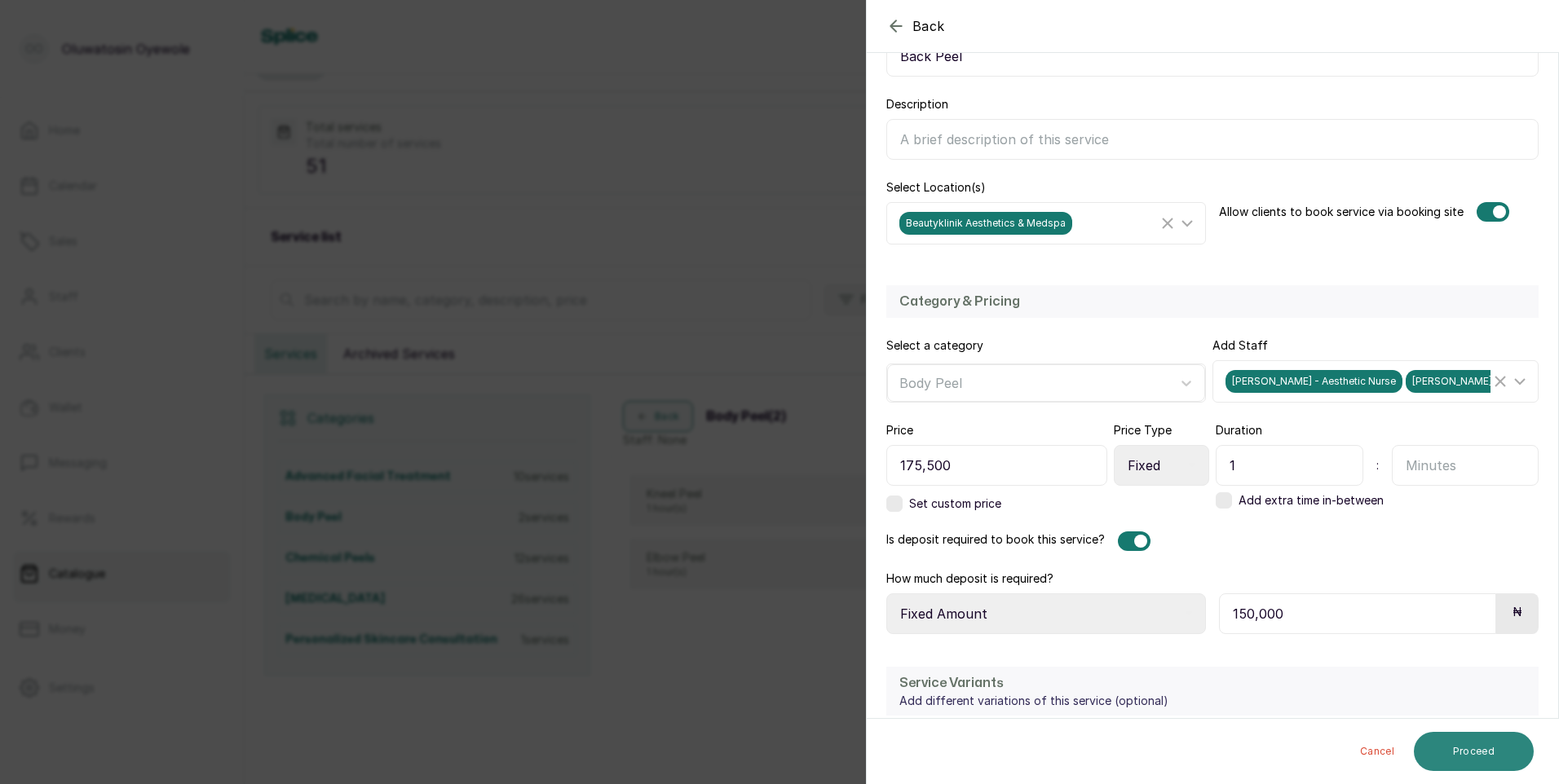
click at [1476, 761] on button "Proceed" at bounding box center [1474, 751] width 120 height 39
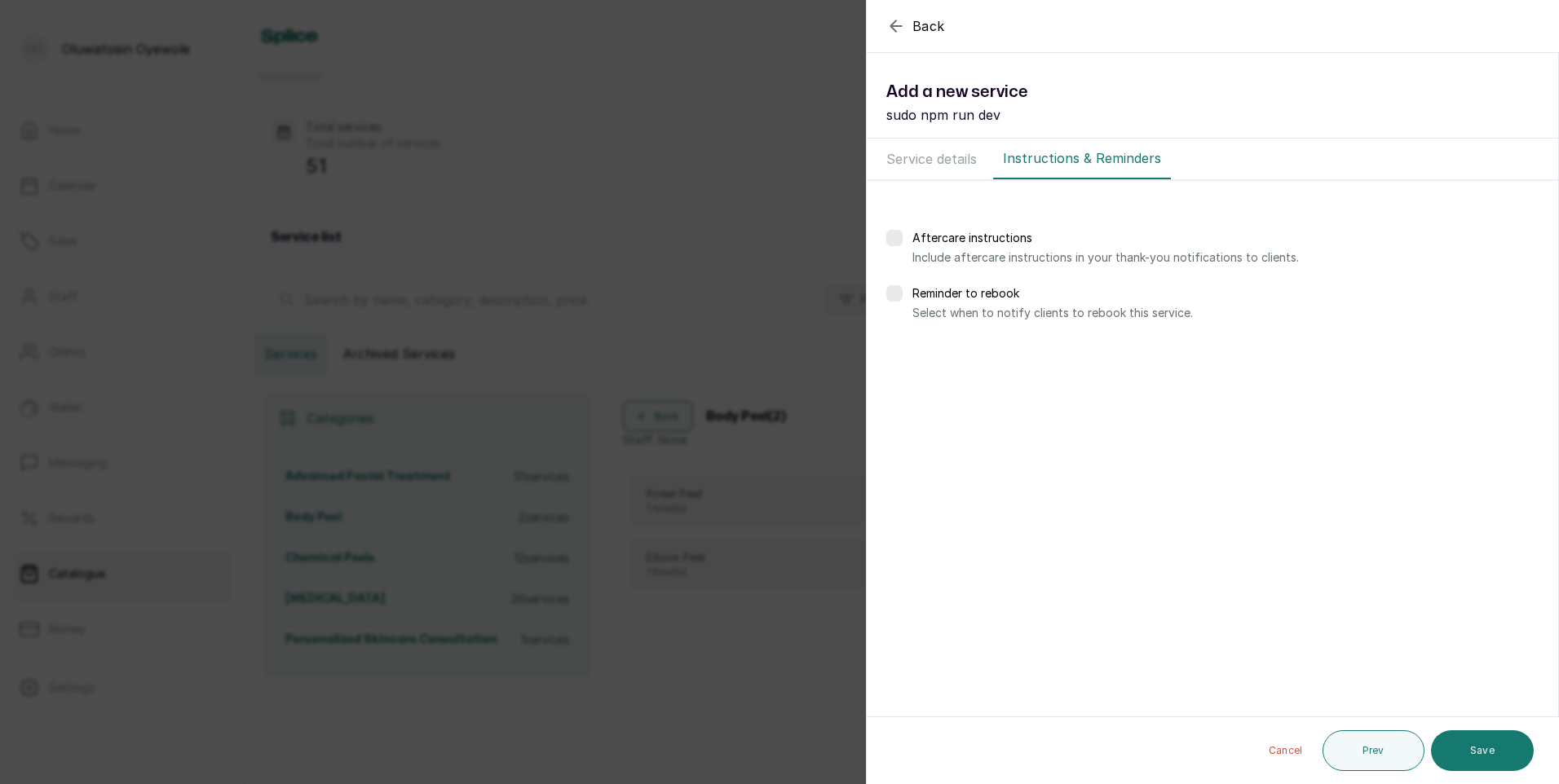
scroll to position [0, 0]
click at [1477, 752] on button "Save" at bounding box center [1482, 751] width 103 height 41
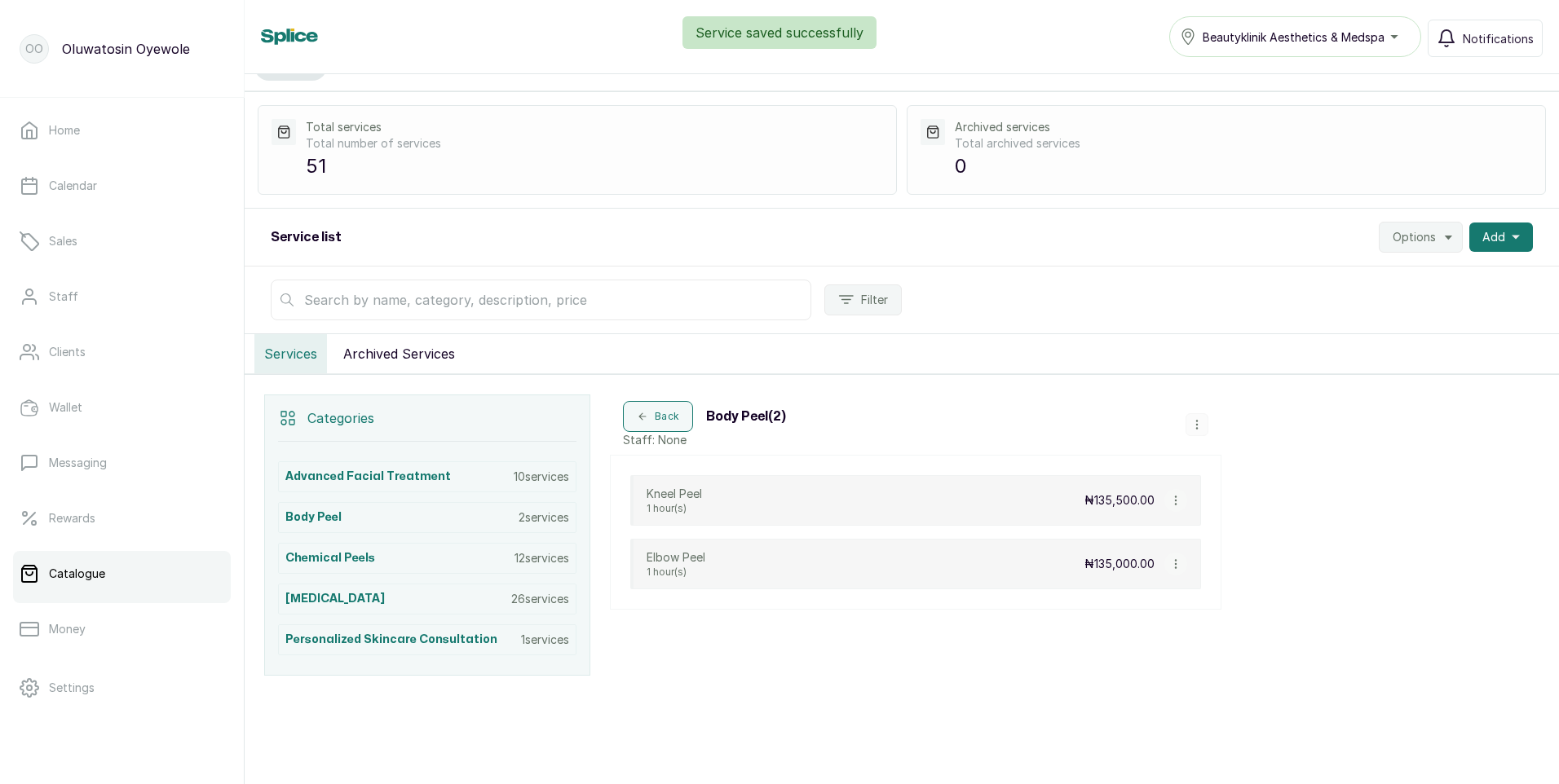
click at [1193, 426] on icon "button" at bounding box center [1197, 425] width 11 height 11
click at [1268, 303] on span "Add Service" at bounding box center [1251, 301] width 74 height 20
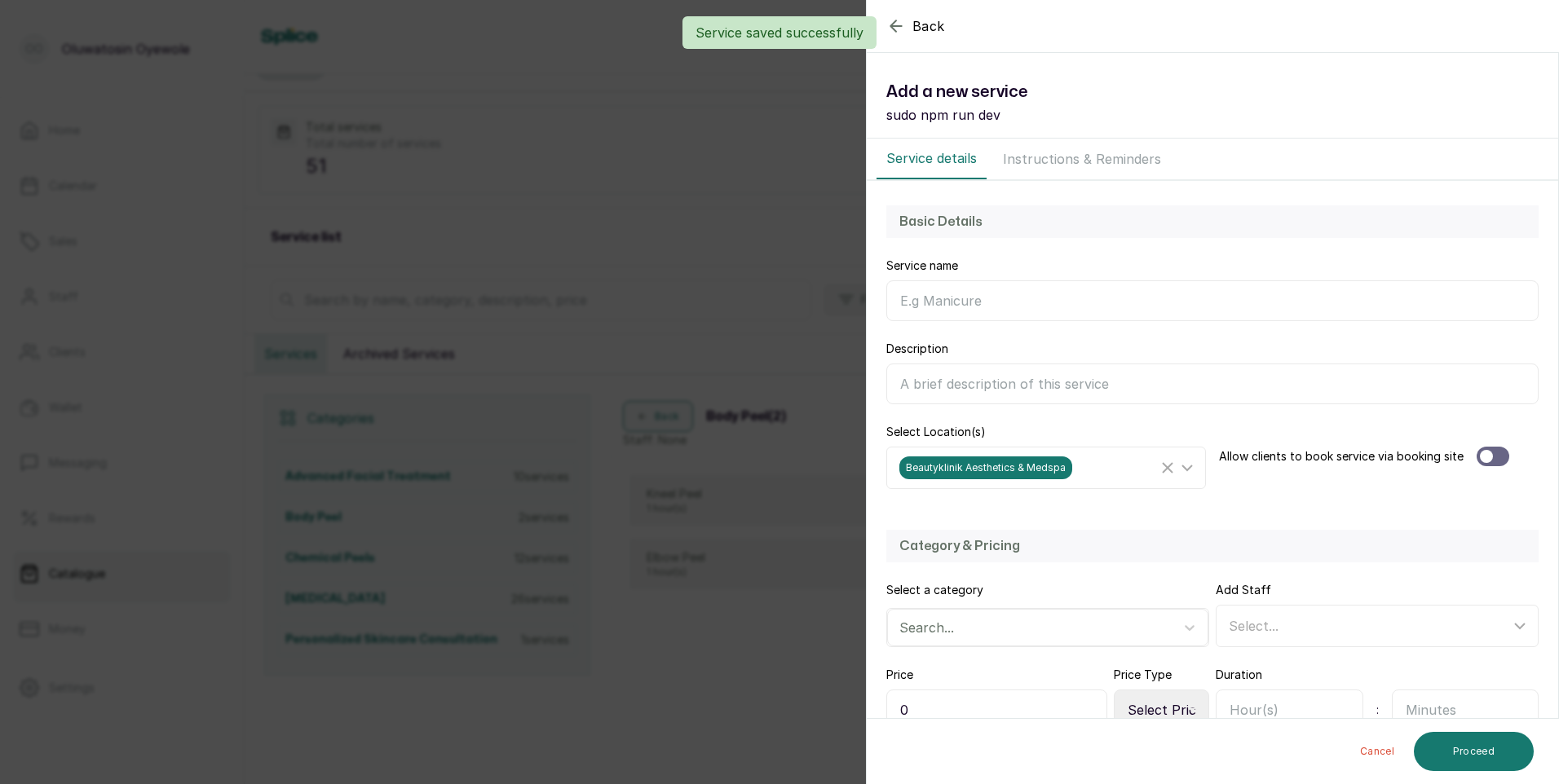
click at [1017, 310] on input "Service name" at bounding box center [1212, 301] width 652 height 41
type input "[MEDICAL_DATA] Peel"
click at [1500, 456] on div at bounding box center [1492, 456] width 33 height 20
click at [1265, 617] on div "Select..." at bounding box center [1369, 625] width 282 height 20
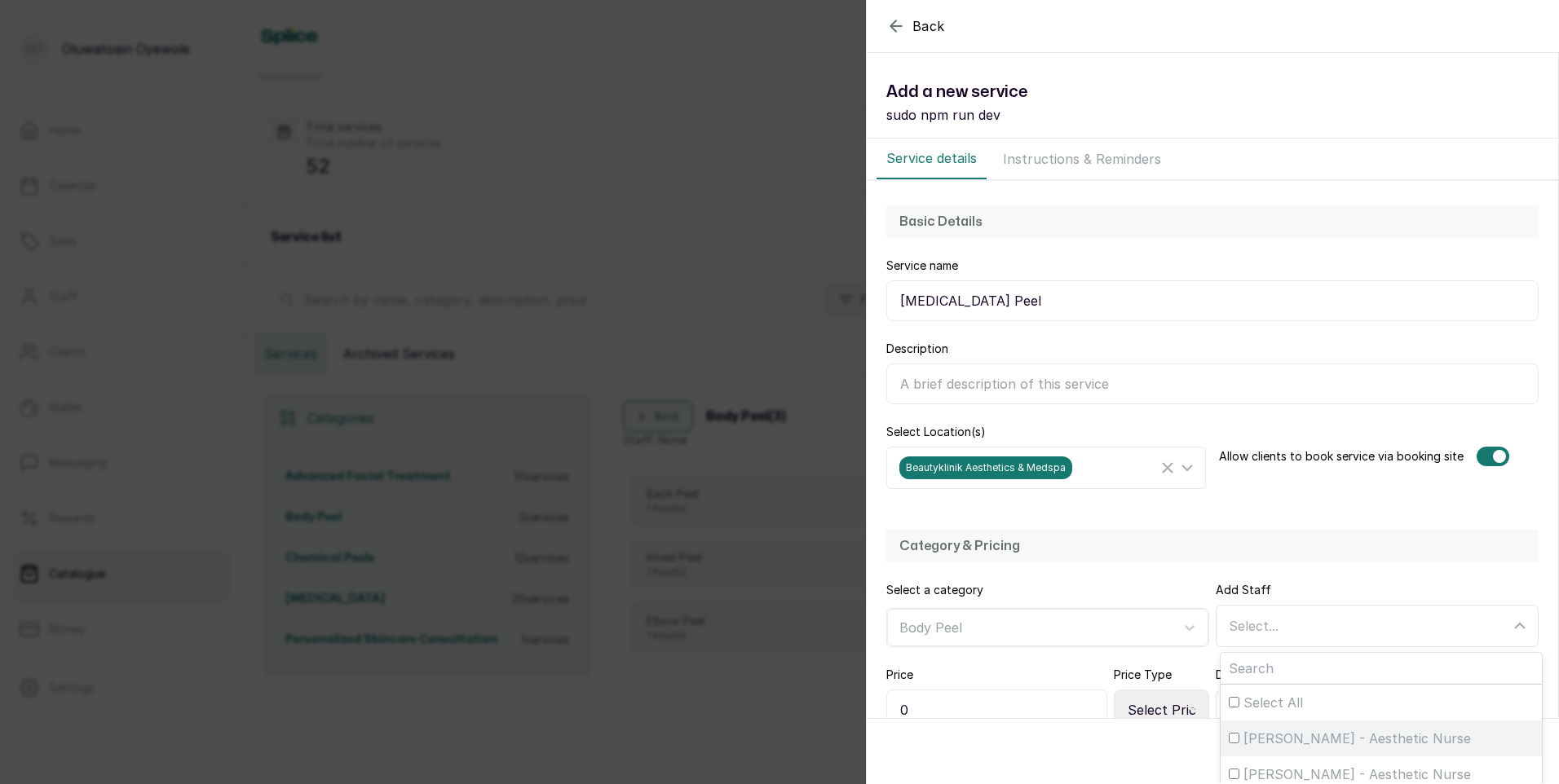
click at [1294, 737] on span "[PERSON_NAME] - Aesthetic Nurse" at bounding box center [1356, 738] width 228 height 20
click at [1239, 737] on input "[PERSON_NAME] - Aesthetic Nurse" at bounding box center [1233, 738] width 10 height 10
checkbox input "true"
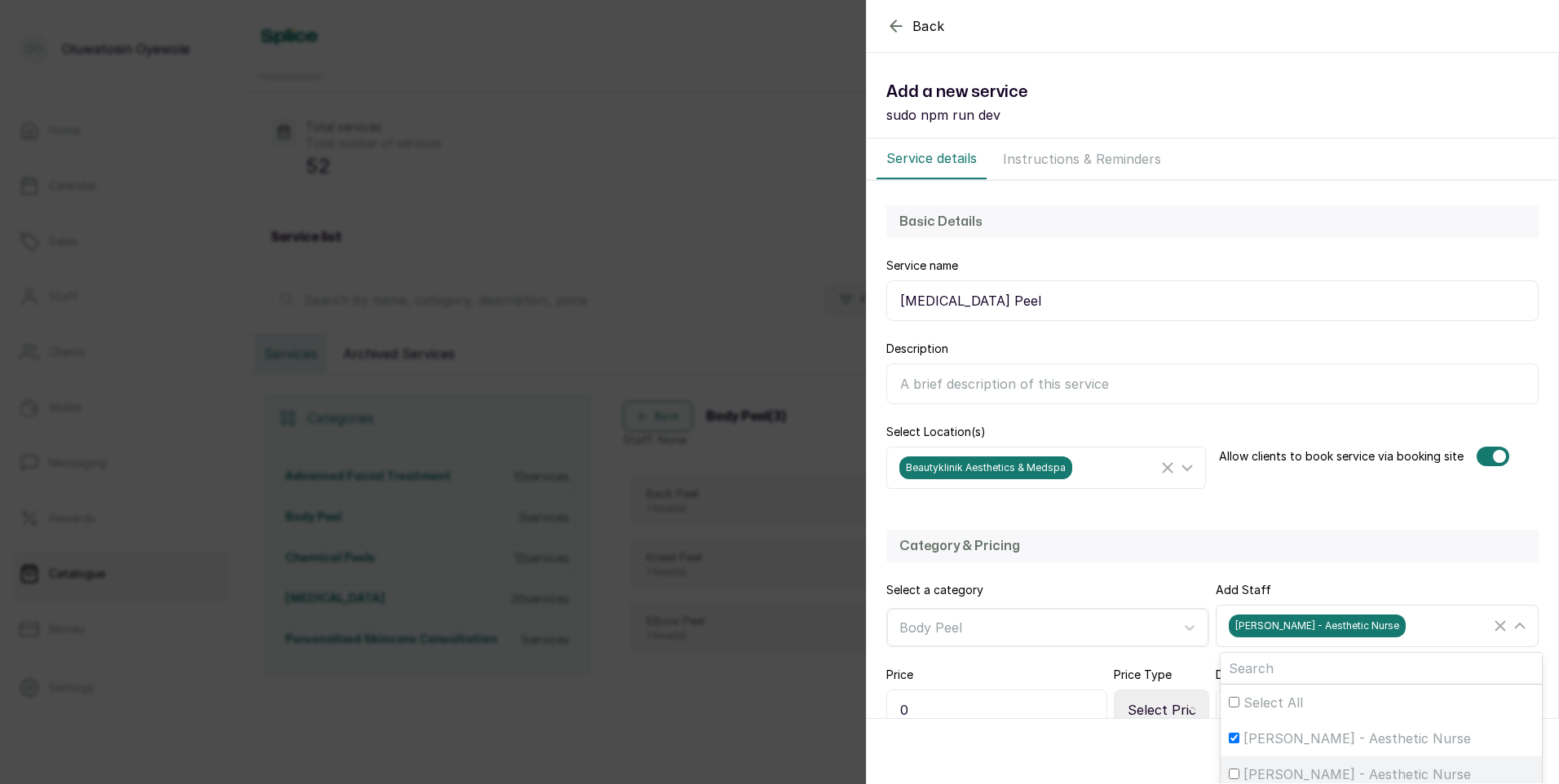
click at [1272, 772] on span "[PERSON_NAME] - Aesthetic Nurse" at bounding box center [1356, 774] width 228 height 20
click at [1239, 772] on input "[PERSON_NAME] - Aesthetic Nurse" at bounding box center [1233, 774] width 10 height 10
checkbox input "true"
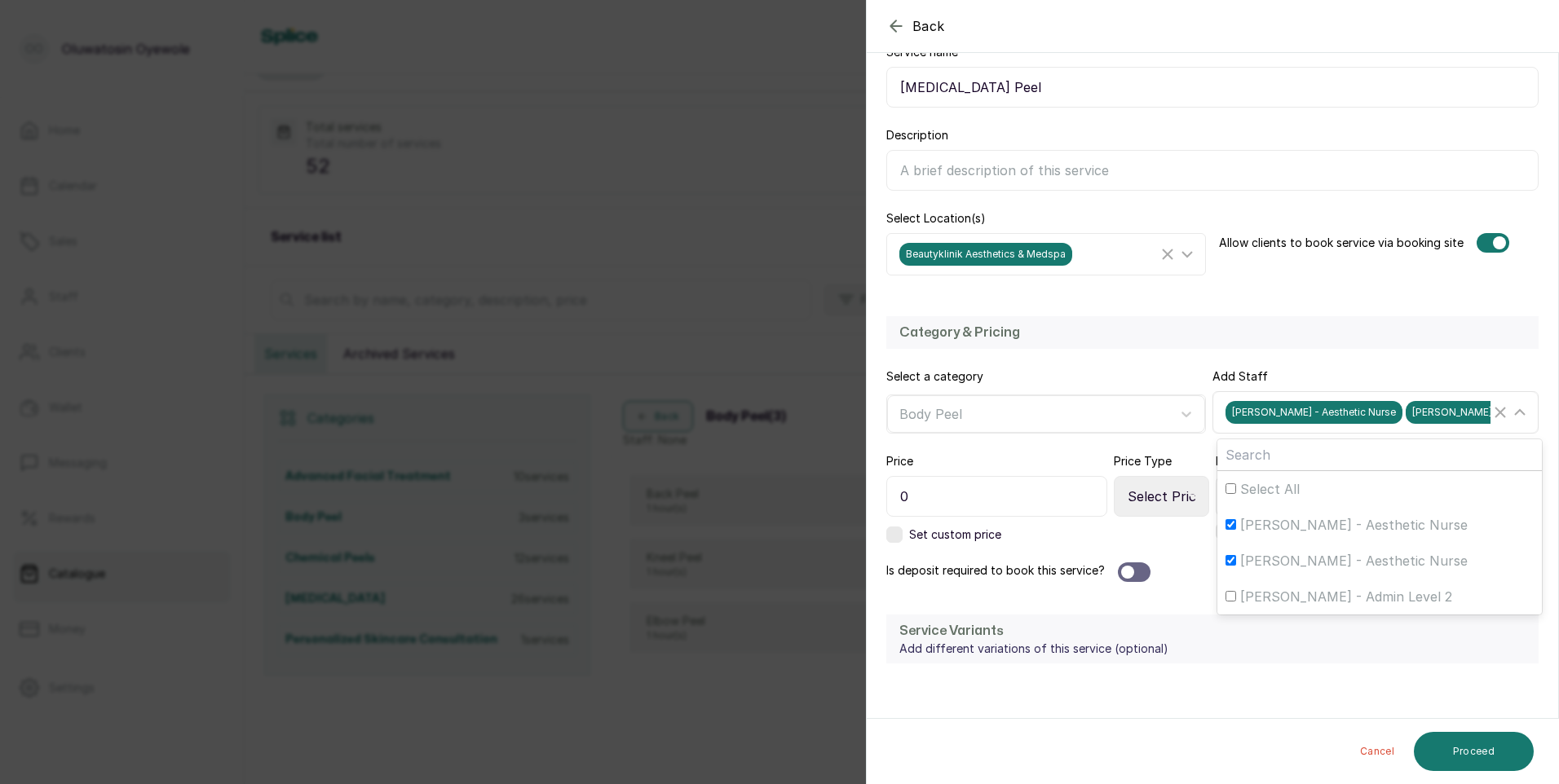
scroll to position [254, 0]
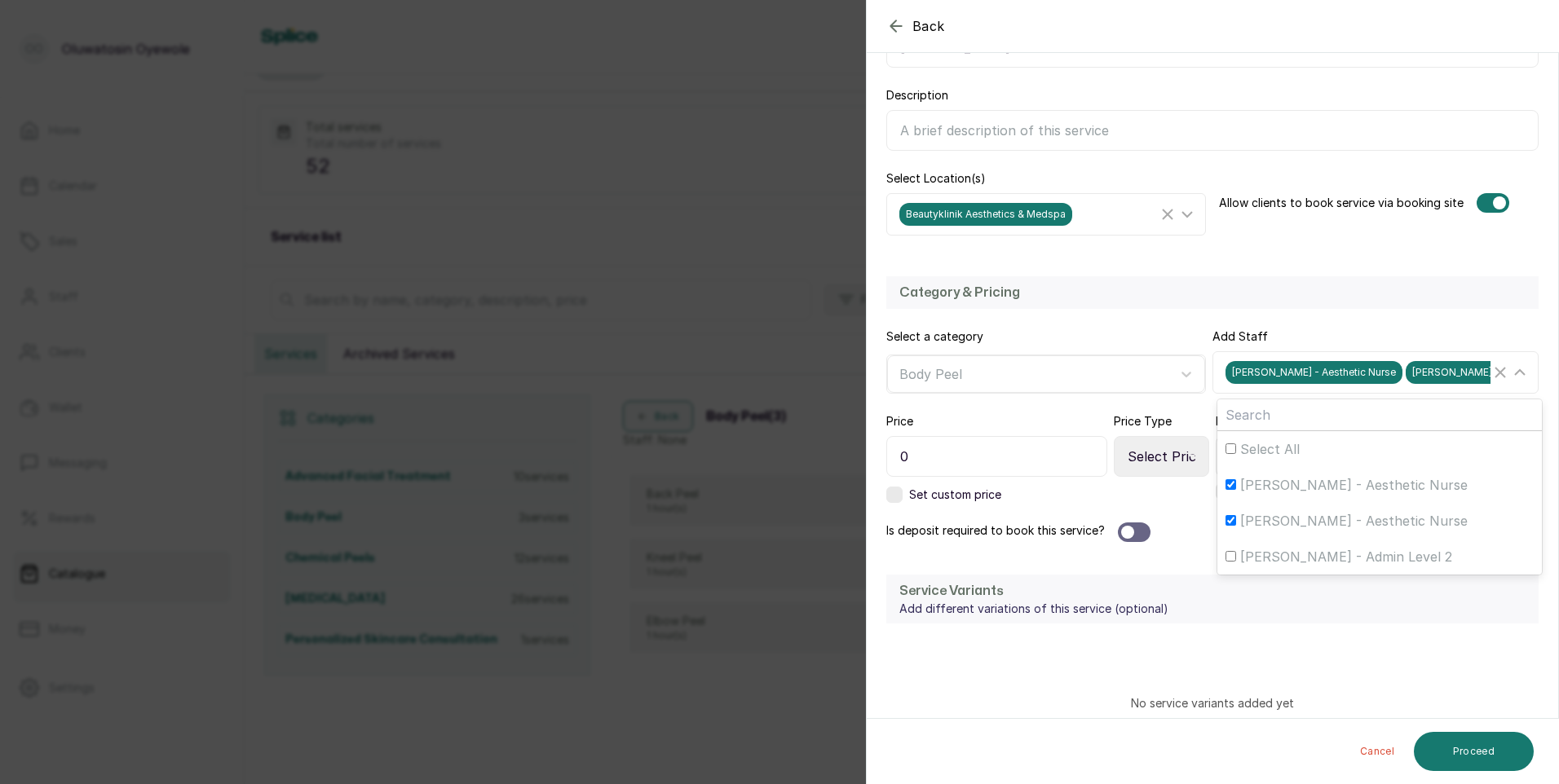
click at [974, 444] on input "0" at bounding box center [997, 456] width 221 height 41
type input "125,500"
click at [1262, 457] on input "text" at bounding box center [1289, 456] width 148 height 41
type input "1"
click at [1189, 458] on icon at bounding box center [1192, 456] width 8 height 8
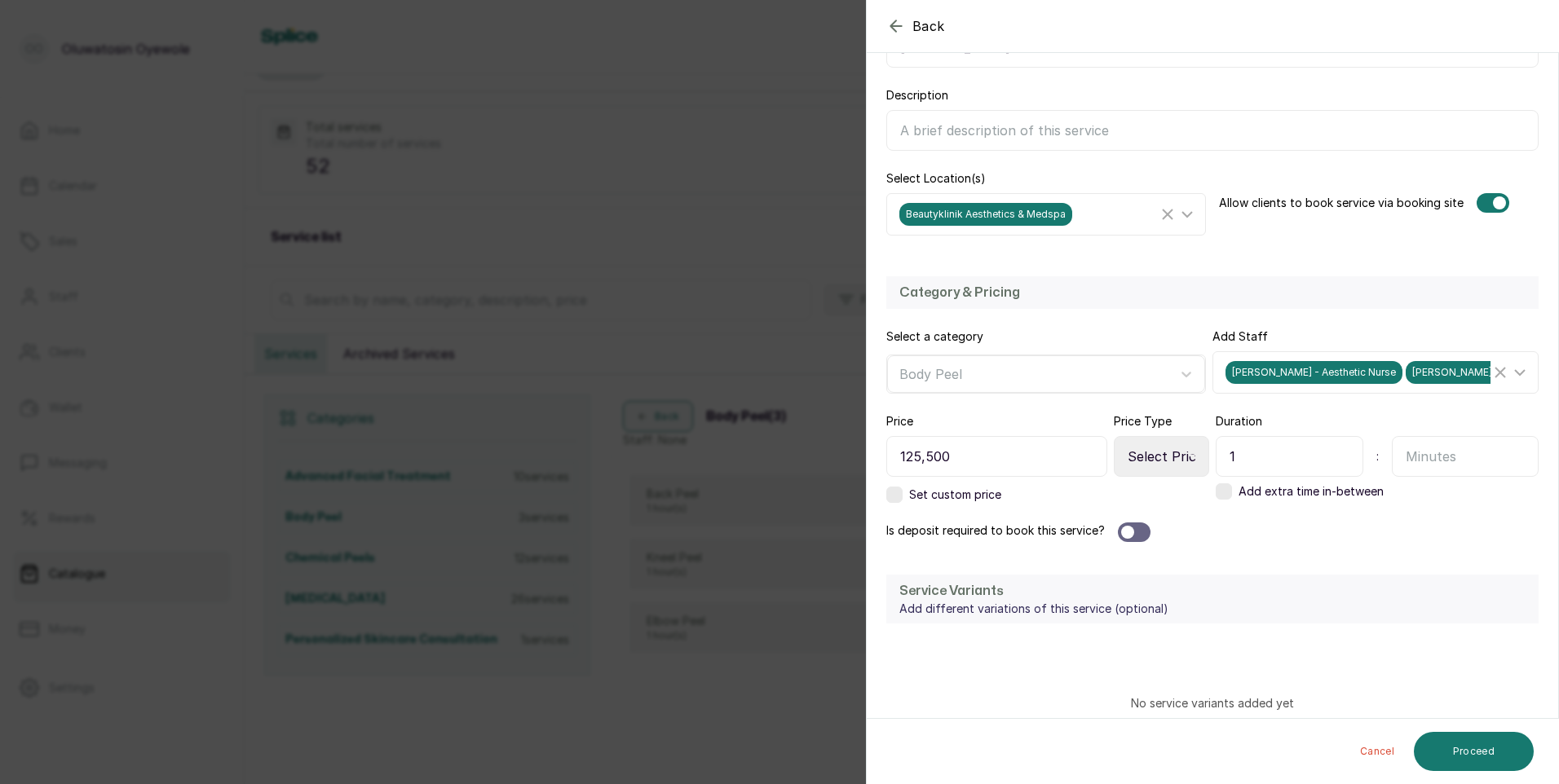
drag, startPoint x: 1159, startPoint y: 448, endPoint x: 1159, endPoint y: 456, distance: 8.0
click at [1159, 450] on select "Select Price Type Fixed From" at bounding box center [1161, 456] width 96 height 41
select select "fixed"
click at [1114, 436] on select "Select Price Type Fixed From" at bounding box center [1161, 456] width 96 height 41
click at [1137, 531] on div at bounding box center [1133, 531] width 33 height 20
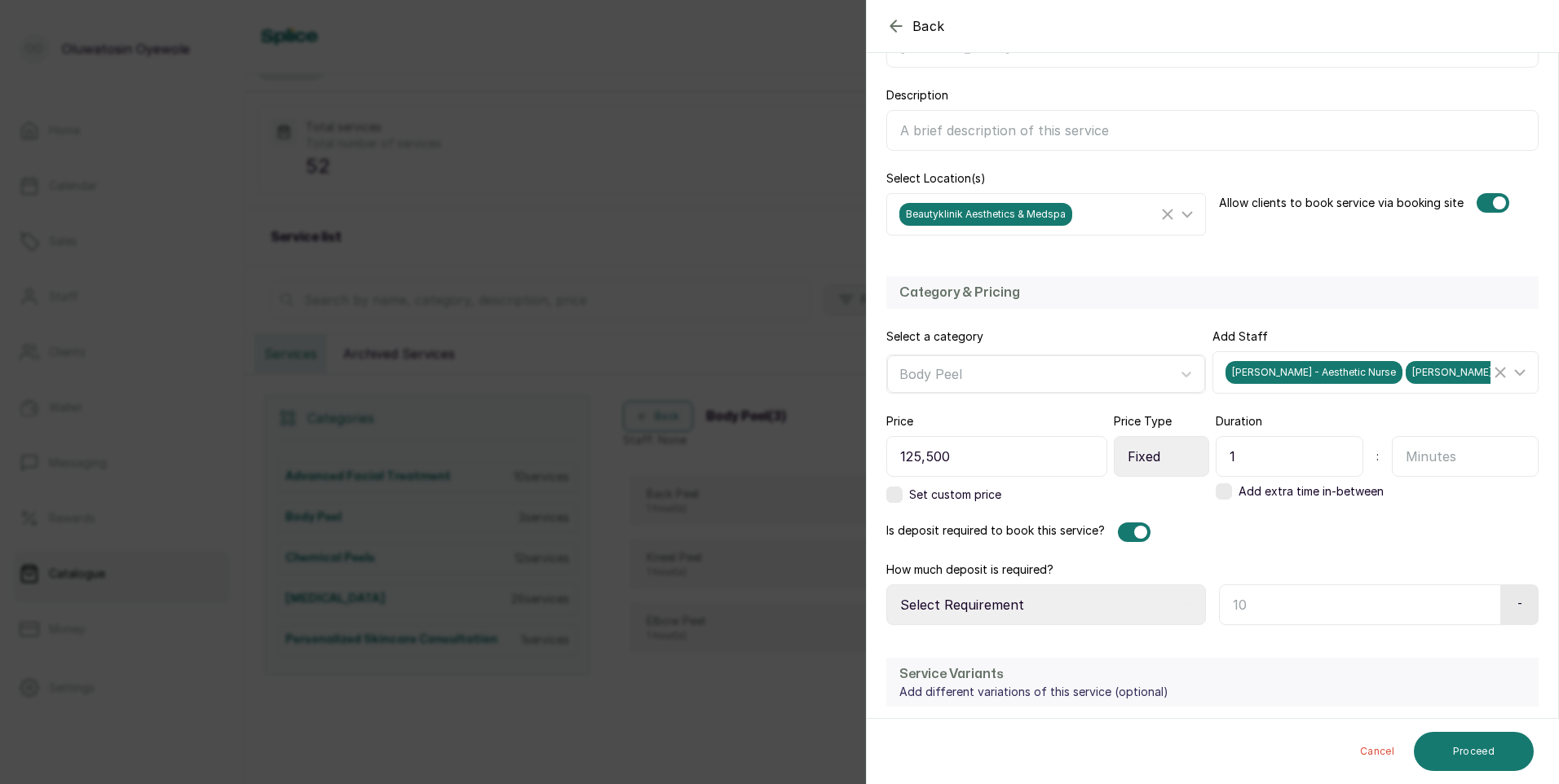
click at [1090, 608] on select "Select Requirement Percentage Fixed Amount" at bounding box center [1046, 605] width 320 height 41
select select "fixed_value"
click at [886, 584] on select "Select Requirement Percentage Fixed Amount" at bounding box center [1046, 605] width 320 height 41
click at [1283, 609] on input "text" at bounding box center [1357, 605] width 277 height 41
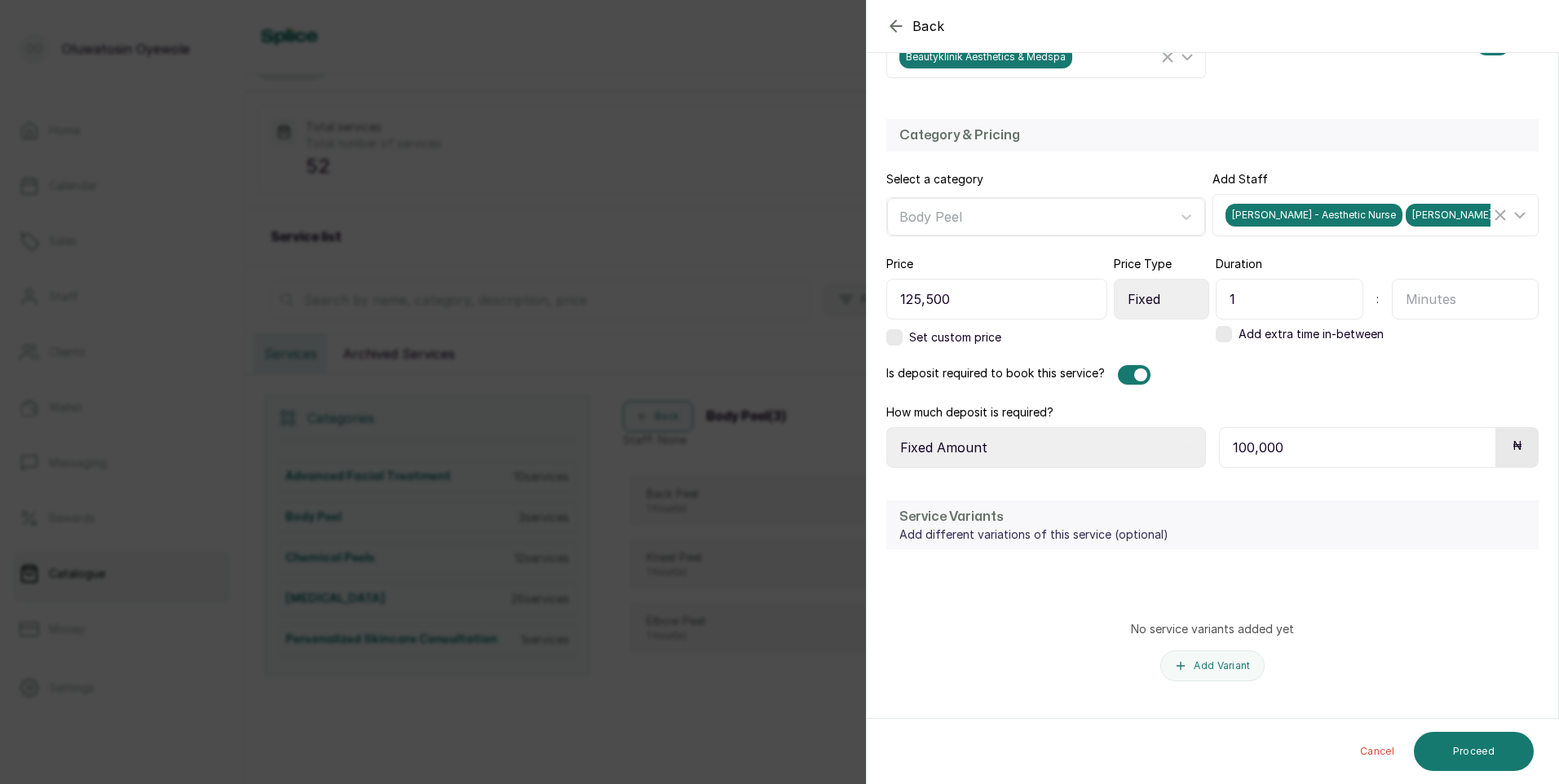
scroll to position [416, 0]
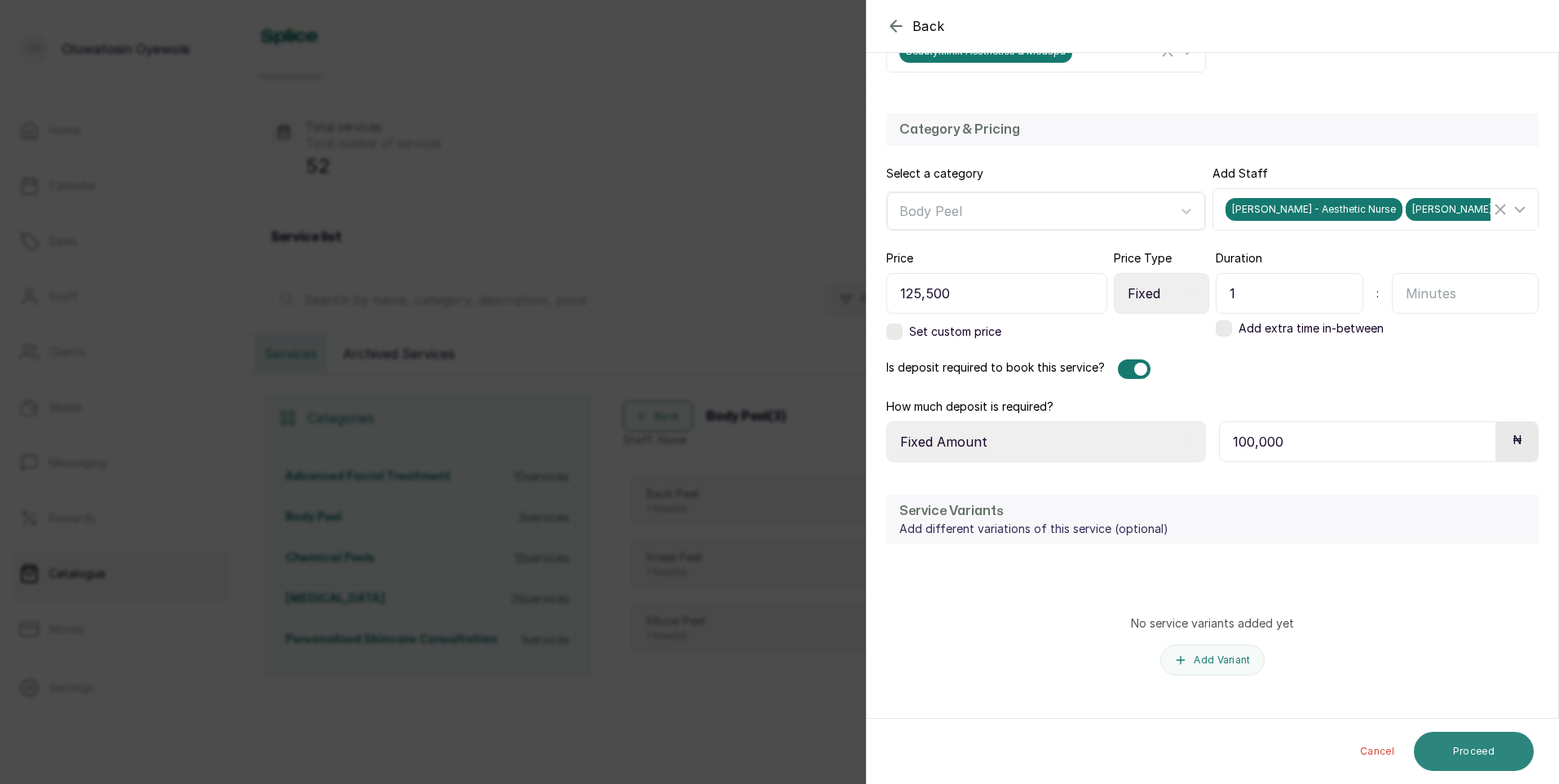
type input "100,000"
click at [1458, 764] on button "Proceed" at bounding box center [1474, 751] width 120 height 39
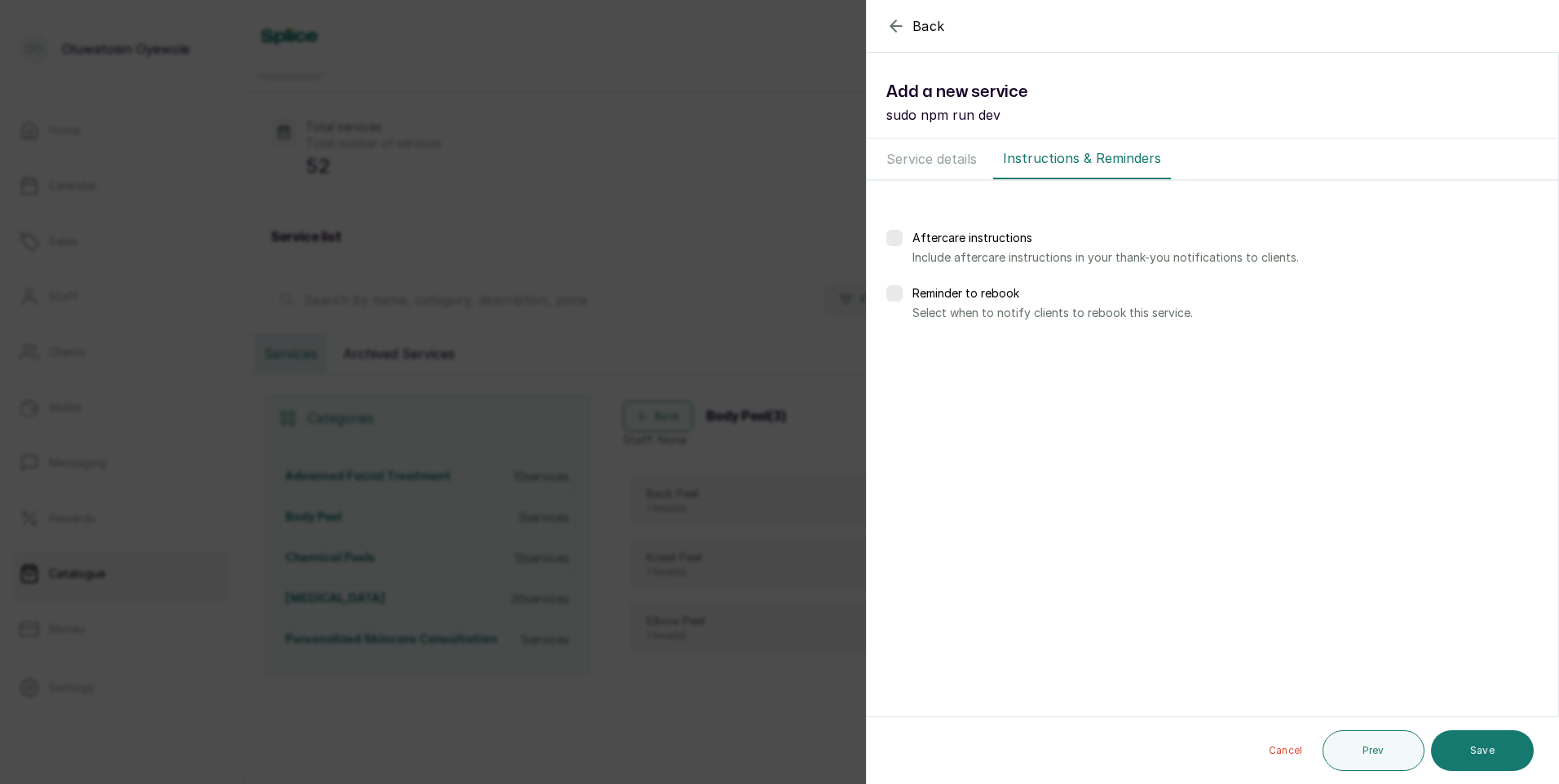
scroll to position [0, 0]
click at [1459, 751] on button "Save" at bounding box center [1482, 751] width 103 height 41
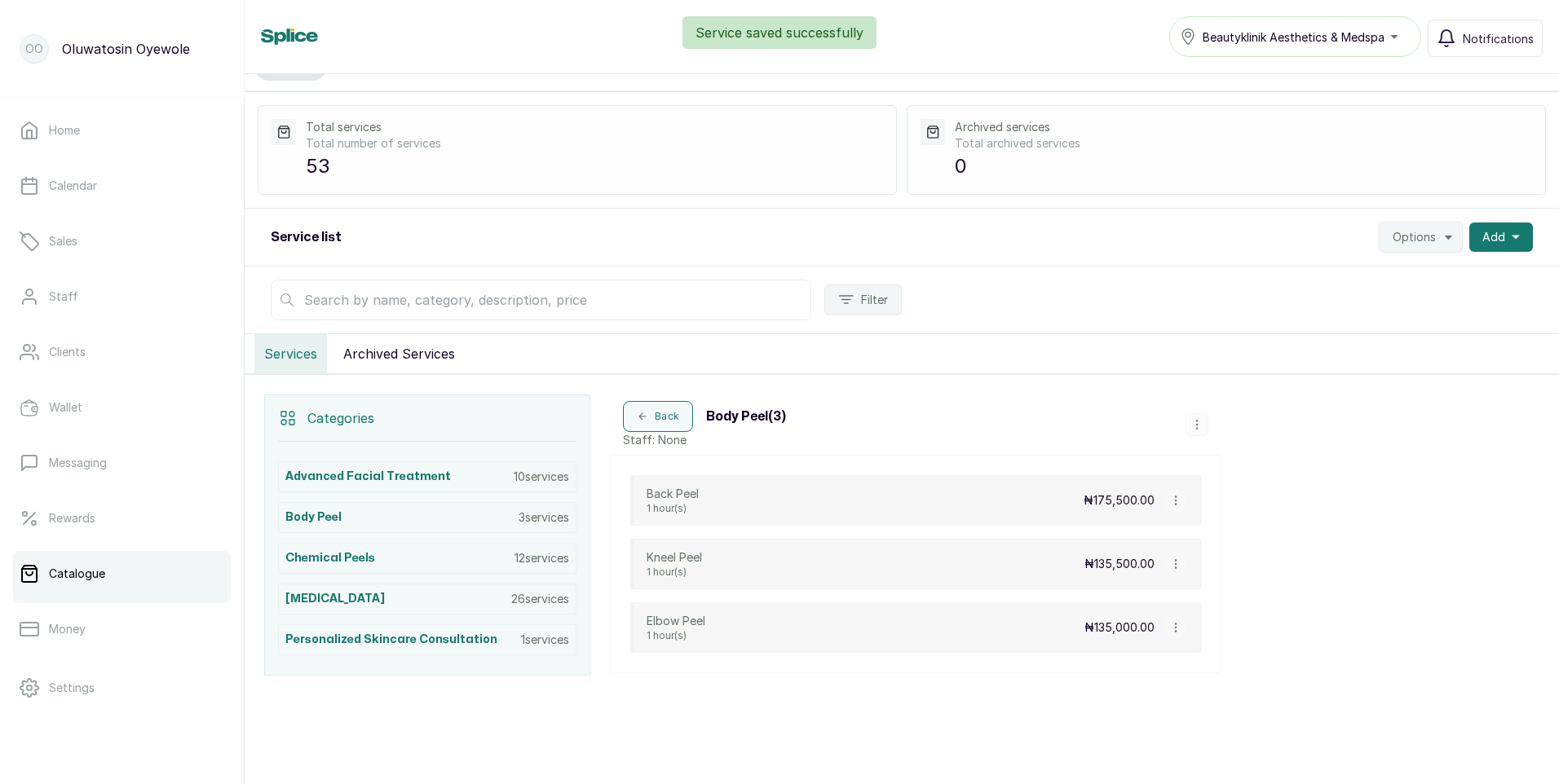
click at [1197, 430] on button "button" at bounding box center [1197, 425] width 23 height 23
click at [1261, 301] on span "Add Service" at bounding box center [1251, 301] width 74 height 20
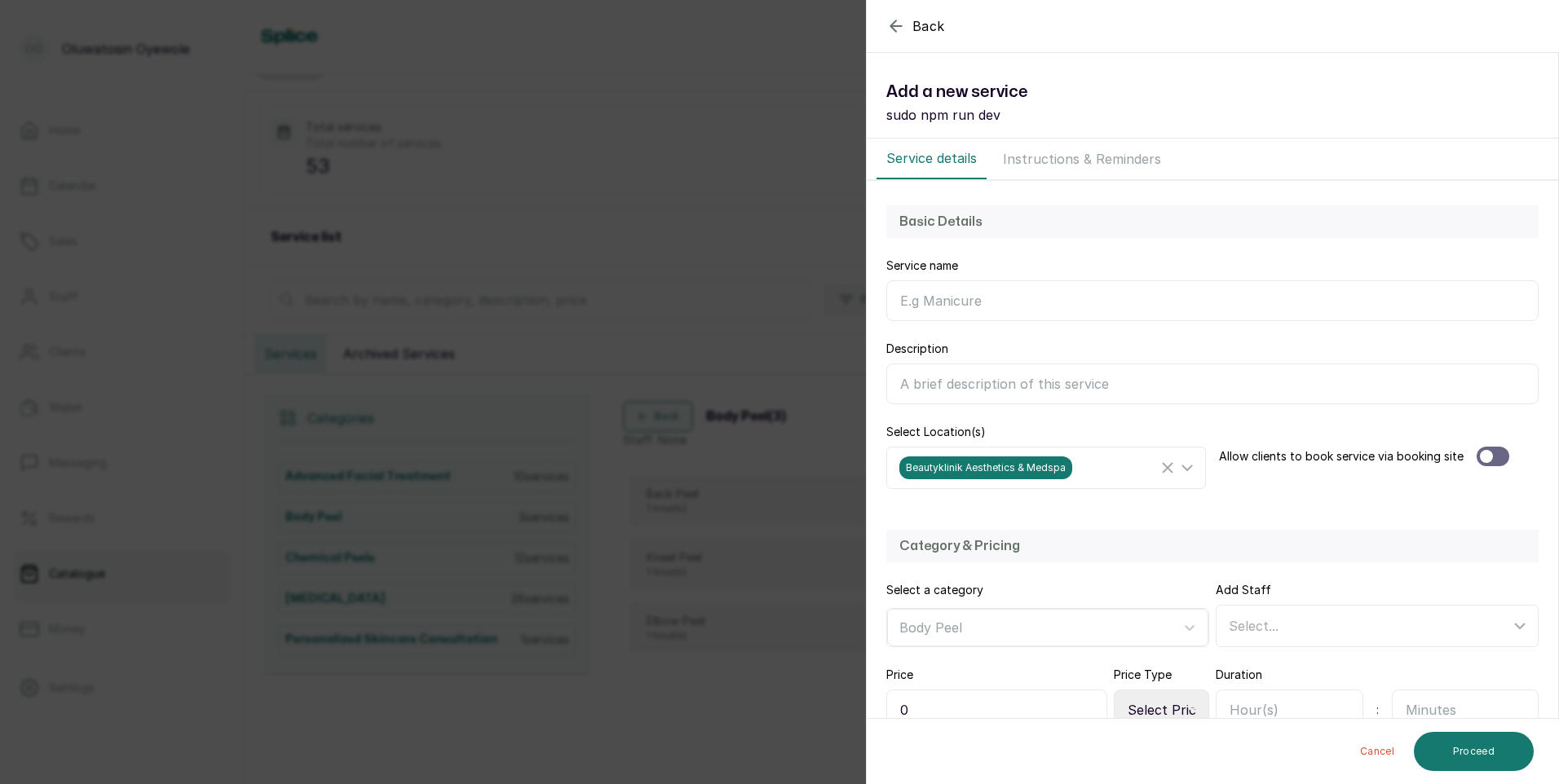
click at [1053, 307] on input "Service name" at bounding box center [1212, 301] width 652 height 41
type input "Foot Peel"
click at [1499, 459] on div at bounding box center [1492, 456] width 33 height 20
click at [1297, 635] on div "Select..." at bounding box center [1369, 625] width 282 height 20
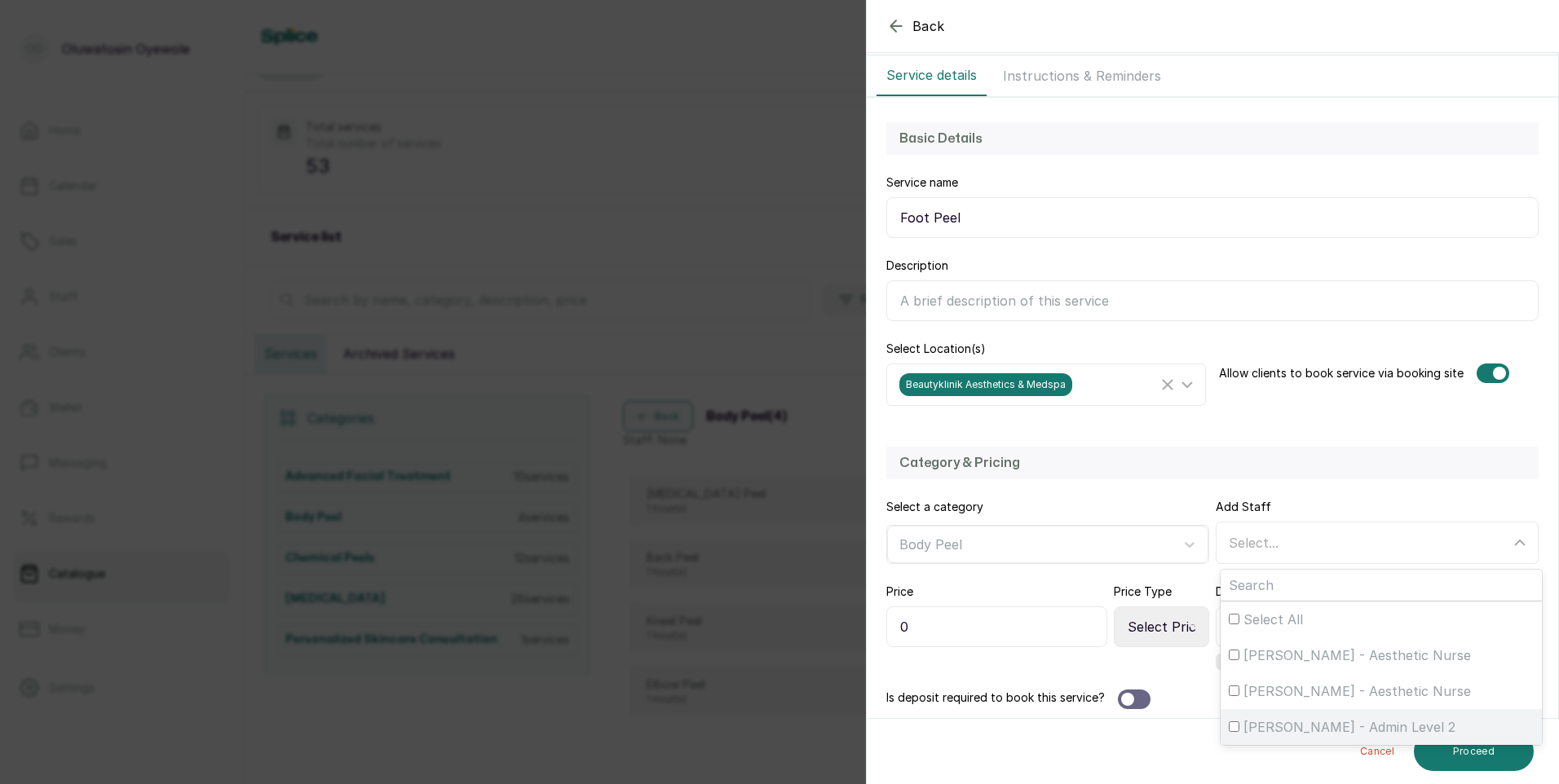
scroll to position [163, 0]
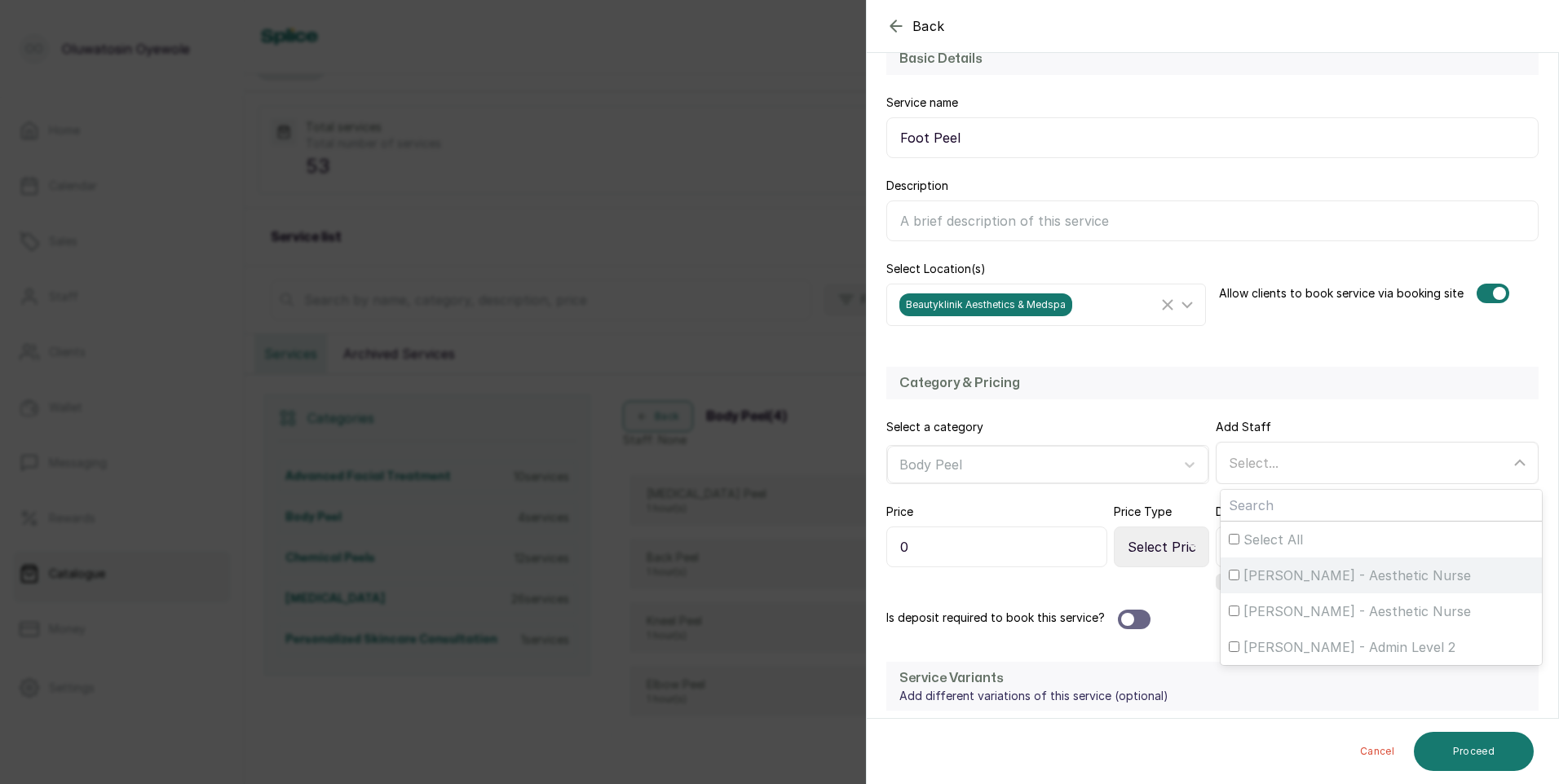
click at [1306, 575] on span "[PERSON_NAME] - Aesthetic Nurse" at bounding box center [1356, 575] width 228 height 20
click at [1239, 575] on input "[PERSON_NAME] - Aesthetic Nurse" at bounding box center [1233, 574] width 10 height 10
checkbox input "true"
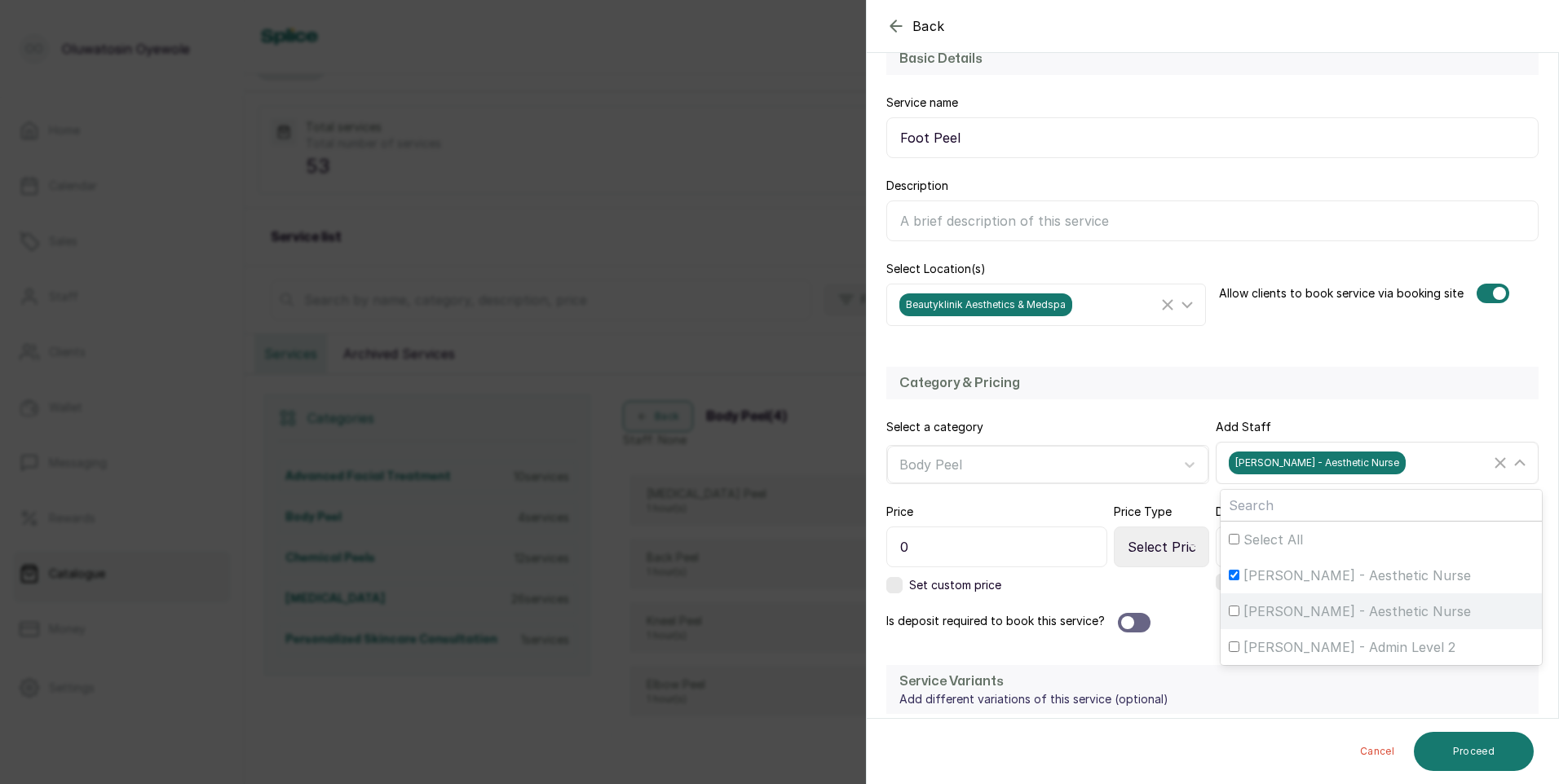
click at [1277, 615] on span "[PERSON_NAME] - Aesthetic Nurse" at bounding box center [1356, 611] width 228 height 20
click at [1239, 615] on input "[PERSON_NAME] - Aesthetic Nurse" at bounding box center [1233, 610] width 10 height 10
checkbox input "true"
click at [1075, 555] on input "0" at bounding box center [997, 547] width 221 height 41
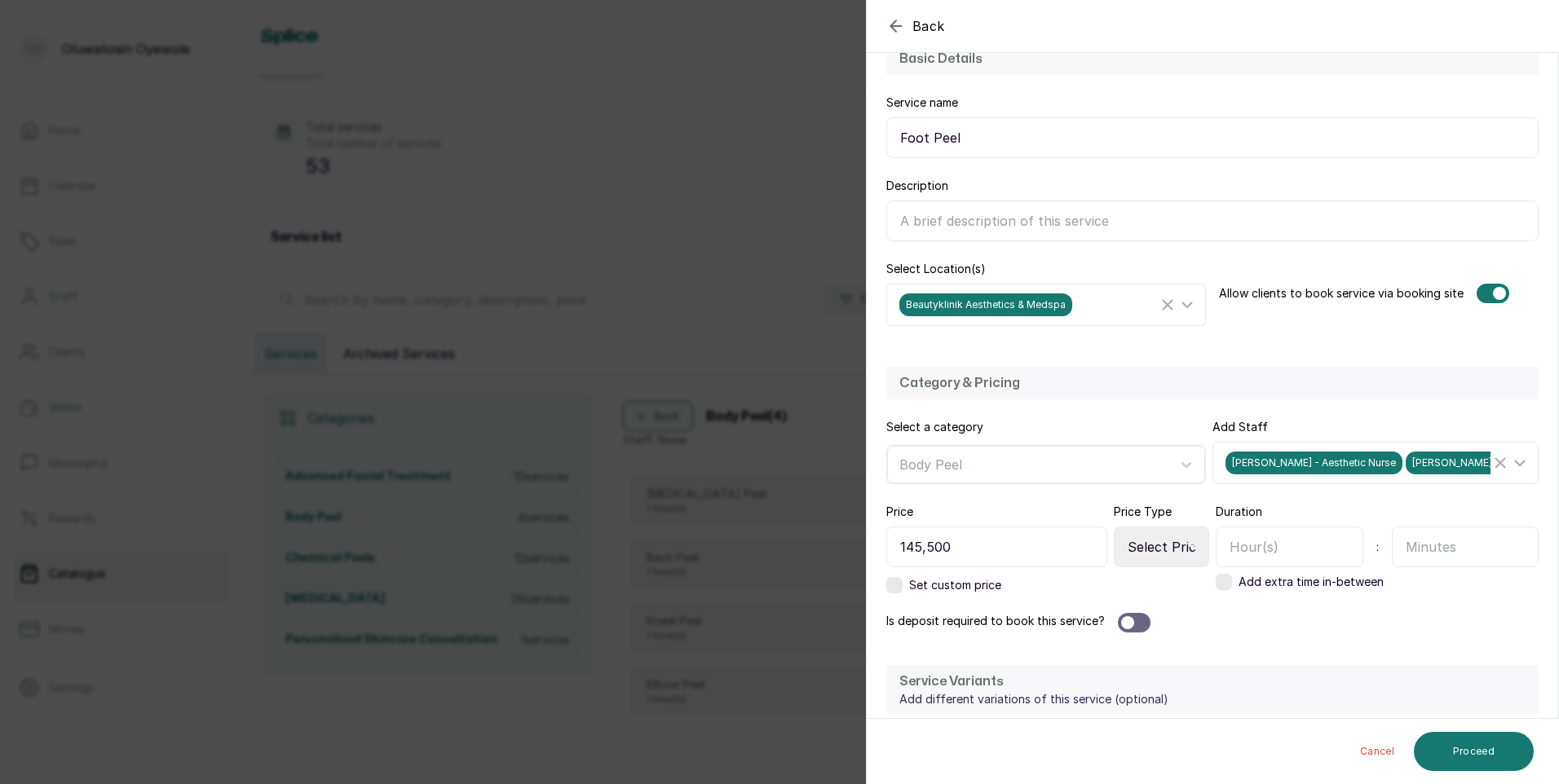
type input "145,500"
click at [1151, 552] on select "Select Price Type Fixed From" at bounding box center [1161, 547] width 96 height 41
select select "fixed"
click at [1114, 527] on select "Select Price Type Fixed From" at bounding box center [1161, 547] width 96 height 41
click at [1139, 615] on div at bounding box center [1133, 622] width 33 height 20
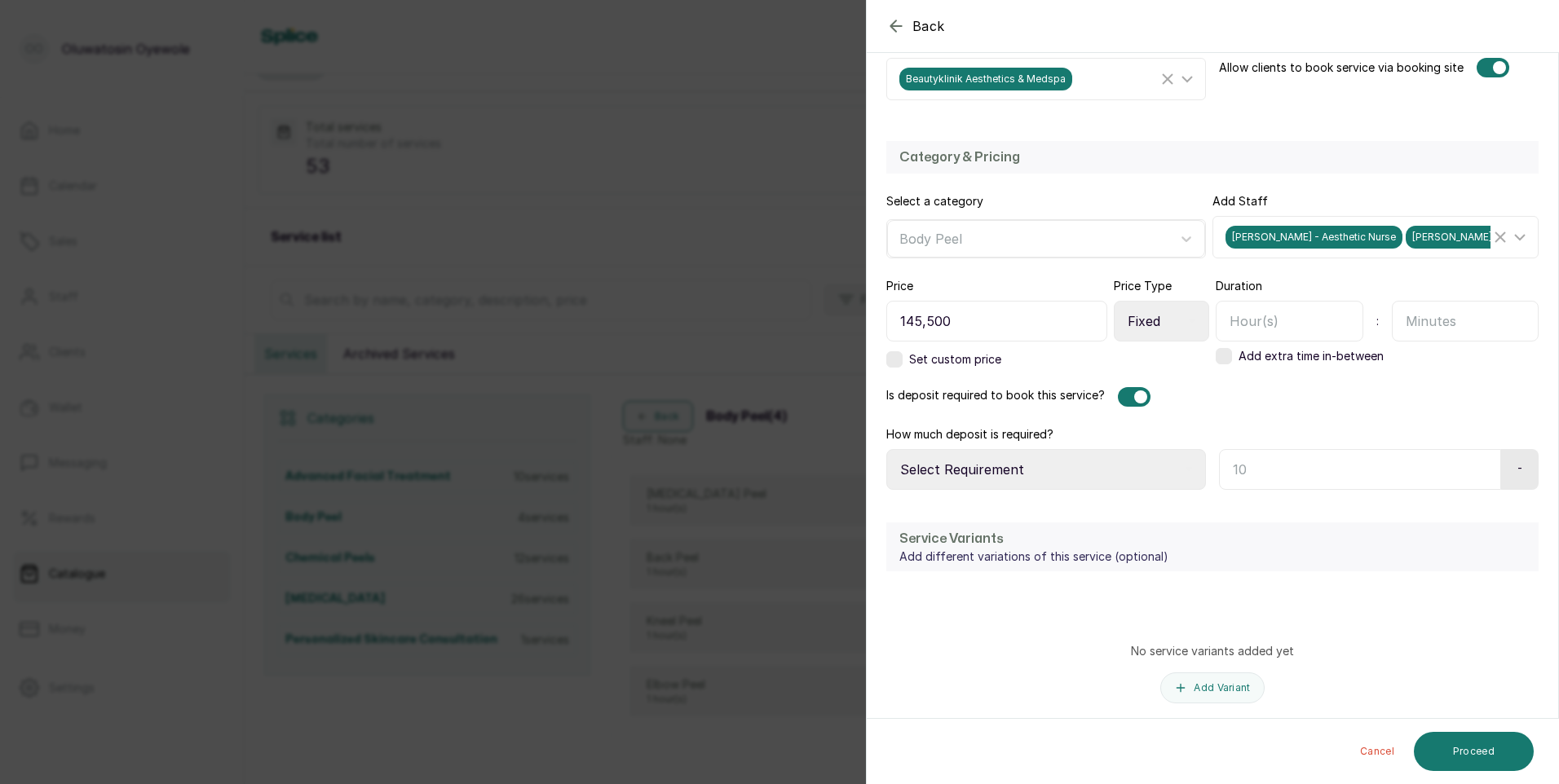
scroll to position [408, 0]
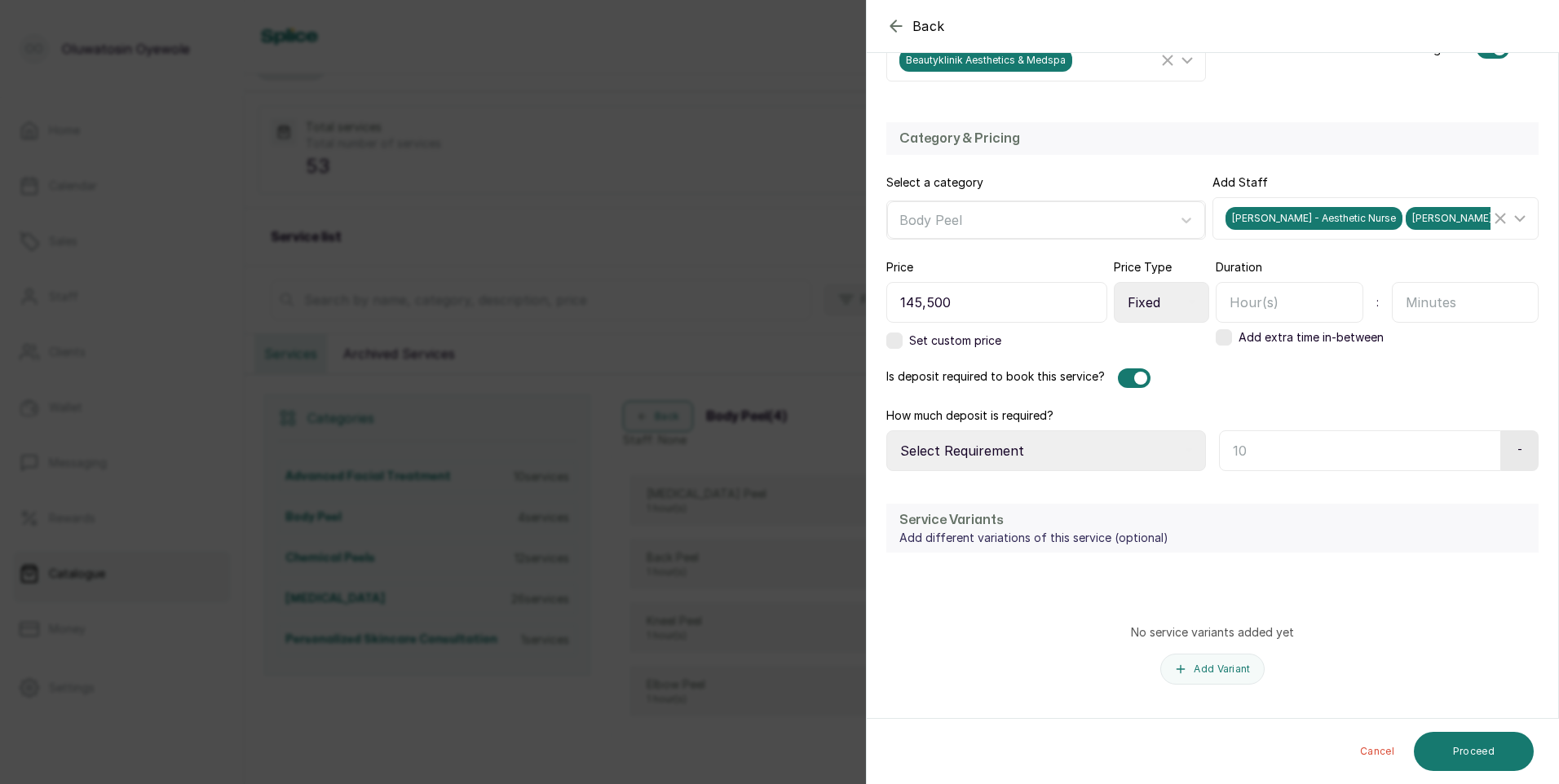
click at [1295, 300] on input "text" at bounding box center [1289, 303] width 148 height 41
type input "1"
click at [1148, 446] on select "Select Requirement Percentage Fixed Amount" at bounding box center [1046, 451] width 320 height 41
select select "fixed_value"
click at [886, 430] on select "Select Requirement Percentage Fixed Amount" at bounding box center [1046, 451] width 320 height 41
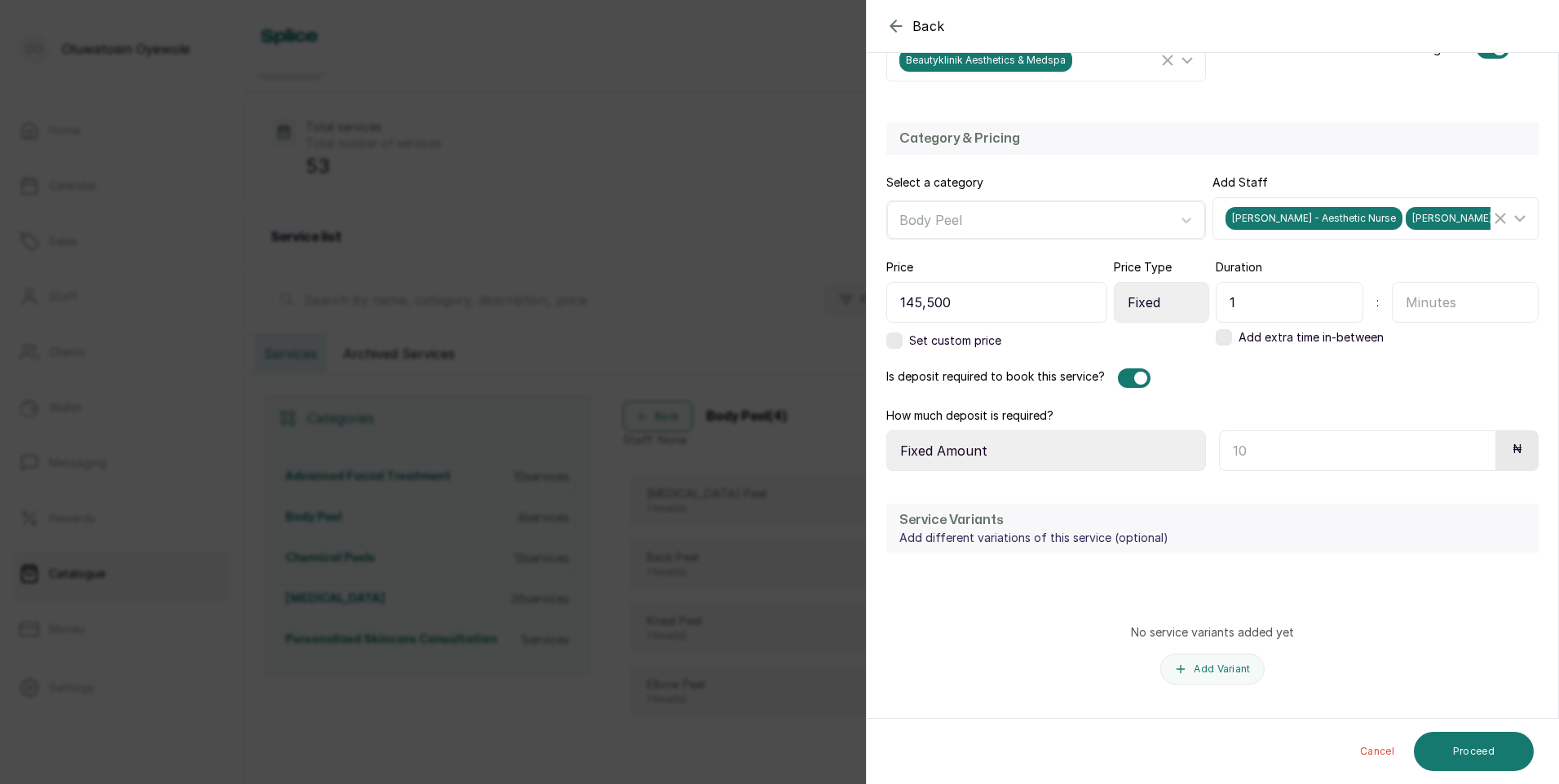
click at [1376, 451] on input "text" at bounding box center [1357, 451] width 277 height 41
type input "100,000"
click at [1496, 755] on button "Proceed" at bounding box center [1474, 751] width 120 height 39
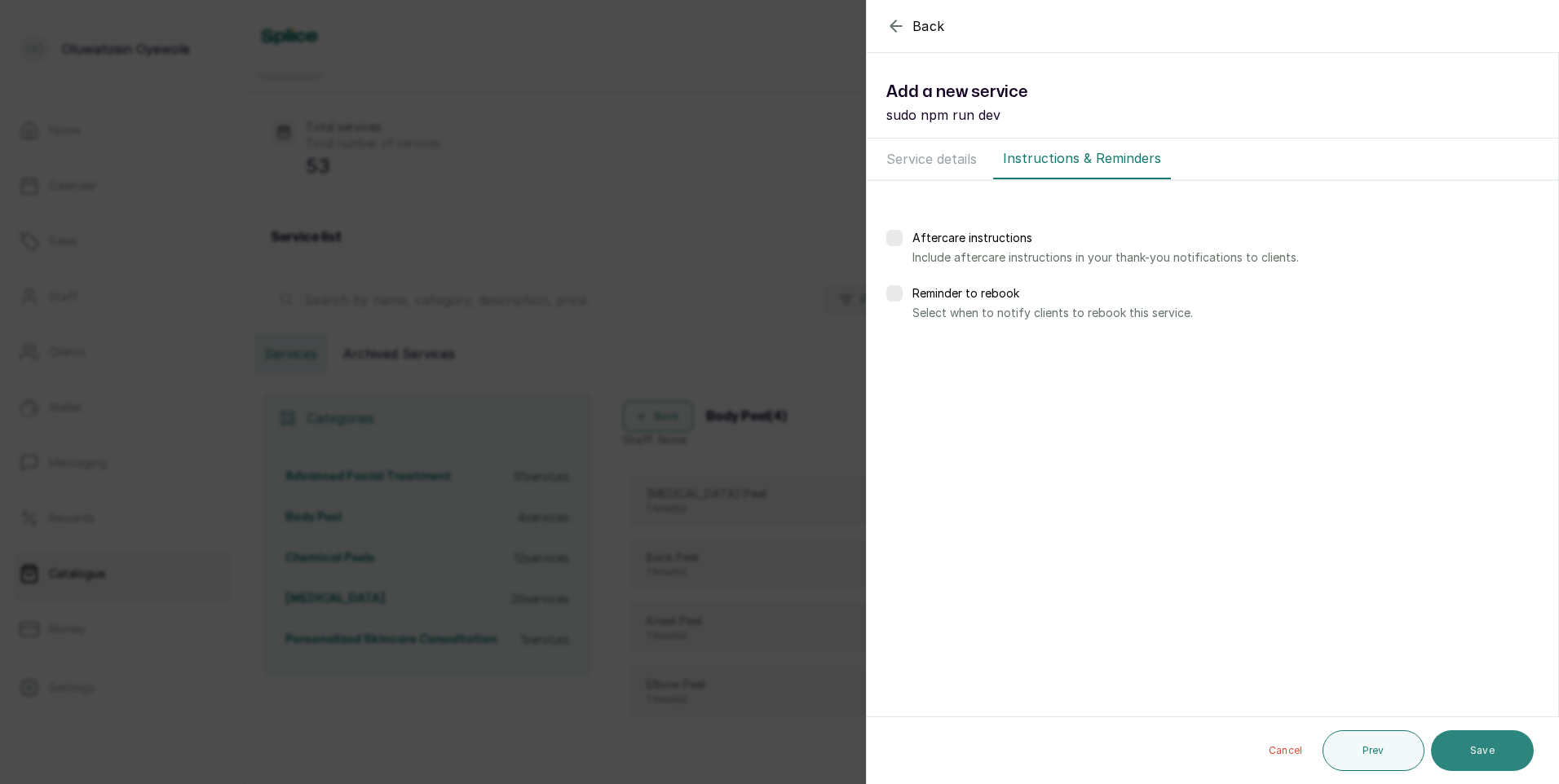
scroll to position [0, 0]
click at [1484, 767] on button "Save" at bounding box center [1482, 751] width 103 height 41
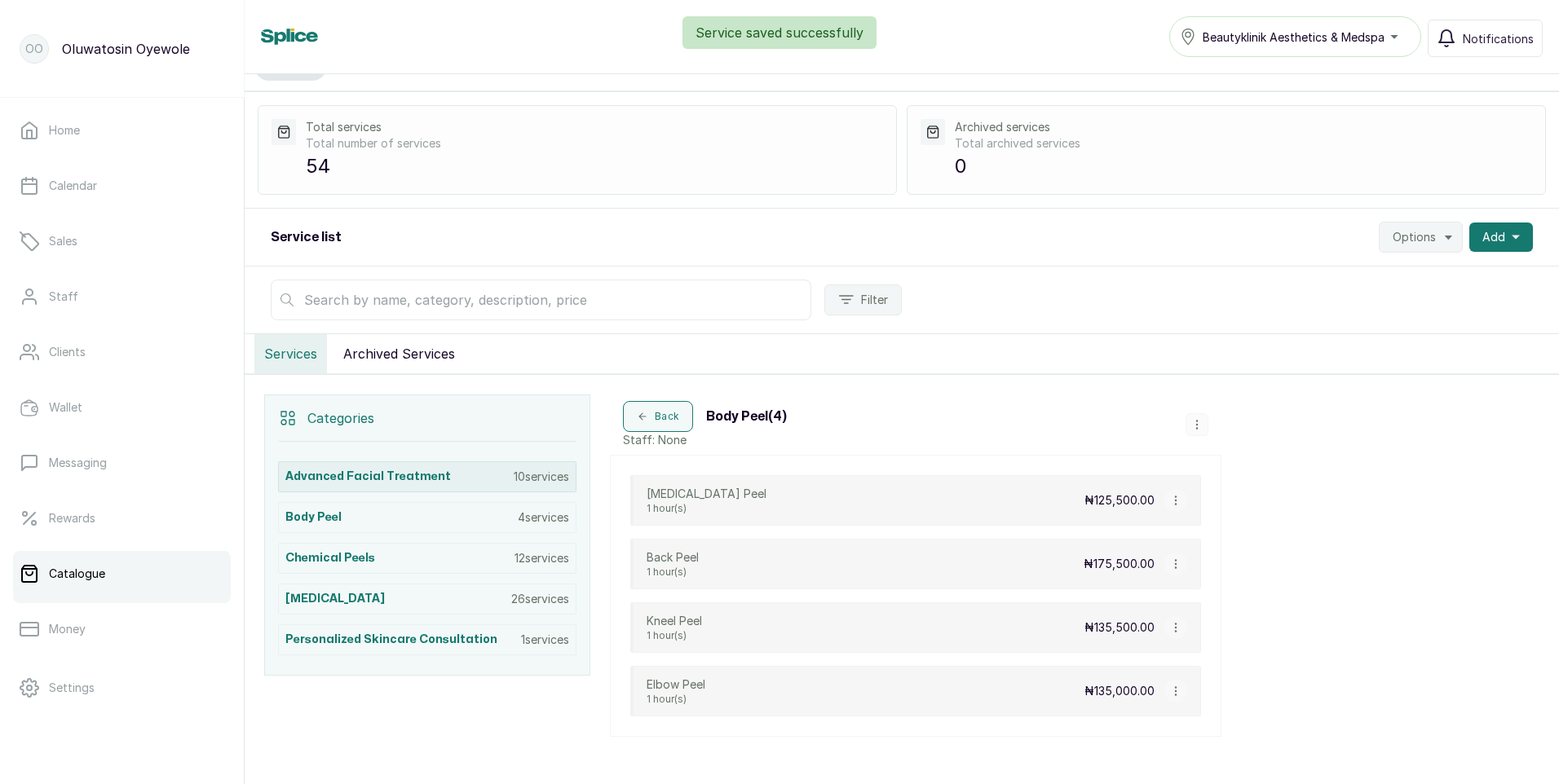
click at [487, 480] on div "Advanced Facial Treatment 10 services" at bounding box center [426, 477] width 298 height 31
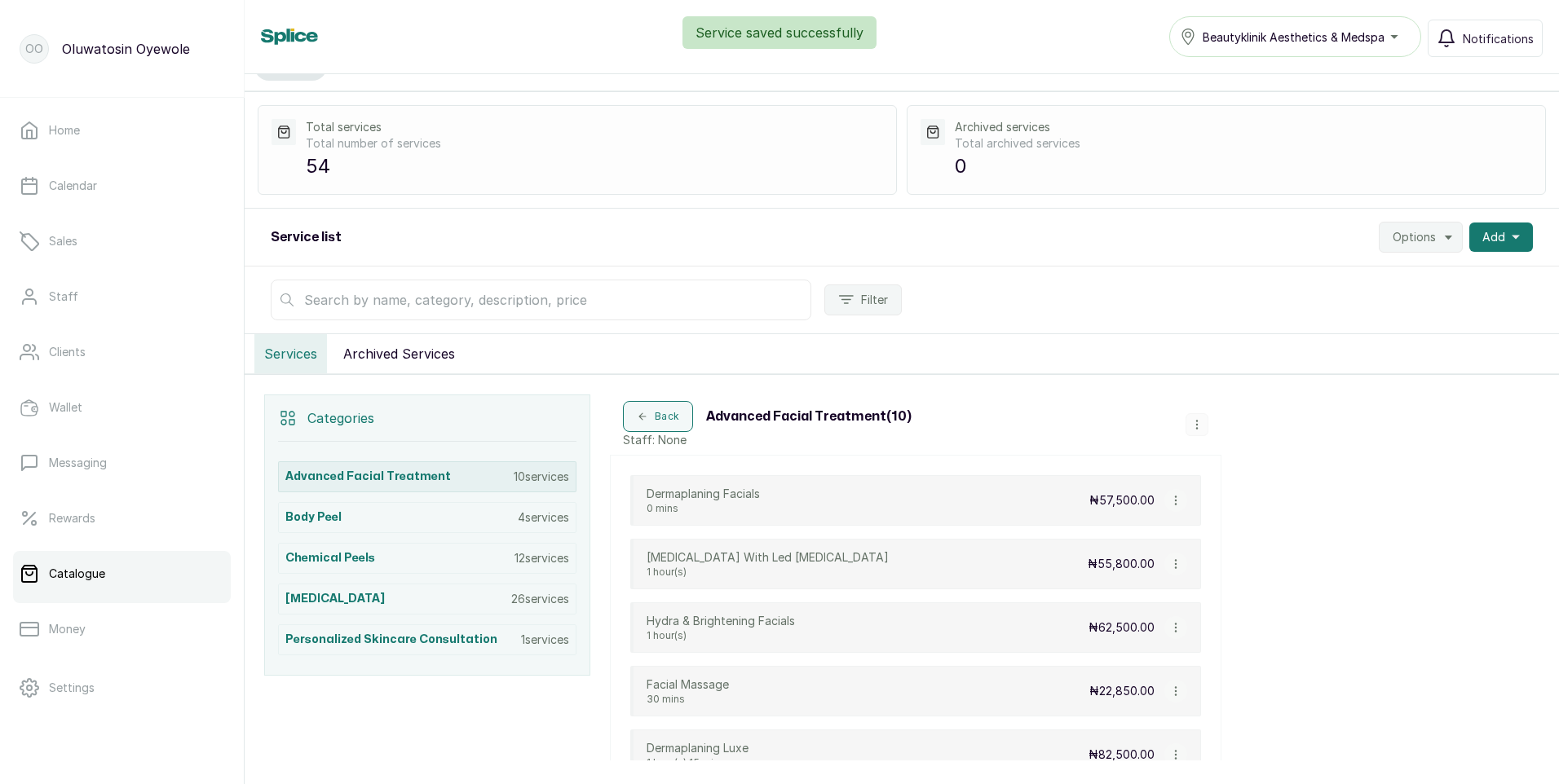
scroll to position [94, 0]
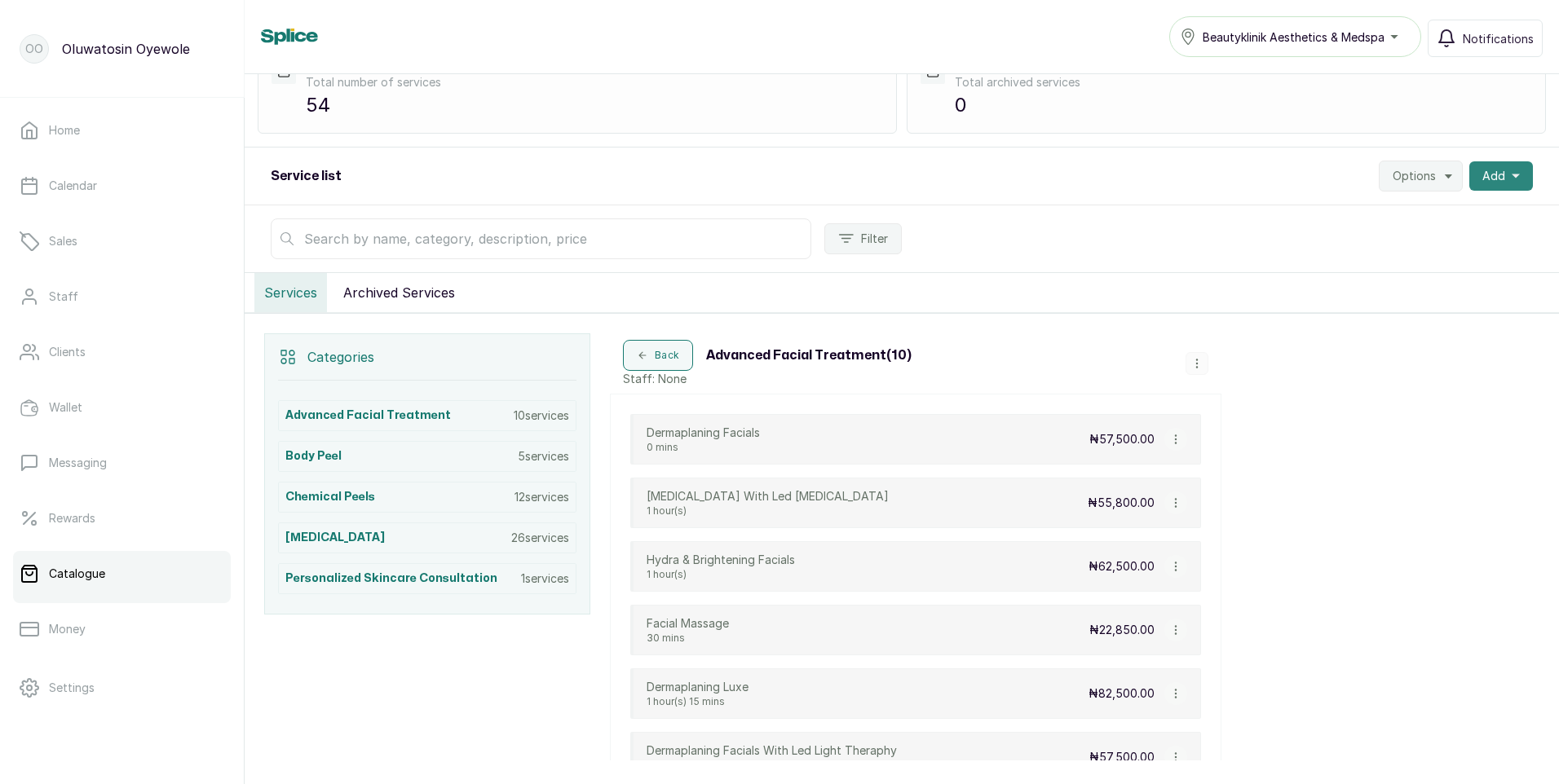
click at [1498, 171] on button "Add" at bounding box center [1500, 176] width 63 height 30
click at [1418, 247] on span "New category" at bounding box center [1441, 253] width 156 height 20
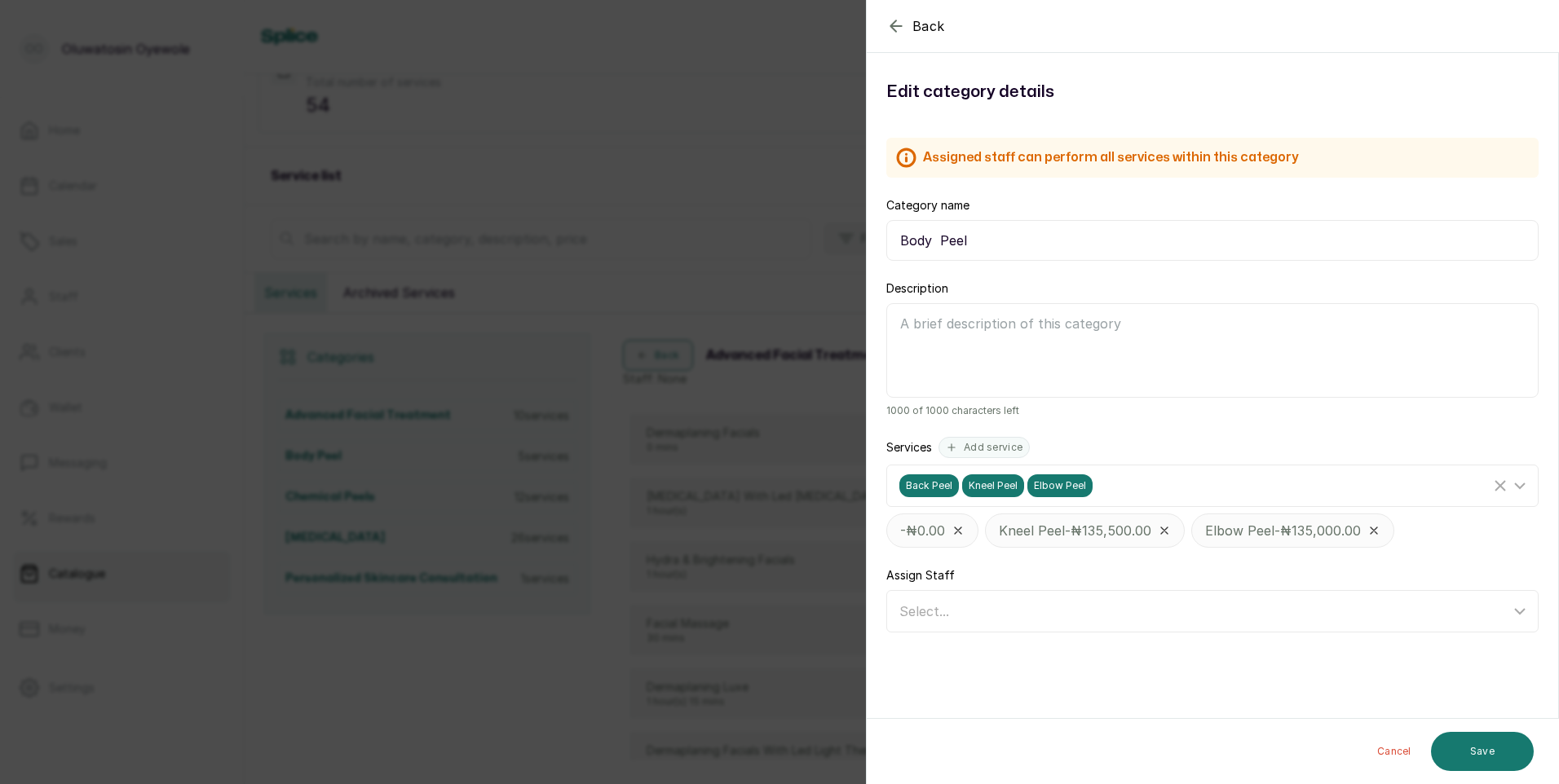
click at [817, 71] on div "Back Category Edit category details Assigned staff can perform all services wit…" at bounding box center [780, 392] width 1559 height 784
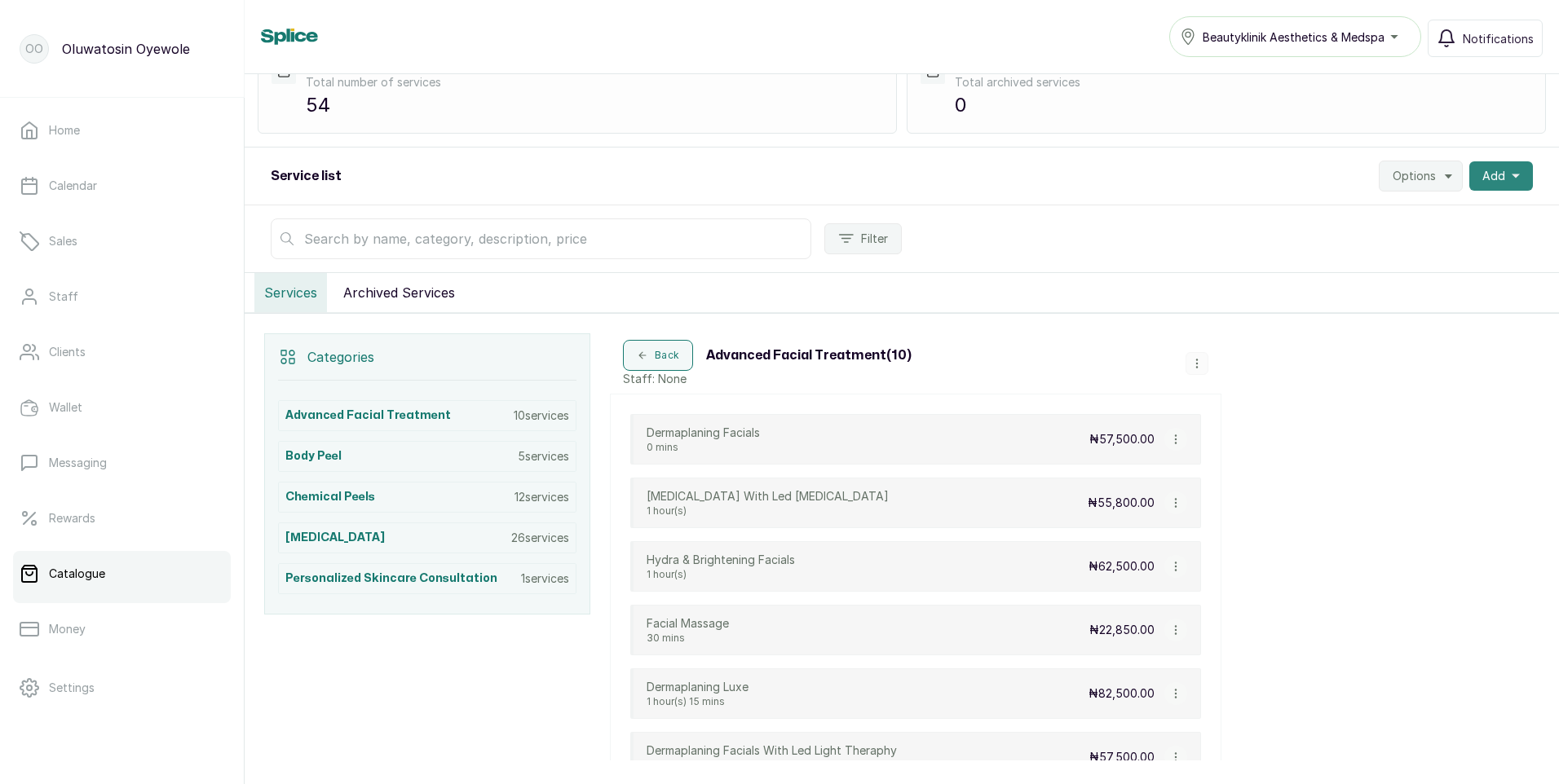
click at [1485, 183] on span "Add" at bounding box center [1493, 176] width 23 height 17
click at [1389, 261] on span "New category" at bounding box center [1441, 253] width 156 height 20
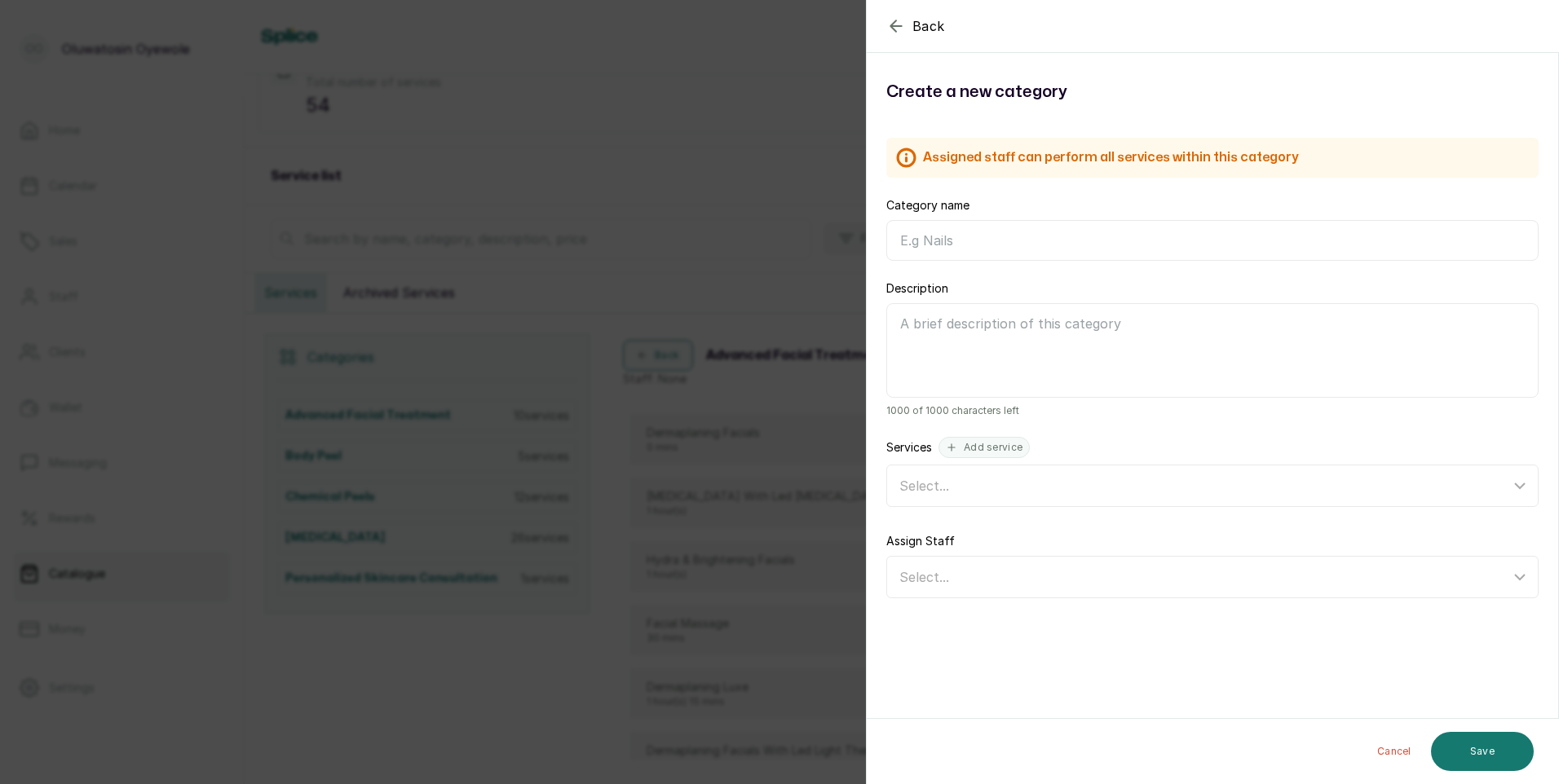
click at [1057, 237] on input "Category name" at bounding box center [1212, 241] width 652 height 41
drag, startPoint x: 1421, startPoint y: 702, endPoint x: 1476, endPoint y: 778, distance: 93.8
click at [1474, 780] on section "Back Category Create a new category Assigned staff can perform all services wit…" at bounding box center [1212, 392] width 693 height 784
drag, startPoint x: 1476, startPoint y: 778, endPoint x: 1456, endPoint y: 765, distance: 23.9
click at [1456, 767] on button "Save" at bounding box center [1482, 751] width 103 height 39
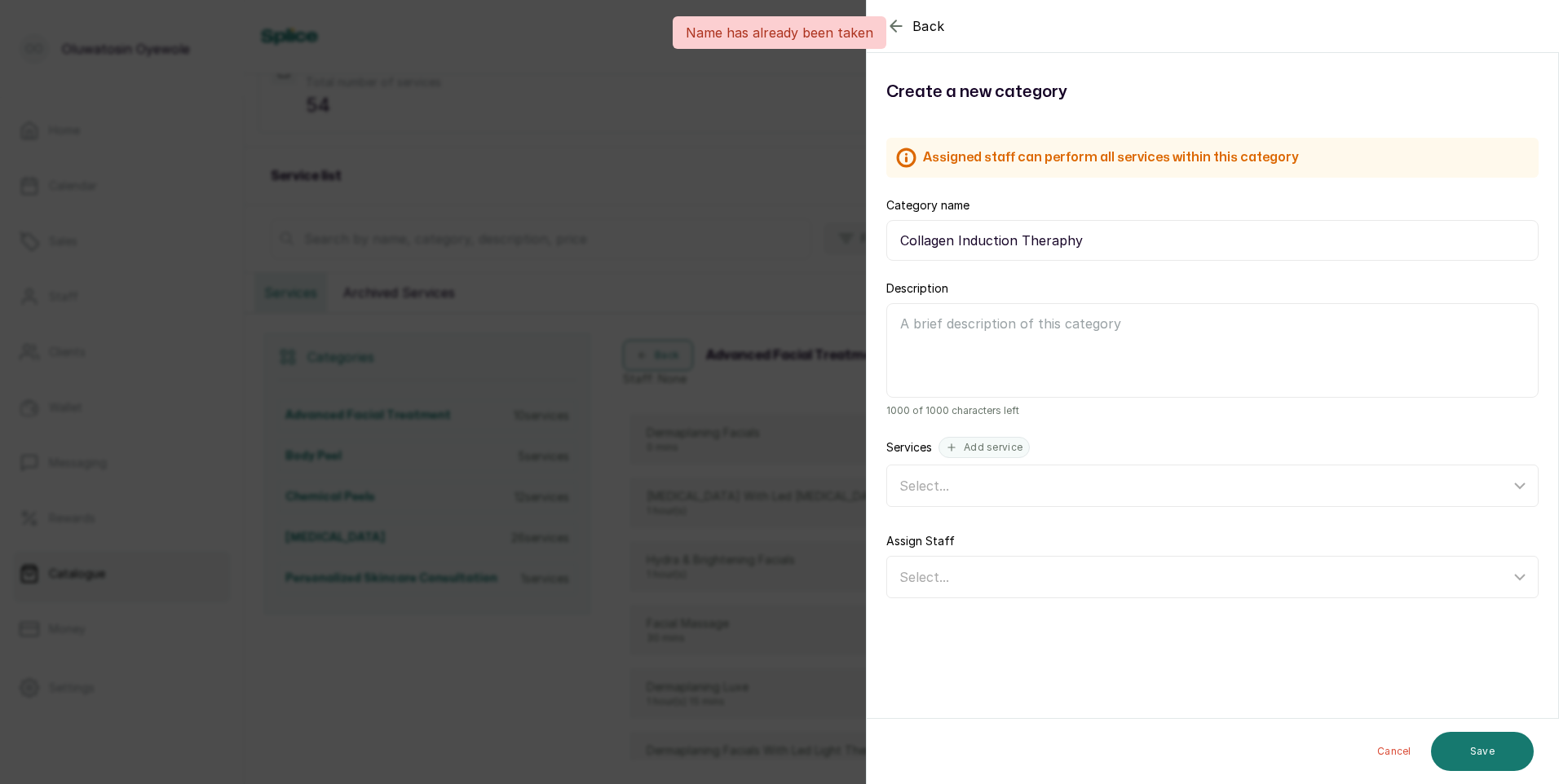
click at [1018, 239] on input "Collagen Induction Theraphy" at bounding box center [1212, 241] width 652 height 41
click at [1497, 752] on button "Save" at bounding box center [1482, 751] width 103 height 39
click at [956, 234] on input "Collagen Induction Theraphy" at bounding box center [1212, 241] width 652 height 41
type input "Collagen Induction Theraphy"
click at [1448, 753] on button "Save" at bounding box center [1482, 751] width 103 height 39
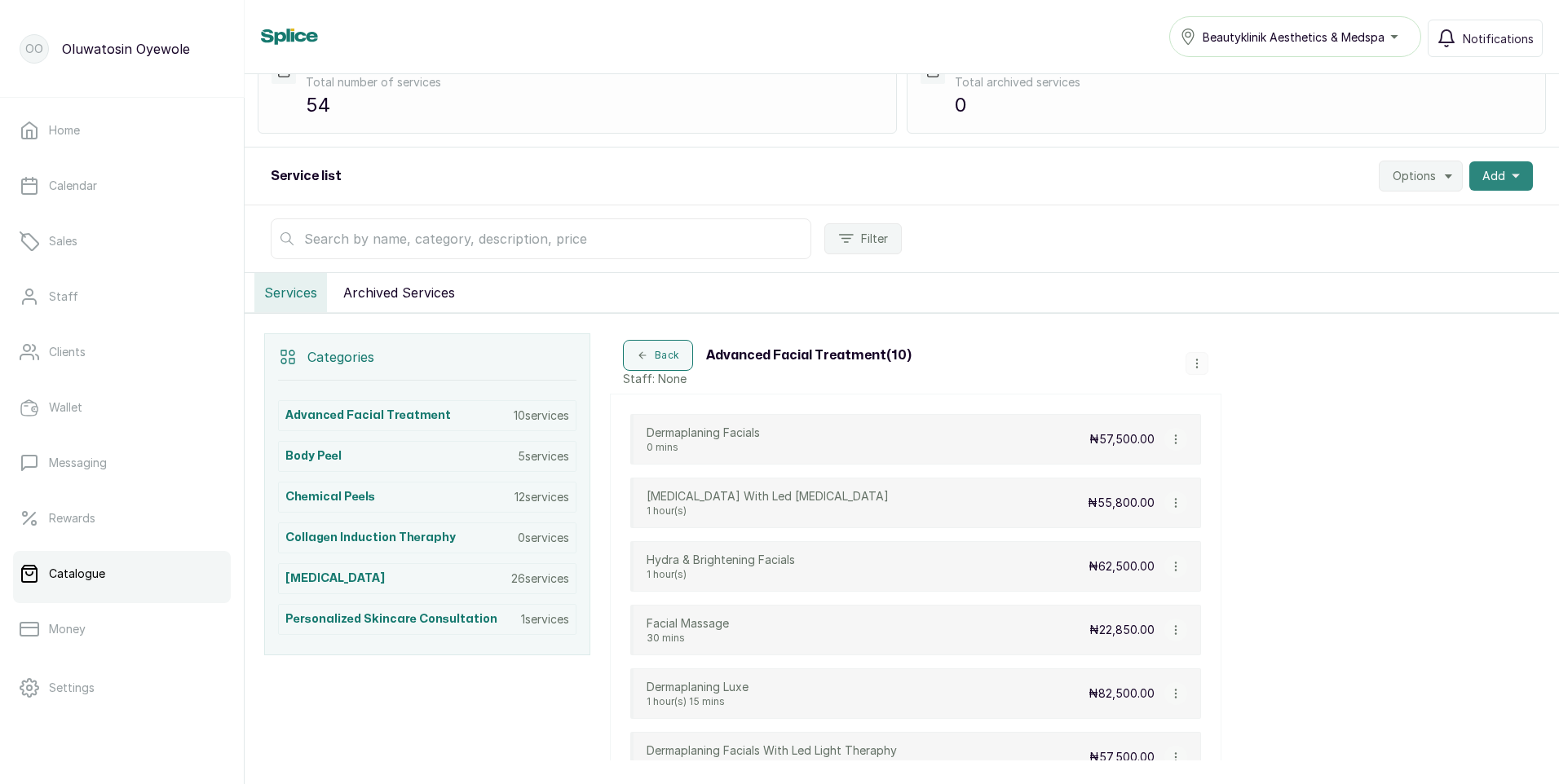
click at [1482, 178] on span "Add" at bounding box center [1493, 176] width 23 height 17
click at [1408, 255] on span "New category" at bounding box center [1441, 253] width 156 height 20
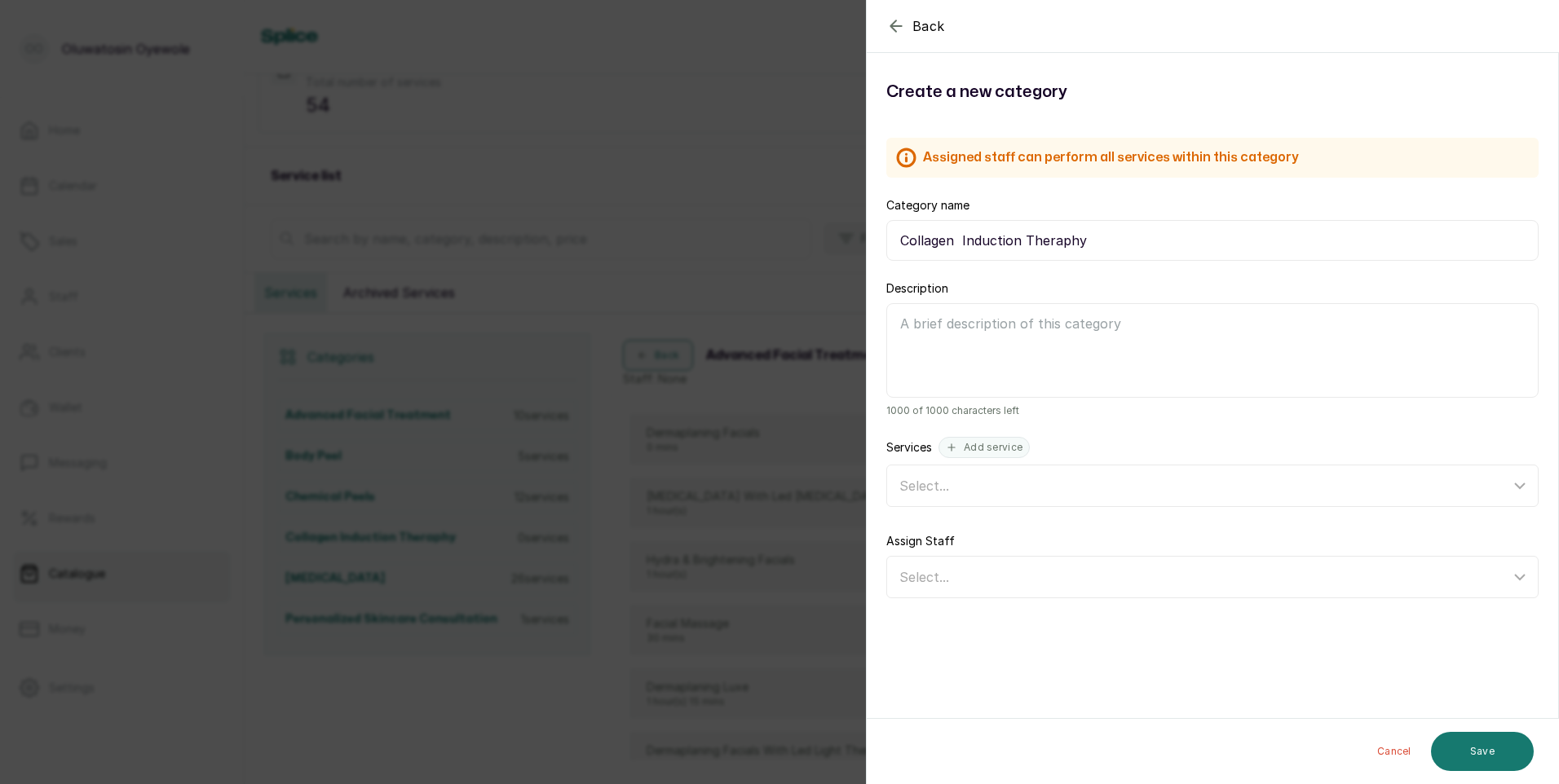
click at [762, 101] on div "Back Category Create a new category Assigned staff can perform all services wit…" at bounding box center [780, 392] width 1559 height 784
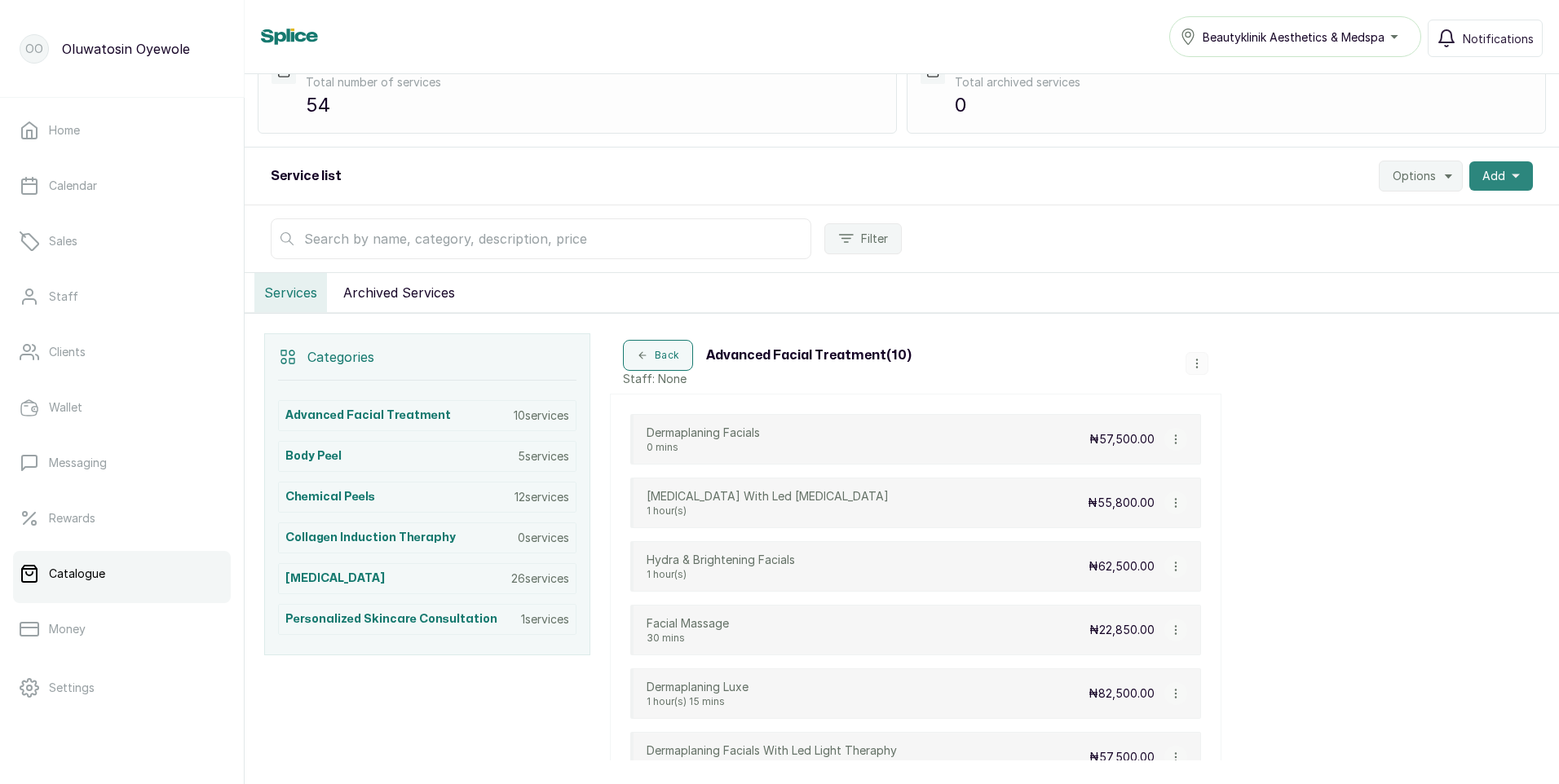
click at [1512, 178] on button "Add" at bounding box center [1500, 176] width 63 height 30
click at [1415, 255] on span "New category" at bounding box center [1441, 253] width 156 height 20
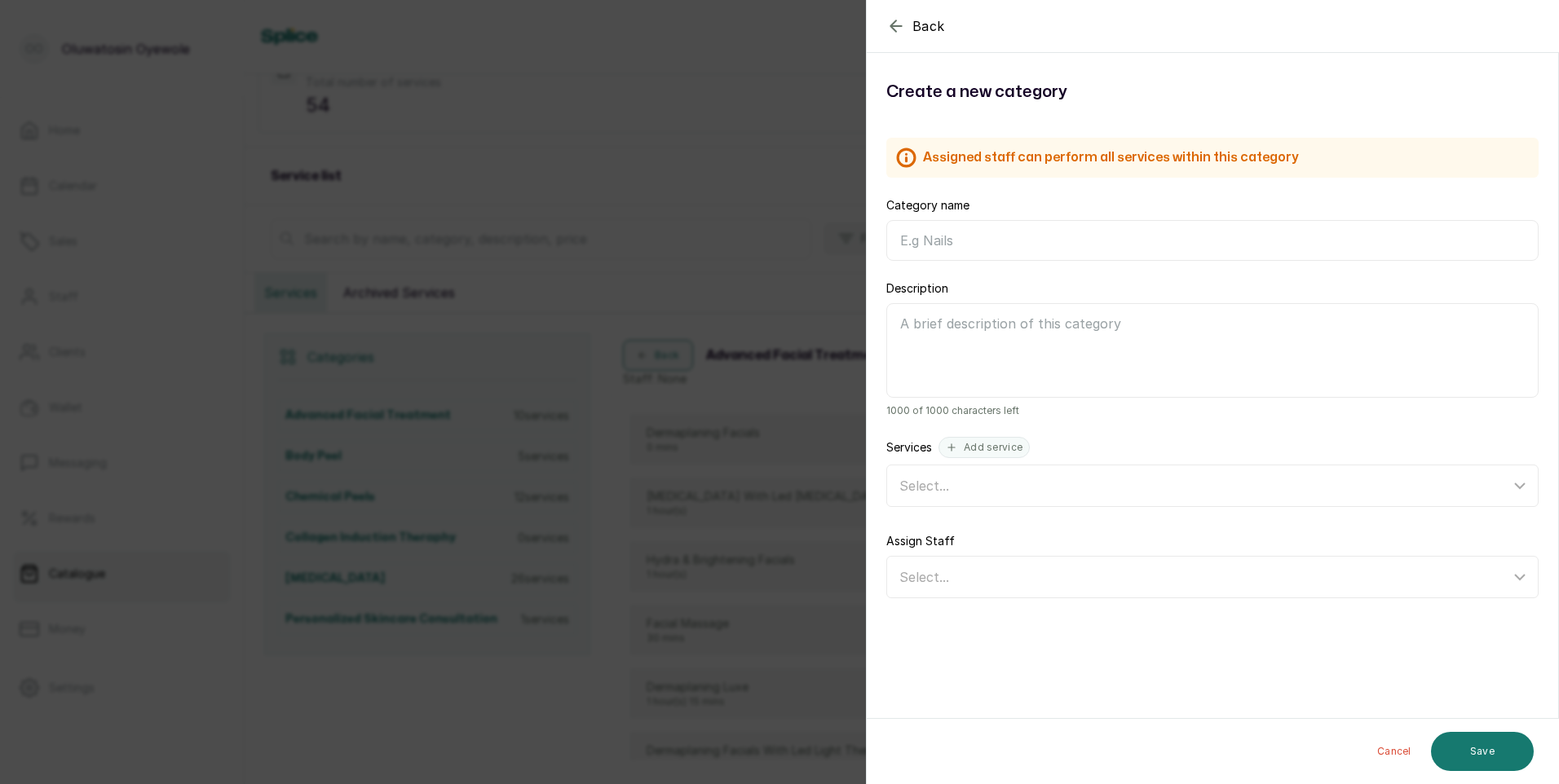
click at [1016, 237] on input "Category name" at bounding box center [1212, 241] width 652 height 41
click at [963, 242] on input "IV Infusion Theraphy" at bounding box center [1212, 241] width 652 height 41
type input "IV Infusion Theraphy"
click at [1508, 742] on button "Save" at bounding box center [1482, 751] width 103 height 39
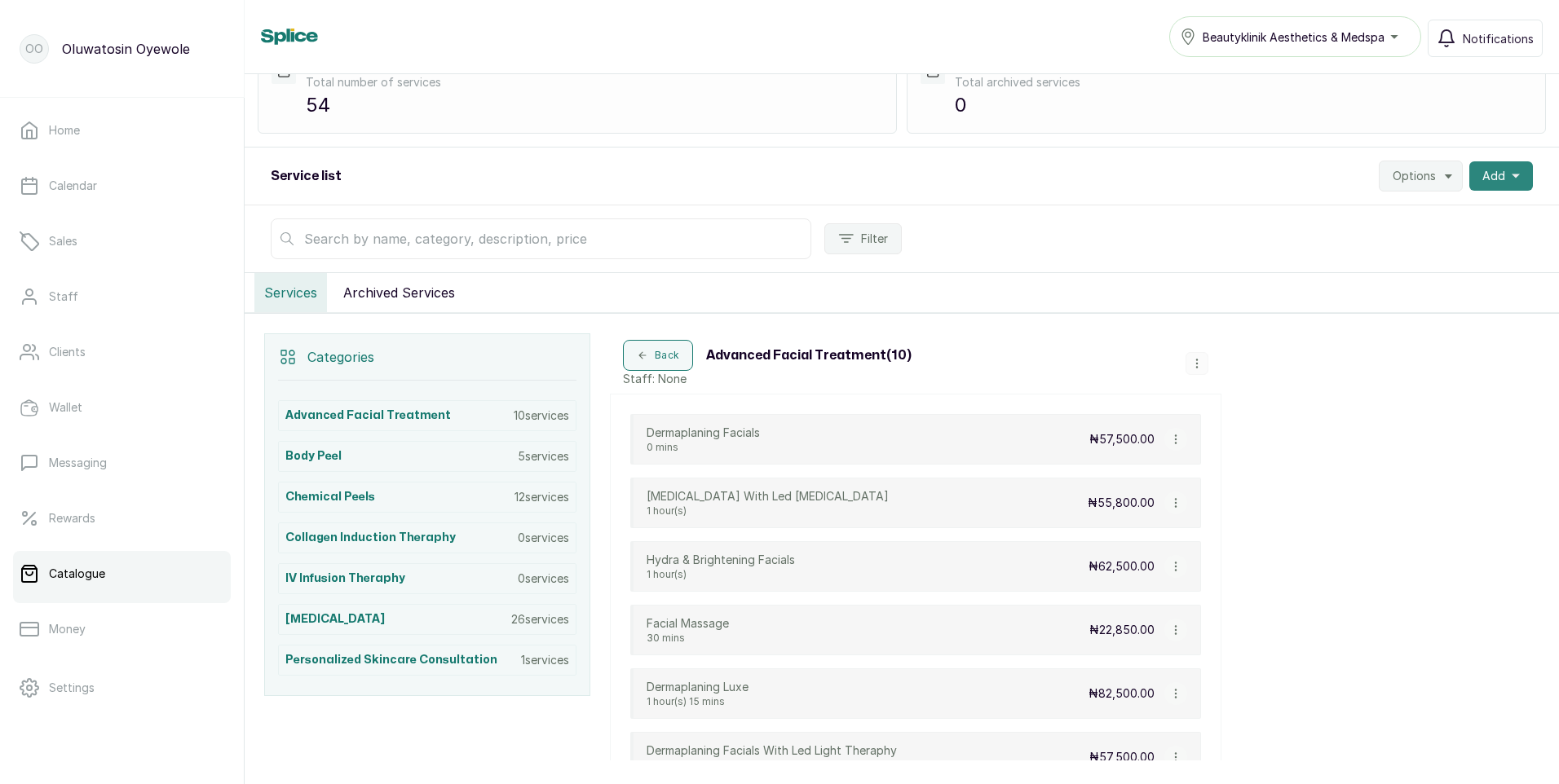
click at [1488, 167] on button "Add" at bounding box center [1500, 176] width 63 height 30
click at [1444, 254] on span "New category" at bounding box center [1441, 253] width 156 height 20
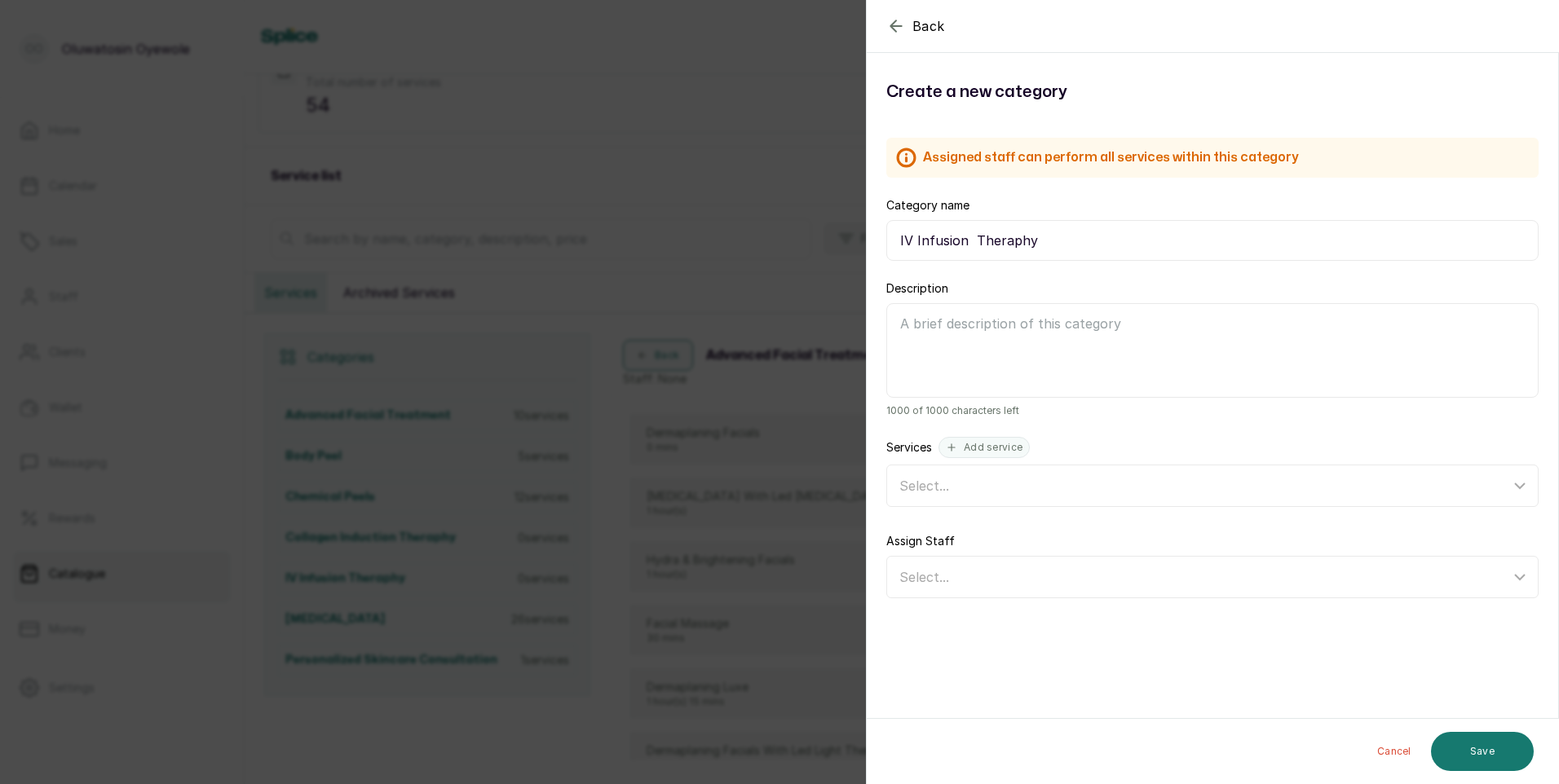
click at [755, 256] on div "Back Category Create a new category Assigned staff can perform all services wit…" at bounding box center [780, 392] width 1559 height 784
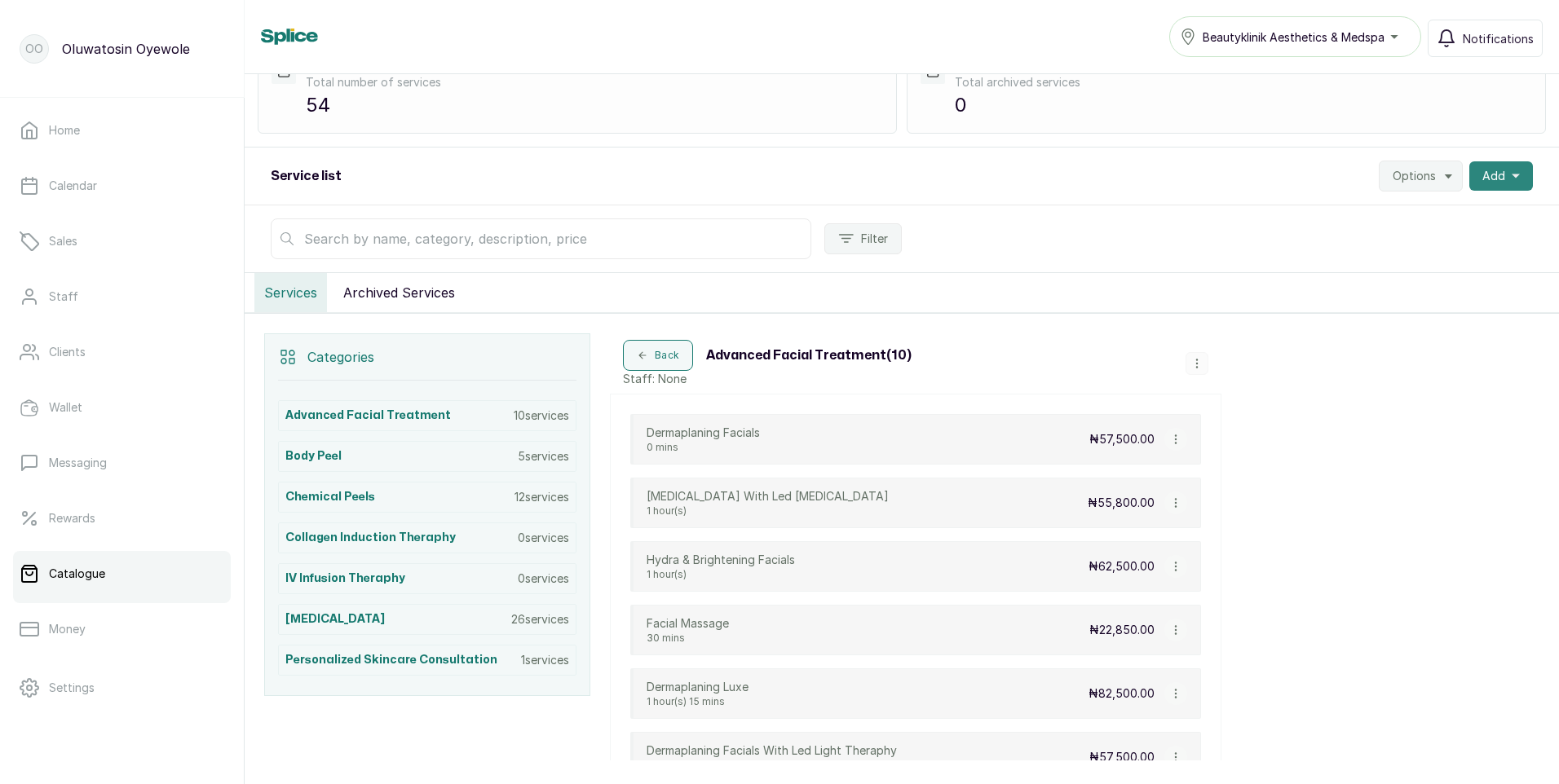
click at [1482, 171] on span "Add" at bounding box center [1493, 176] width 23 height 17
click at [1419, 250] on span "New category" at bounding box center [1441, 253] width 156 height 20
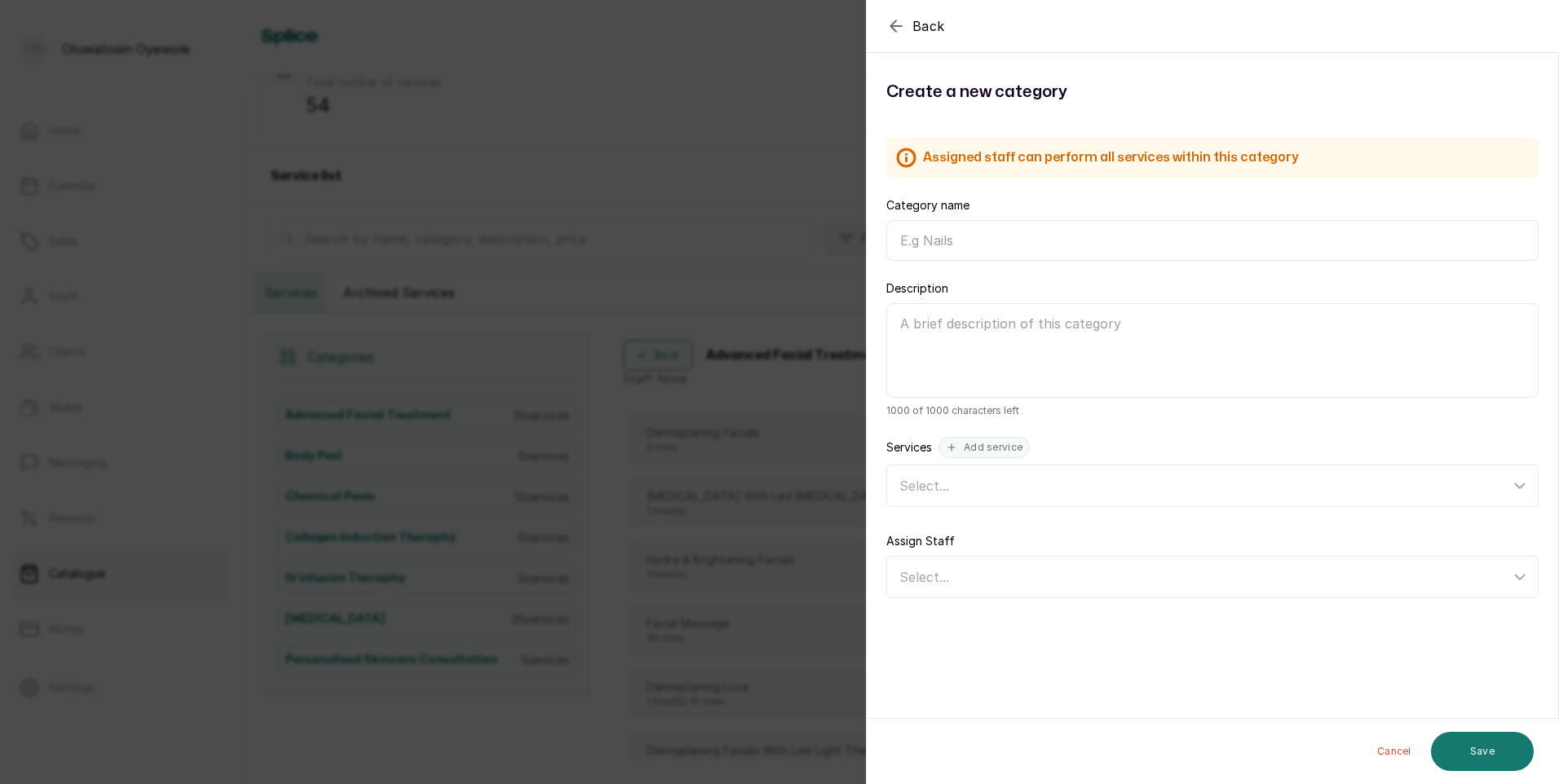
click at [1077, 242] on input "Category name" at bounding box center [1212, 241] width 652 height 41
drag, startPoint x: 993, startPoint y: 237, endPoint x: 1004, endPoint y: 216, distance: 23.7
click at [1004, 216] on div "Category name Electroceautry" at bounding box center [1212, 229] width 652 height 63
click at [989, 233] on input "Electroceautry" at bounding box center [1212, 241] width 652 height 41
click at [994, 237] on input "Electrocautery [MEDICAL_DATA] Removal" at bounding box center [1212, 241] width 652 height 41
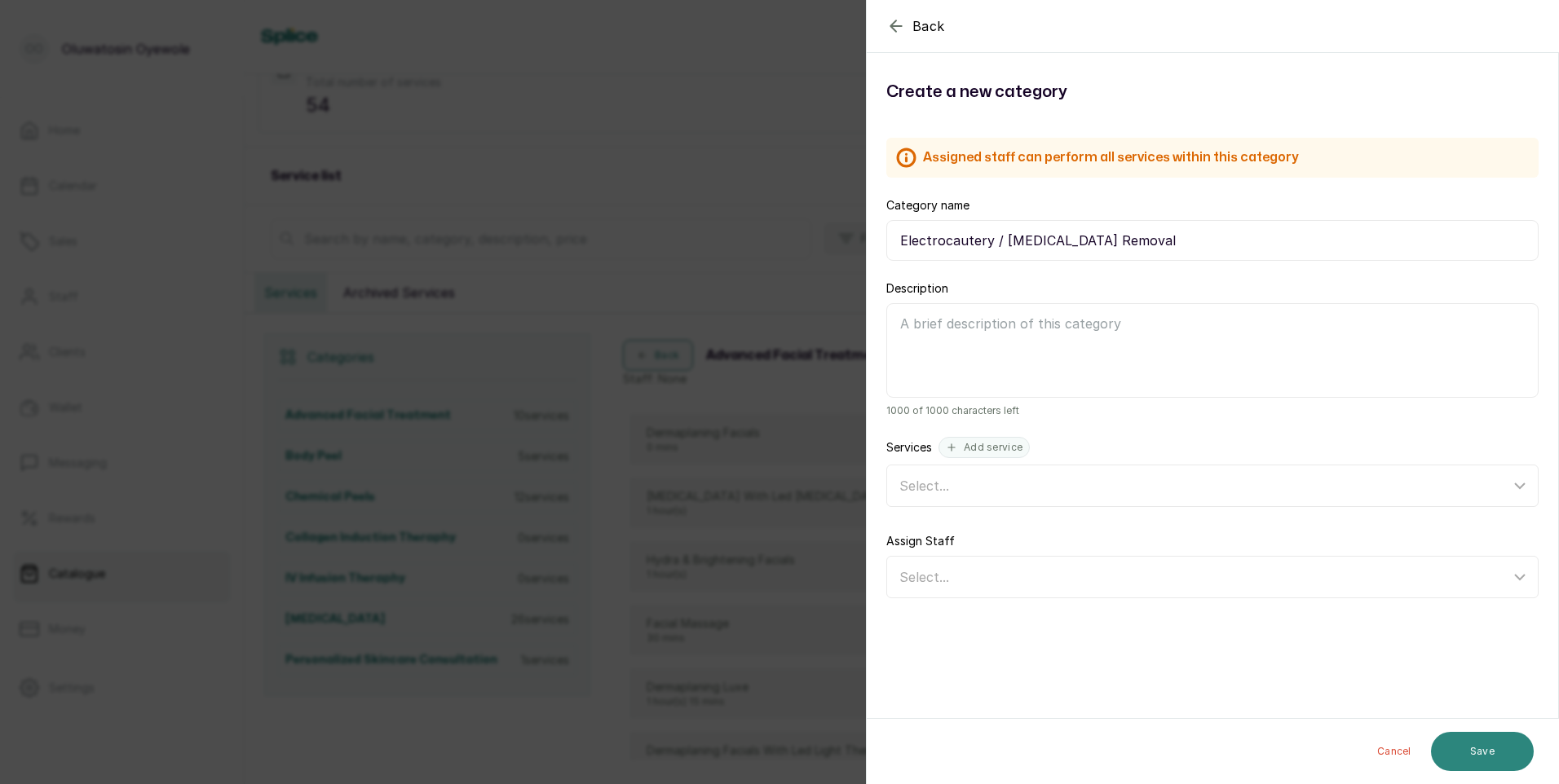
type input "Electrocautery / [MEDICAL_DATA] Removal"
click at [1492, 745] on button "Save" at bounding box center [1482, 751] width 103 height 39
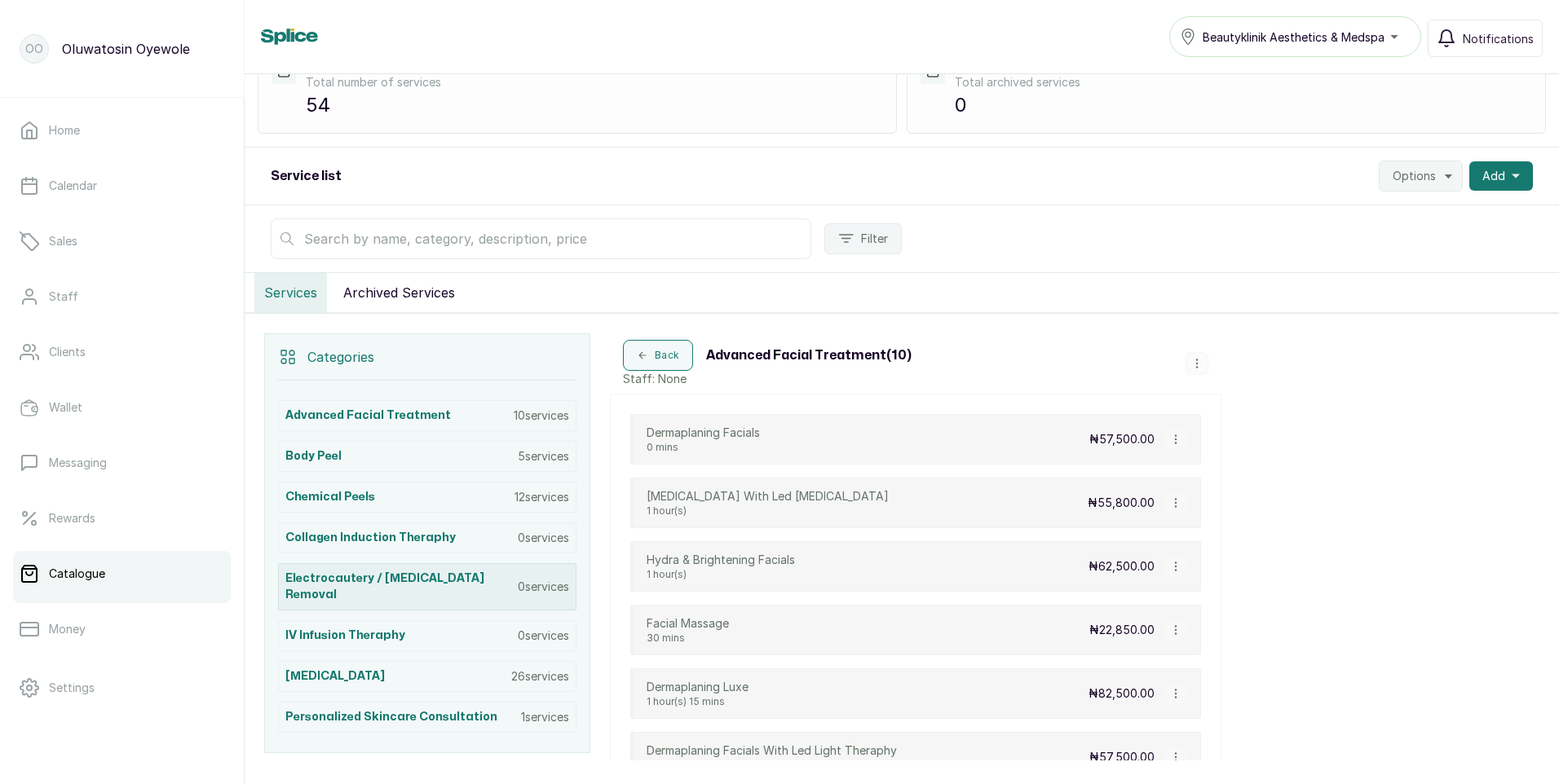
click at [537, 579] on p "0 services" at bounding box center [543, 587] width 51 height 17
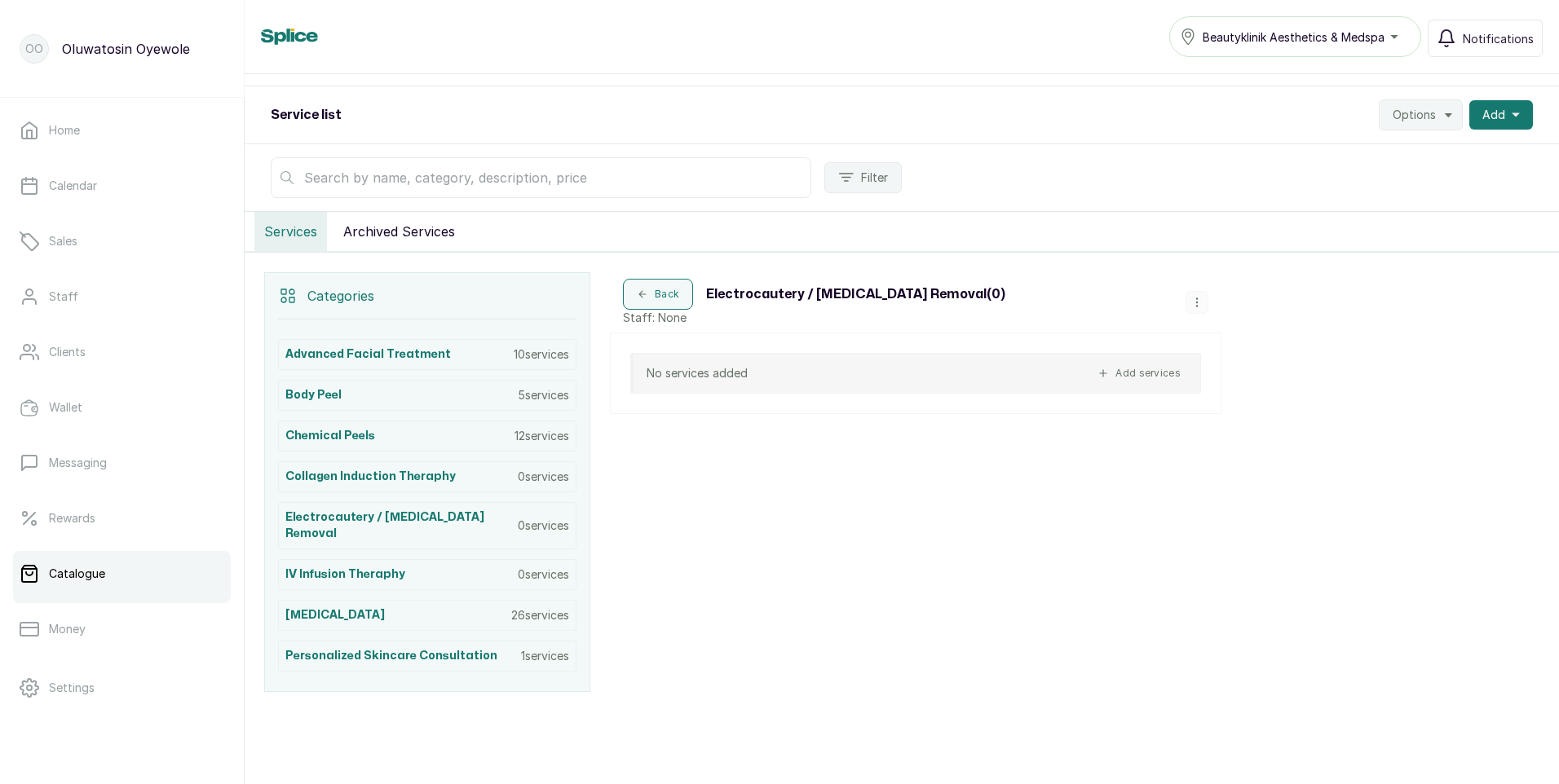
click at [1141, 376] on button "Add services" at bounding box center [1139, 372] width 97 height 20
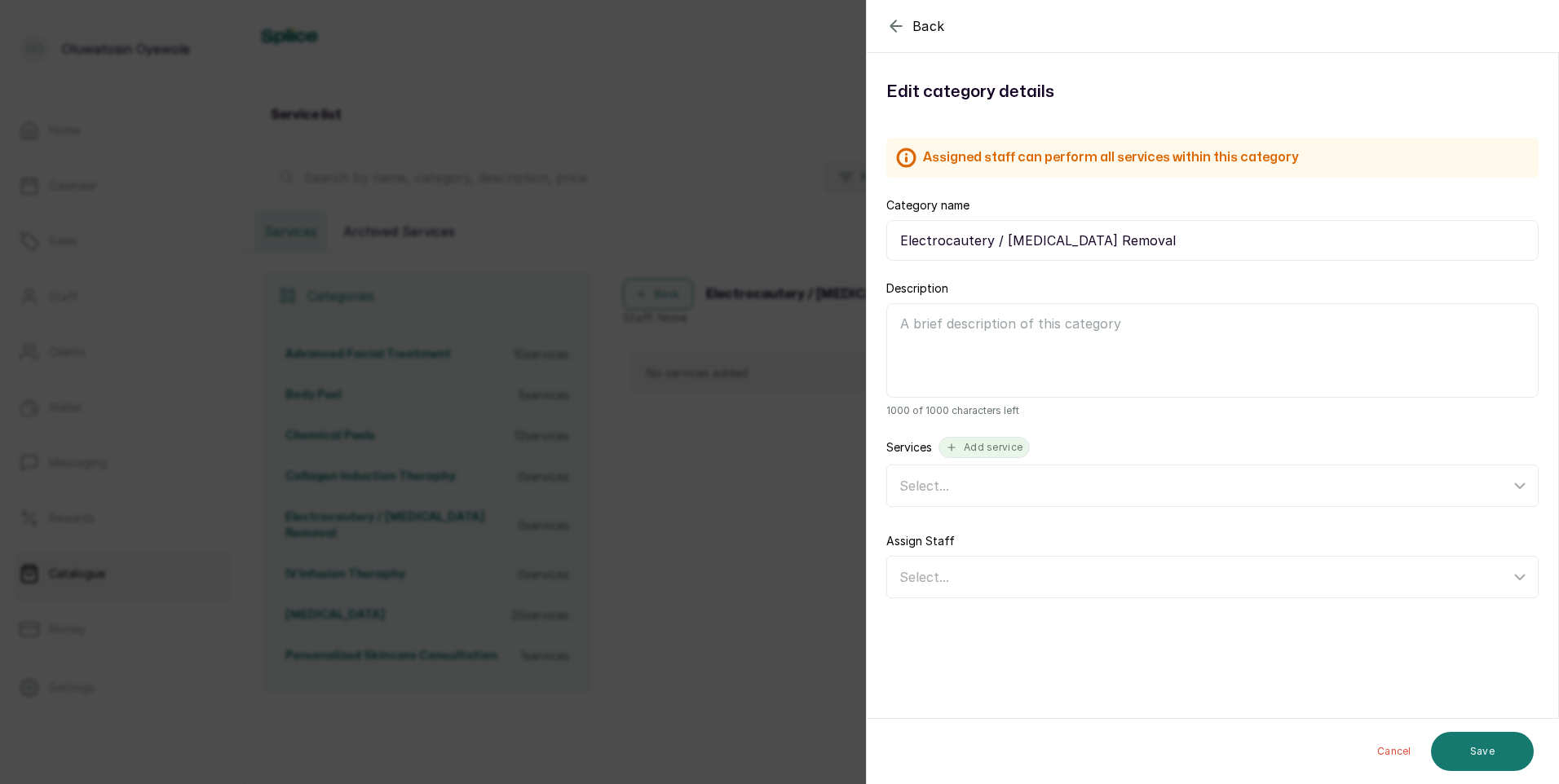
click at [981, 442] on button "Add service" at bounding box center [984, 447] width 91 height 21
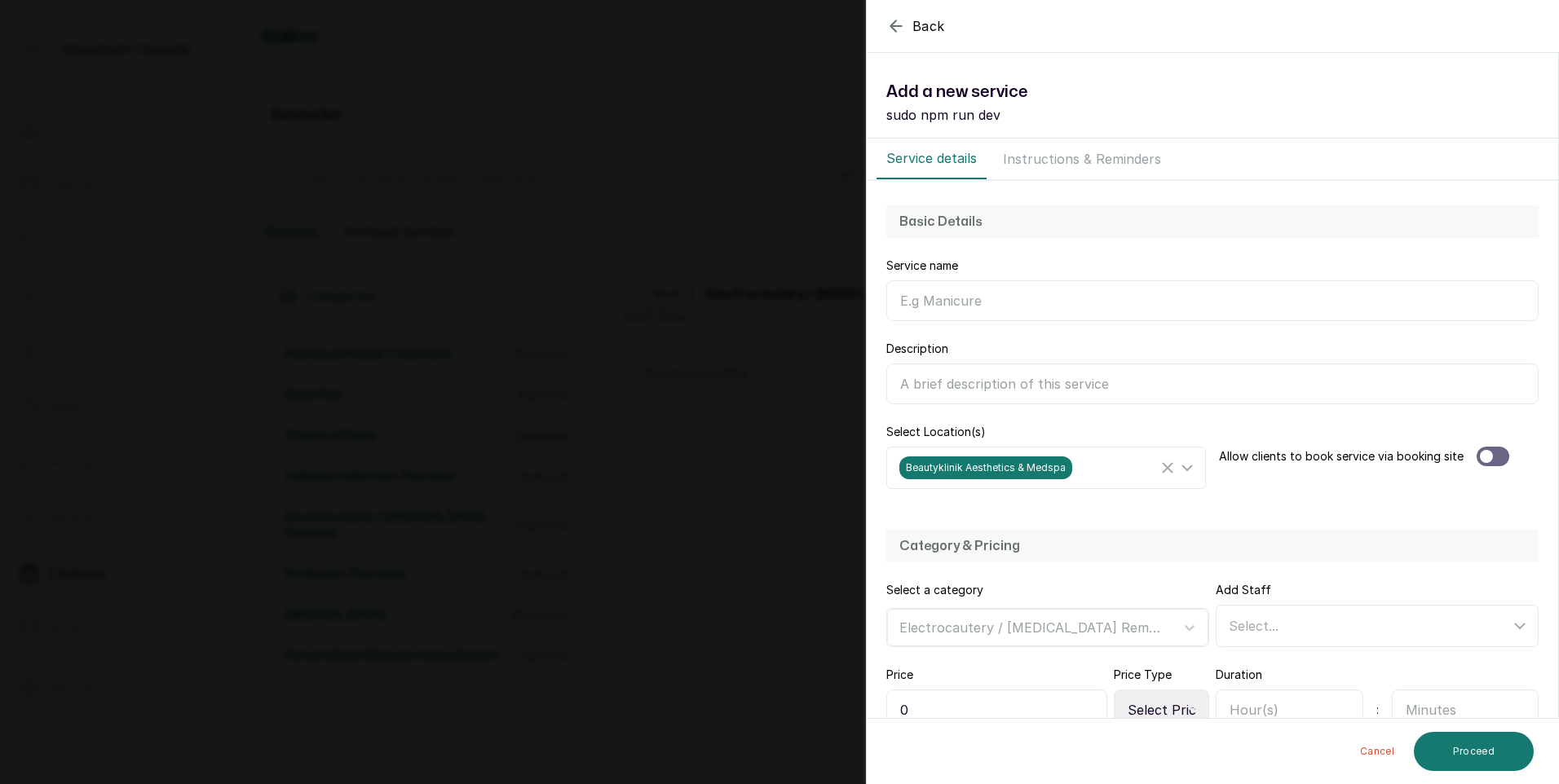
click at [1000, 302] on input "Category name" at bounding box center [1212, 301] width 652 height 41
type input "[MEDICAL_DATA] Removal"
click at [1494, 456] on div at bounding box center [1492, 456] width 33 height 20
click at [1342, 625] on div "Select..." at bounding box center [1369, 625] width 282 height 20
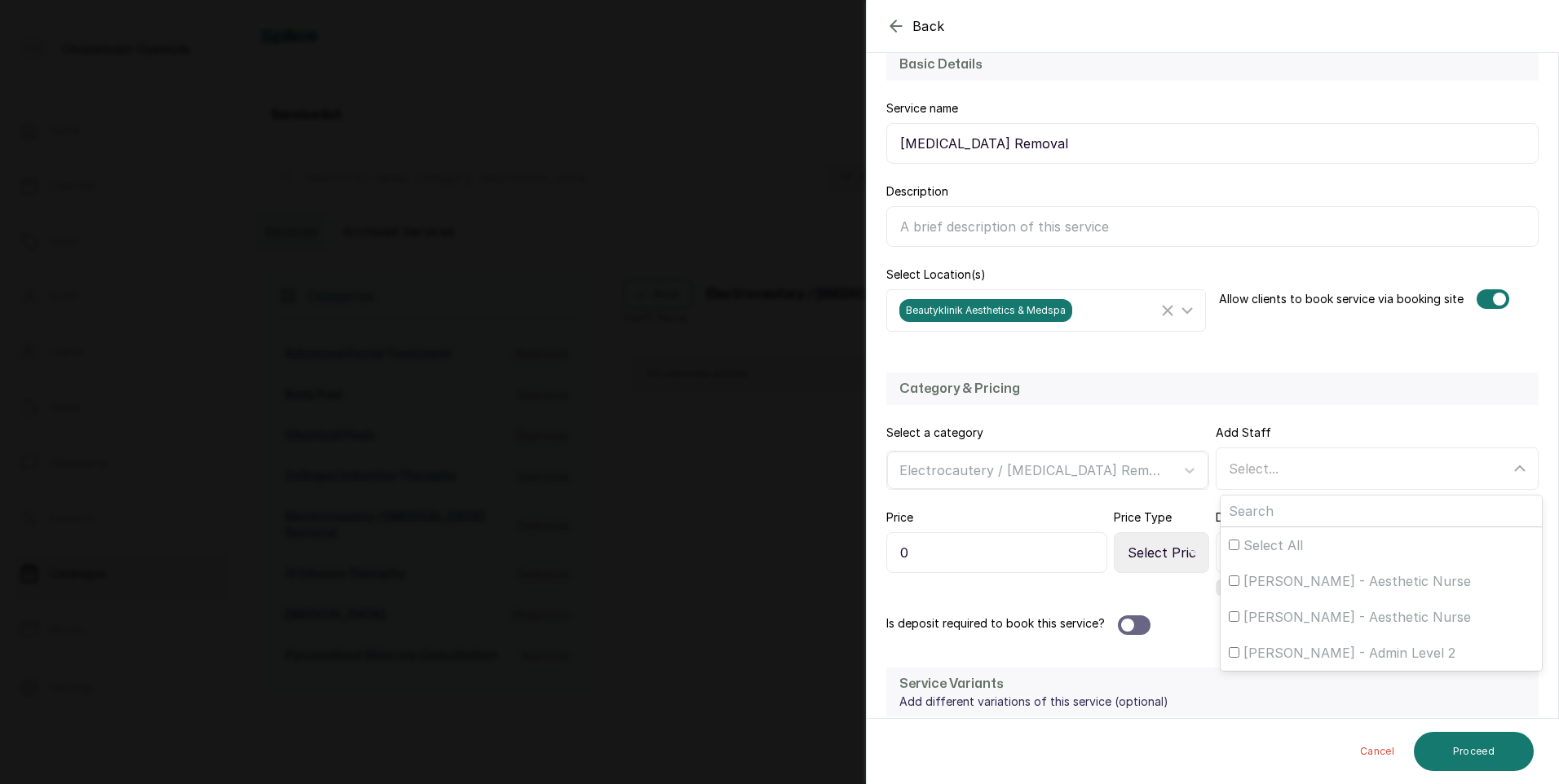
scroll to position [326, 0]
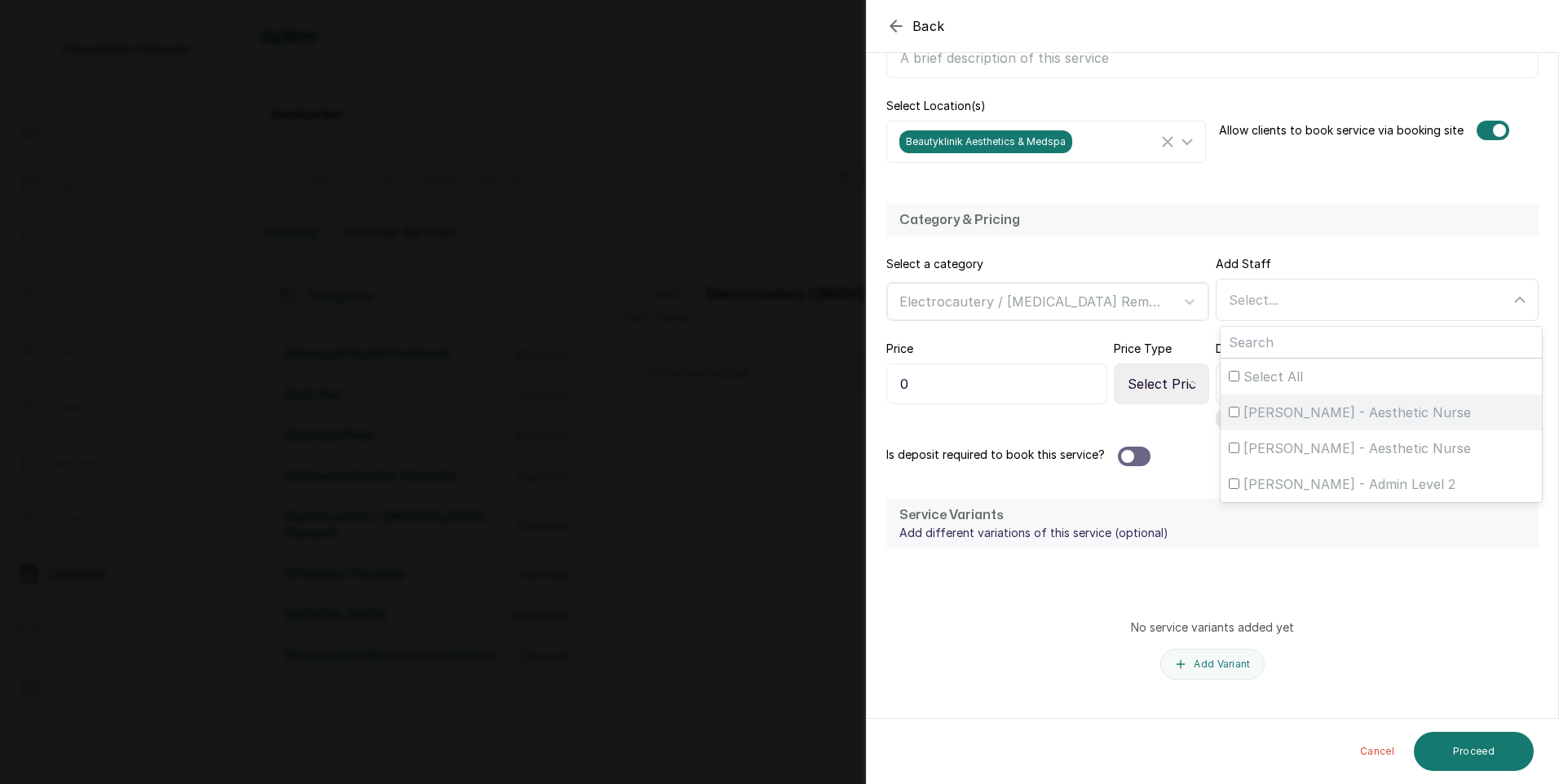
click at [1348, 410] on span "[PERSON_NAME] - Aesthetic Nurse" at bounding box center [1356, 412] width 228 height 20
click at [1239, 410] on input "[PERSON_NAME] - Aesthetic Nurse" at bounding box center [1233, 412] width 10 height 10
checkbox input "true"
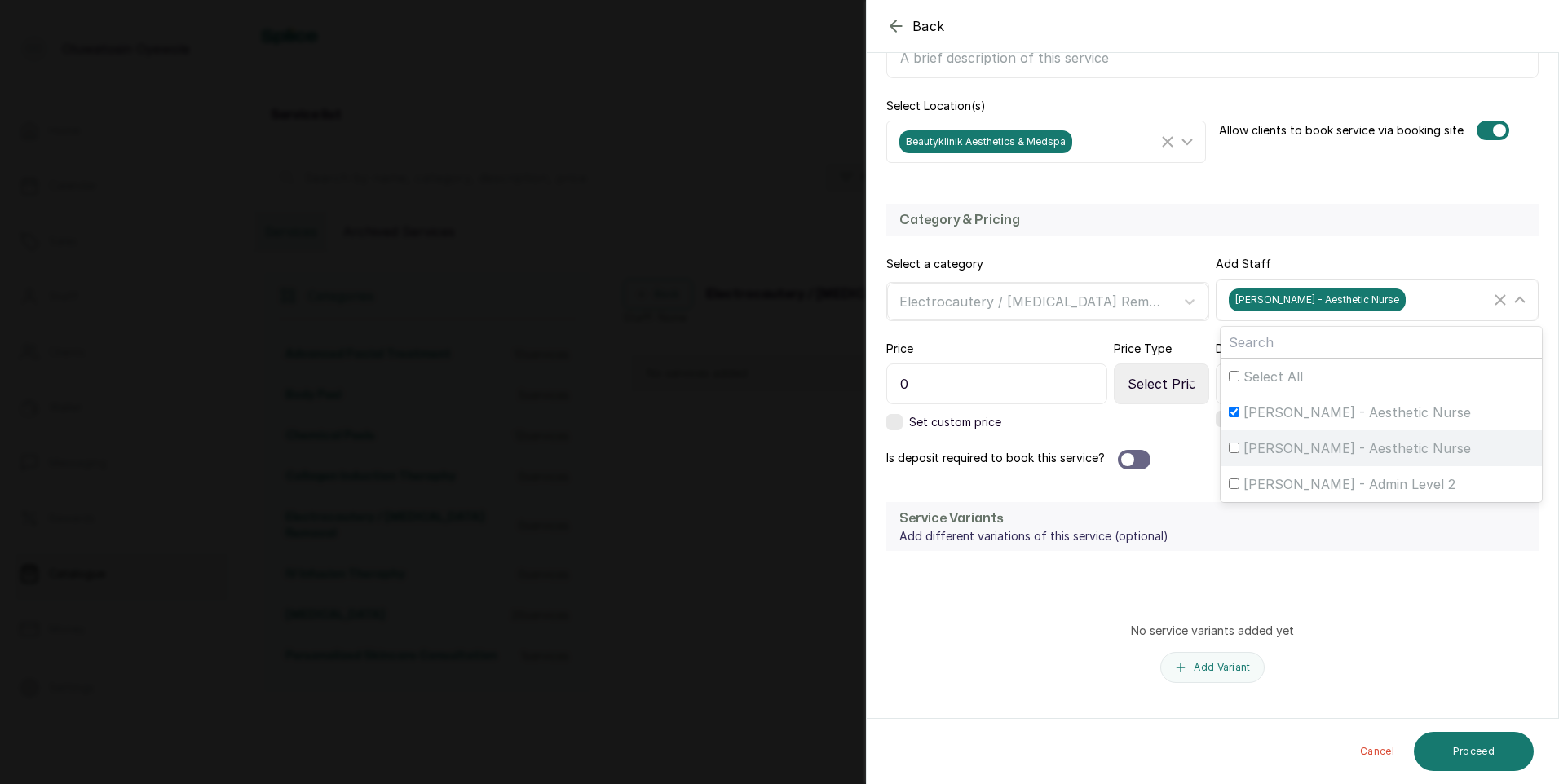
click at [1319, 446] on span "[PERSON_NAME] - Aesthetic Nurse" at bounding box center [1356, 448] width 228 height 20
click at [1239, 446] on input "[PERSON_NAME] - Aesthetic Nurse" at bounding box center [1233, 447] width 10 height 10
checkbox input "true"
click at [1087, 371] on input "0" at bounding box center [997, 384] width 221 height 41
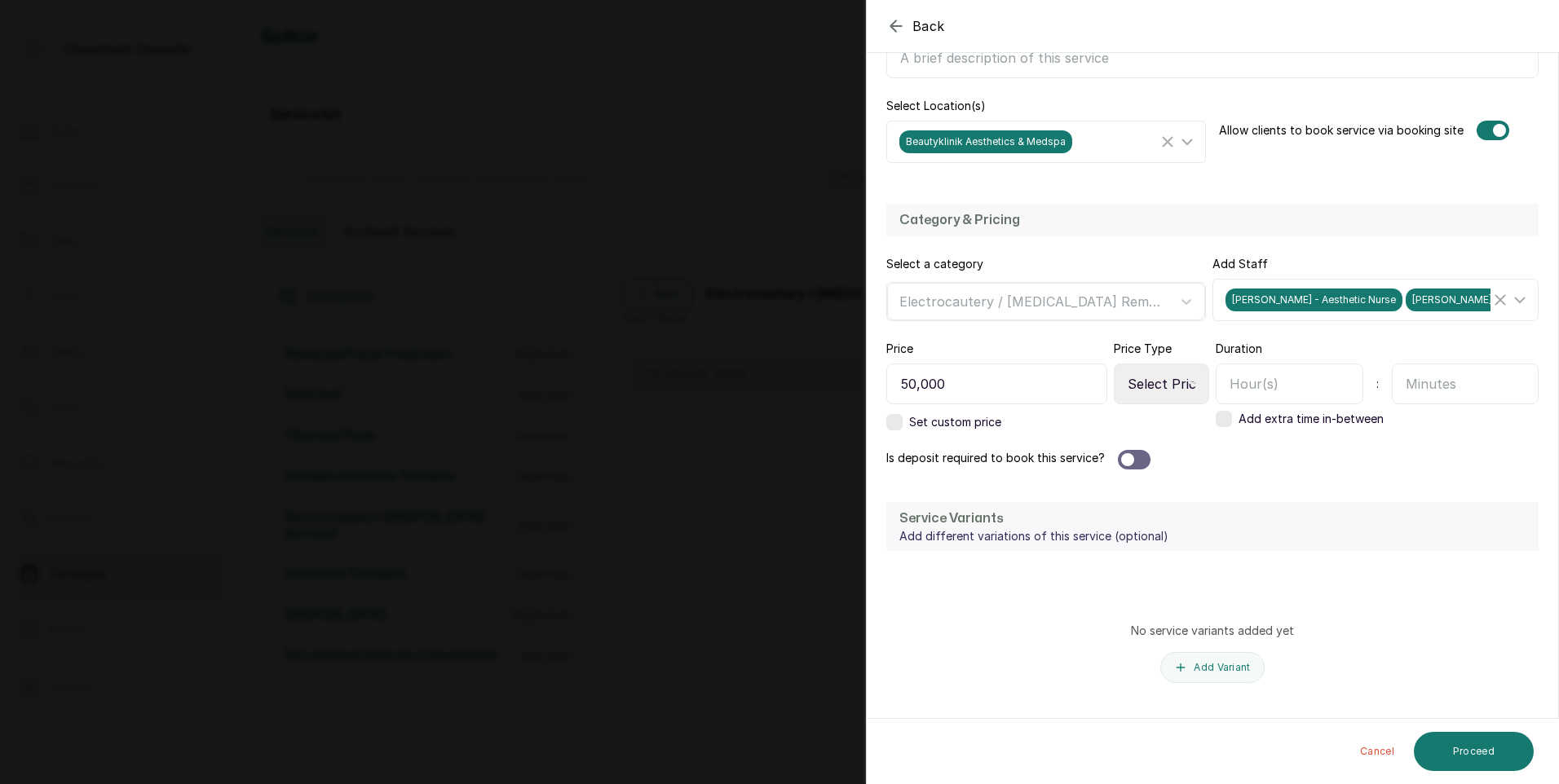
type input "50,000"
click at [1139, 455] on div at bounding box center [1133, 459] width 33 height 20
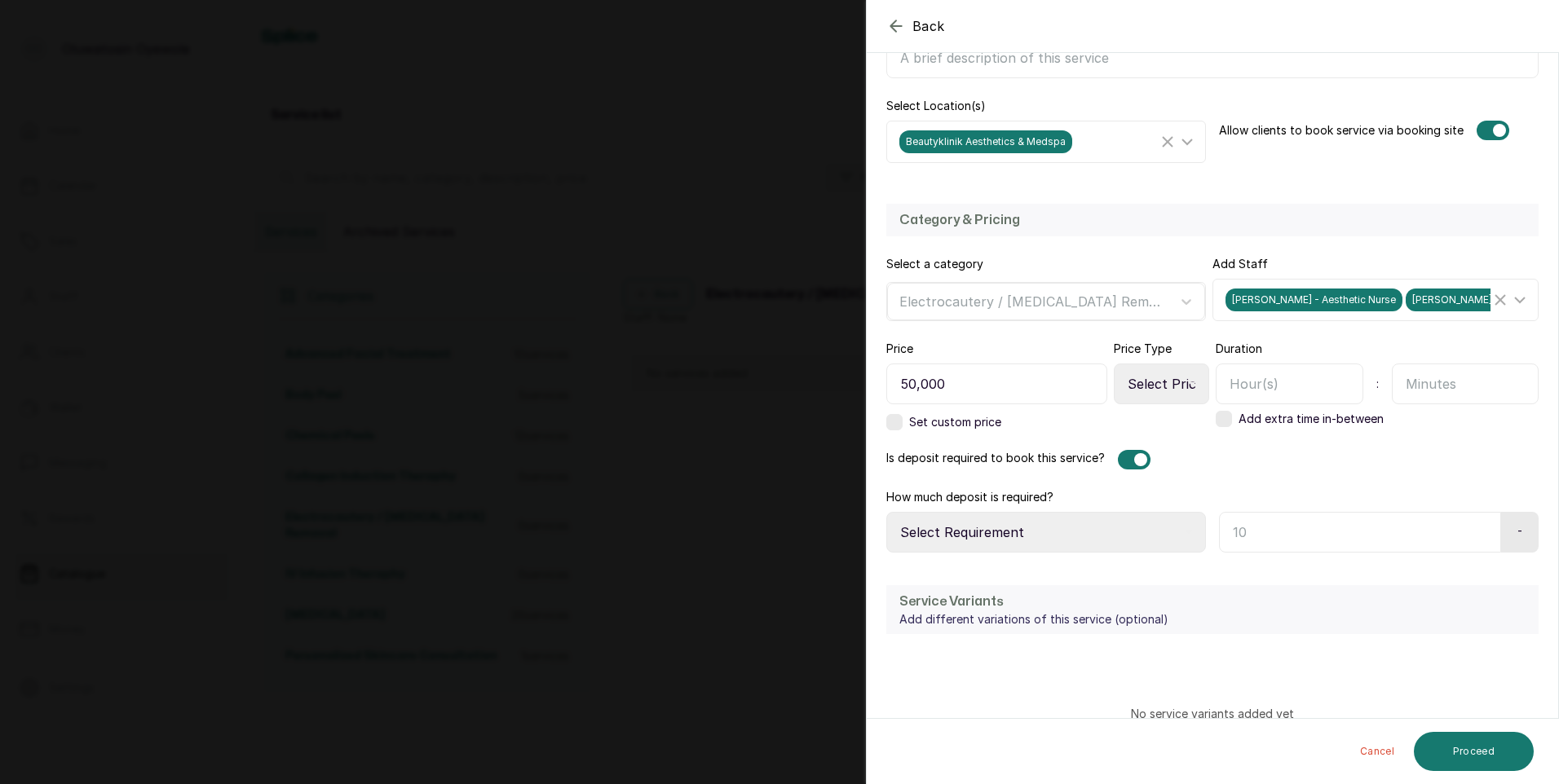
click at [1168, 378] on select "Select Price Type Fixed From" at bounding box center [1161, 384] width 96 height 41
select select "fixed"
click at [1114, 363] on select "Select Price Type Fixed From" at bounding box center [1161, 384] width 96 height 41
click at [1064, 540] on select "Select Requirement Percentage Fixed Amount" at bounding box center [1046, 532] width 320 height 41
select select "fixed_value"
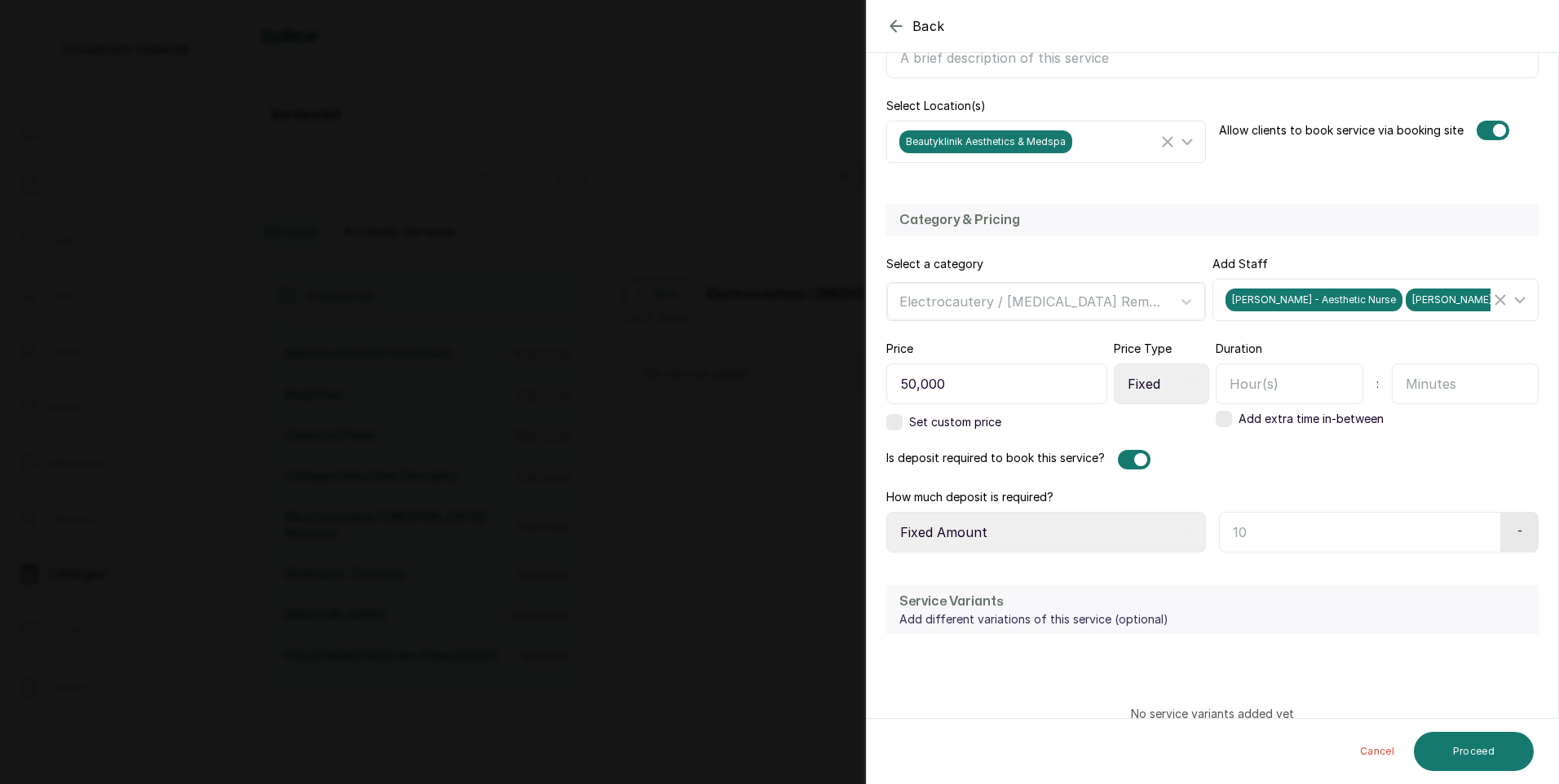
click at [886, 512] on select "Select Requirement Percentage Fixed Amount" at bounding box center [1046, 532] width 320 height 41
click at [1264, 532] on input "text" at bounding box center [1357, 532] width 277 height 41
type input "40,000"
click at [1287, 393] on input "text" at bounding box center [1289, 384] width 148 height 41
type input "1"
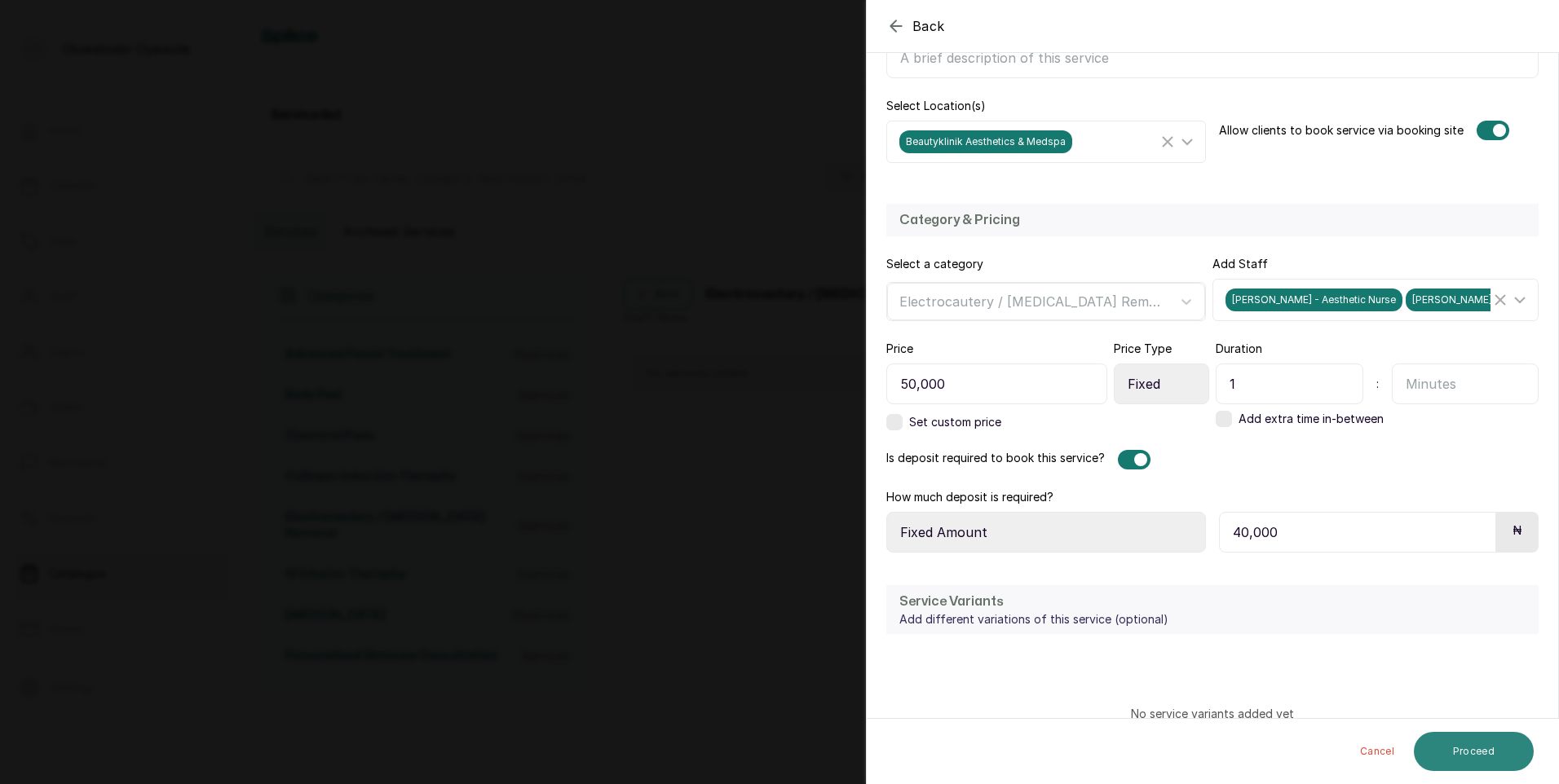
click at [1455, 752] on button "Proceed" at bounding box center [1474, 751] width 120 height 39
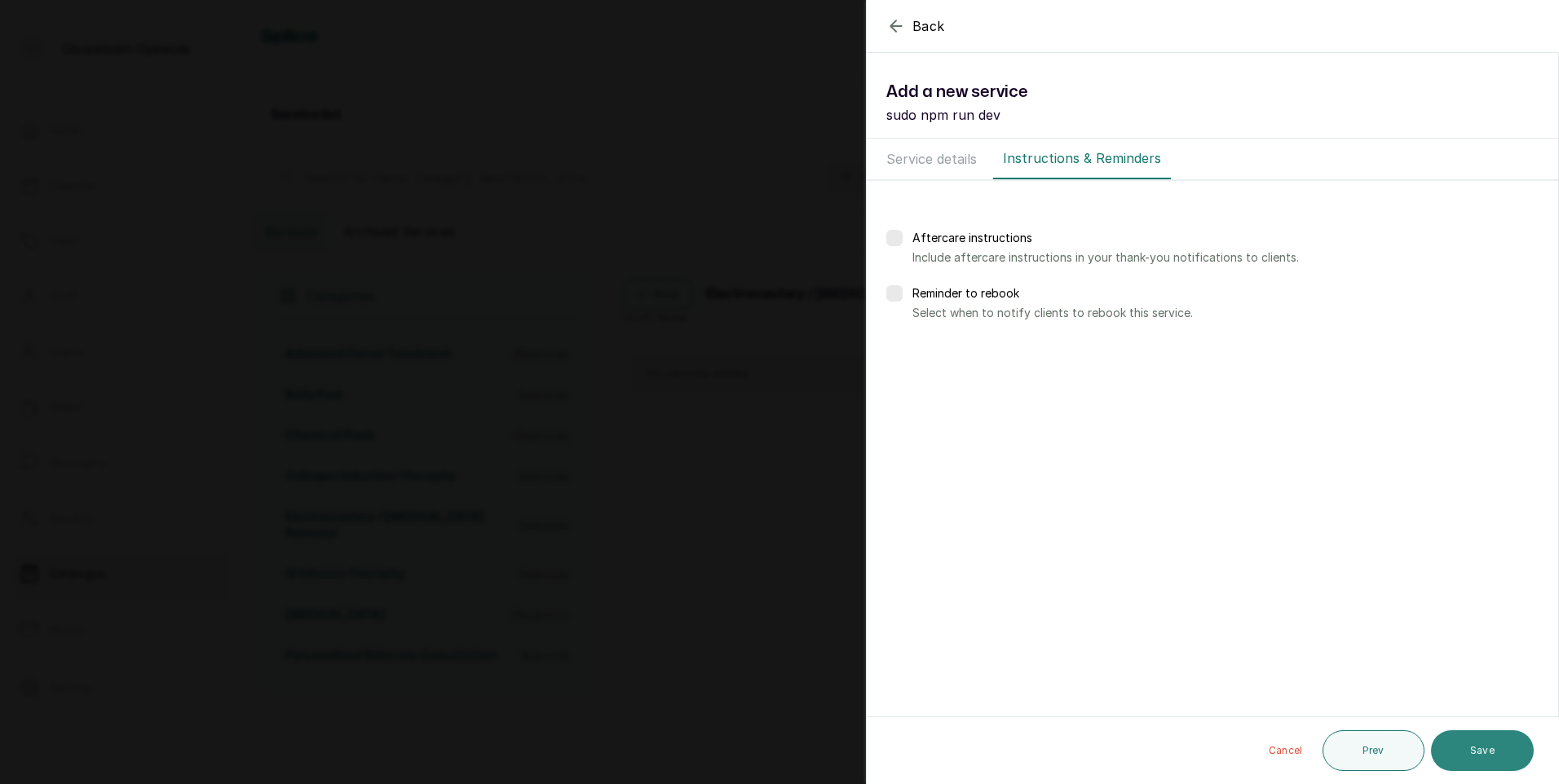
click at [1471, 757] on button "Save" at bounding box center [1482, 751] width 103 height 41
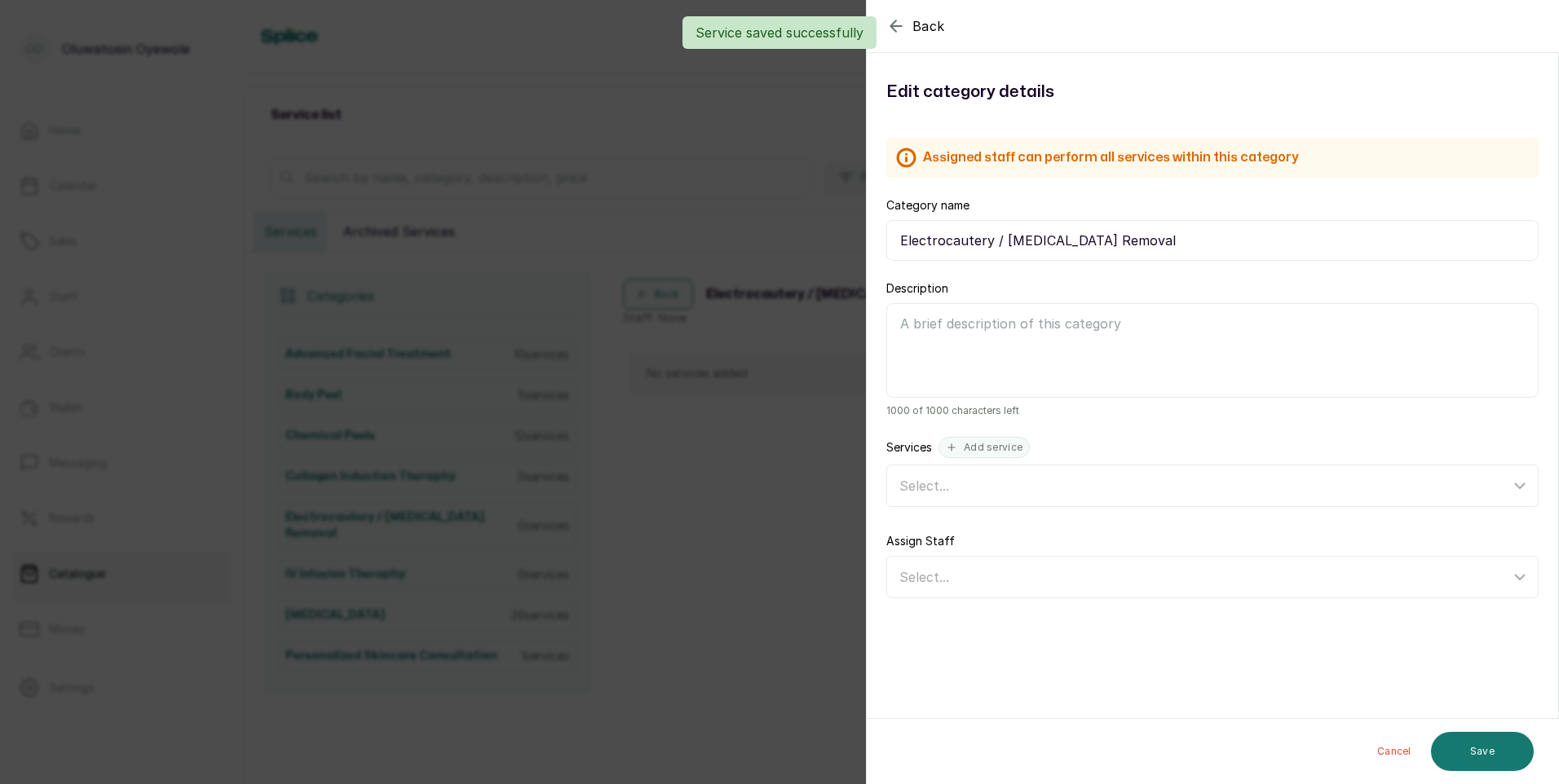
click at [726, 479] on div "Back Category Edit category details Assigned staff can perform all services wit…" at bounding box center [780, 392] width 1559 height 784
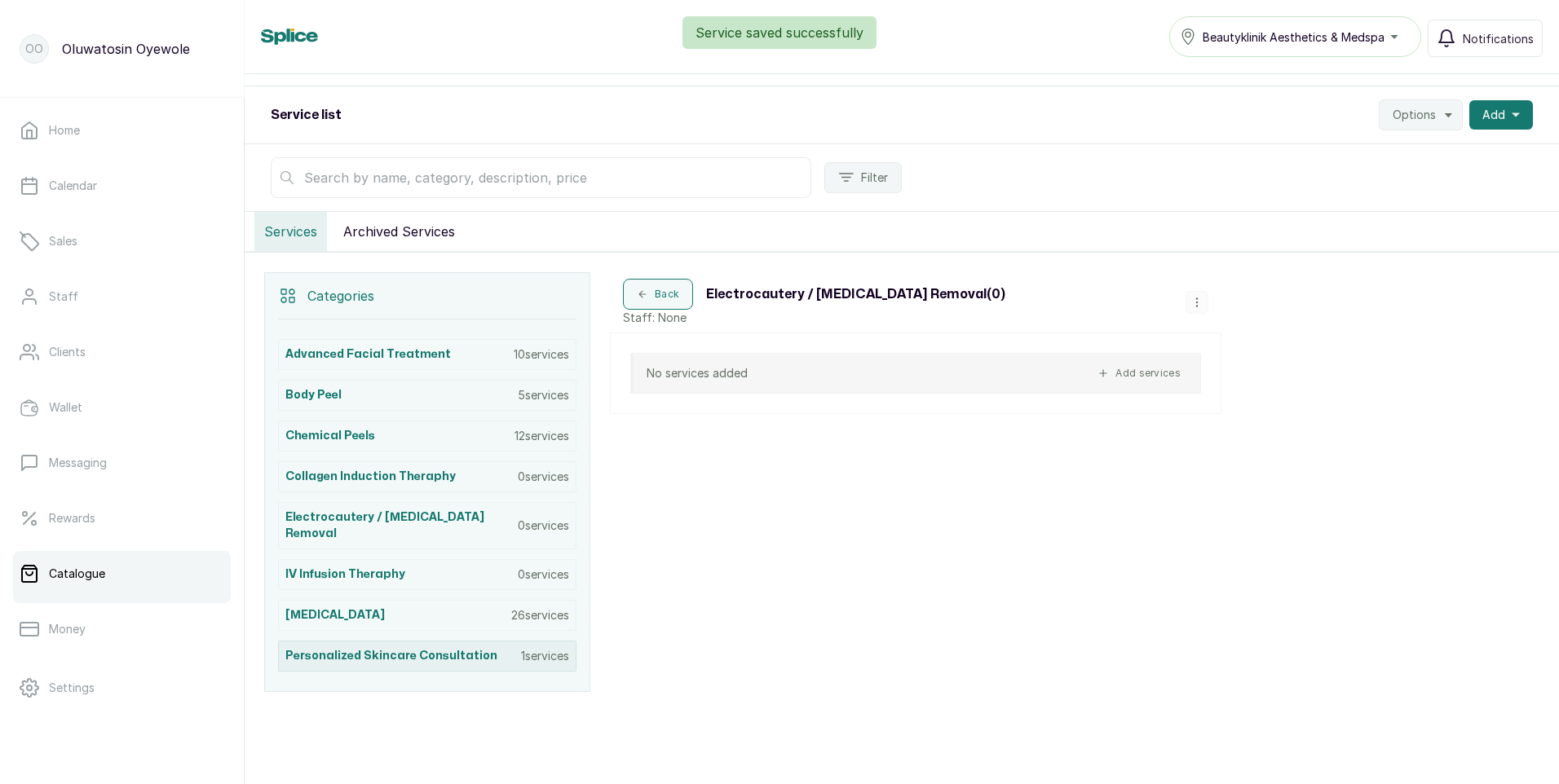
click at [513, 641] on div "Personalized Skincare Consultation 1 services" at bounding box center [426, 656] width 298 height 31
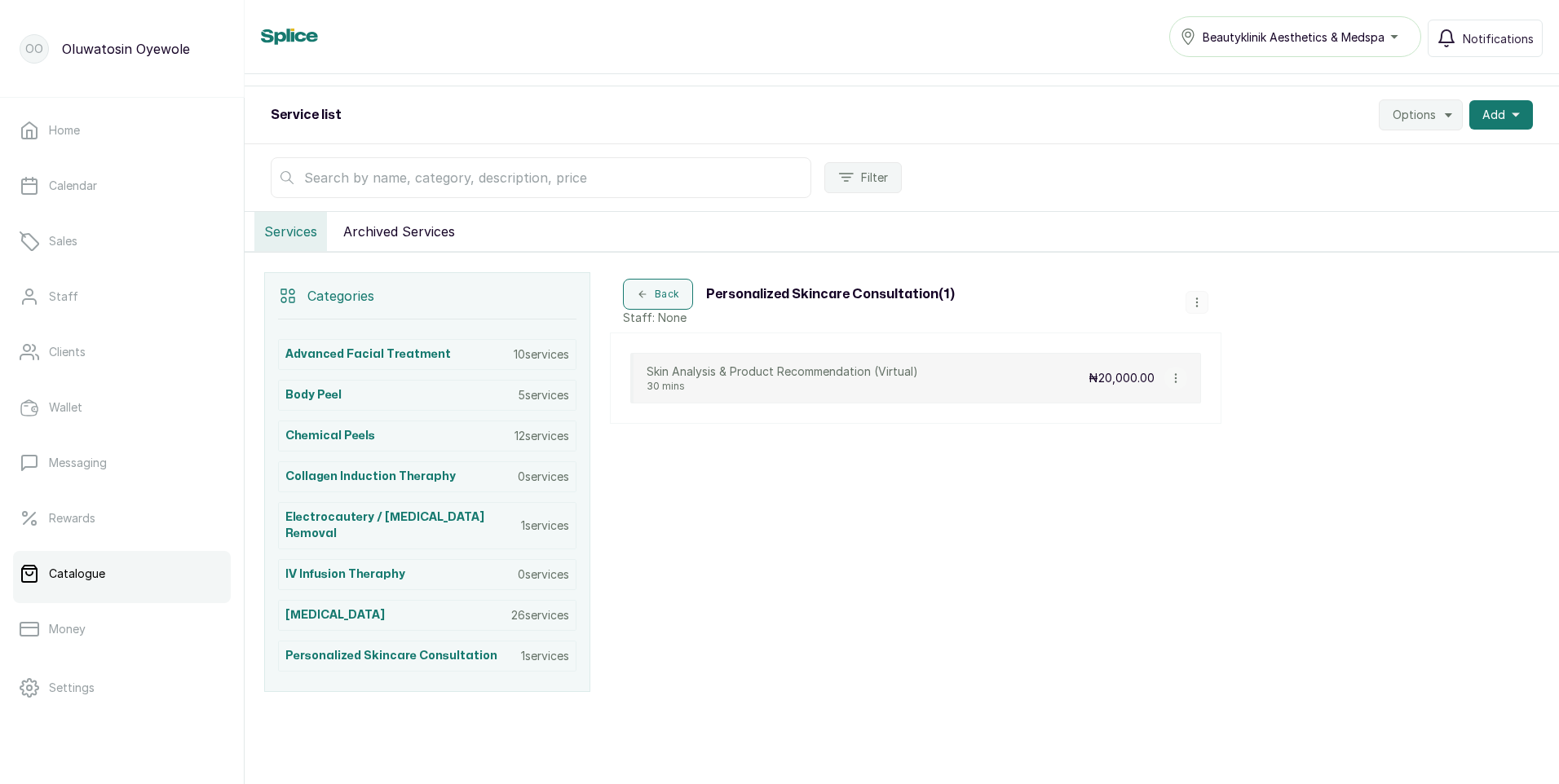
click at [1174, 382] on icon "button" at bounding box center [1175, 378] width 11 height 11
click at [1245, 290] on span "Edit Service" at bounding box center [1254, 284] width 74 height 20
select select "fixed"
select select "fixed_value"
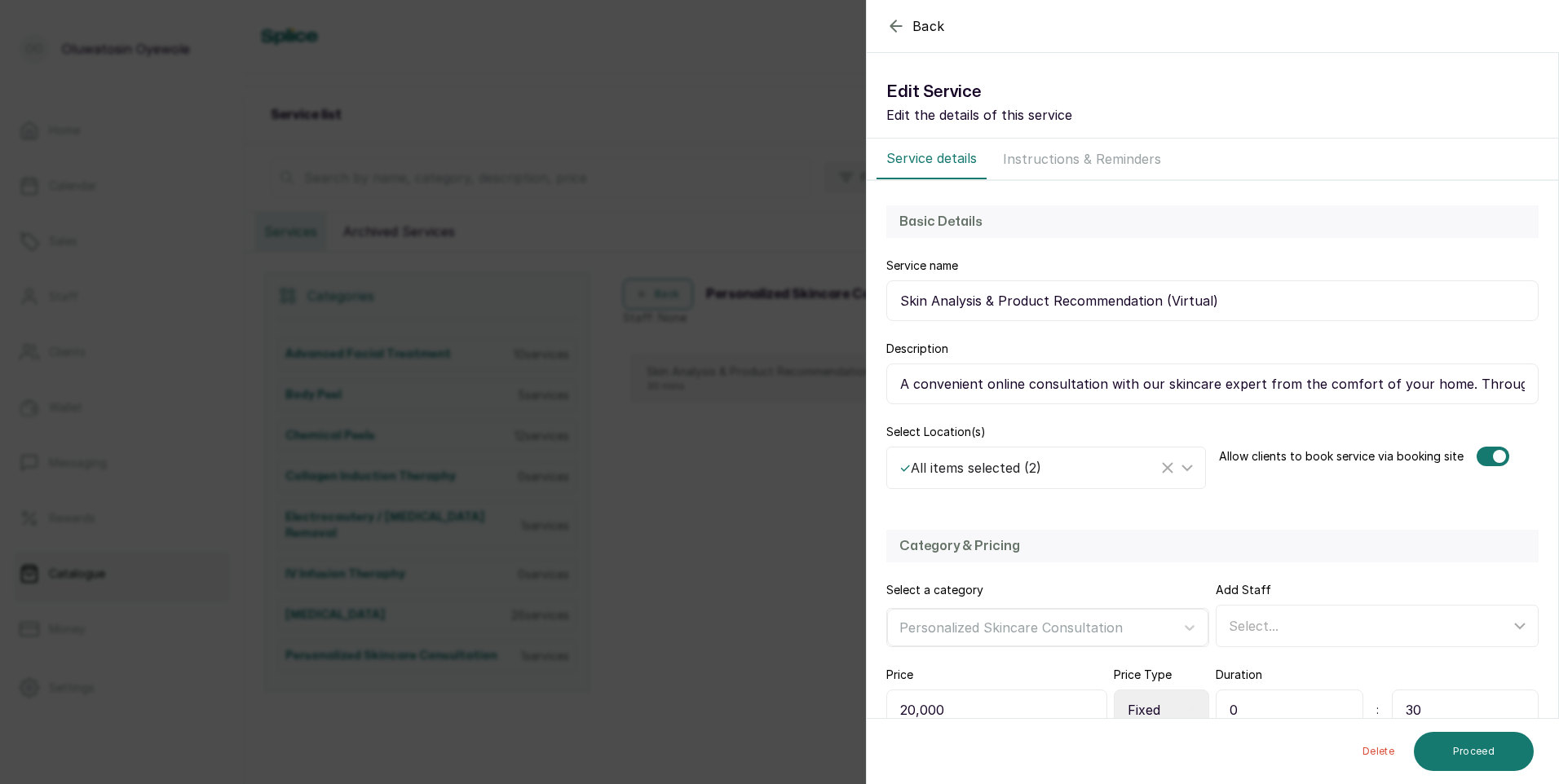
drag, startPoint x: 901, startPoint y: 301, endPoint x: 1216, endPoint y: 296, distance: 315.0
click at [1216, 296] on input "Skin Analysis & Product Recommendation (Virtual)" at bounding box center [1212, 301] width 652 height 41
click at [901, 20] on icon "button" at bounding box center [896, 26] width 20 height 20
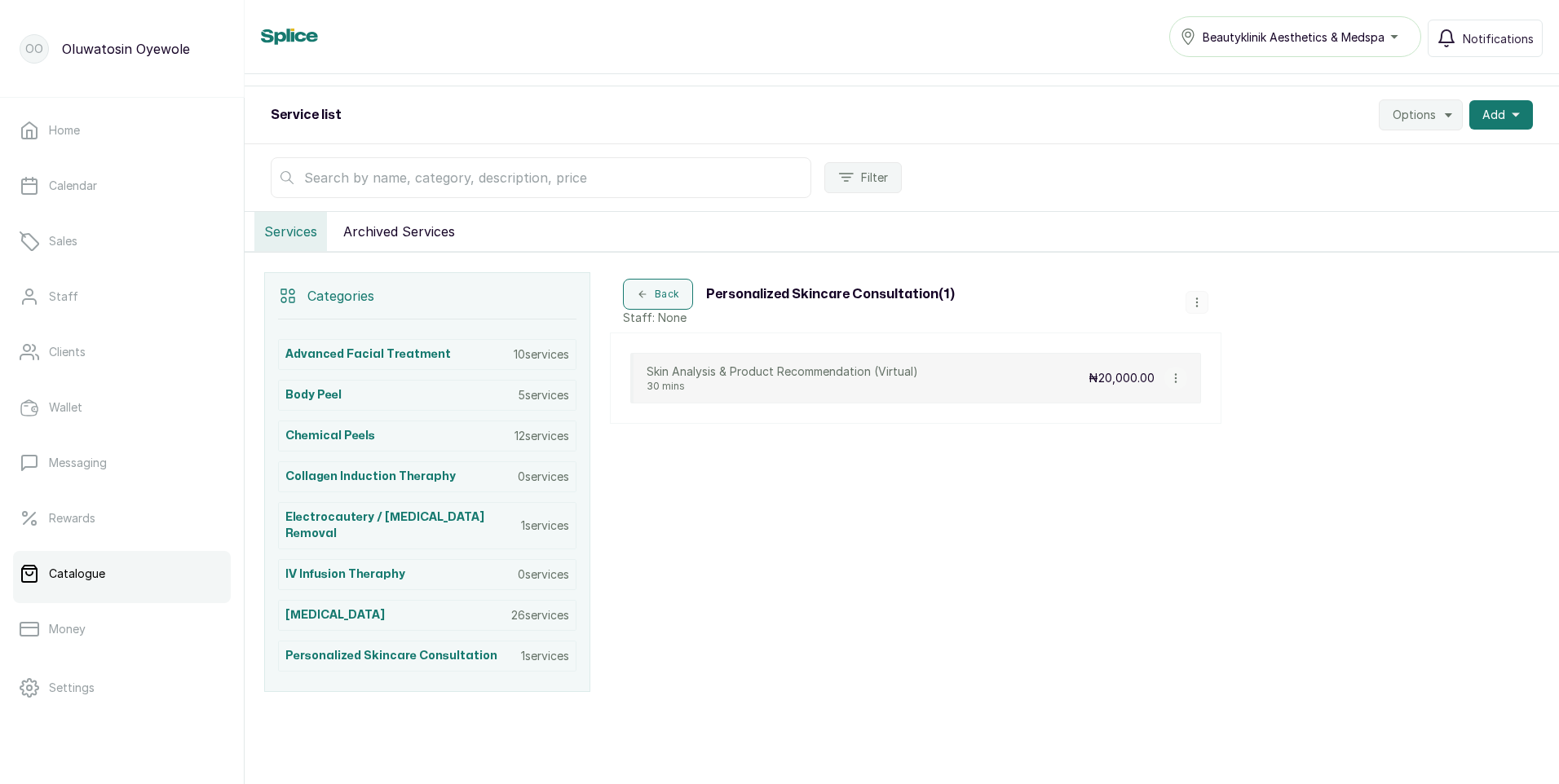
click at [1201, 302] on icon "button" at bounding box center [1197, 302] width 11 height 11
click at [1264, 184] on span "Add Service" at bounding box center [1251, 179] width 74 height 20
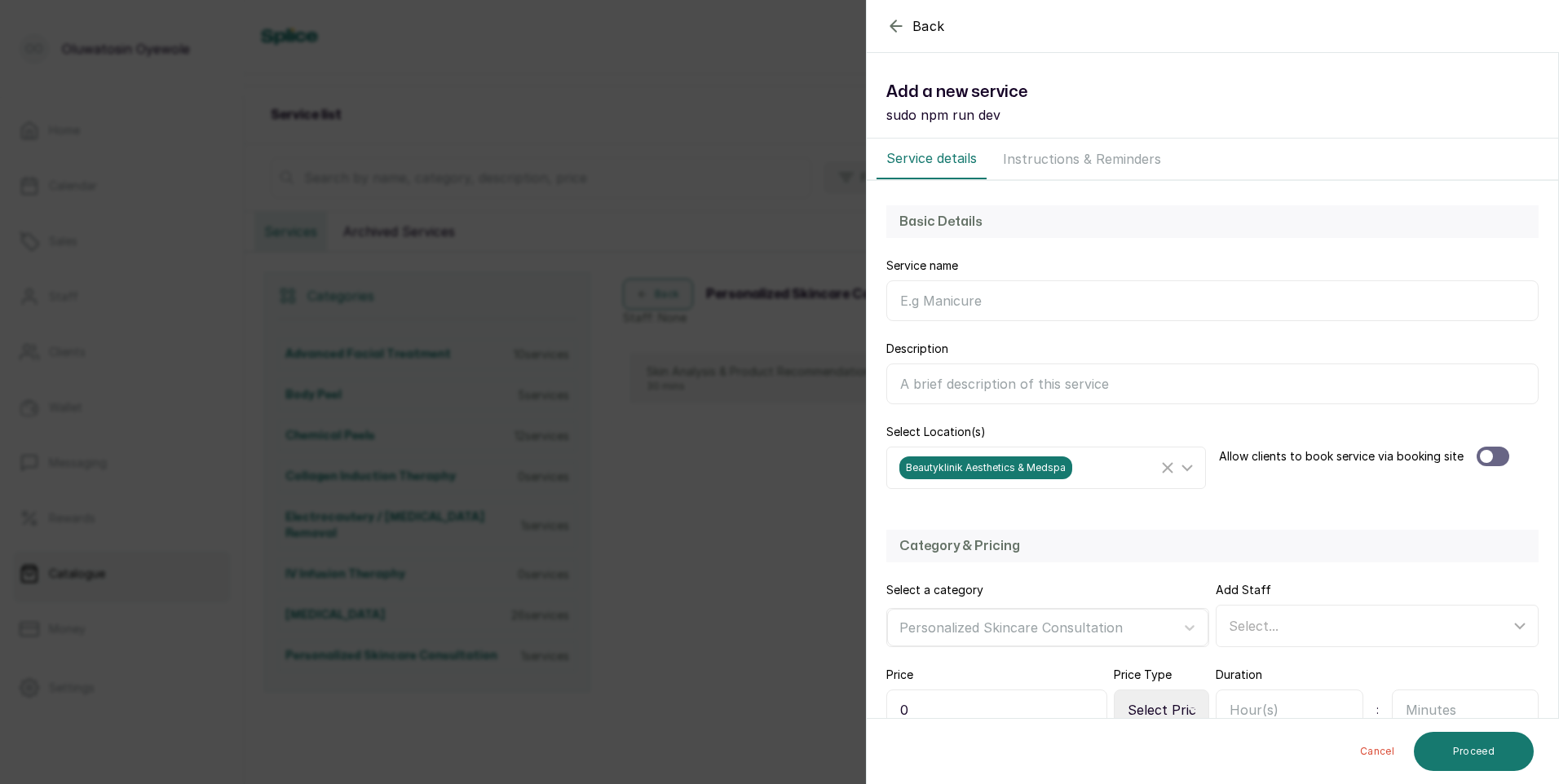
click at [937, 296] on input "Service name" at bounding box center [1212, 301] width 652 height 41
paste input "Skin Analysis & Product Recommendation (Virtual)"
click at [1203, 296] on input "Skin Analysis & Product Recommendation (Virtual)" at bounding box center [1212, 301] width 652 height 41
click at [1208, 294] on input "Skin Analysis & Product Recommendation (Virtual)" at bounding box center [1212, 301] width 652 height 41
click at [1203, 300] on input "Skin Analysis & Product Recommendation (Virtual)" at bounding box center [1212, 301] width 652 height 41
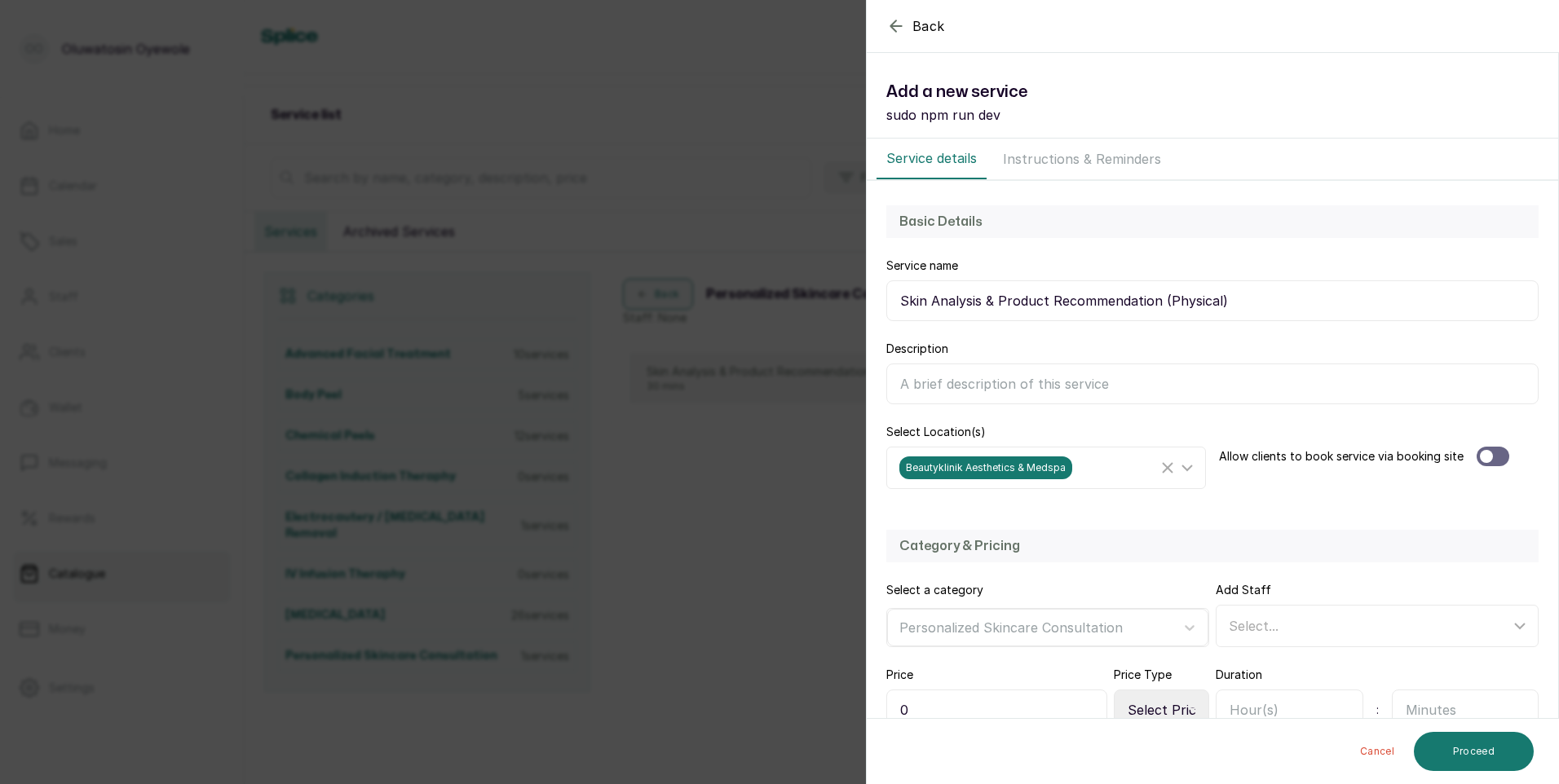
type input "Skin Analysis & Product Recommendation (Physical)"
click at [1494, 453] on div at bounding box center [1492, 456] width 33 height 20
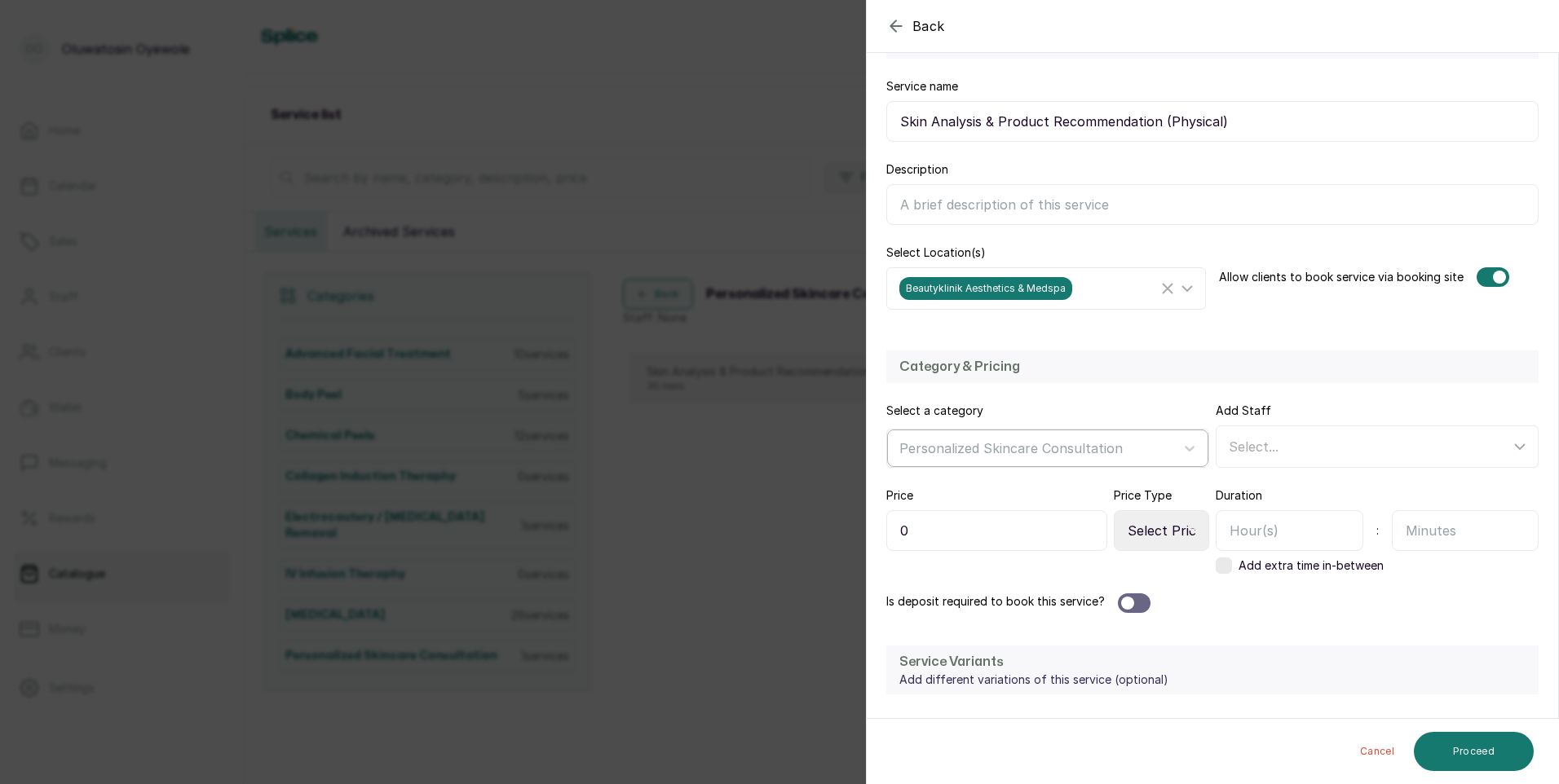
scroll to position [244, 0]
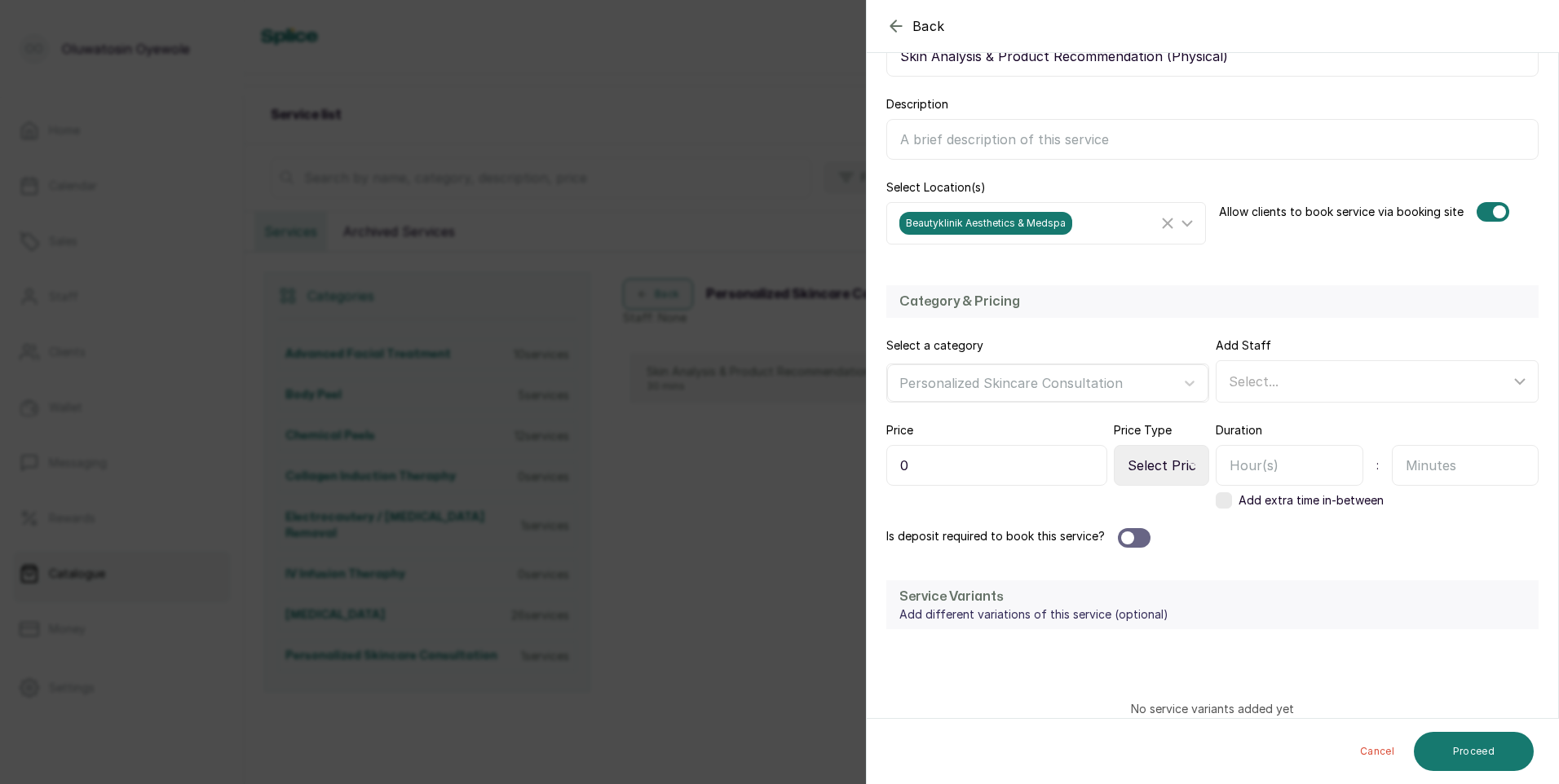
click at [1002, 460] on input "0" at bounding box center [997, 465] width 221 height 41
type input "25,000"
click at [1157, 466] on select "Select Price Type Fixed From" at bounding box center [1161, 465] width 96 height 41
select select "fixed"
click at [1114, 445] on select "Select Price Type Fixed From" at bounding box center [1161, 465] width 96 height 41
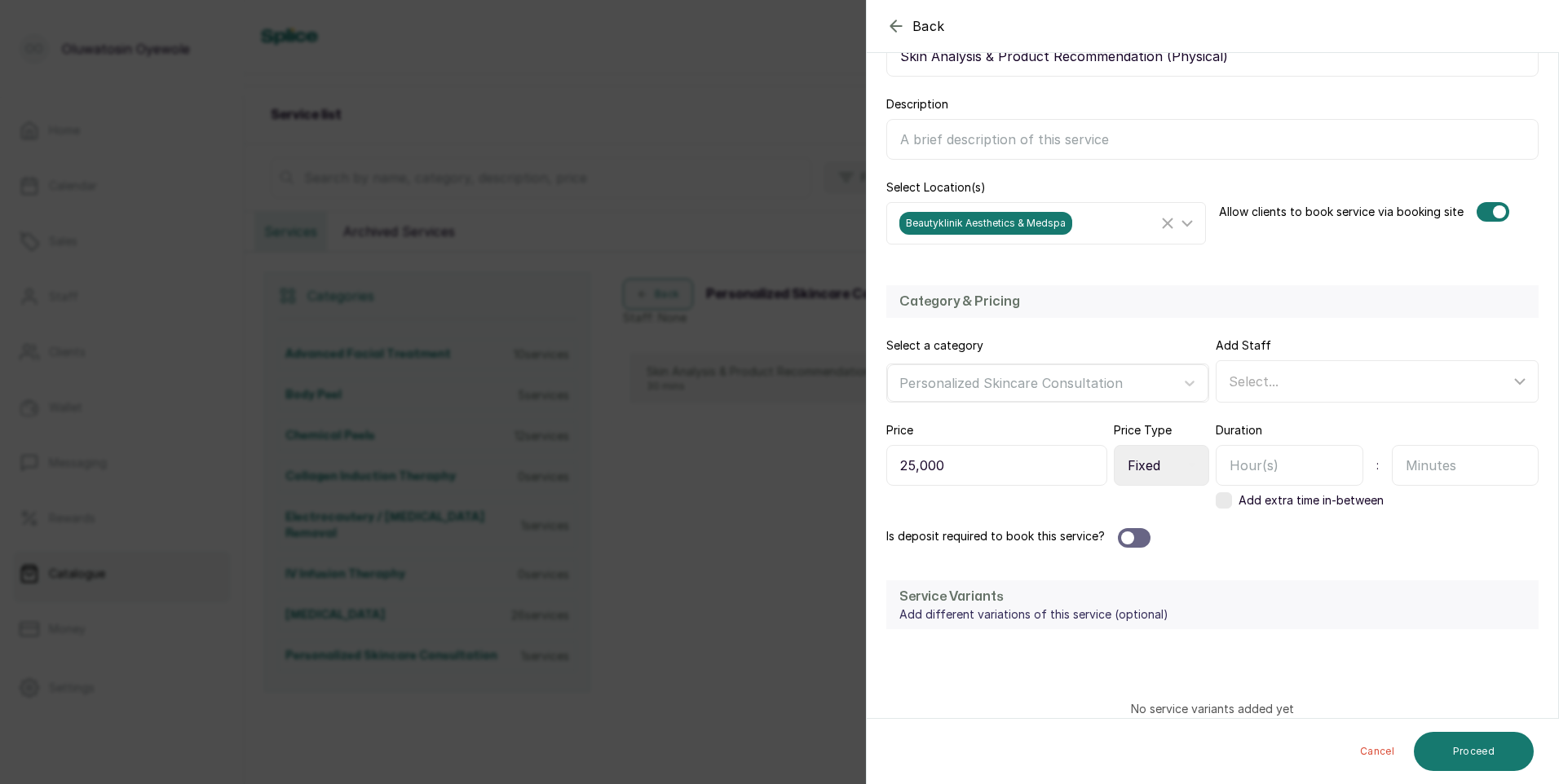
click at [1146, 542] on div at bounding box center [1133, 538] width 33 height 20
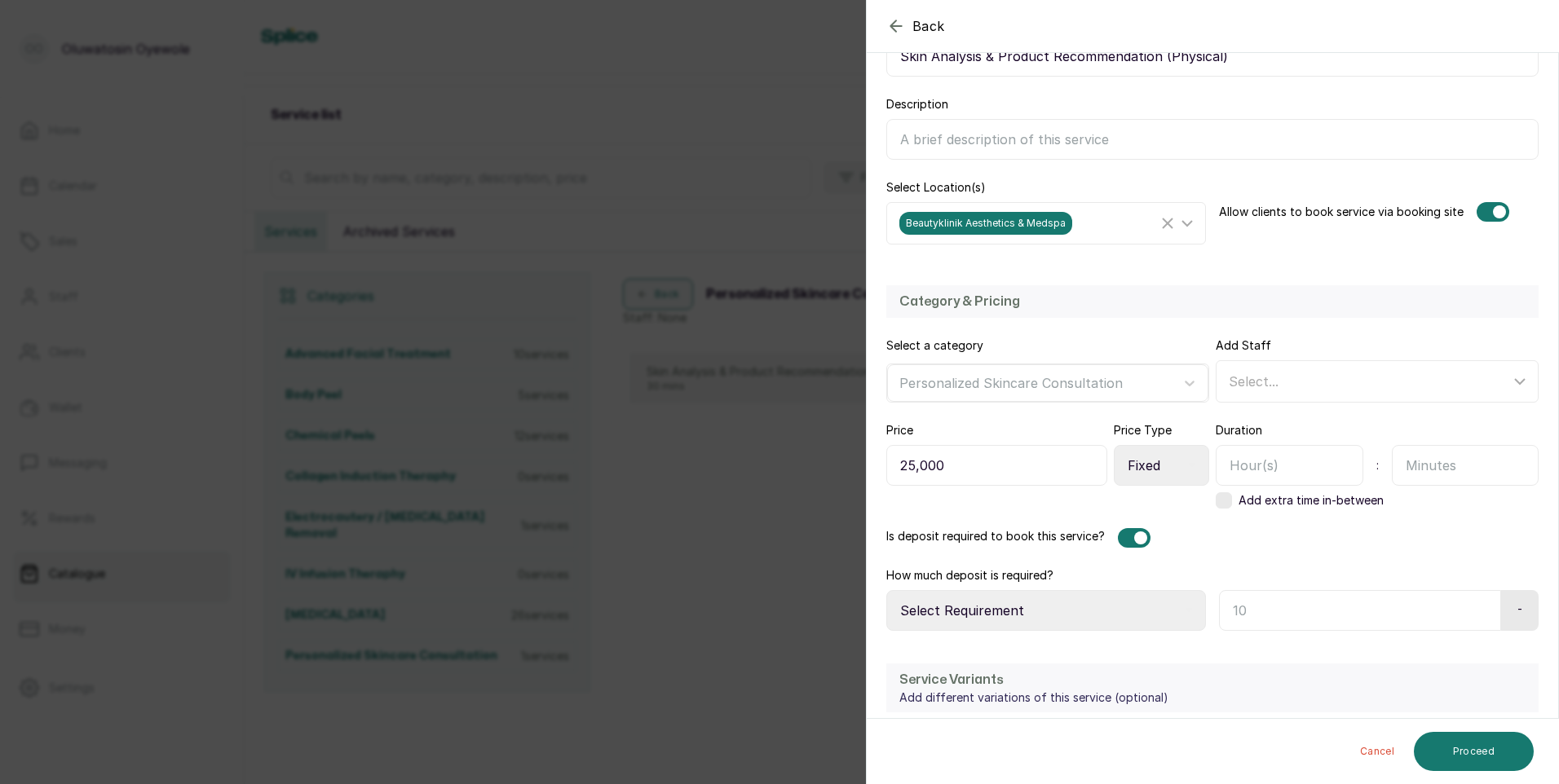
click at [1318, 467] on input "text" at bounding box center [1289, 465] width 148 height 41
type input "30"
click at [1177, 629] on select "Select Requirement Percentage Fixed Amount" at bounding box center [1046, 610] width 320 height 41
select select "fixed_value"
click at [886, 590] on select "Select Requirement Percentage Fixed Amount" at bounding box center [1046, 610] width 320 height 41
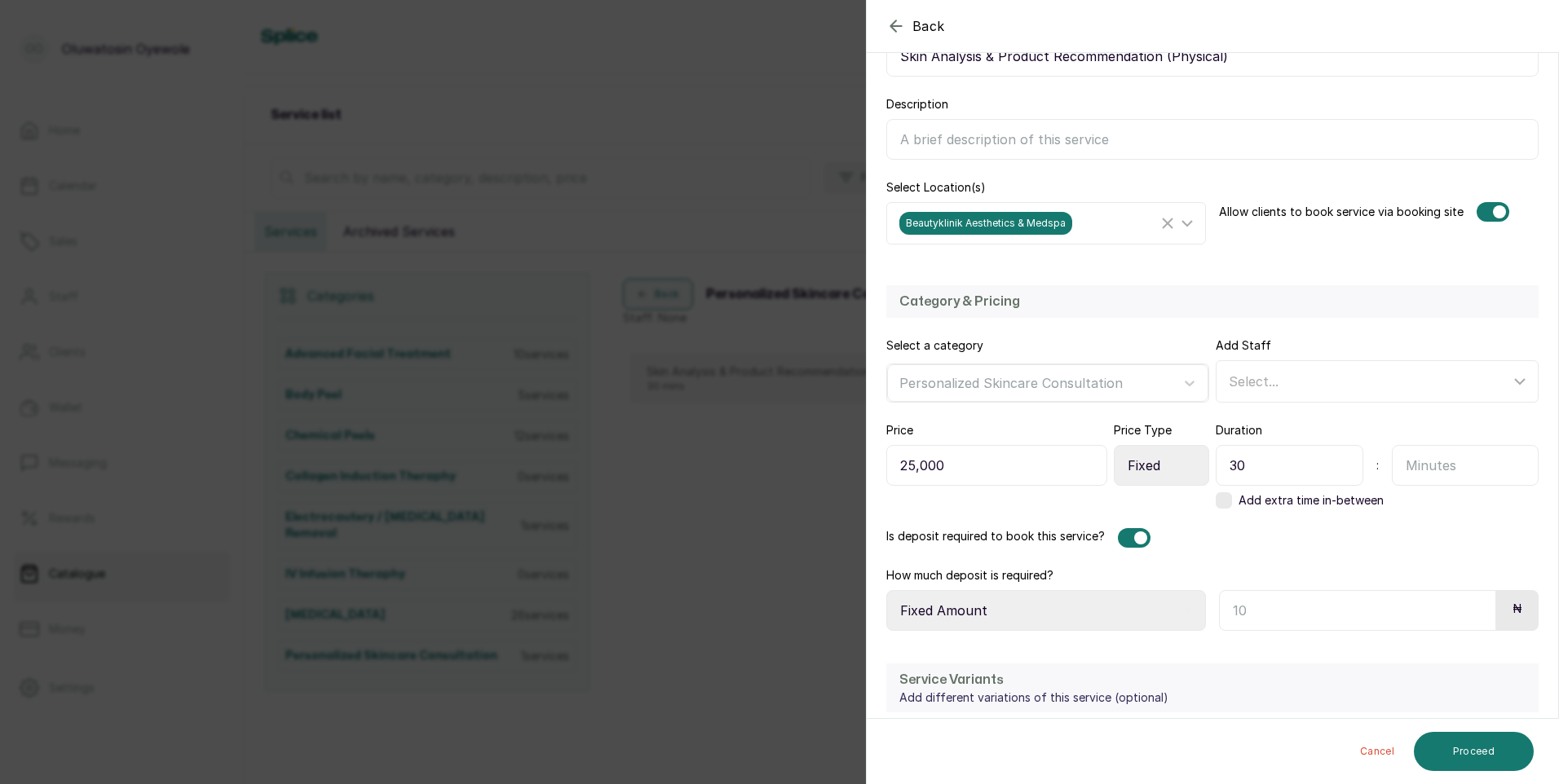
click at [1262, 607] on input "text" at bounding box center [1357, 610] width 277 height 41
type input "25,000"
click at [1435, 750] on button "Proceed" at bounding box center [1474, 751] width 120 height 39
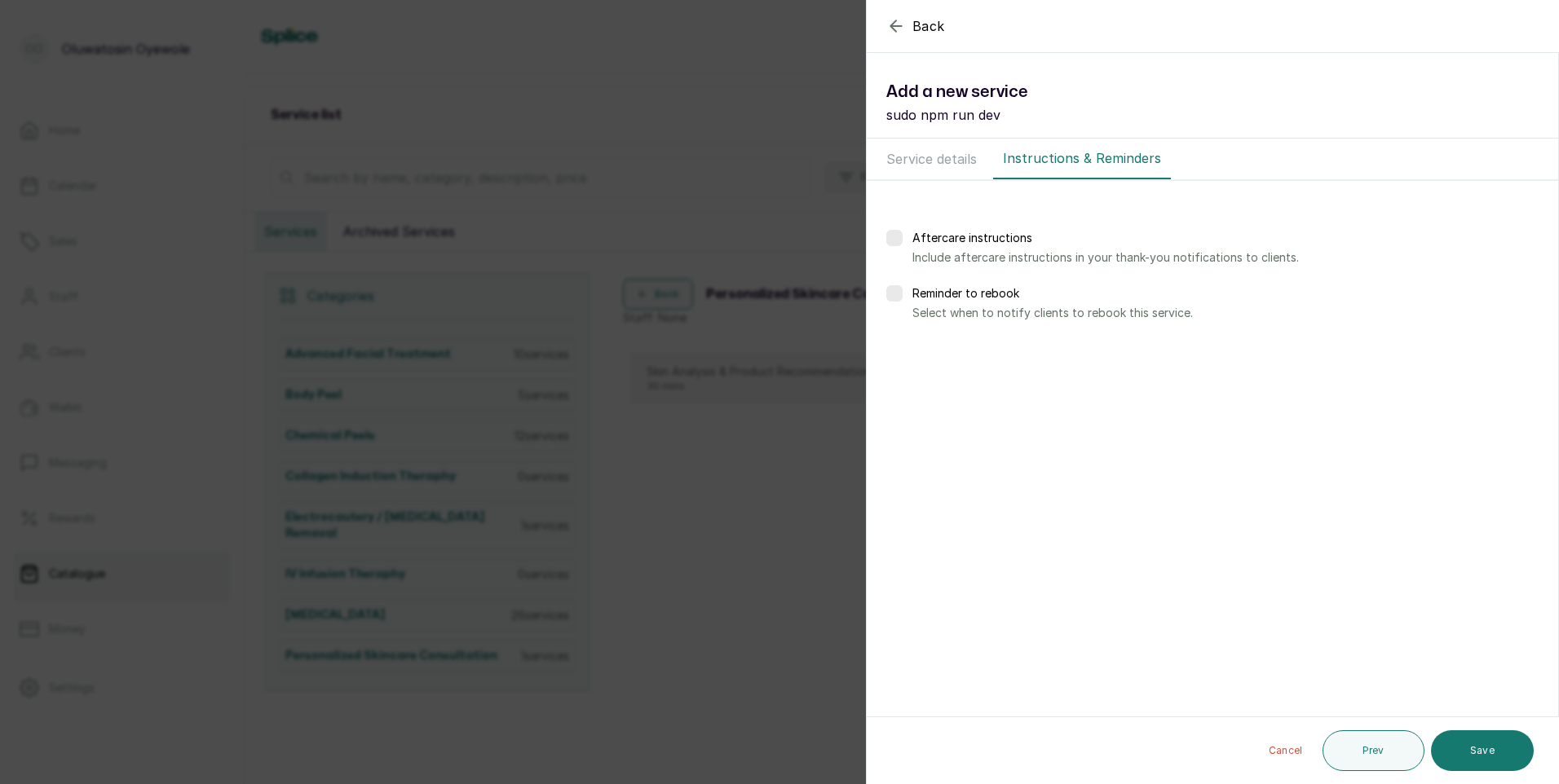
scroll to position [0, 0]
click at [1436, 750] on button "Save" at bounding box center [1482, 751] width 103 height 41
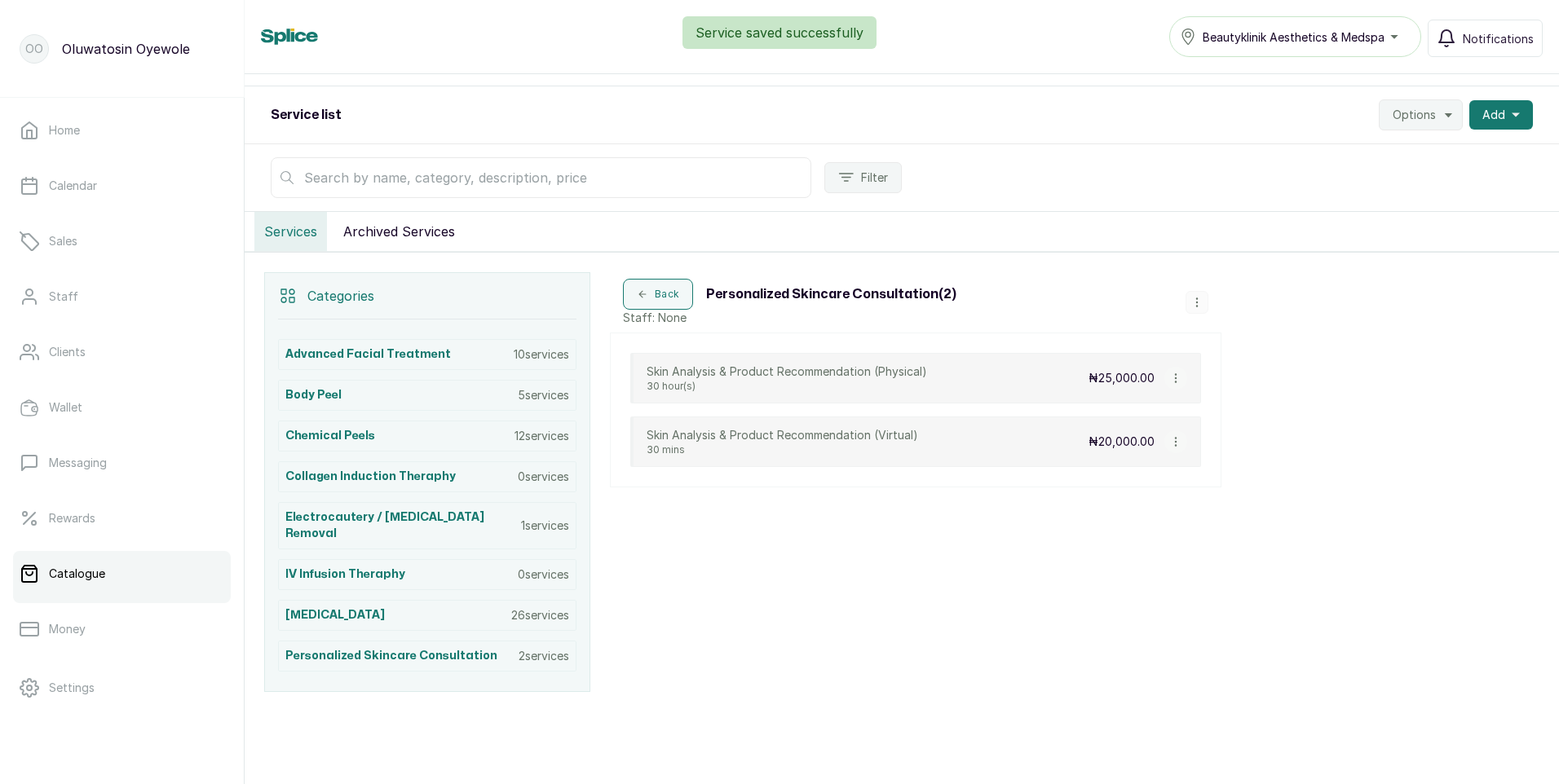
click at [1175, 385] on button "button" at bounding box center [1175, 378] width 23 height 23
click at [1237, 276] on span "Edit Service" at bounding box center [1254, 284] width 74 height 20
select select "fixed"
select select "fixed_value"
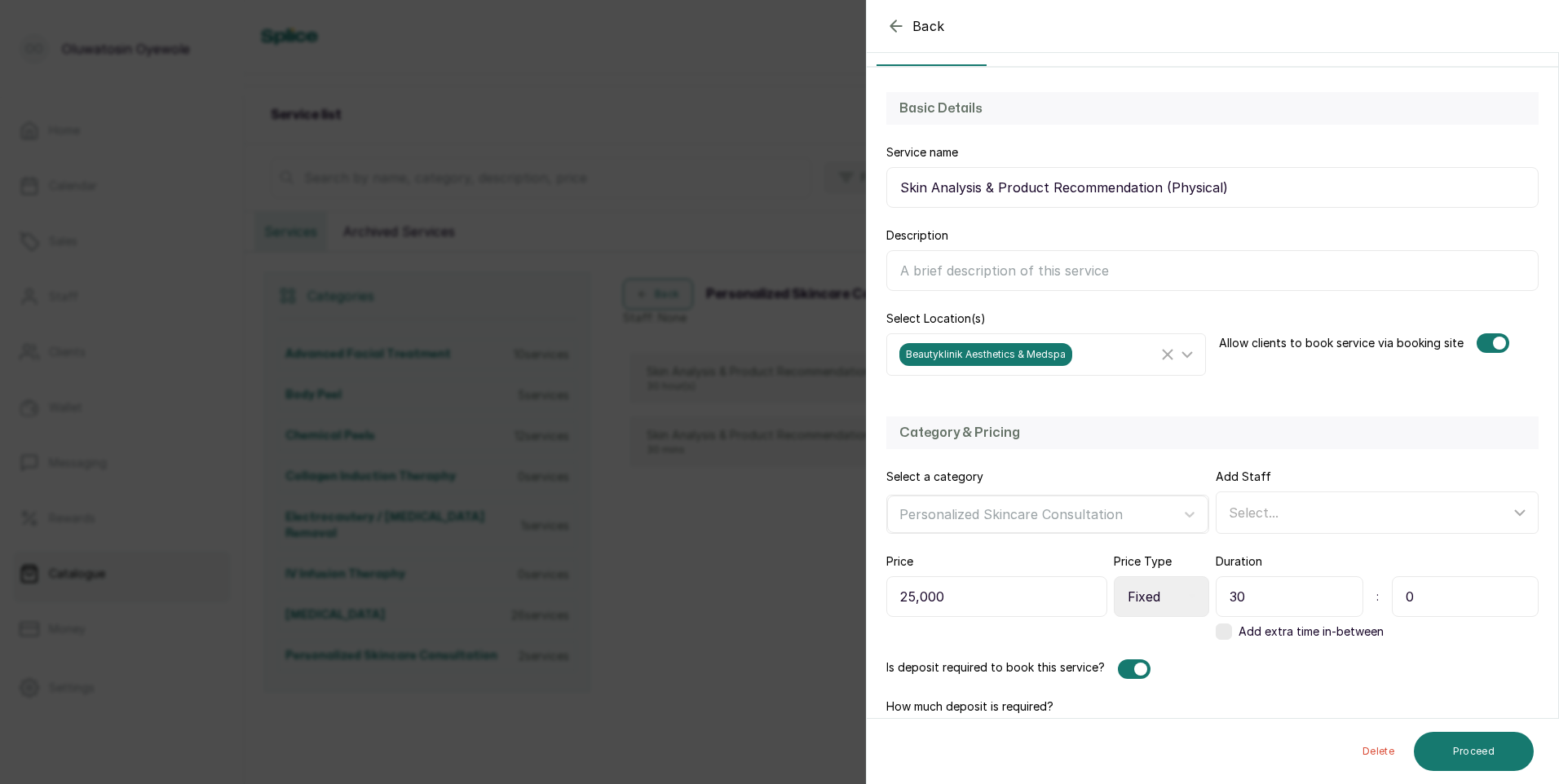
scroll to position [163, 0]
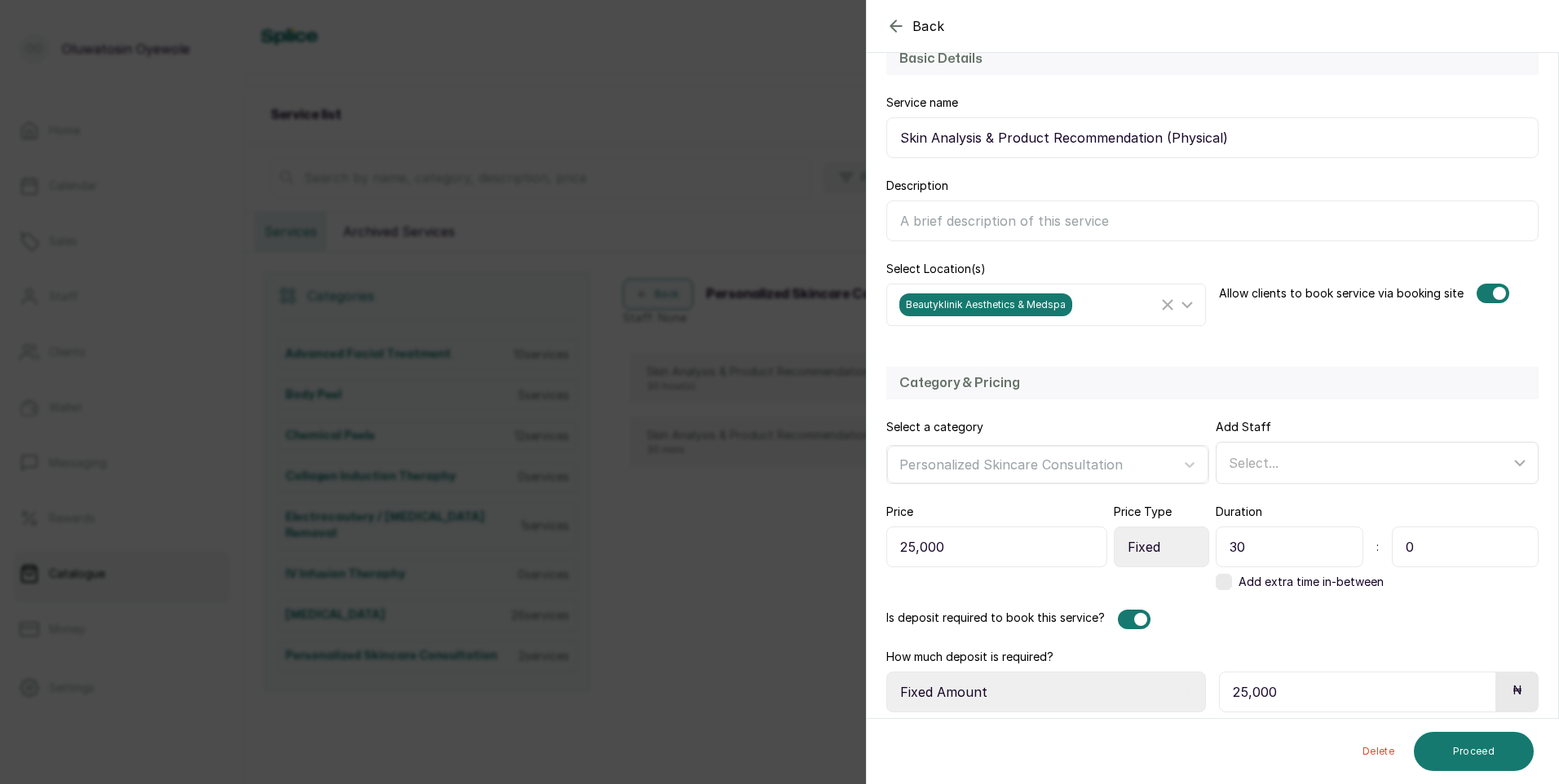
click at [1376, 457] on div "Select..." at bounding box center [1369, 463] width 282 height 20
click at [1336, 574] on span "[PERSON_NAME] - Aesthetic Nurse" at bounding box center [1356, 575] width 228 height 20
click at [1239, 574] on input "[PERSON_NAME] - Aesthetic Nurse" at bounding box center [1233, 574] width 10 height 10
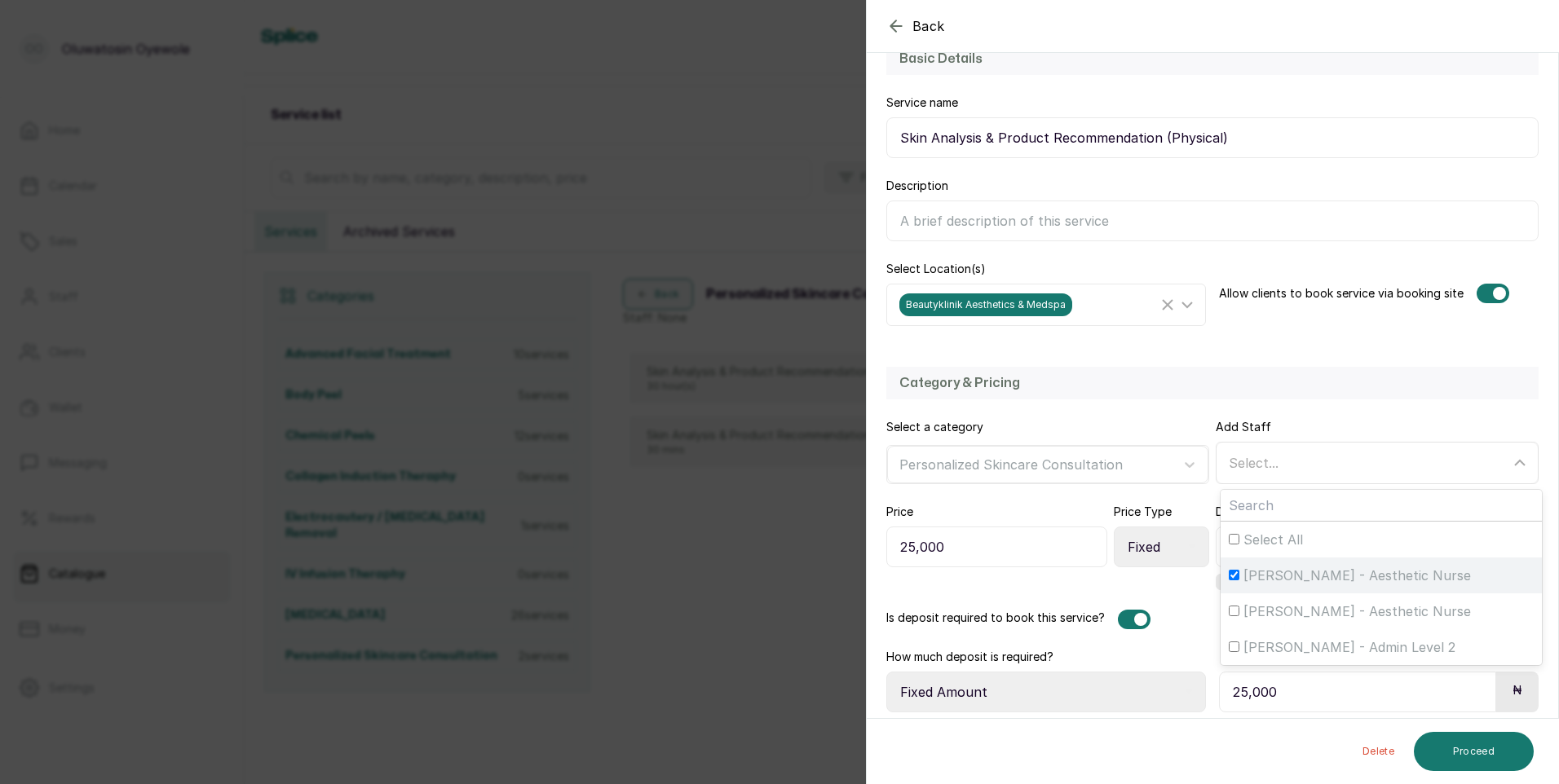
checkbox input "true"
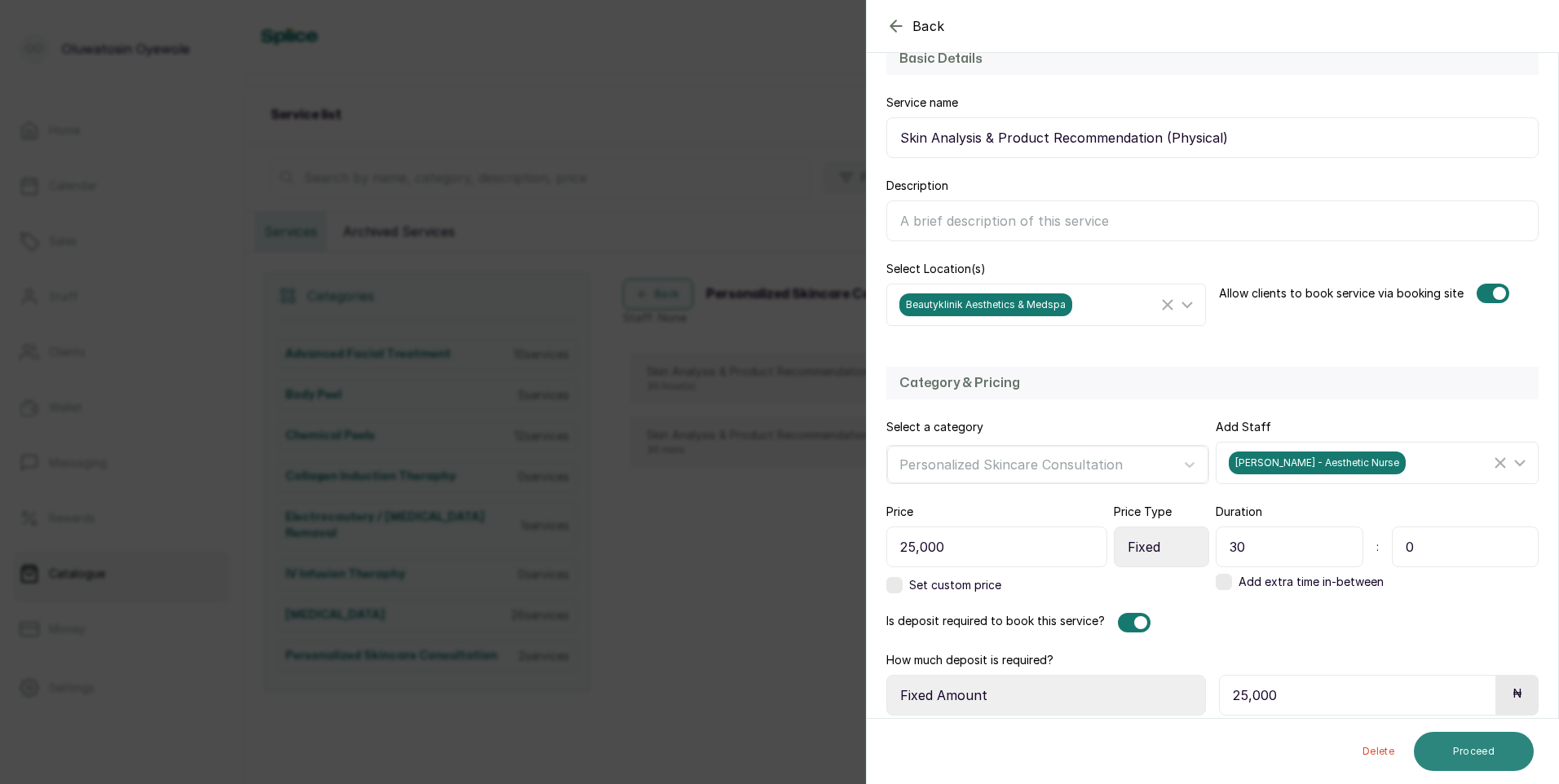
click at [1439, 761] on button "Proceed" at bounding box center [1474, 751] width 120 height 39
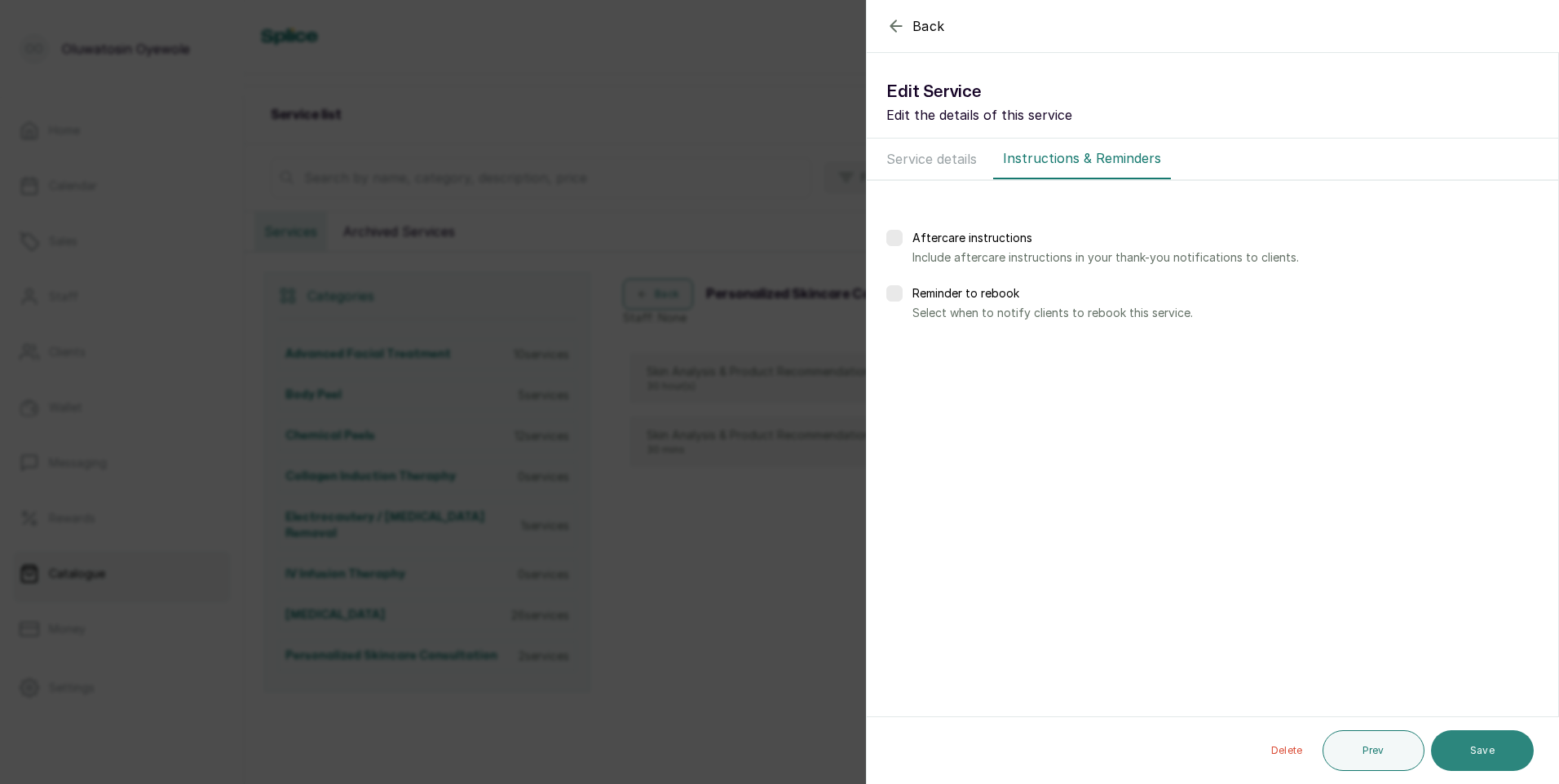
click at [1443, 756] on button "Save" at bounding box center [1482, 751] width 103 height 41
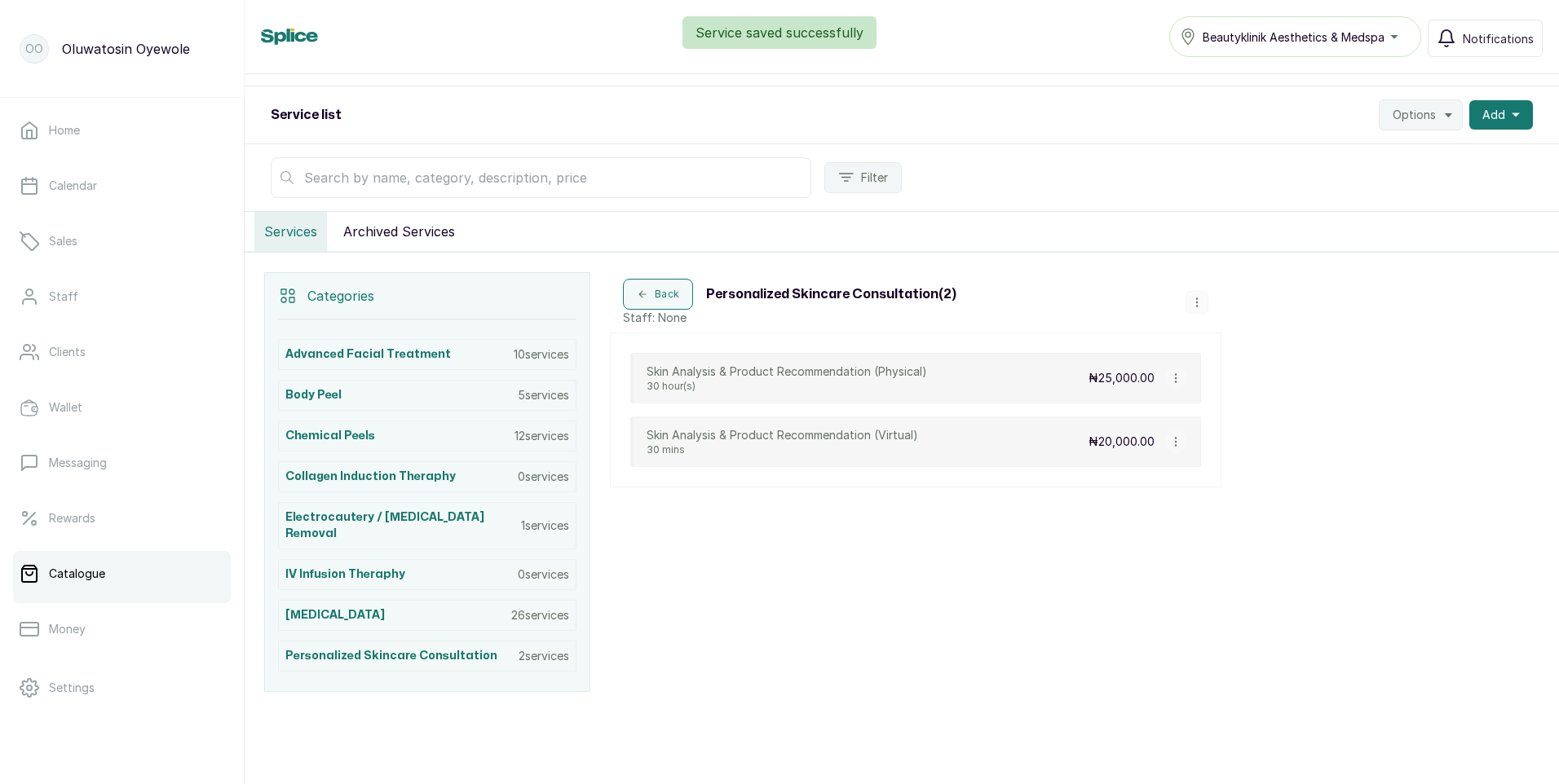
click at [1073, 431] on div "Skin Analysis & Product Recommendation (Virtual) 30 mins ₦20,000.00" at bounding box center [915, 441] width 570 height 50
click at [1173, 442] on icon "button" at bounding box center [1175, 441] width 11 height 11
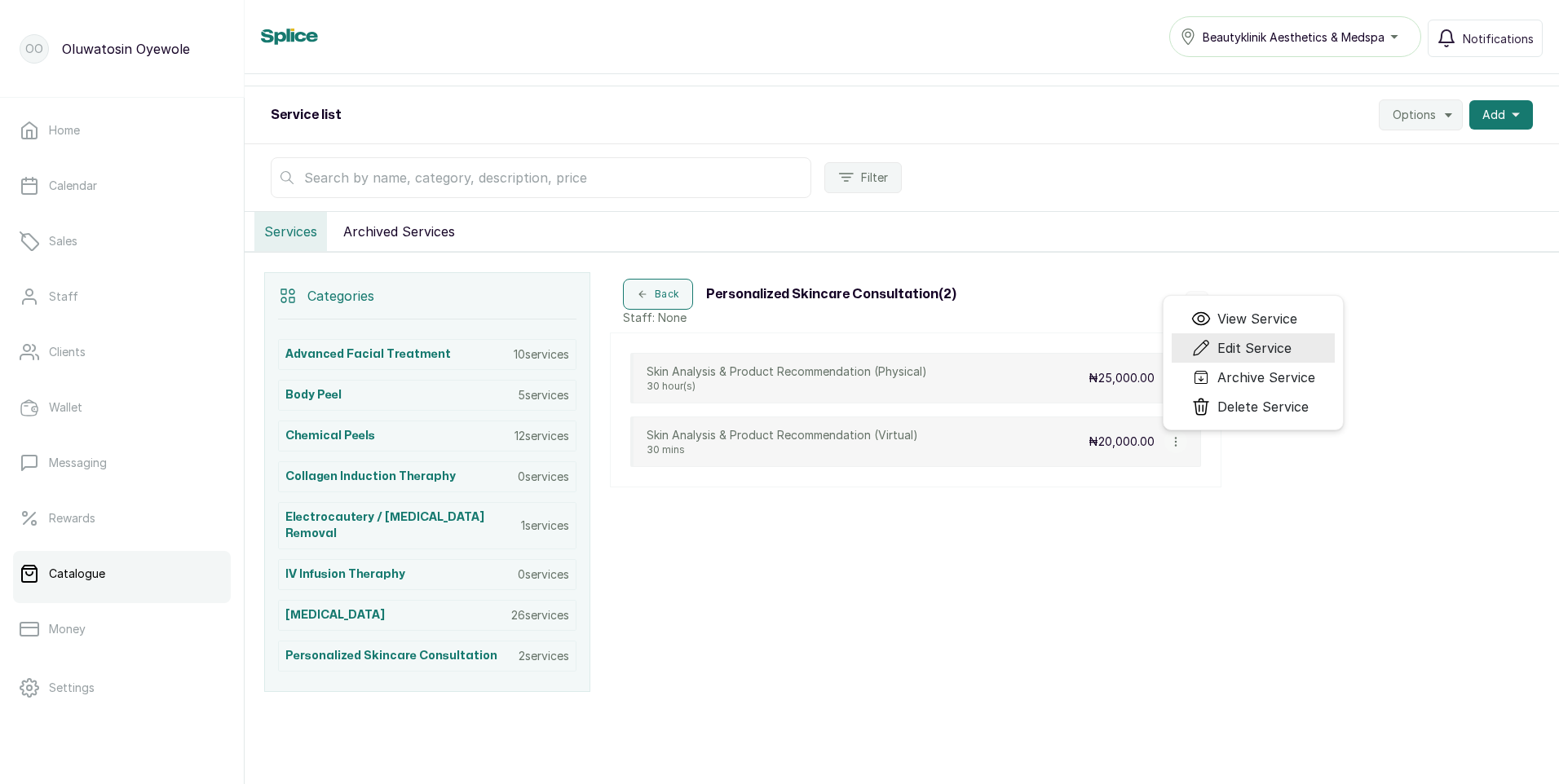
click at [1276, 343] on span "Edit Service" at bounding box center [1254, 347] width 74 height 20
select select "fixed"
select select "fixed_value"
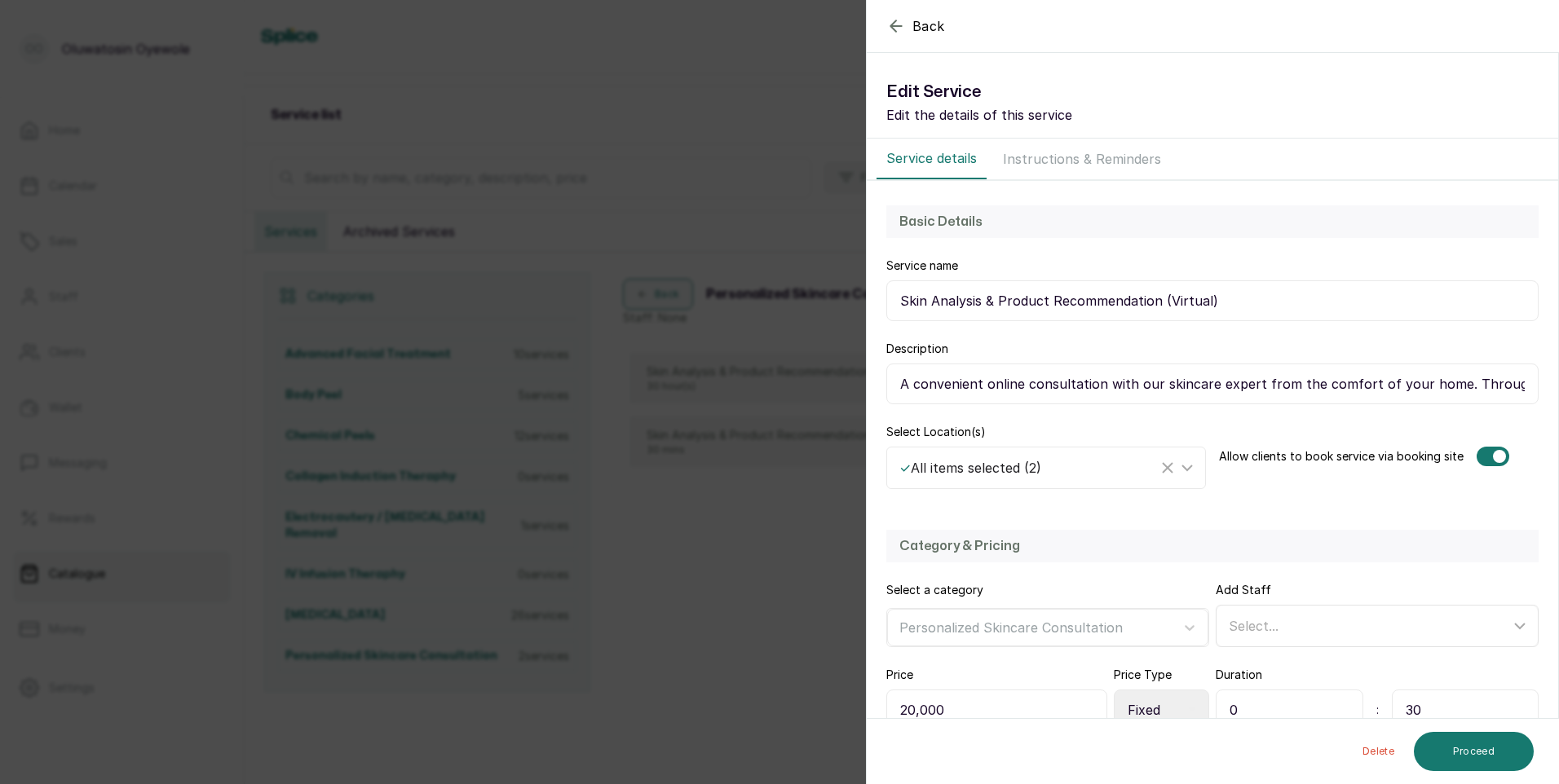
click at [1378, 635] on div "Select..." at bounding box center [1369, 625] width 282 height 20
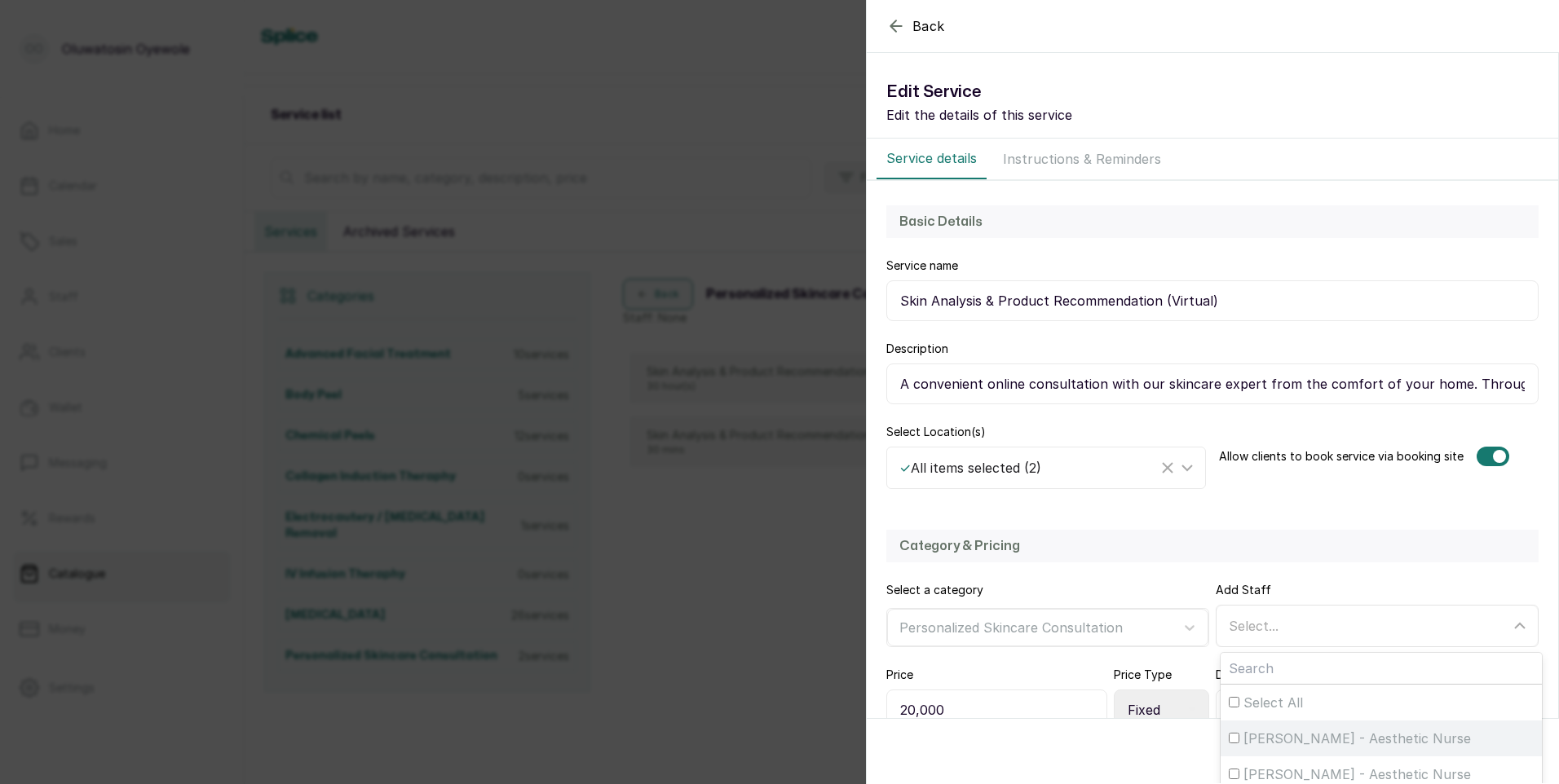
click at [1357, 742] on span "[PERSON_NAME] - Aesthetic Nurse" at bounding box center [1356, 738] width 228 height 20
click at [1239, 742] on input "[PERSON_NAME] - Aesthetic Nurse" at bounding box center [1233, 738] width 10 height 10
checkbox input "true"
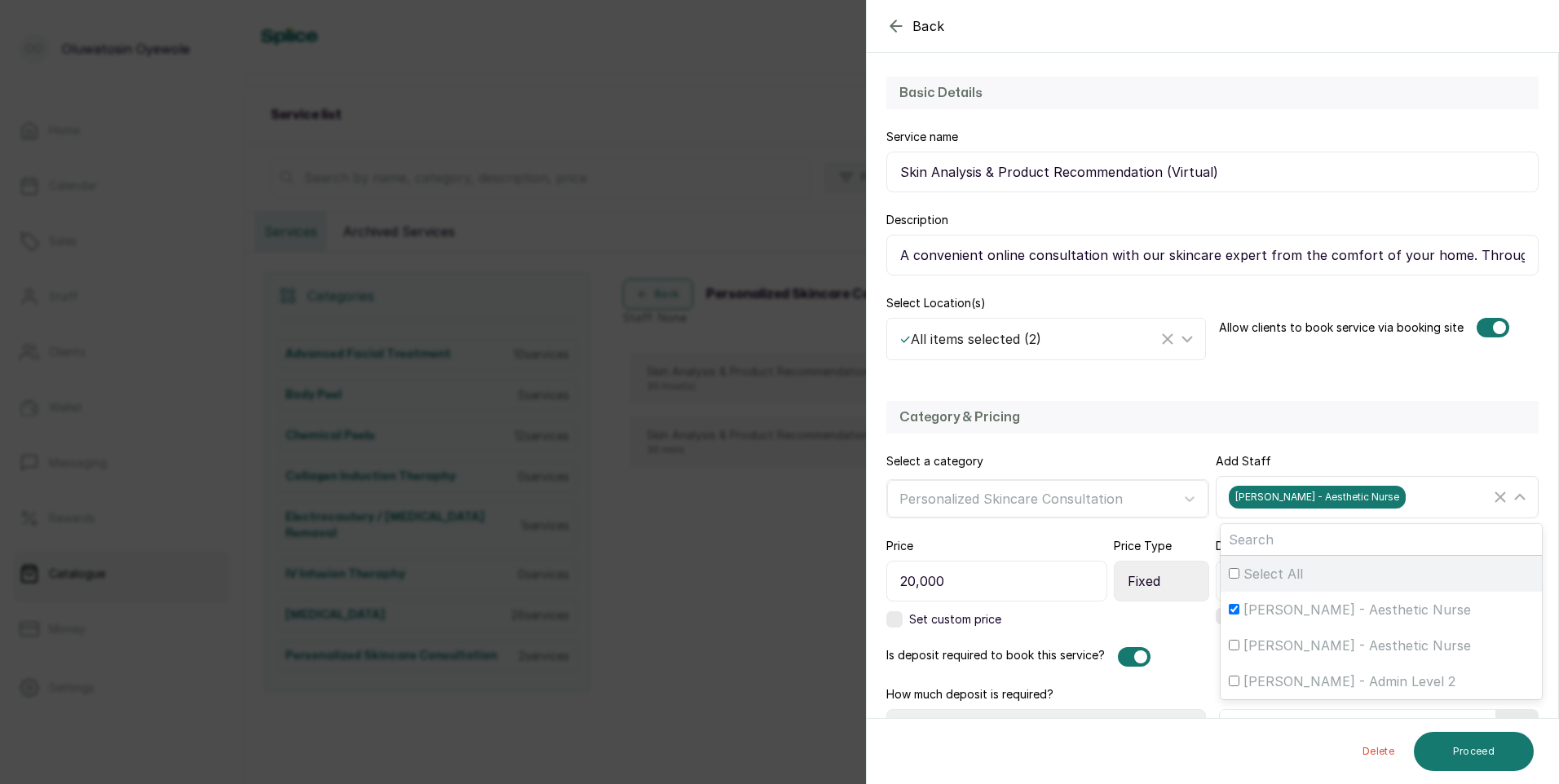
scroll to position [163, 0]
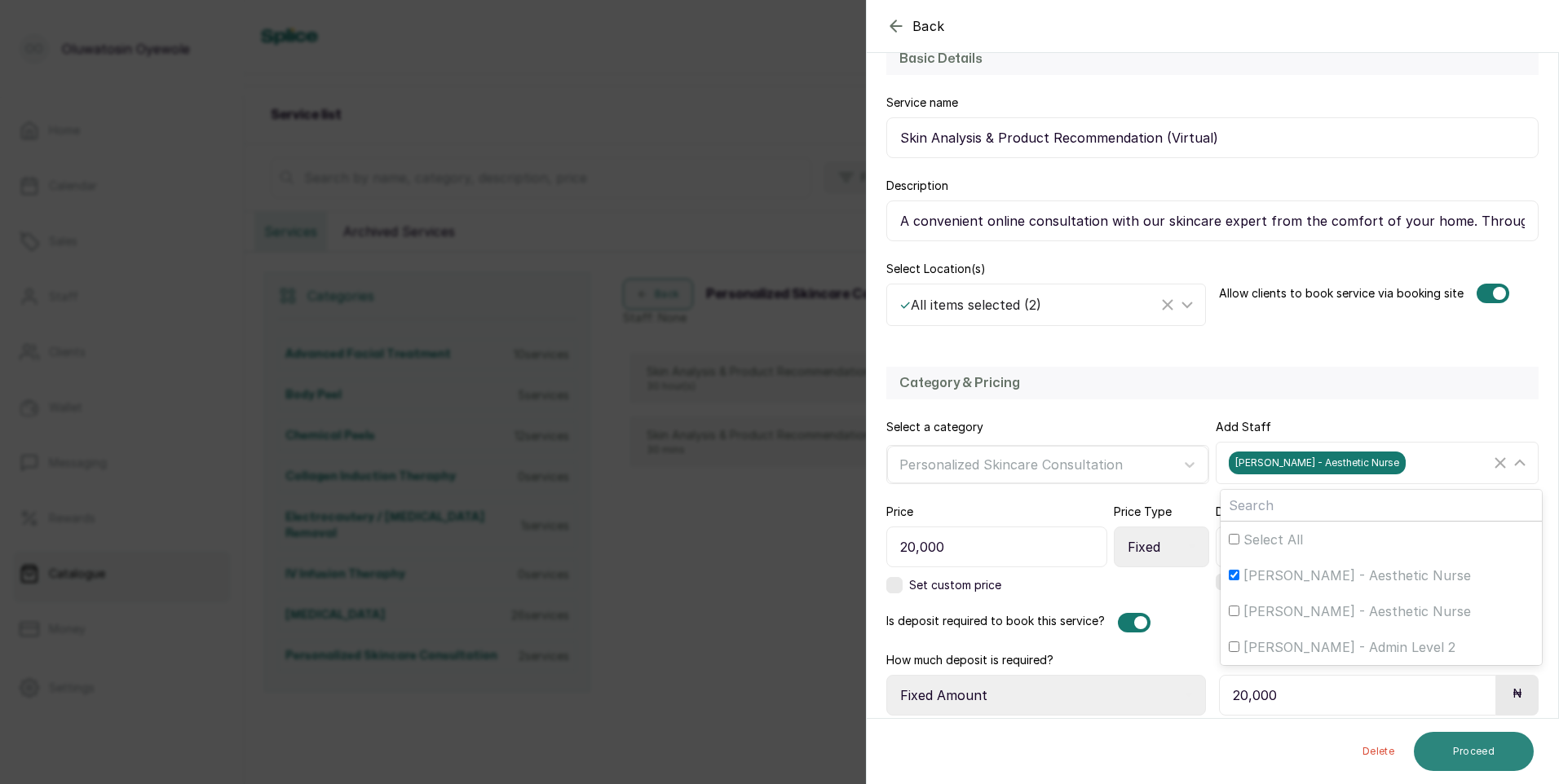
click at [1435, 757] on button "Proceed" at bounding box center [1474, 751] width 120 height 39
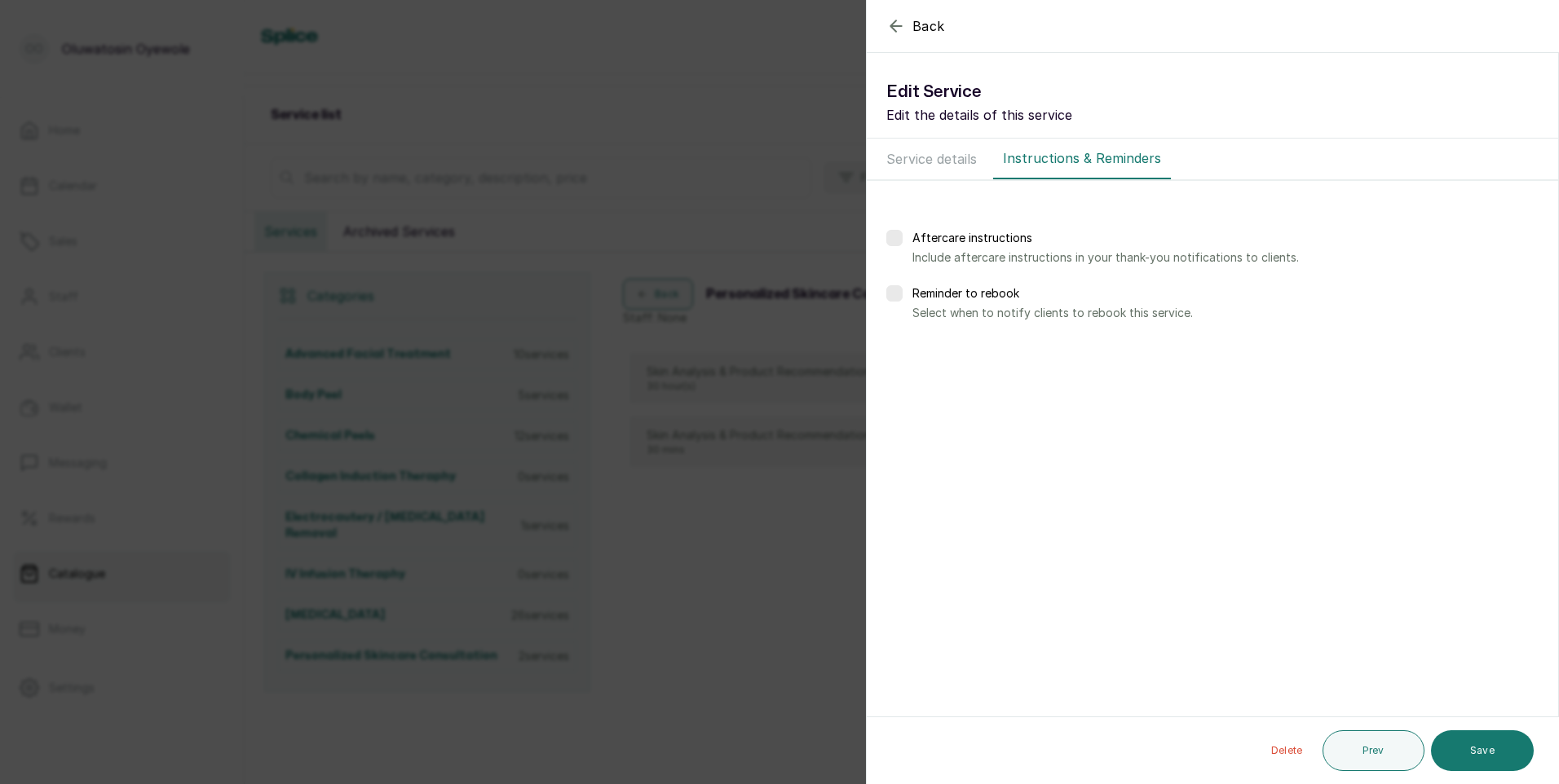
scroll to position [0, 0]
click at [1448, 752] on button "Save" at bounding box center [1482, 751] width 103 height 41
